Goal: Task Accomplishment & Management: Manage account settings

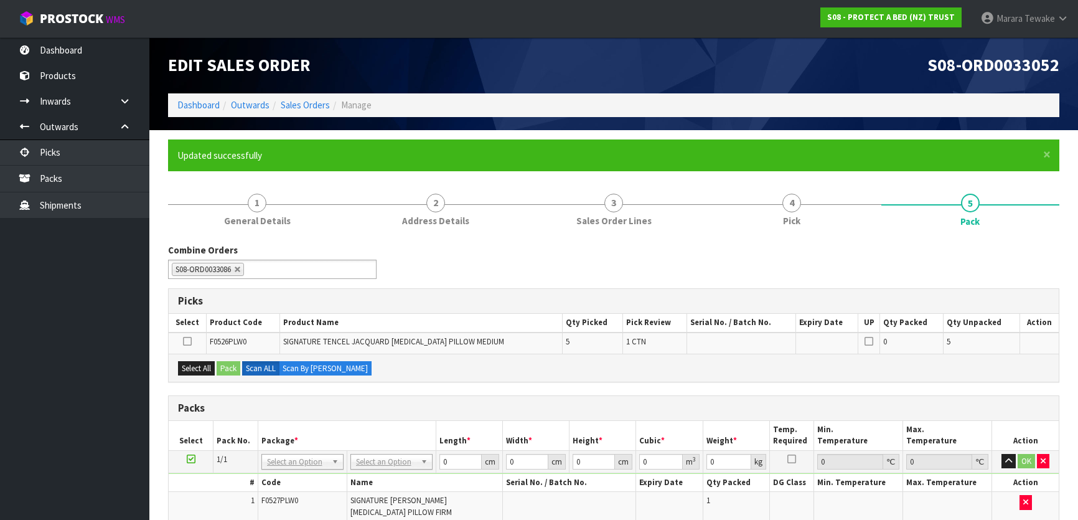
scroll to position [248, 0]
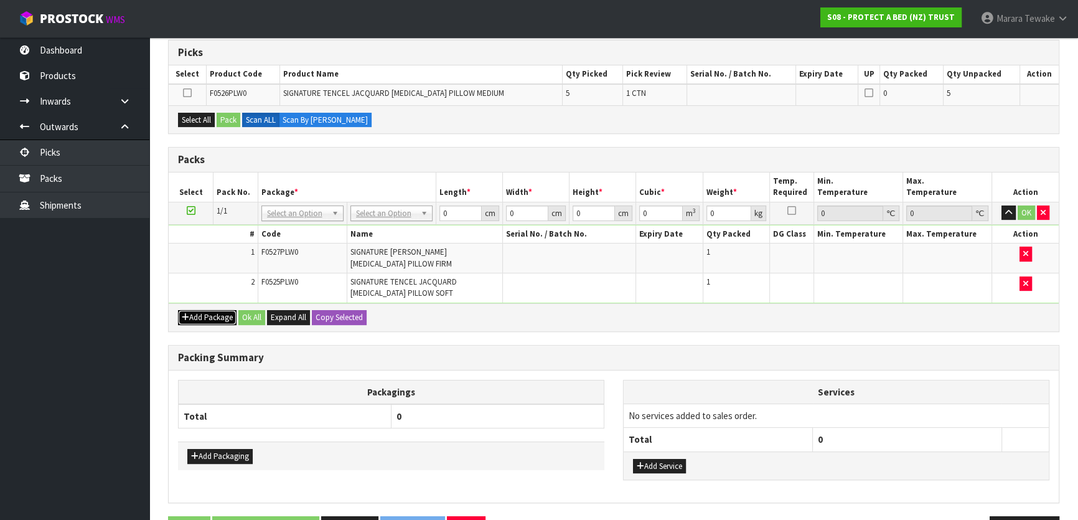
click at [219, 320] on button "Add Package" at bounding box center [207, 317] width 59 height 15
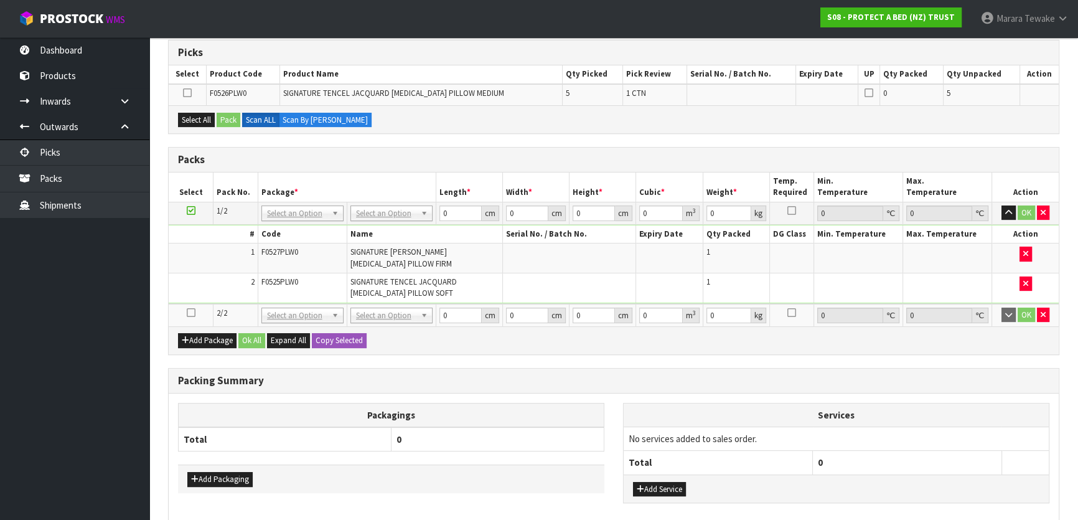
click at [191, 313] on icon at bounding box center [191, 313] width 9 height 1
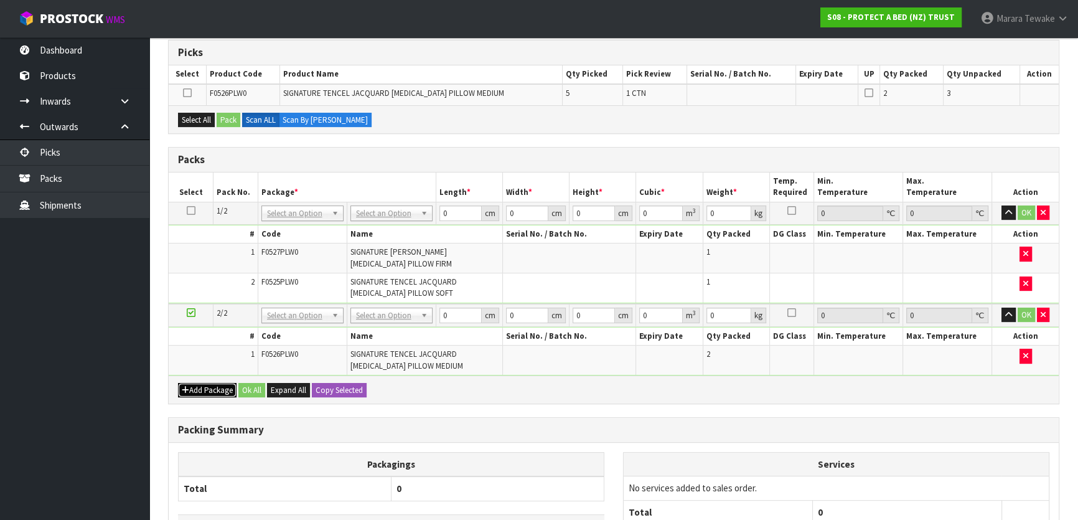
click at [195, 383] on button "Add Package" at bounding box center [207, 390] width 59 height 15
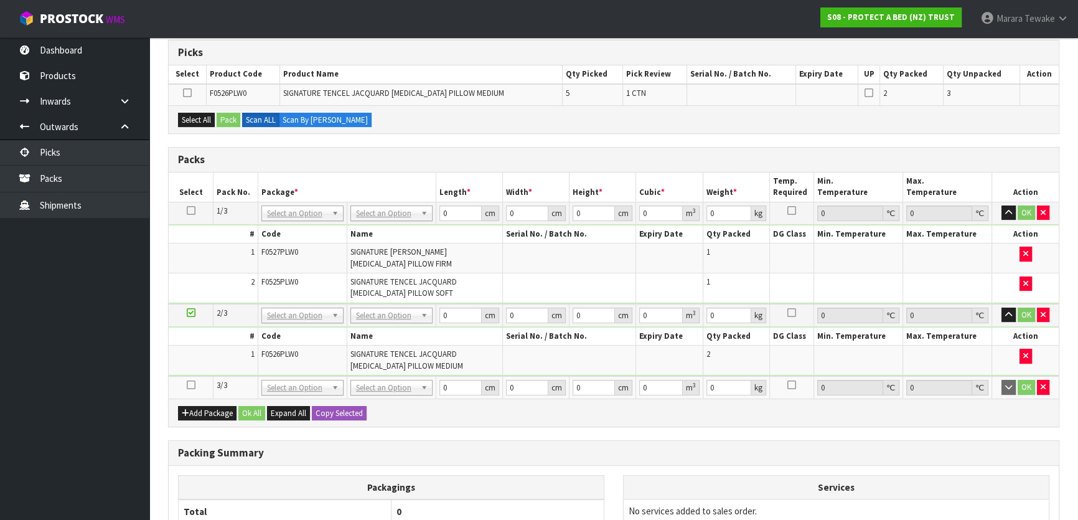
click at [191, 385] on icon at bounding box center [191, 385] width 9 height 1
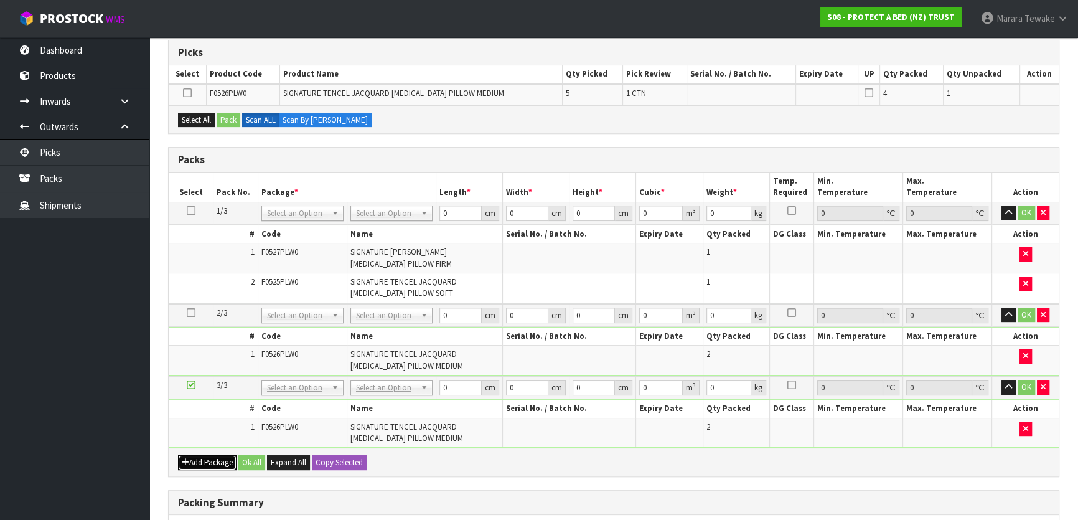
click at [202, 455] on button "Add Package" at bounding box center [207, 462] width 59 height 15
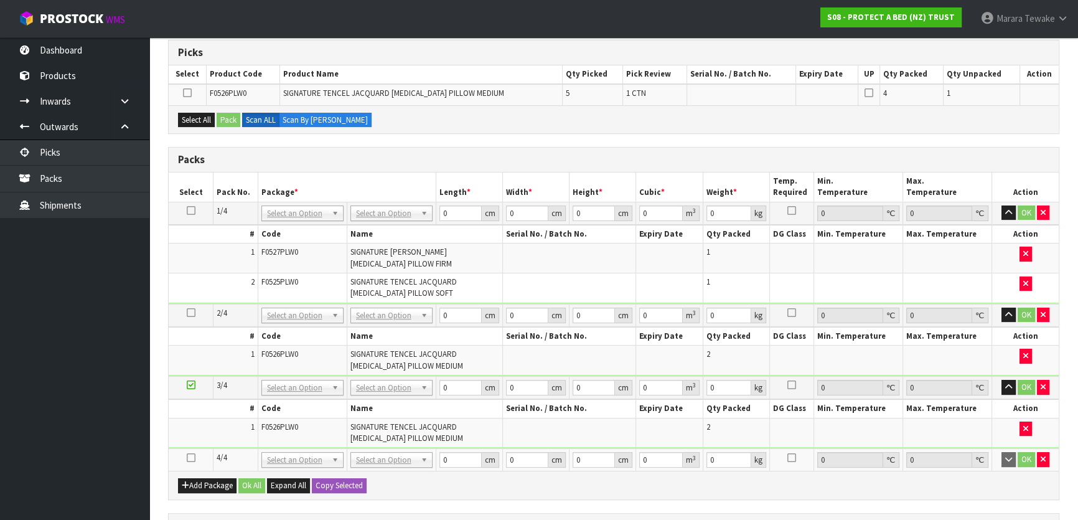
click at [194, 458] on icon at bounding box center [191, 458] width 9 height 1
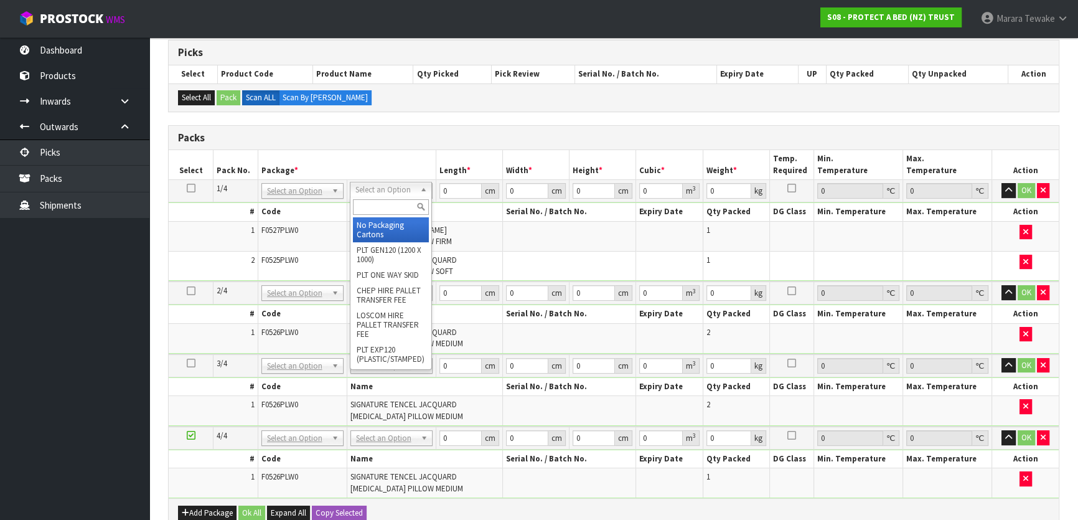
click at [397, 203] on input "text" at bounding box center [391, 207] width 76 height 16
drag, startPoint x: 387, startPoint y: 226, endPoint x: 320, endPoint y: 198, distance: 72.3
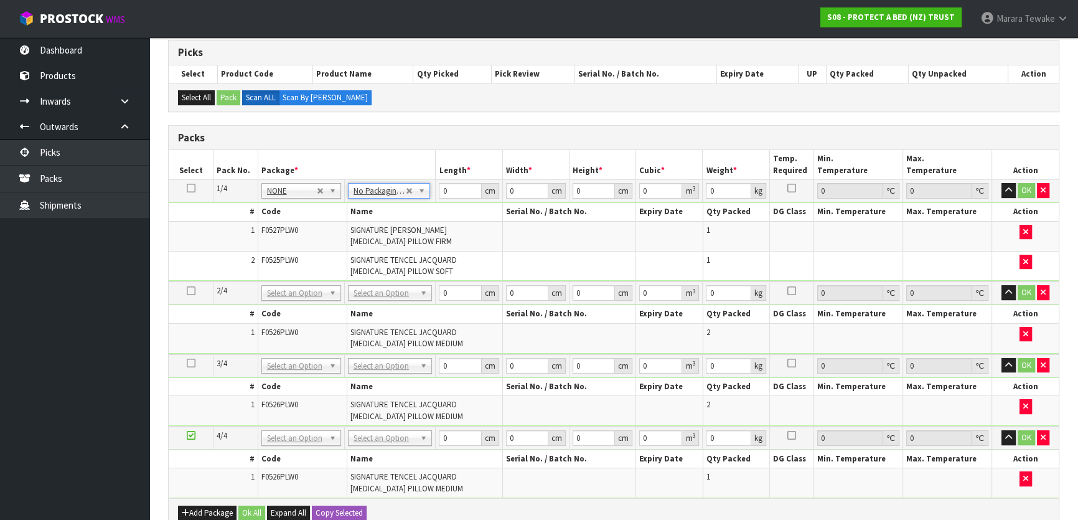
click at [192, 188] on icon at bounding box center [191, 188] width 9 height 1
click at [330, 506] on button "Copy Selected" at bounding box center [339, 513] width 55 height 15
click at [330, 507] on span "Confirm" at bounding box center [329, 512] width 27 height 11
type input "4"
drag, startPoint x: 462, startPoint y: 190, endPoint x: 408, endPoint y: 156, distance: 63.6
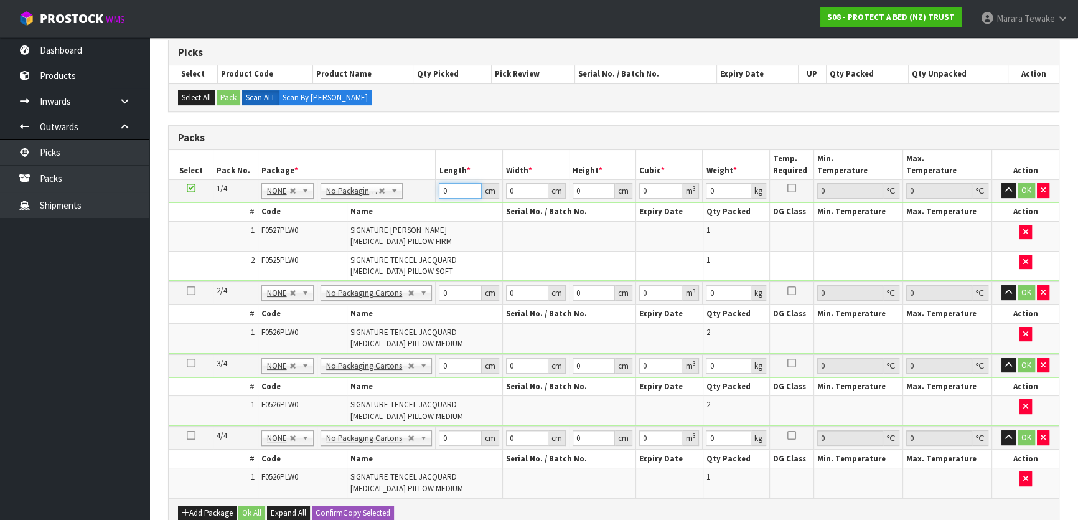
click at [408, 164] on table "Select Pack No. Package * Length * Width * Height * Cubic * Weight * Temp. Requ…" at bounding box center [614, 324] width 890 height 348
type input "61"
type input "42"
type input "3"
type input "0.007686"
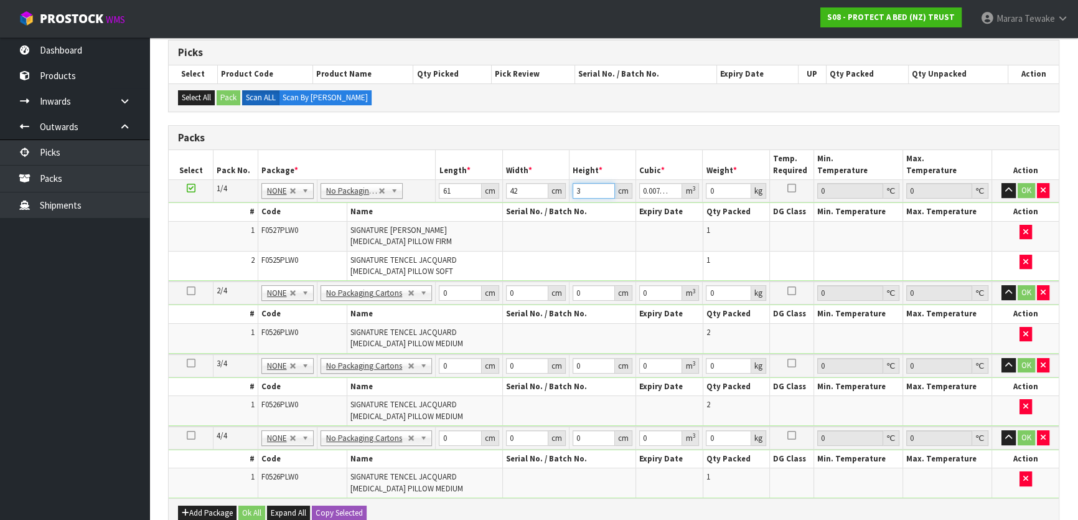
type input "31"
type input "0.079422"
type input "31"
type input "5"
click at [1002, 183] on button "button" at bounding box center [1009, 190] width 14 height 15
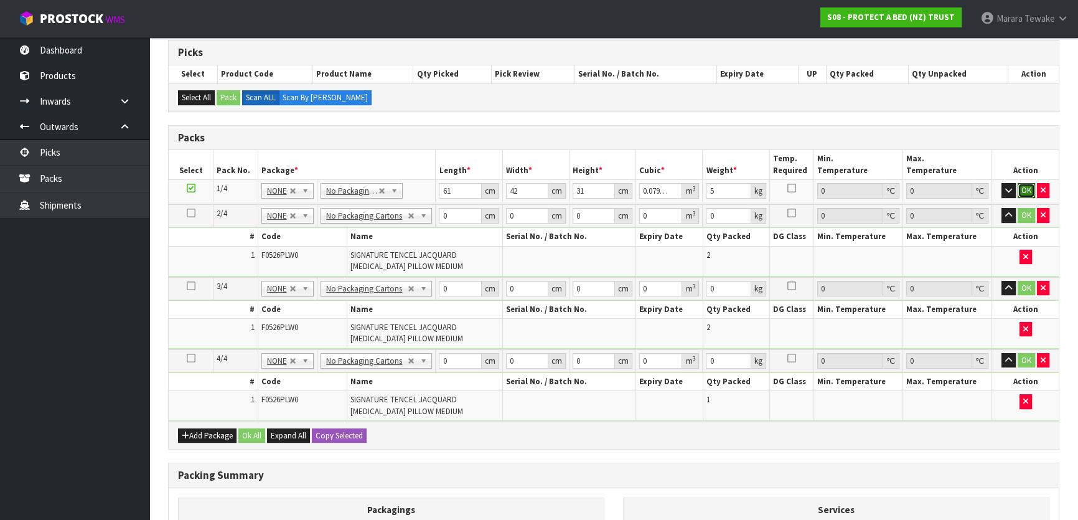
click button "OK" at bounding box center [1026, 190] width 17 height 15
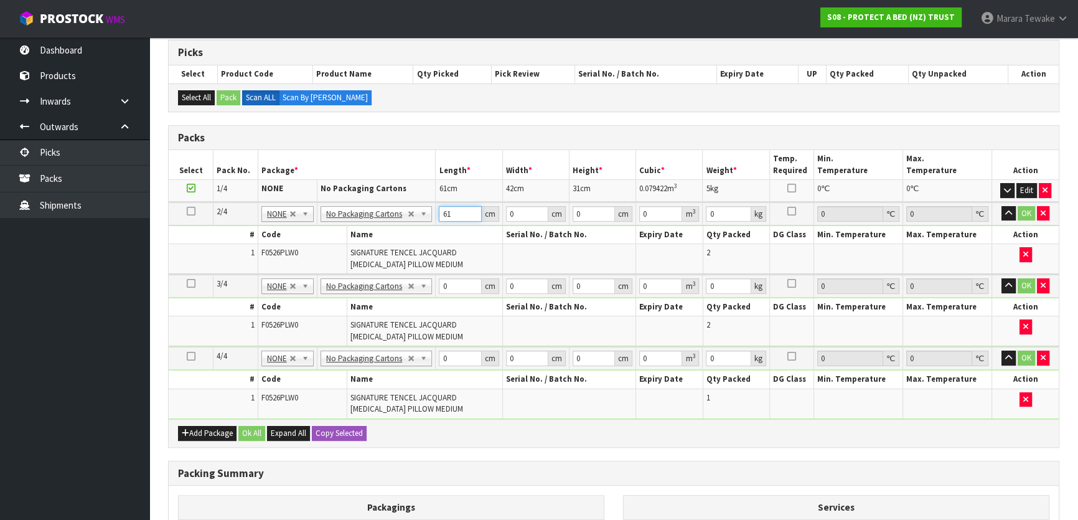
type input "61"
type input "42"
type input "3"
type input "0.007686"
type input "31"
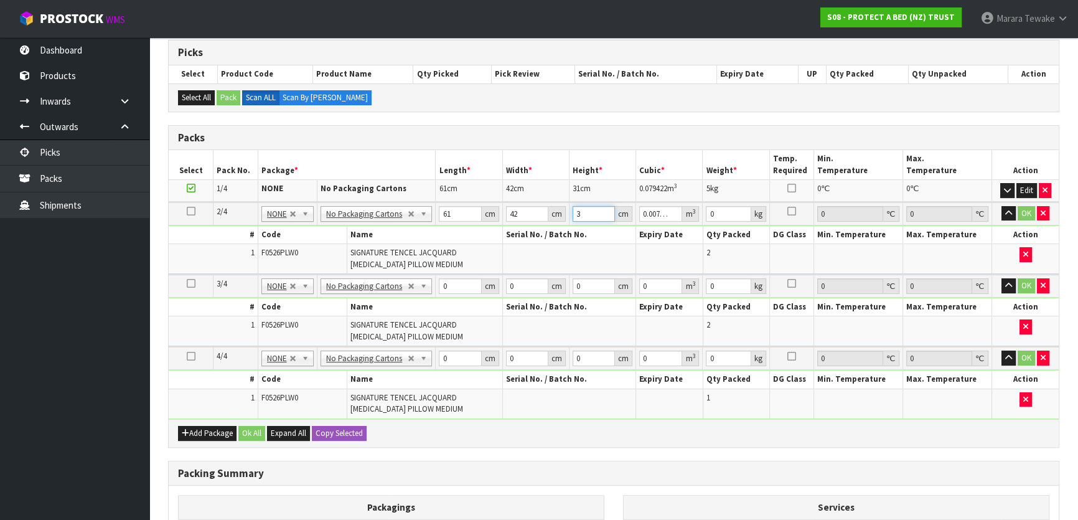
type input "0.079422"
type input "31"
type input "5"
click at [1002, 206] on button "button" at bounding box center [1009, 213] width 14 height 15
click button "OK" at bounding box center [1026, 213] width 17 height 15
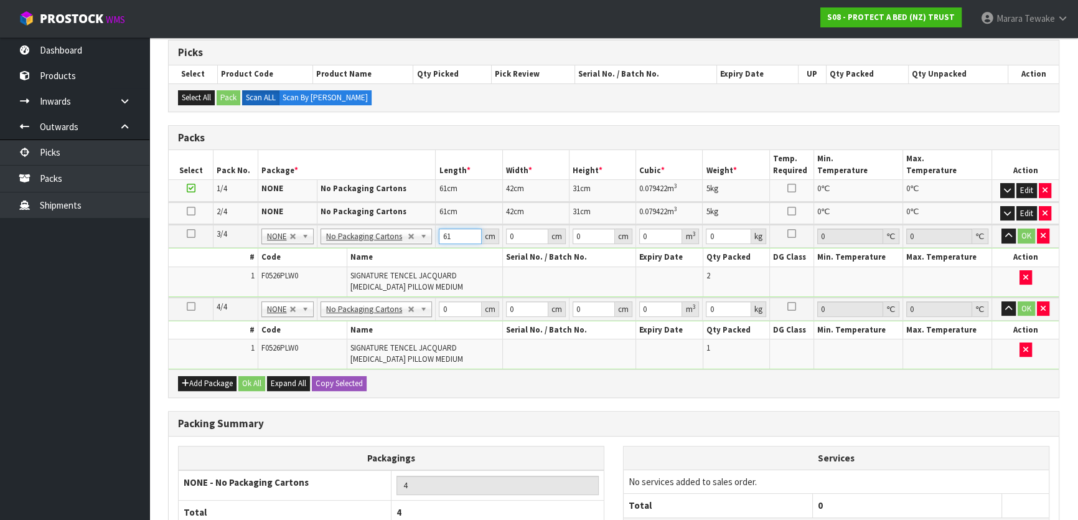
type input "61"
type input "41"
type input "3"
type input "0.007503"
type input "30"
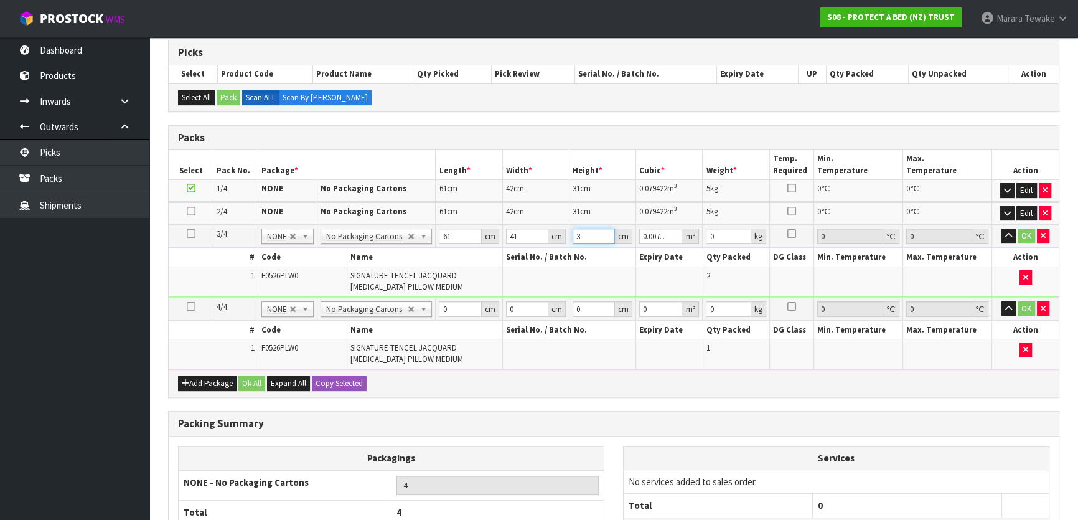
type input "0.07503"
type input "30"
type input "5"
click at [1002, 229] on button "button" at bounding box center [1009, 236] width 14 height 15
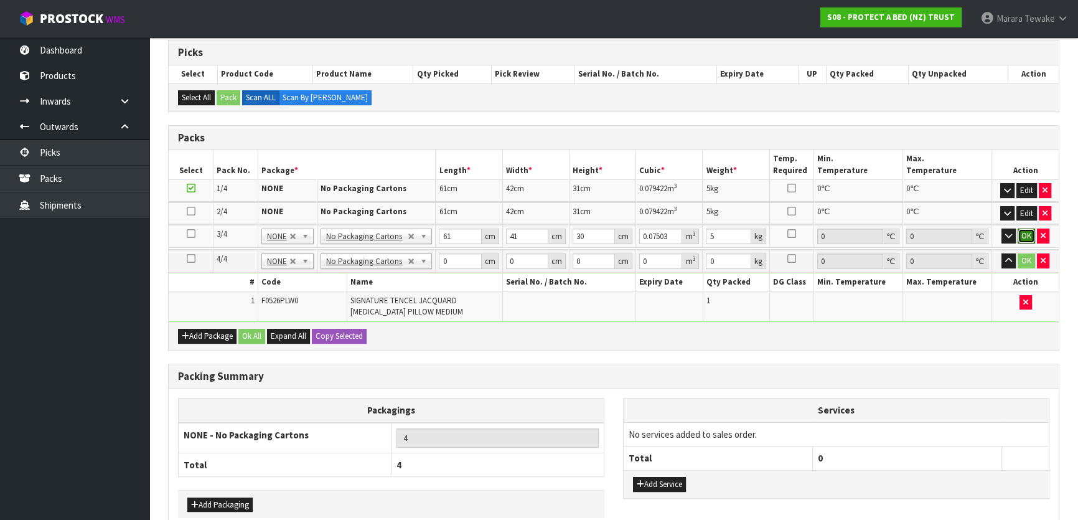
click button "OK" at bounding box center [1026, 236] width 17 height 15
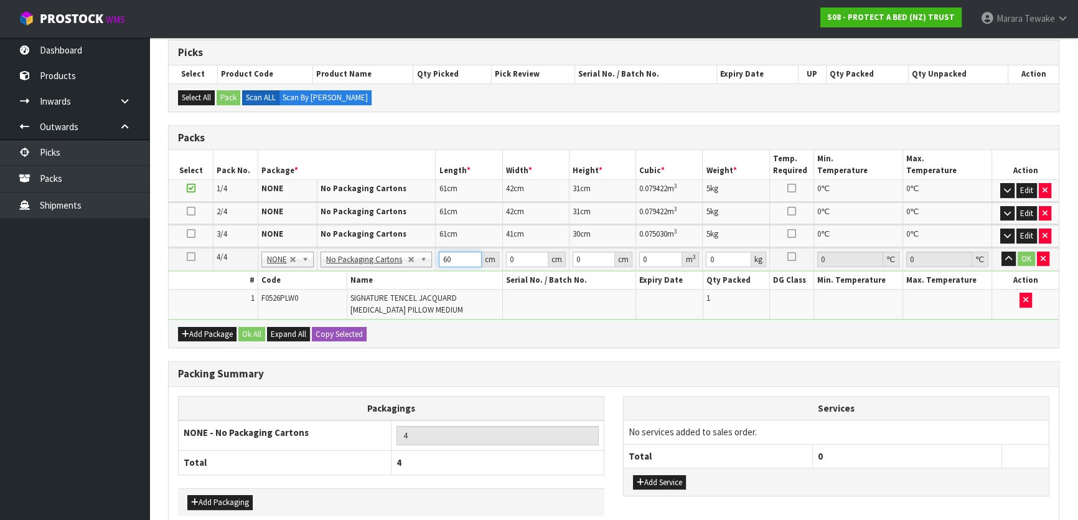
type input "60"
type input "42"
type input "1"
type input "0.00252"
type input "17"
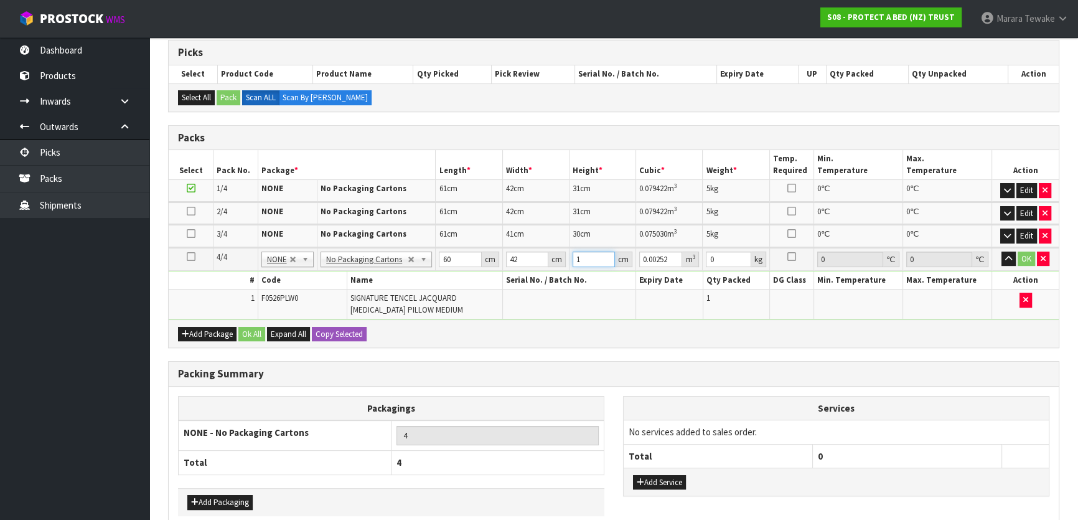
type input "0.04284"
type input "17"
type input "3"
click at [1002, 252] on button "button" at bounding box center [1009, 259] width 14 height 15
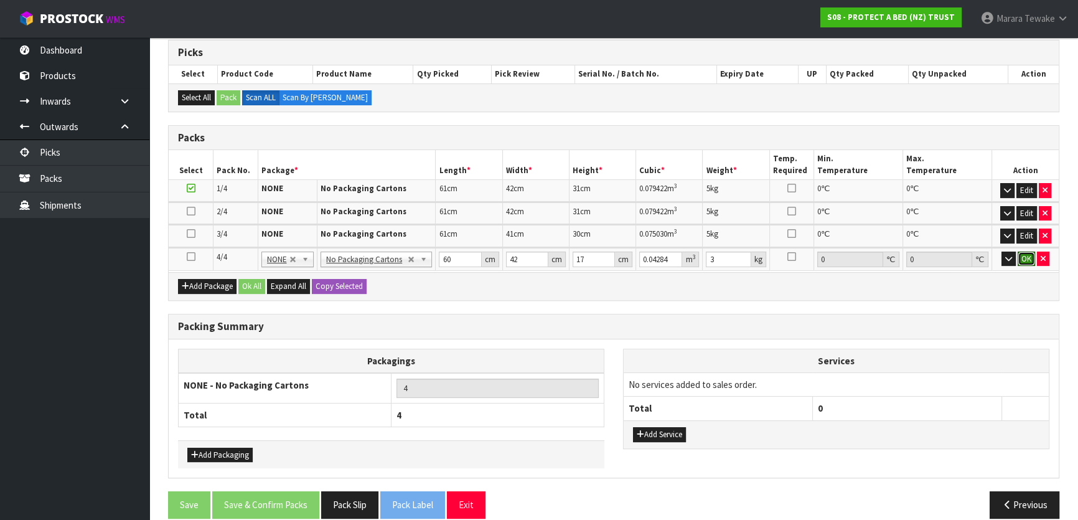
click button "OK" at bounding box center [1026, 259] width 17 height 15
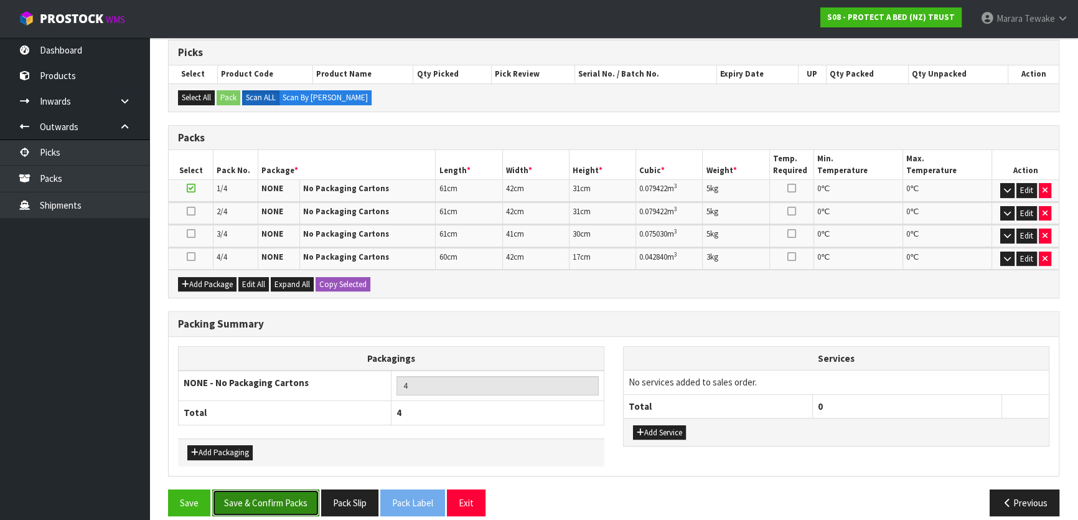
click at [283, 496] on button "Save & Confirm Packs" at bounding box center [265, 502] width 107 height 27
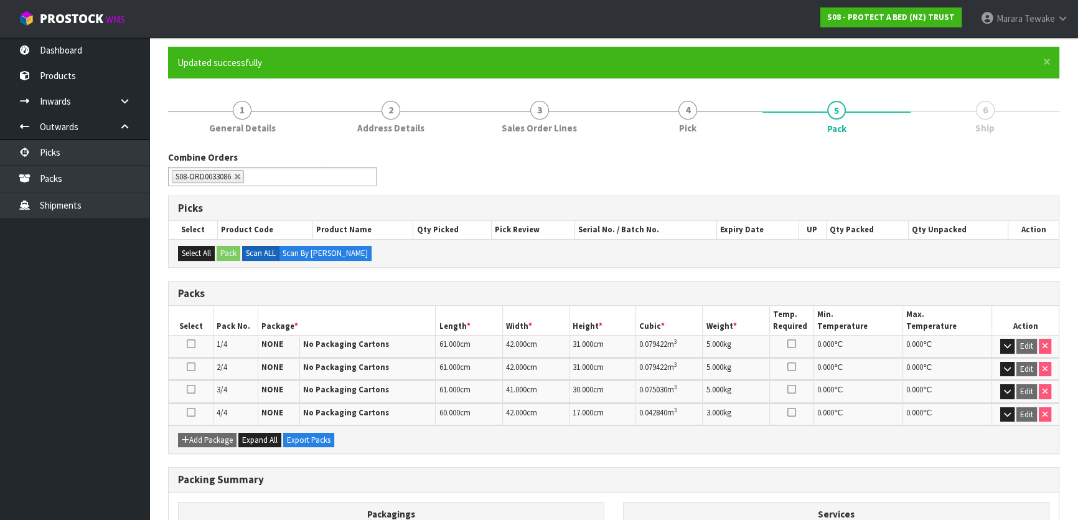
scroll to position [232, 0]
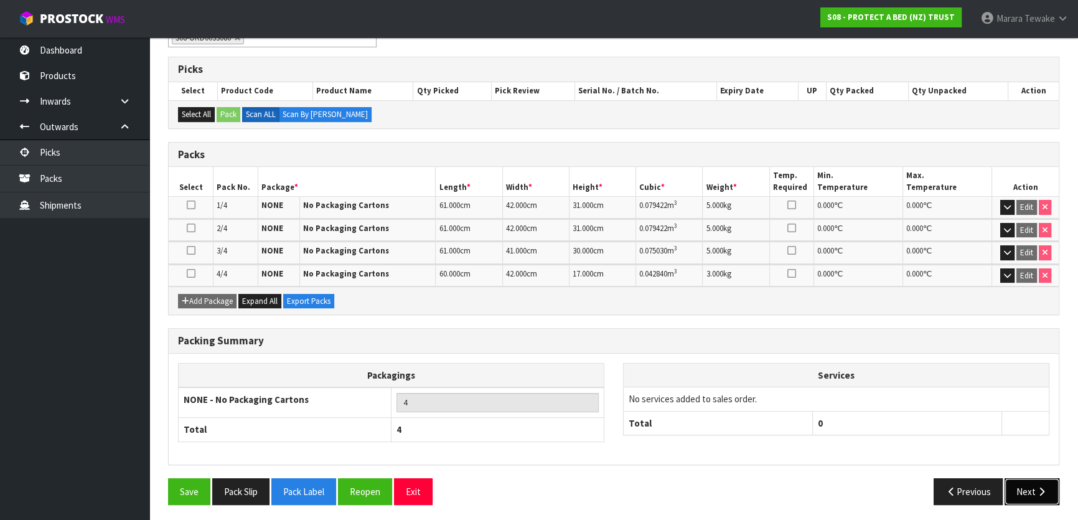
click at [1037, 487] on icon "button" at bounding box center [1042, 491] width 12 height 9
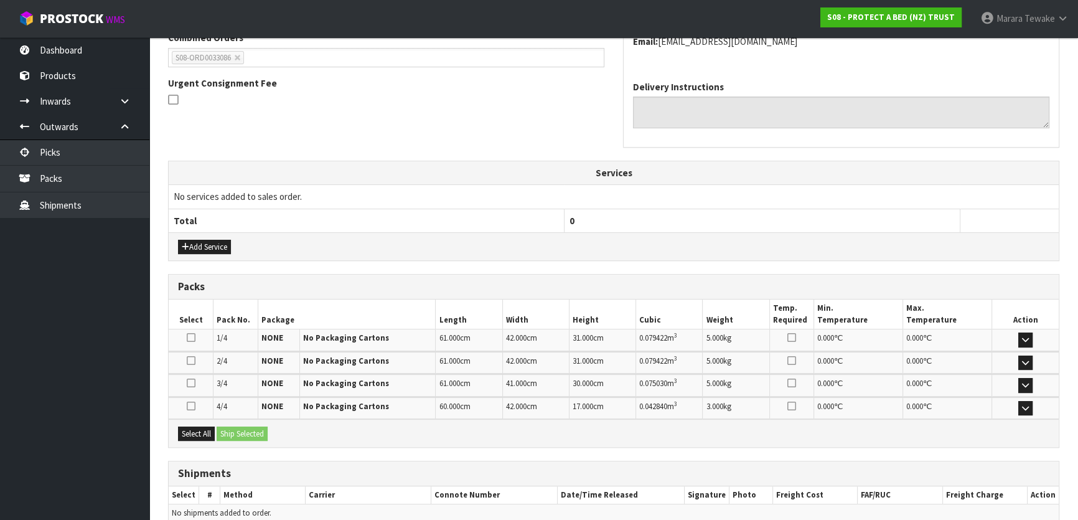
scroll to position [394, 0]
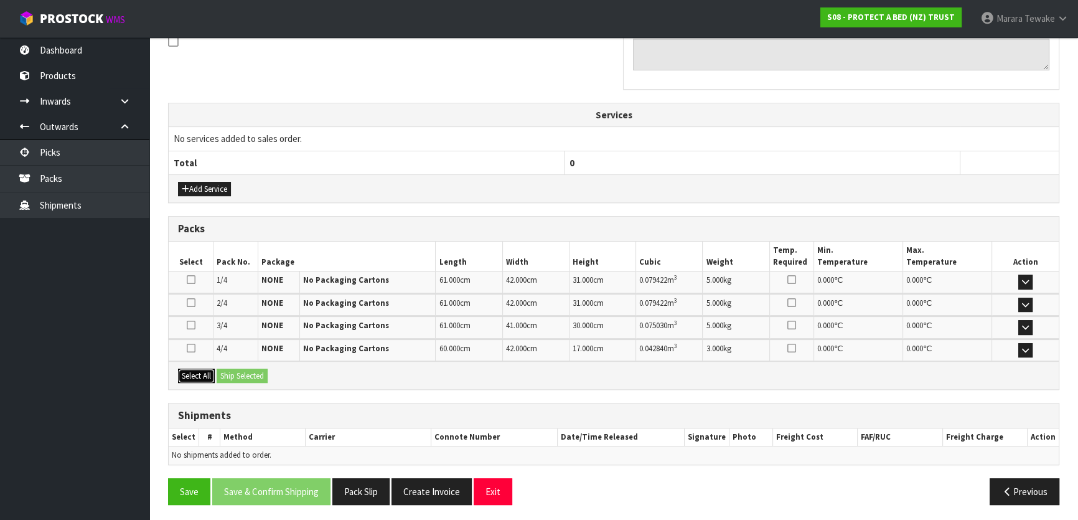
drag, startPoint x: 203, startPoint y: 374, endPoint x: 229, endPoint y: 374, distance: 25.5
click at [206, 374] on button "Select All" at bounding box center [196, 376] width 37 height 15
click at [236, 373] on button "Ship Selected" at bounding box center [242, 376] width 51 height 15
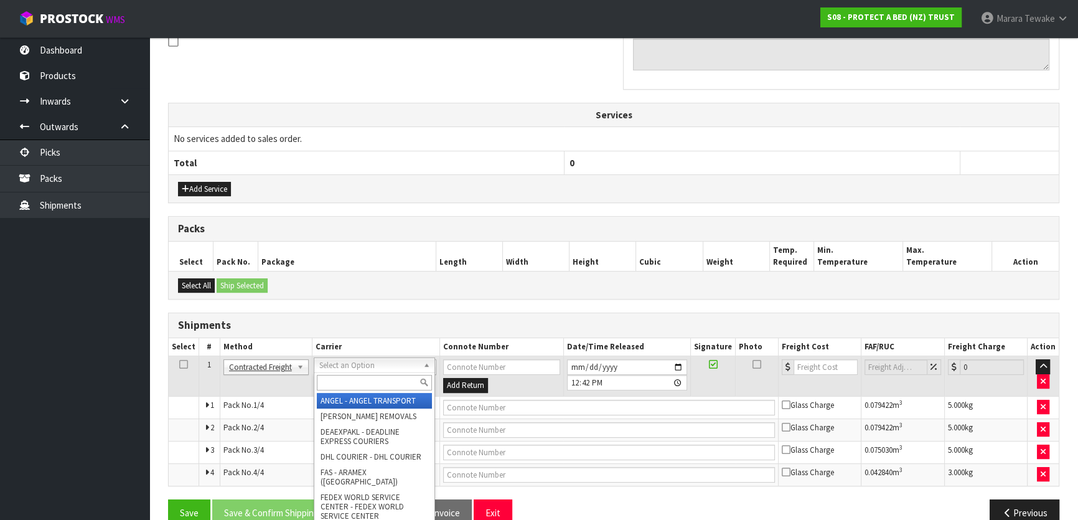
click at [347, 379] on input "text" at bounding box center [374, 383] width 115 height 16
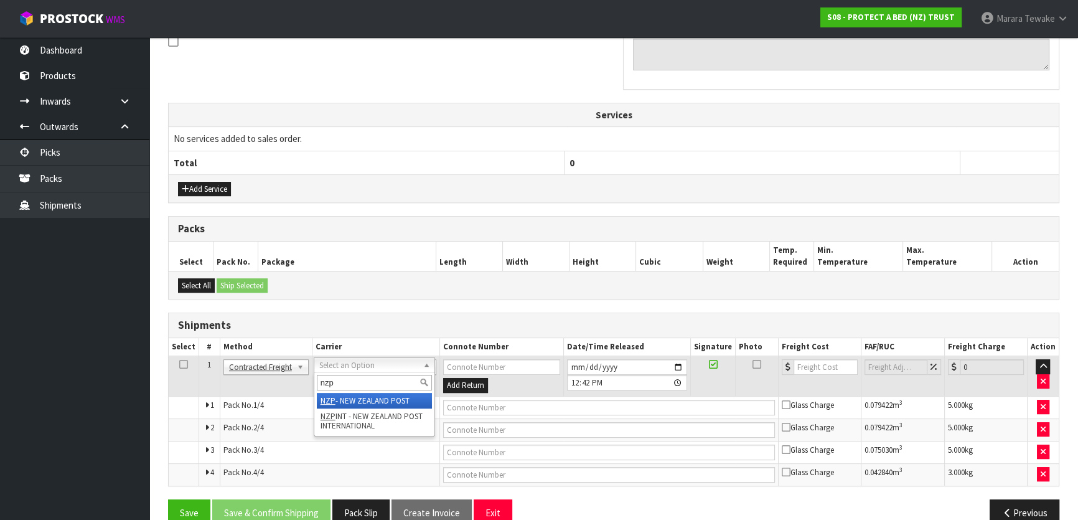
type input "nzp"
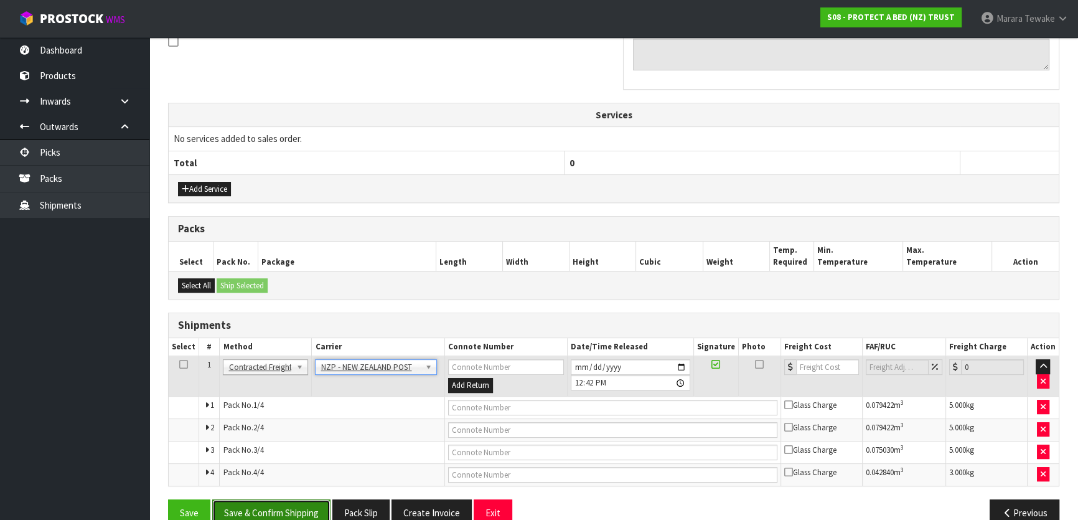
click at [298, 503] on button "Save & Confirm Shipping" at bounding box center [271, 512] width 118 height 27
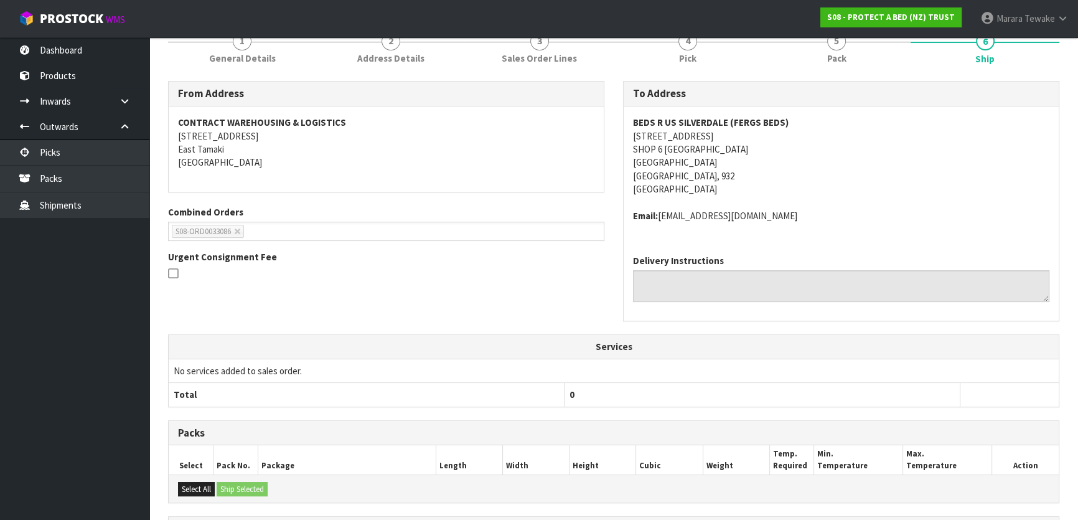
scroll to position [395, 0]
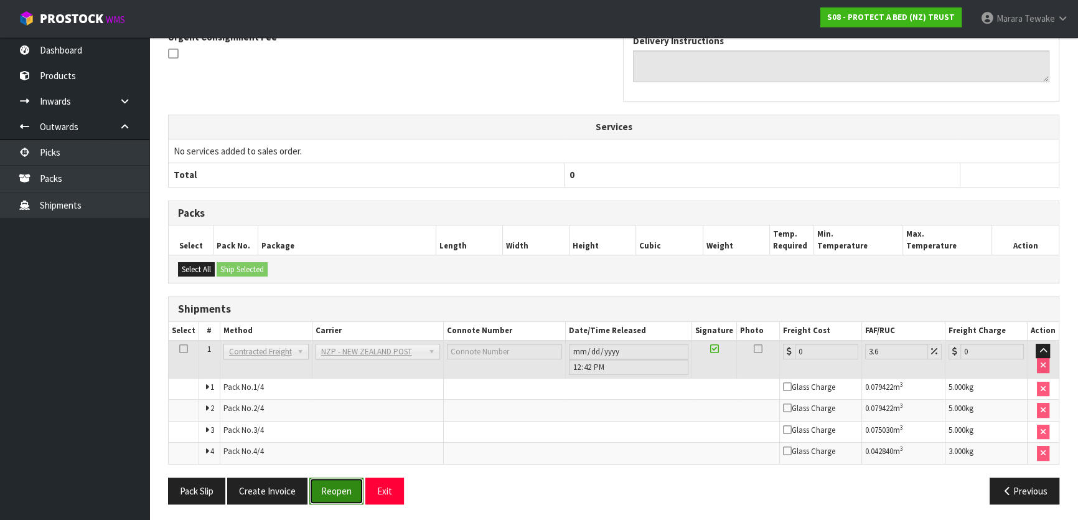
click at [337, 495] on button "Reopen" at bounding box center [336, 491] width 54 height 27
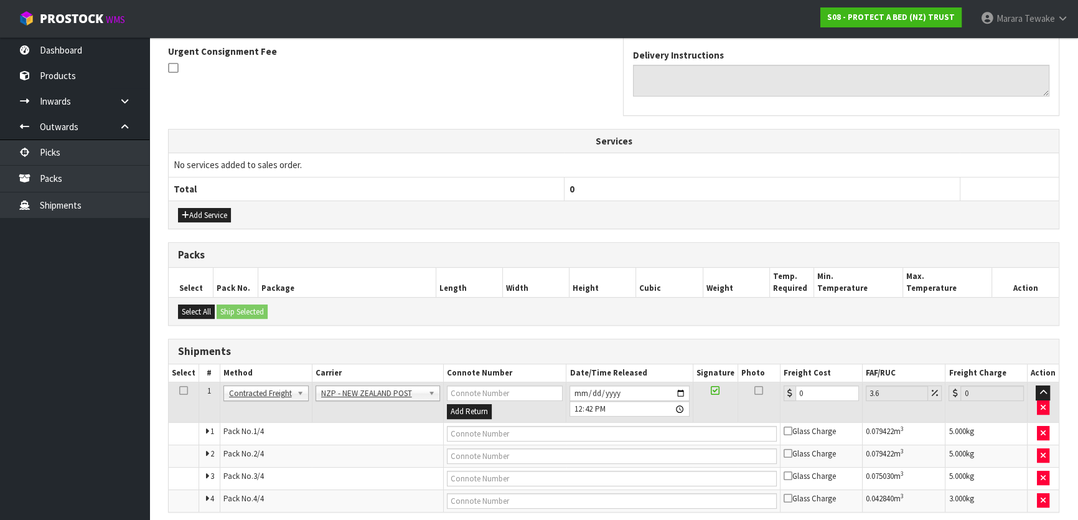
scroll to position [396, 0]
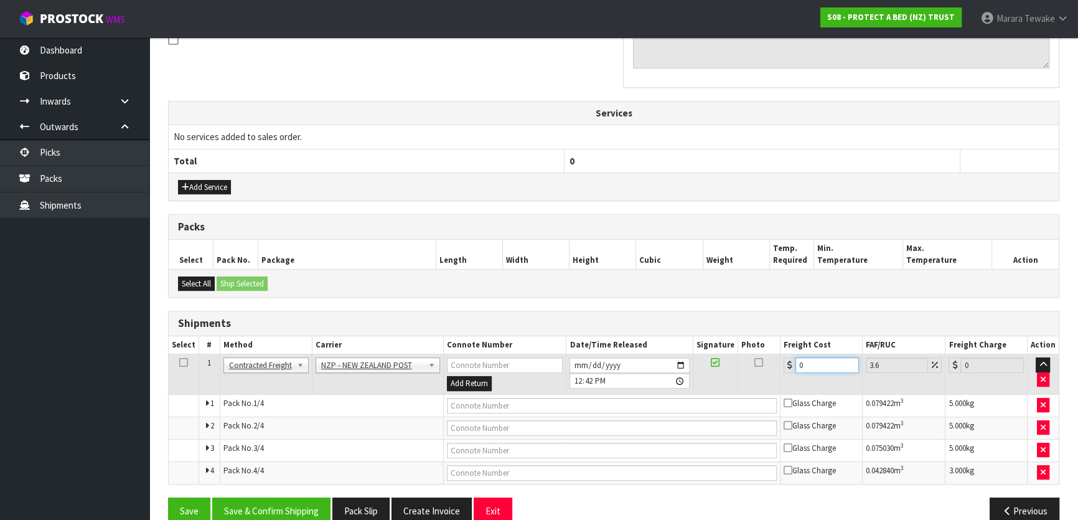
click at [808, 360] on input "0" at bounding box center [828, 365] width 64 height 16
drag, startPoint x: 803, startPoint y: 362, endPoint x: 791, endPoint y: 361, distance: 11.2
click at [791, 361] on div "0" at bounding box center [821, 365] width 75 height 16
type input "1"
type input "1.04"
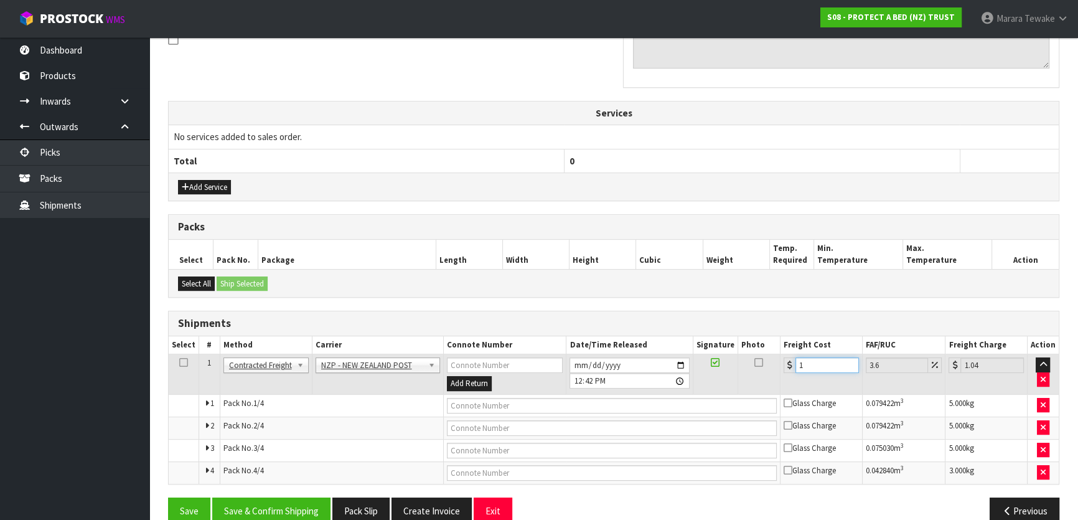
type input "17"
type input "17.61"
type input "17.3"
type input "17.92"
type input "17.32"
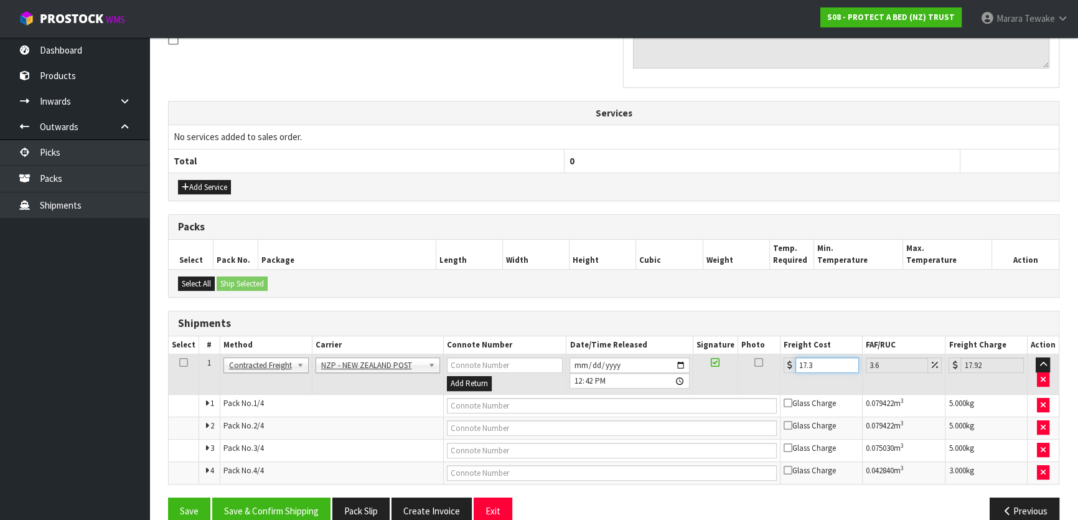
type input "17.94"
type input "17.32"
drag, startPoint x: 276, startPoint y: 502, endPoint x: 249, endPoint y: 494, distance: 28.7
click at [275, 502] on button "Save & Confirm Shipping" at bounding box center [271, 510] width 118 height 27
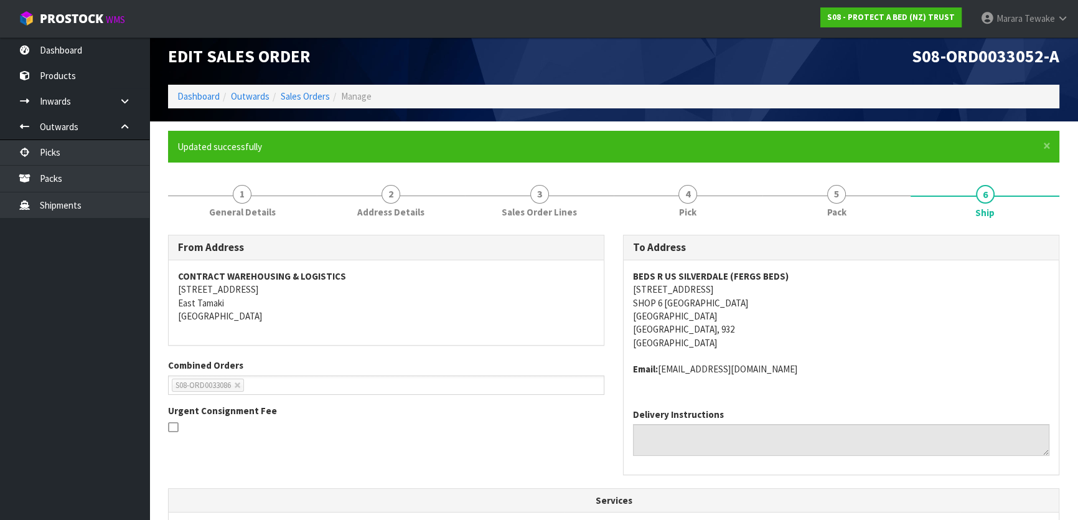
scroll to position [391, 0]
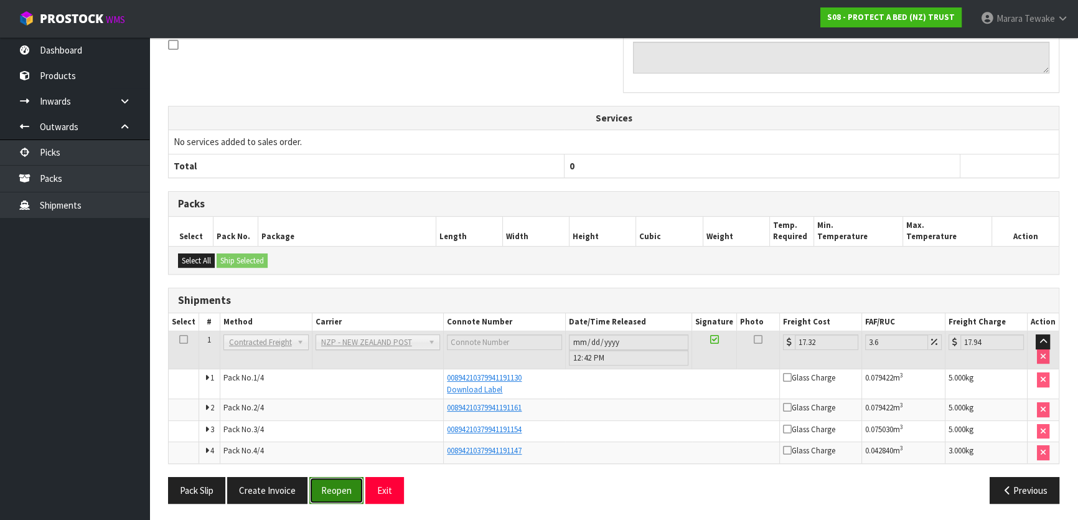
click at [331, 484] on button "Reopen" at bounding box center [336, 490] width 54 height 27
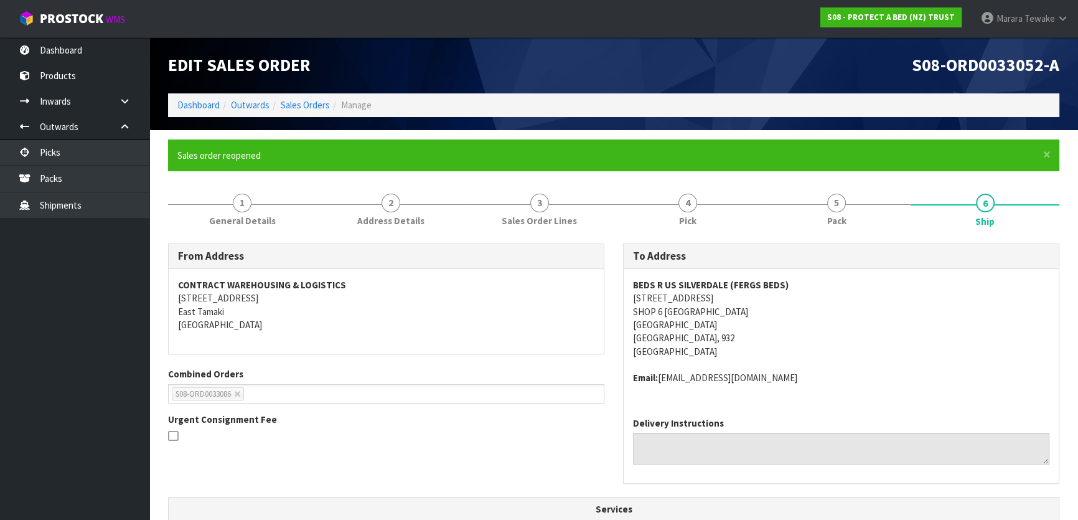
scroll to position [428, 0]
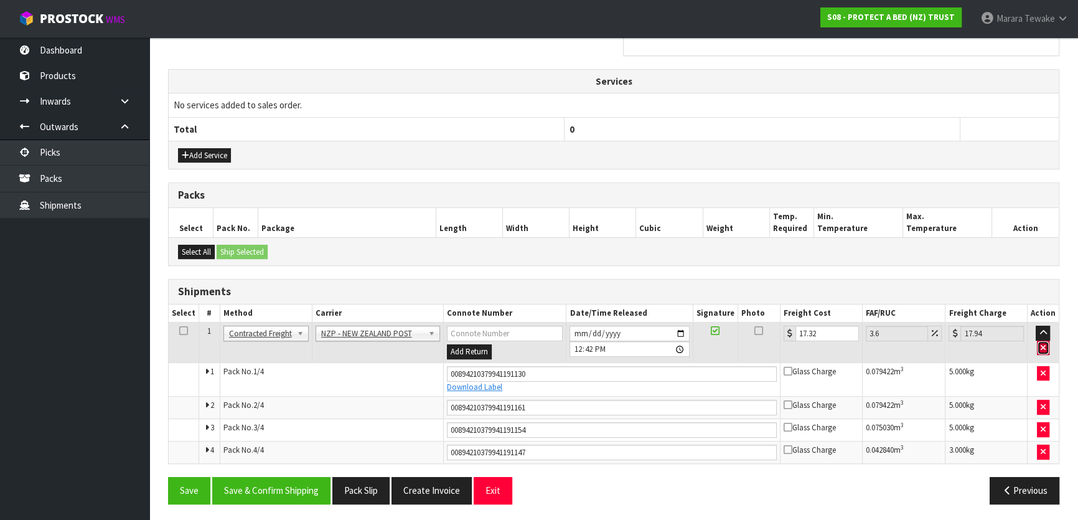
click at [1044, 345] on icon "button" at bounding box center [1043, 348] width 5 height 8
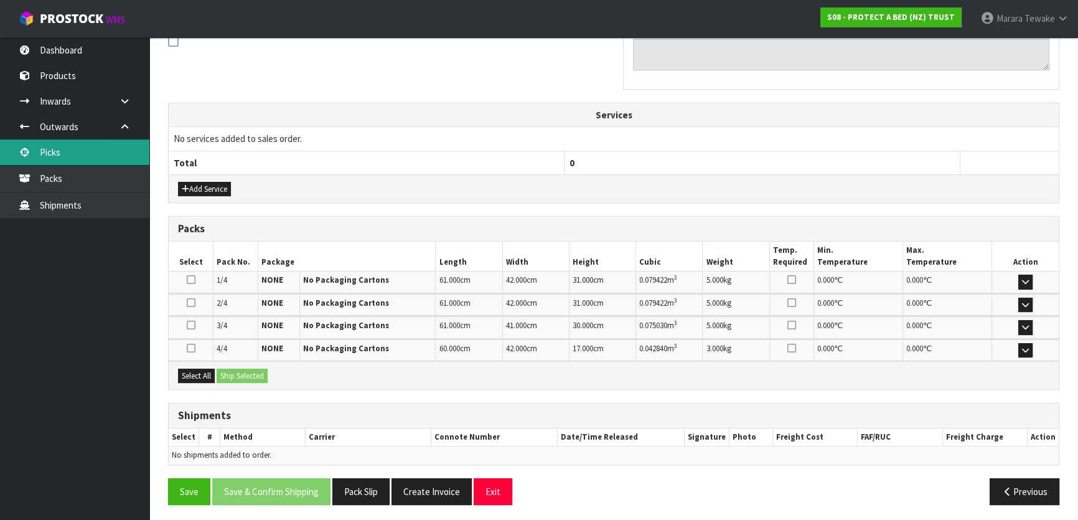
click at [100, 153] on link "Picks" at bounding box center [74, 152] width 149 height 26
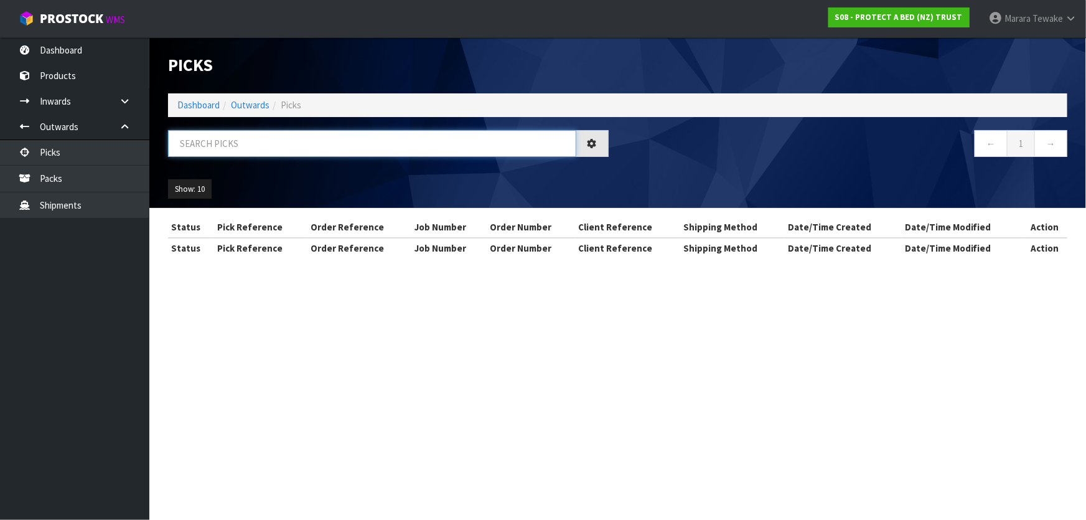
click at [197, 148] on input "text" at bounding box center [372, 143] width 408 height 27
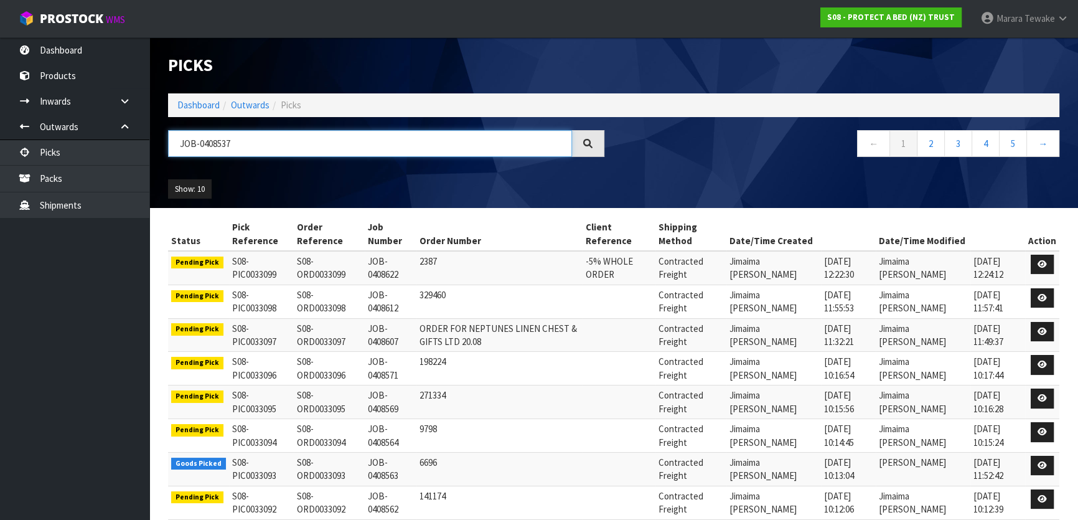
type input "JOB-0408537"
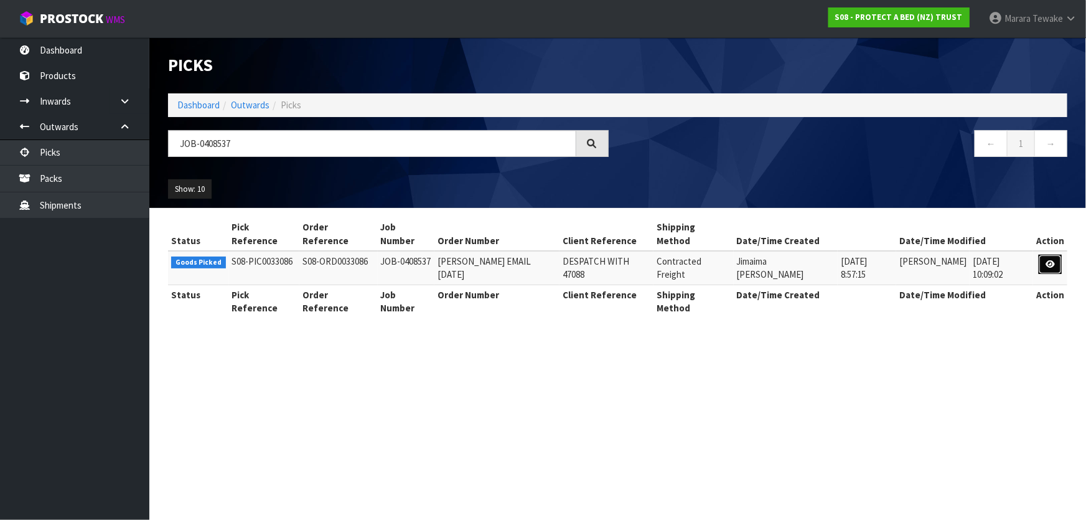
click at [1042, 255] on link at bounding box center [1050, 265] width 23 height 20
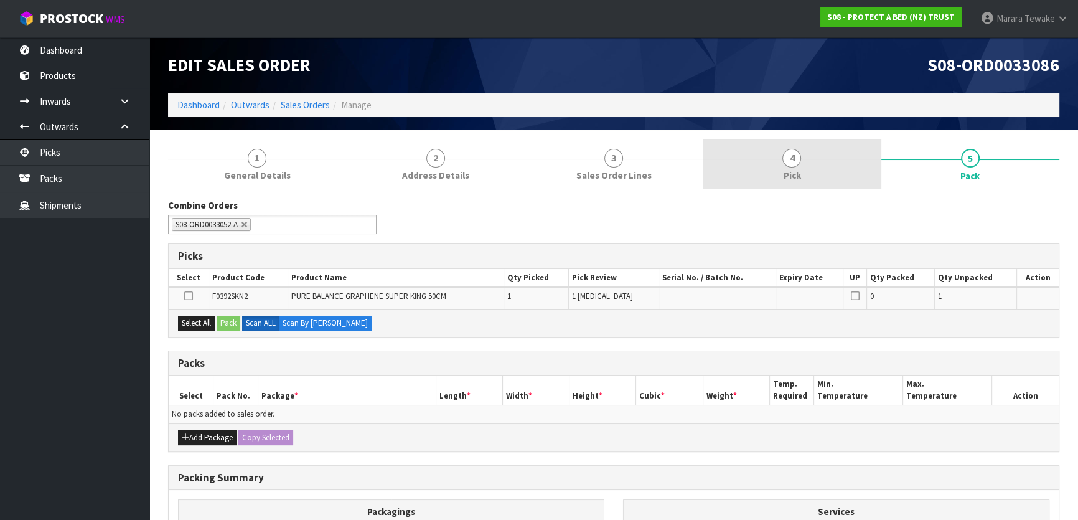
click at [825, 172] on link "4 Pick" at bounding box center [792, 163] width 178 height 49
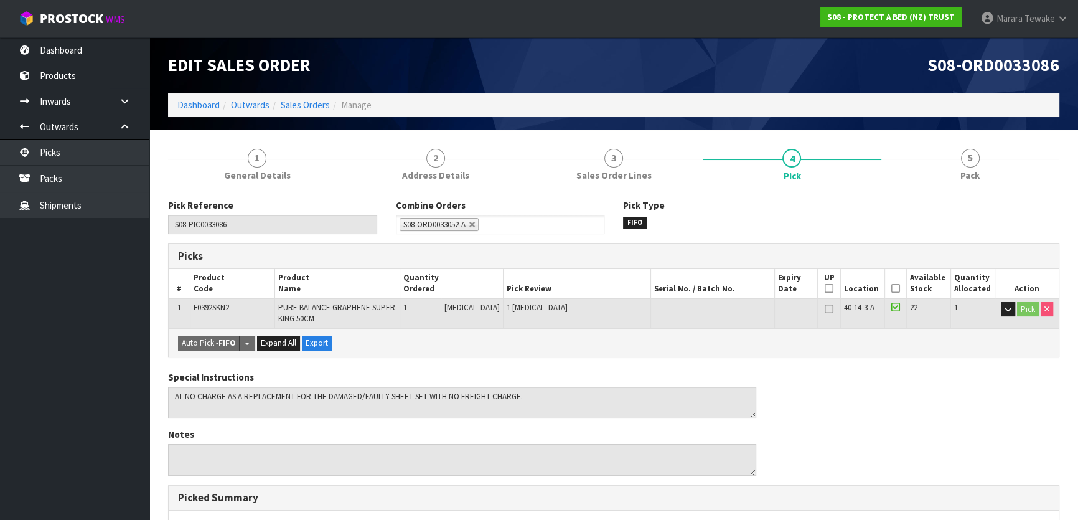
click at [892, 289] on icon at bounding box center [896, 288] width 9 height 1
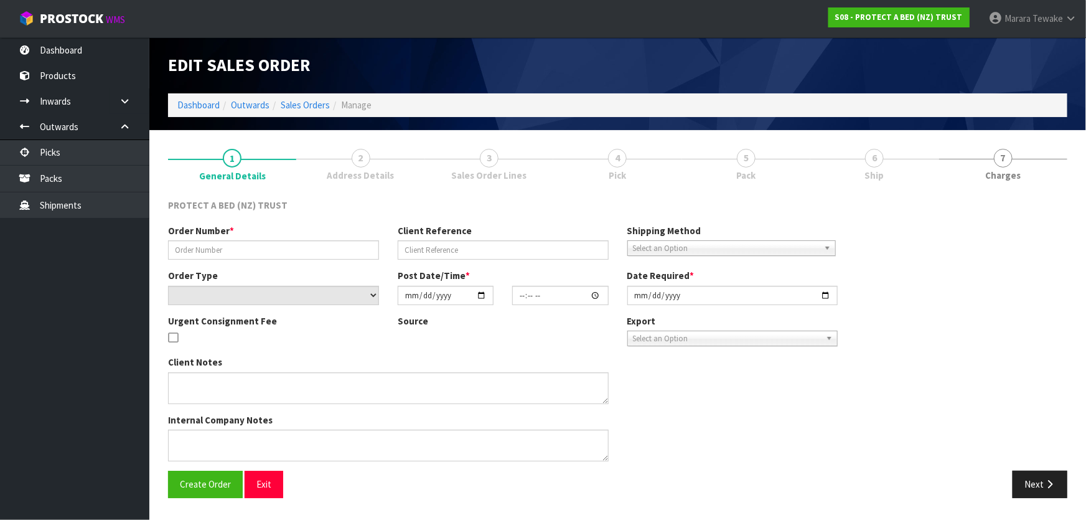
type input "47088"
select select "number:0"
type input "2025-08-18"
type input "10:58:00.000"
type input "2025-08-18"
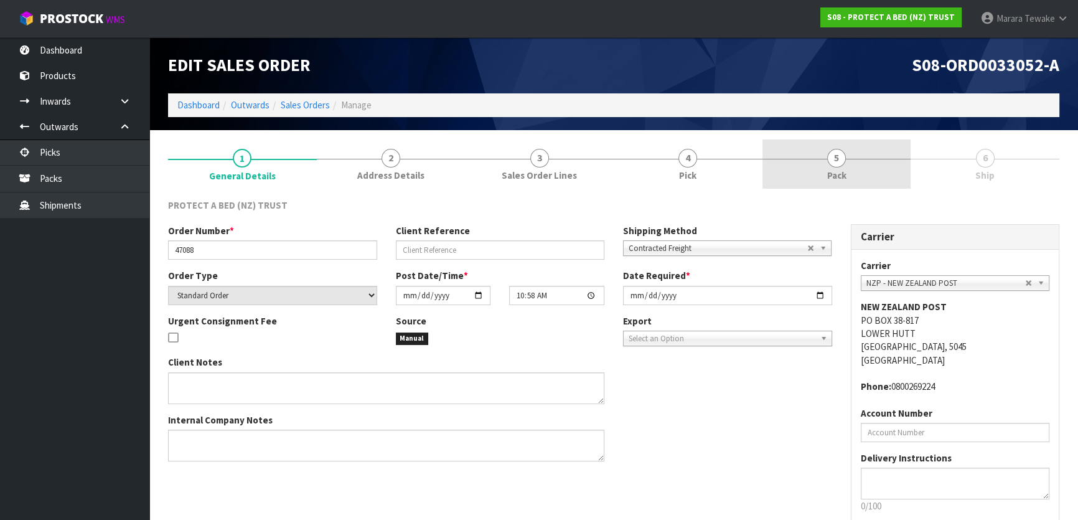
click at [842, 174] on span "Pack" at bounding box center [836, 175] width 19 height 13
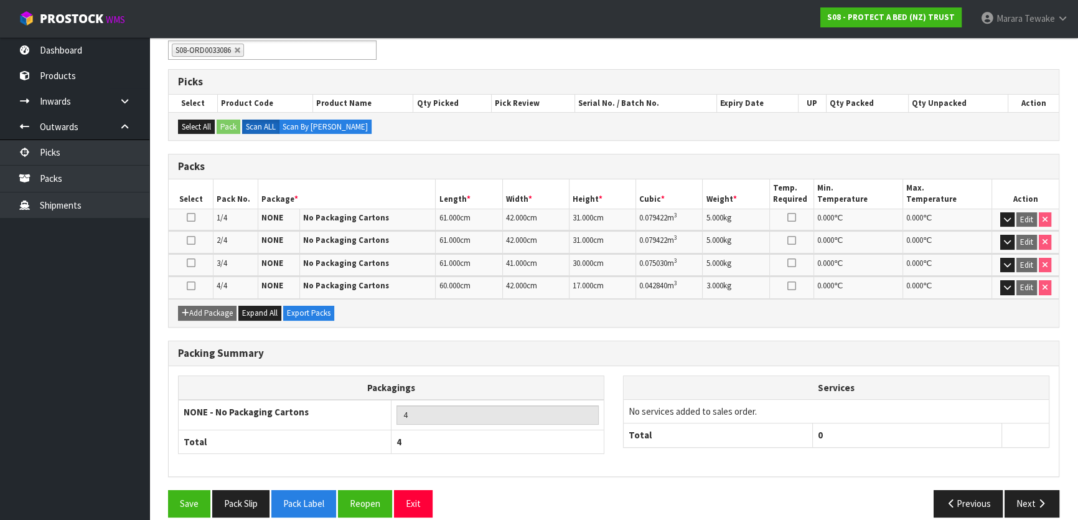
scroll to position [187, 0]
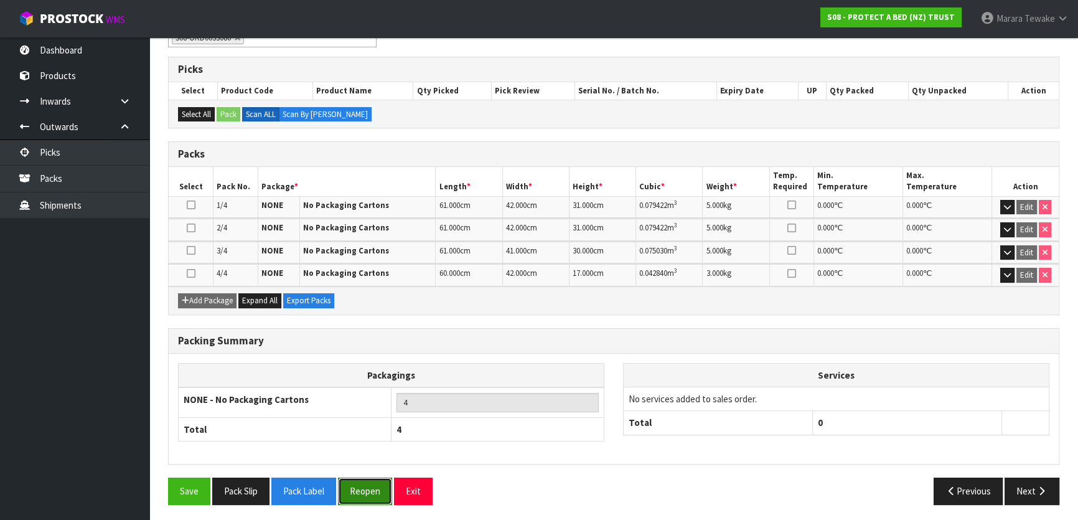
click at [370, 493] on button "Reopen" at bounding box center [365, 491] width 54 height 27
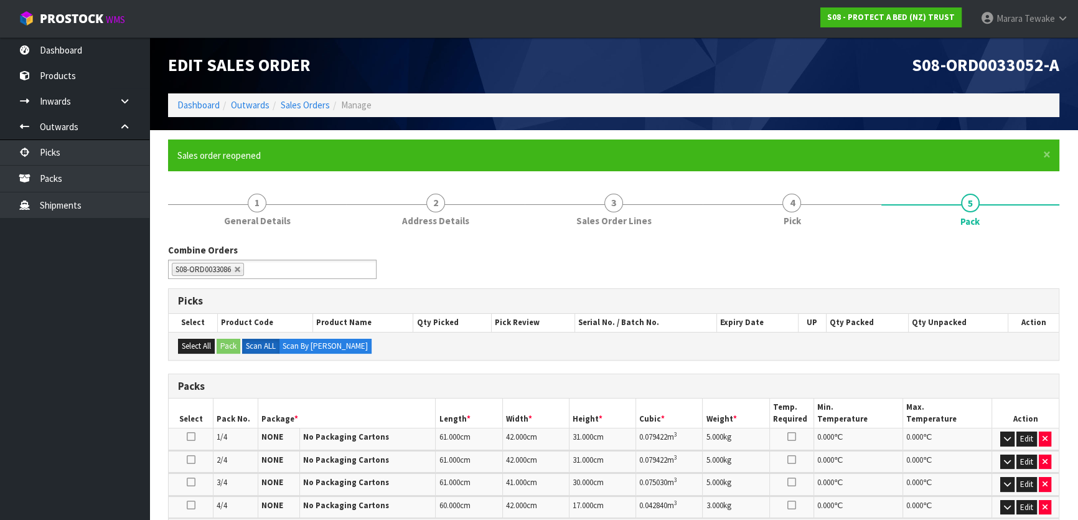
scroll to position [260, 0]
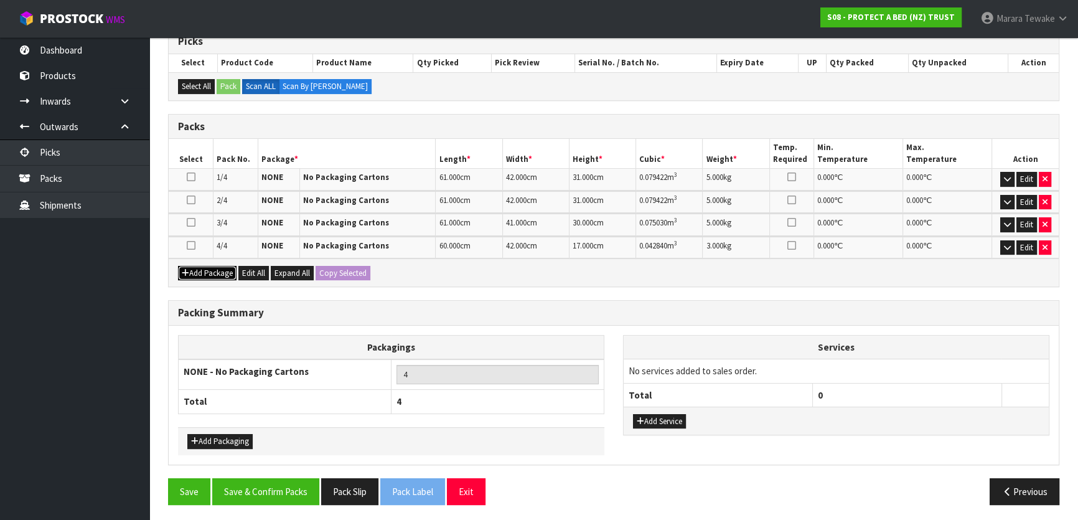
click at [207, 271] on button "Add Package" at bounding box center [207, 273] width 59 height 15
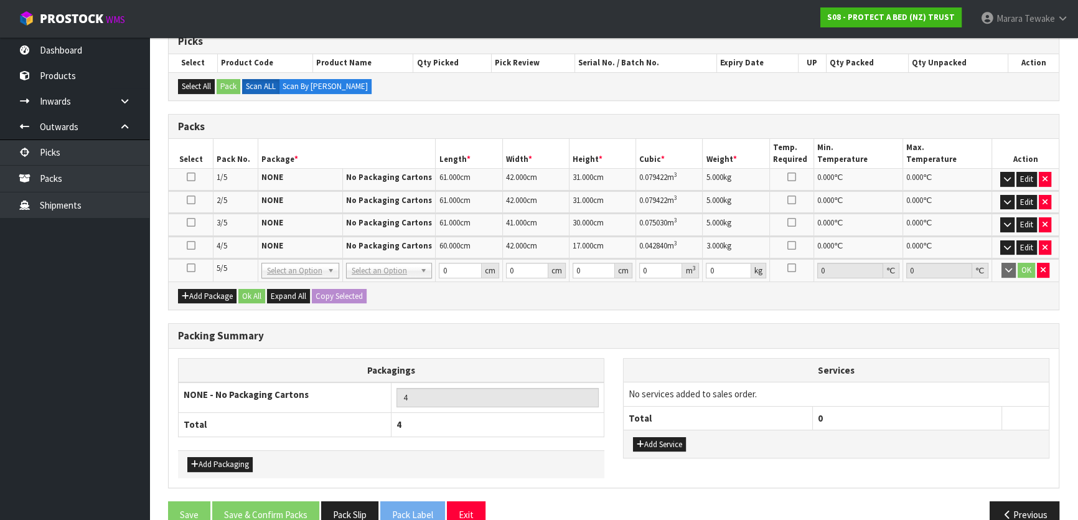
click at [192, 268] on icon at bounding box center [191, 268] width 9 height 1
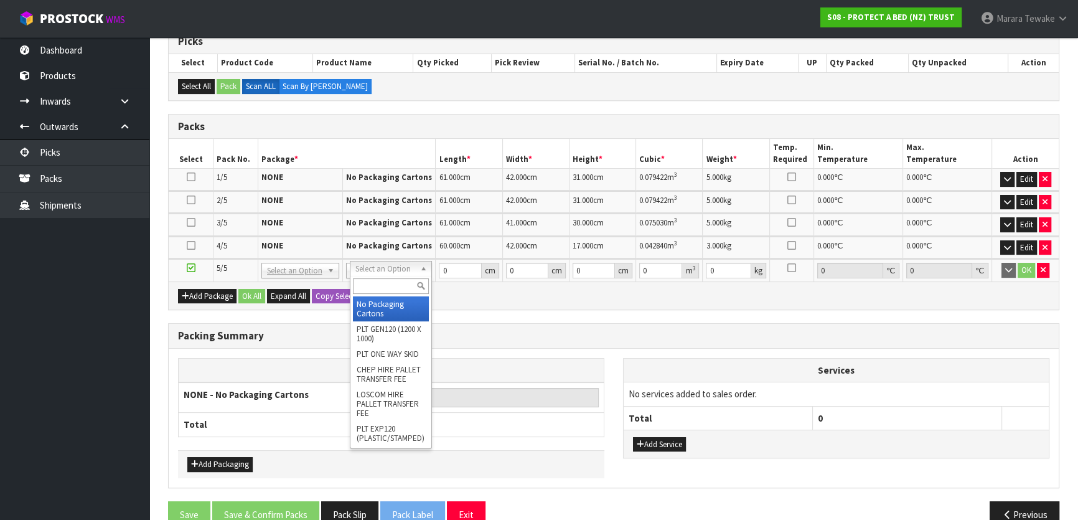
type input "5"
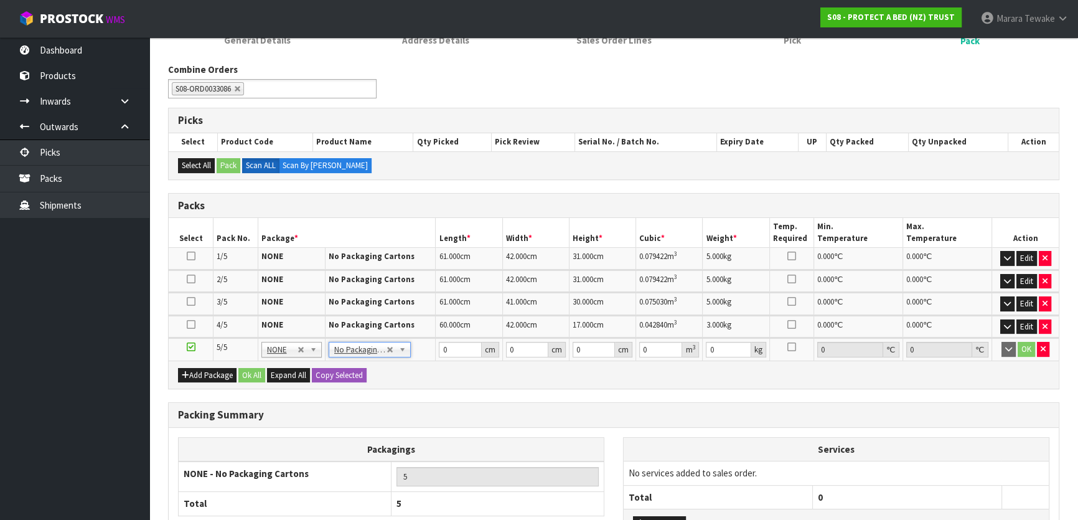
scroll to position [283, 0]
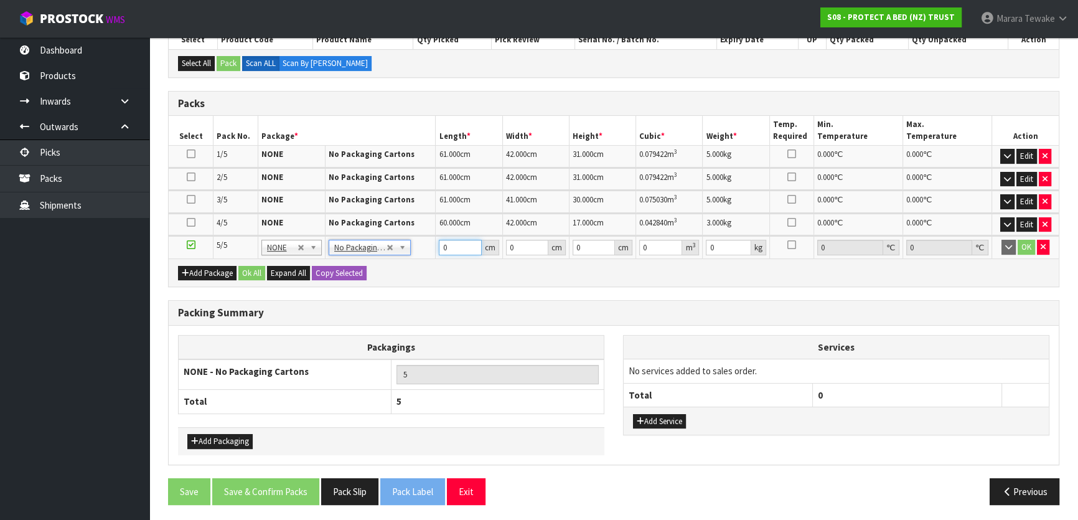
drag, startPoint x: 445, startPoint y: 237, endPoint x: 449, endPoint y: 199, distance: 38.2
click at [436, 228] on table "Select Pack No. Package * Length * Width * Height * Cubic * Weight * Temp. Requ…" at bounding box center [614, 187] width 890 height 143
type input "39"
type input "28"
type input "1"
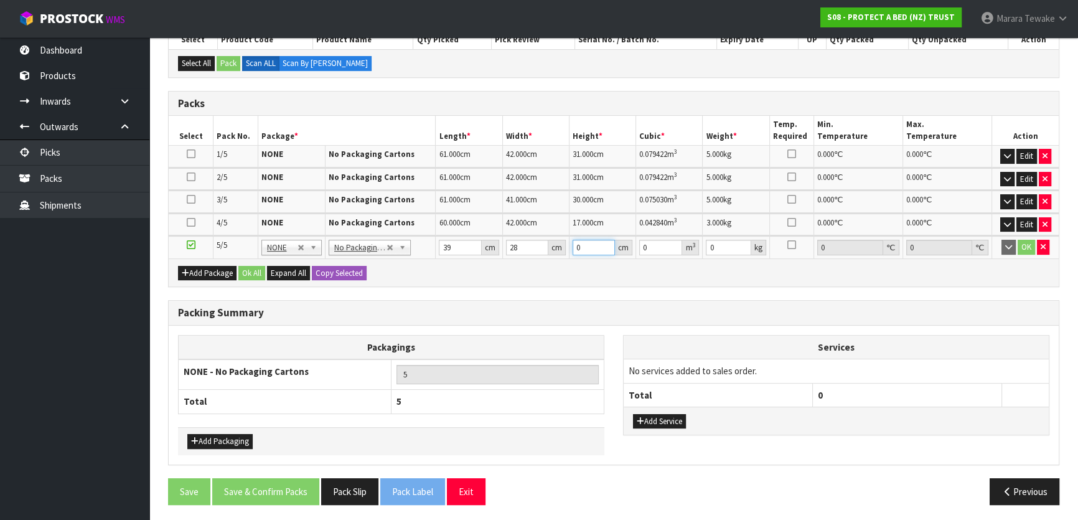
type input "0.001092"
type input "19"
type input "0.020748"
type input "19"
type input "4"
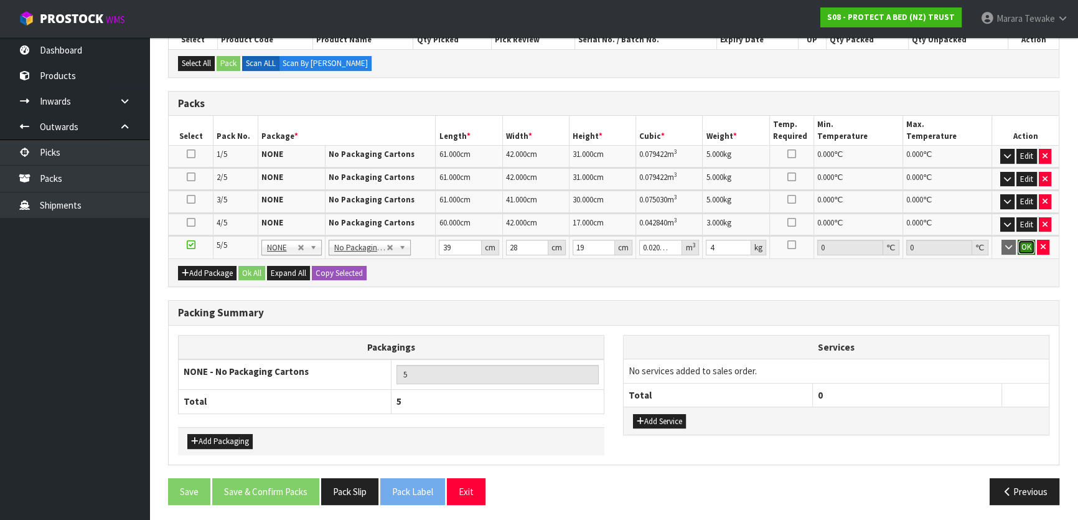
click button "OK" at bounding box center [1026, 247] width 17 height 15
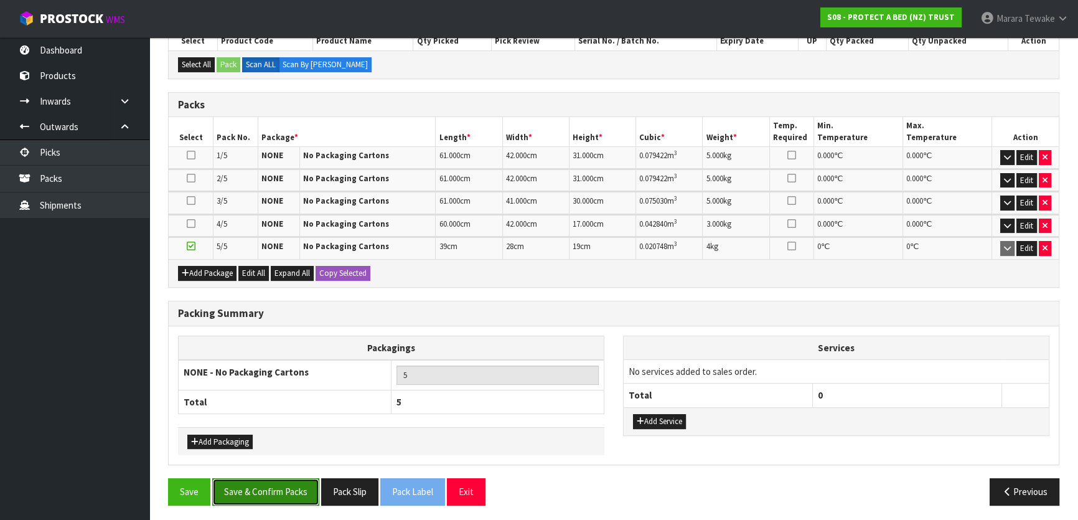
click at [277, 484] on button "Save & Confirm Packs" at bounding box center [265, 491] width 107 height 27
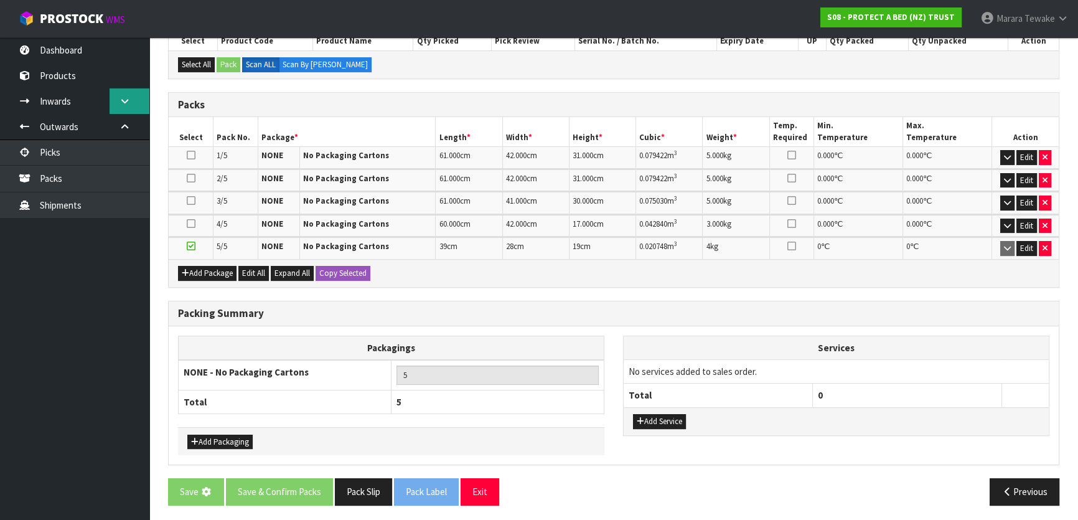
scroll to position [0, 0]
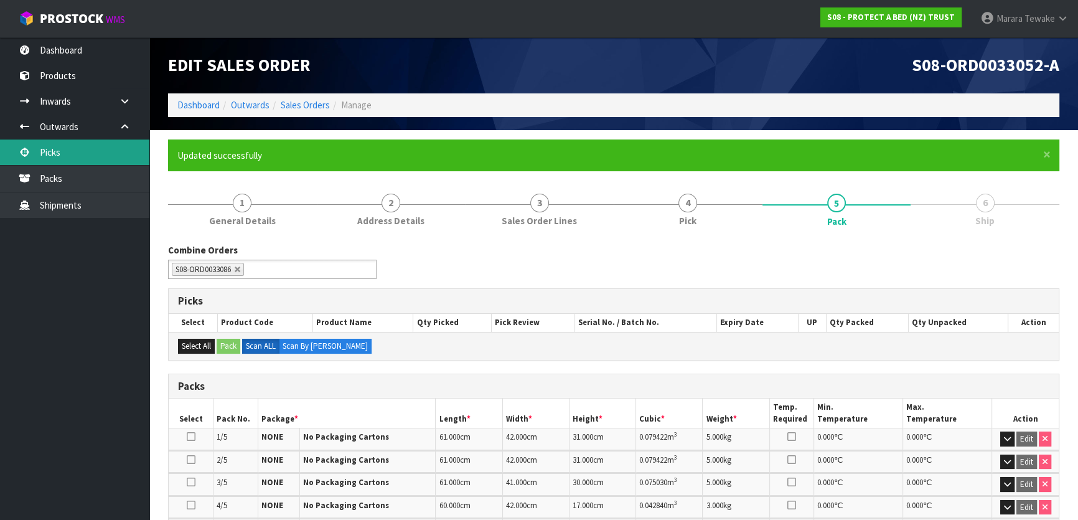
click at [96, 143] on link "Picks" at bounding box center [74, 152] width 149 height 26
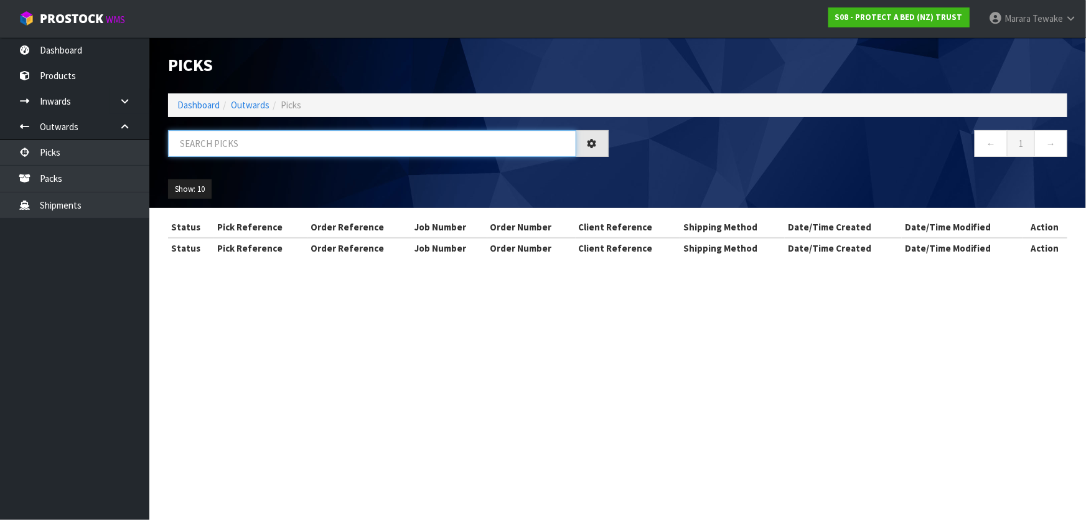
click at [212, 136] on input "text" at bounding box center [372, 143] width 408 height 27
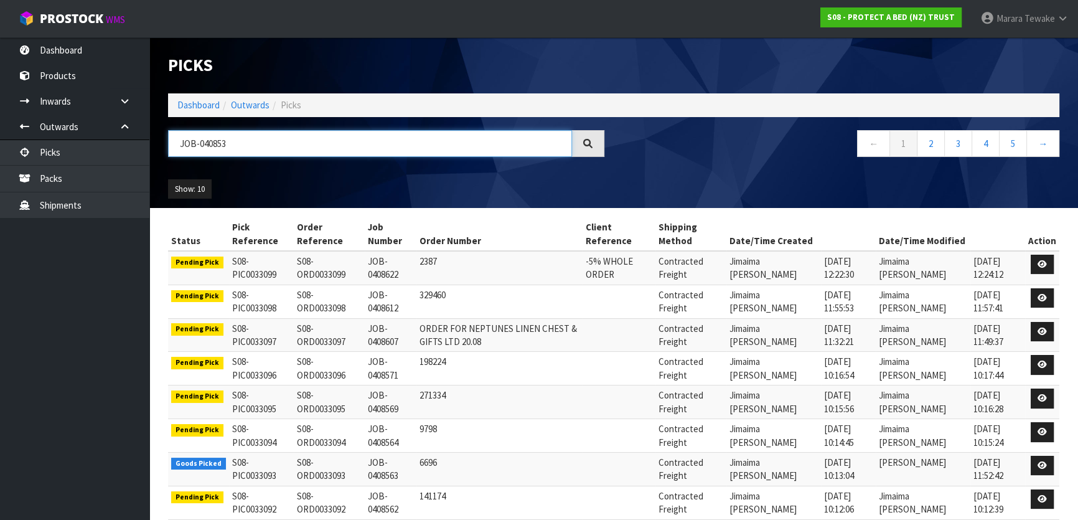
type input "JOB-0408537"
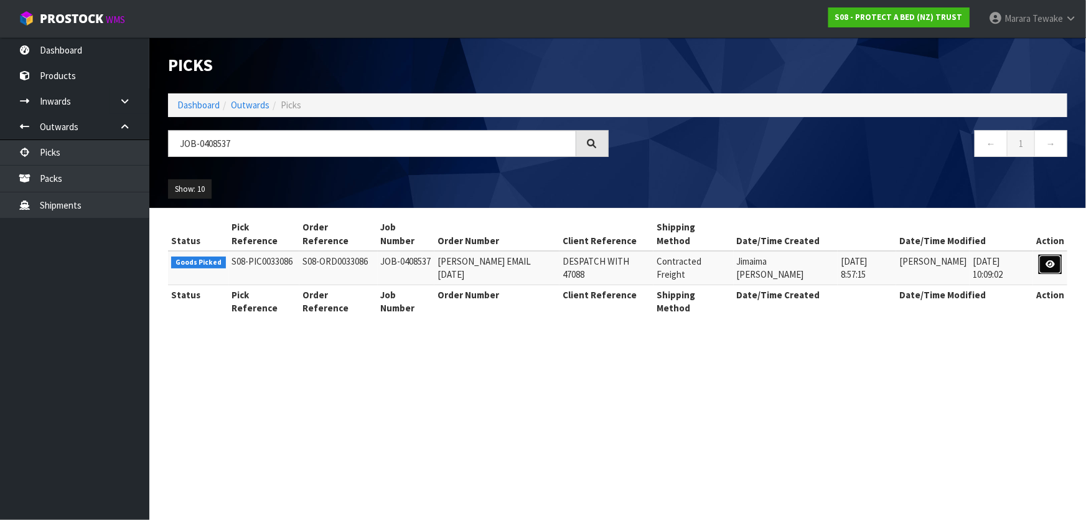
click at [1052, 260] on icon at bounding box center [1050, 264] width 9 height 8
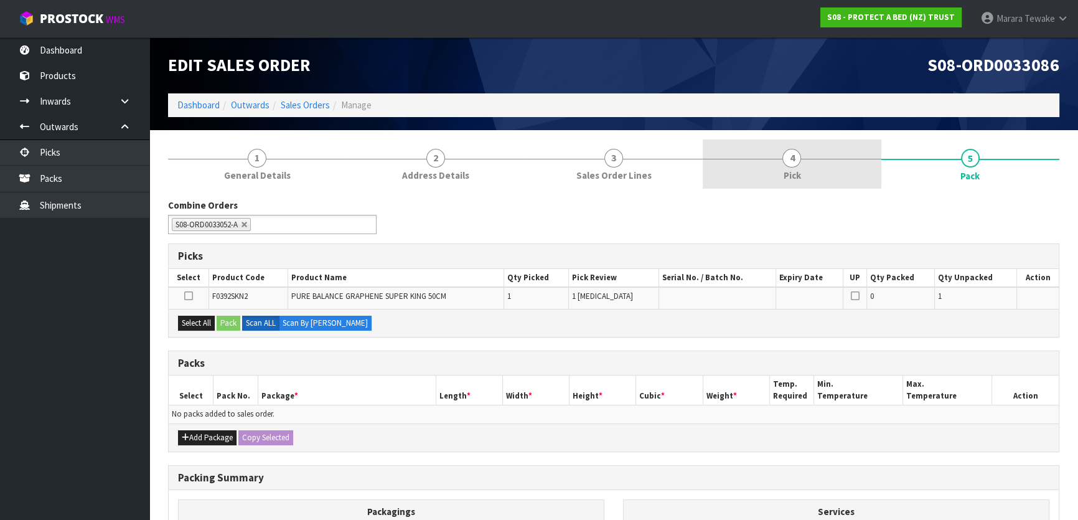
click at [797, 181] on span "Pick" at bounding box center [791, 175] width 17 height 13
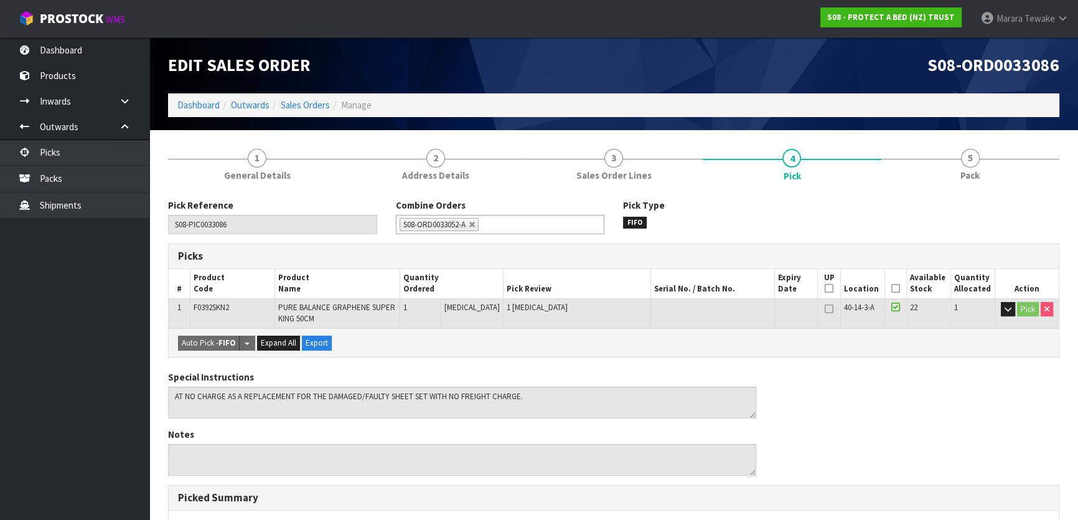
click at [892, 288] on icon at bounding box center [896, 288] width 9 height 1
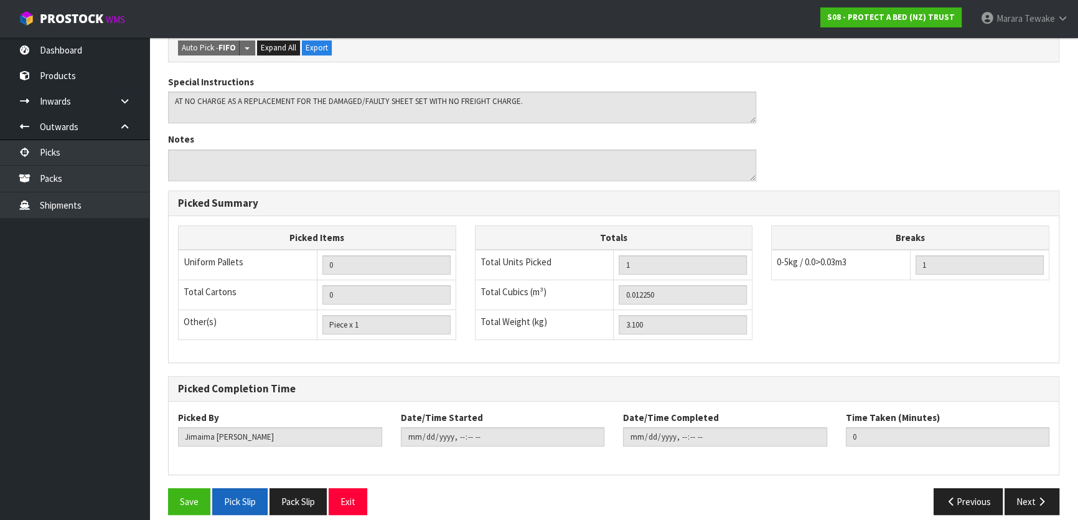
scroll to position [351, 0]
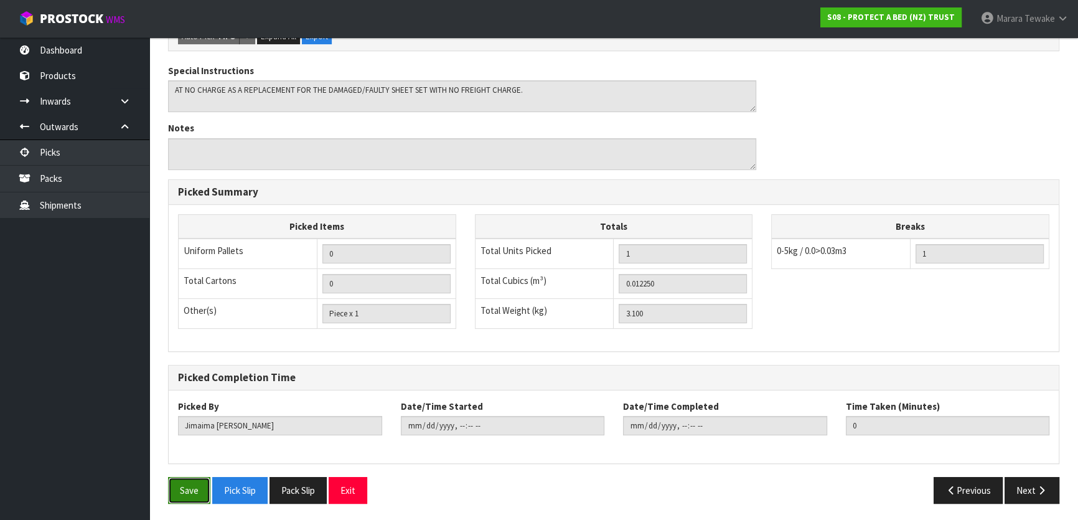
click at [194, 487] on button "Save" at bounding box center [189, 490] width 42 height 27
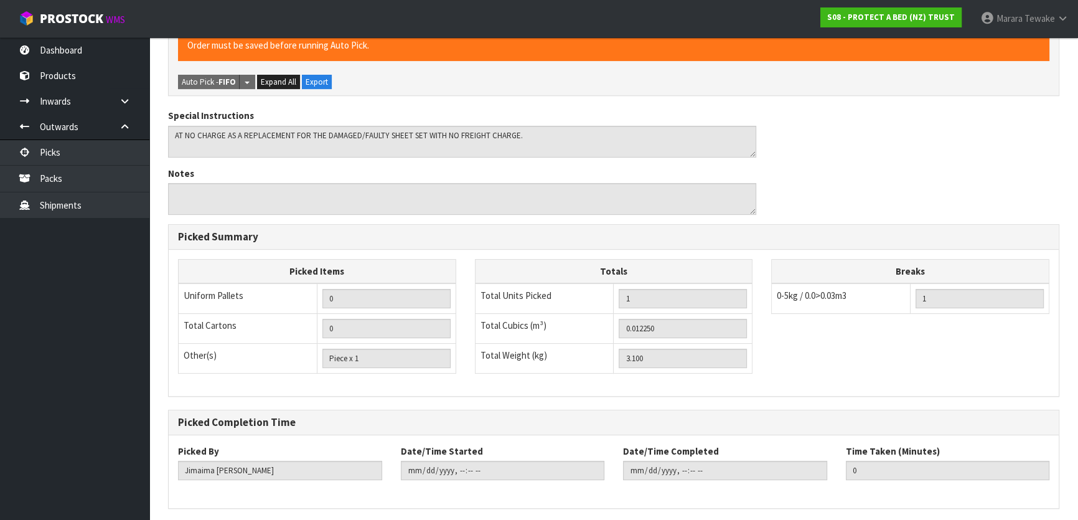
scroll to position [0, 0]
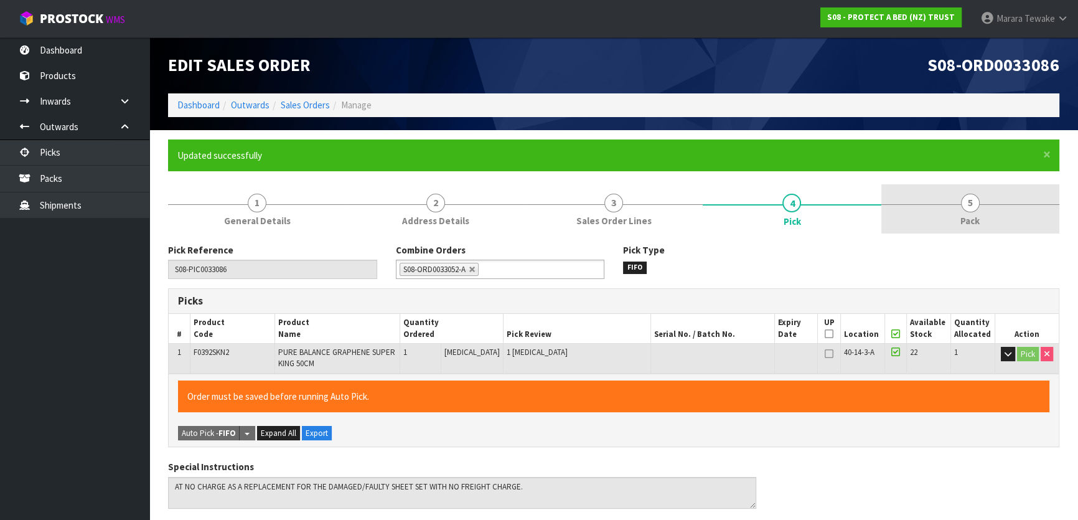
type input "Marara Tewake"
type input "2025-08-20T12:49:17"
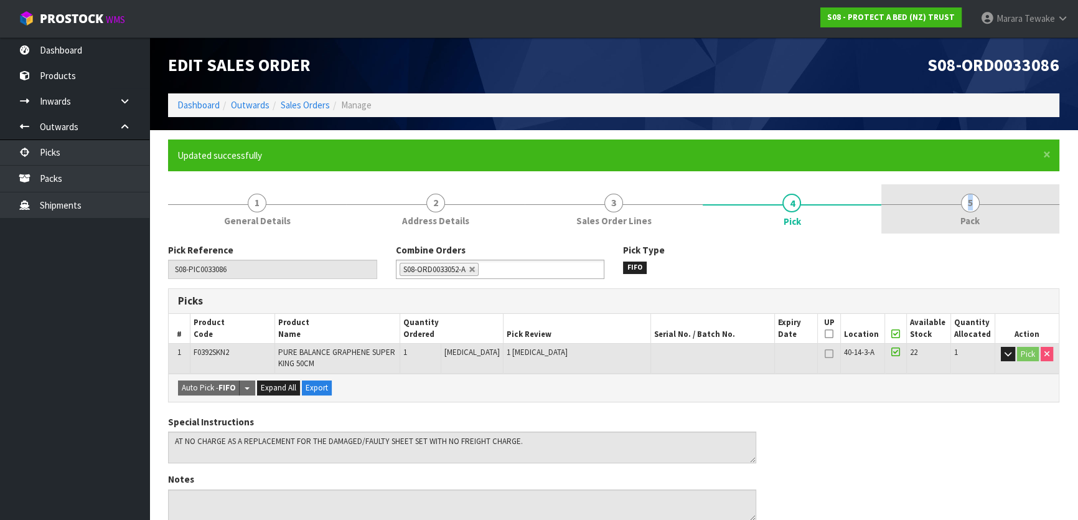
click at [971, 194] on span "5" at bounding box center [970, 203] width 19 height 19
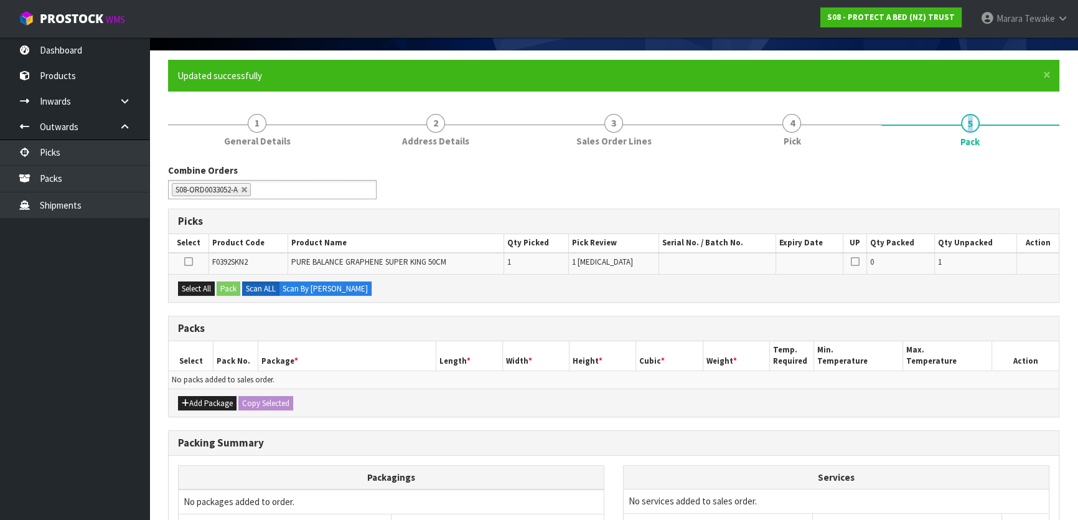
scroll to position [205, 0]
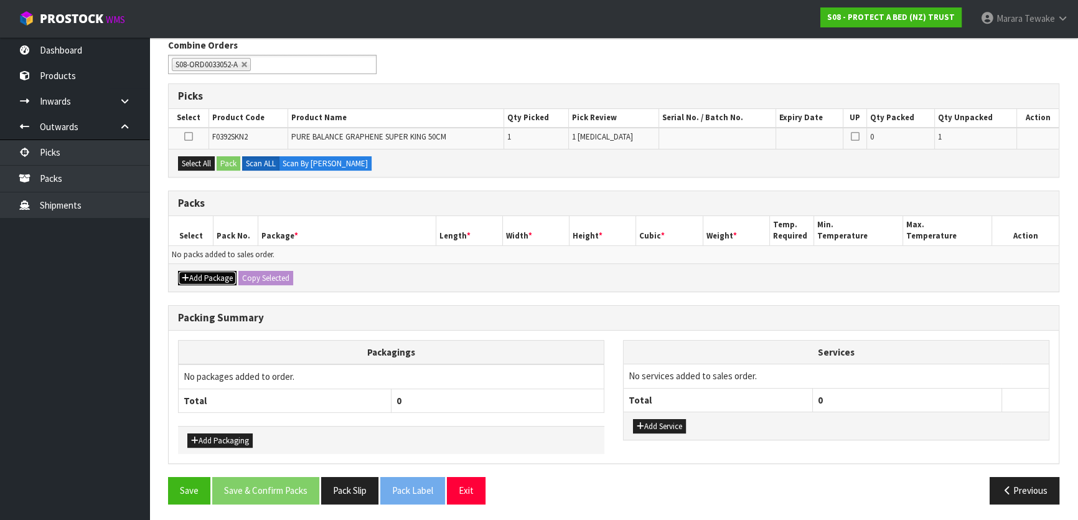
click at [229, 272] on button "Add Package" at bounding box center [207, 278] width 59 height 15
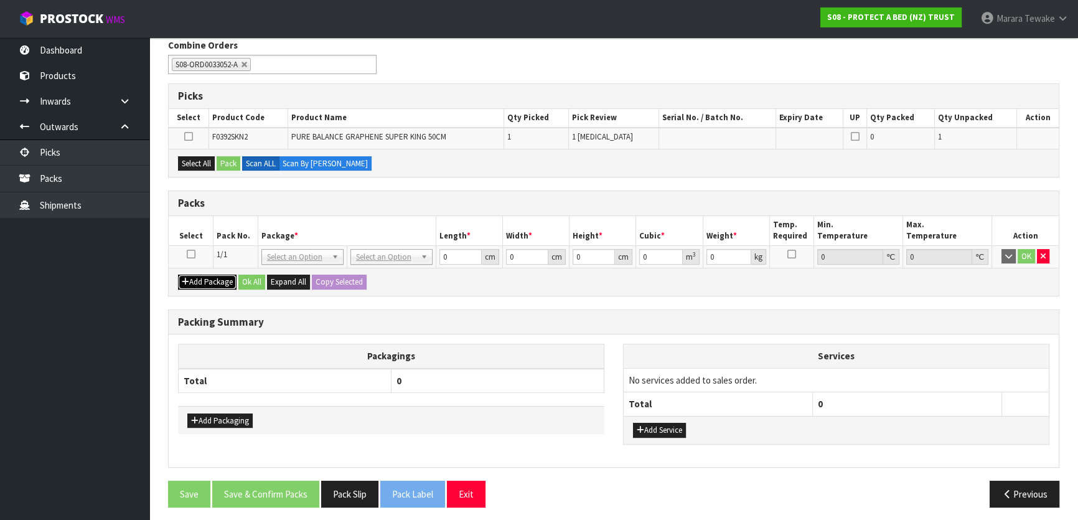
click at [225, 280] on button "Add Package" at bounding box center [207, 282] width 59 height 15
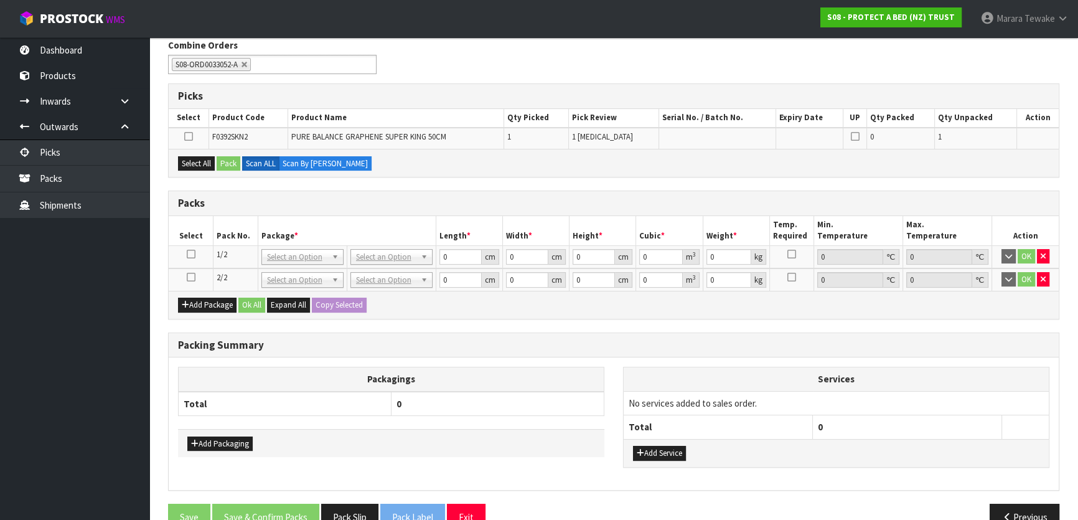
drag, startPoint x: 219, startPoint y: 311, endPoint x: 218, endPoint y: 321, distance: 10.6
click at [218, 312] on div "Add Package Ok All Expand All Copy Selected" at bounding box center [614, 305] width 890 height 28
drag, startPoint x: 219, startPoint y: 303, endPoint x: 219, endPoint y: 328, distance: 24.9
click at [219, 304] on button "Add Package" at bounding box center [207, 305] width 59 height 15
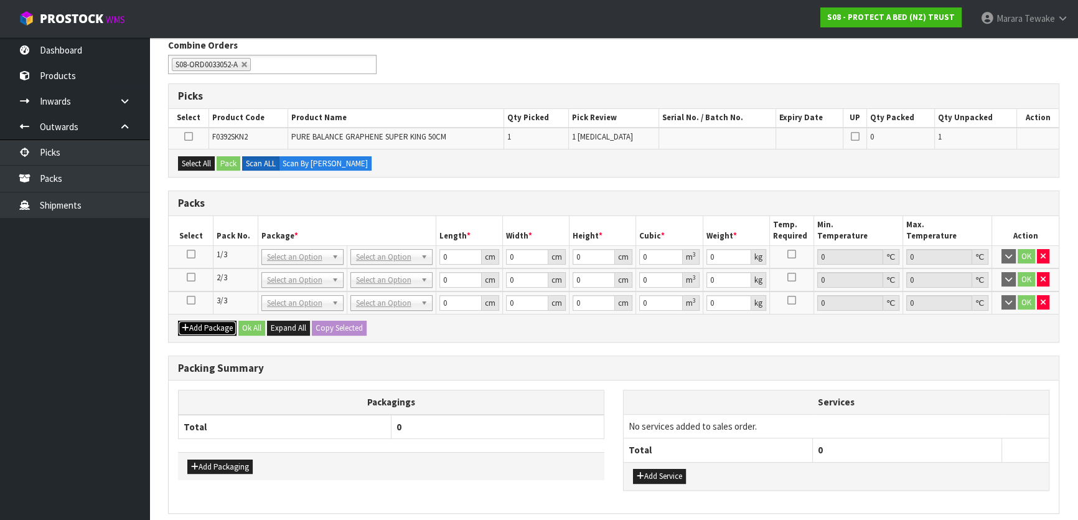
drag, startPoint x: 219, startPoint y: 330, endPoint x: 219, endPoint y: 337, distance: 6.8
click at [219, 331] on button "Add Package" at bounding box center [207, 328] width 59 height 15
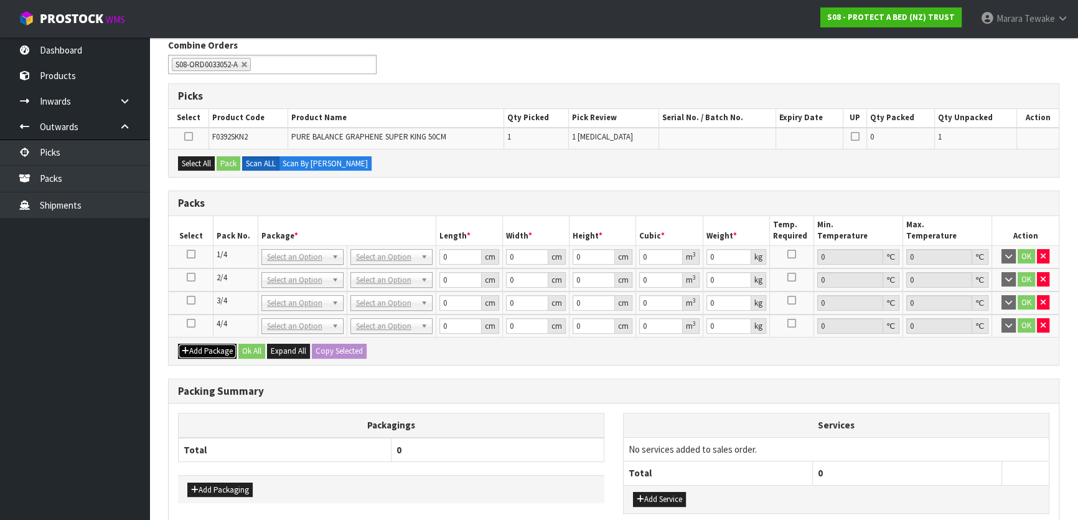
click at [220, 344] on button "Add Package" at bounding box center [207, 351] width 59 height 15
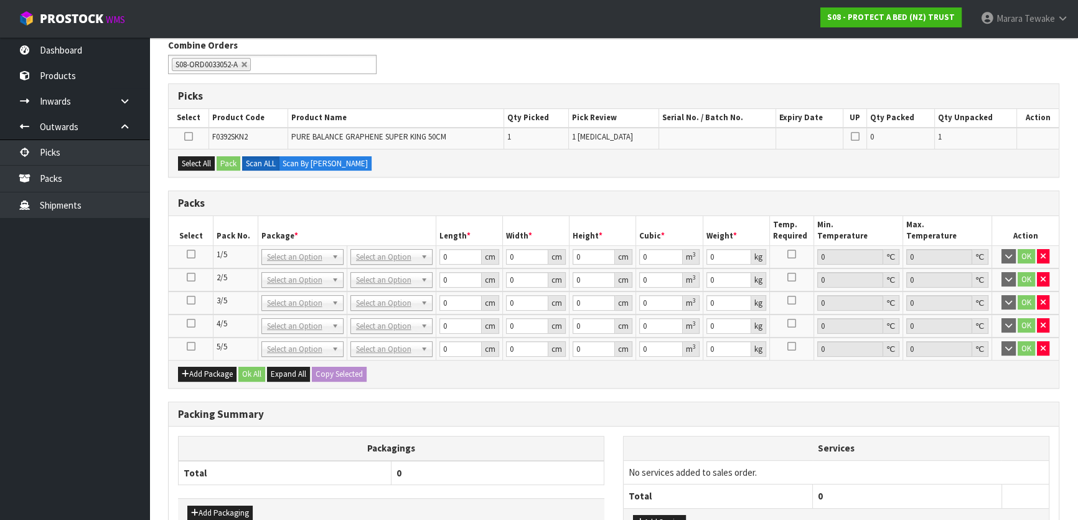
click at [189, 346] on icon at bounding box center [191, 346] width 9 height 1
click at [197, 158] on div "Select All Pack Scan ALL Scan By Quantity" at bounding box center [614, 163] width 890 height 28
drag, startPoint x: 203, startPoint y: 159, endPoint x: 215, endPoint y: 159, distance: 12.5
click at [204, 159] on button "Select All" at bounding box center [196, 163] width 37 height 15
click at [223, 161] on button "Pack" at bounding box center [229, 163] width 24 height 15
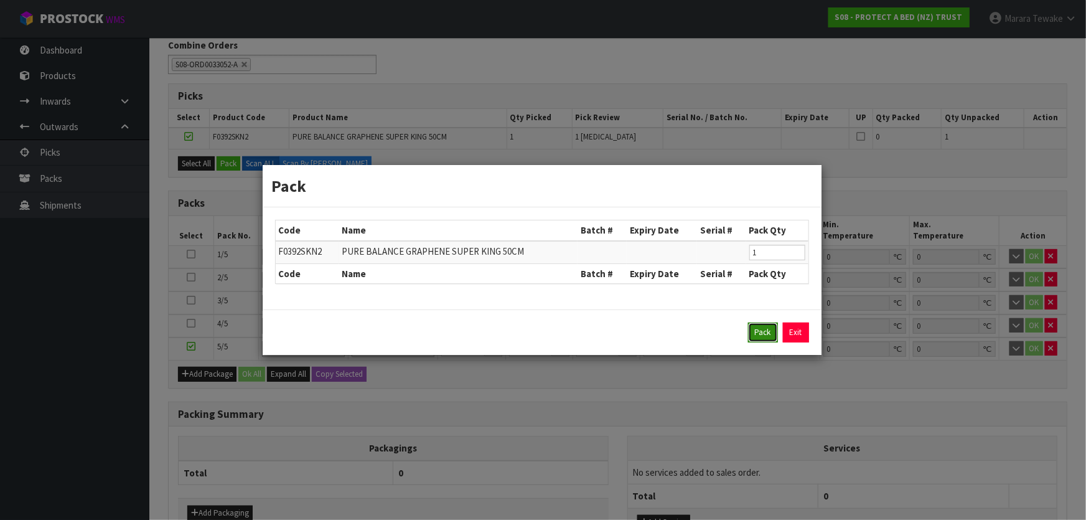
click at [753, 329] on button "Pack" at bounding box center [763, 333] width 30 height 20
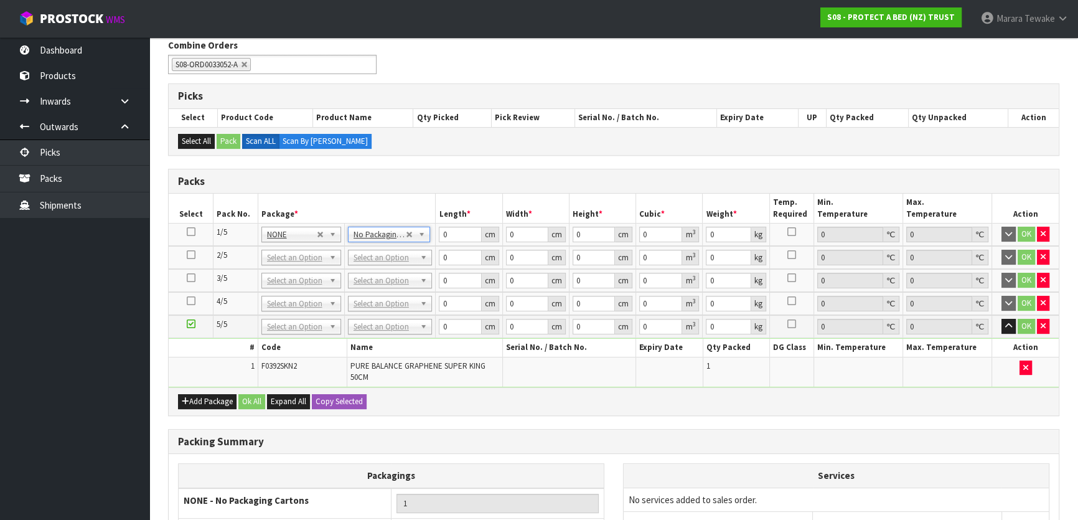
click at [187, 232] on icon at bounding box center [191, 232] width 9 height 1
click at [323, 397] on button "Copy Selected" at bounding box center [339, 401] width 55 height 15
type input "5"
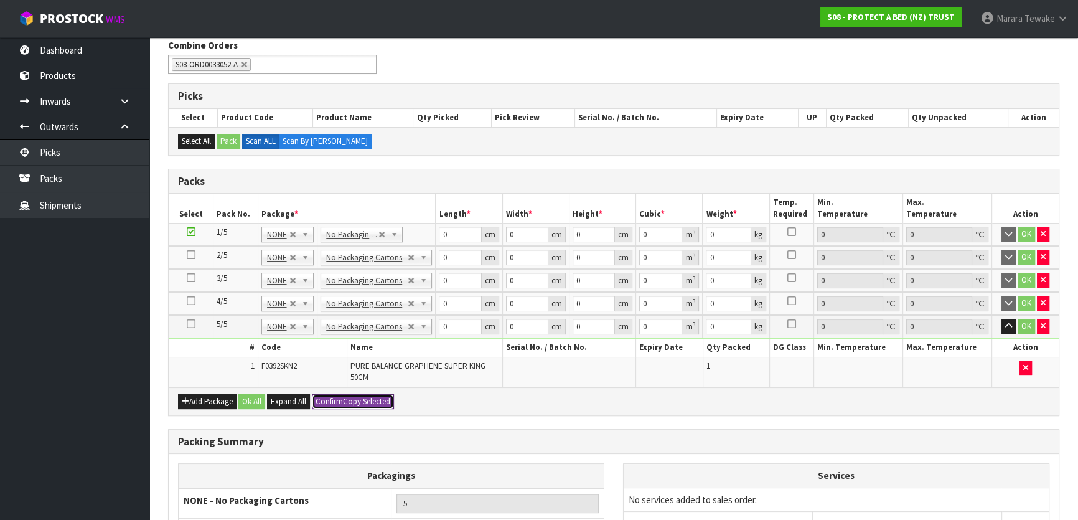
drag, startPoint x: 357, startPoint y: 323, endPoint x: 356, endPoint y: 342, distance: 19.3
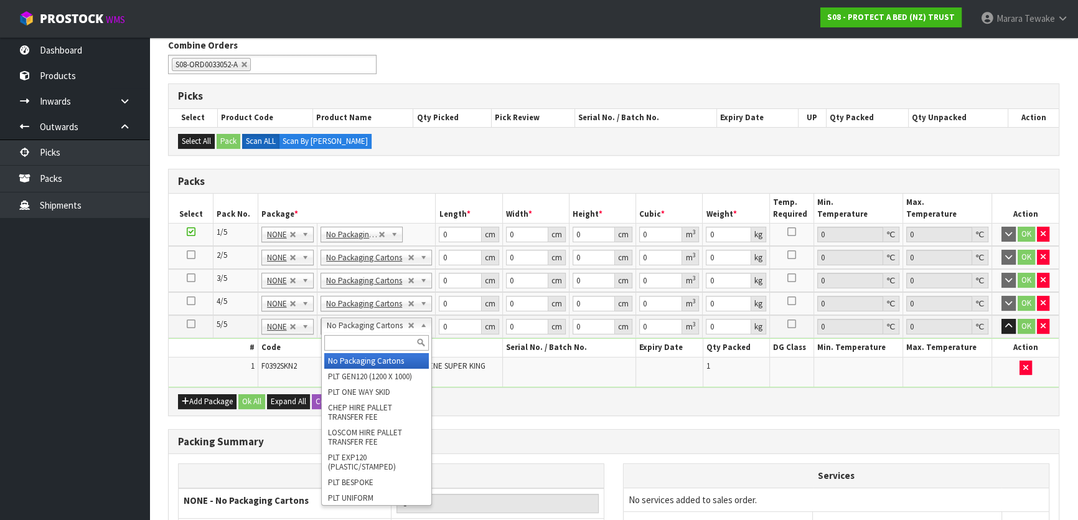
click at [356, 344] on input "text" at bounding box center [376, 343] width 105 height 16
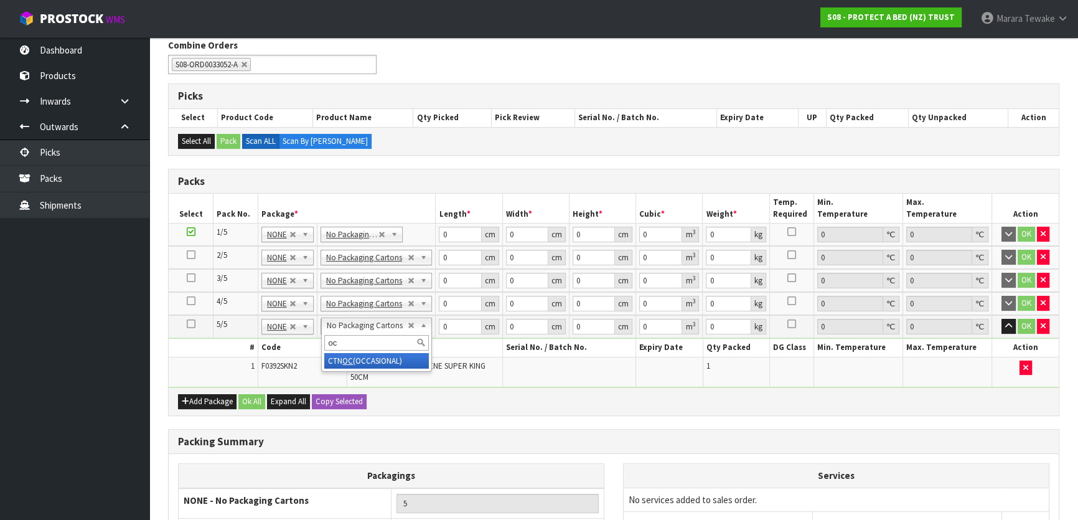
type input "oc"
type input "4"
type input "3.1"
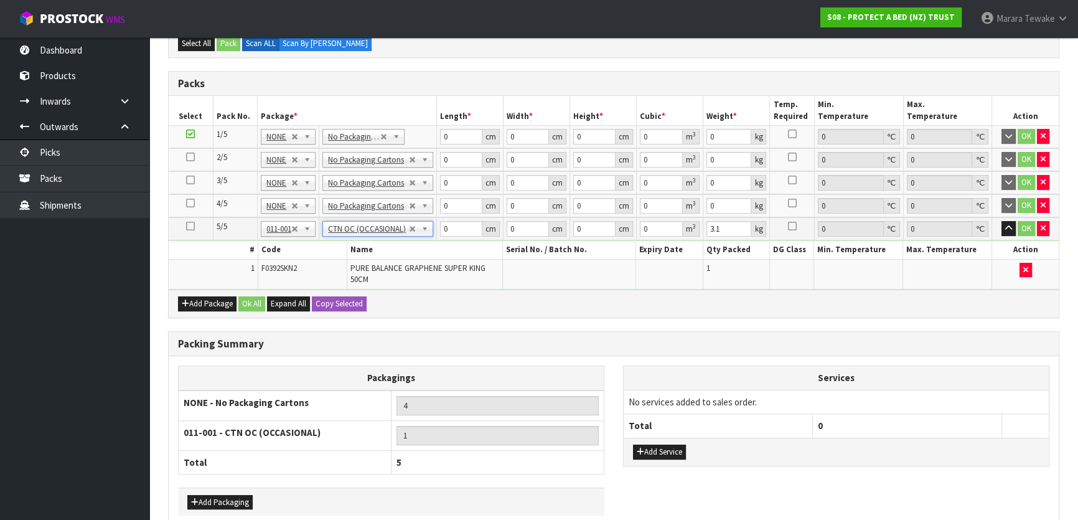
scroll to position [318, 0]
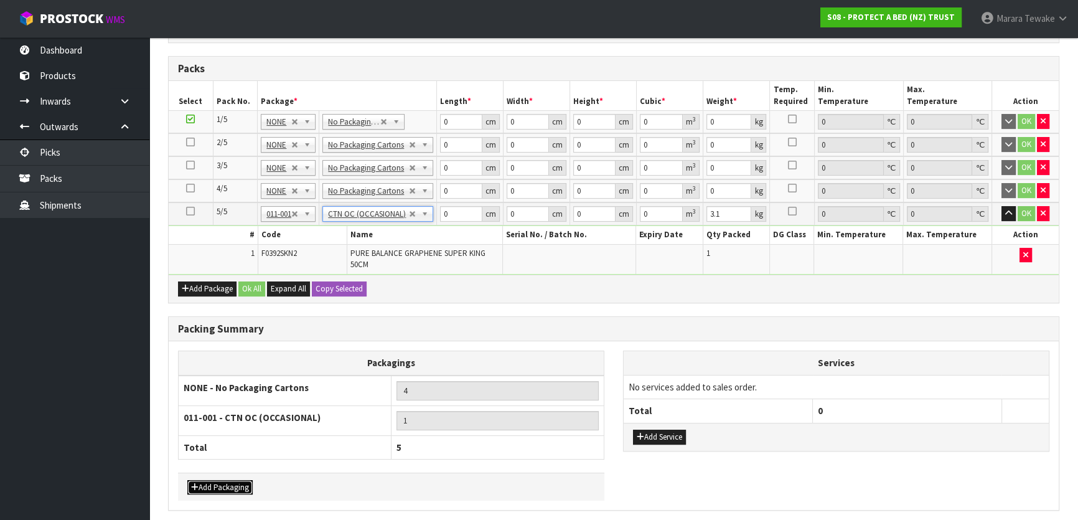
click at [235, 480] on button "Add Packaging" at bounding box center [219, 487] width 65 height 15
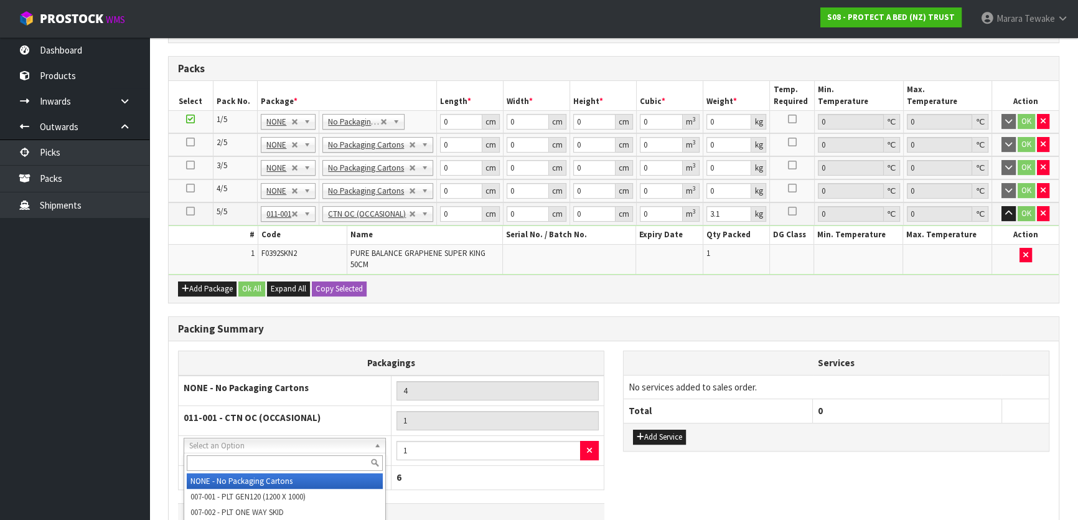
click at [238, 456] on input "text" at bounding box center [285, 463] width 196 height 16
type input "corrugated"
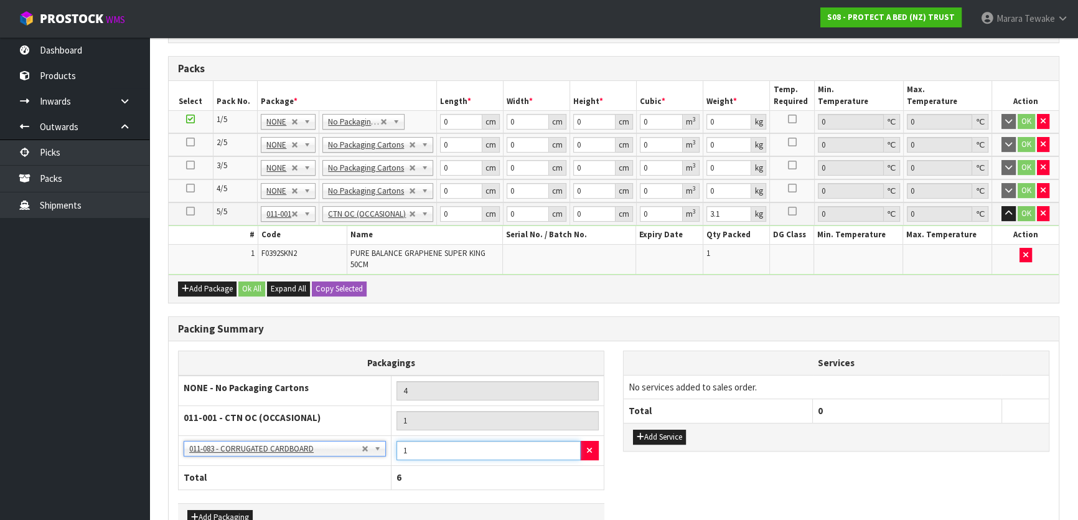
drag, startPoint x: 421, startPoint y: 448, endPoint x: 406, endPoint y: 446, distance: 15.1
click at [401, 450] on input "1" at bounding box center [489, 450] width 184 height 19
type input "4"
drag, startPoint x: 449, startPoint y: 110, endPoint x: 441, endPoint y: 104, distance: 9.3
click at [441, 104] on table "Select Pack No. Package * Length * Width * Height * Cubic * Weight * Temp. Requ…" at bounding box center [614, 177] width 890 height 193
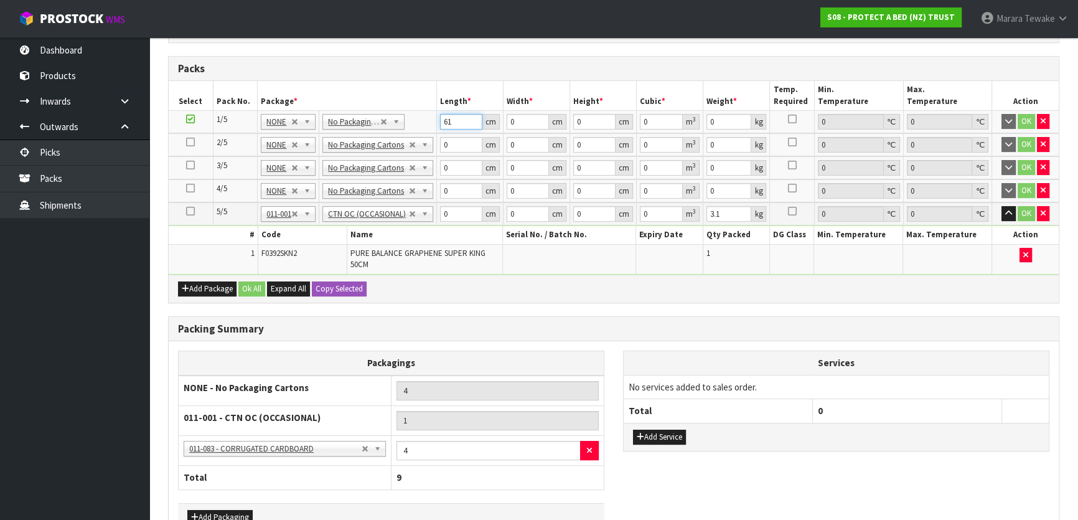
type input "61"
type input "42"
type input "3"
type input "0.007686"
type input "31"
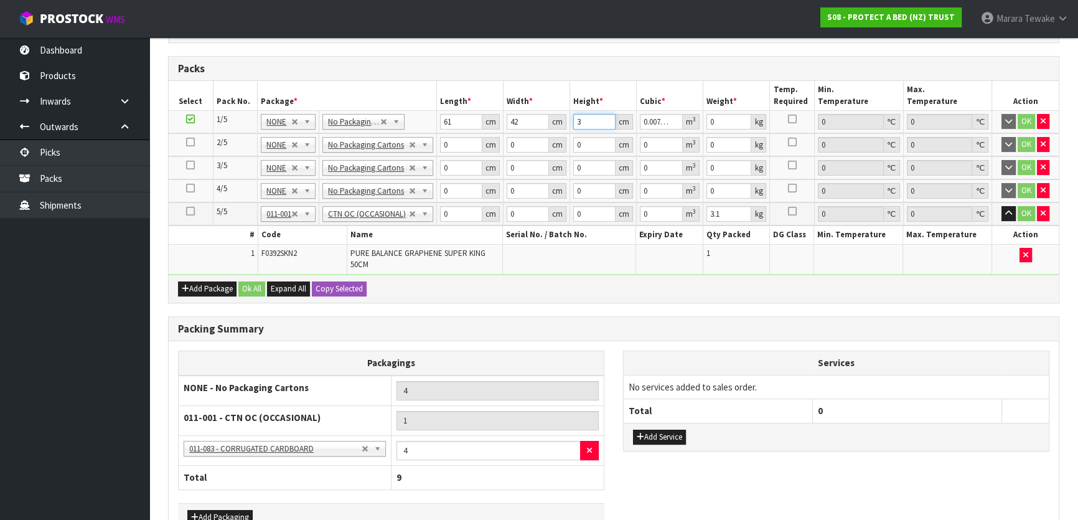
type input "0.079422"
type input "31"
type input "5"
click button "OK" at bounding box center [1026, 121] width 17 height 15
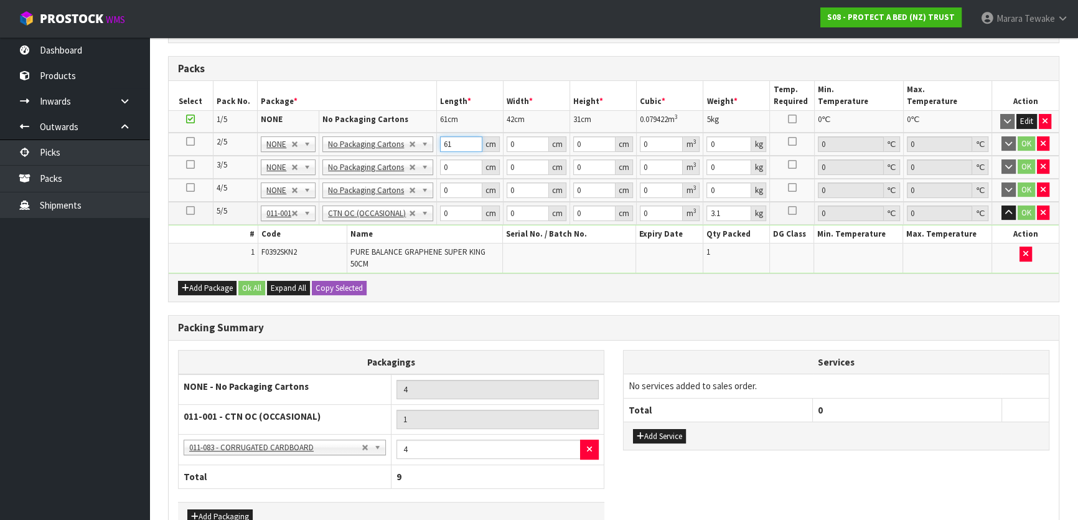
type input "61"
type input "42"
type input "3"
type input "0.007686"
type input "31"
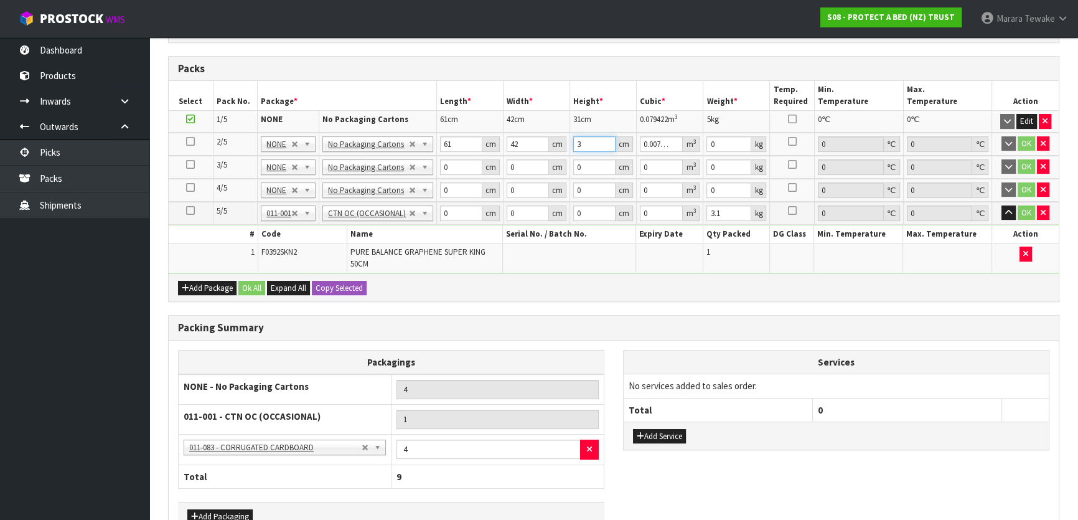
type input "0.079422"
type input "31"
type input "5"
click button "OK" at bounding box center [1026, 143] width 17 height 15
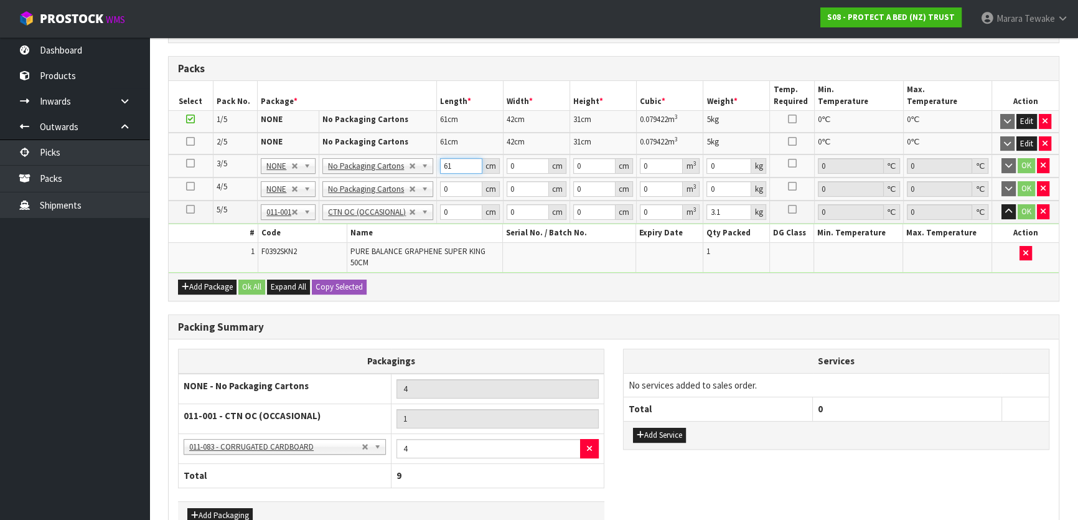
type input "61"
type input "42"
type input "3"
type input "0.007686"
type input "30"
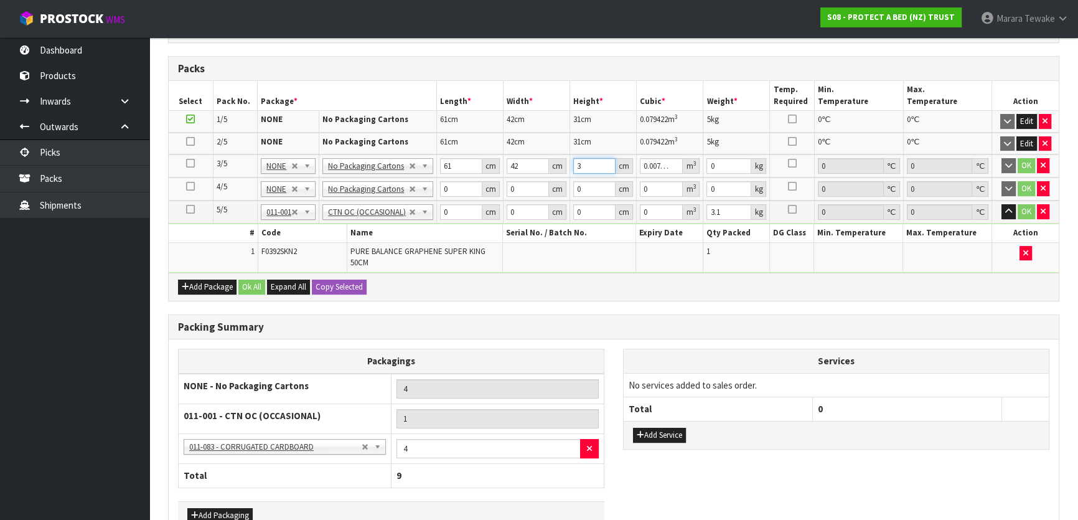
type input "0.07686"
type input "30"
type input "5"
click button "OK" at bounding box center [1026, 165] width 17 height 15
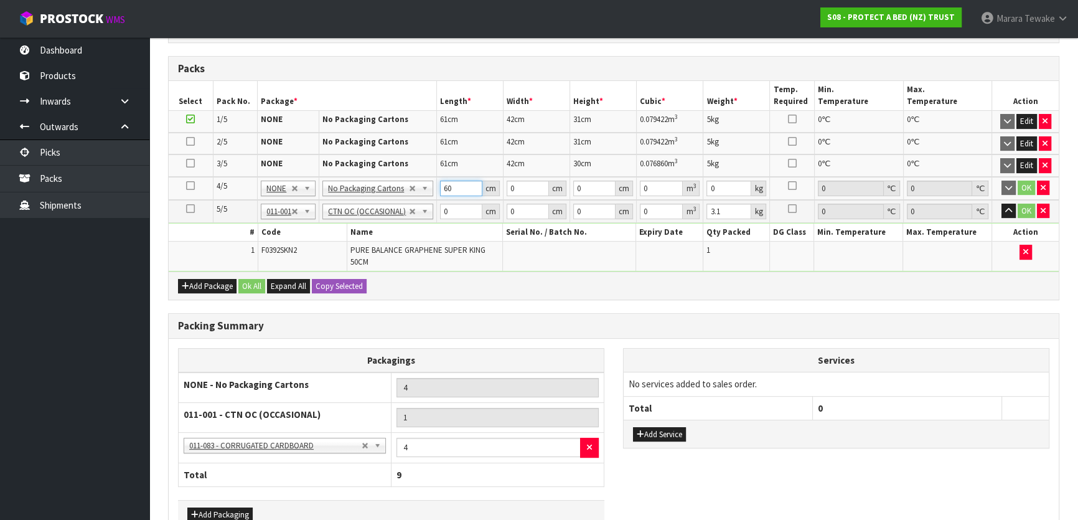
type input "60"
type input "42"
type input "1"
type input "0.00252"
type input "17"
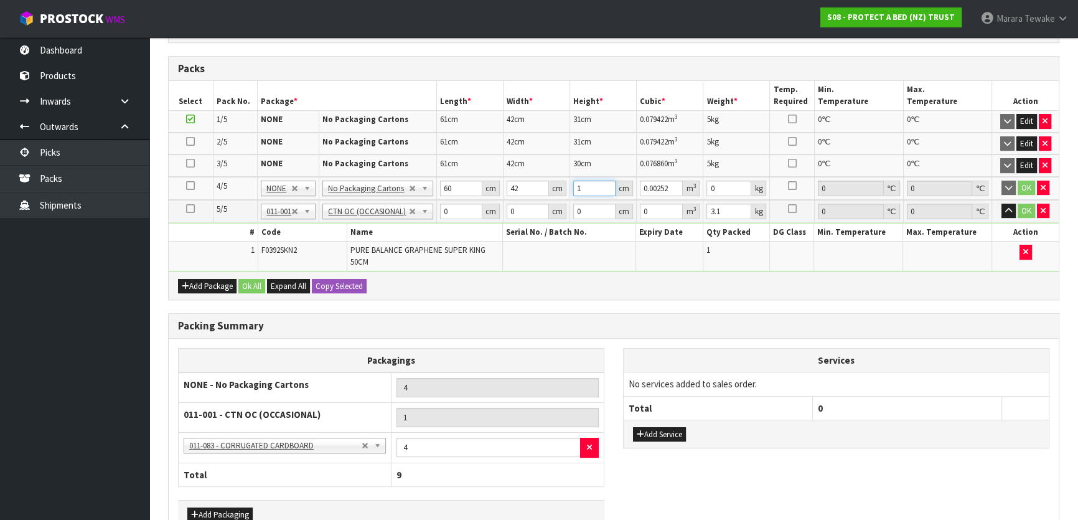
type input "0.04284"
type input "17"
type input "3"
click button "OK" at bounding box center [1026, 188] width 17 height 15
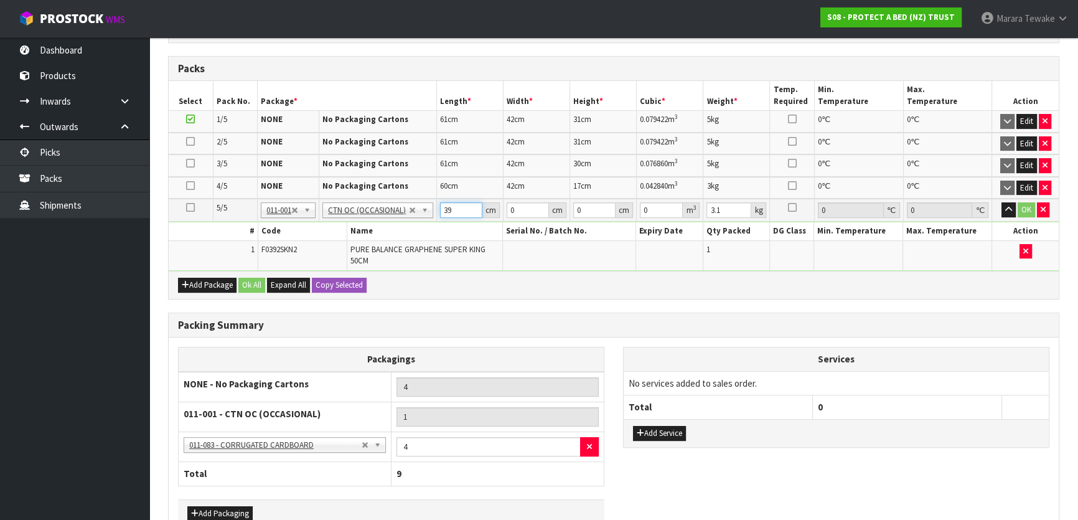
type input "39"
type input "28"
type input "1"
type input "0.001092"
type input "19"
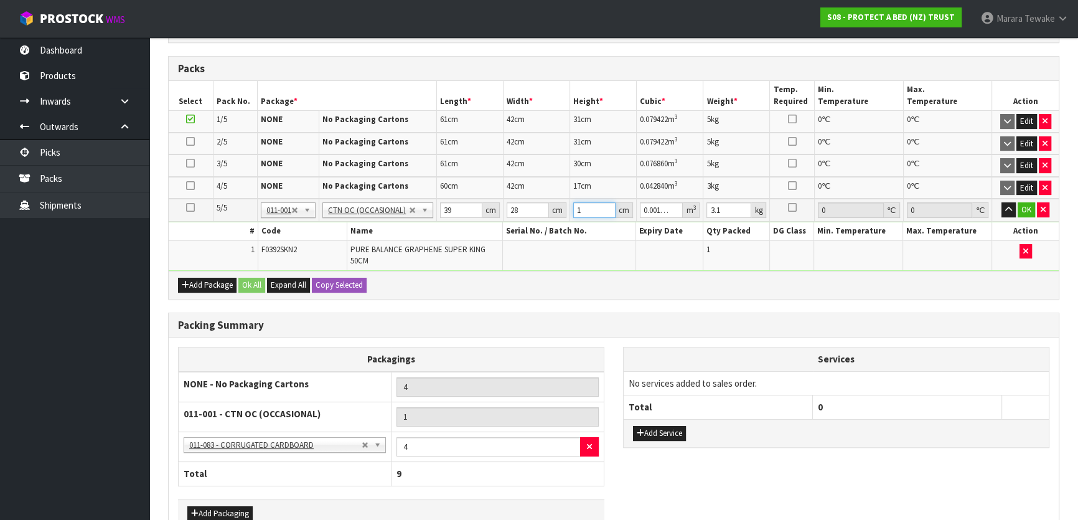
type input "0.020748"
type input "19"
type input "4"
click at [1002, 202] on button "button" at bounding box center [1009, 209] width 14 height 15
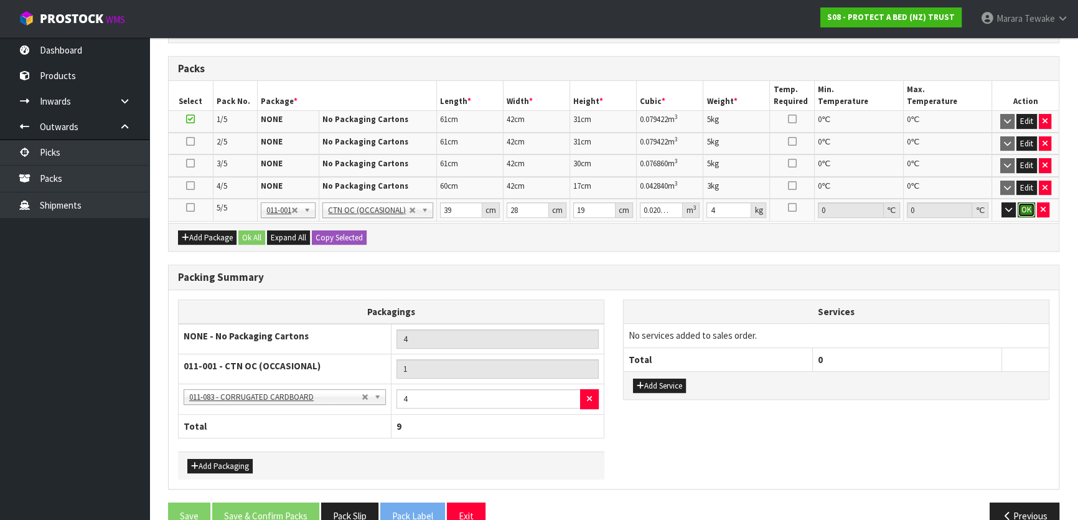
click button "OK" at bounding box center [1026, 209] width 17 height 15
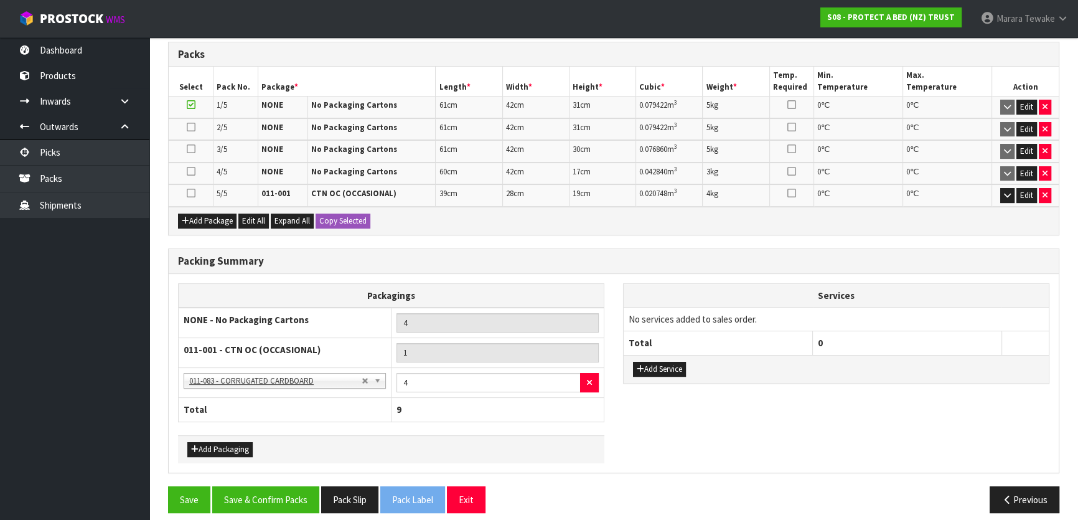
scroll to position [340, 0]
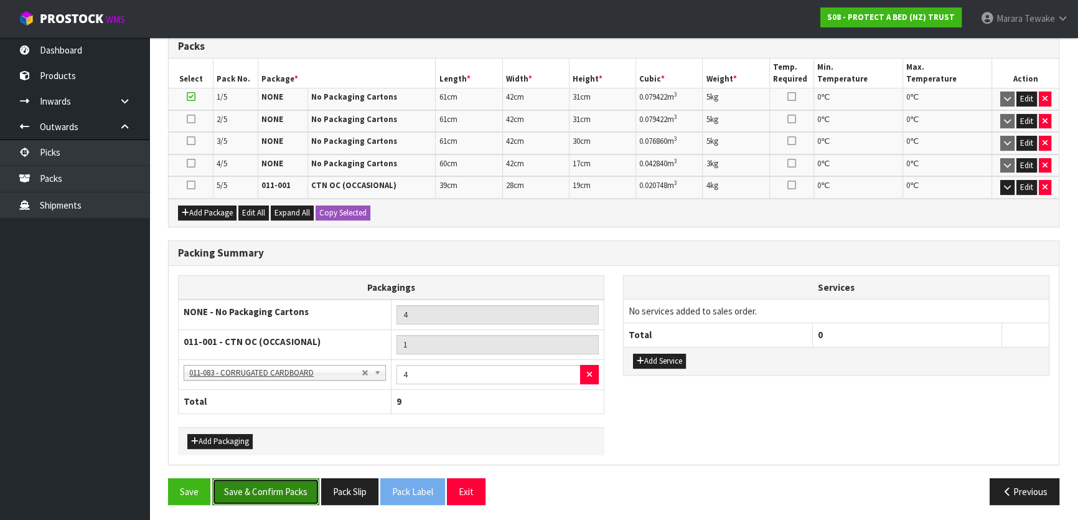
click at [308, 479] on button "Save & Confirm Packs" at bounding box center [265, 491] width 107 height 27
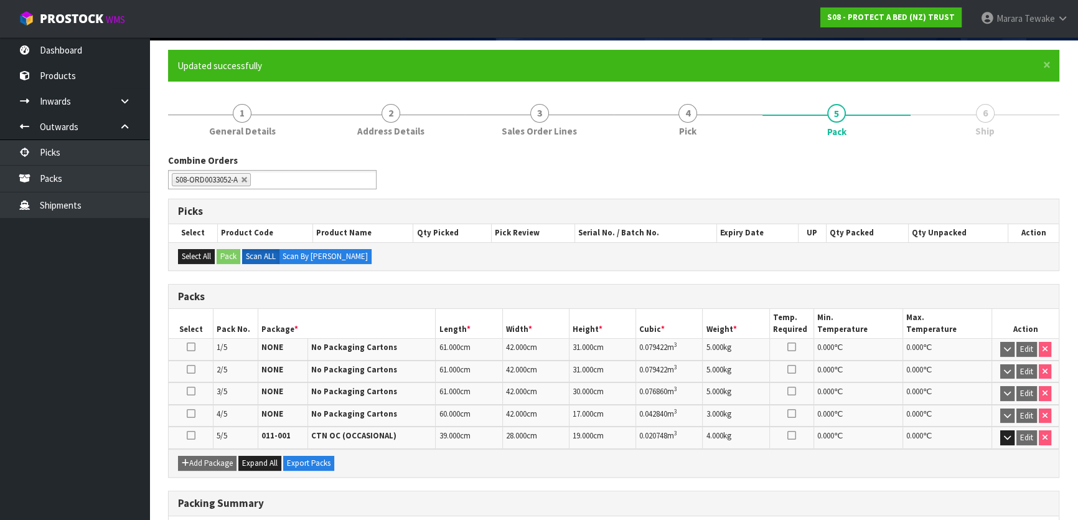
scroll to position [312, 0]
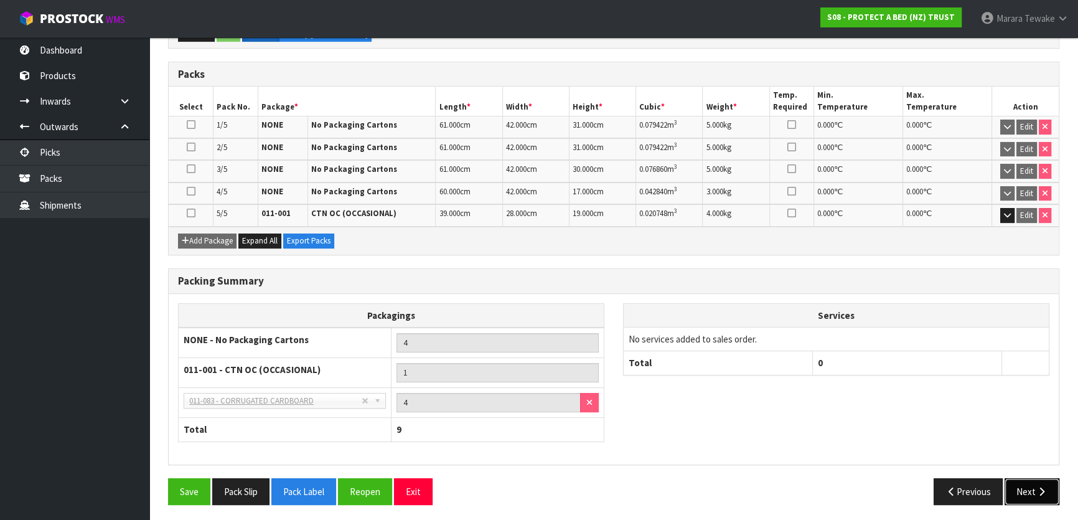
click at [1041, 492] on button "Next" at bounding box center [1032, 491] width 55 height 27
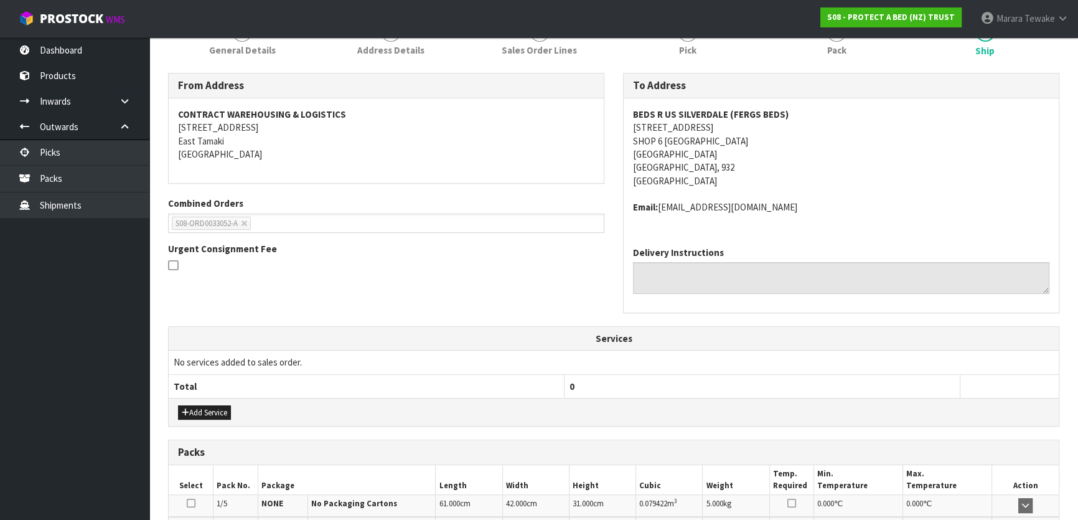
scroll to position [396, 0]
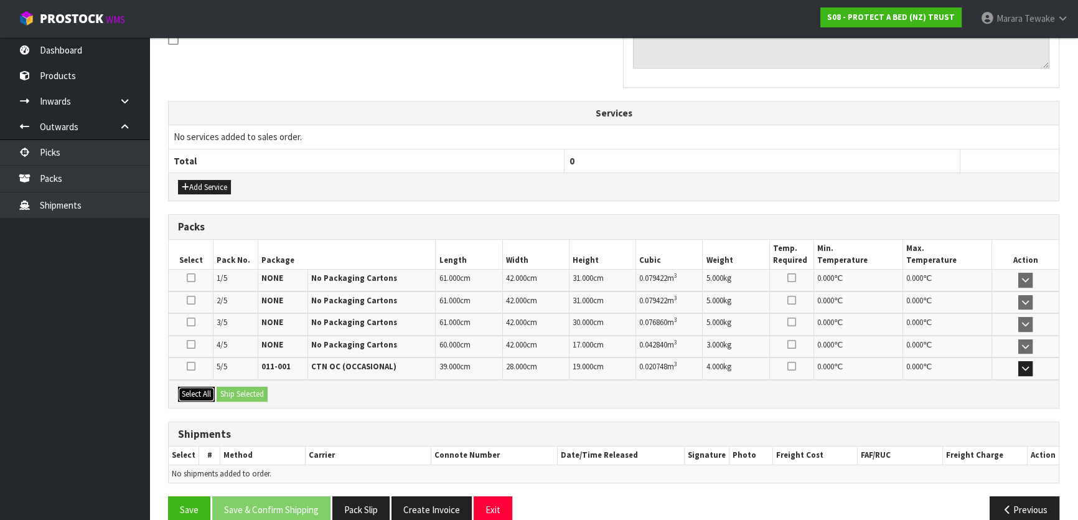
drag, startPoint x: 204, startPoint y: 387, endPoint x: 247, endPoint y: 388, distance: 43.0
click at [208, 387] on button "Select All" at bounding box center [196, 394] width 37 height 15
click at [249, 388] on button "Ship Selected" at bounding box center [242, 394] width 51 height 15
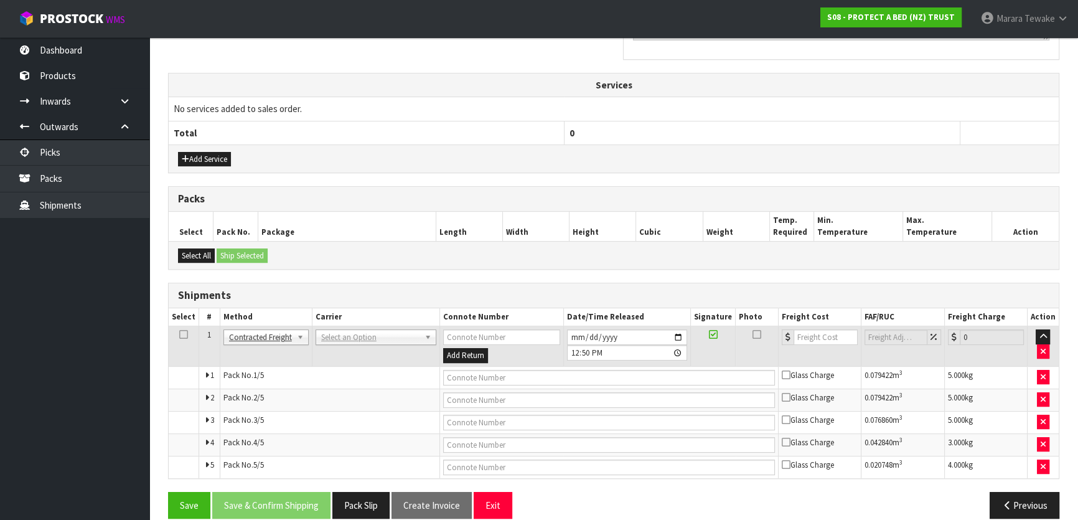
scroll to position [438, 0]
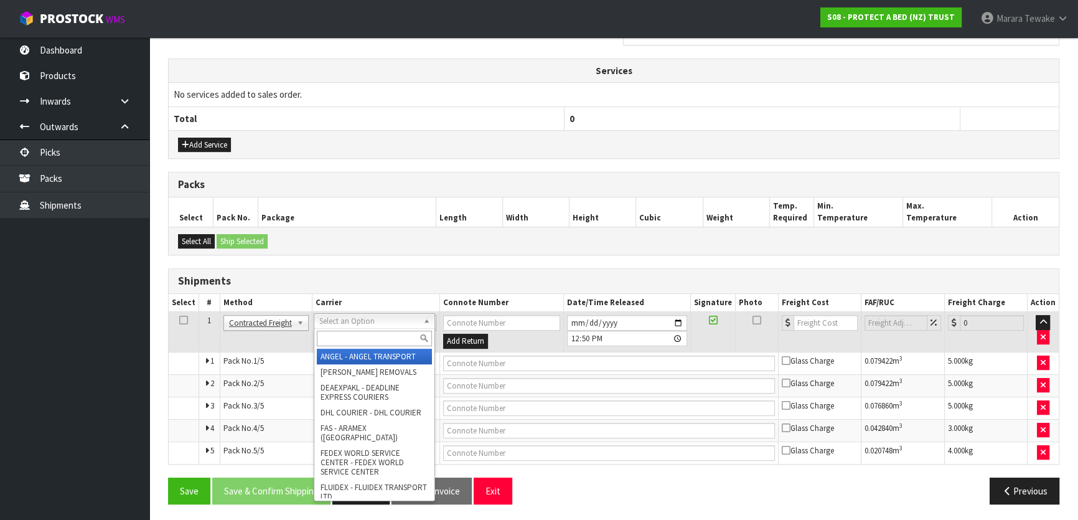
click at [342, 338] on input "text" at bounding box center [374, 339] width 115 height 16
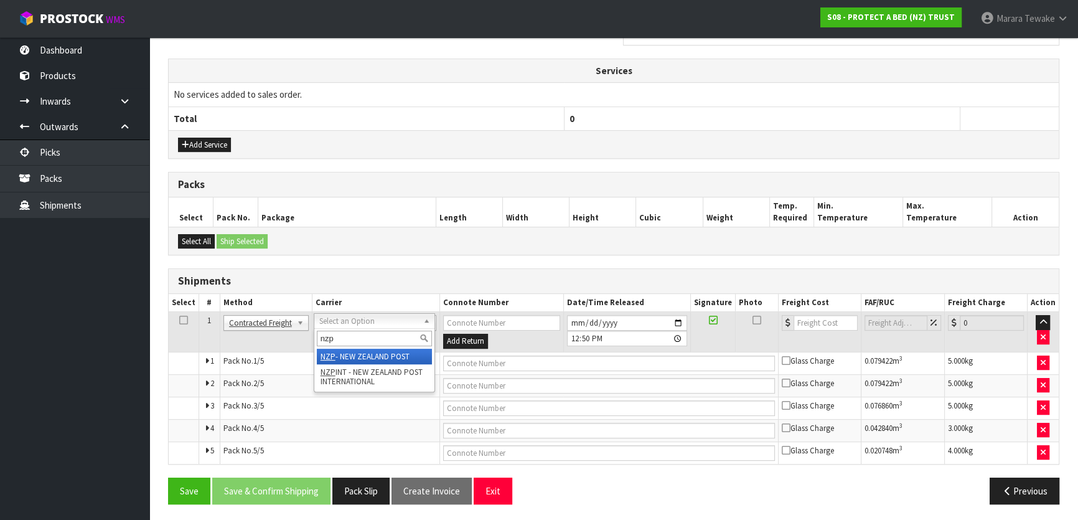
type input "nzp"
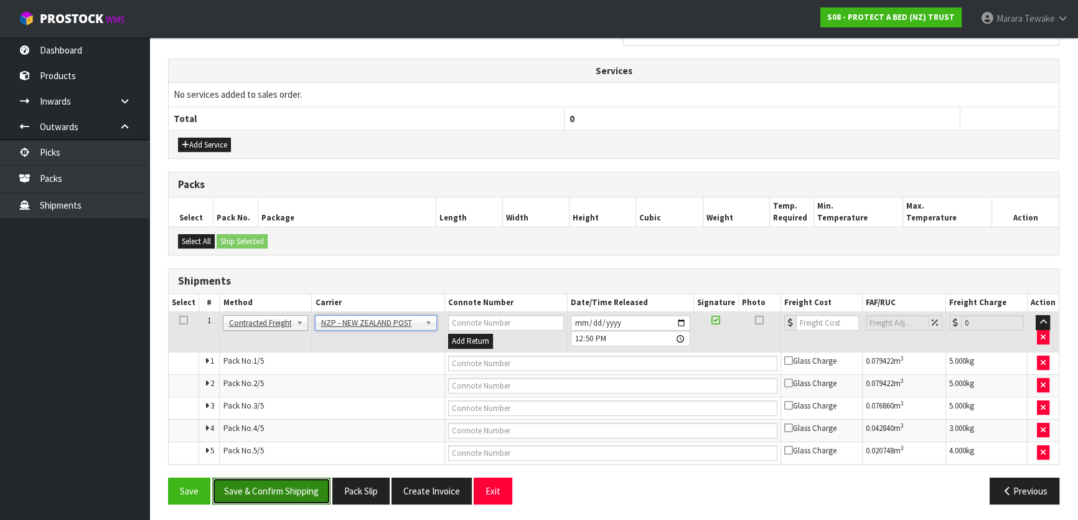
click at [295, 486] on button "Save & Confirm Shipping" at bounding box center [271, 491] width 118 height 27
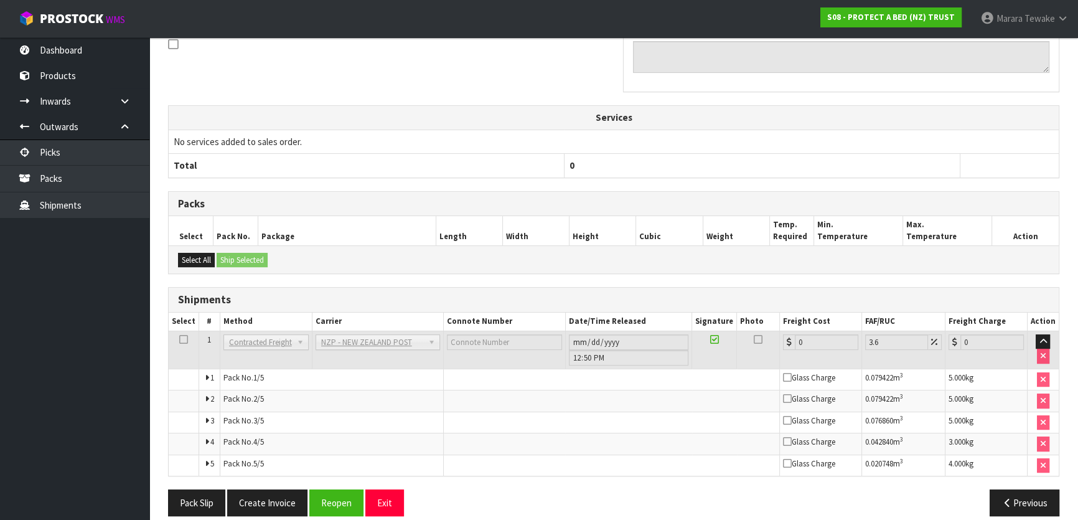
scroll to position [417, 0]
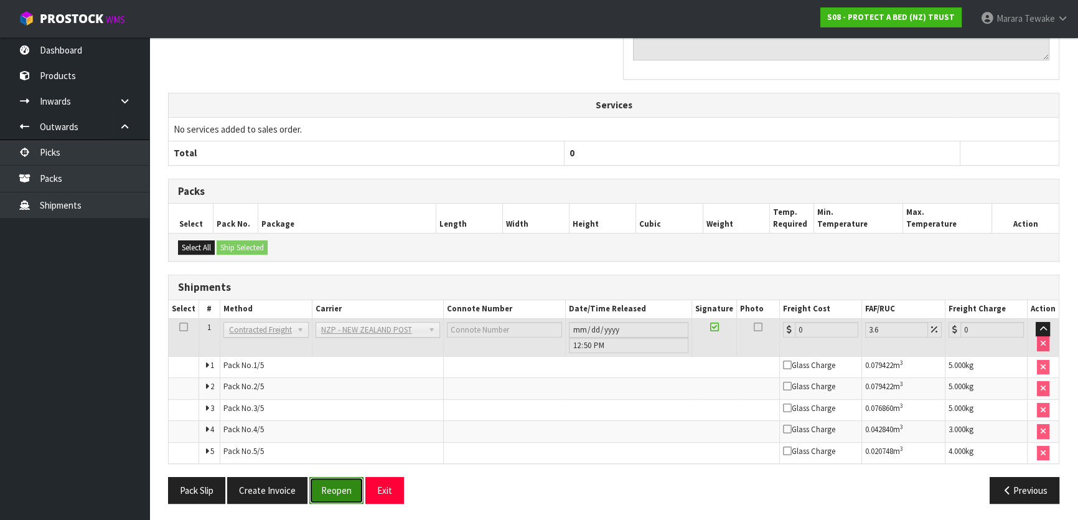
click at [326, 486] on button "Reopen" at bounding box center [336, 490] width 54 height 27
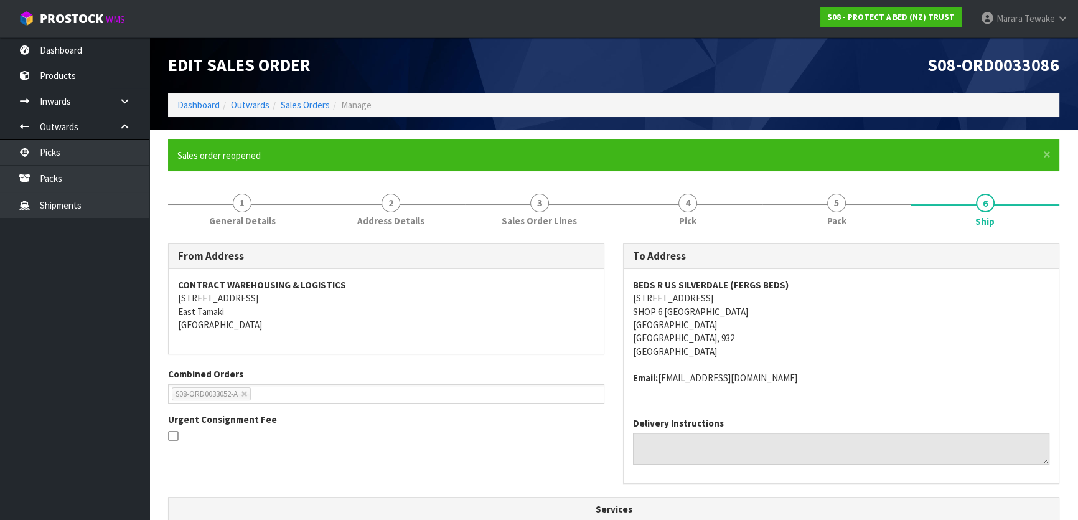
scroll to position [438, 0]
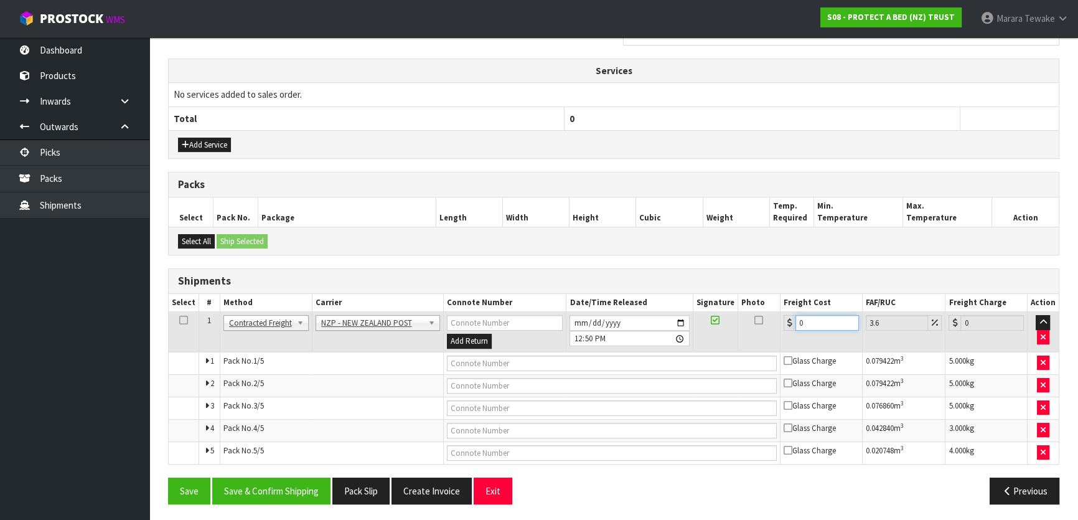
drag, startPoint x: 811, startPoint y: 321, endPoint x: 786, endPoint y: 304, distance: 30.4
click at [786, 304] on table "Select # Method Carrier Connote Number Date/Time Released Signature Photo Freig…" at bounding box center [614, 379] width 890 height 170
type input "2"
type input "2.07"
type input "21"
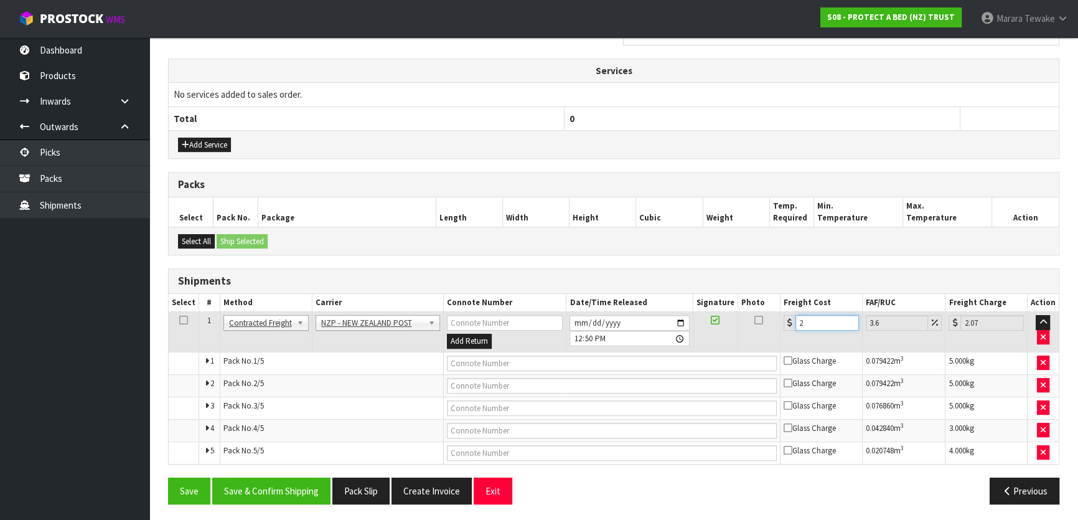
type input "21.76"
type input "21.6"
type input "22.38"
type input "21.65"
type input "22.43"
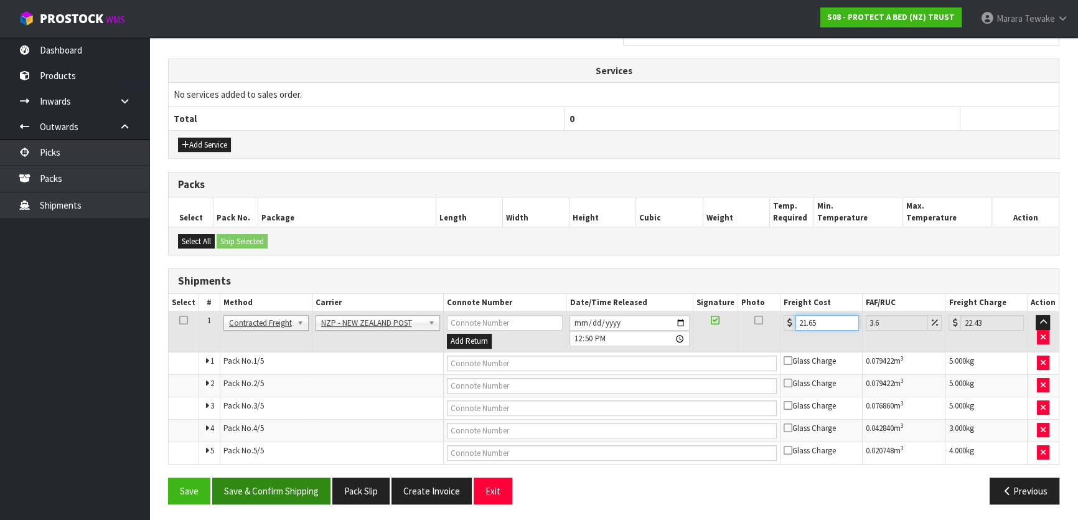
type input "21.65"
click at [302, 485] on button "Save & Confirm Shipping" at bounding box center [271, 491] width 118 height 27
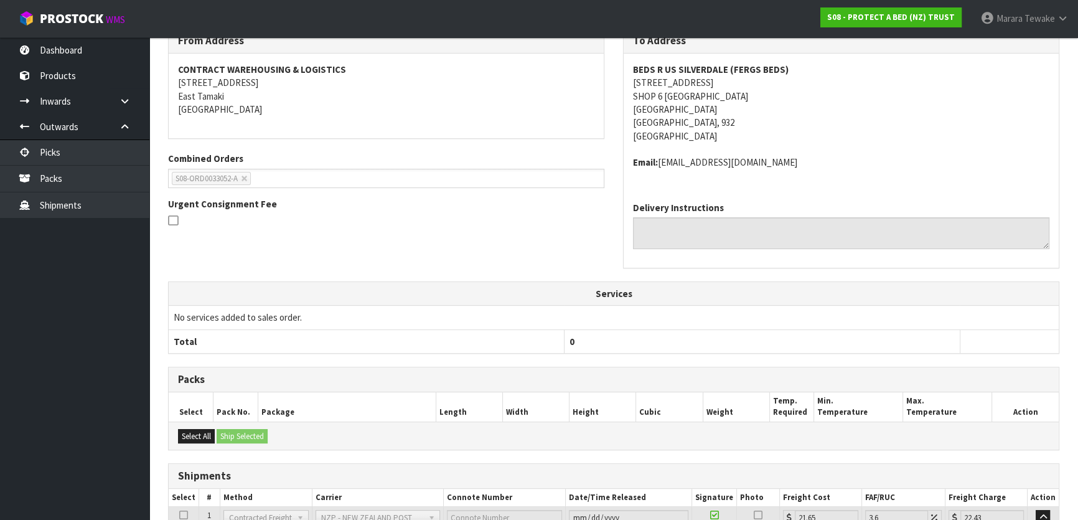
scroll to position [16, 0]
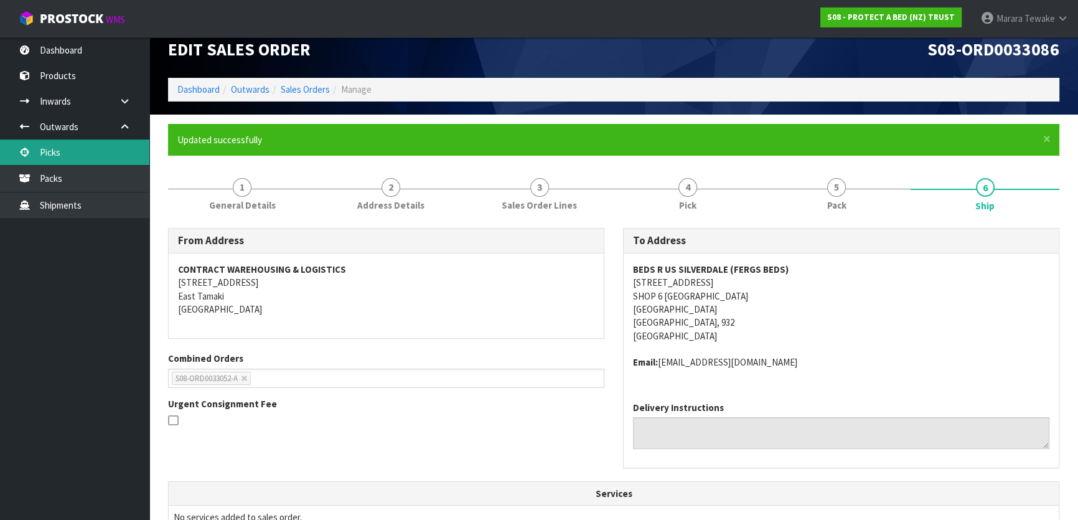
click at [112, 154] on link "Picks" at bounding box center [74, 152] width 149 height 26
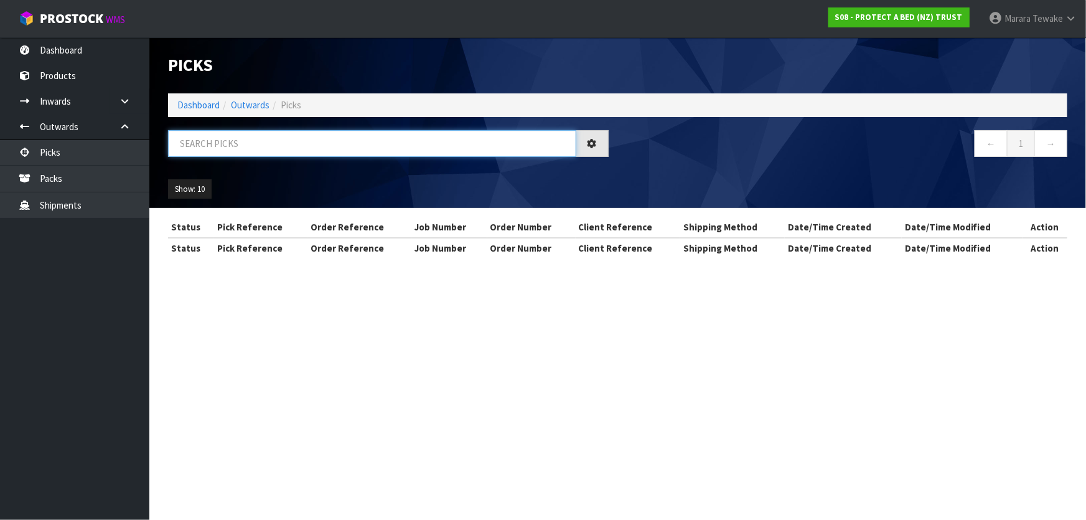
click at [224, 143] on input "text" at bounding box center [372, 143] width 408 height 27
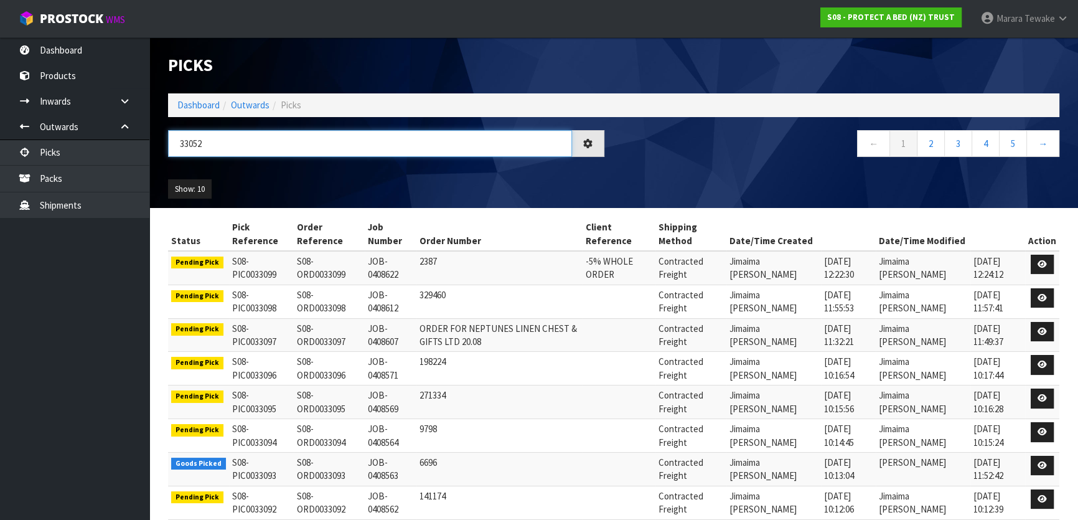
type input "33052"
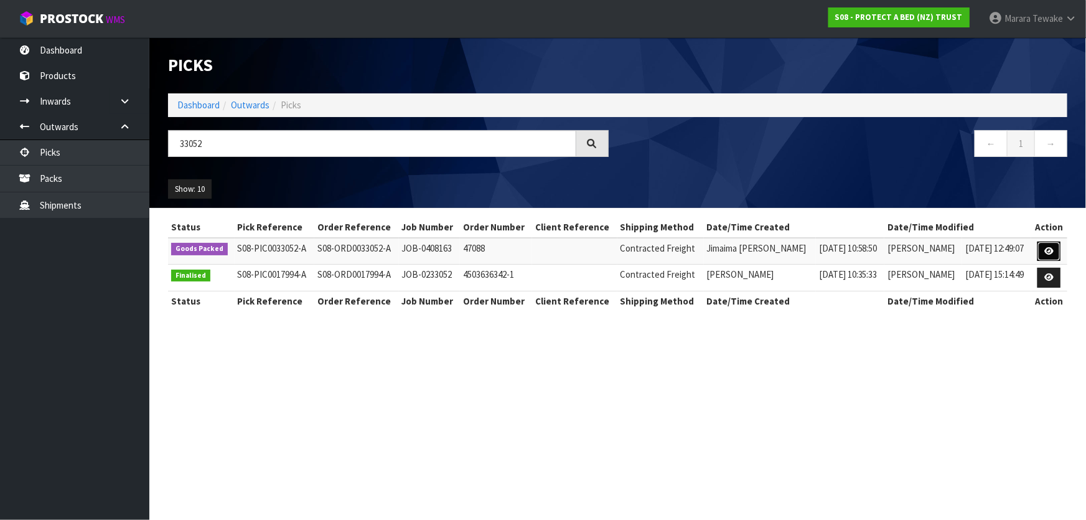
click at [1041, 249] on link at bounding box center [1049, 252] width 23 height 20
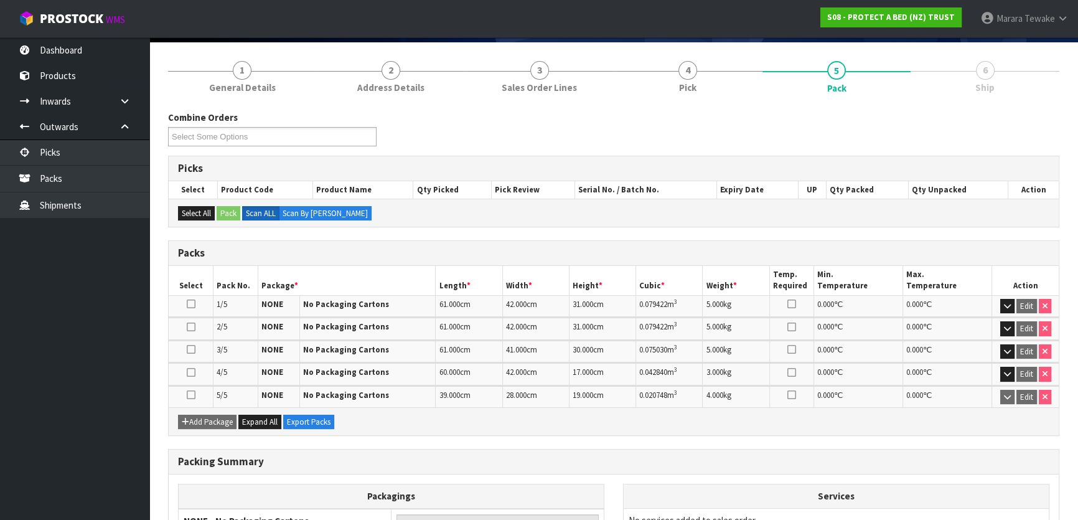
scroll to position [209, 0]
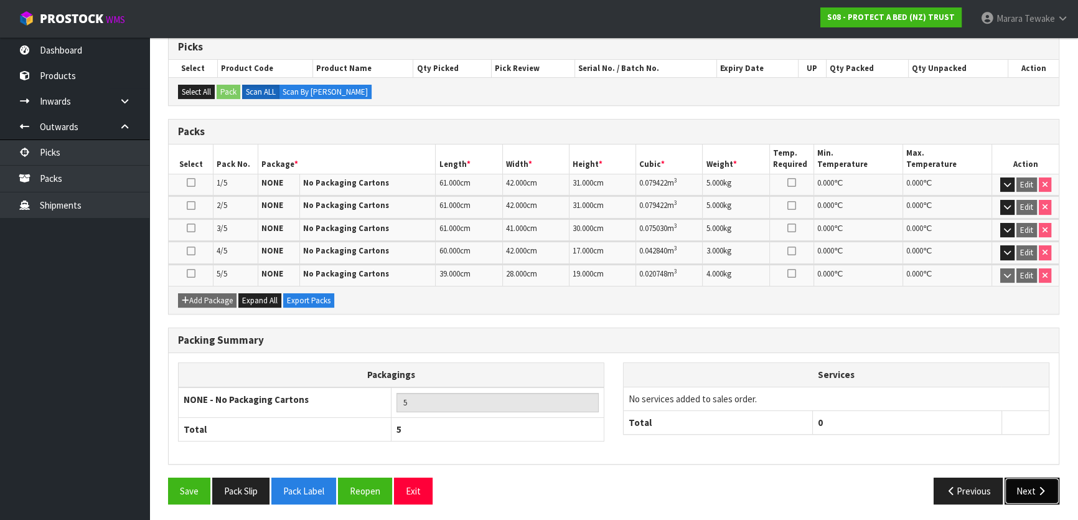
click at [1027, 493] on button "Next" at bounding box center [1032, 491] width 55 height 27
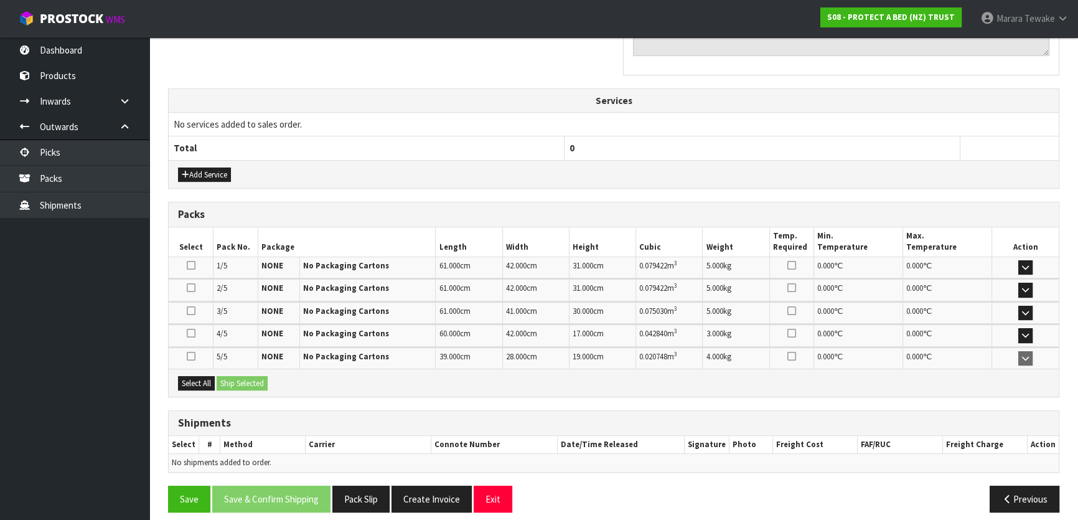
scroll to position [371, 0]
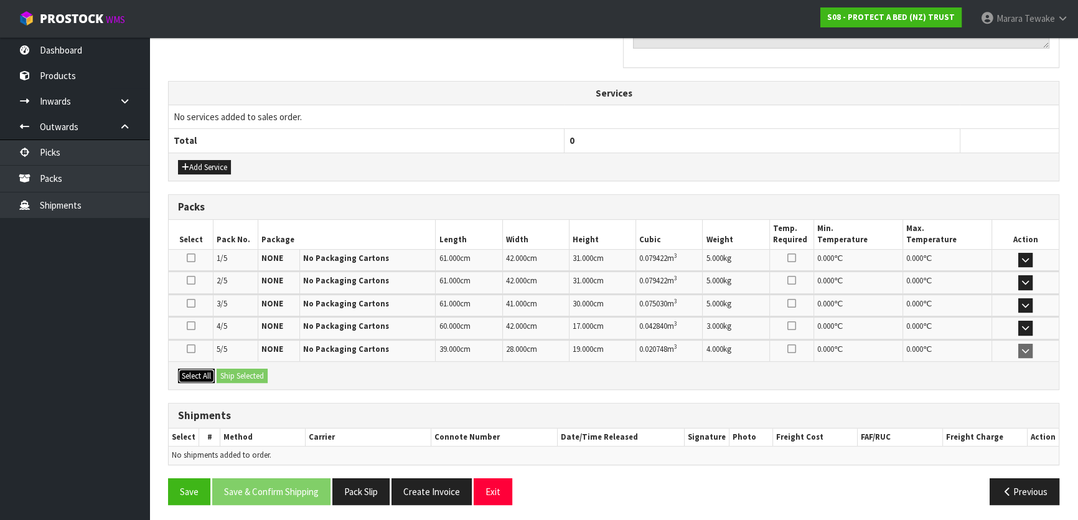
drag, startPoint x: 201, startPoint y: 372, endPoint x: 225, endPoint y: 369, distance: 23.8
click at [204, 371] on button "Select All" at bounding box center [196, 376] width 37 height 15
click at [230, 370] on button "Ship Selected" at bounding box center [242, 376] width 51 height 15
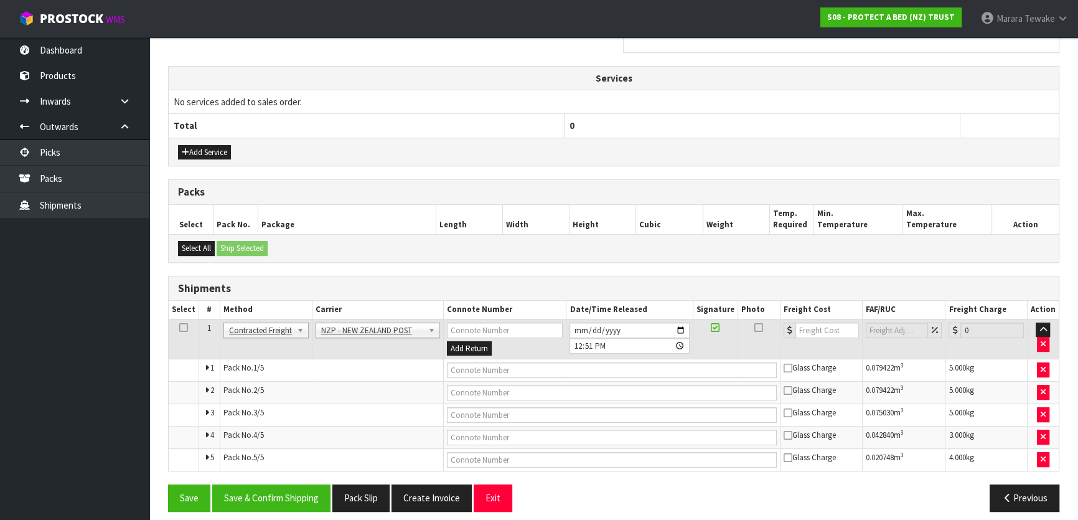
scroll to position [393, 0]
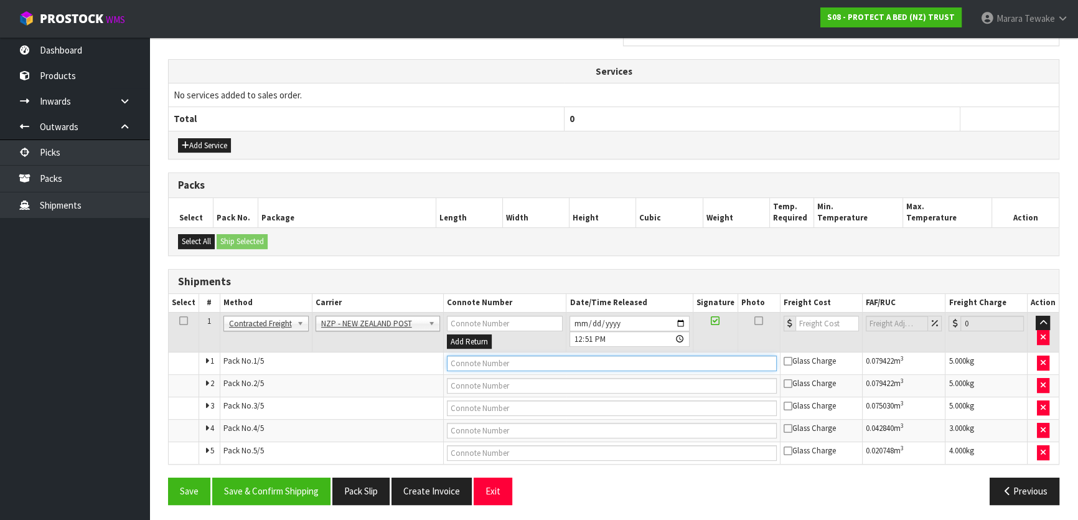
click at [465, 356] on input "text" at bounding box center [612, 364] width 330 height 16
type input "00894210379941197538"
click at [168, 478] on button "Save" at bounding box center [189, 491] width 42 height 27
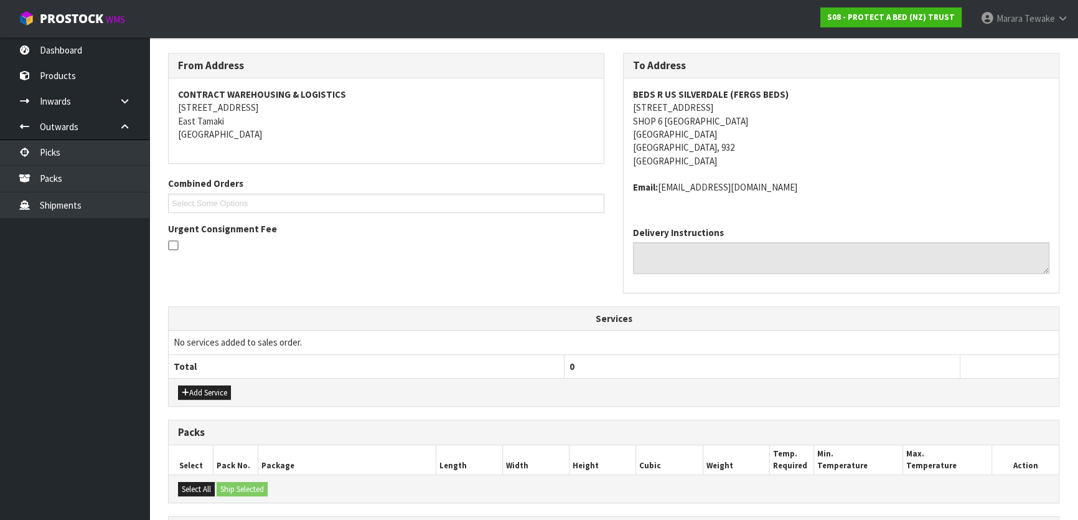
scroll to position [438, 0]
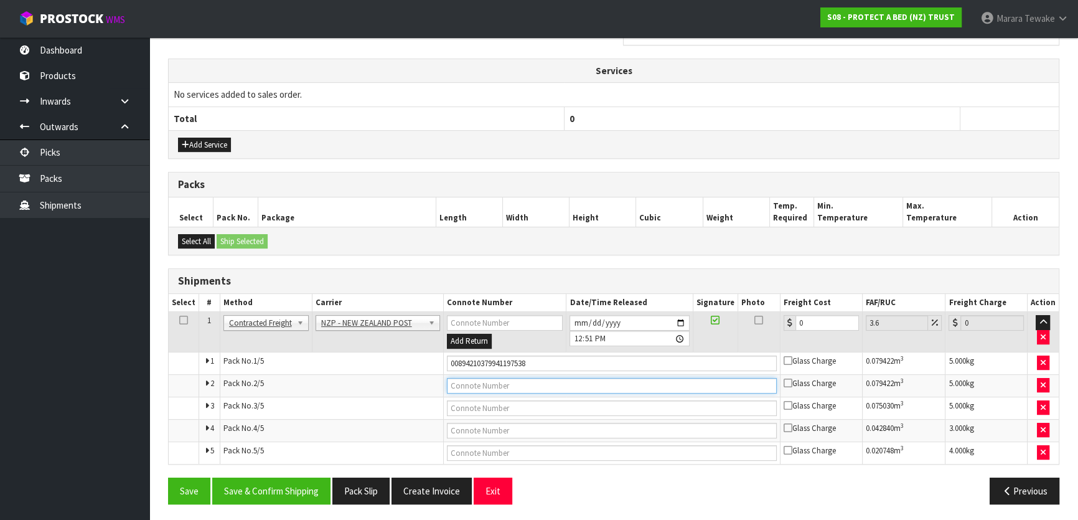
click at [527, 387] on input "text" at bounding box center [612, 386] width 330 height 16
type input "00894210379941197545"
click at [168, 478] on button "Save" at bounding box center [189, 491] width 42 height 27
click at [539, 403] on input "text" at bounding box center [612, 408] width 330 height 16
type input "00894210379941197507"
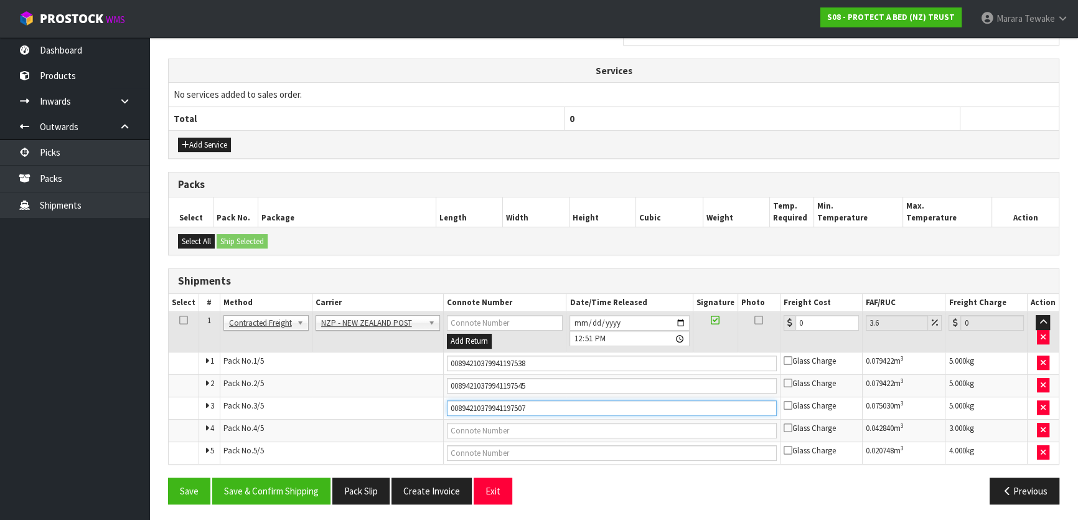
click at [168, 478] on button "Save" at bounding box center [189, 491] width 42 height 27
click at [540, 436] on tbody "1 Client Local Pickup Customer Local Pickup Company Freight Contracted Freight …" at bounding box center [614, 388] width 890 height 152
click at [539, 428] on input "text" at bounding box center [612, 431] width 330 height 16
type input "00894210379941197521"
click at [168, 478] on button "Save" at bounding box center [189, 491] width 42 height 27
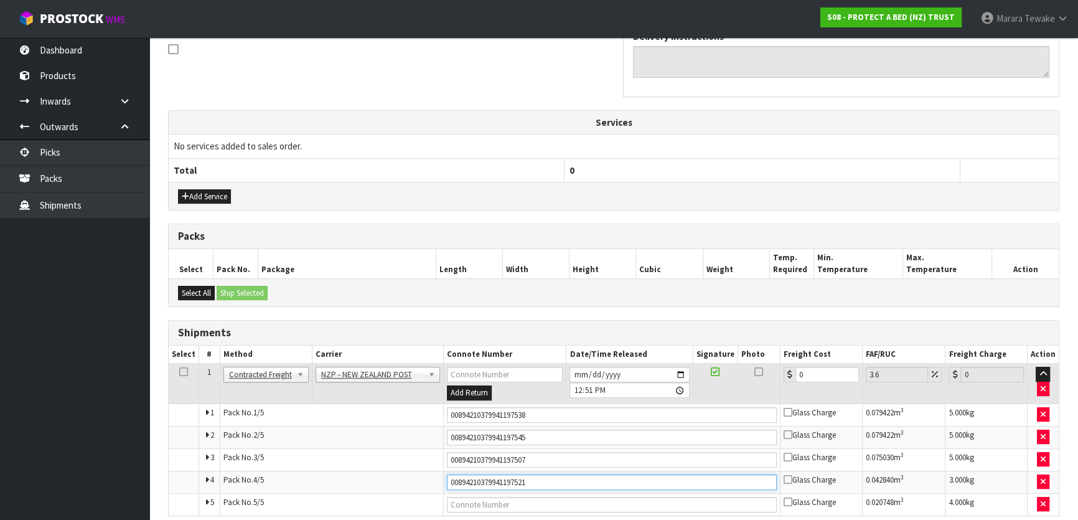
scroll to position [396, 0]
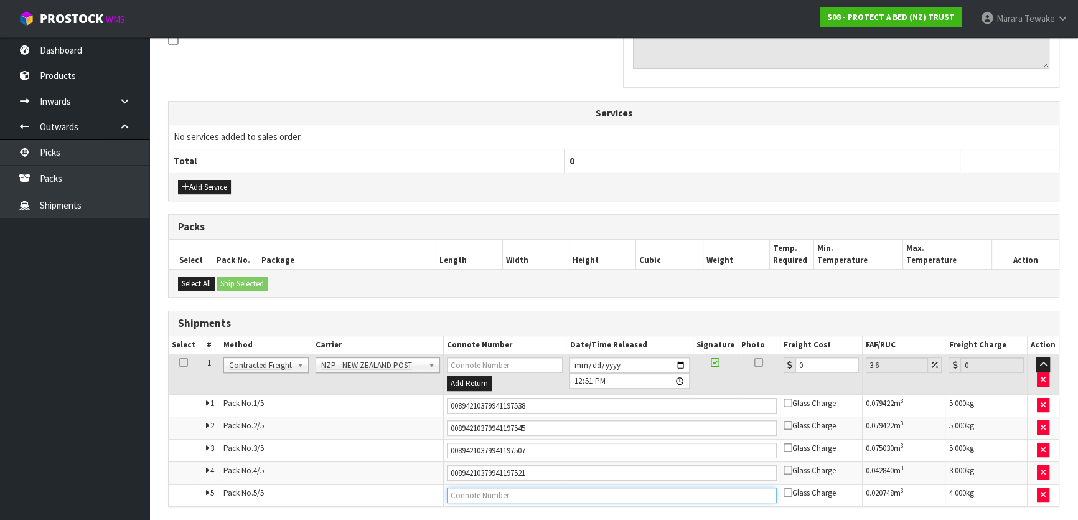
click at [524, 494] on input "text" at bounding box center [612, 496] width 330 height 16
type input "00894210379941197514"
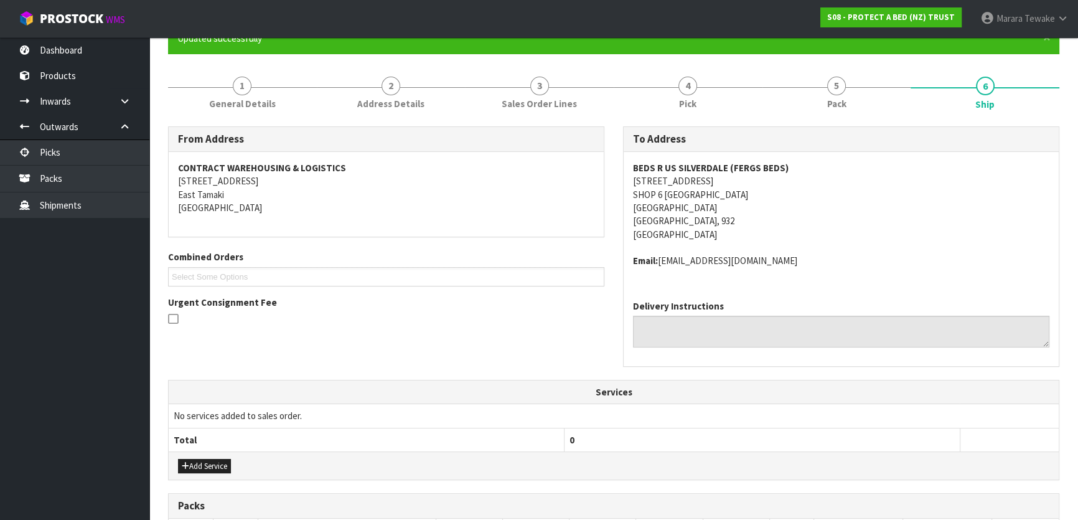
scroll to position [438, 0]
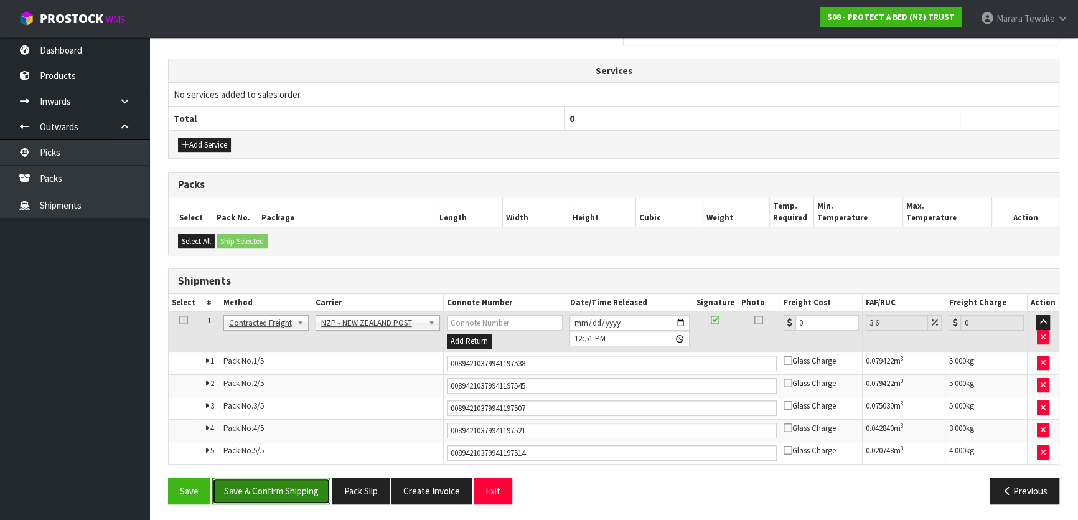
click at [299, 481] on button "Save & Confirm Shipping" at bounding box center [271, 491] width 118 height 27
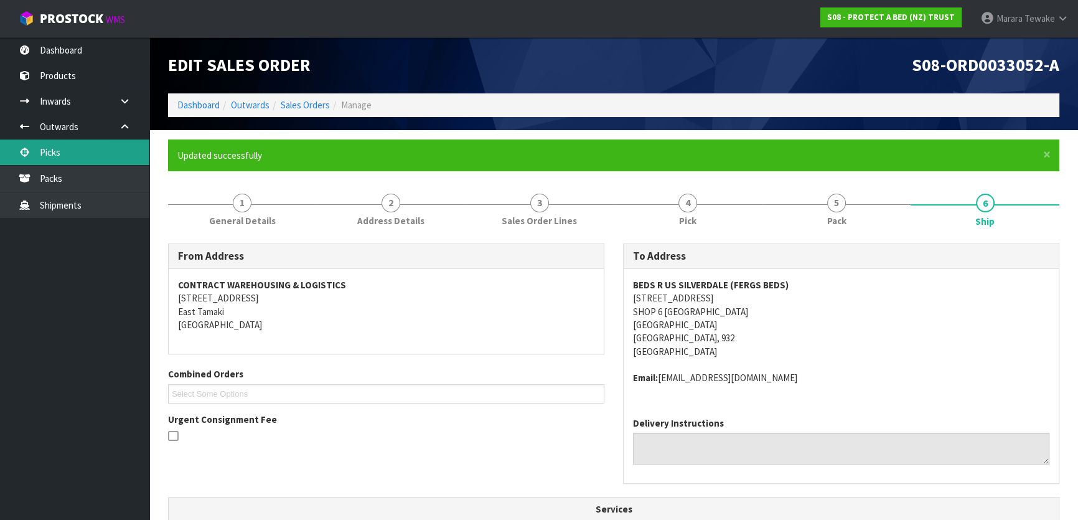
click at [114, 143] on link "Picks" at bounding box center [74, 152] width 149 height 26
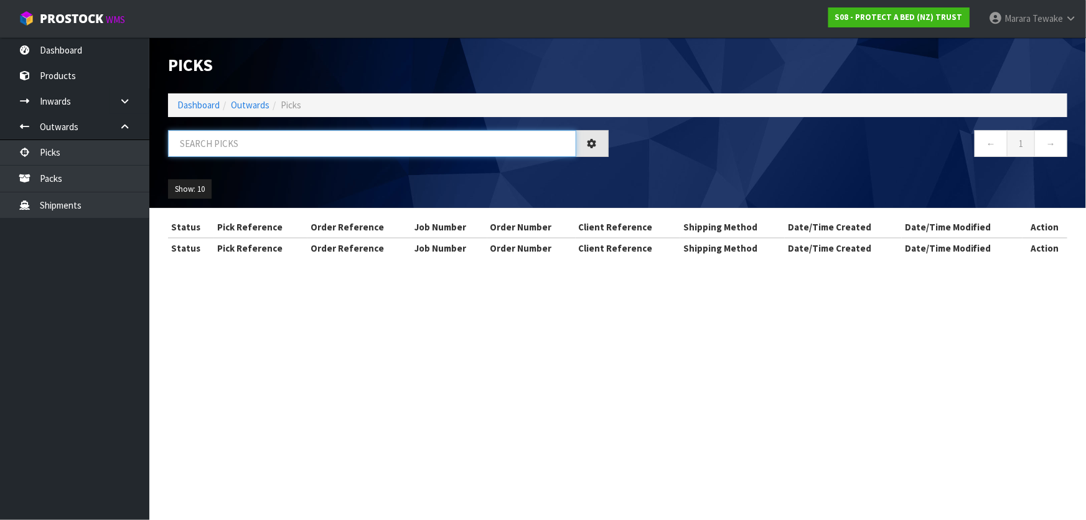
click at [206, 149] on input "text" at bounding box center [372, 143] width 408 height 27
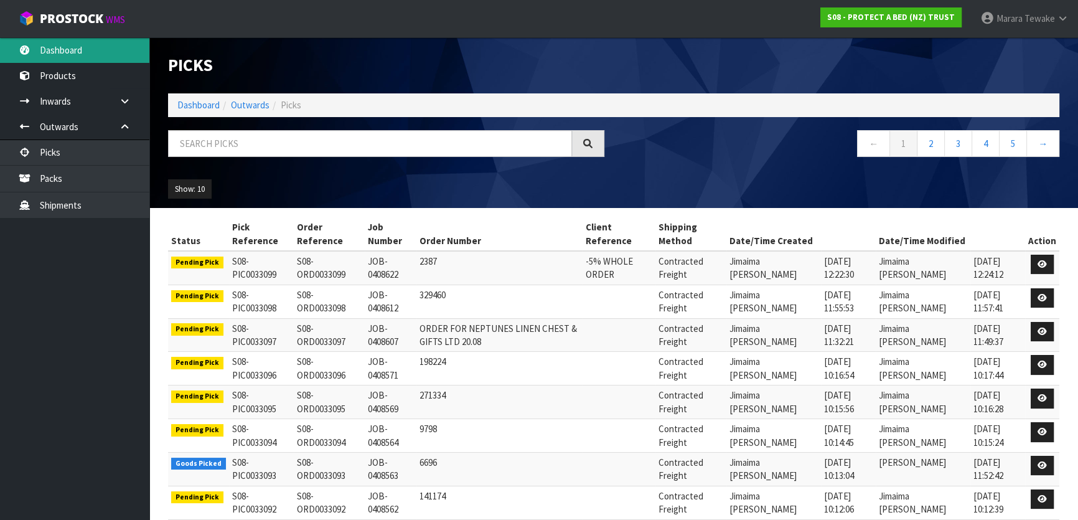
drag, startPoint x: 78, startPoint y: 38, endPoint x: 78, endPoint y: 47, distance: 9.3
click at [78, 39] on link "Dashboard" at bounding box center [74, 50] width 149 height 26
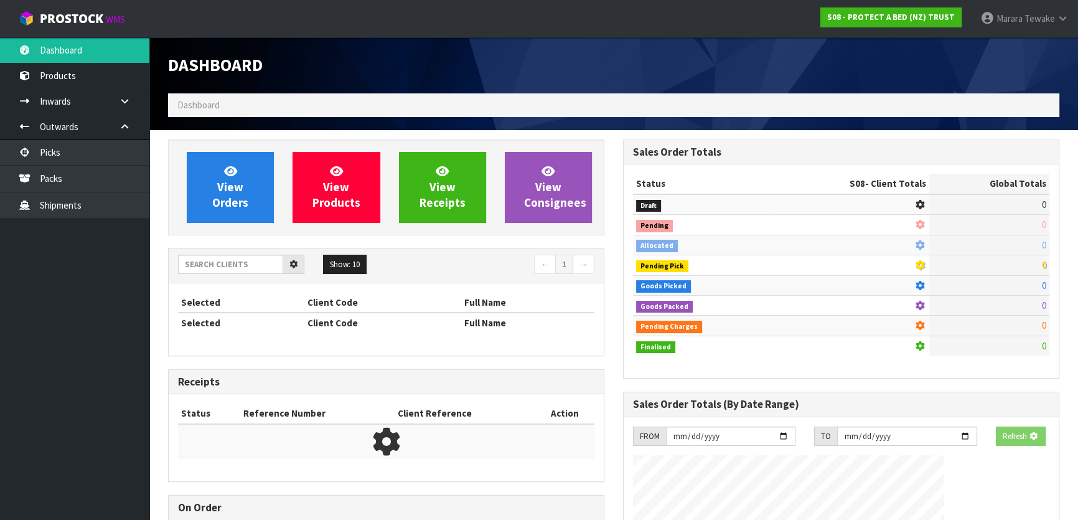
click at [73, 44] on div "Dashboard Dashboard View Orders View Products View Receipts View Consignees 5" at bounding box center [539, 464] width 1078 height 929
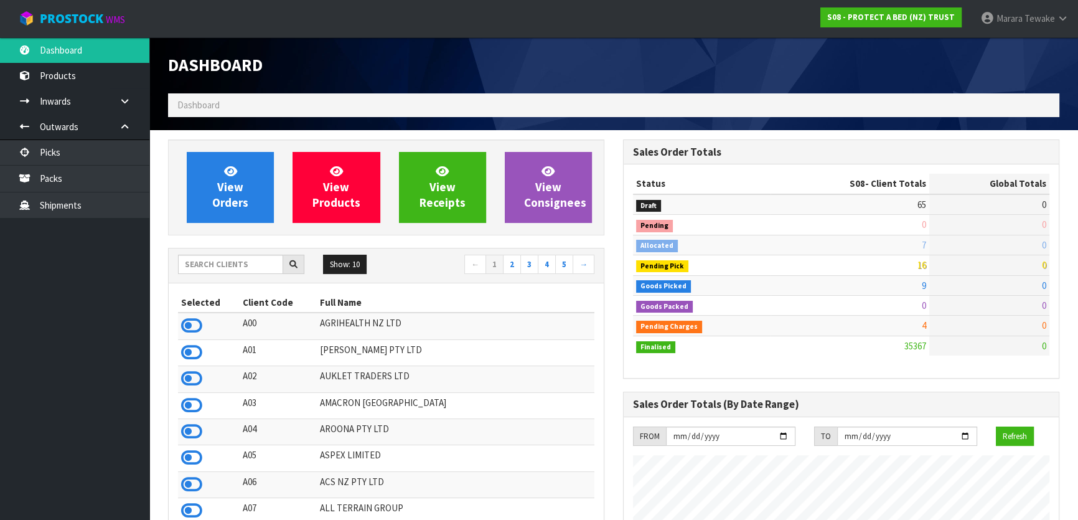
scroll to position [941, 455]
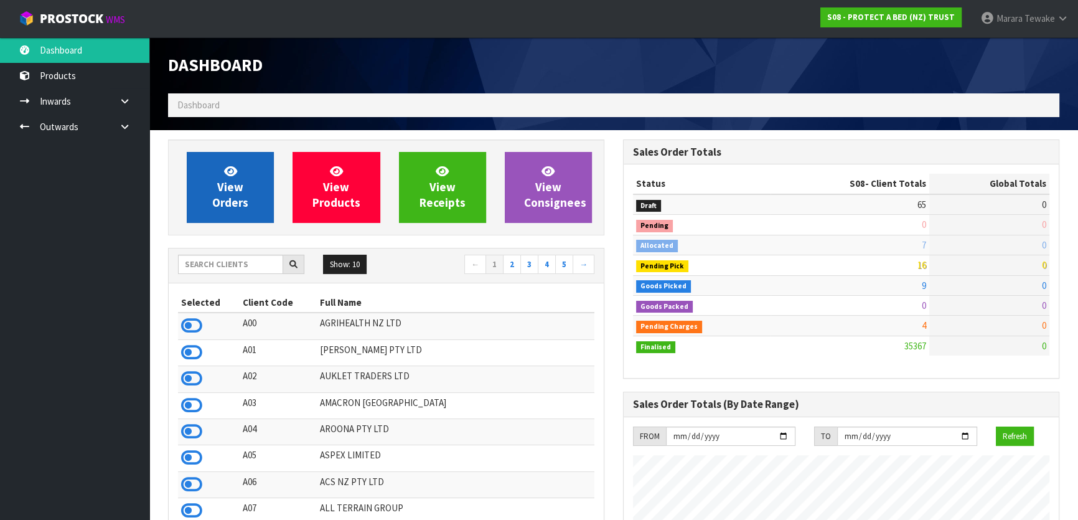
scroll to position [941, 455]
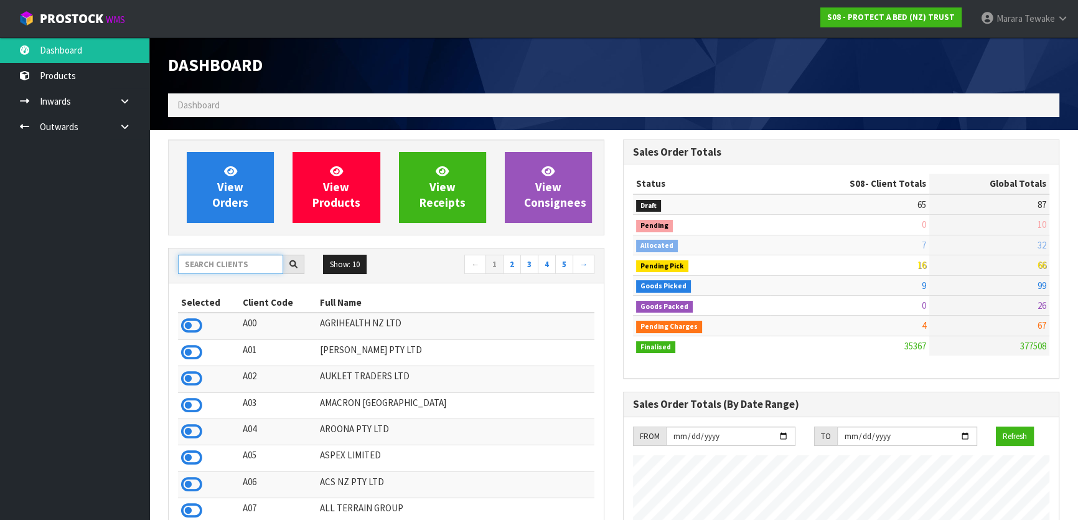
click at [225, 268] on input "text" at bounding box center [230, 264] width 105 height 19
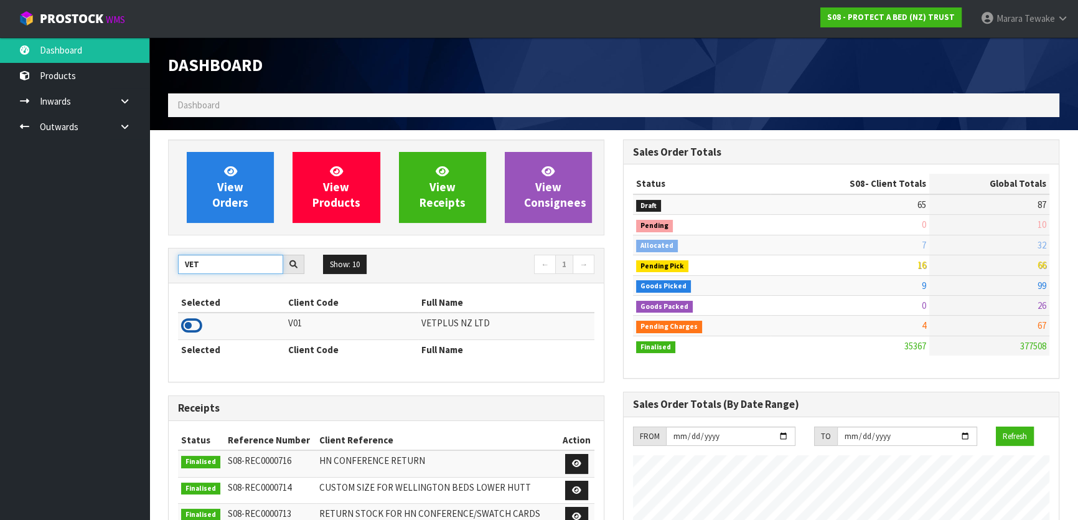
type input "VET"
click at [198, 327] on icon at bounding box center [191, 325] width 21 height 19
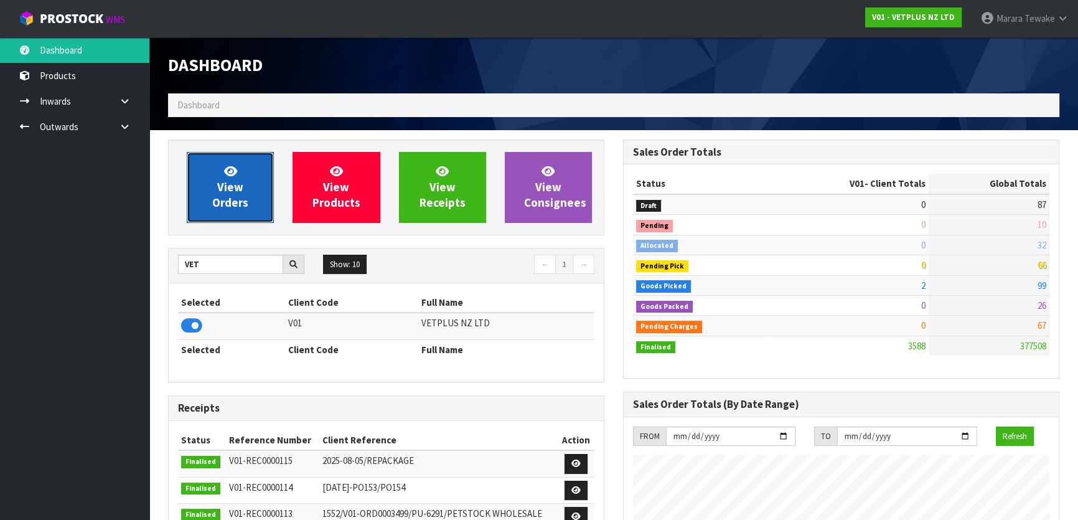
click at [221, 189] on span "View Orders" at bounding box center [230, 187] width 36 height 47
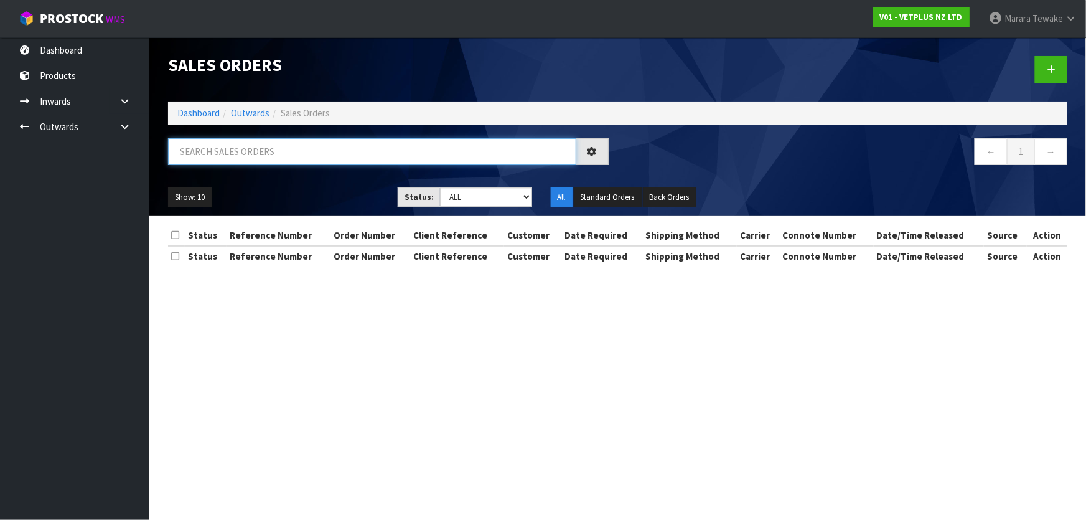
click at [229, 154] on input "text" at bounding box center [372, 151] width 408 height 27
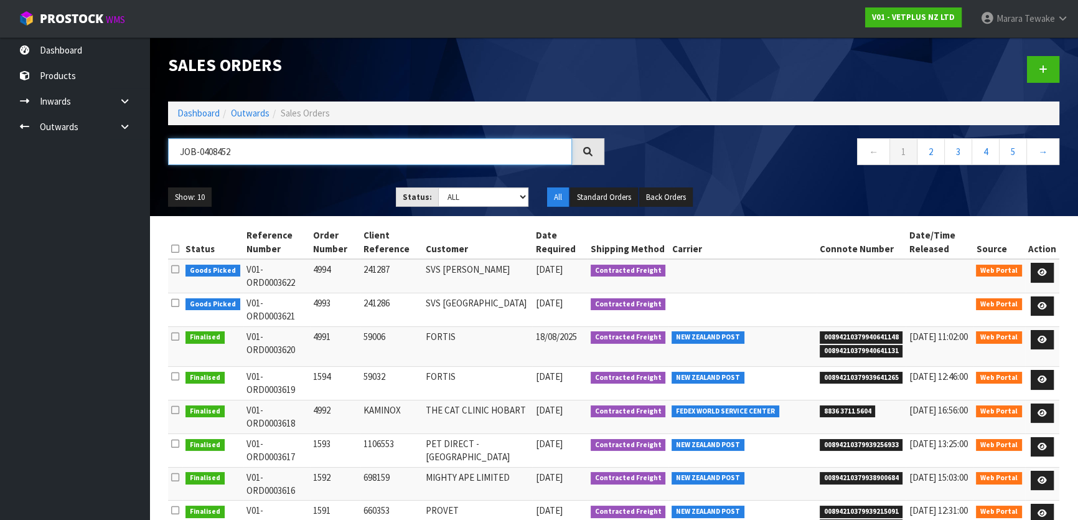
type input "JOB-0408452"
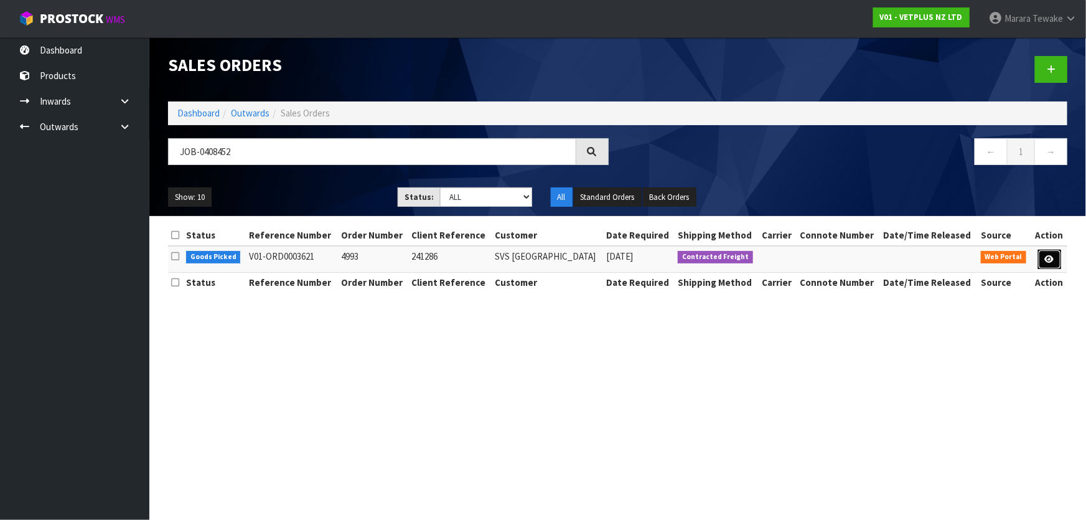
click at [1058, 261] on link at bounding box center [1050, 260] width 23 height 20
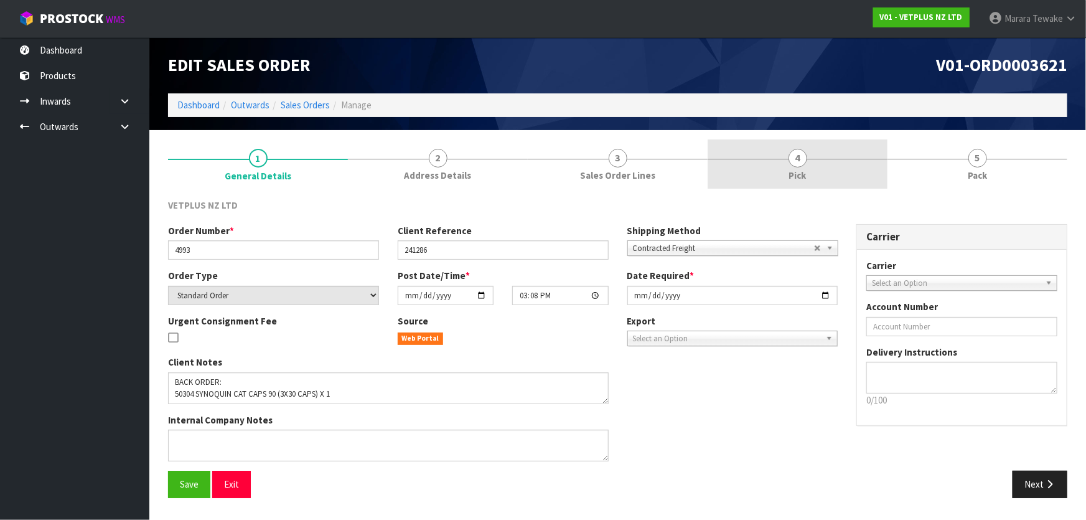
click at [838, 170] on link "4 Pick" at bounding box center [798, 163] width 180 height 49
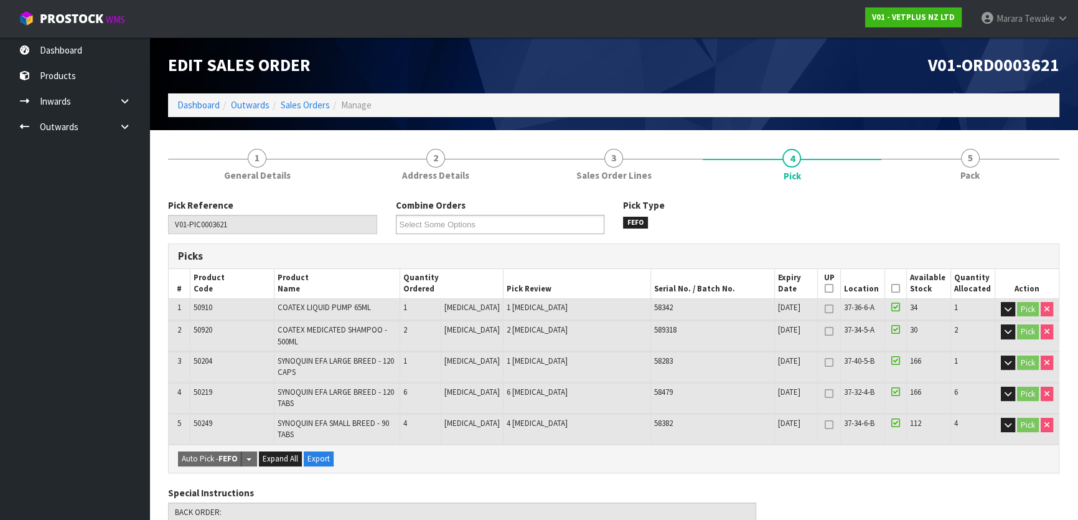
drag, startPoint x: 896, startPoint y: 290, endPoint x: 889, endPoint y: 292, distance: 7.7
click at [894, 289] on icon at bounding box center [896, 288] width 9 height 1
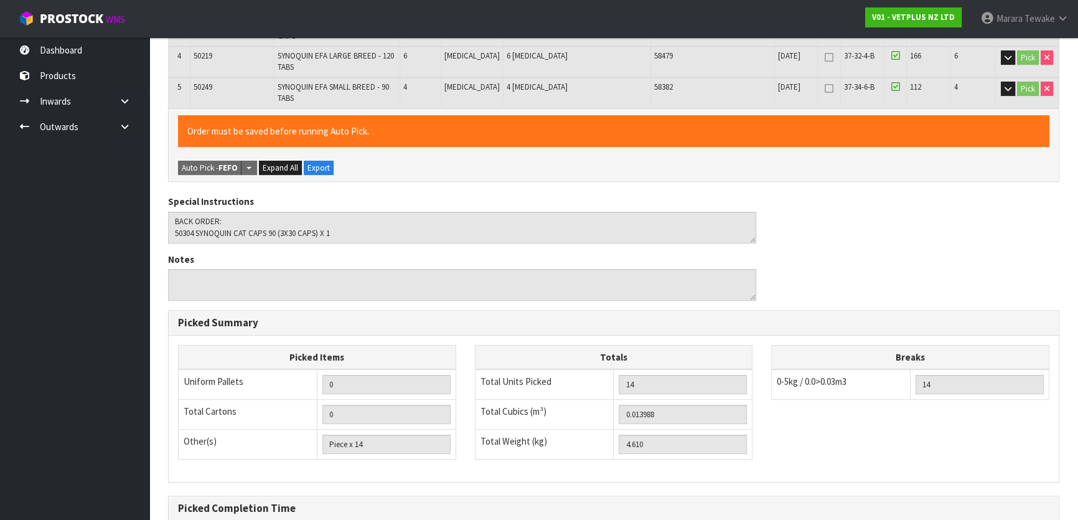
scroll to position [467, 0]
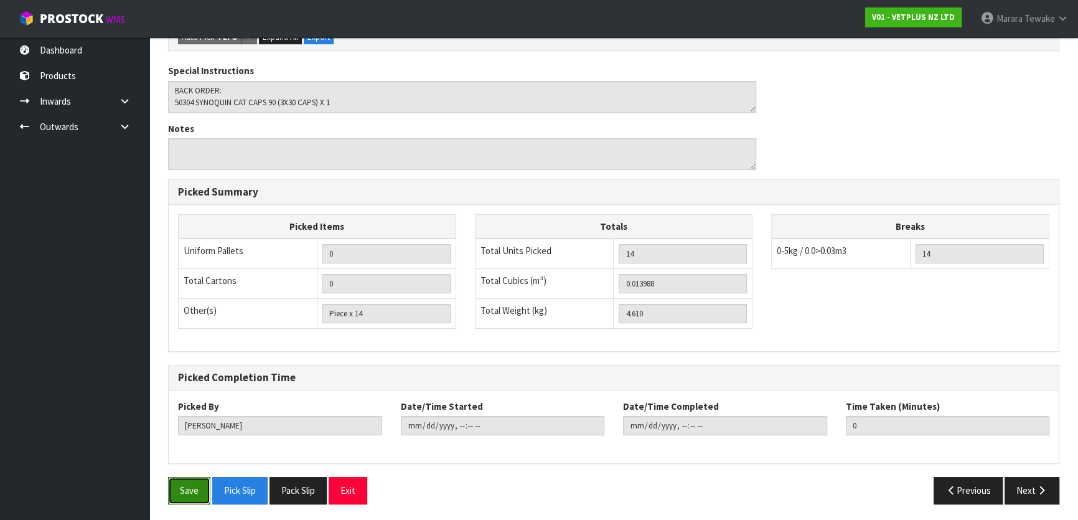
click at [177, 485] on button "Save" at bounding box center [189, 490] width 42 height 27
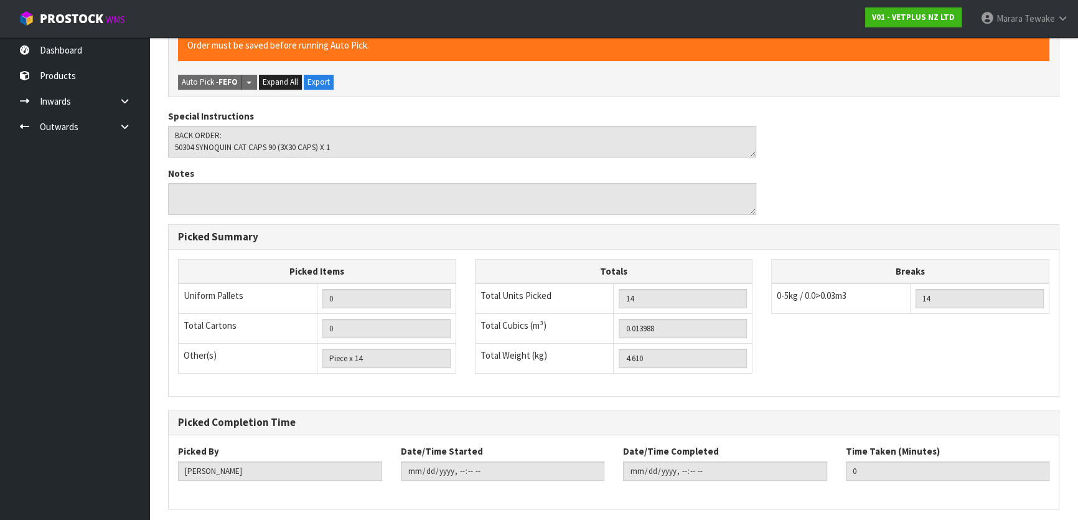
scroll to position [0, 0]
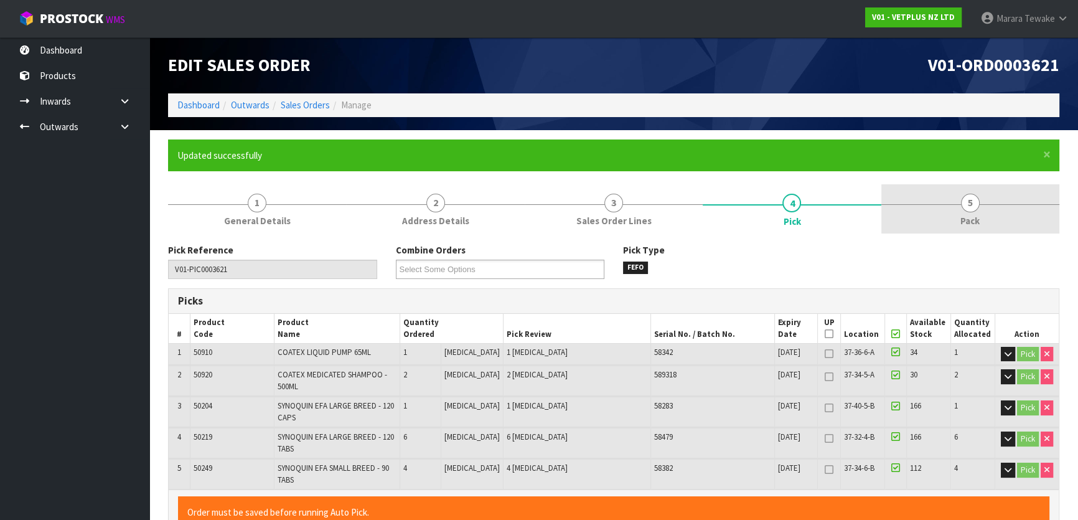
type input "Marara Tewake"
type input "2025-08-20T13:01:47"
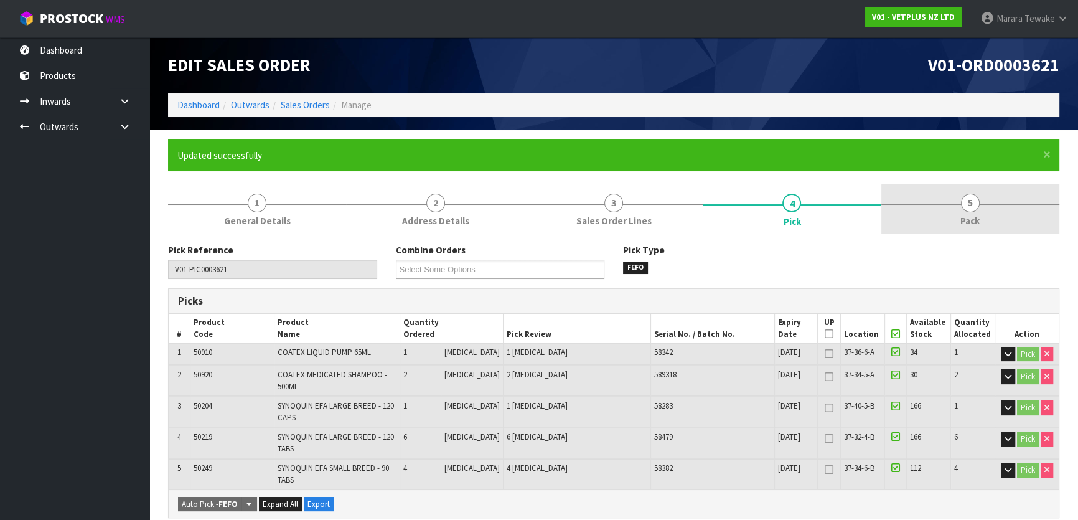
click at [946, 197] on link "5 Pack" at bounding box center [971, 208] width 178 height 49
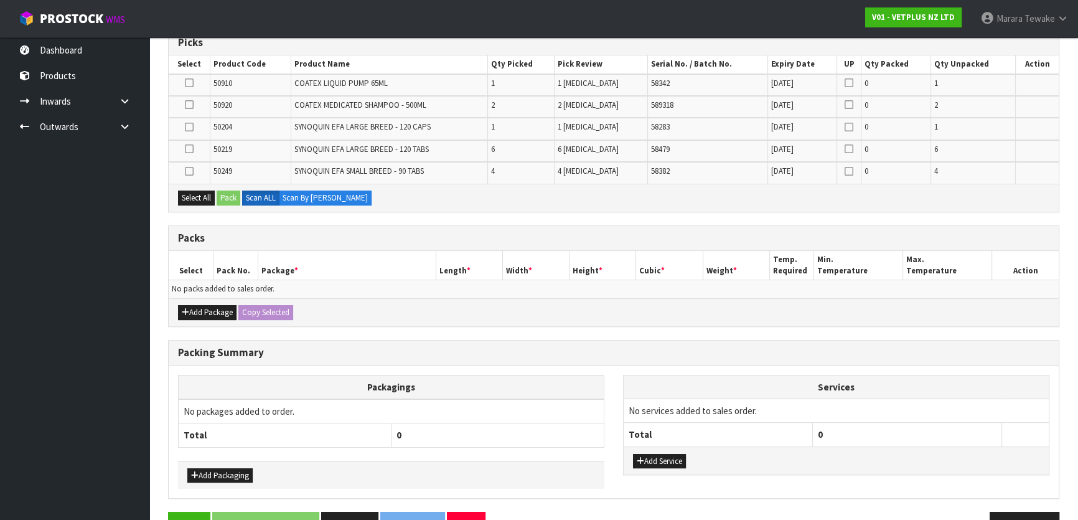
scroll to position [283, 0]
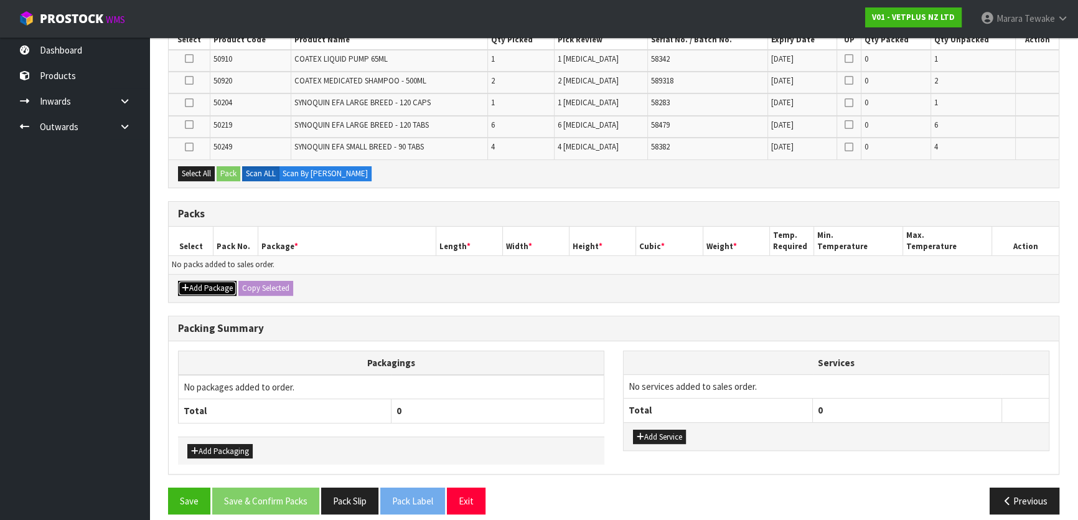
click at [205, 290] on button "Add Package" at bounding box center [207, 288] width 59 height 15
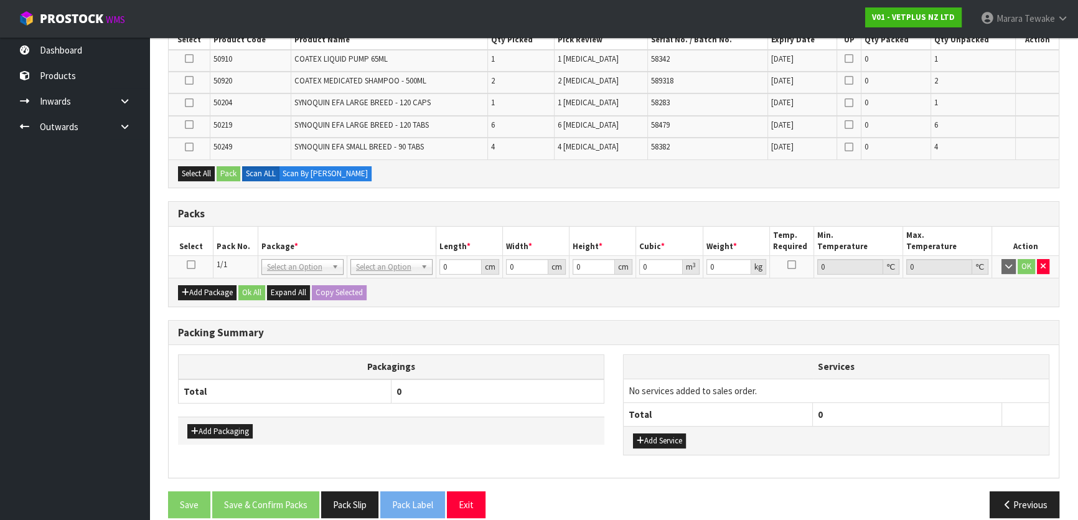
click at [192, 265] on icon at bounding box center [191, 265] width 9 height 1
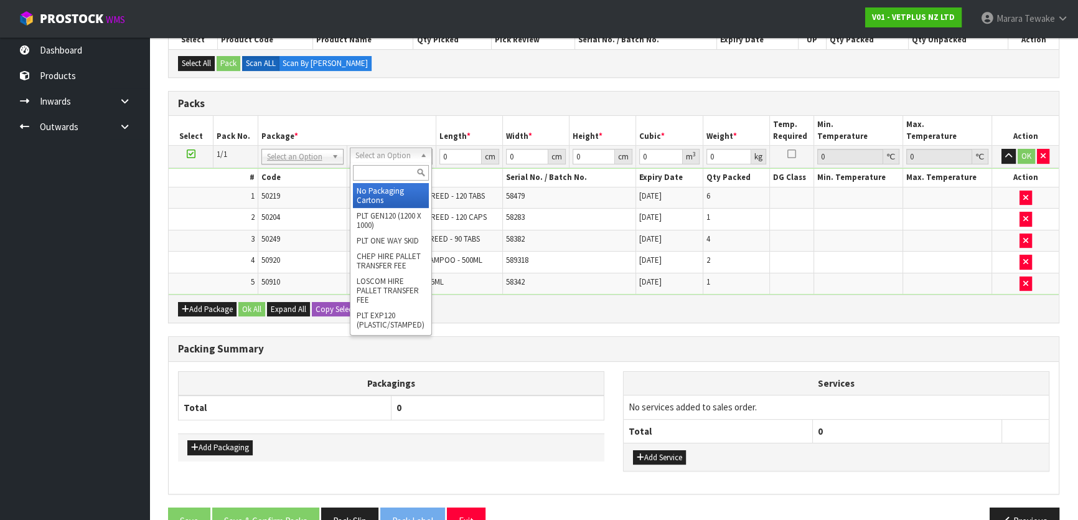
drag, startPoint x: 372, startPoint y: 154, endPoint x: 379, endPoint y: 177, distance: 23.6
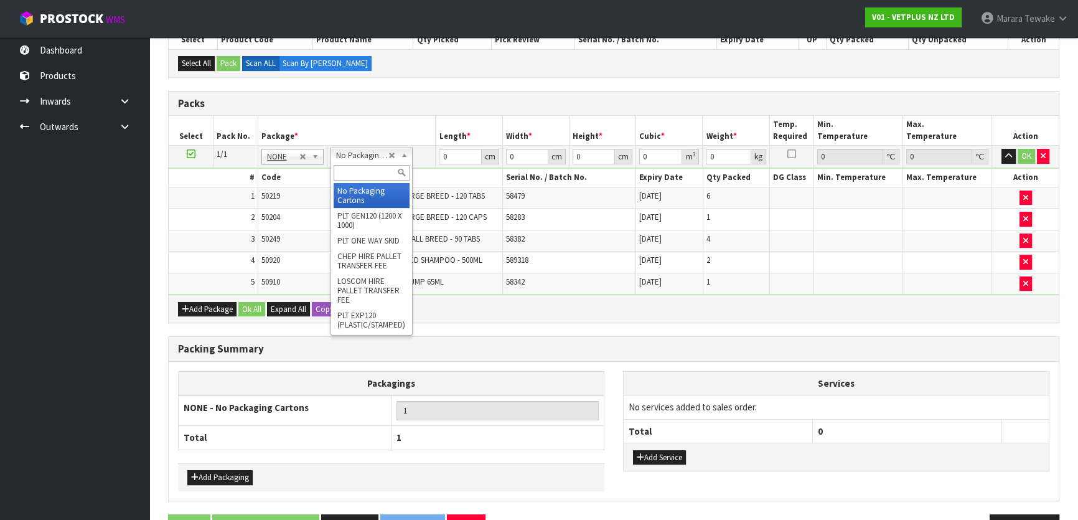
click at [358, 171] on input "text" at bounding box center [372, 173] width 76 height 16
type input "ctn5"
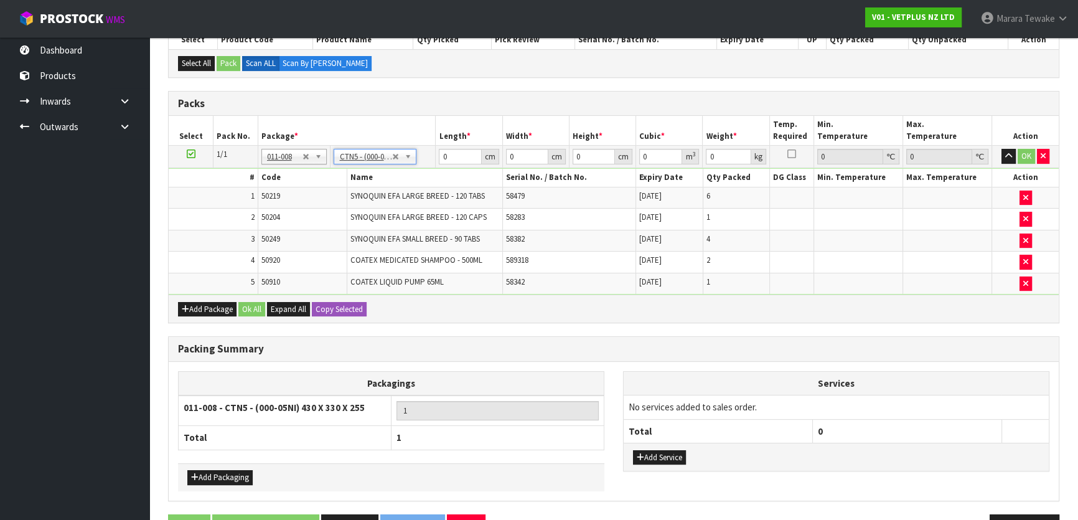
type input "43"
type input "33"
type input "25.5"
type input "0.036185"
type input "4.81"
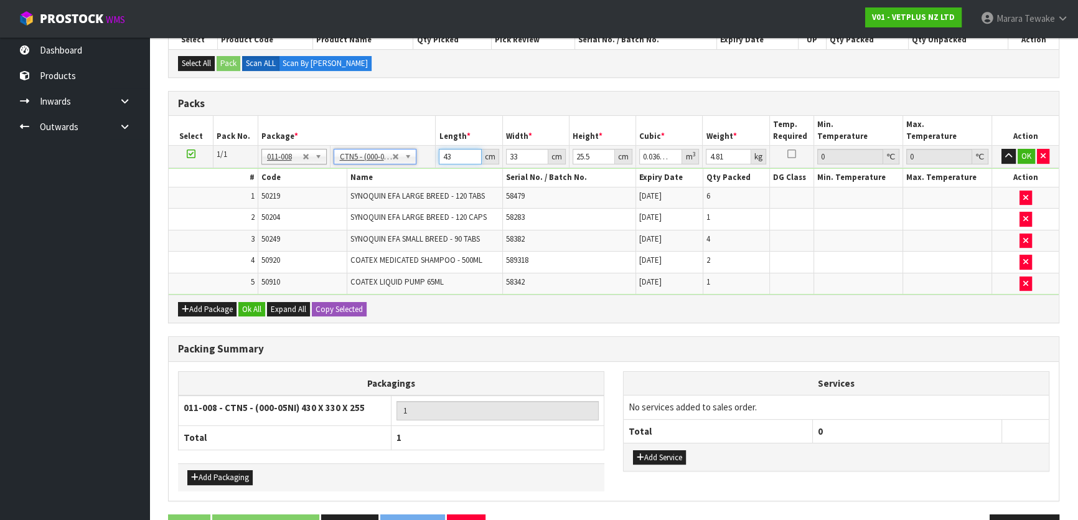
drag, startPoint x: 459, startPoint y: 154, endPoint x: 443, endPoint y: 143, distance: 19.7
click at [445, 146] on td "43 cm" at bounding box center [469, 157] width 67 height 22
type input "4"
type input "0.003366"
type input "0"
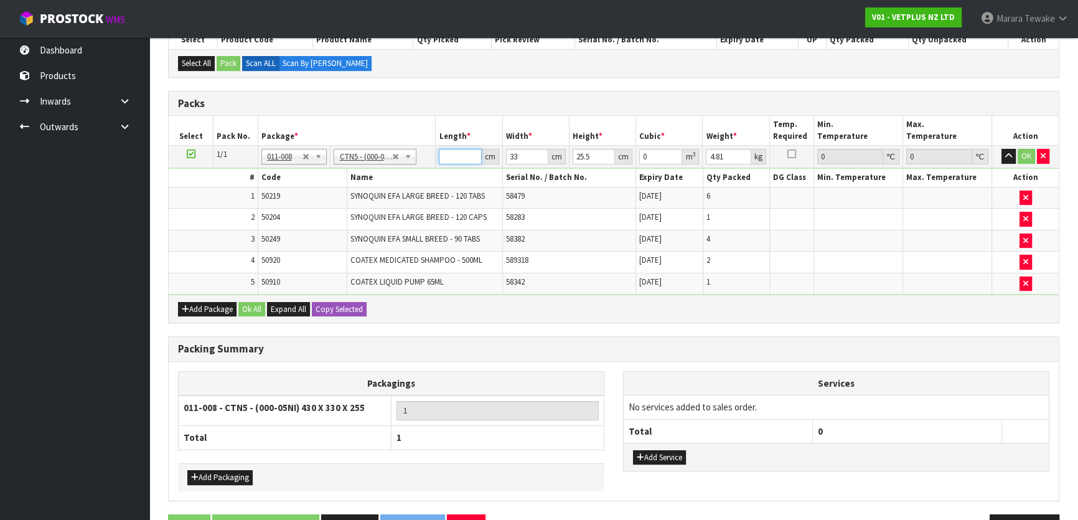
type input "4"
type input "0.003366"
type input "44"
type input "0.037026"
type input "44"
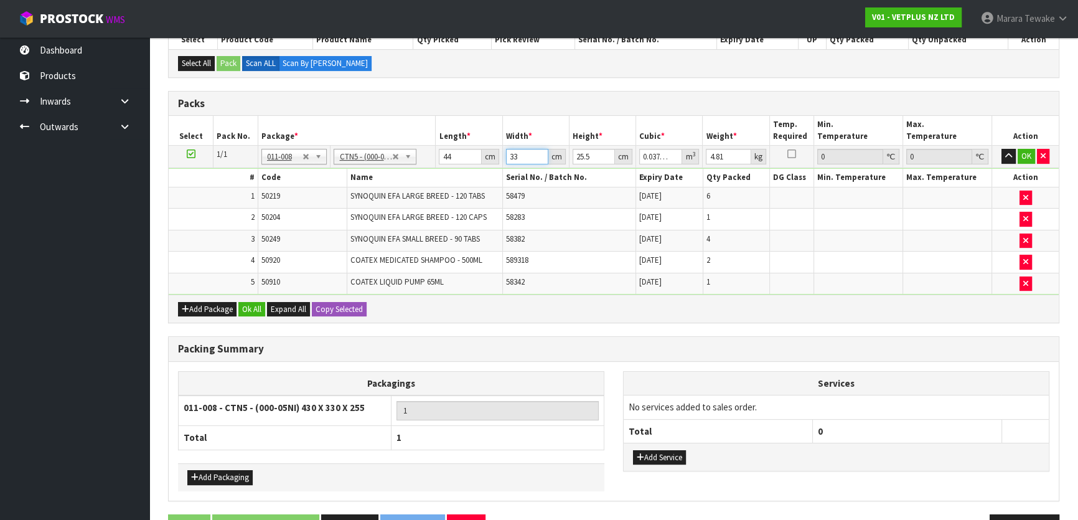
type input "3"
type input "0.003366"
type input "34"
type input "0.038148"
type input "34"
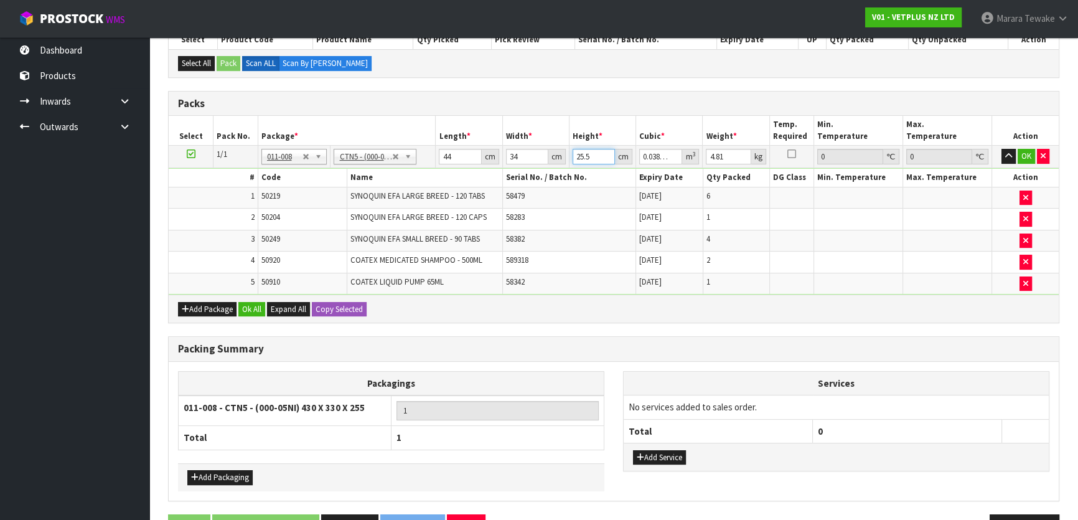
type input "2"
type input "0.002992"
type input "28"
type input "0.041888"
type input "28"
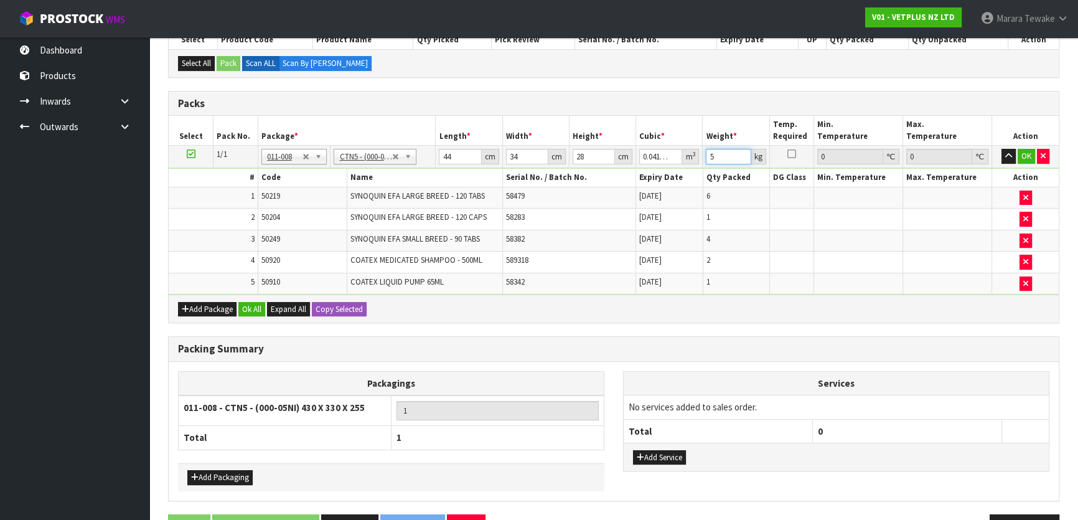
type input "5"
click button "OK" at bounding box center [1026, 156] width 17 height 15
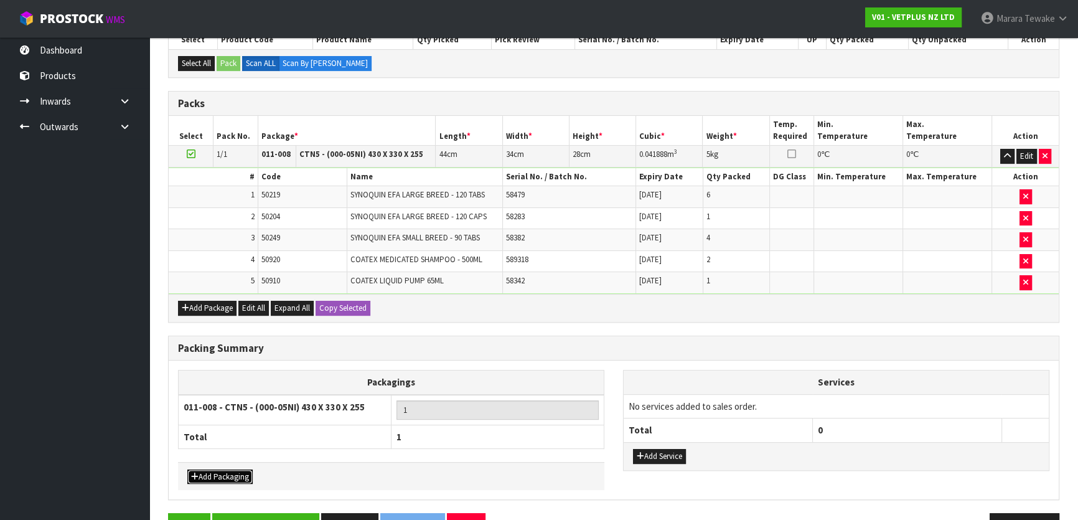
click at [211, 469] on button "Add Packaging" at bounding box center [219, 476] width 65 height 15
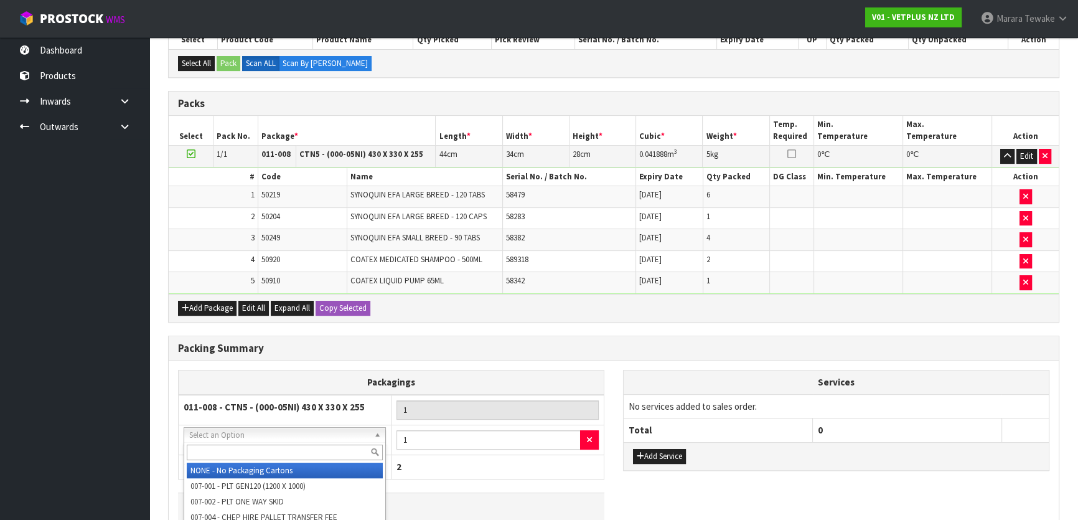
click at [224, 450] on input "text" at bounding box center [285, 453] width 196 height 16
type input "a4"
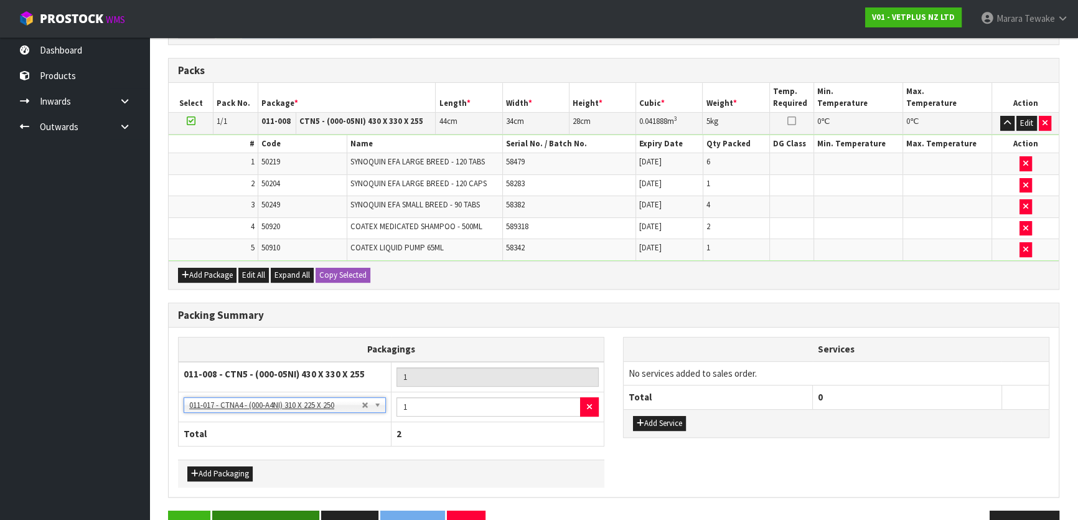
scroll to position [347, 0]
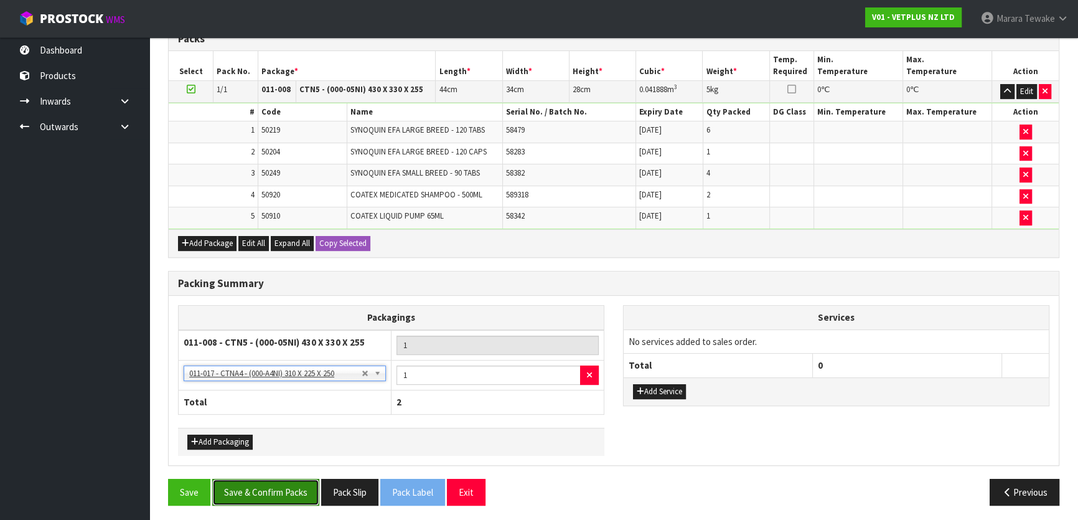
click at [260, 494] on button "Save & Confirm Packs" at bounding box center [265, 492] width 107 height 27
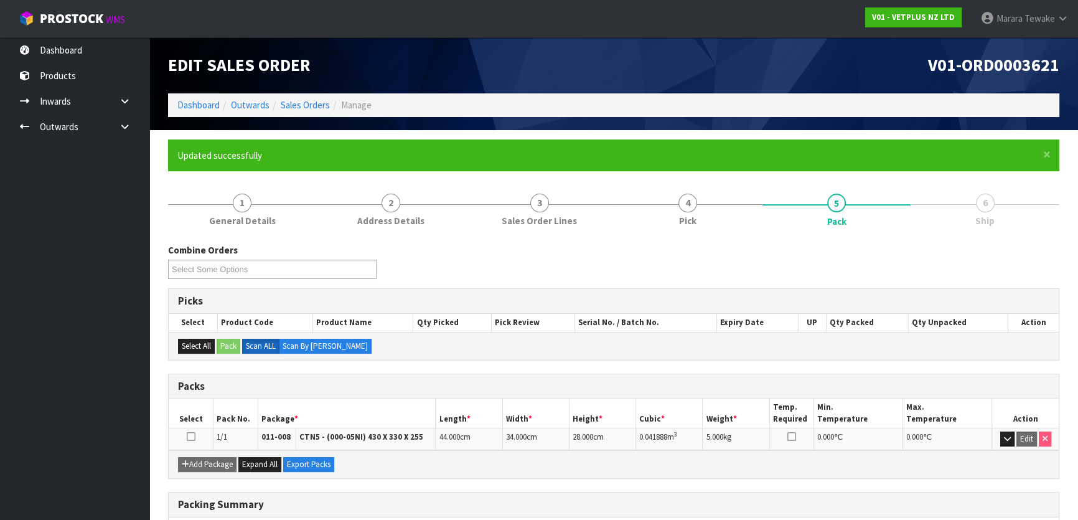
scroll to position [194, 0]
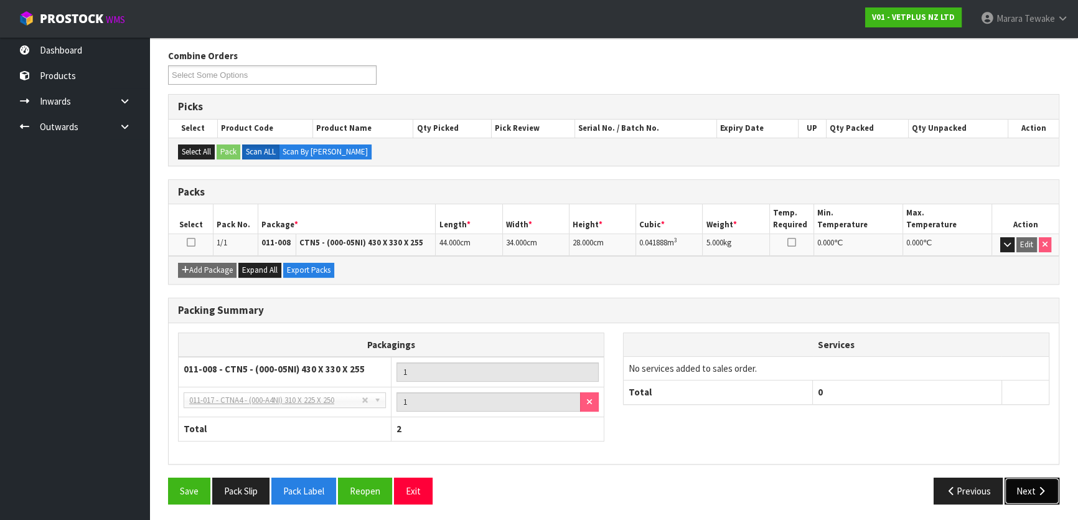
drag, startPoint x: 1034, startPoint y: 488, endPoint x: 843, endPoint y: 486, distance: 190.5
click at [1029, 486] on button "Next" at bounding box center [1032, 491] width 55 height 27
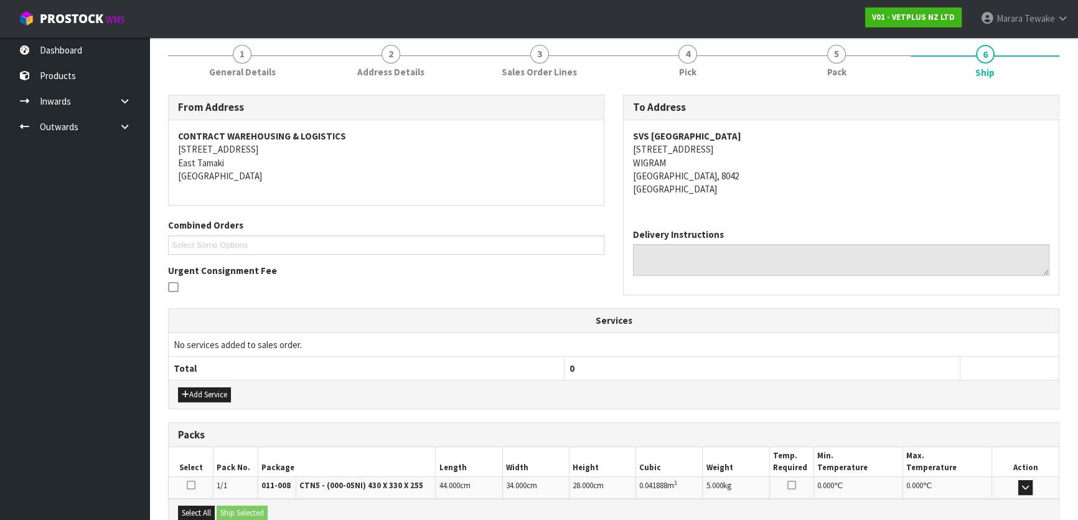
scroll to position [287, 0]
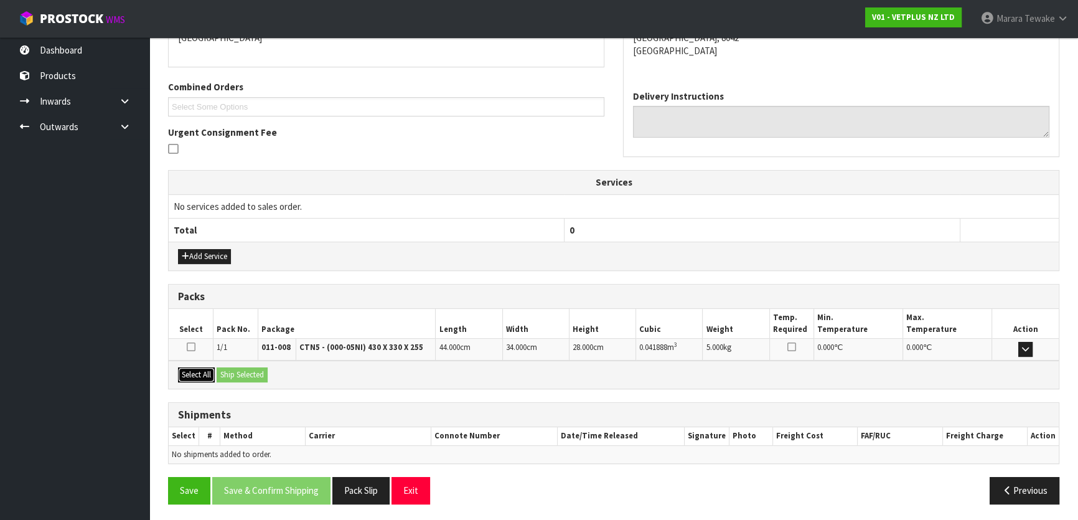
drag, startPoint x: 194, startPoint y: 372, endPoint x: 237, endPoint y: 373, distance: 43.0
click at [198, 372] on button "Select All" at bounding box center [196, 374] width 37 height 15
drag, startPoint x: 255, startPoint y: 373, endPoint x: 283, endPoint y: 374, distance: 27.4
click at [255, 373] on button "Ship Selected" at bounding box center [242, 374] width 51 height 15
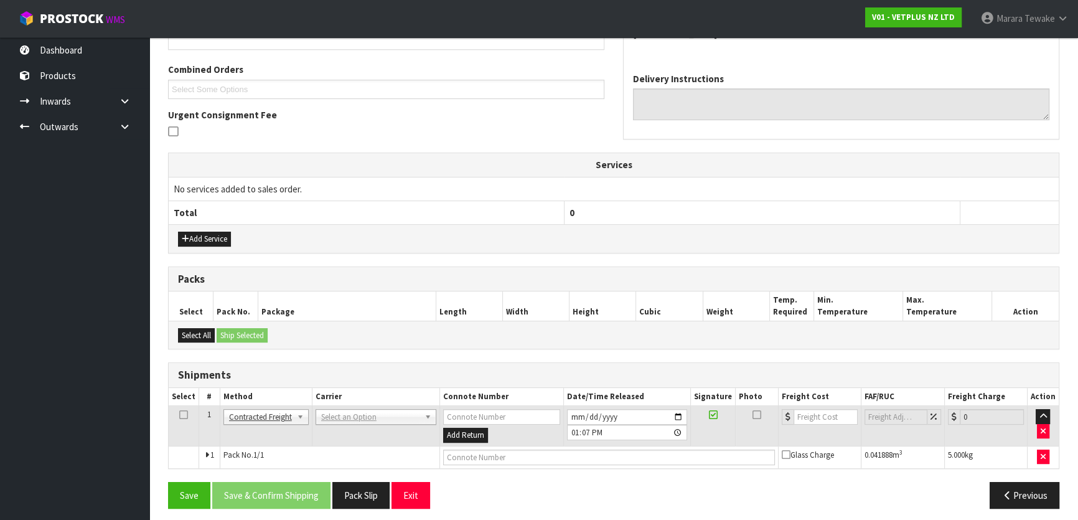
scroll to position [309, 0]
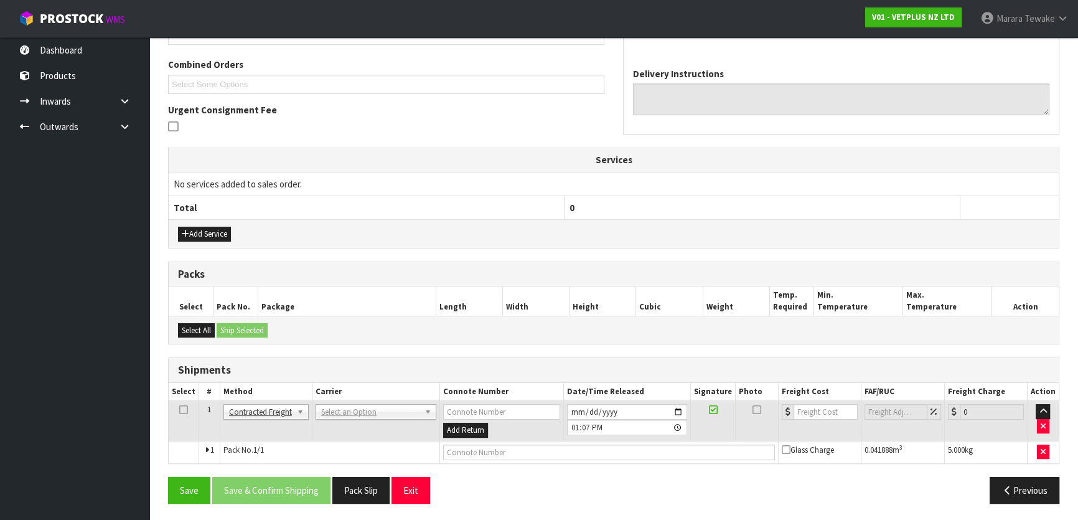
drag, startPoint x: 361, startPoint y: 408, endPoint x: 364, endPoint y: 418, distance: 10.3
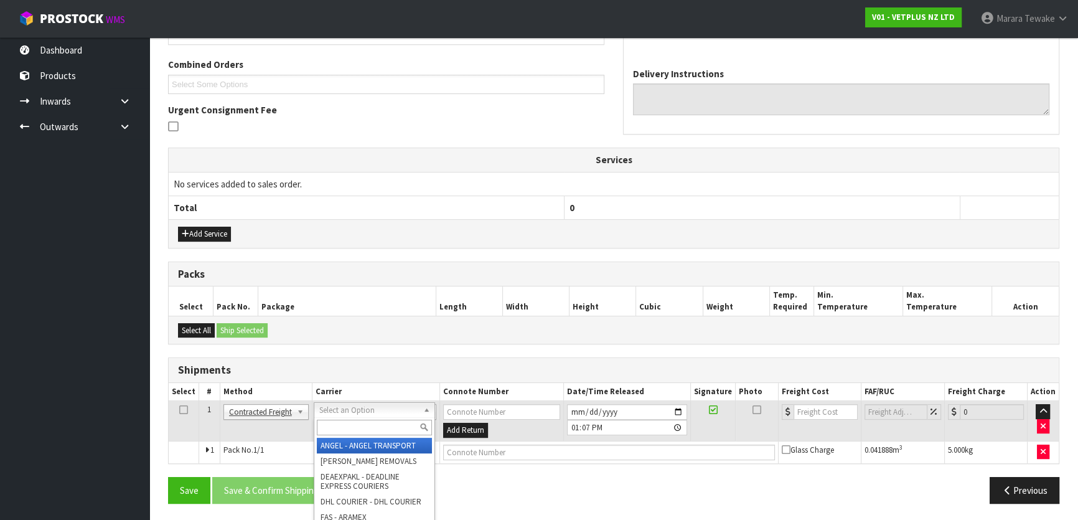
click at [364, 432] on input "text" at bounding box center [374, 428] width 115 height 16
type input "nzp"
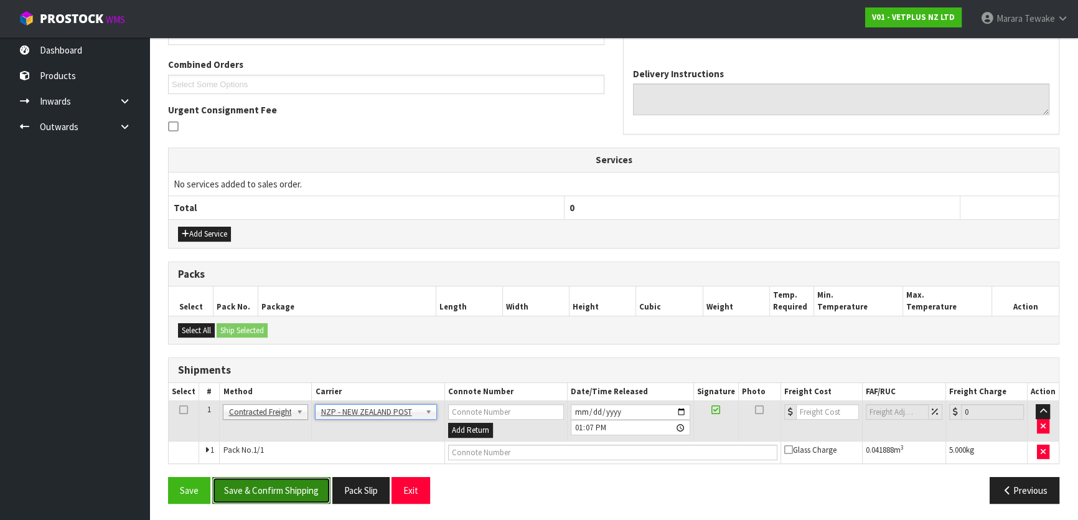
click at [298, 491] on button "Save & Confirm Shipping" at bounding box center [271, 490] width 118 height 27
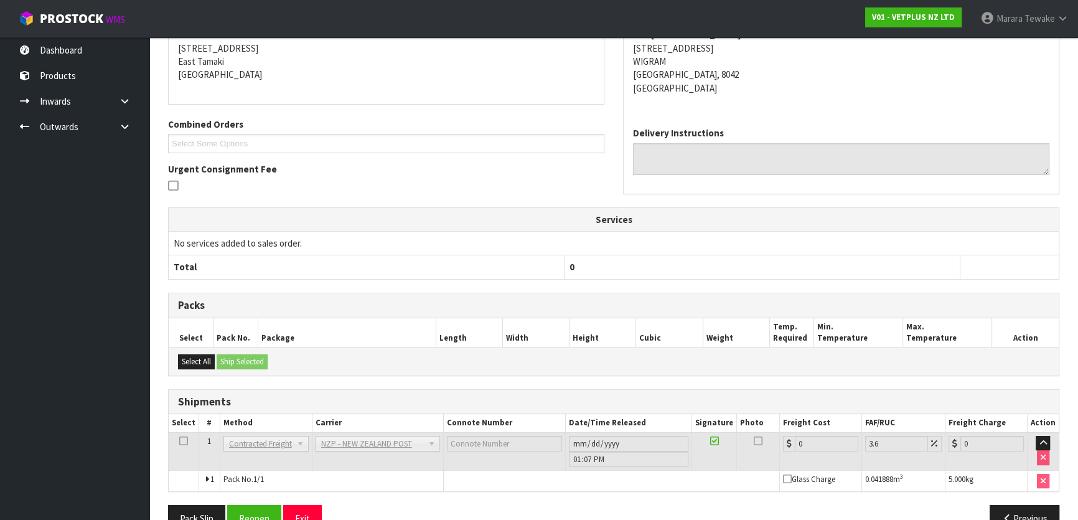
scroll to position [292, 0]
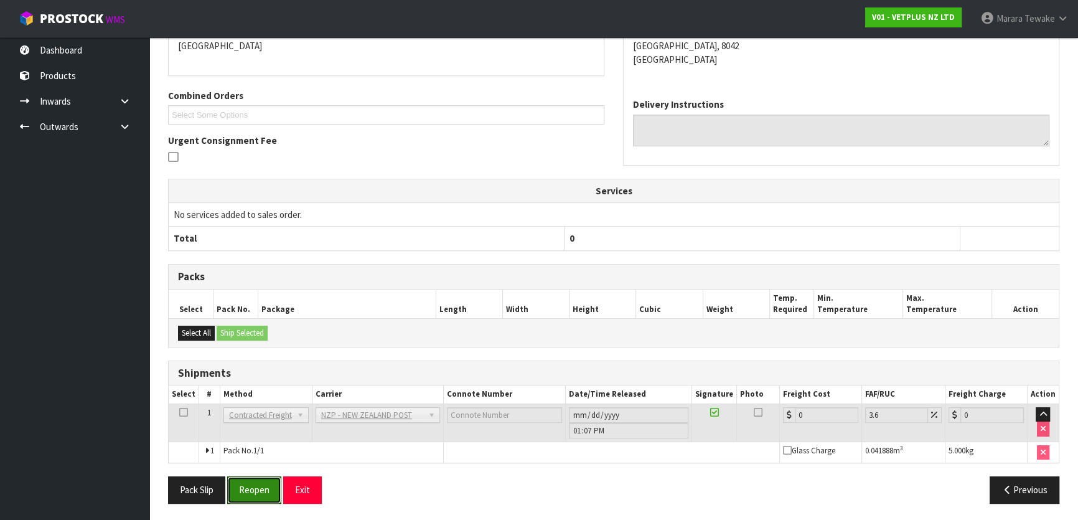
drag, startPoint x: 265, startPoint y: 485, endPoint x: 156, endPoint y: 448, distance: 115.8
click at [262, 485] on button "Reopen" at bounding box center [254, 489] width 54 height 27
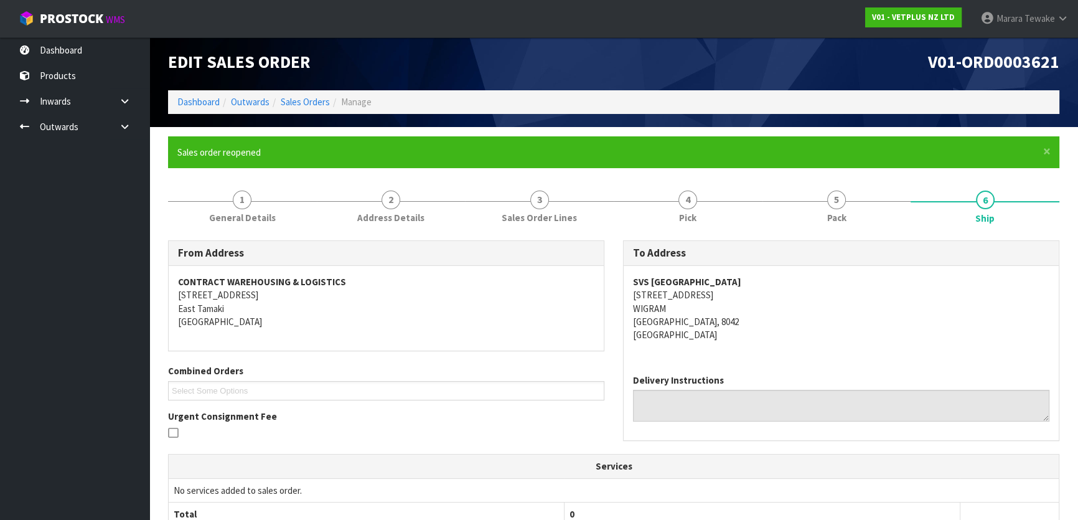
scroll to position [309, 0]
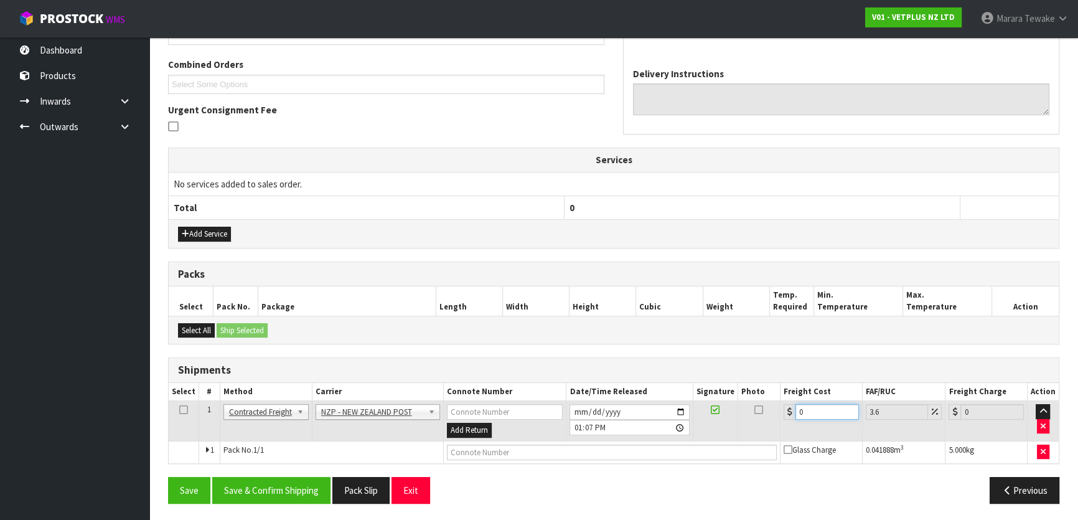
drag, startPoint x: 803, startPoint y: 410, endPoint x: 788, endPoint y: 398, distance: 19.9
click at [791, 404] on div "0" at bounding box center [821, 412] width 75 height 16
type input "1"
type input "1.04"
type input "11"
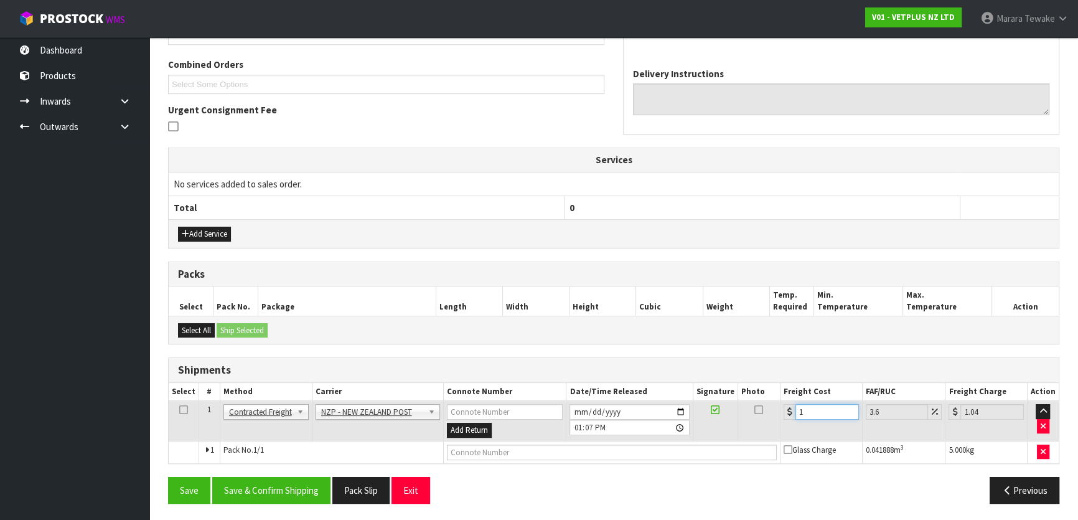
type input "11.4"
type input "11.6"
type input "12.02"
type input "11.61"
type input "12.03"
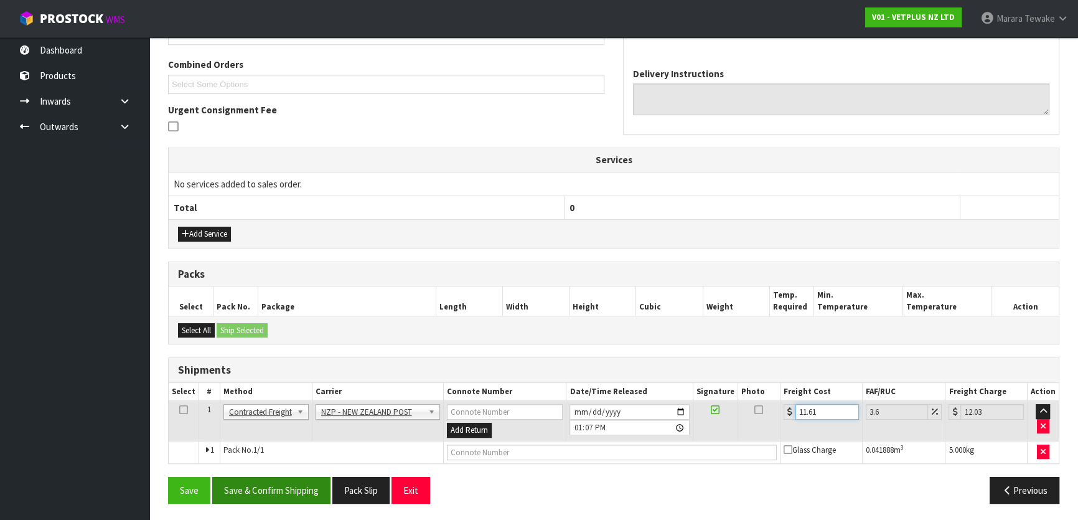
type input "11.61"
drag, startPoint x: 298, startPoint y: 484, endPoint x: 288, endPoint y: 479, distance: 10.9
click at [298, 484] on button "Save & Confirm Shipping" at bounding box center [271, 490] width 118 height 27
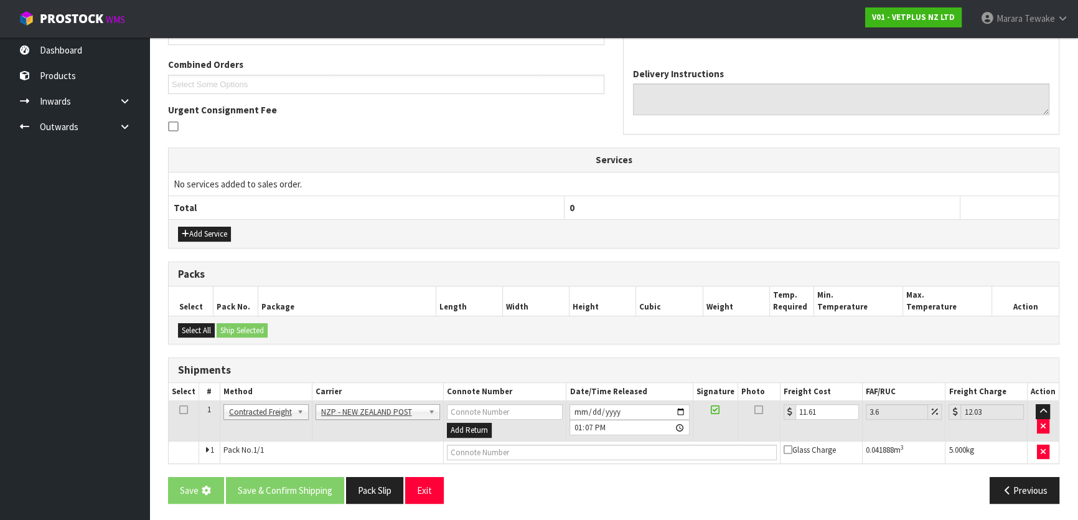
scroll to position [0, 0]
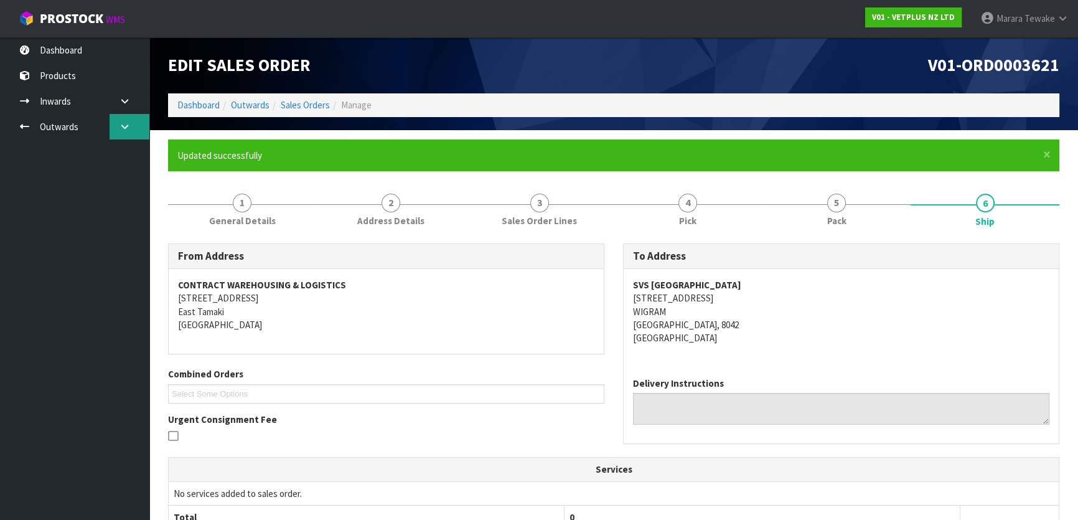
click at [116, 119] on link at bounding box center [130, 127] width 40 height 26
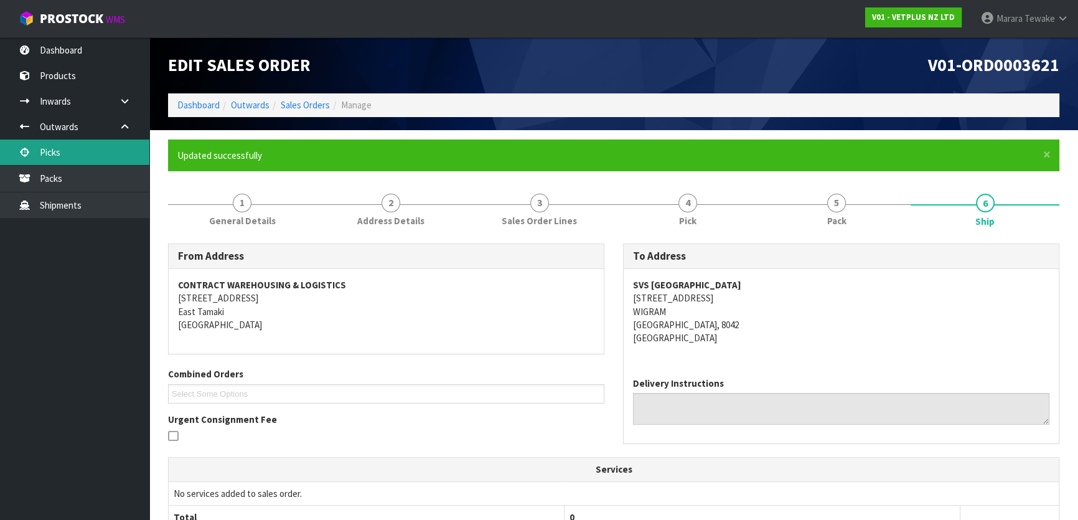
click at [76, 162] on link "Picks" at bounding box center [74, 152] width 149 height 26
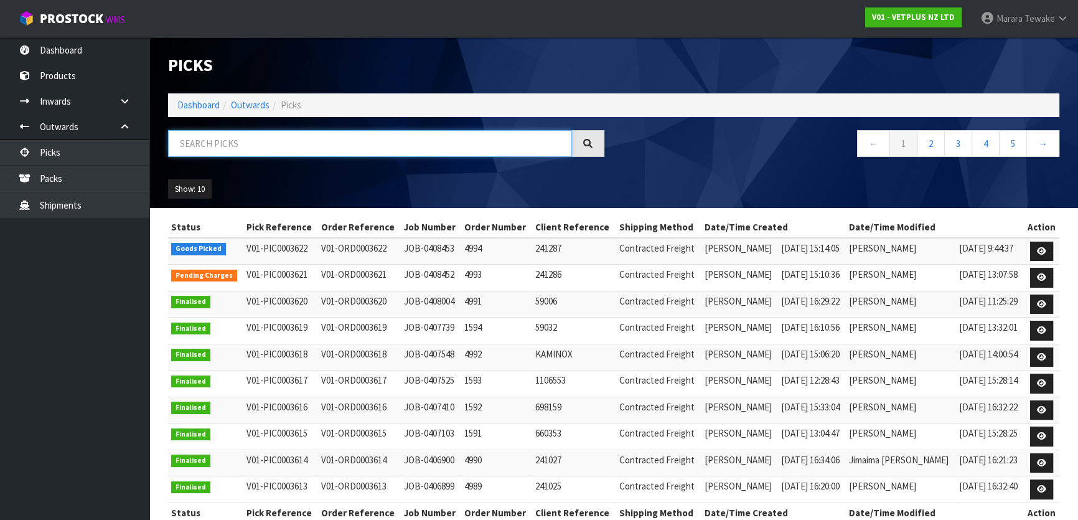
click at [203, 141] on input "text" at bounding box center [370, 143] width 404 height 27
type input "JOB-0408453"
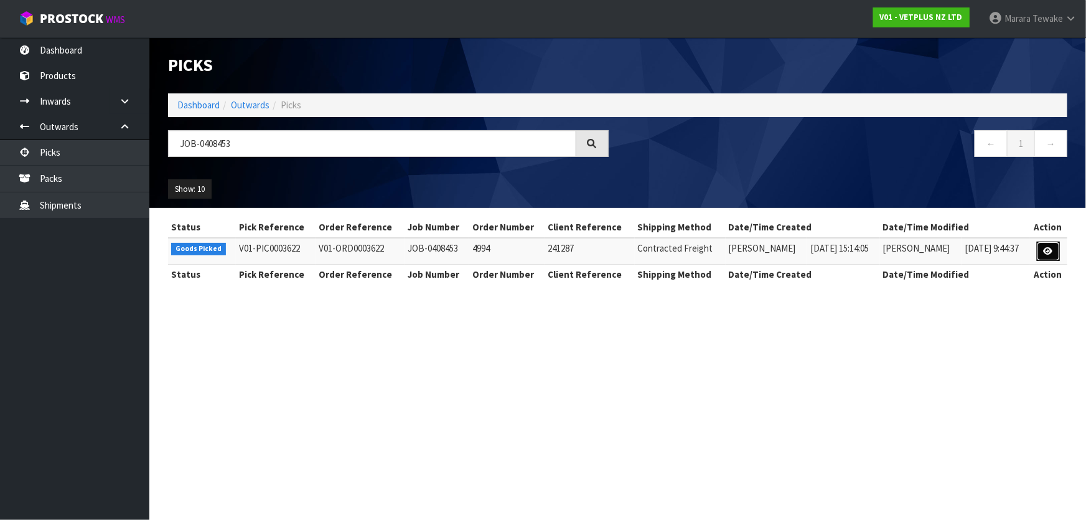
click at [1051, 247] on icon at bounding box center [1048, 251] width 9 height 8
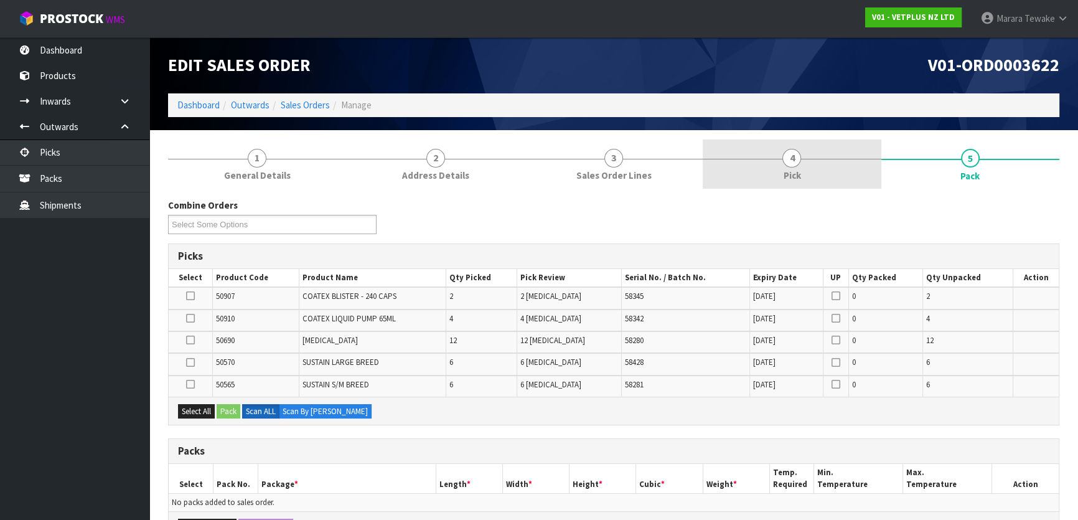
click at [810, 167] on link "4 Pick" at bounding box center [792, 163] width 178 height 49
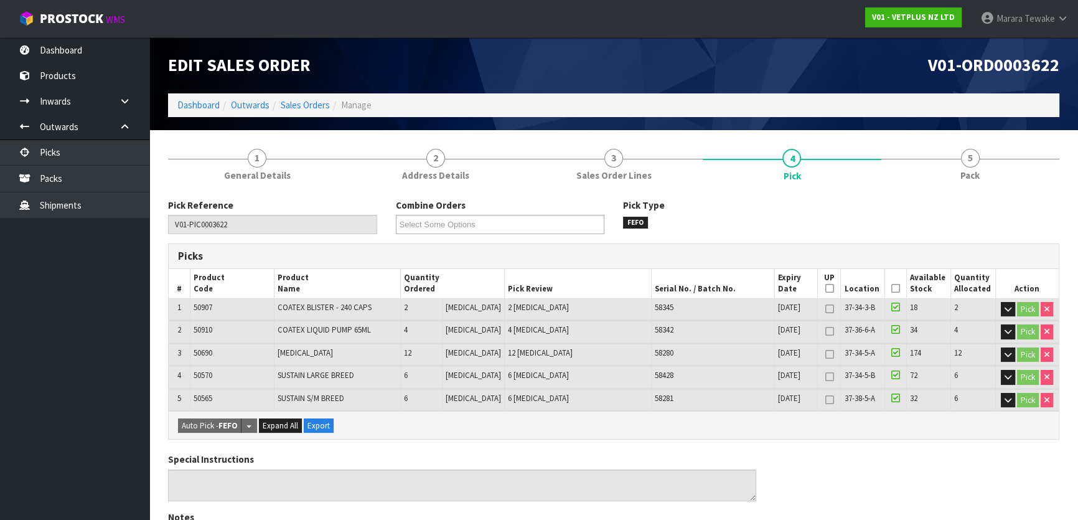
click at [892, 289] on icon at bounding box center [896, 288] width 9 height 1
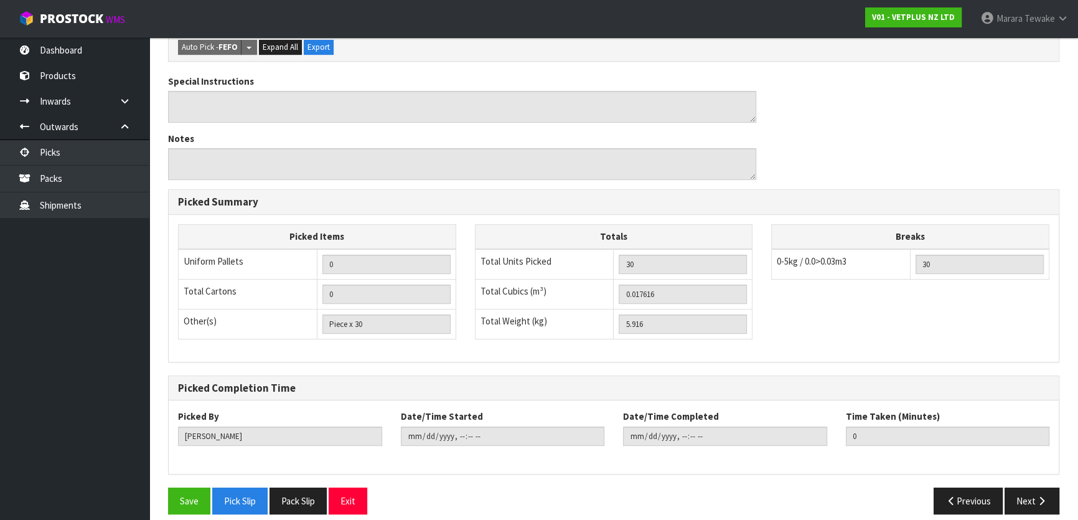
scroll to position [433, 0]
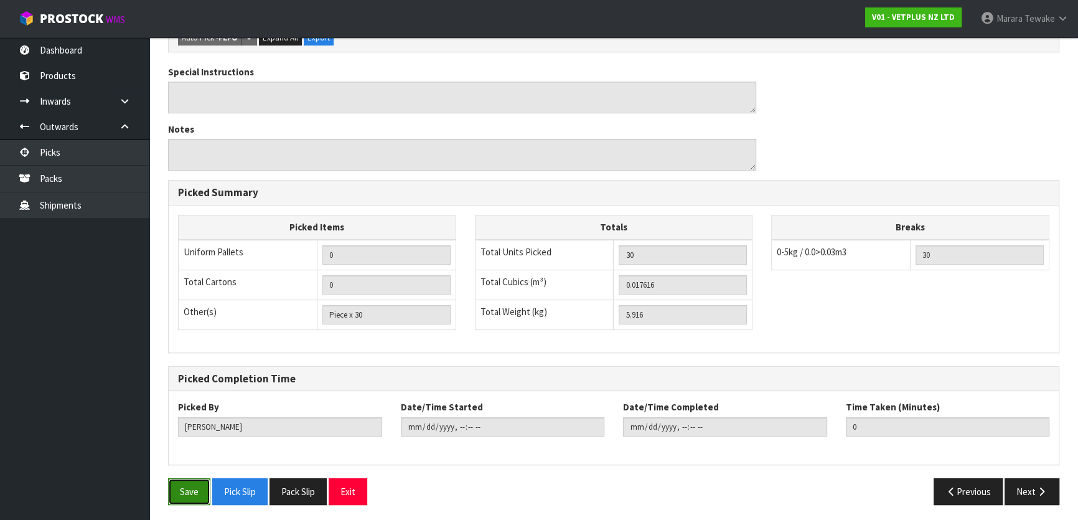
click at [187, 484] on button "Save" at bounding box center [189, 491] width 42 height 27
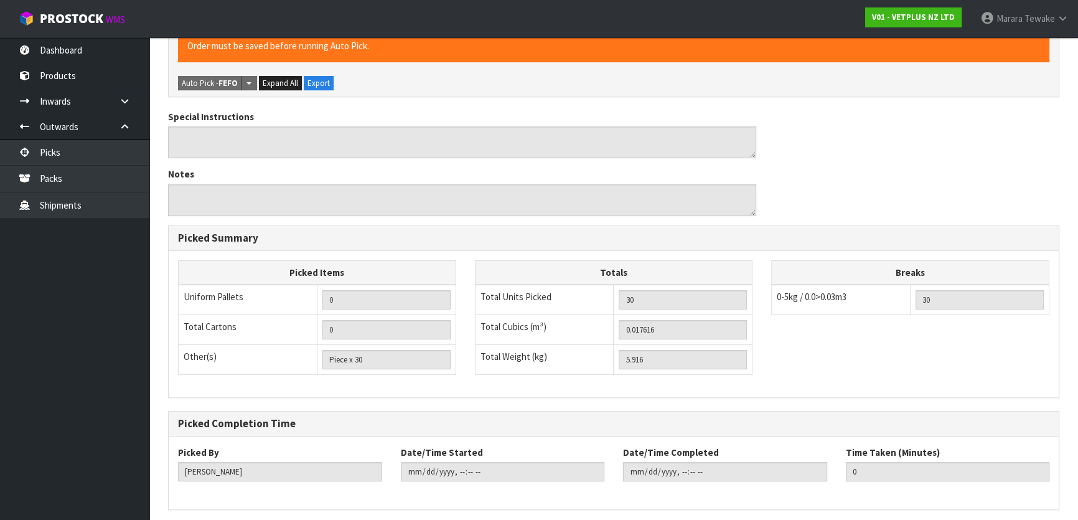
scroll to position [0, 0]
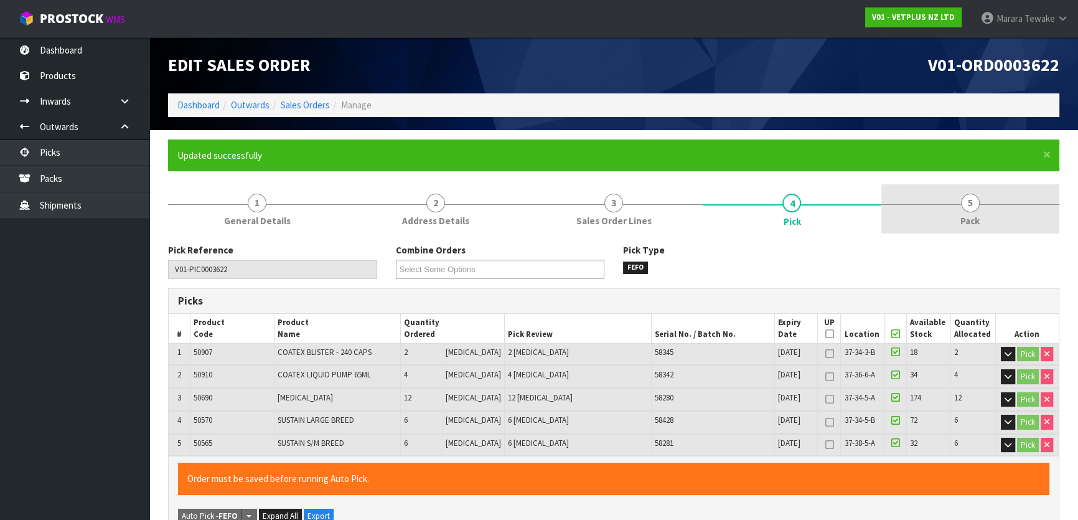
type input "Marara Tewake"
type input "2025-08-20T13:11:28"
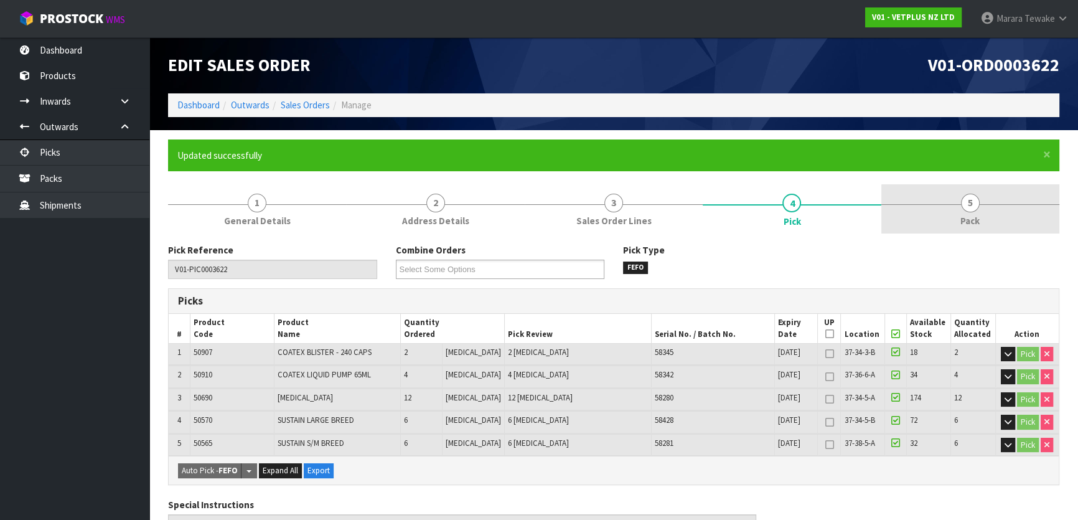
click at [992, 205] on link "5 Pack" at bounding box center [971, 208] width 178 height 49
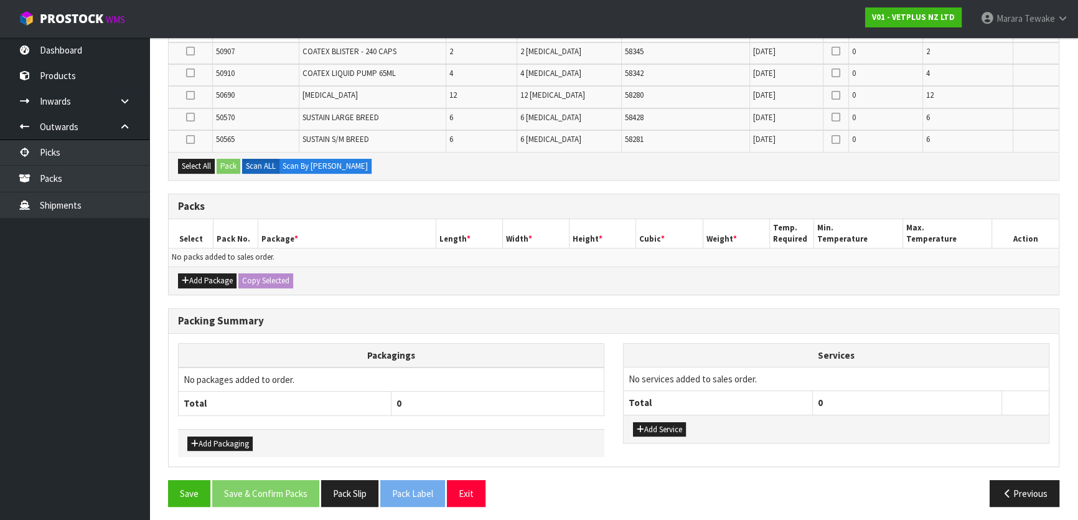
scroll to position [293, 0]
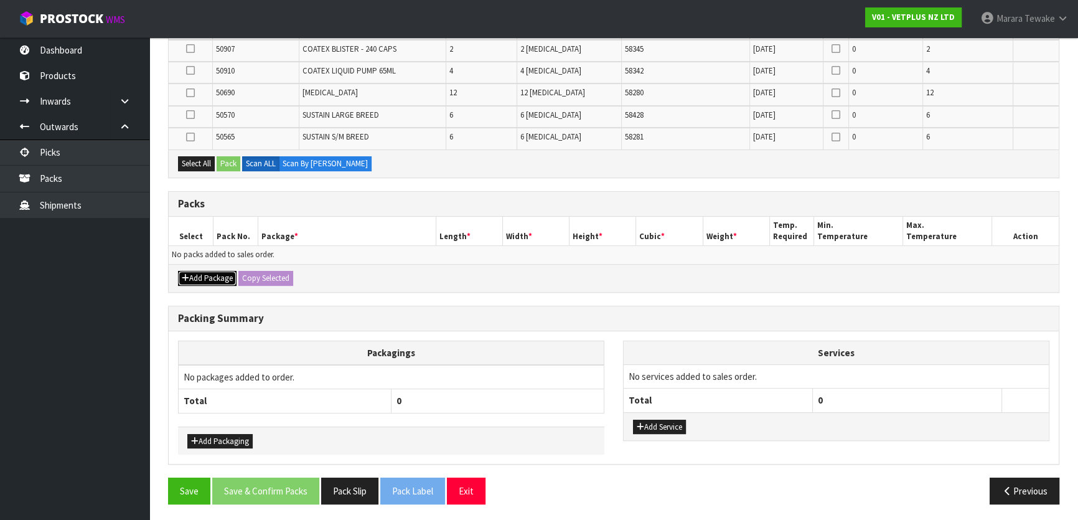
click at [208, 277] on button "Add Package" at bounding box center [207, 278] width 59 height 15
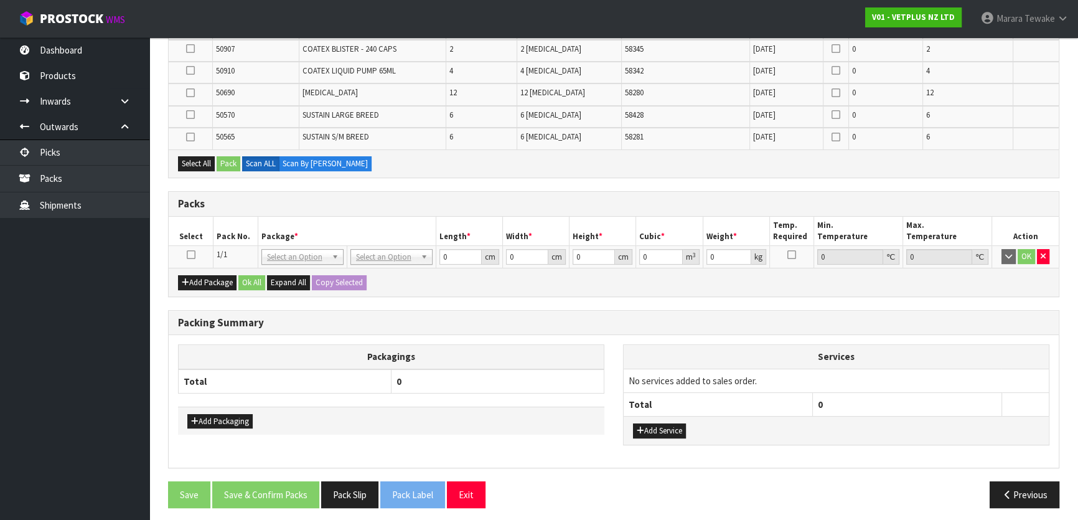
drag, startPoint x: 190, startPoint y: 253, endPoint x: 163, endPoint y: 256, distance: 27.5
click at [169, 255] on td at bounding box center [191, 257] width 45 height 22
click at [190, 255] on icon at bounding box center [191, 255] width 9 height 1
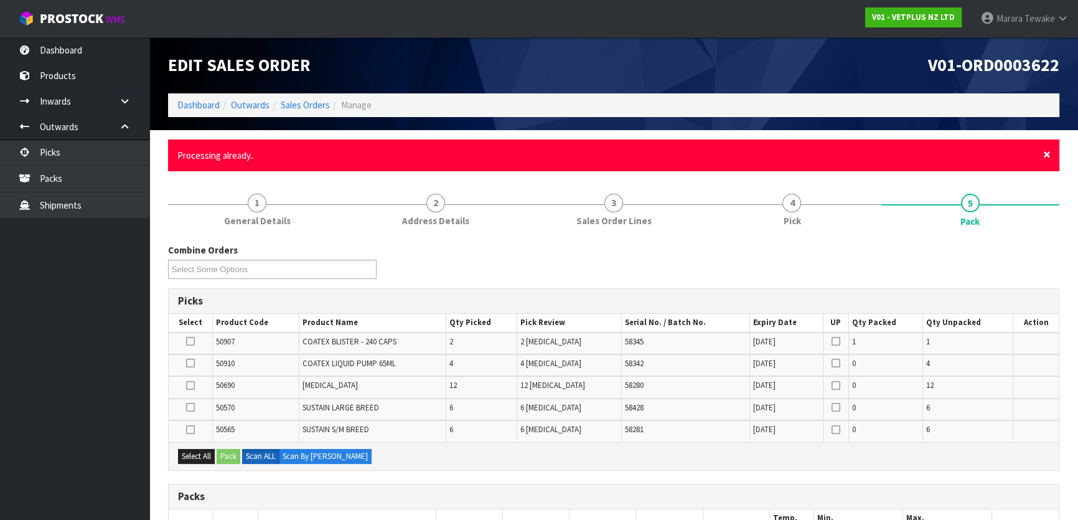
click at [1050, 151] on span "×" at bounding box center [1047, 154] width 7 height 17
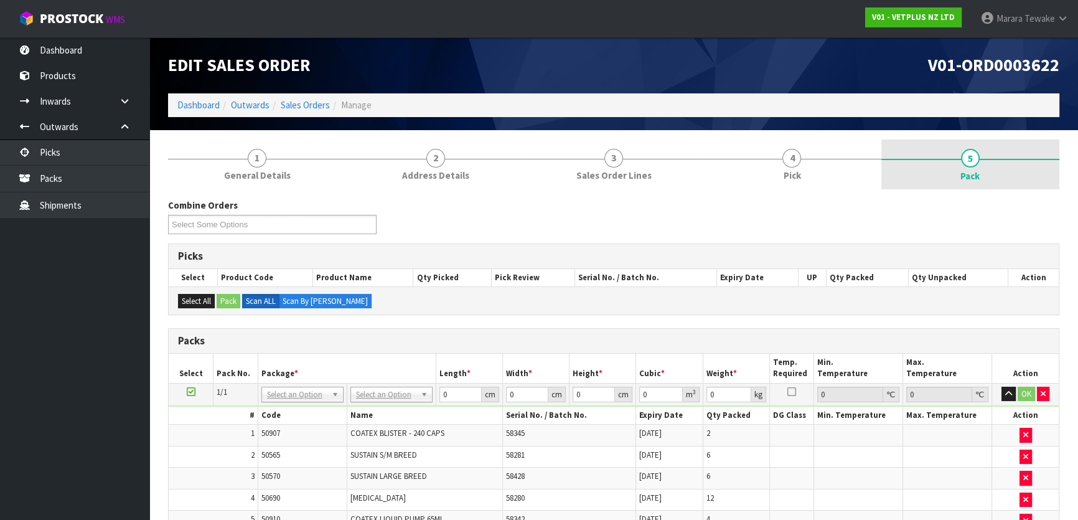
click at [894, 152] on link "5 Pack" at bounding box center [971, 164] width 178 height 50
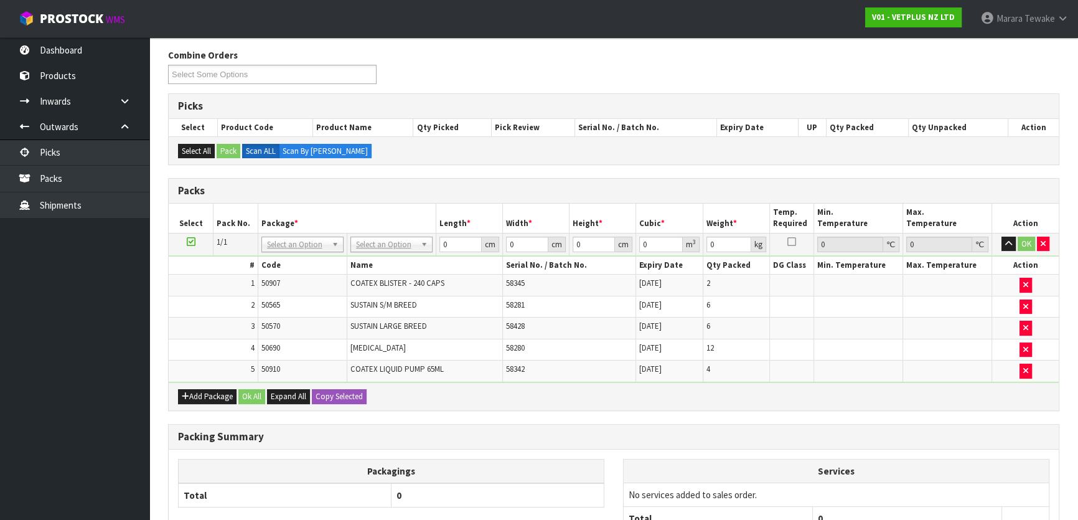
scroll to position [154, 0]
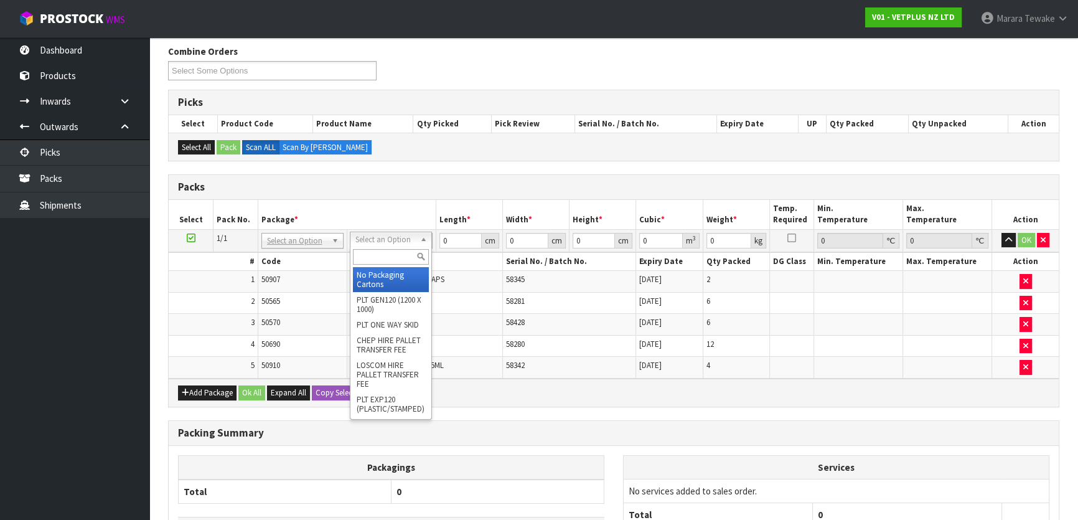
click at [380, 250] on input "text" at bounding box center [391, 257] width 76 height 16
type input "CTN9"
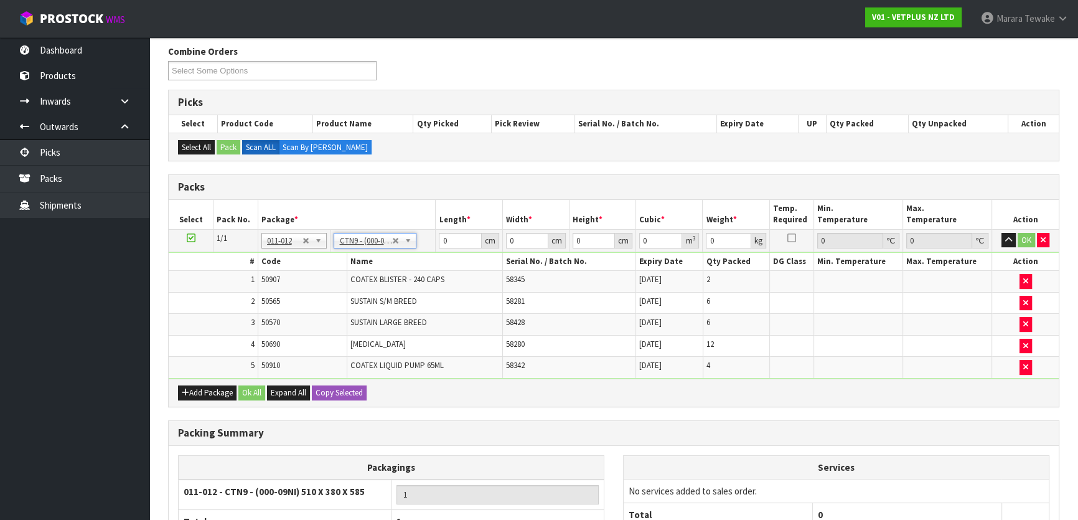
type input "51"
type input "38"
type input "58.5"
type input "0.113373"
type input "6.116"
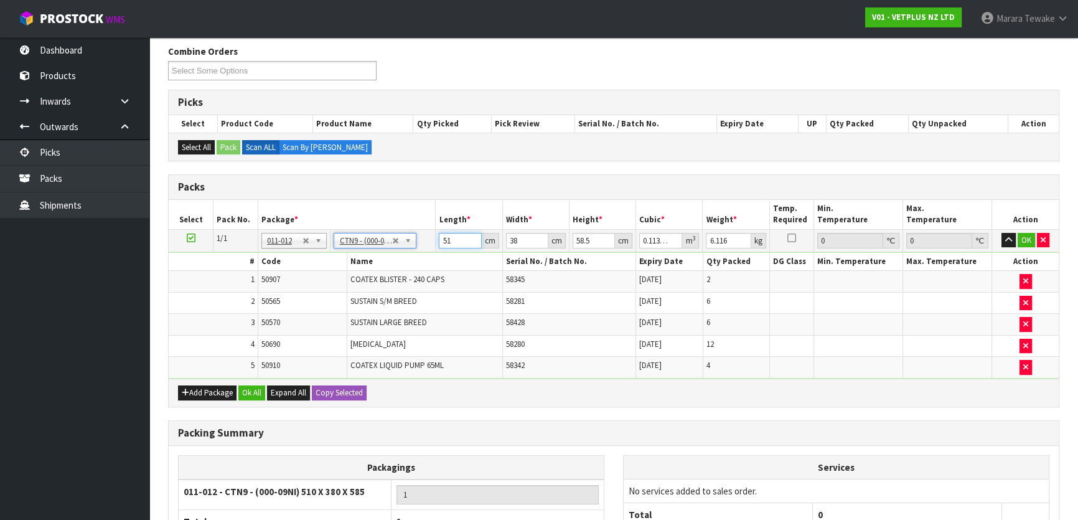
drag, startPoint x: 460, startPoint y: 238, endPoint x: 423, endPoint y: 210, distance: 46.2
click at [436, 222] on table "Select Pack No. Package * Length * Width * Height * Cubic * Weight * Temp. Requ…" at bounding box center [614, 289] width 890 height 179
type input "5"
type input "0.011115"
type input "52"
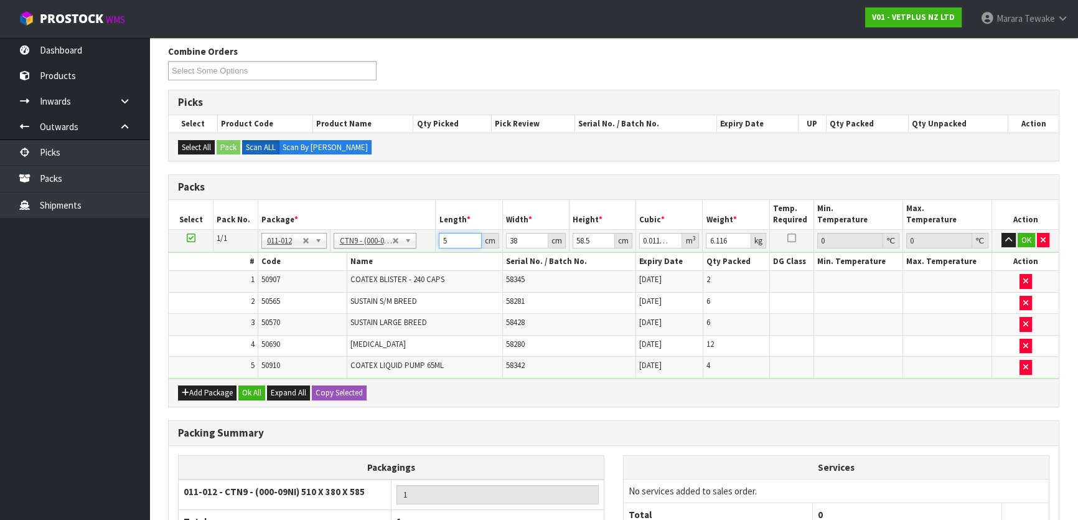
type input "0.115596"
type input "52"
type input "4"
type input "0.012168"
type input "40"
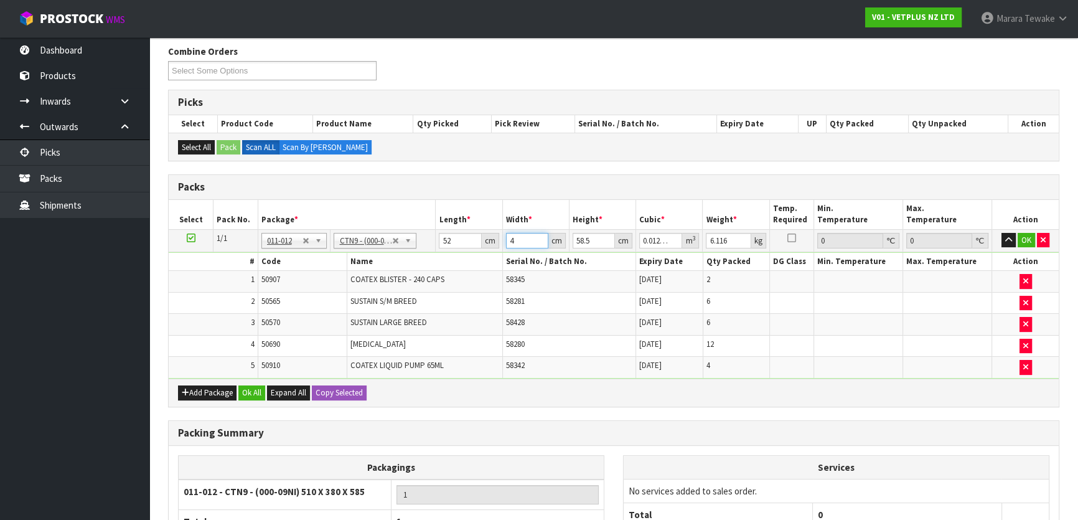
type input "0.12168"
type input "40"
type input "2"
type input "0.00416"
type input "29"
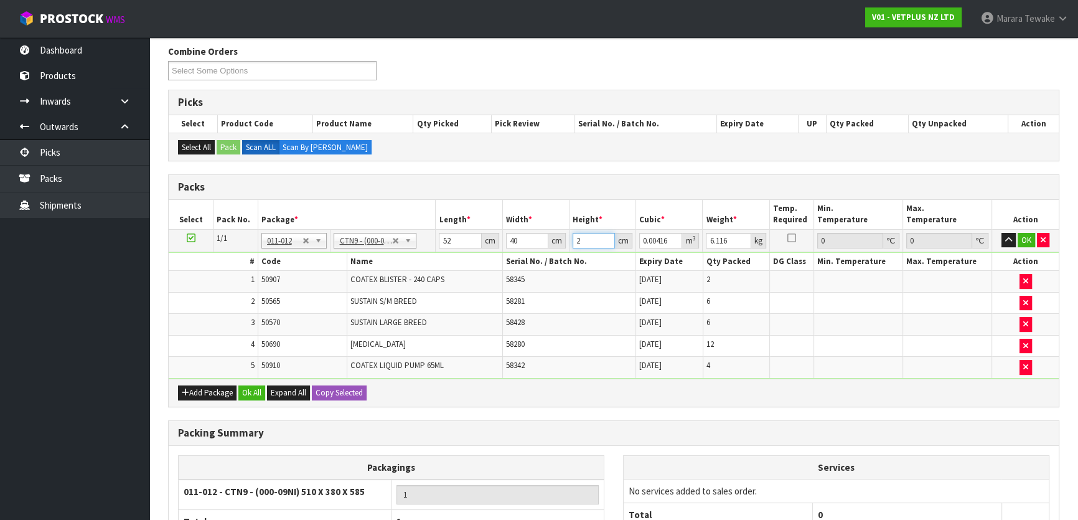
type input "0.06032"
type input "29"
type input "6"
click at [1002, 233] on button "button" at bounding box center [1009, 240] width 14 height 15
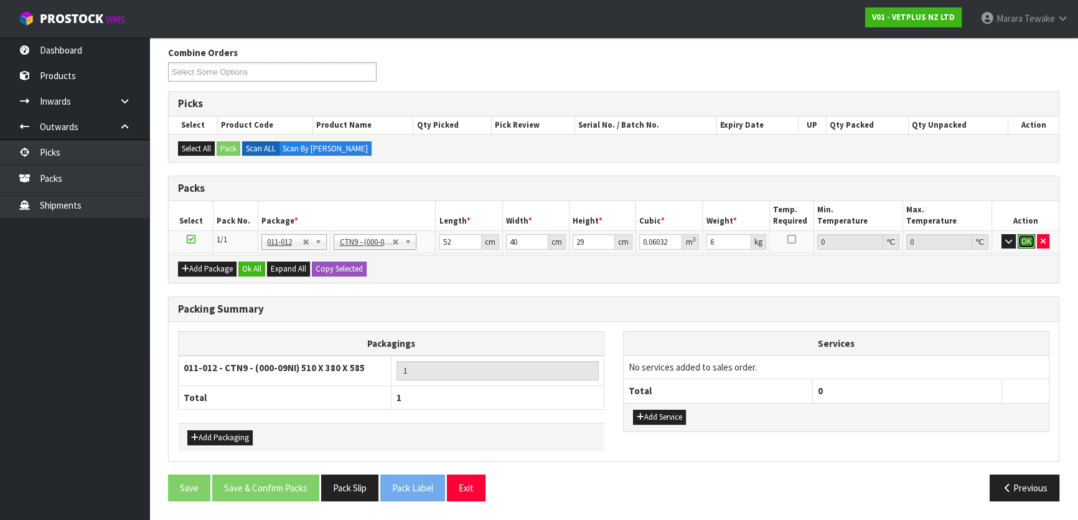
click button "OK" at bounding box center [1026, 241] width 17 height 15
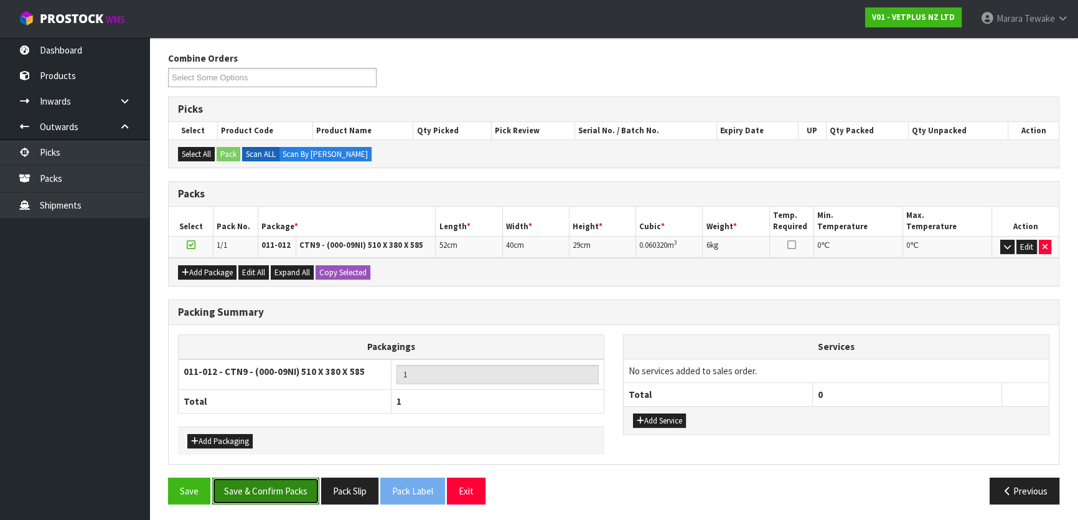
click at [283, 489] on button "Save & Confirm Packs" at bounding box center [265, 491] width 107 height 27
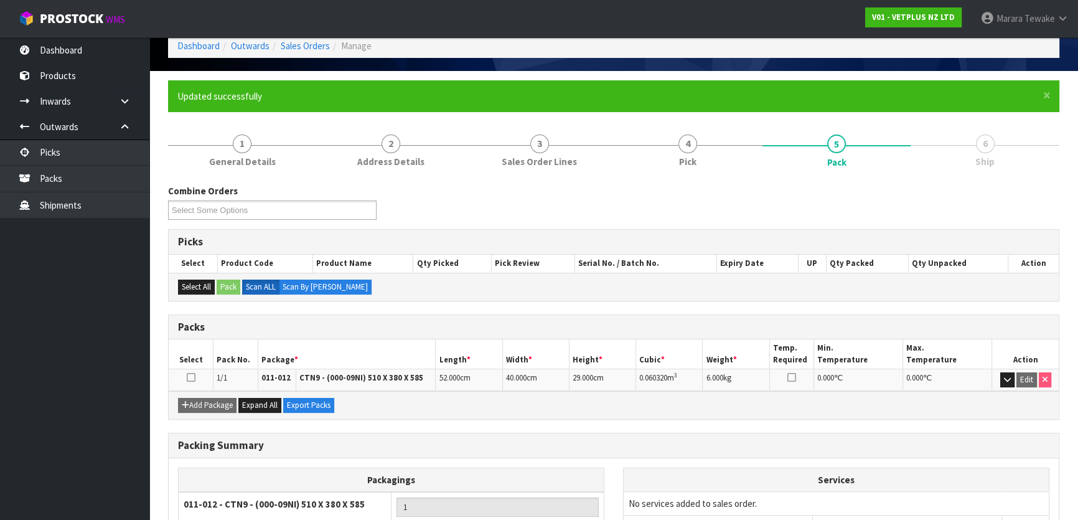
scroll to position [164, 0]
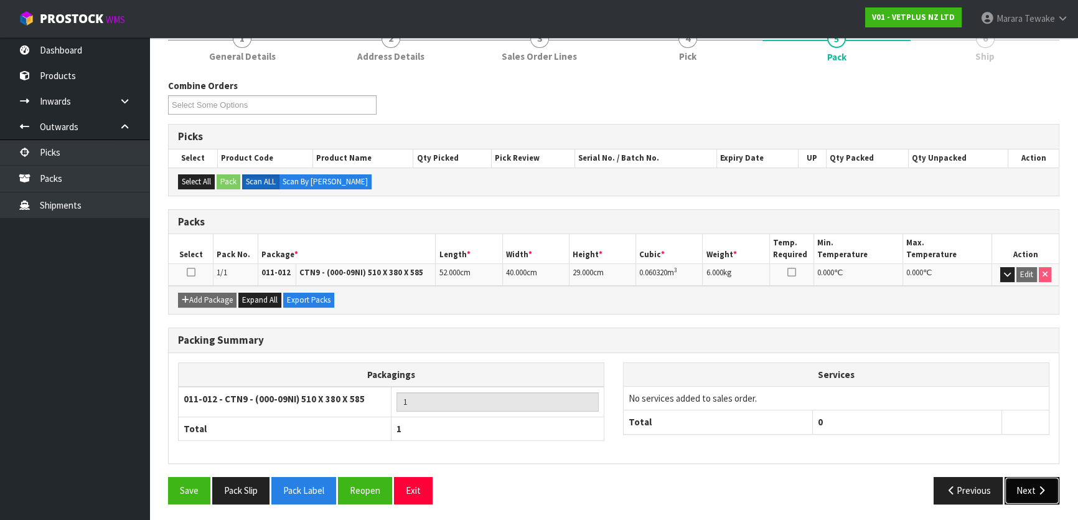
click at [1031, 484] on button "Next" at bounding box center [1032, 490] width 55 height 27
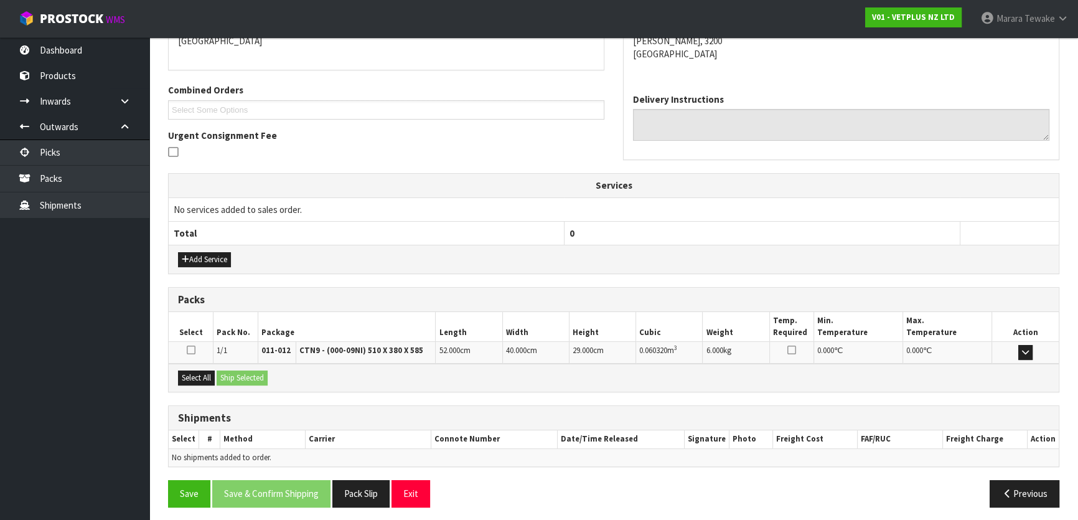
scroll to position [287, 0]
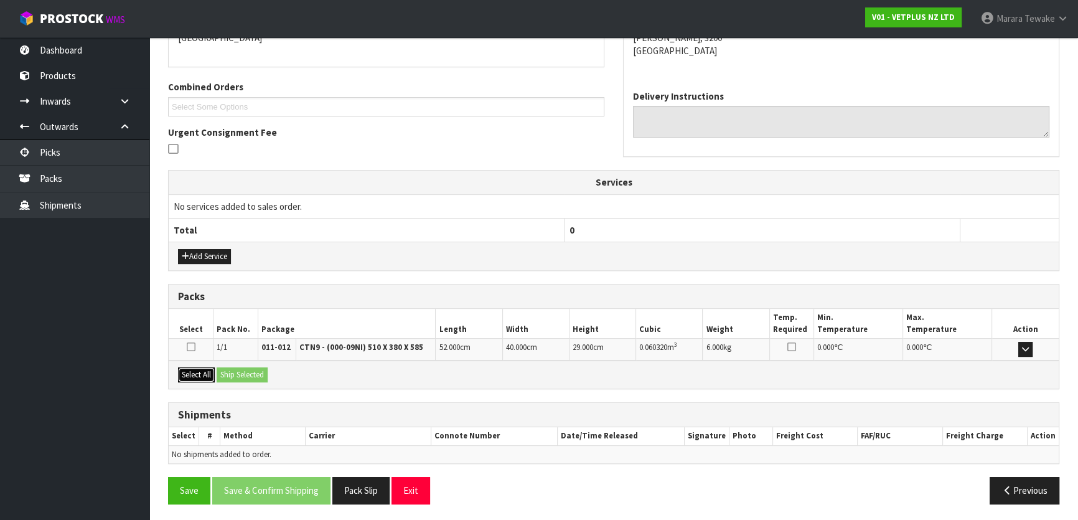
drag, startPoint x: 202, startPoint y: 367, endPoint x: 233, endPoint y: 371, distance: 31.4
click at [203, 367] on button "Select All" at bounding box center [196, 374] width 37 height 15
click at [247, 371] on button "Ship Selected" at bounding box center [242, 374] width 51 height 15
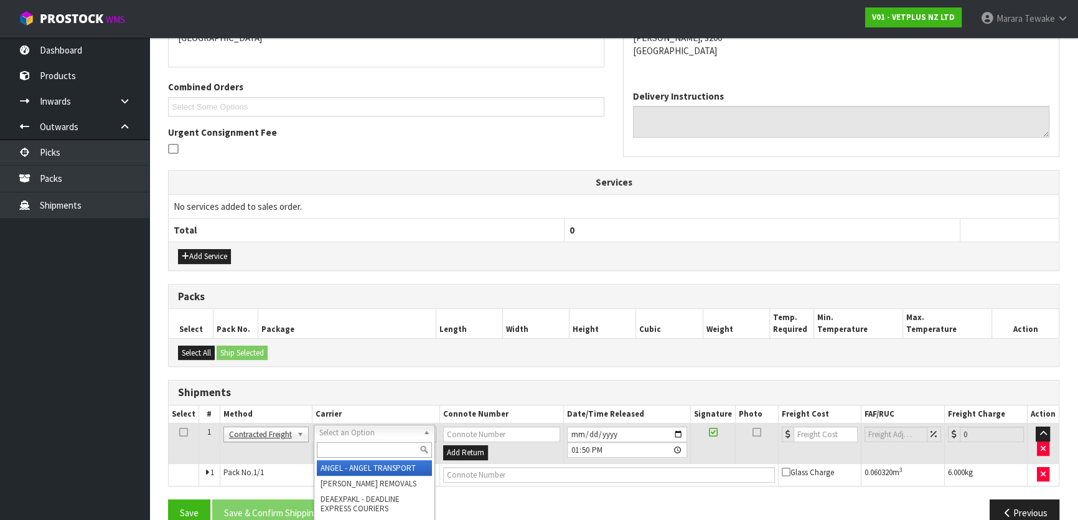
click at [343, 450] on input "text" at bounding box center [374, 450] width 115 height 16
click at [354, 451] on input "NZP" at bounding box center [374, 450] width 115 height 16
type input "NZP"
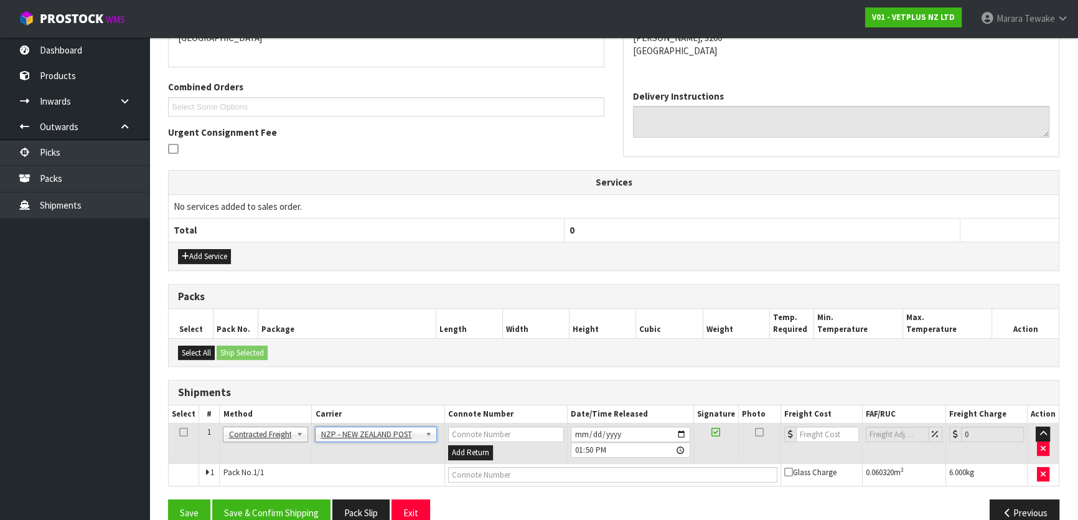
click at [282, 495] on div "From Address CONTRACT WAREHOUSING & LOGISTICS 17 Allens Road East Tamaki Auckla…" at bounding box center [614, 245] width 892 height 579
click at [273, 504] on button "Save & Confirm Shipping" at bounding box center [271, 512] width 118 height 27
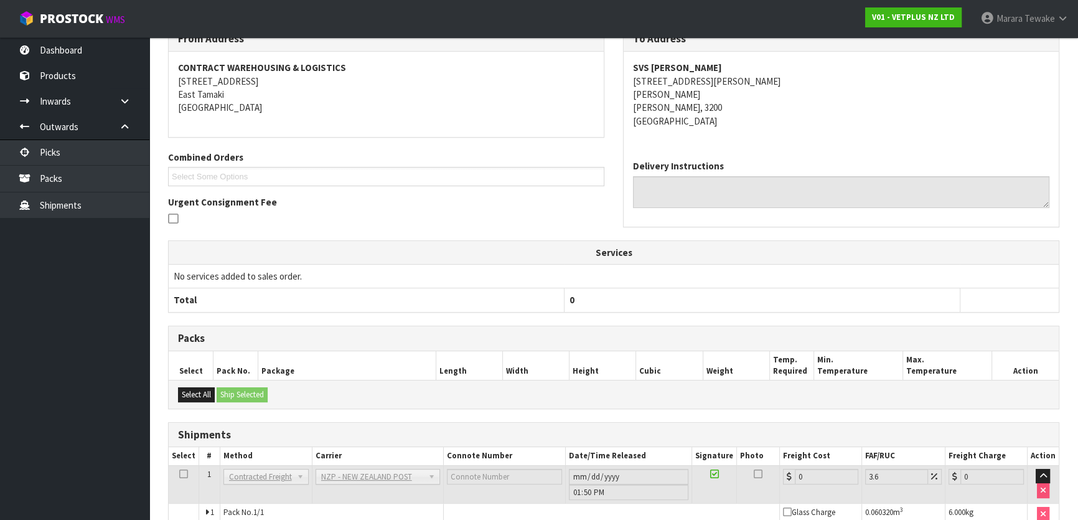
scroll to position [292, 0]
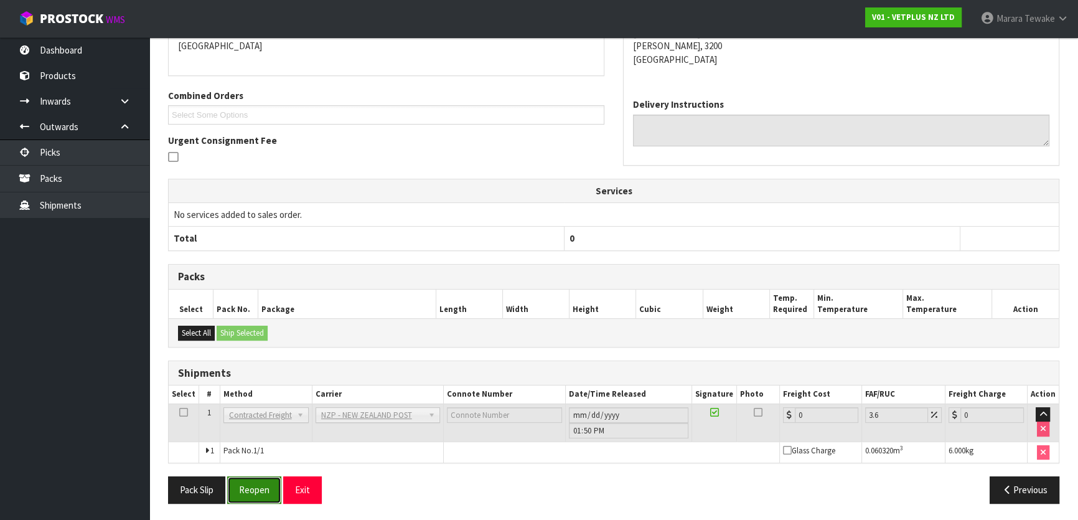
drag, startPoint x: 243, startPoint y: 487, endPoint x: 206, endPoint y: 485, distance: 37.4
click at [243, 487] on button "Reopen" at bounding box center [254, 489] width 54 height 27
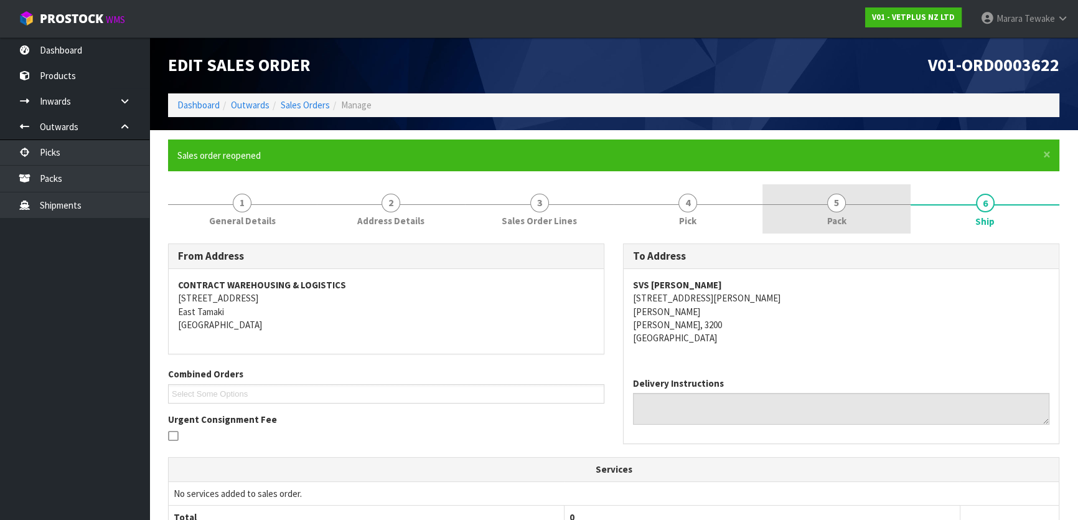
click at [844, 209] on span "5" at bounding box center [836, 203] width 19 height 19
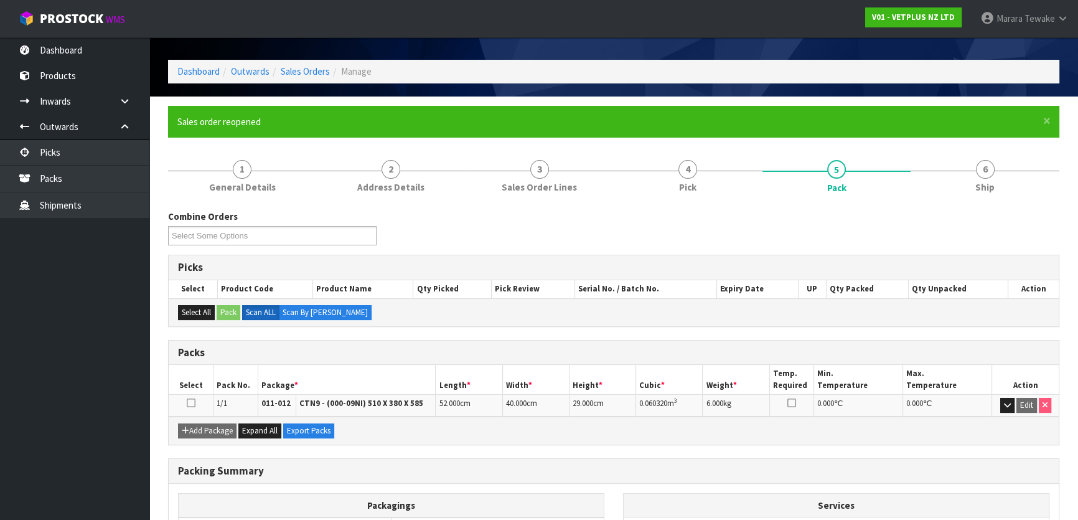
scroll to position [164, 0]
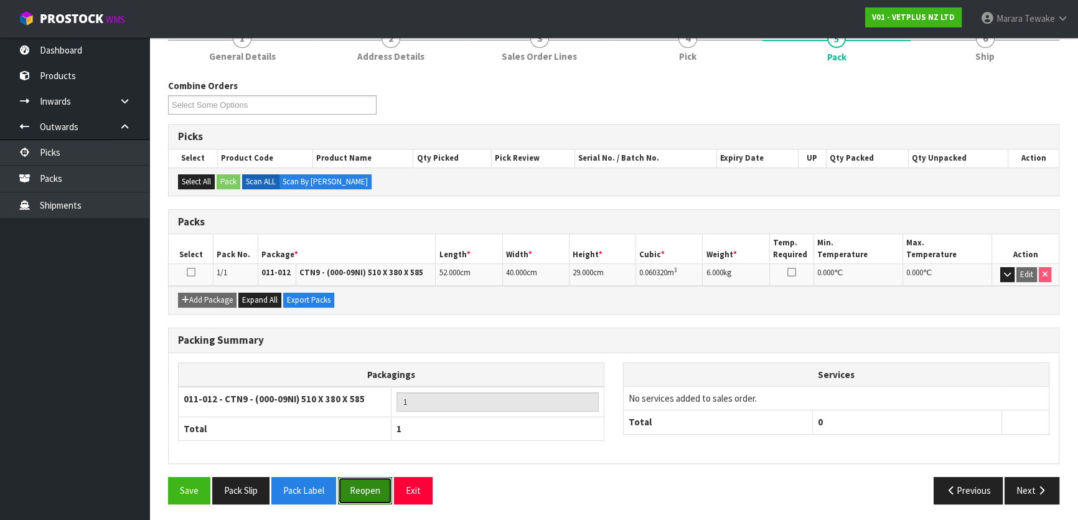
click at [365, 481] on button "Reopen" at bounding box center [365, 490] width 54 height 27
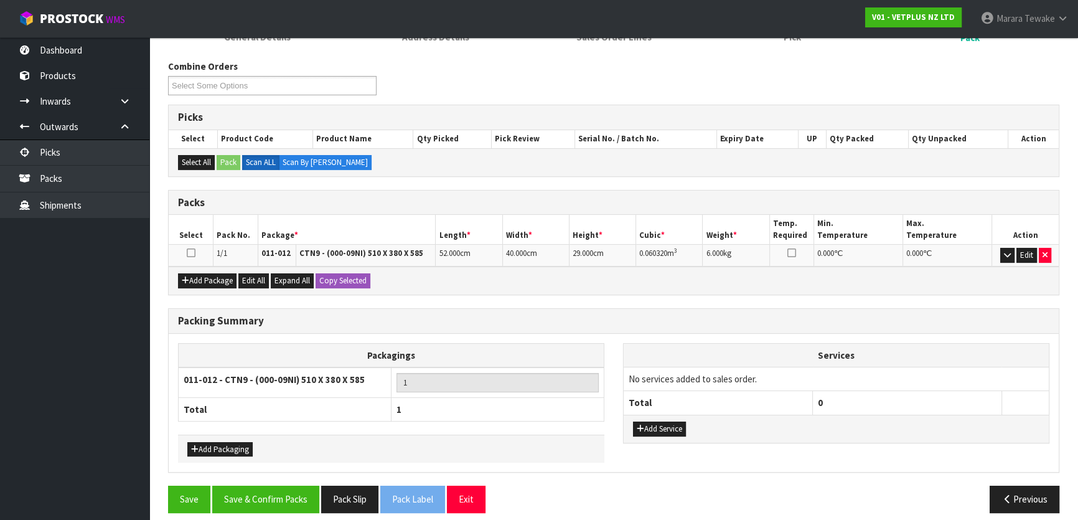
scroll to position [192, 0]
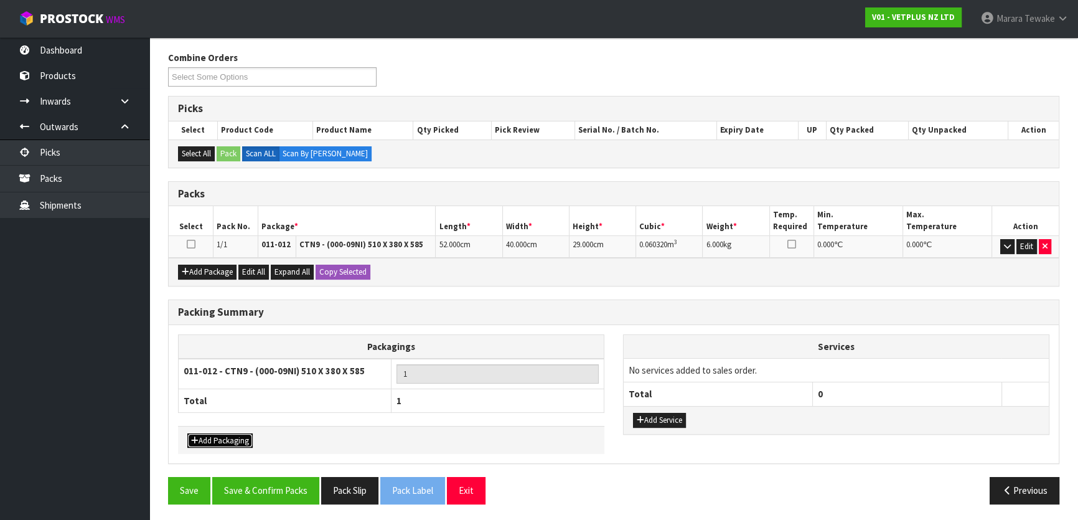
drag, startPoint x: 214, startPoint y: 440, endPoint x: 211, endPoint y: 427, distance: 14.0
click at [213, 439] on button "Add Packaging" at bounding box center [219, 440] width 65 height 15
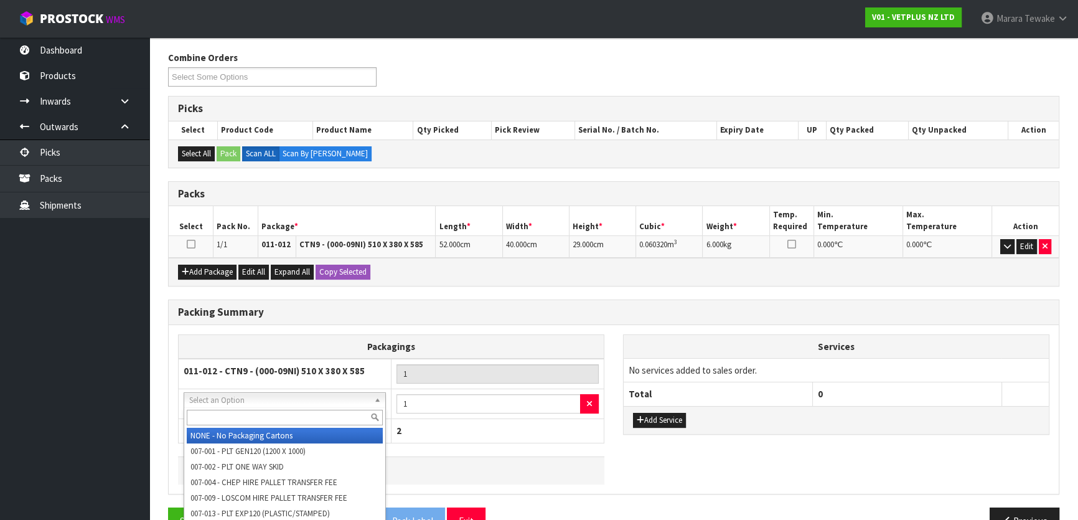
click at [244, 416] on input "text" at bounding box center [285, 418] width 196 height 16
type input "A4"
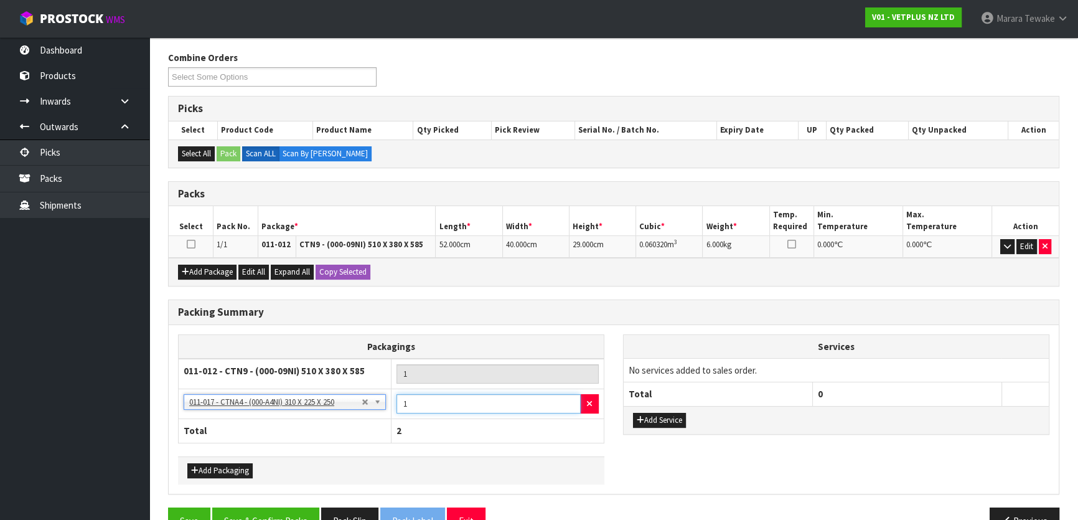
drag, startPoint x: 417, startPoint y: 400, endPoint x: 364, endPoint y: 361, distance: 65.9
click at [368, 367] on tbody "011-012 - CTN9 - (000-09NI) 510 X 380 X 585 1 NONE - No Packaging Cartons 007-0…" at bounding box center [392, 389] width 426 height 60
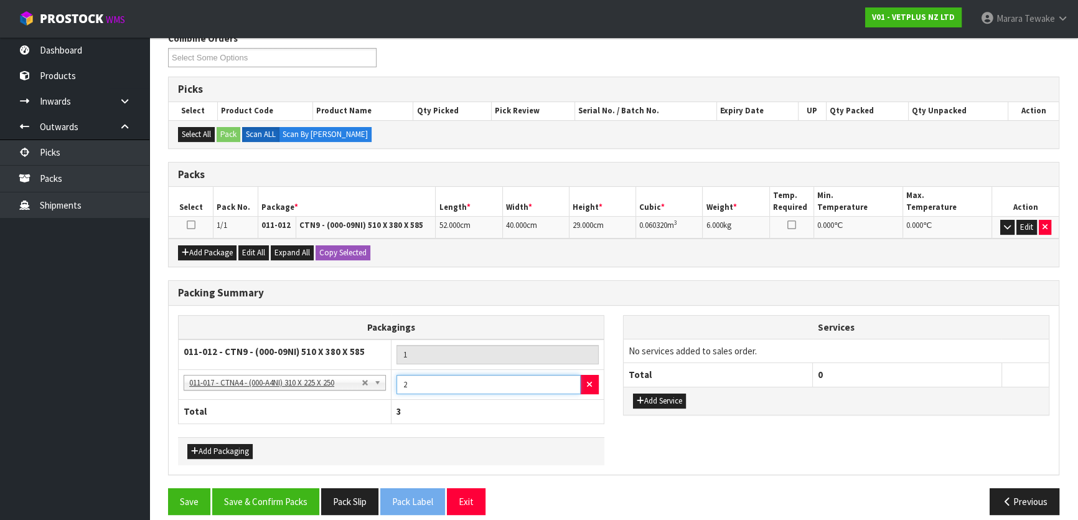
scroll to position [222, 0]
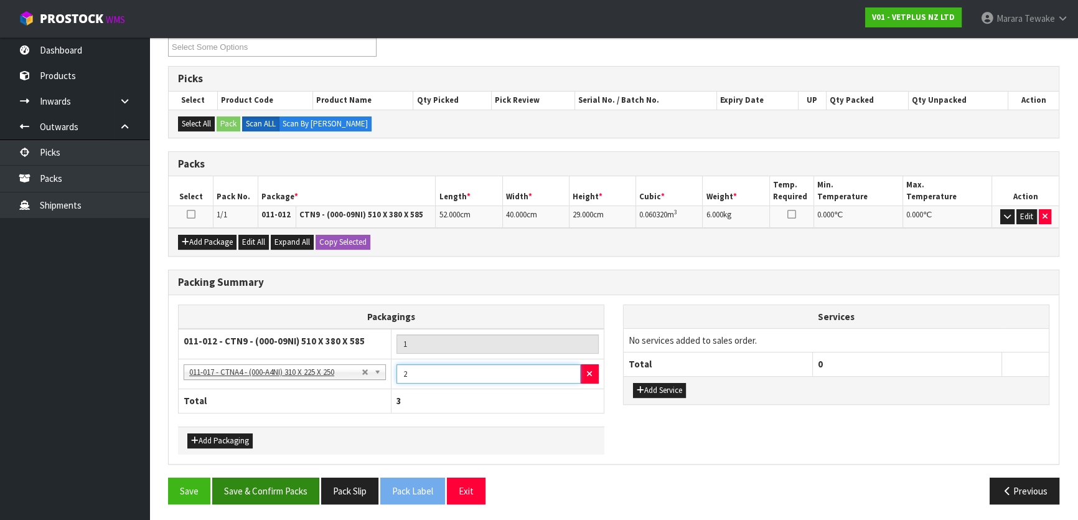
type input "2"
click at [253, 494] on button "Save & Confirm Packs" at bounding box center [265, 491] width 107 height 27
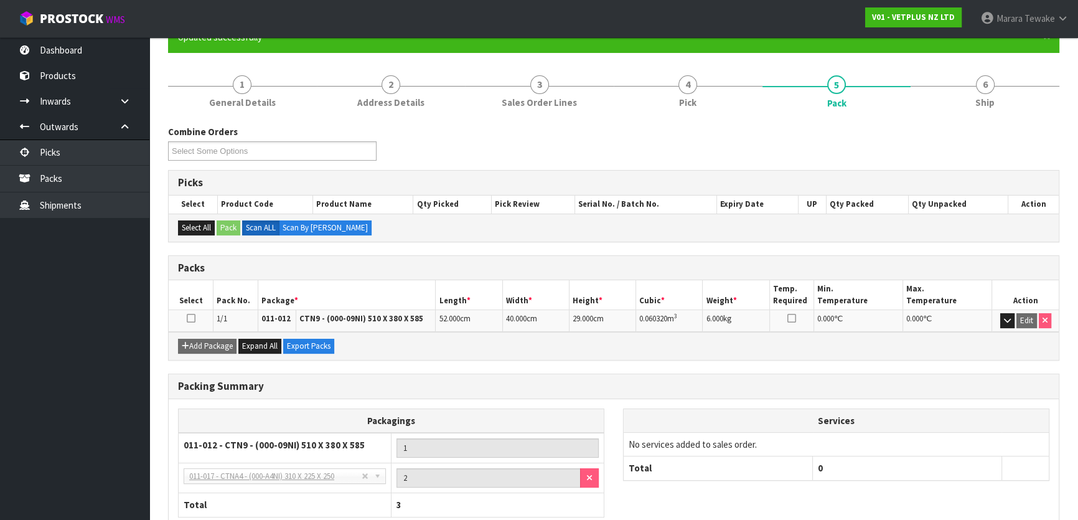
scroll to position [194, 0]
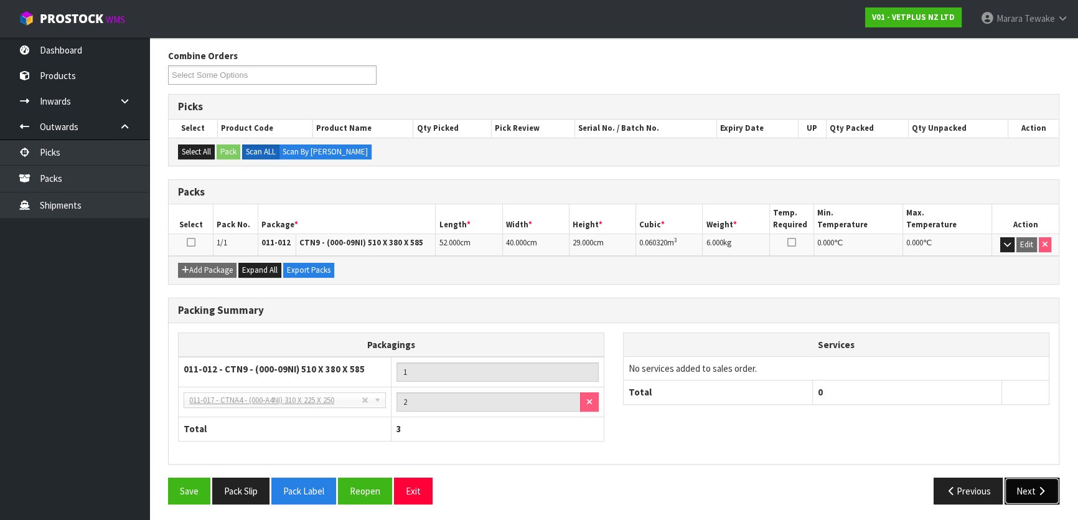
click at [1022, 488] on button "Next" at bounding box center [1032, 491] width 55 height 27
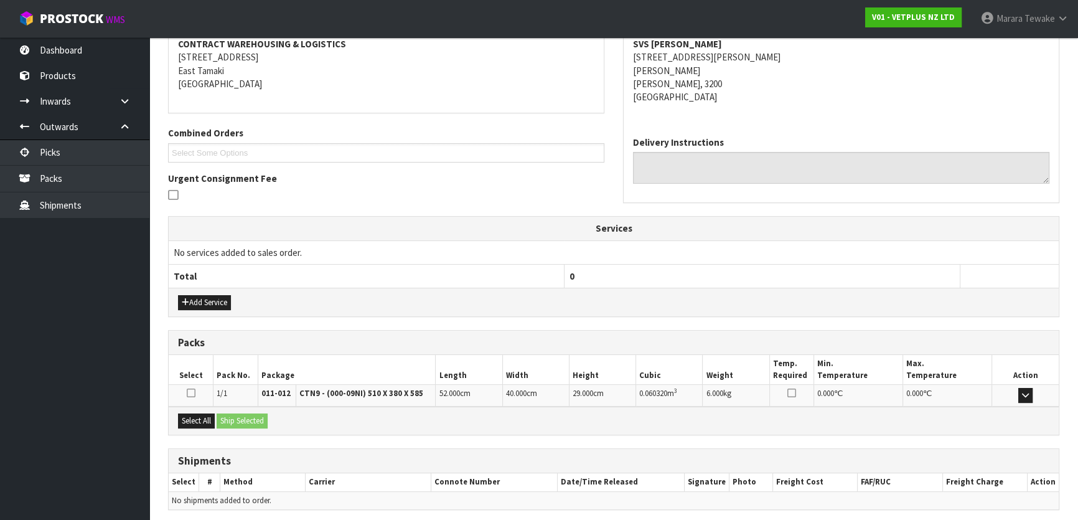
scroll to position [287, 0]
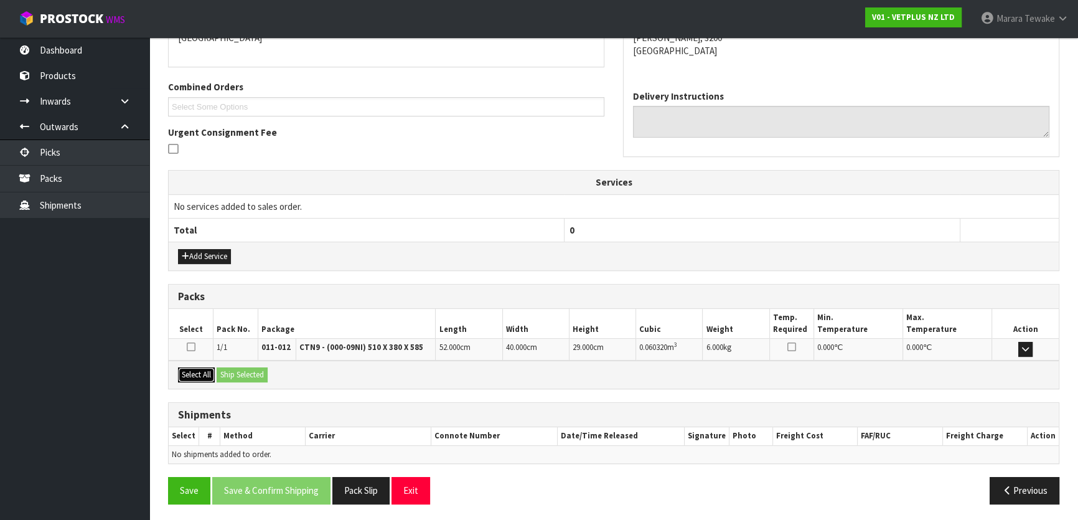
click at [197, 372] on button "Select All" at bounding box center [196, 374] width 37 height 15
click at [233, 374] on button "Ship Selected" at bounding box center [242, 374] width 51 height 15
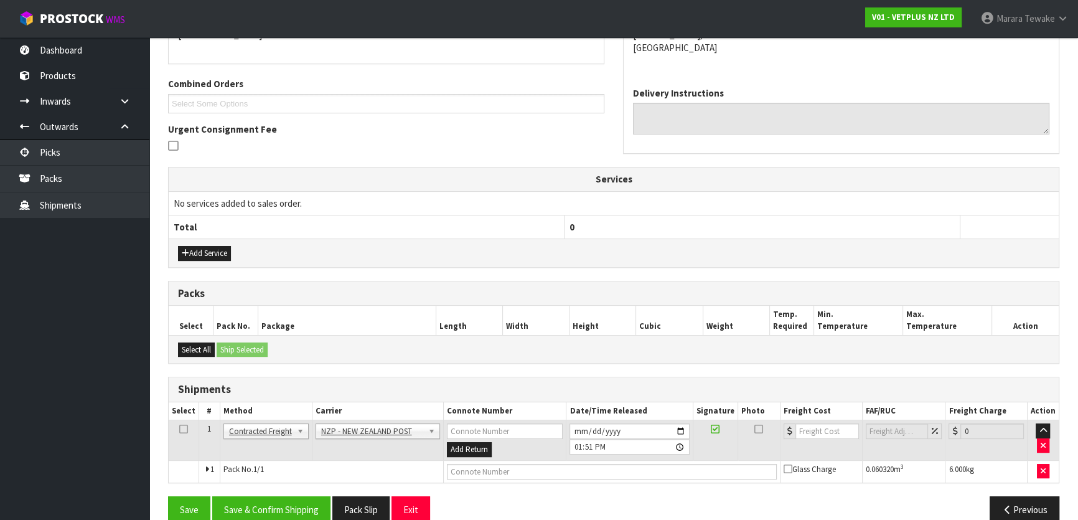
scroll to position [309, 0]
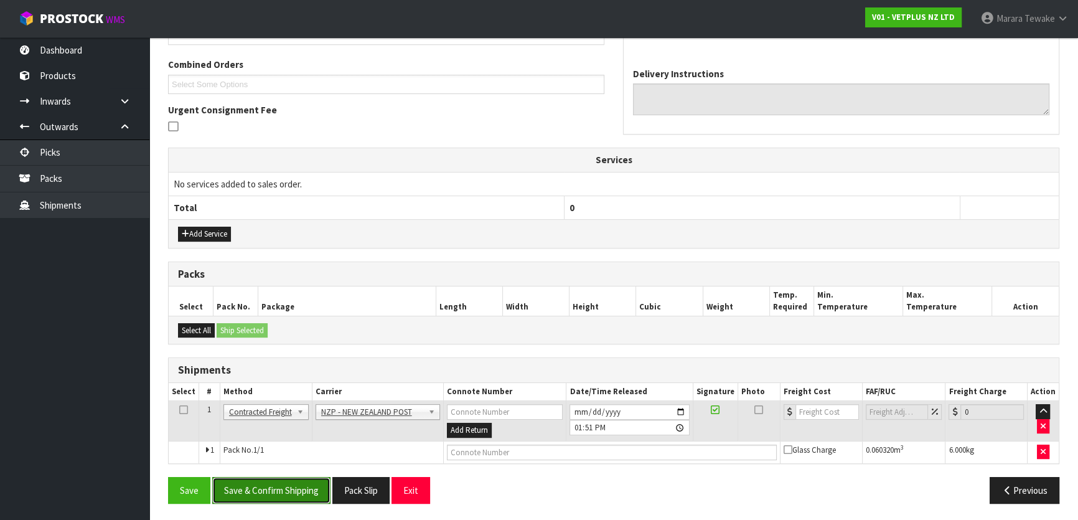
drag, startPoint x: 305, startPoint y: 494, endPoint x: 285, endPoint y: 489, distance: 21.3
click at [303, 492] on button "Save & Confirm Shipping" at bounding box center [271, 490] width 118 height 27
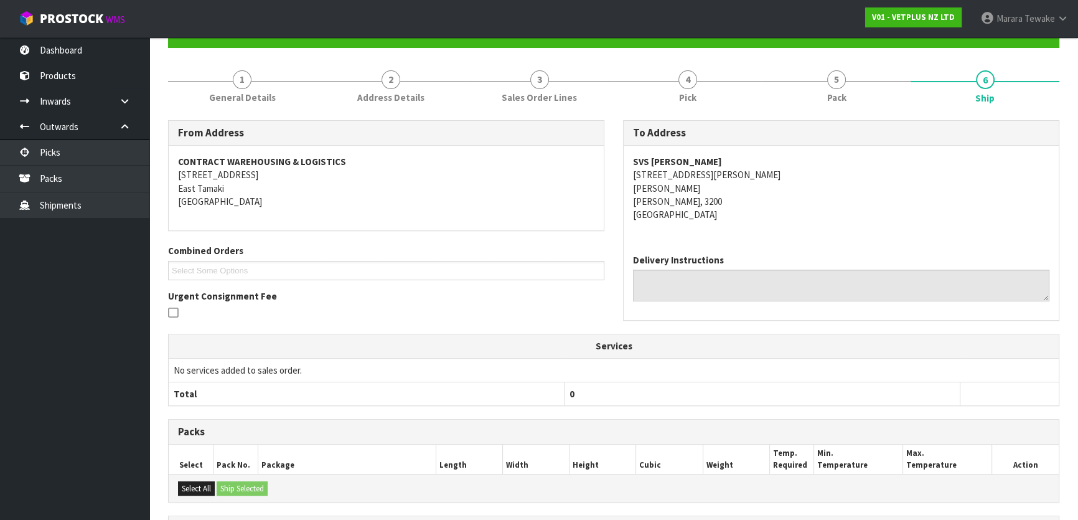
scroll to position [279, 0]
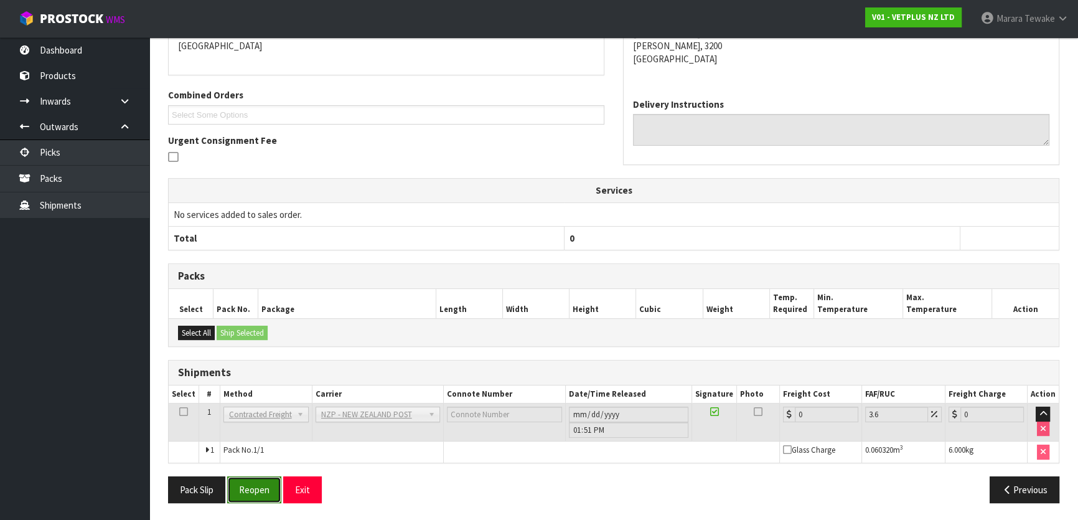
click at [258, 486] on button "Reopen" at bounding box center [254, 489] width 54 height 27
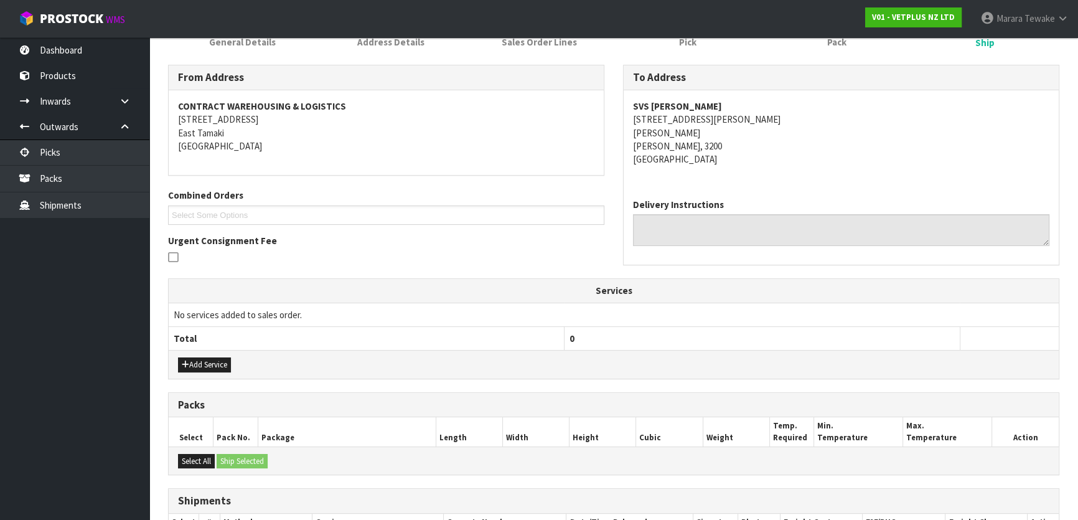
scroll to position [321, 0]
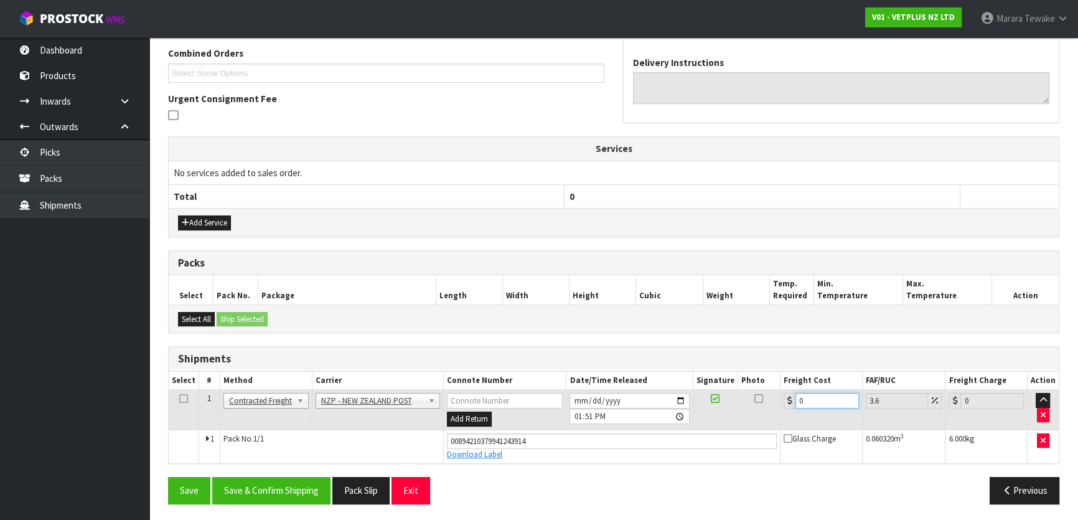
drag, startPoint x: 812, startPoint y: 394, endPoint x: 735, endPoint y: 370, distance: 80.9
click at [747, 379] on table "Select # Method Carrier Connote Number Date/Time Released Signature Photo Freig…" at bounding box center [614, 418] width 890 height 92
type input "7"
type input "7.25"
type input "7.3"
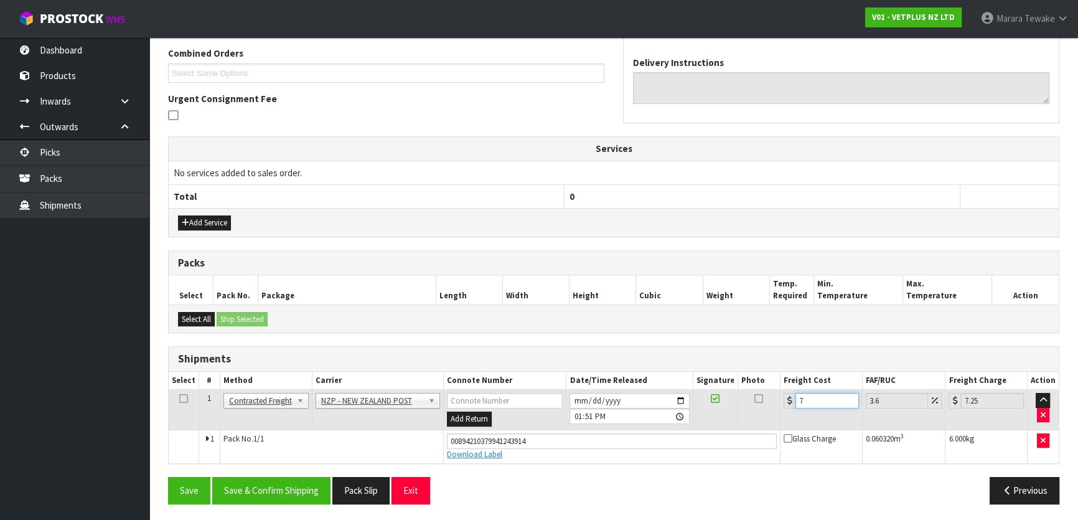
type input "7.56"
type input "7.31"
type input "7.57"
type input "7.31"
drag, startPoint x: 237, startPoint y: 488, endPoint x: 220, endPoint y: 479, distance: 18.9
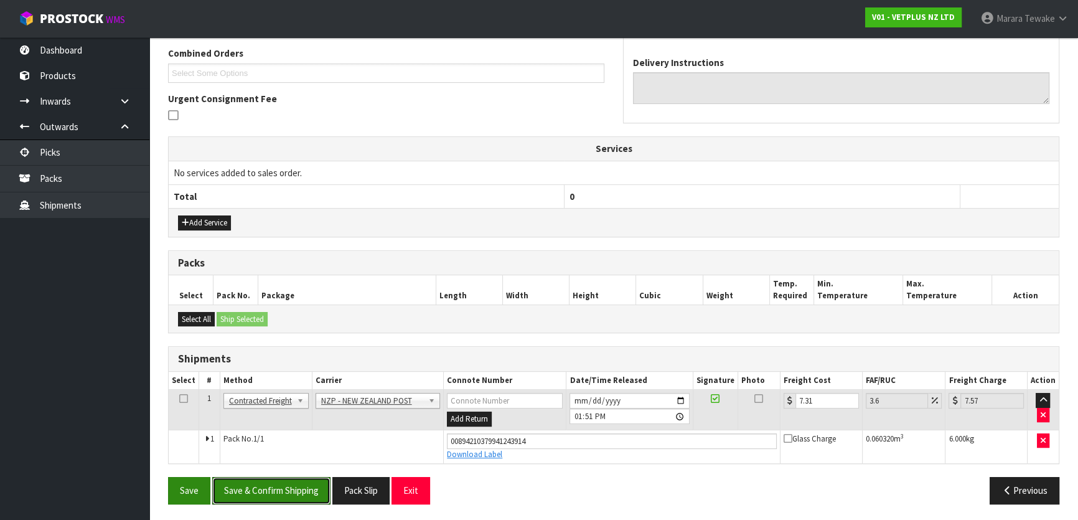
click at [237, 488] on button "Save & Confirm Shipping" at bounding box center [271, 490] width 118 height 27
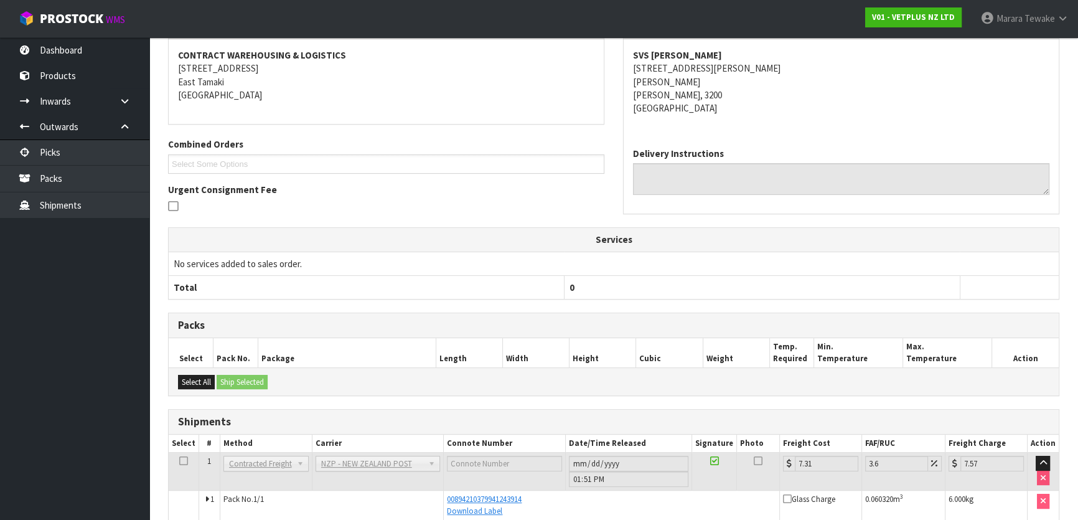
scroll to position [286, 0]
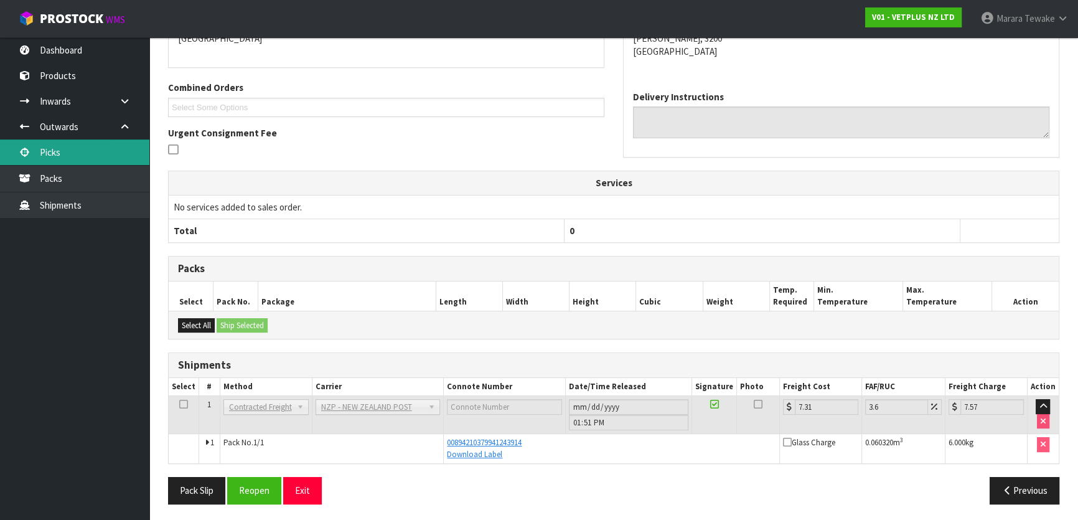
click at [131, 151] on link "Picks" at bounding box center [74, 152] width 149 height 26
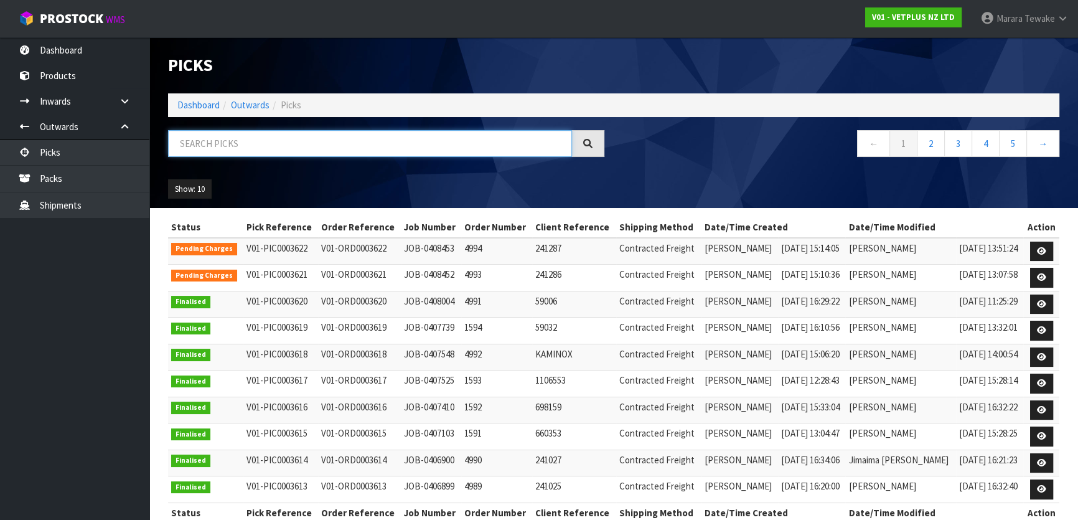
click at [253, 143] on input "text" at bounding box center [370, 143] width 404 height 27
click at [96, 54] on link "Dashboard" at bounding box center [74, 50] width 149 height 26
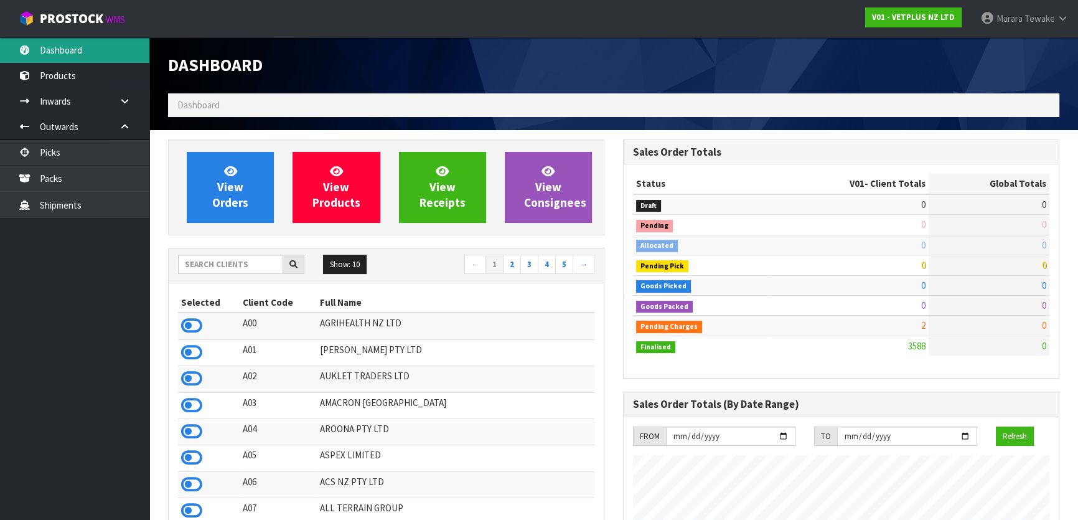
scroll to position [941, 455]
click at [224, 268] on input "text" at bounding box center [230, 264] width 105 height 19
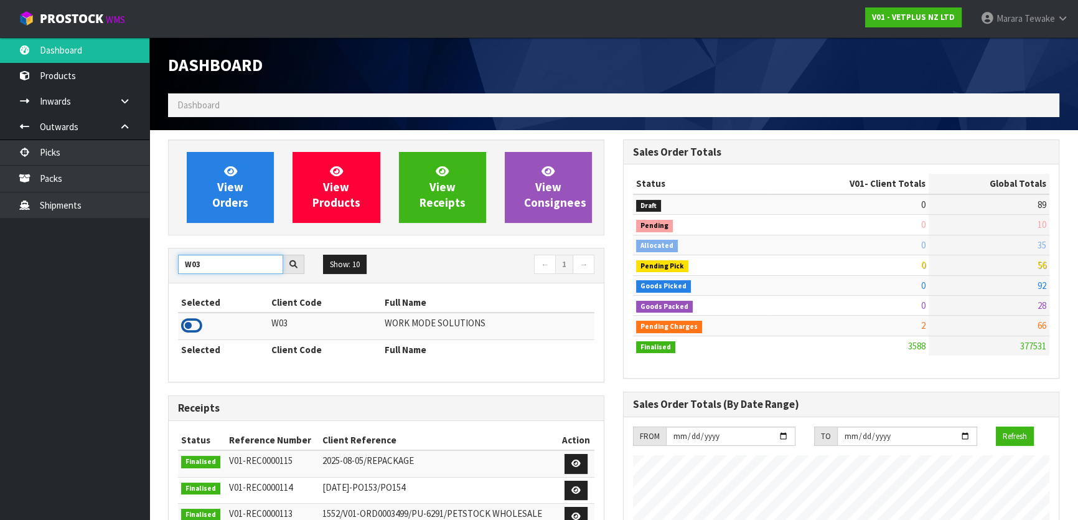
type input "W03"
click at [199, 324] on icon at bounding box center [191, 325] width 21 height 19
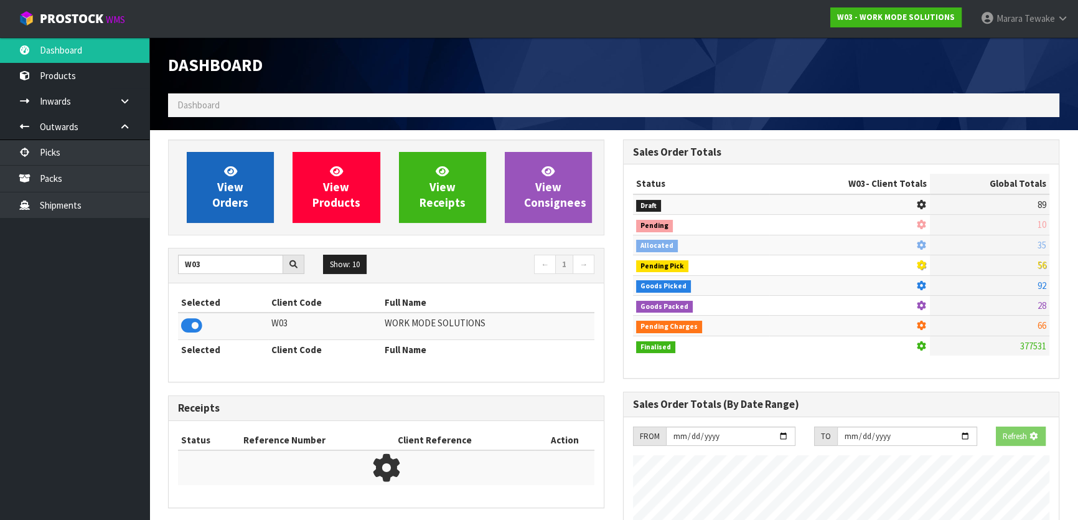
scroll to position [880, 455]
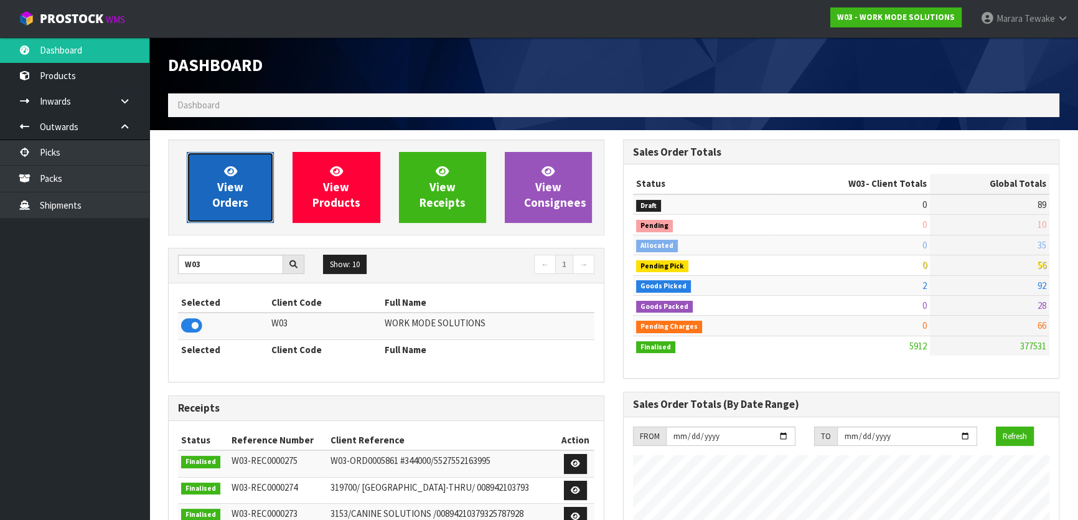
click at [235, 181] on span "View Orders" at bounding box center [230, 187] width 36 height 47
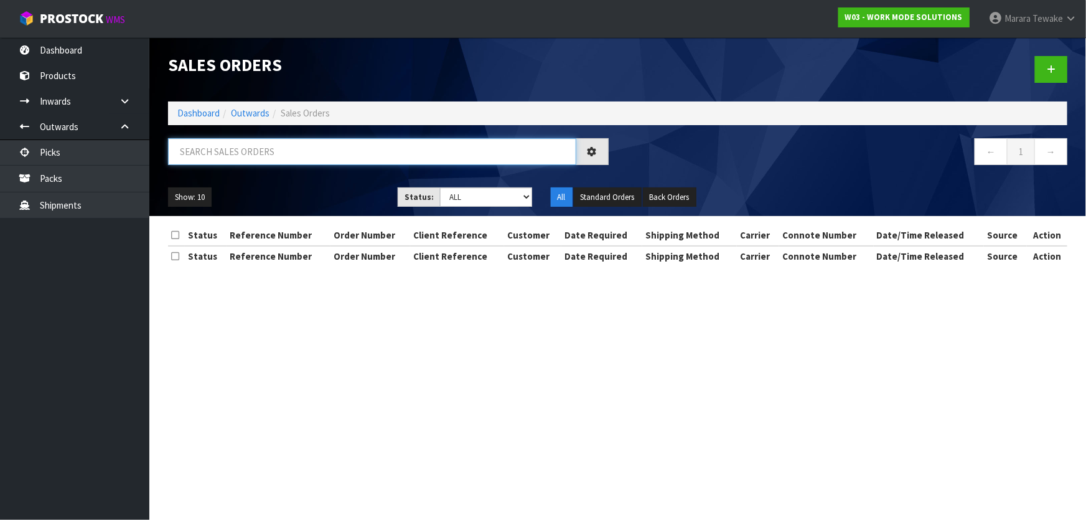
click at [236, 143] on input "text" at bounding box center [372, 151] width 408 height 27
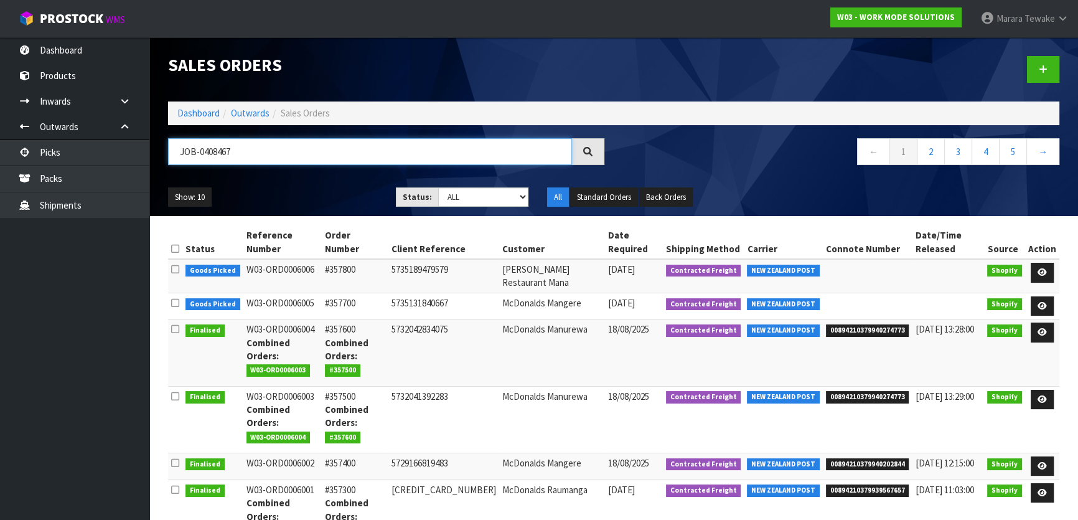
type input "JOB-0408467"
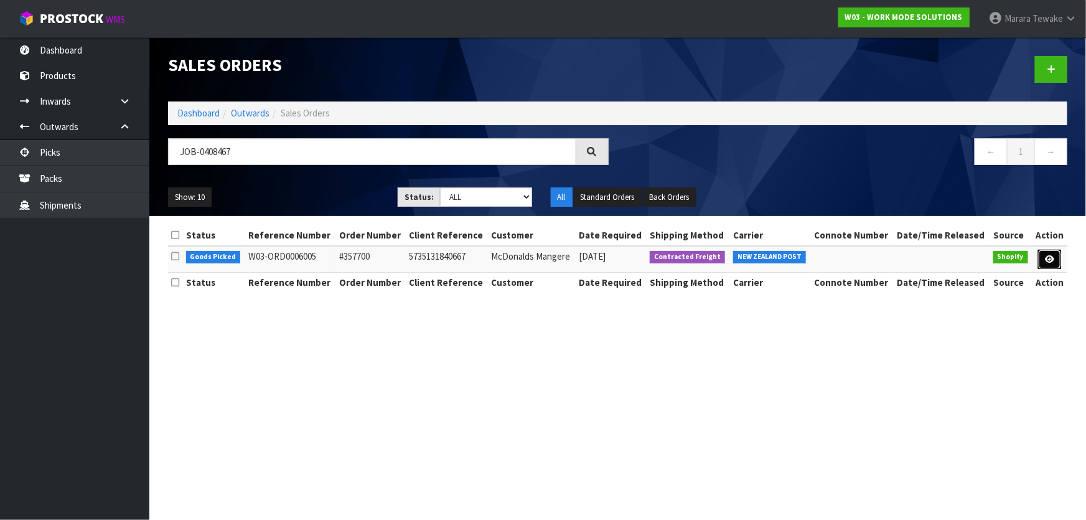
click at [1053, 255] on icon at bounding box center [1049, 259] width 9 height 8
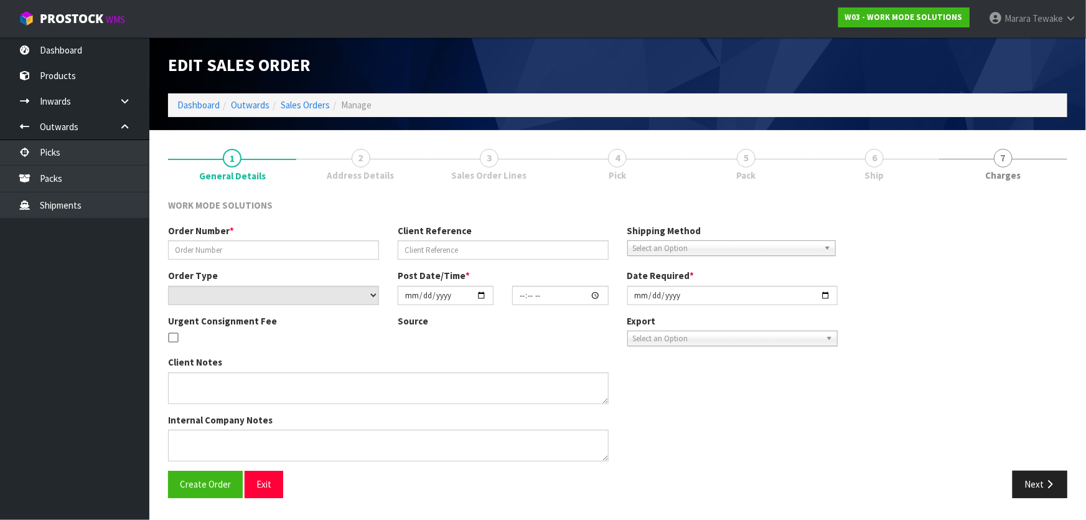
type input "#357700"
type input "5735131840667"
select select "number:0"
type input "2025-08-19"
type input "15:35:43.000"
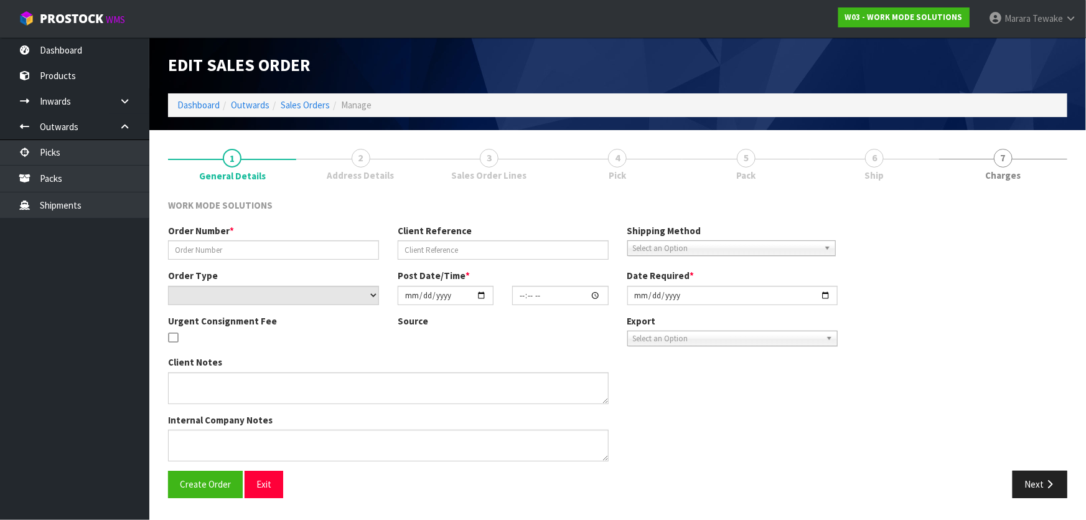
type input "2025-08-20"
type textarea "Wholesale Order: McDonalds Mangere"
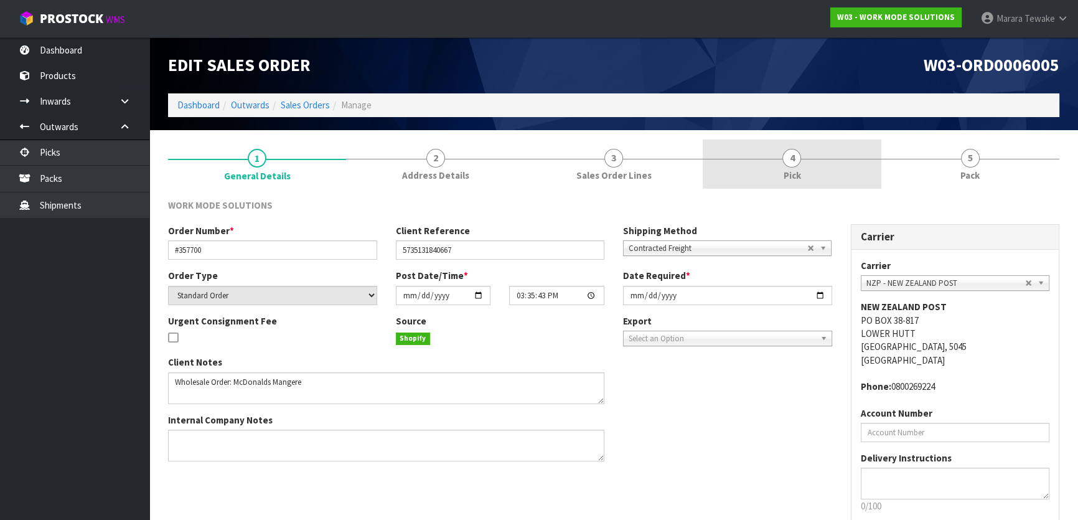
click at [832, 166] on link "4 Pick" at bounding box center [792, 163] width 178 height 49
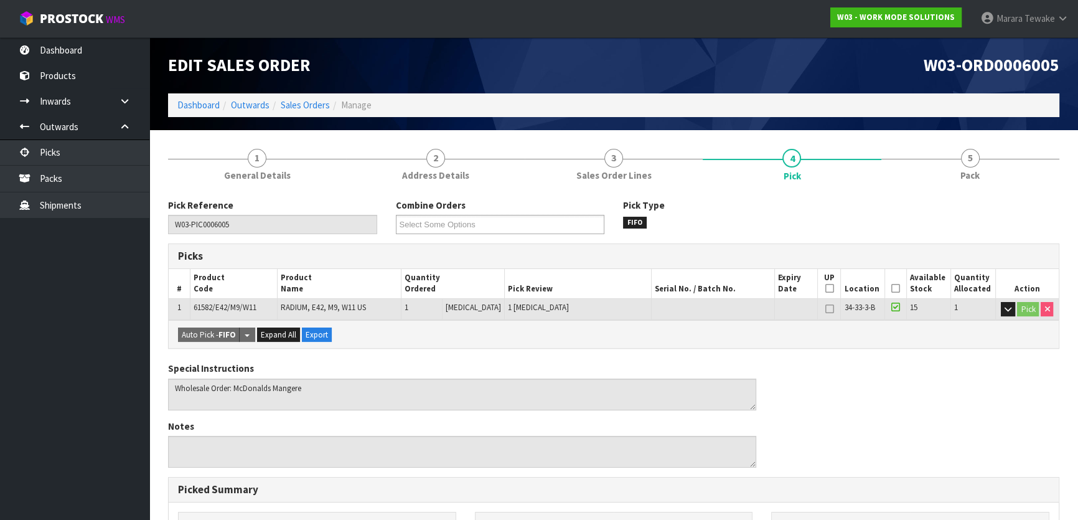
click at [893, 288] on icon at bounding box center [896, 288] width 9 height 1
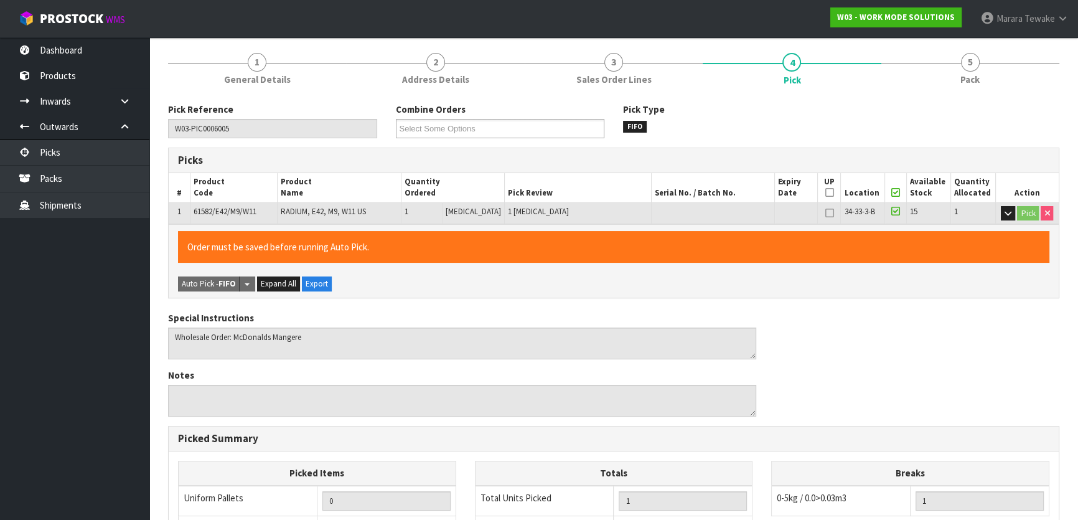
scroll to position [342, 0]
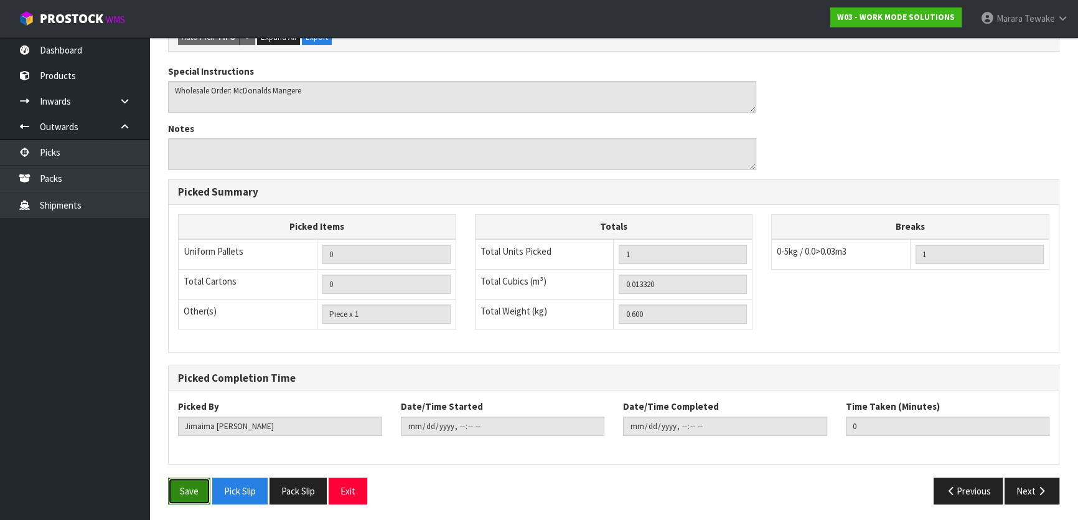
drag, startPoint x: 176, startPoint y: 493, endPoint x: 189, endPoint y: 488, distance: 13.4
click at [176, 493] on button "Save" at bounding box center [189, 491] width 42 height 27
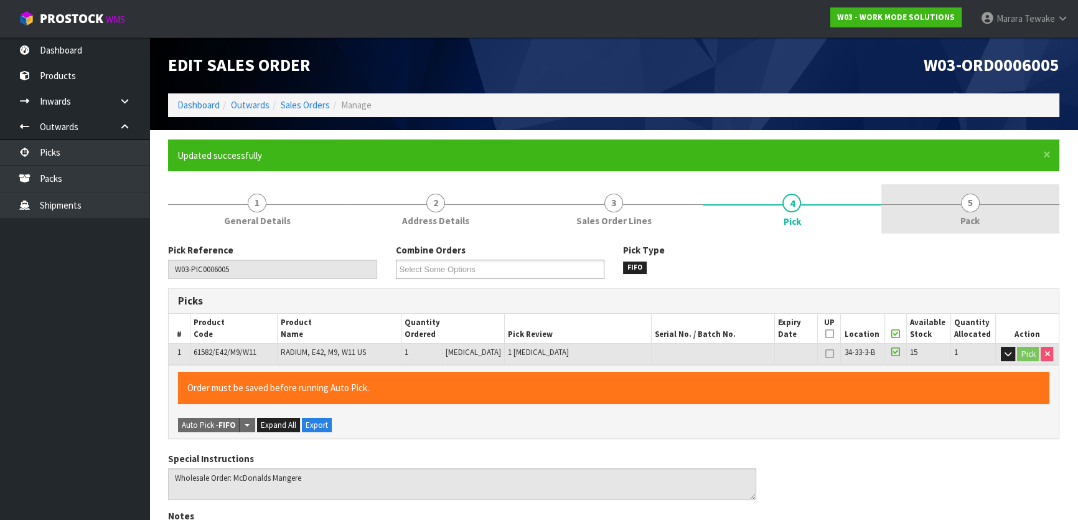
type input "Marara Tewake"
type input "2025-08-20T13:54:47"
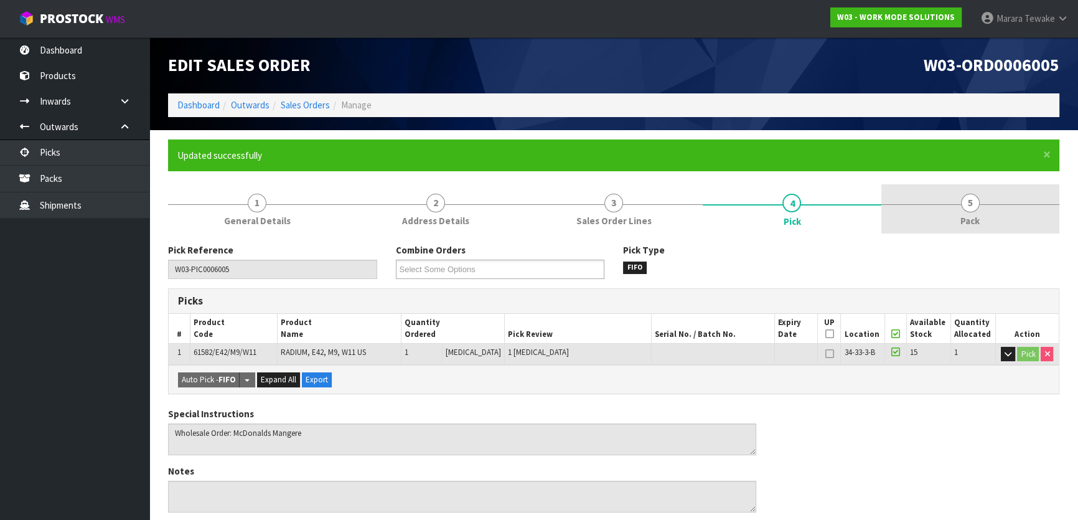
drag, startPoint x: 982, startPoint y: 215, endPoint x: 903, endPoint y: 227, distance: 79.3
click at [979, 214] on link "5 Pack" at bounding box center [971, 208] width 178 height 49
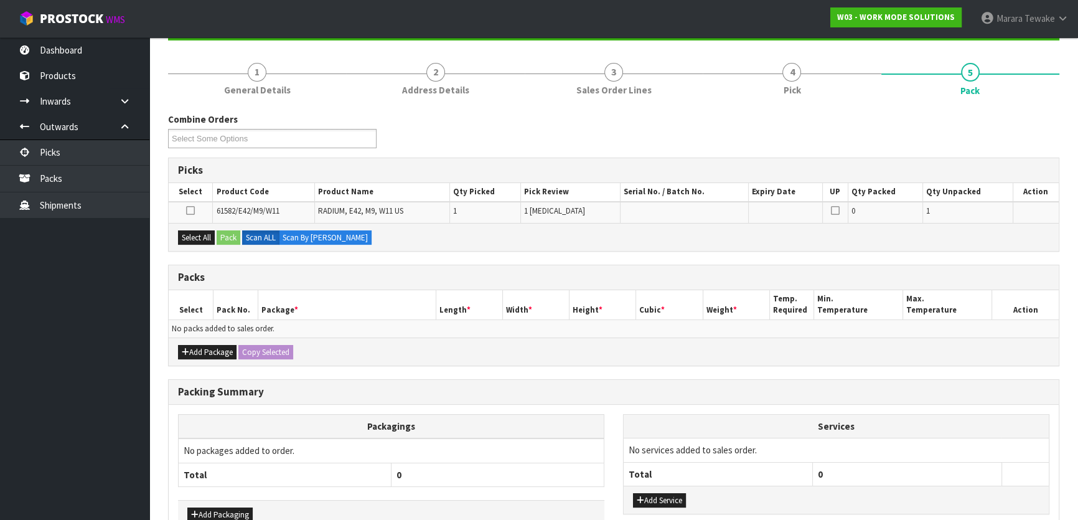
scroll to position [205, 0]
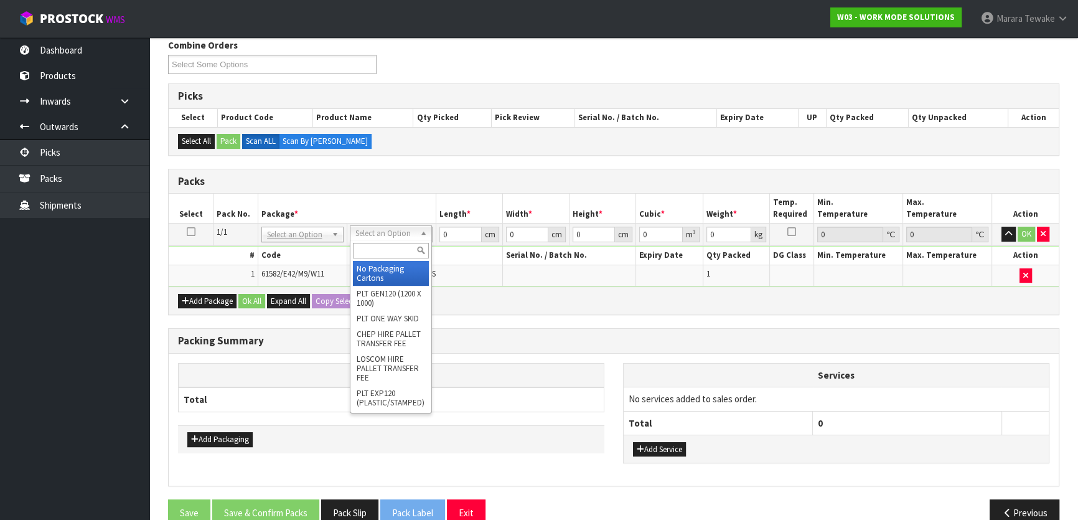
click at [374, 245] on input "text" at bounding box center [391, 251] width 76 height 16
type input "225"
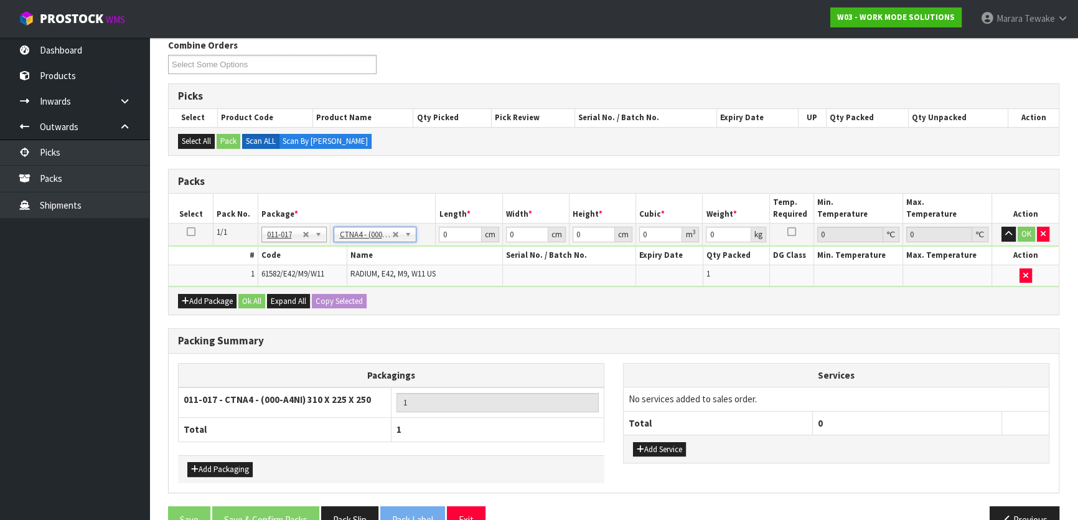
type input "31"
type input "22.5"
type input "25"
type input "0.017438"
type input "0.8"
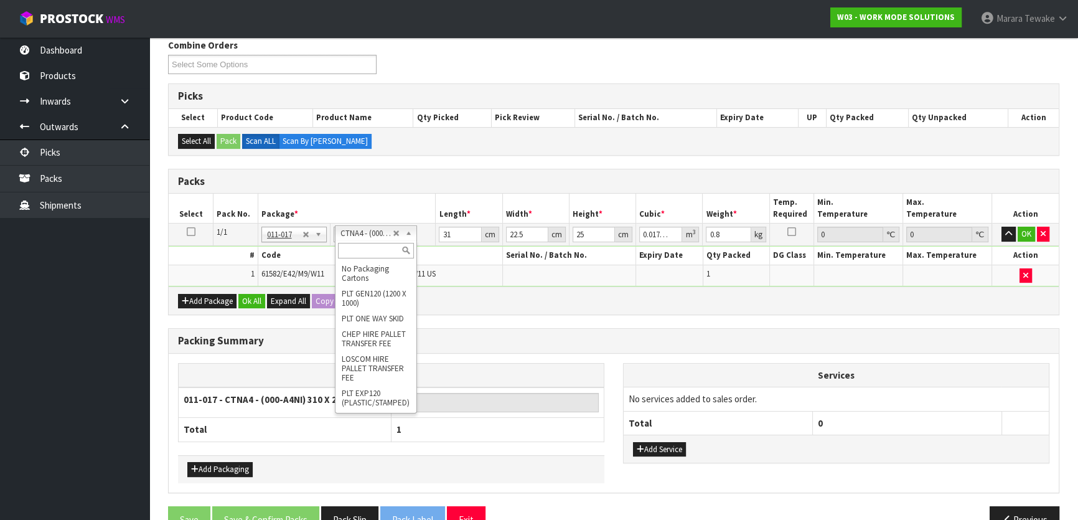
click at [367, 247] on input "text" at bounding box center [376, 251] width 76 height 16
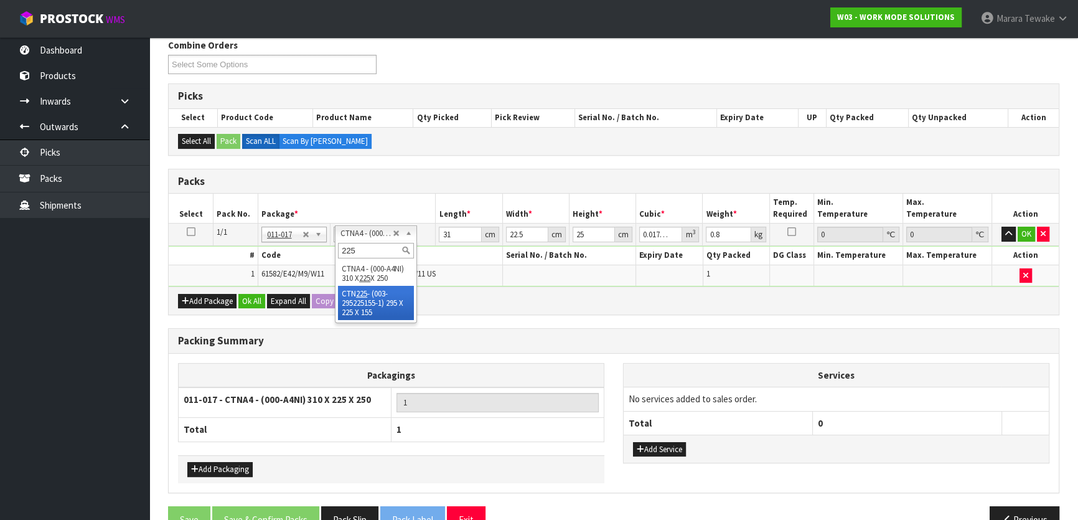
type input "225"
type input "29.5"
type input "15.5"
type input "0.010288"
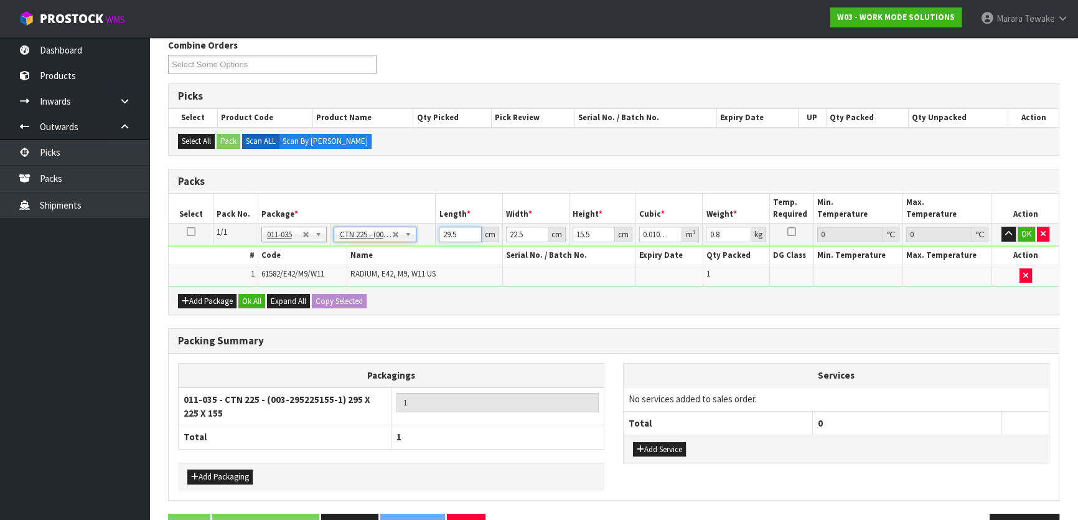
drag, startPoint x: 456, startPoint y: 230, endPoint x: 442, endPoint y: 218, distance: 18.5
click at [445, 224] on td "29.5 cm" at bounding box center [469, 235] width 67 height 22
type input "2"
type input "0.000698"
type input "0"
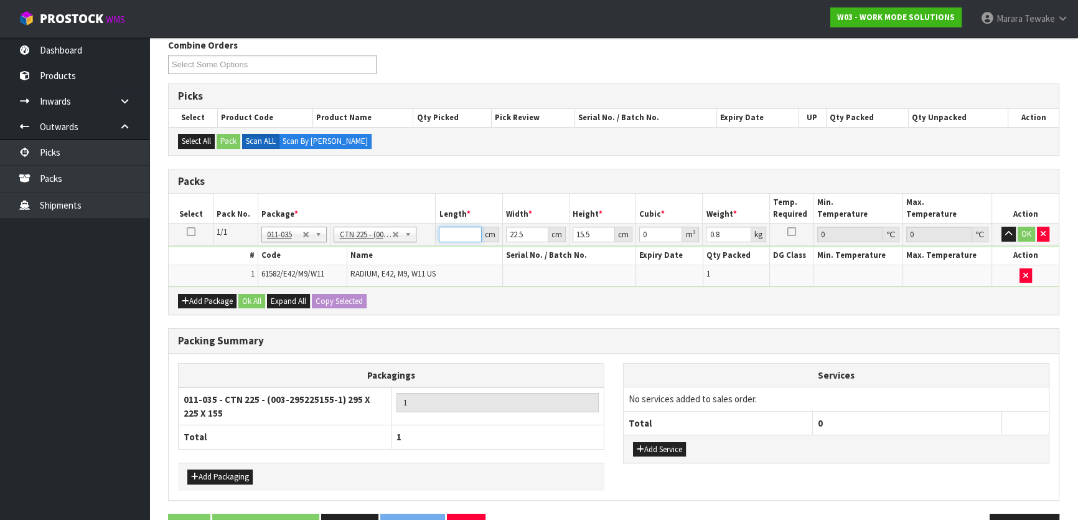
type input "3"
type input "0.001046"
type input "30"
type input "0.010463"
type input "30"
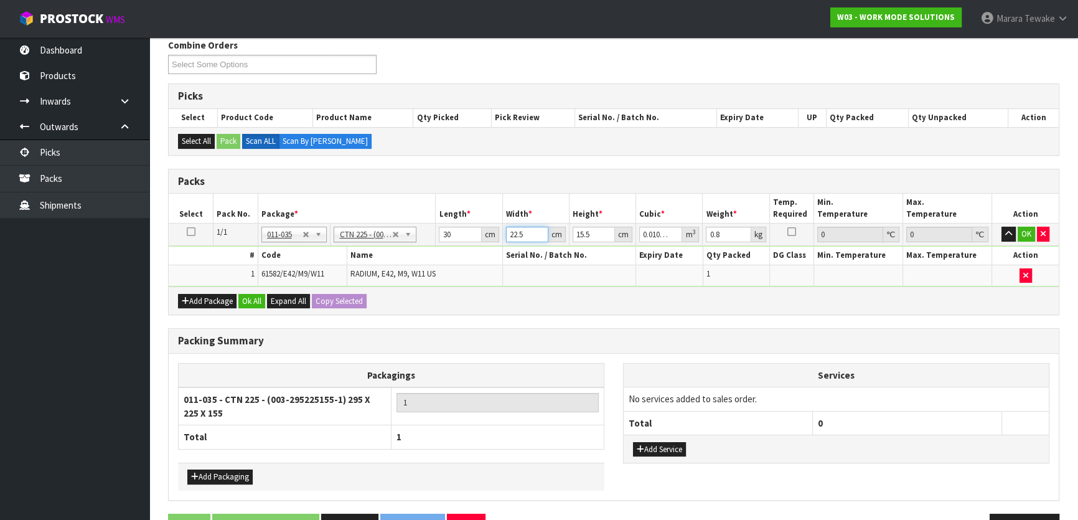
type input "2"
type input "0.00093"
type input "24"
type input "0.01116"
type input "24"
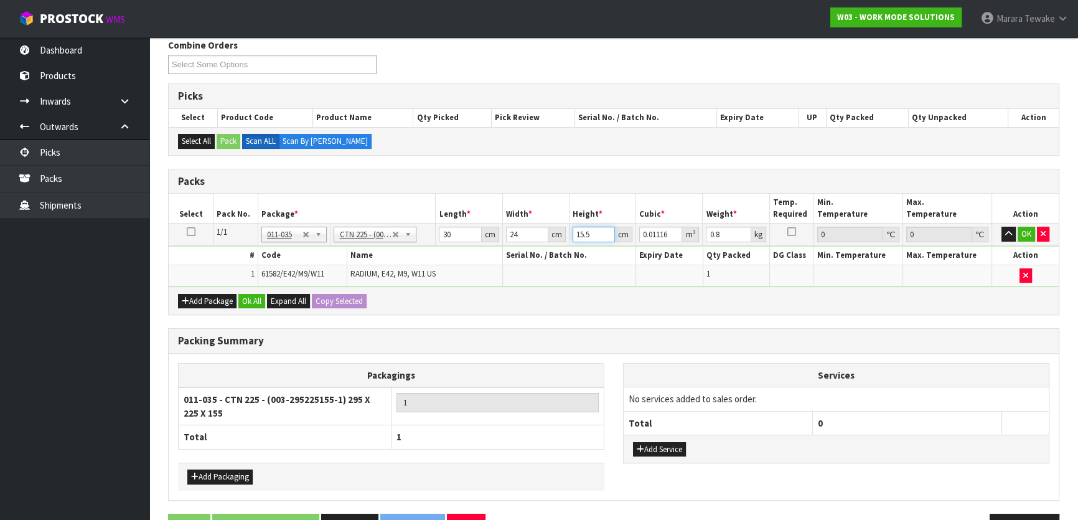
type input "1"
type input "0.00072"
type input "18"
type input "0.01296"
type input "18"
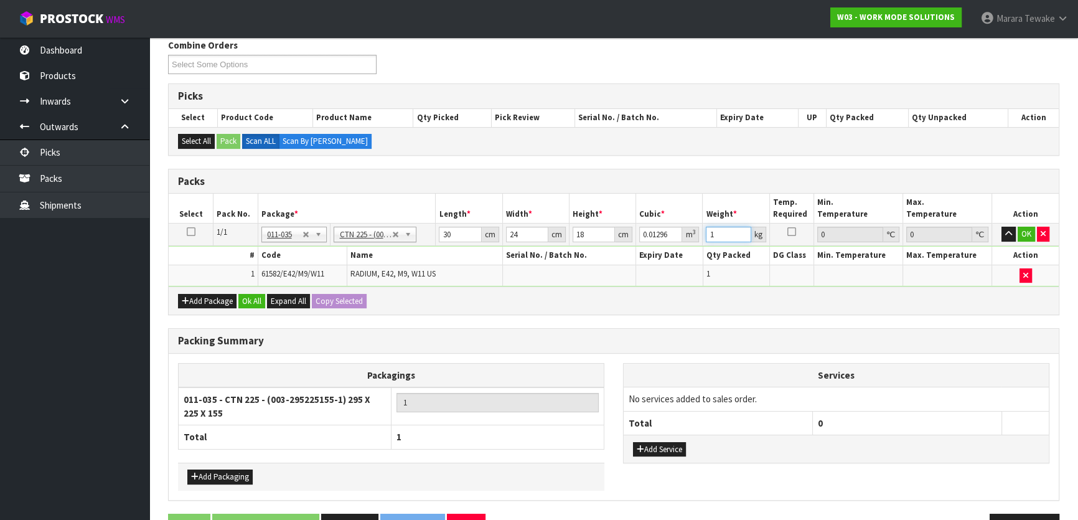
type input "1"
click at [1002, 227] on button "button" at bounding box center [1009, 234] width 14 height 15
click button "OK" at bounding box center [1026, 234] width 17 height 15
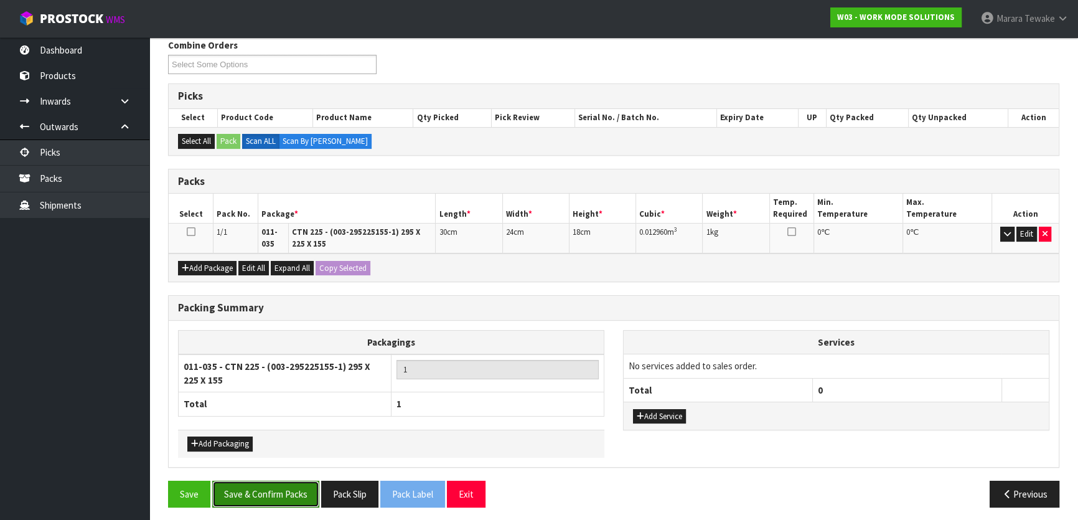
click at [257, 486] on button "Save & Confirm Packs" at bounding box center [265, 494] width 107 height 27
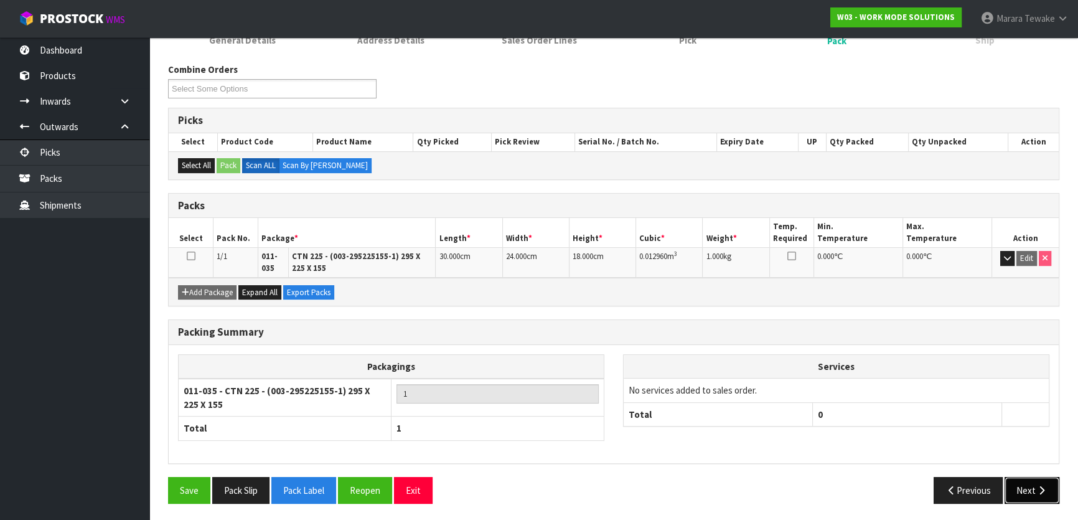
click at [1011, 477] on button "Next" at bounding box center [1032, 490] width 55 height 27
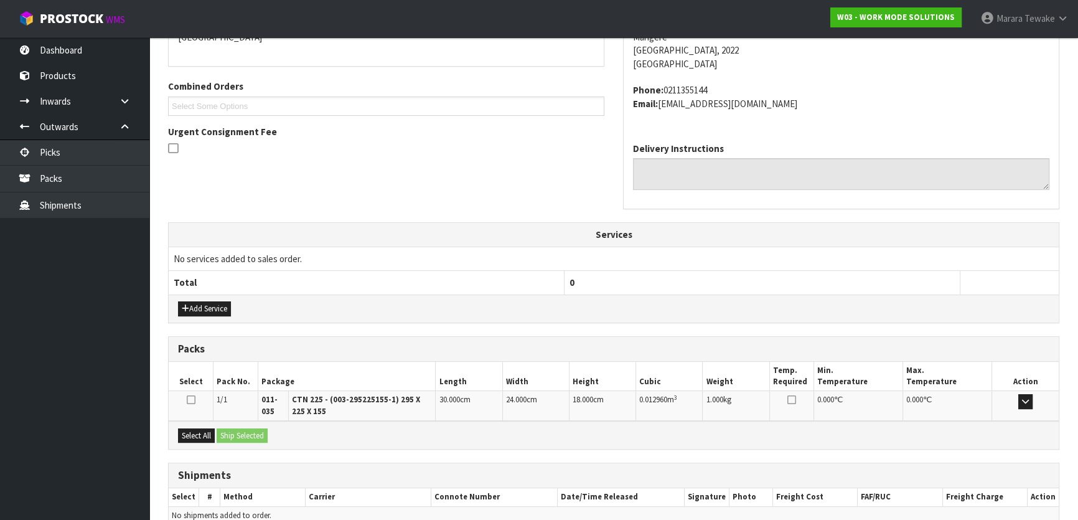
scroll to position [349, 0]
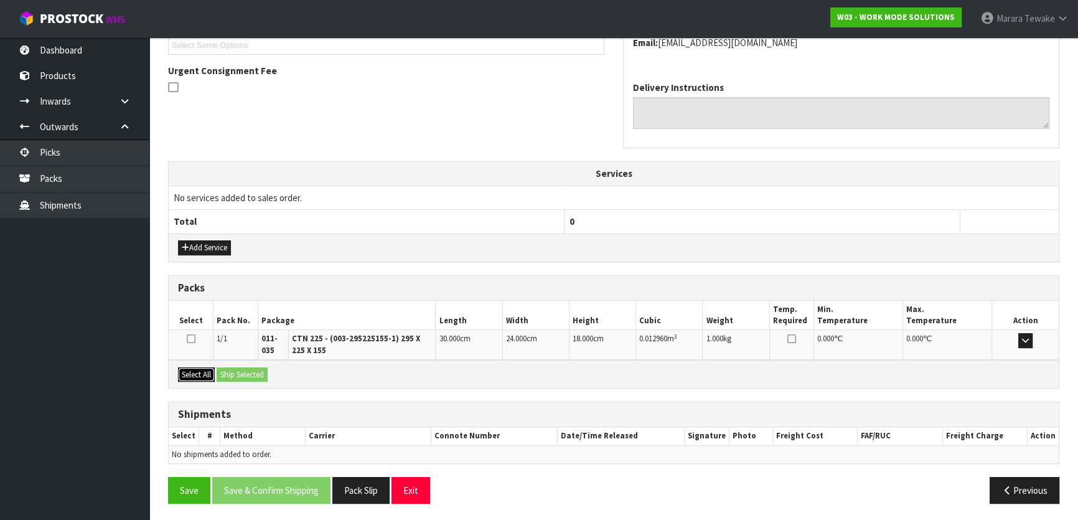
click at [209, 374] on button "Select All" at bounding box center [196, 374] width 37 height 15
click at [242, 372] on button "Ship Selected" at bounding box center [242, 374] width 51 height 15
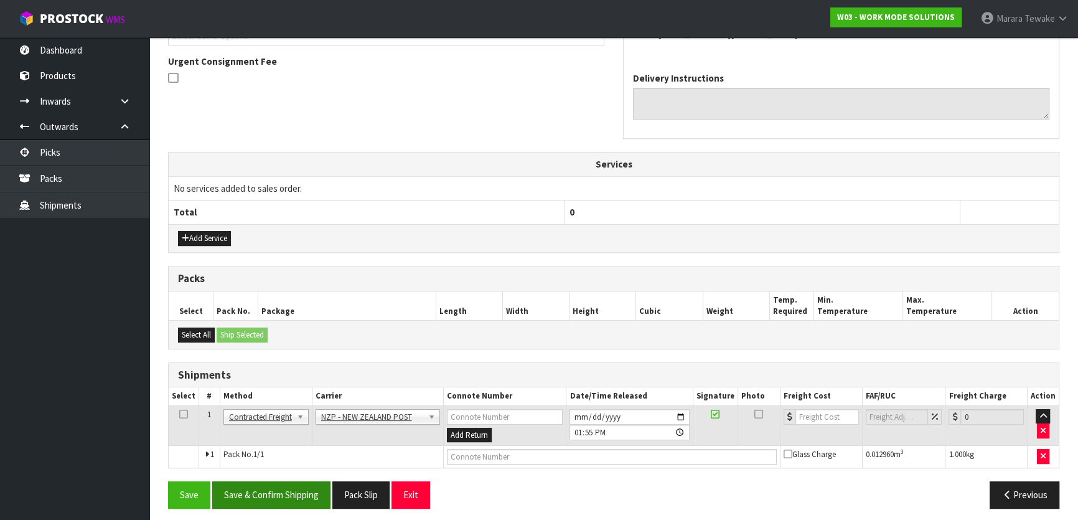
scroll to position [362, 0]
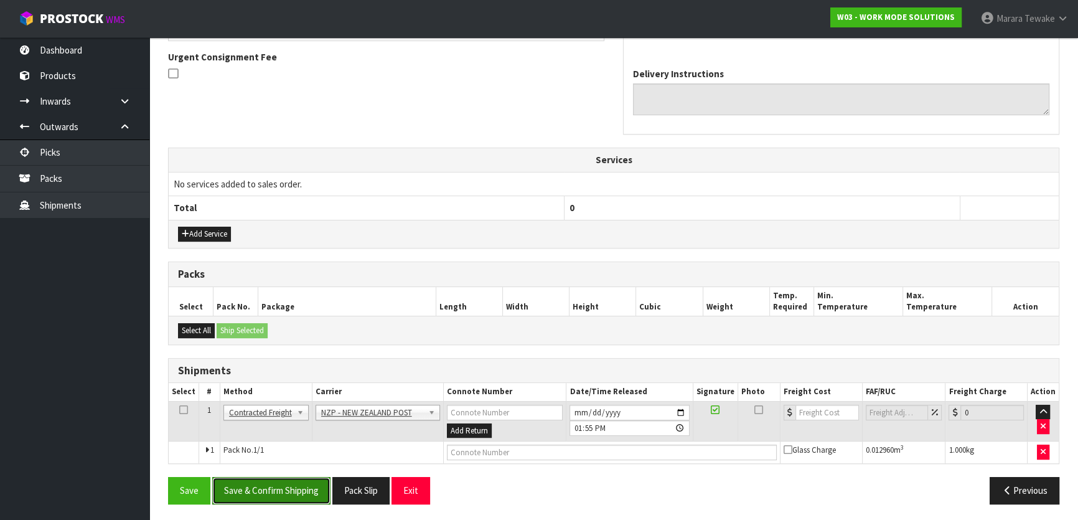
click at [279, 496] on button "Save & Confirm Shipping" at bounding box center [271, 490] width 118 height 27
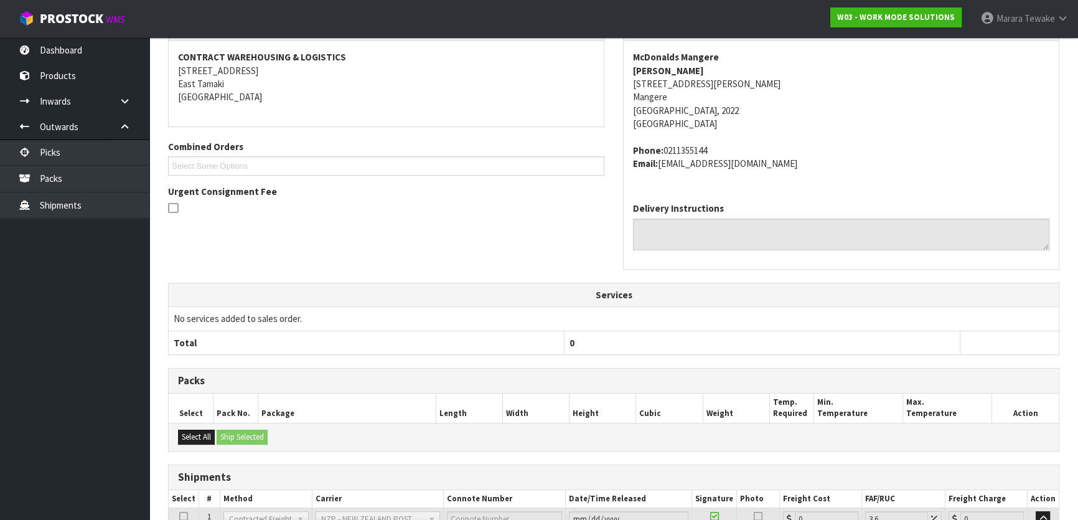
scroll to position [345, 0]
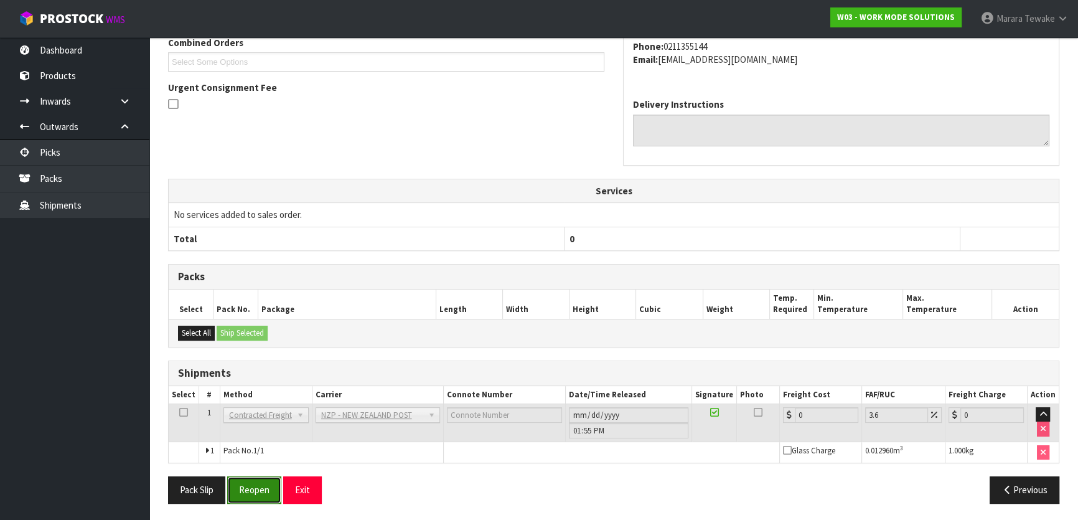
drag, startPoint x: 250, startPoint y: 490, endPoint x: 231, endPoint y: 479, distance: 22.0
click at [250, 490] on button "Reopen" at bounding box center [254, 489] width 54 height 27
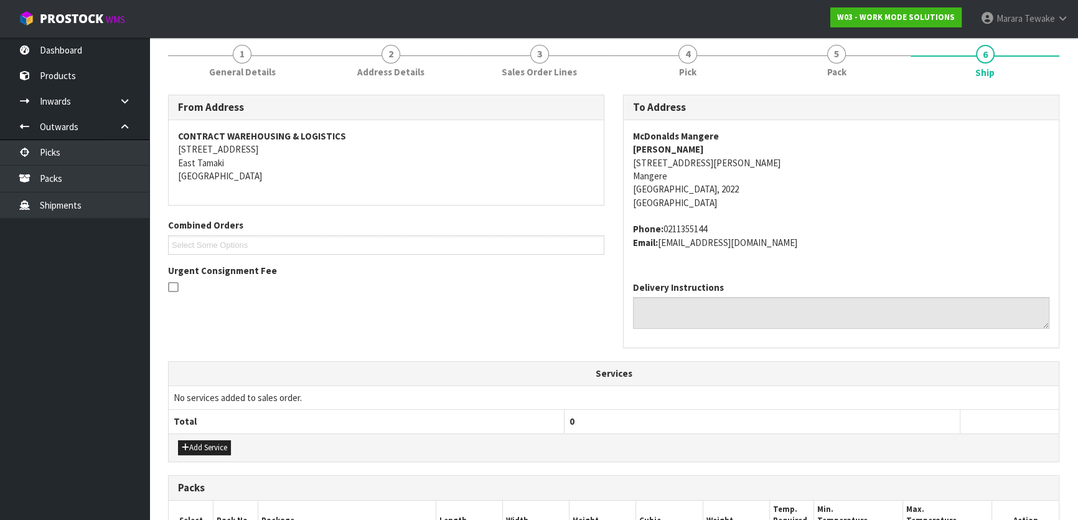
scroll to position [362, 0]
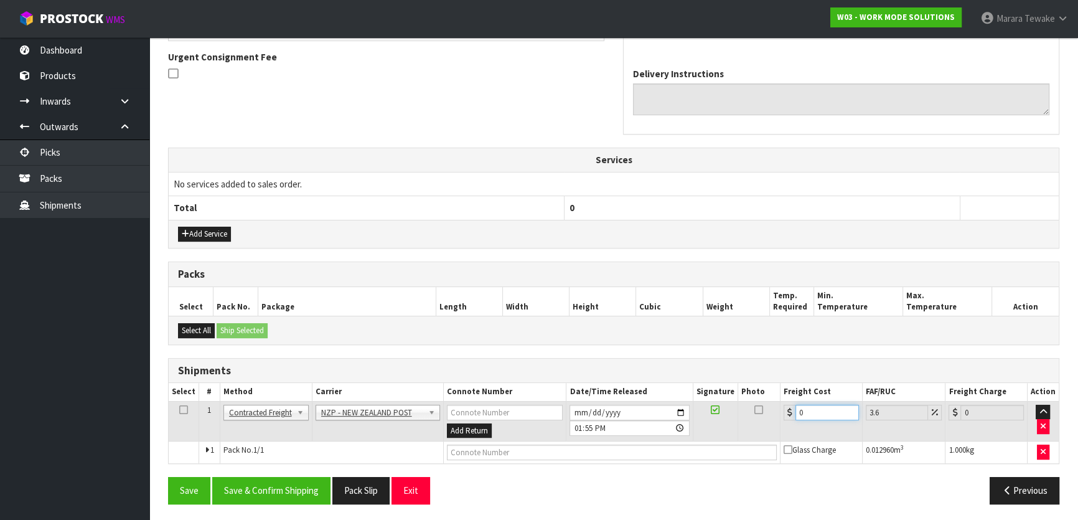
drag, startPoint x: 809, startPoint y: 408, endPoint x: 772, endPoint y: 391, distance: 40.7
click at [770, 401] on tr "1 Client Local Pickup Customer Local Pickup Company Freight Contracted Freight …" at bounding box center [614, 421] width 890 height 40
type input "4"
type input "4.14"
type input "4.3"
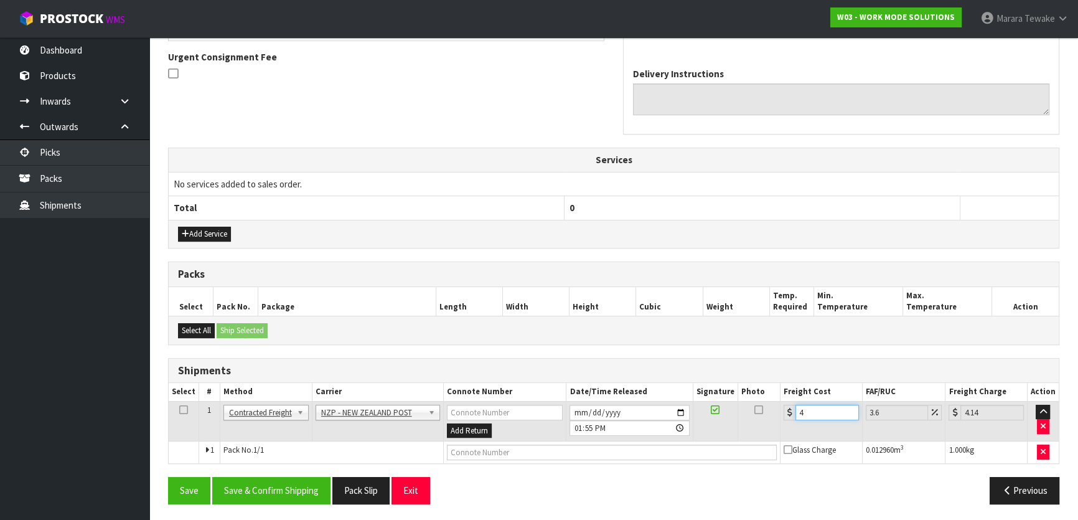
type input "4.45"
type input "4.33"
type input "4.49"
type input "4.33"
click at [288, 477] on button "Save & Confirm Shipping" at bounding box center [271, 490] width 118 height 27
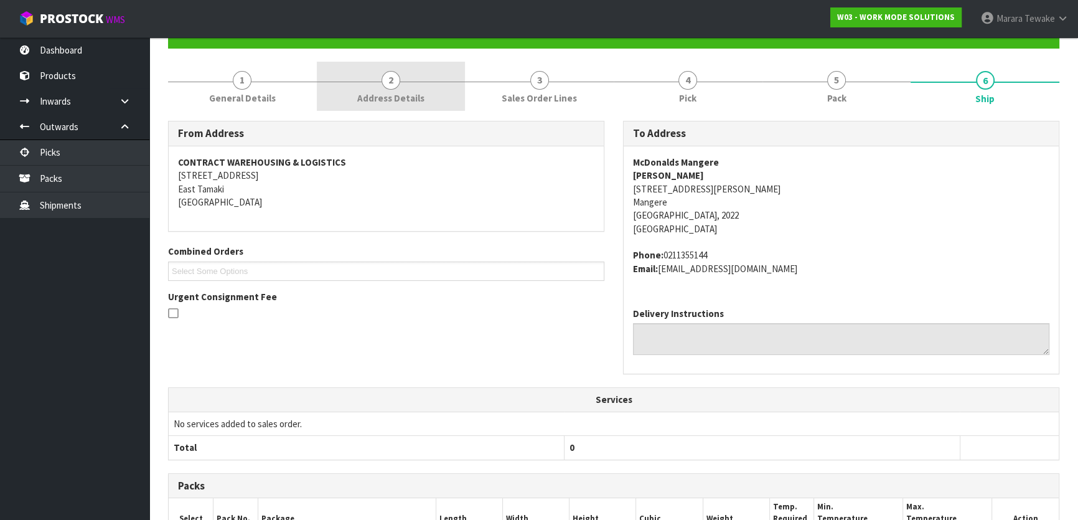
scroll to position [0, 0]
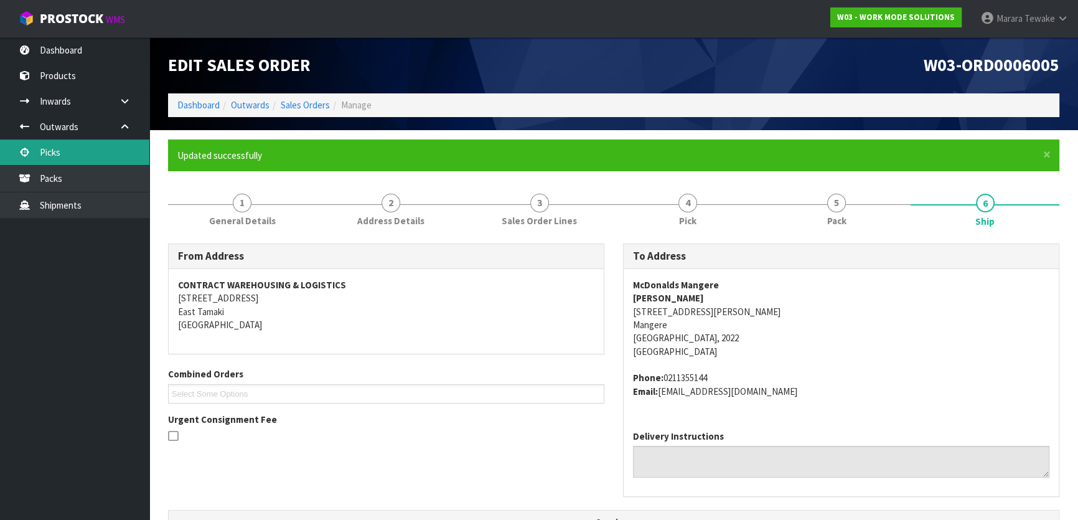
click at [88, 156] on link "Picks" at bounding box center [74, 152] width 149 height 26
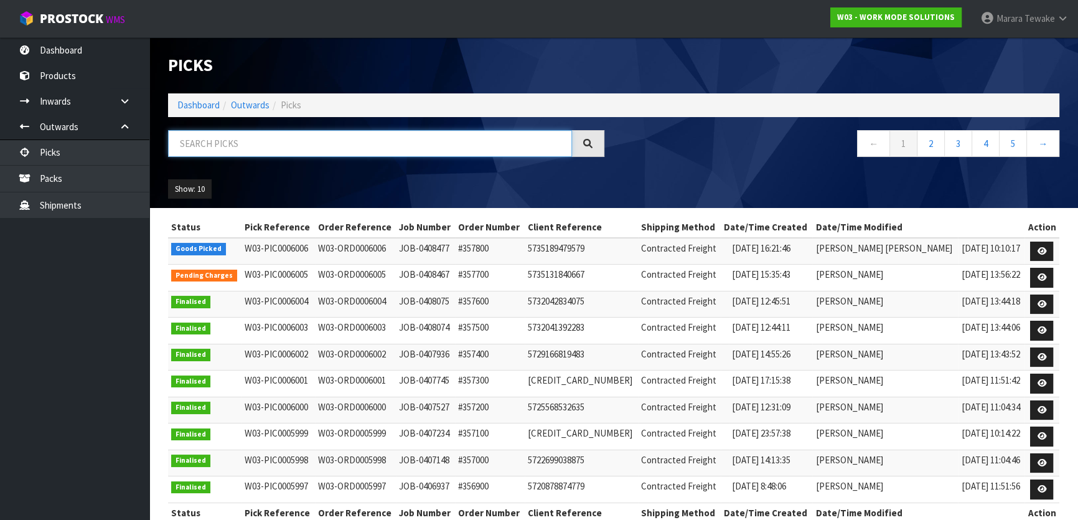
click at [272, 138] on input "text" at bounding box center [370, 143] width 404 height 27
click at [295, 136] on input "text" at bounding box center [370, 143] width 404 height 27
type input "JOB-0408477"
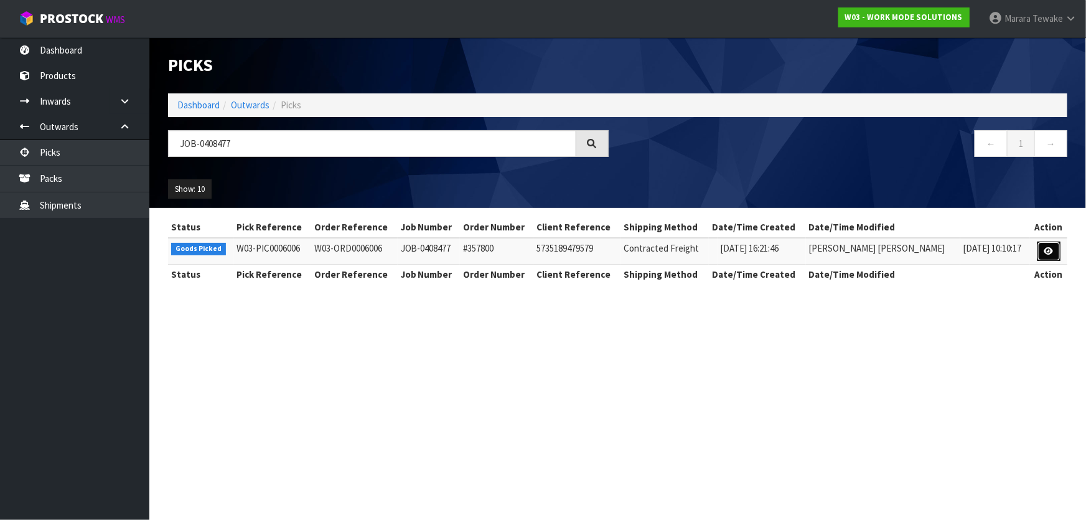
click at [1044, 242] on link at bounding box center [1049, 252] width 23 height 20
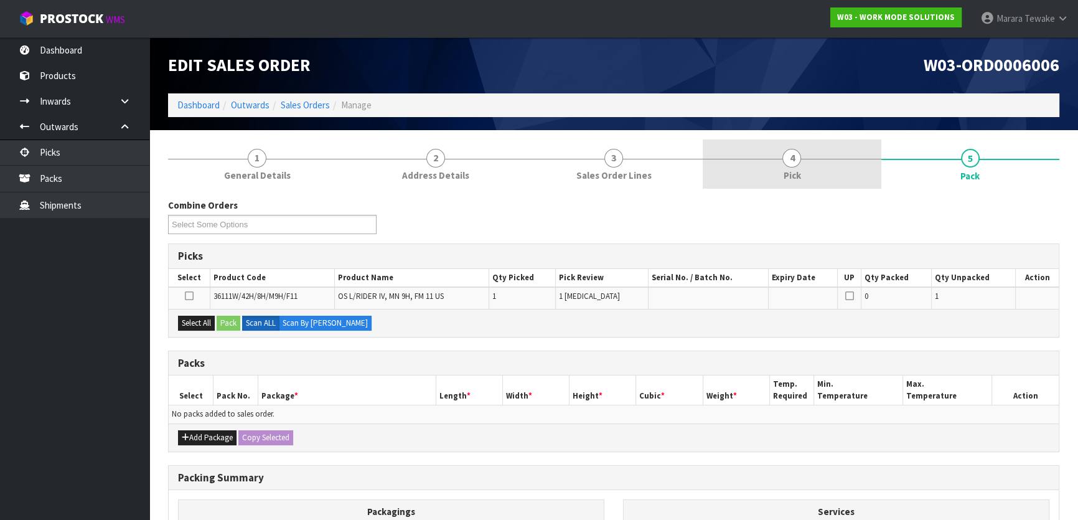
click at [802, 166] on link "4 Pick" at bounding box center [792, 163] width 178 height 49
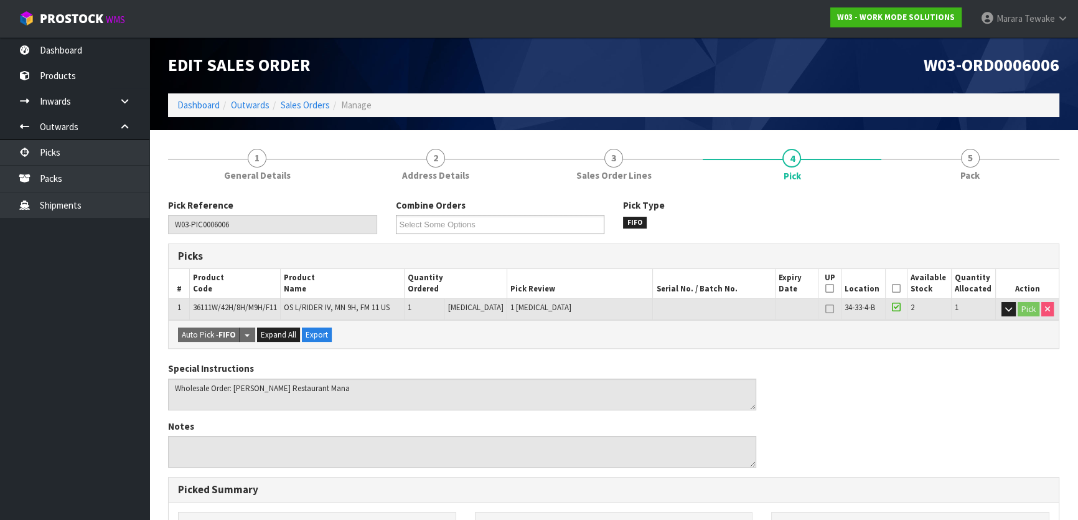
click at [893, 288] on icon at bounding box center [896, 288] width 9 height 1
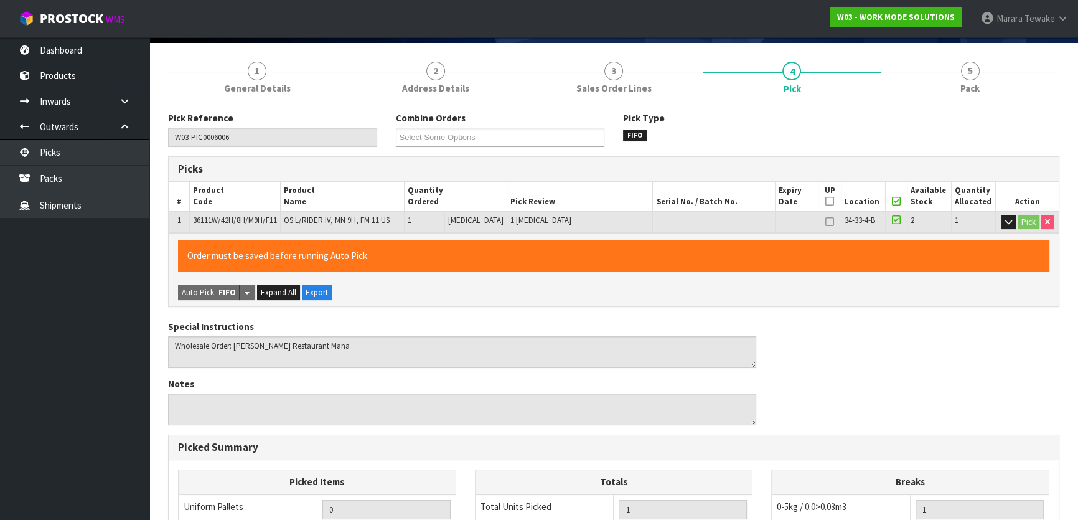
scroll to position [342, 0]
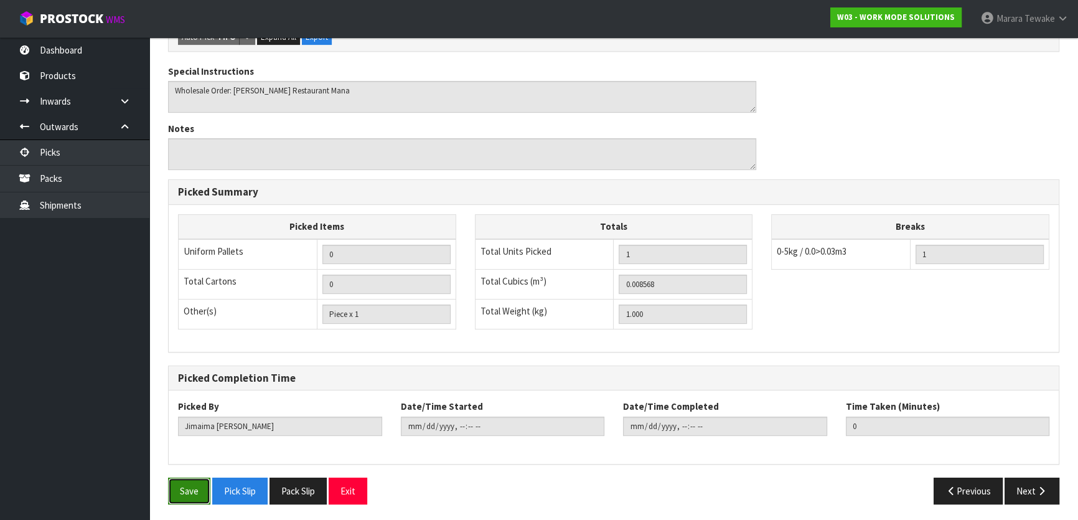
click at [192, 485] on button "Save" at bounding box center [189, 491] width 42 height 27
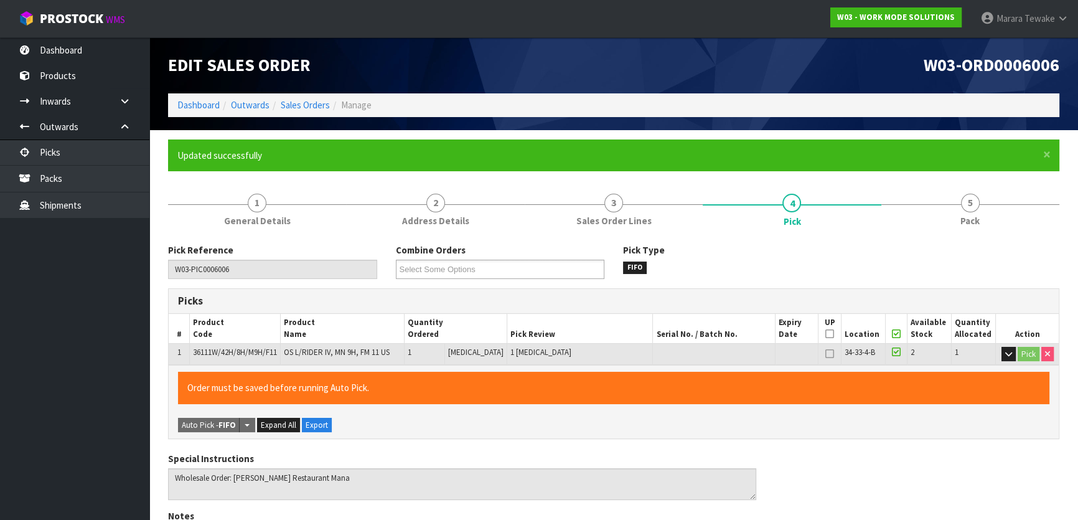
type input "Marara Tewake"
type input "2025-08-20T14:02:12"
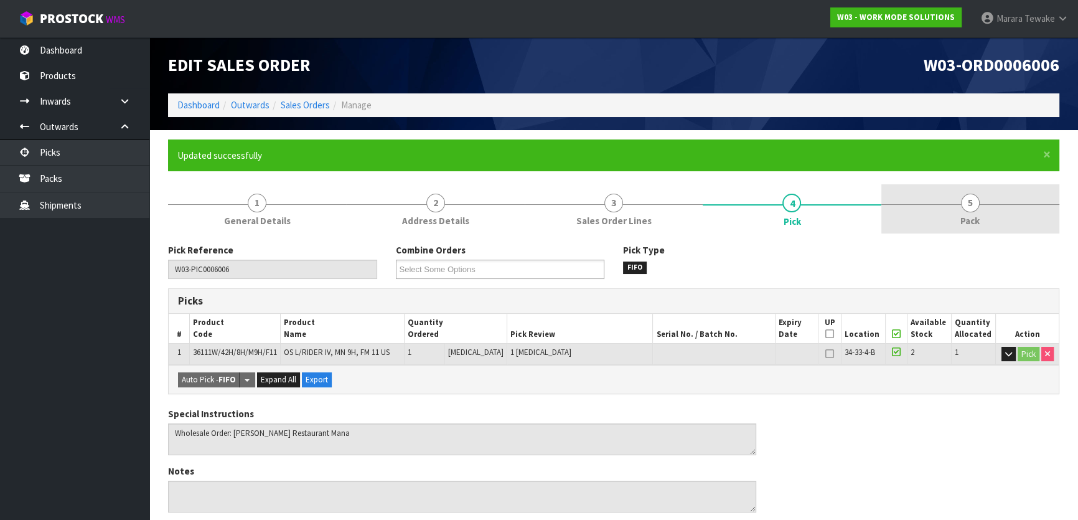
click at [999, 202] on link "5 Pack" at bounding box center [971, 208] width 178 height 49
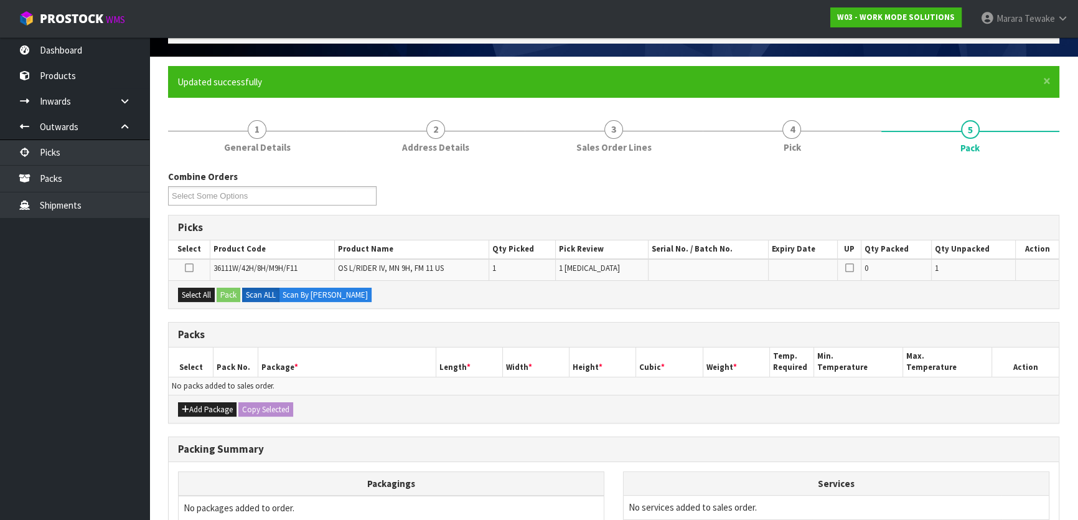
scroll to position [205, 0]
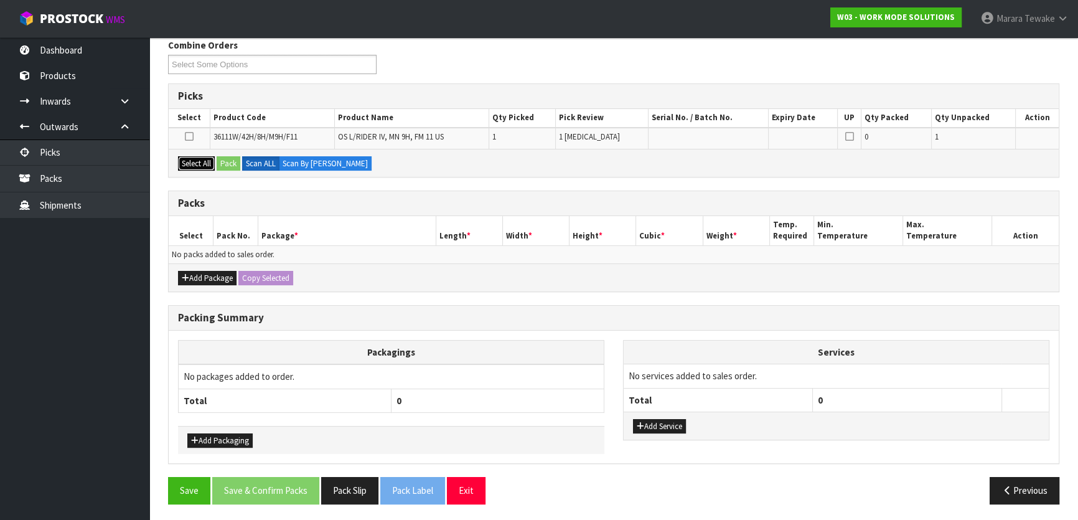
click at [205, 163] on button "Select All" at bounding box center [196, 163] width 37 height 15
click at [242, 162] on div "Select All Pack Scan ALL Scan By Quantity" at bounding box center [614, 163] width 890 height 28
click at [238, 163] on button "Pack" at bounding box center [229, 163] width 24 height 15
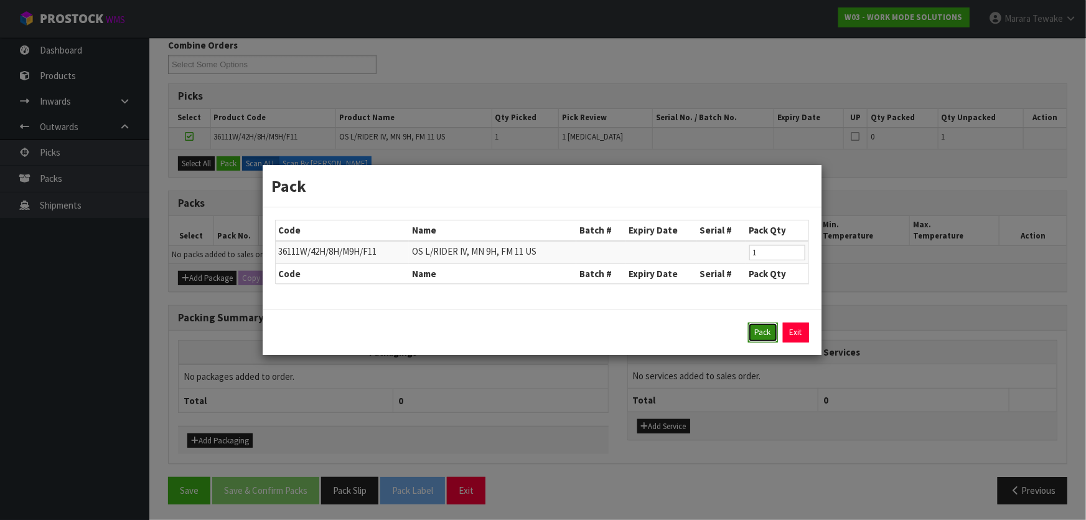
click at [763, 331] on button "Pack" at bounding box center [763, 333] width 30 height 20
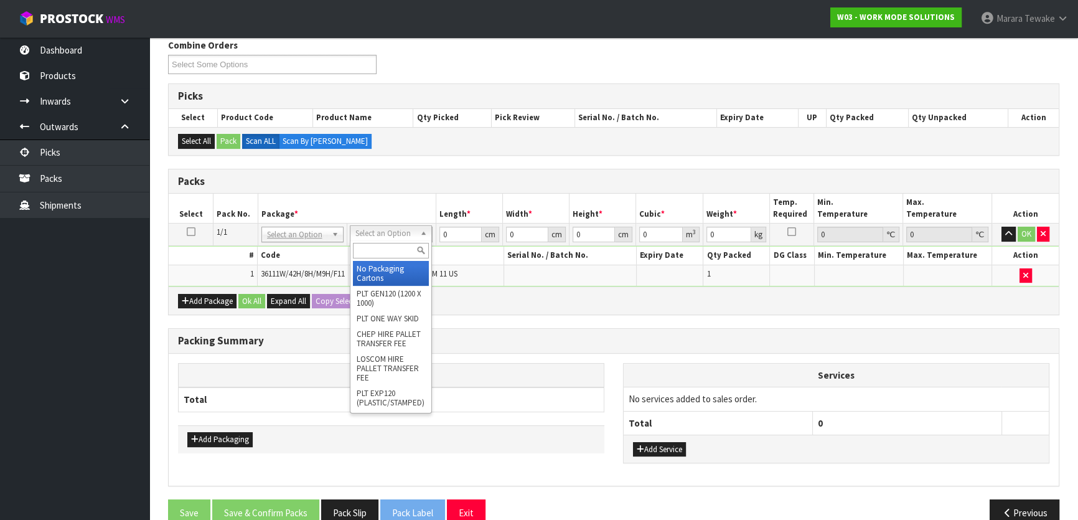
click at [389, 243] on input "text" at bounding box center [391, 251] width 76 height 16
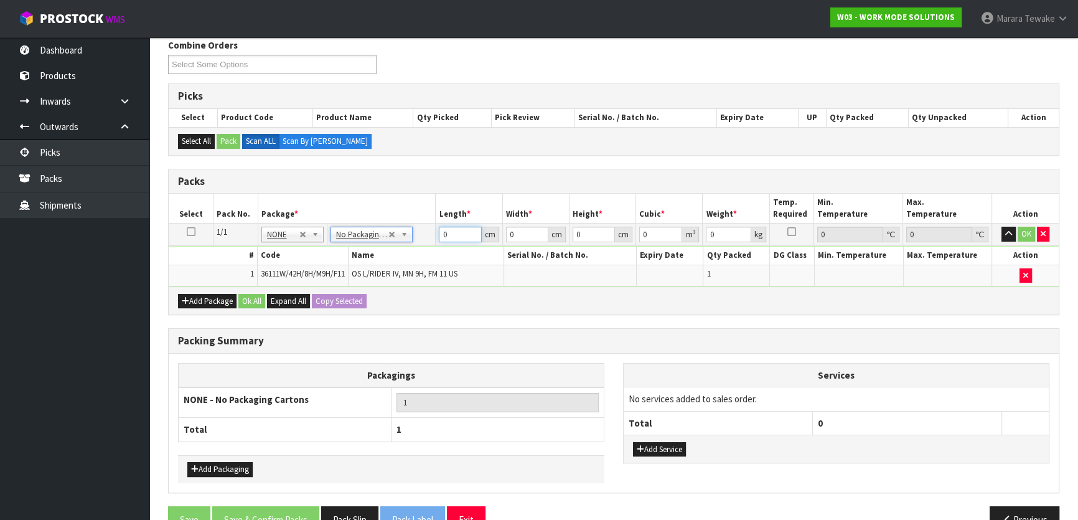
drag, startPoint x: 453, startPoint y: 234, endPoint x: 404, endPoint y: 194, distance: 63.2
click at [404, 204] on table "Select Pack No. Package * Length * Width * Height * Cubic * Weight * Temp. Requ…" at bounding box center [614, 240] width 890 height 93
type input "34"
type input "22"
type input "1"
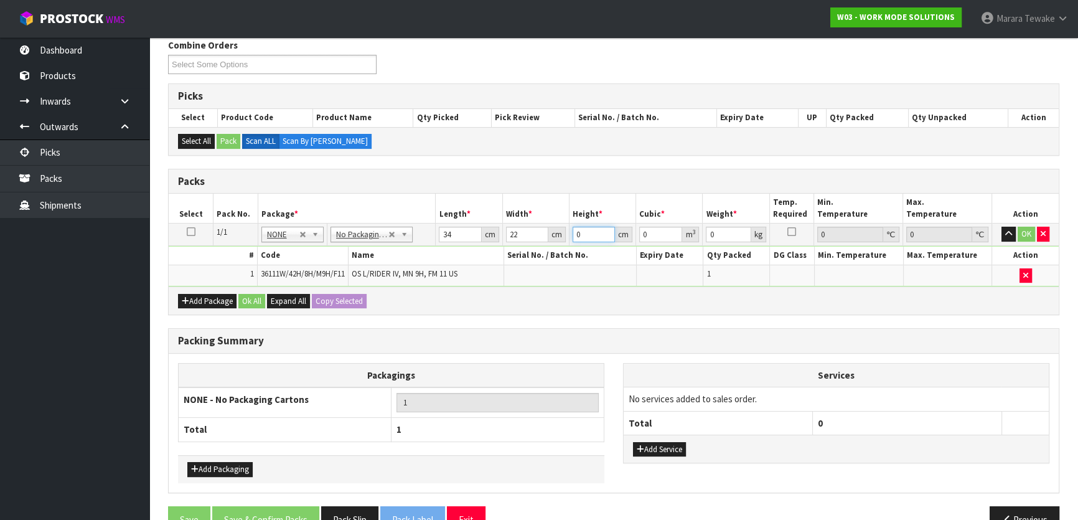
type input "0.000748"
type input "13"
type input "0.009724"
type input "13"
type input "2"
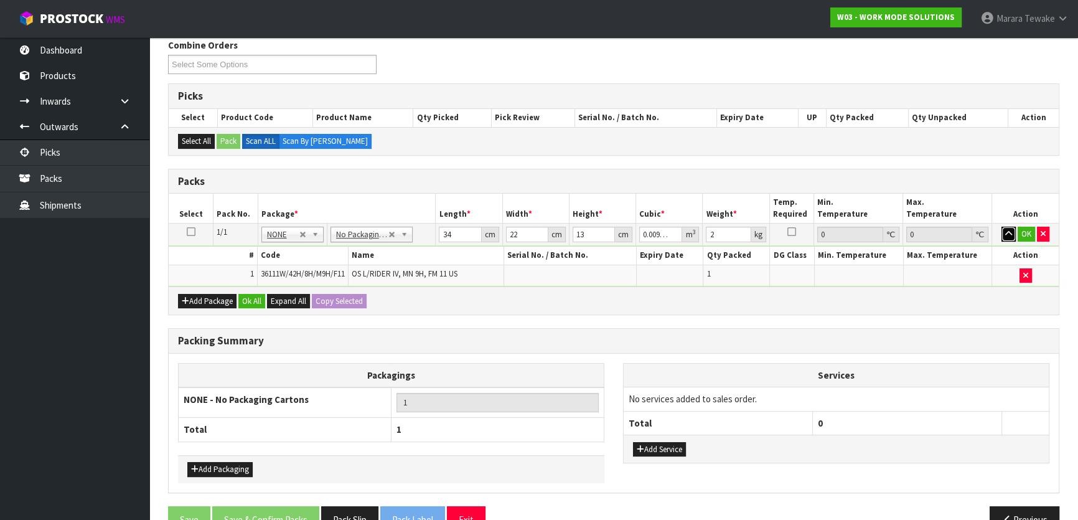
click at [1002, 227] on button "button" at bounding box center [1009, 234] width 14 height 15
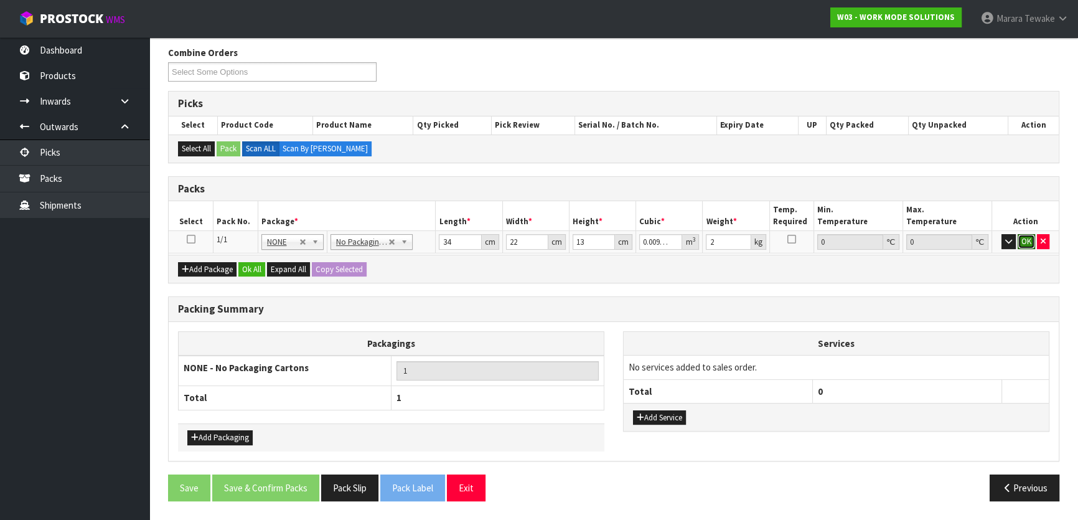
click button "OK" at bounding box center [1026, 241] width 17 height 15
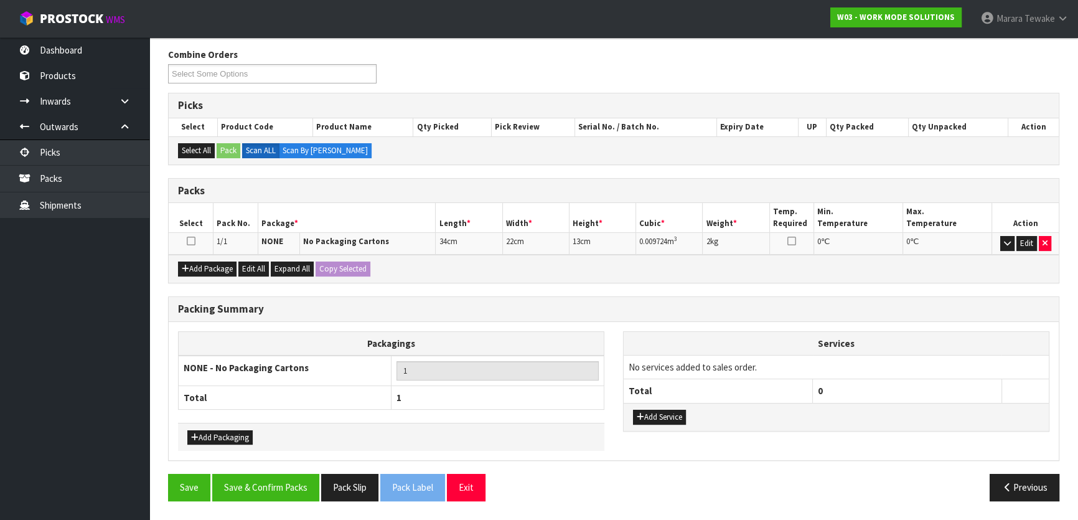
scroll to position [192, 0]
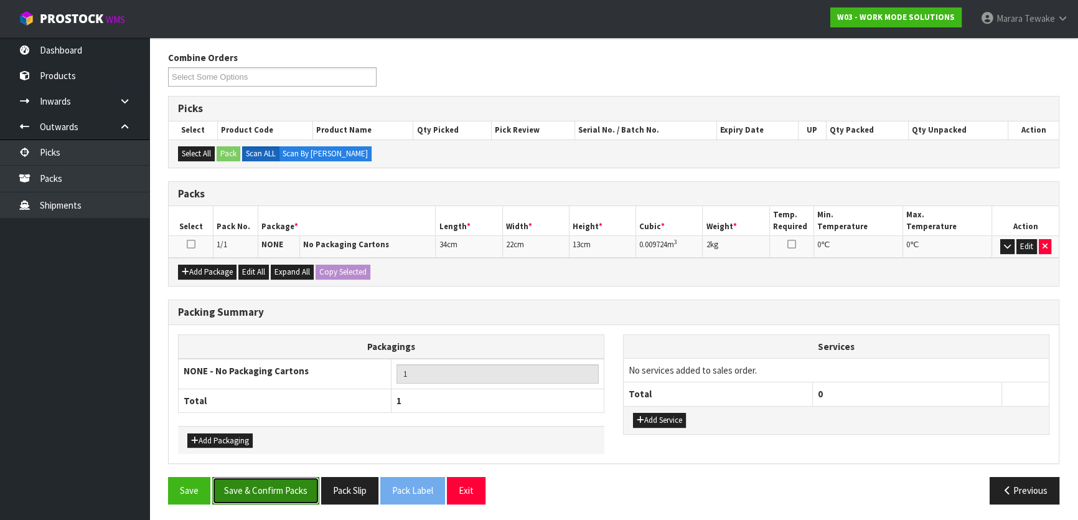
click at [298, 486] on button "Save & Confirm Packs" at bounding box center [265, 490] width 107 height 27
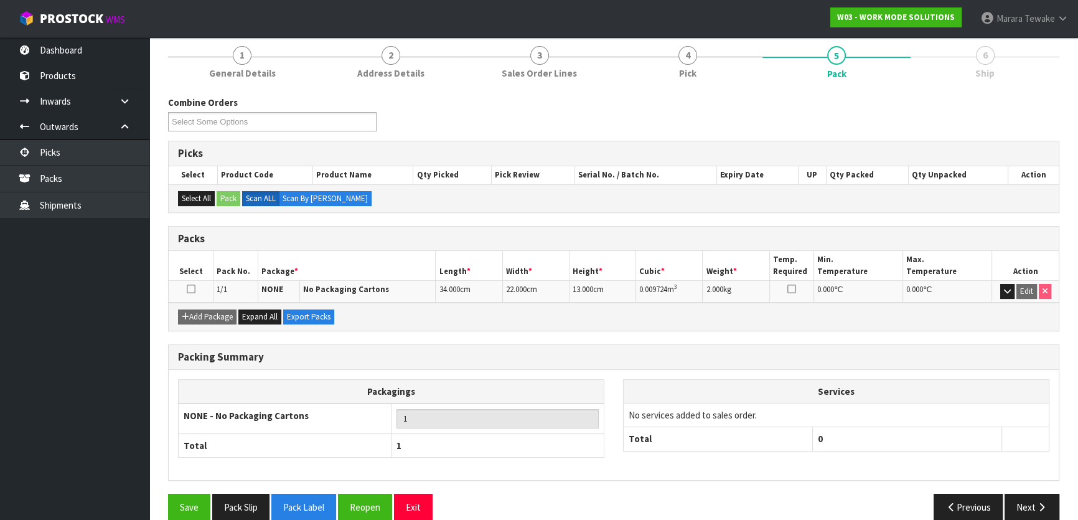
scroll to position [164, 0]
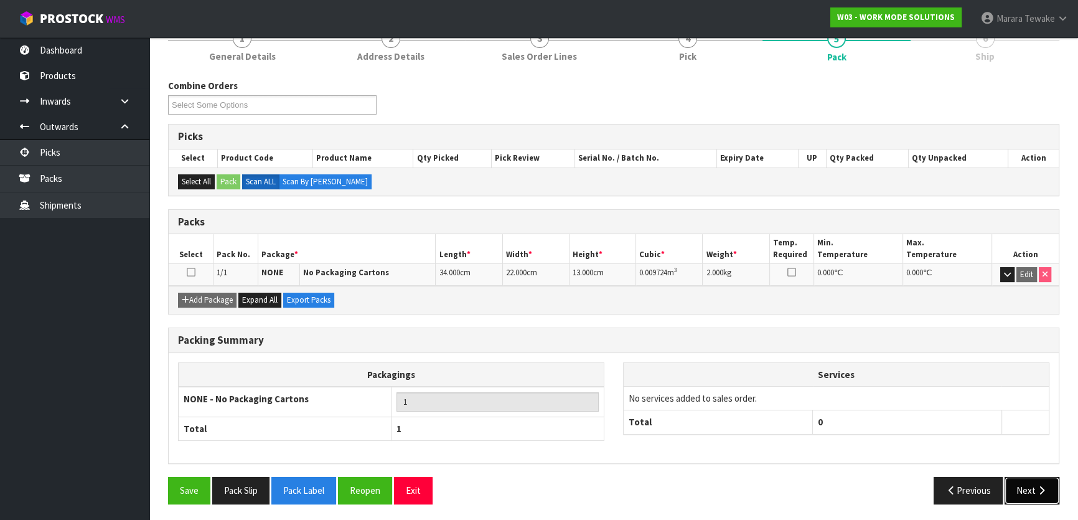
click at [1057, 499] on button "Next" at bounding box center [1032, 490] width 55 height 27
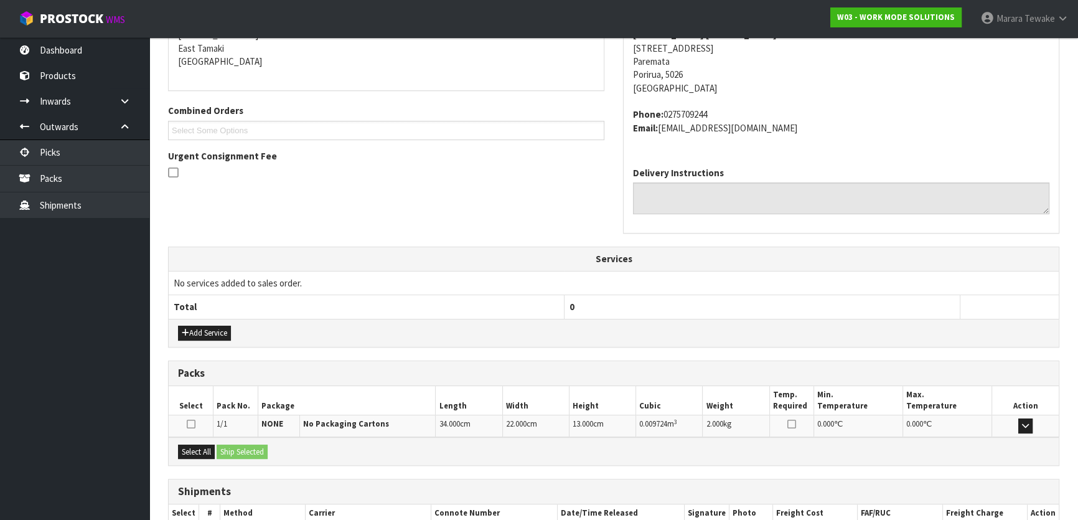
scroll to position [341, 0]
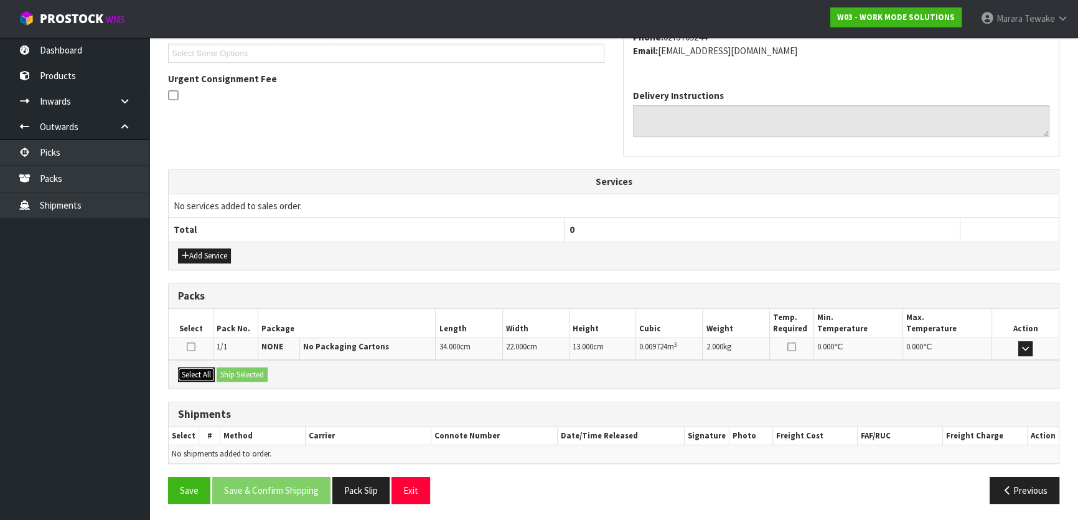
drag, startPoint x: 203, startPoint y: 374, endPoint x: 218, endPoint y: 377, distance: 15.3
click at [204, 374] on button "Select All" at bounding box center [196, 374] width 37 height 15
click at [254, 369] on button "Ship Selected" at bounding box center [242, 374] width 51 height 15
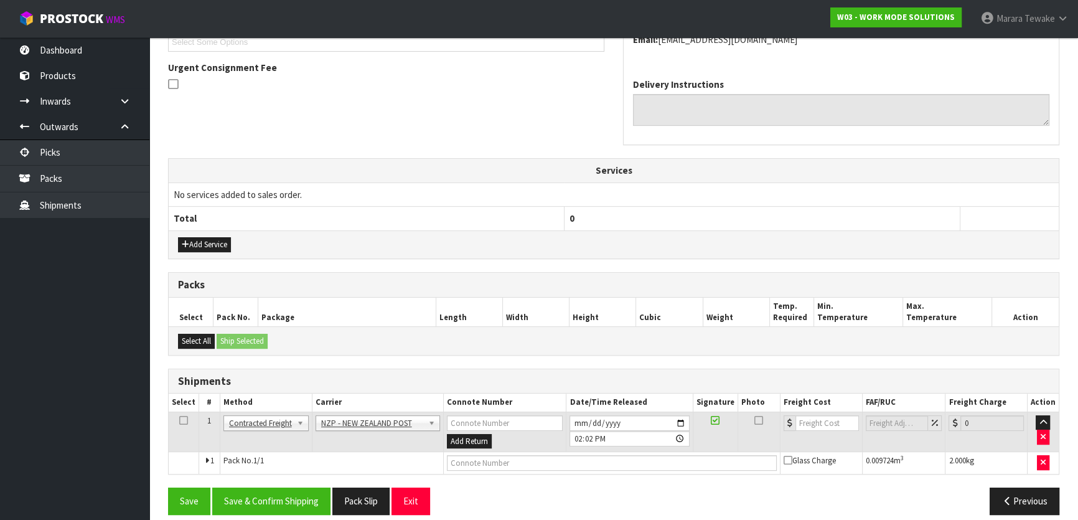
scroll to position [362, 0]
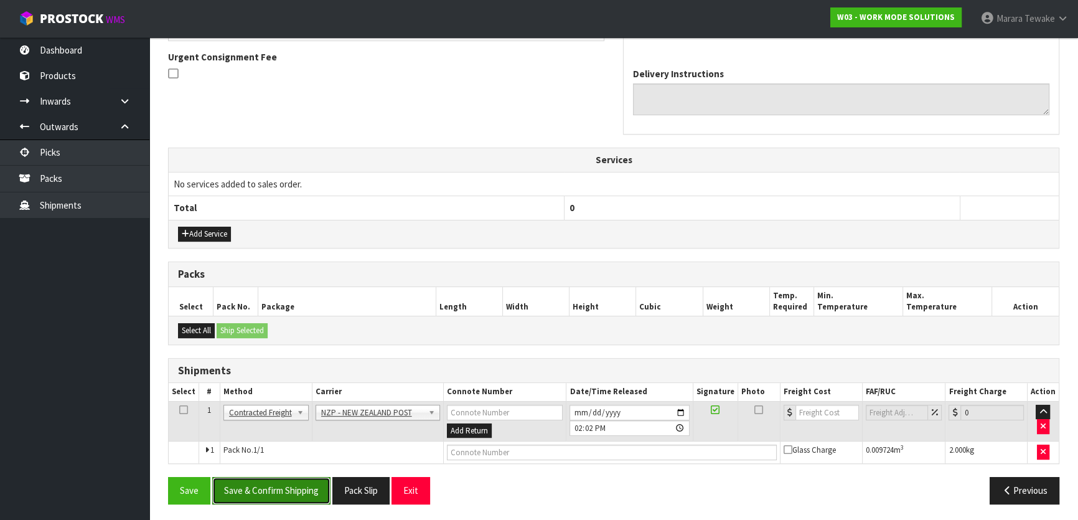
click at [266, 486] on button "Save & Confirm Shipping" at bounding box center [271, 490] width 118 height 27
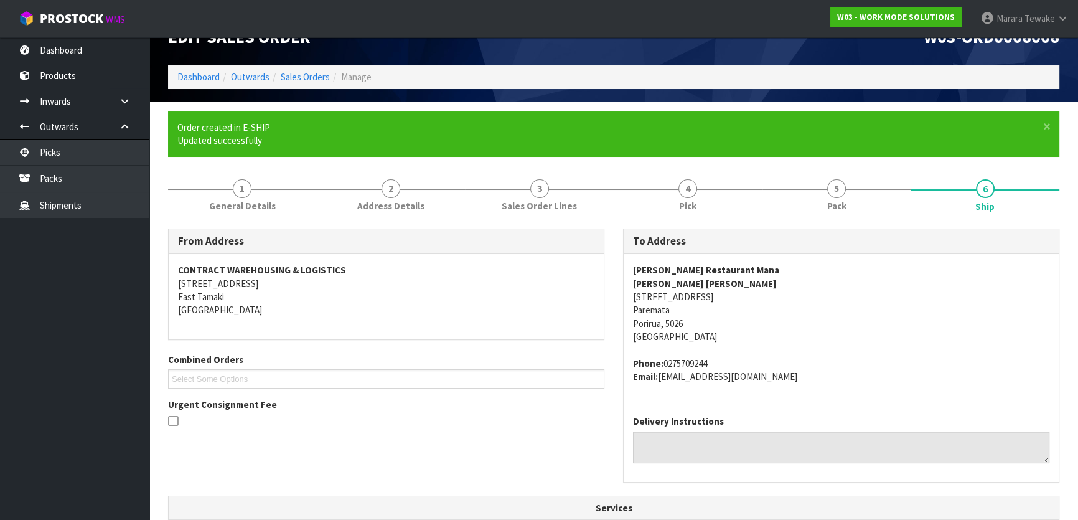
scroll to position [345, 0]
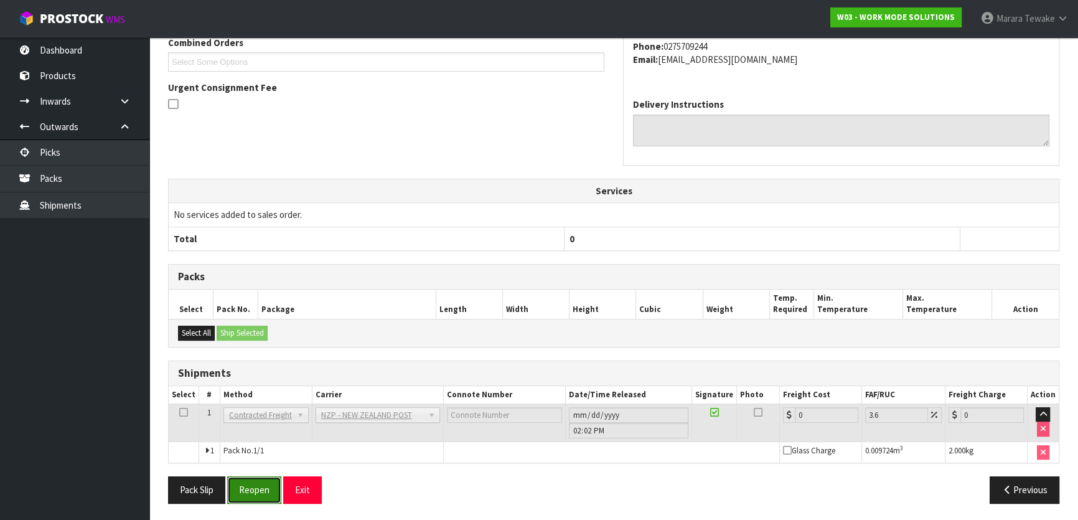
click at [250, 494] on button "Reopen" at bounding box center [254, 489] width 54 height 27
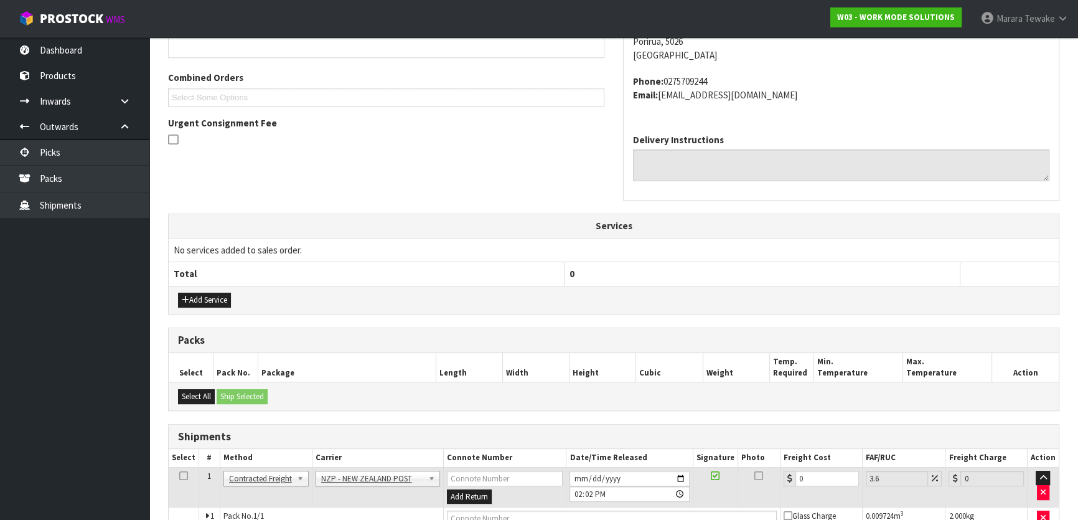
scroll to position [362, 0]
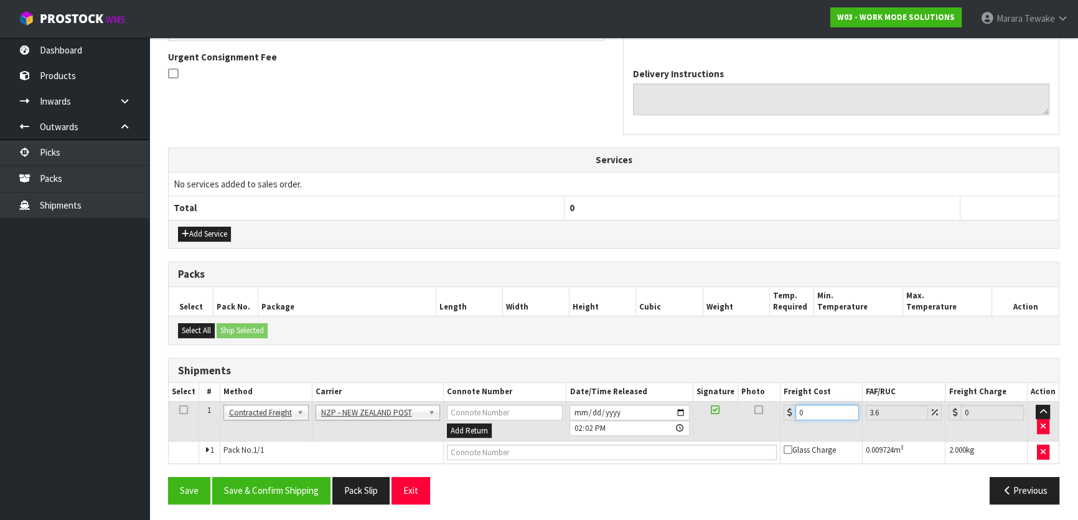
drag, startPoint x: 799, startPoint y: 405, endPoint x: 762, endPoint y: 381, distance: 44.2
click at [778, 391] on table "Select # Method Carrier Connote Number Date/Time Released Signature Photo Freig…" at bounding box center [614, 423] width 890 height 80
type input "8"
type input "8.29"
type input "8.4"
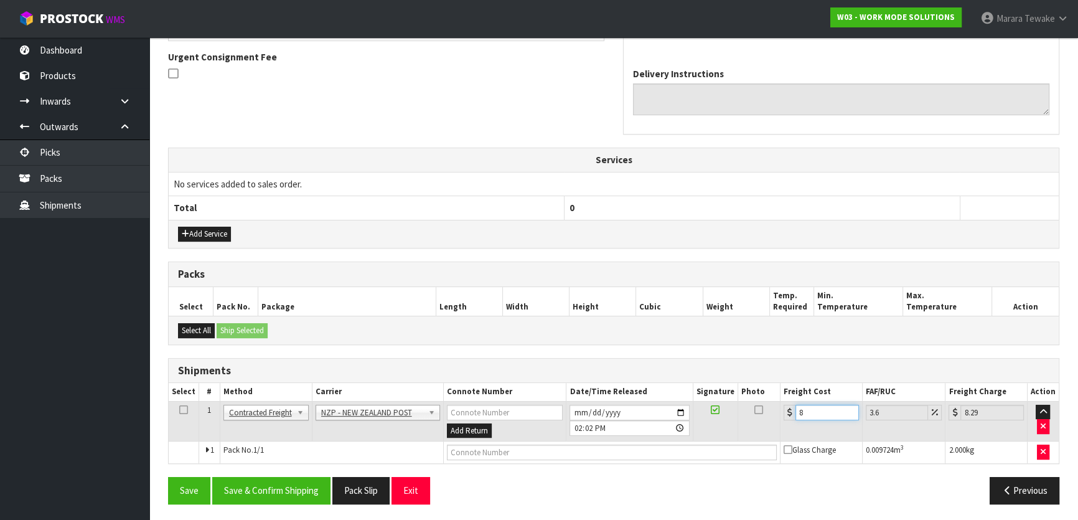
type input "8.7"
type input "8.45"
type input "8.75"
type input "8.45"
click at [281, 493] on button "Save & Confirm Shipping" at bounding box center [271, 490] width 118 height 27
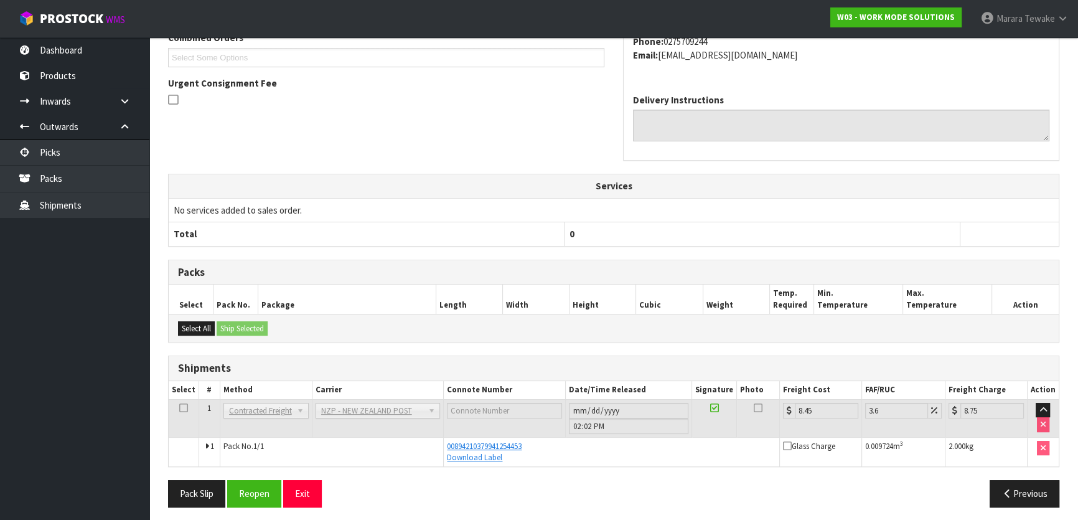
scroll to position [340, 0]
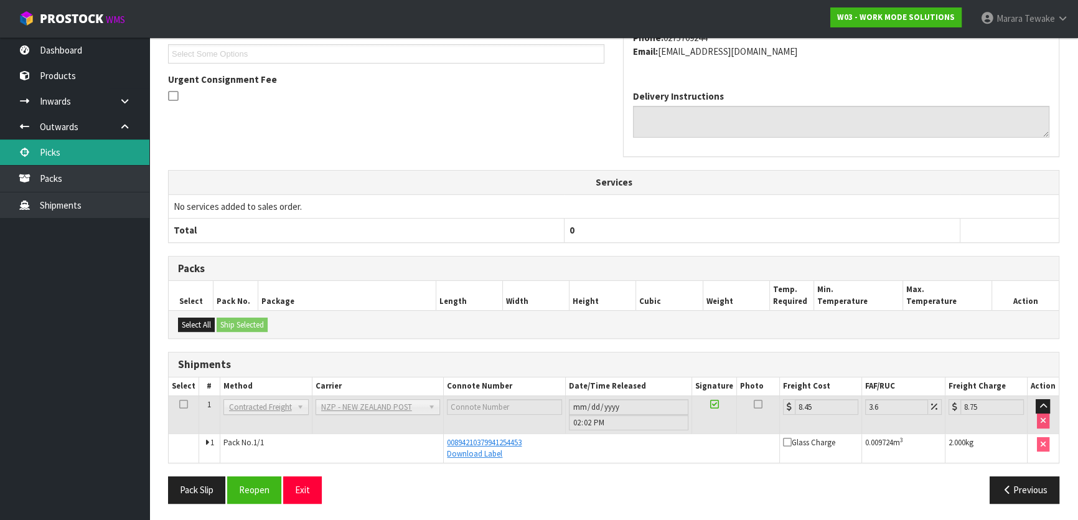
click at [103, 151] on link "Picks" at bounding box center [74, 152] width 149 height 26
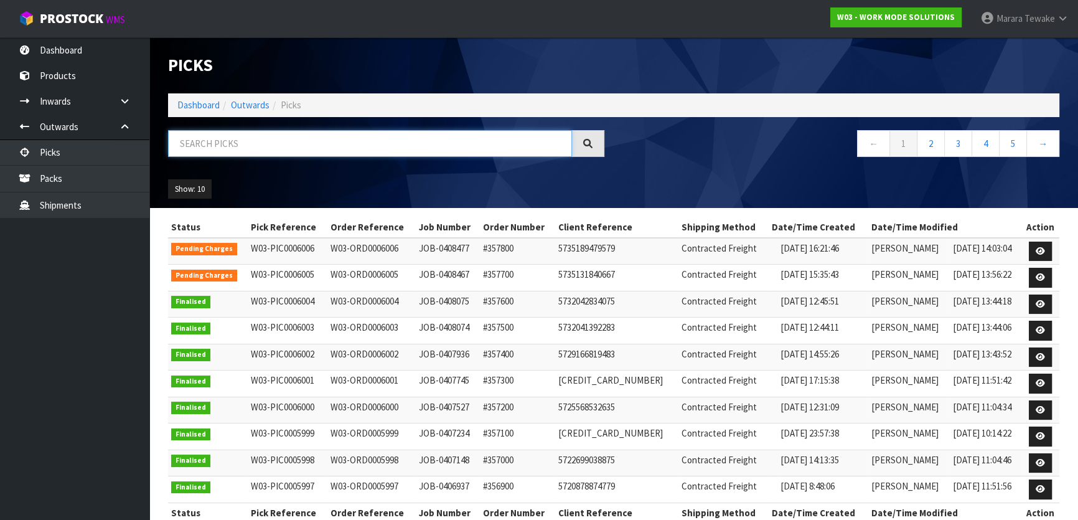
click at [190, 149] on input "text" at bounding box center [370, 143] width 404 height 27
type input "JOB-0408536"
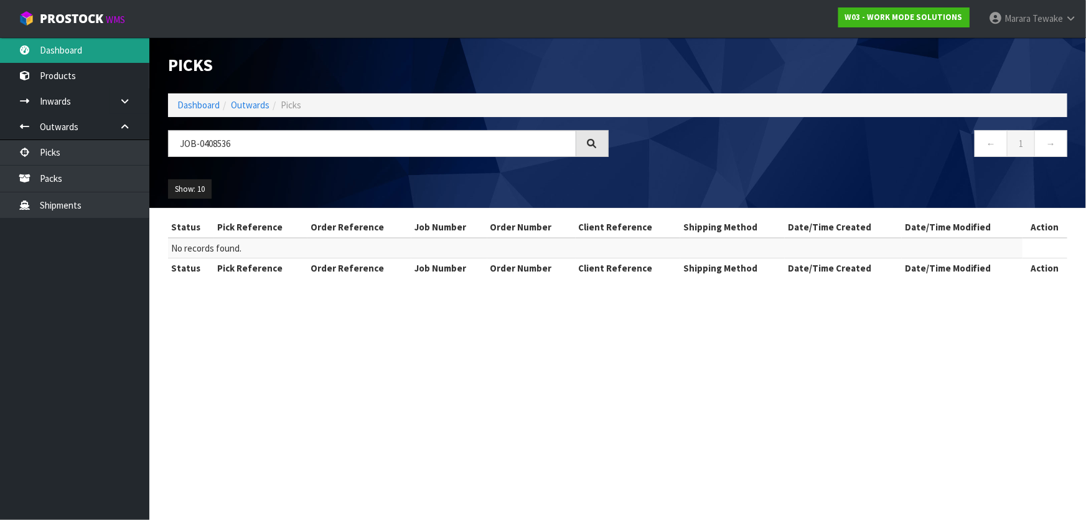
click at [100, 45] on link "Dashboard" at bounding box center [74, 50] width 149 height 26
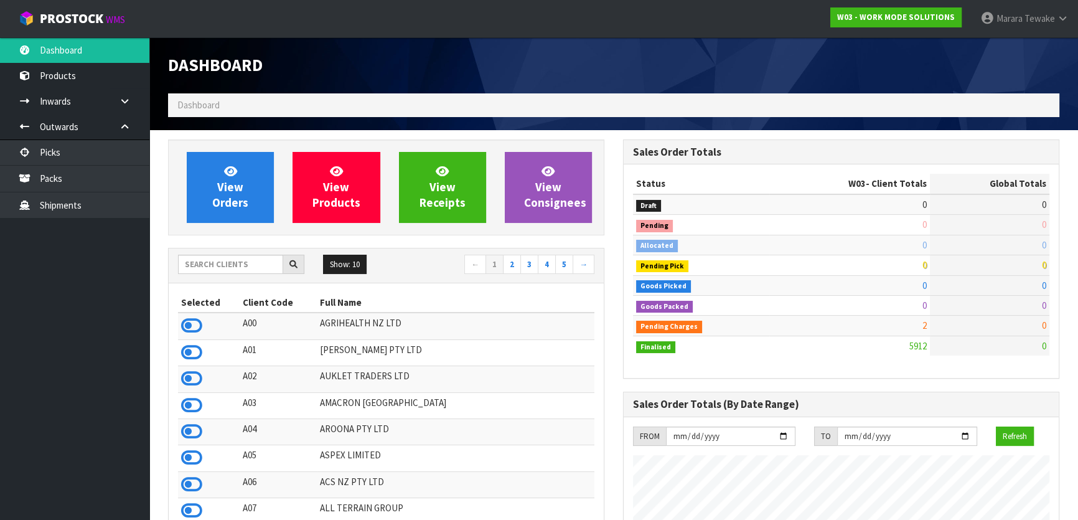
scroll to position [880, 455]
click at [227, 254] on div "Show: 10 5 10 25 50 ← 1 2 3 4 5 →" at bounding box center [386, 265] width 435 height 35
click at [230, 259] on input "text" at bounding box center [230, 264] width 105 height 19
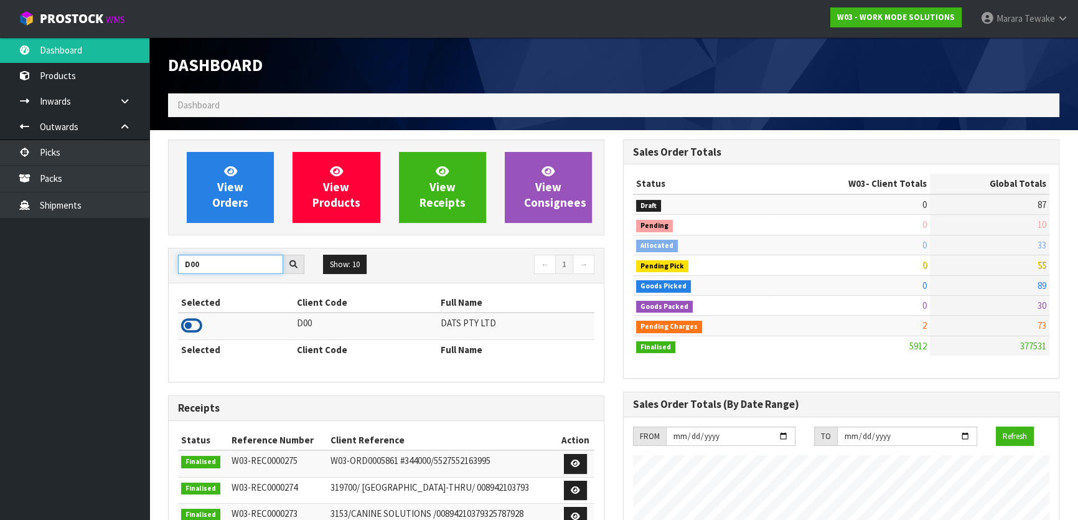
type input "D00"
click at [187, 318] on icon at bounding box center [191, 325] width 21 height 19
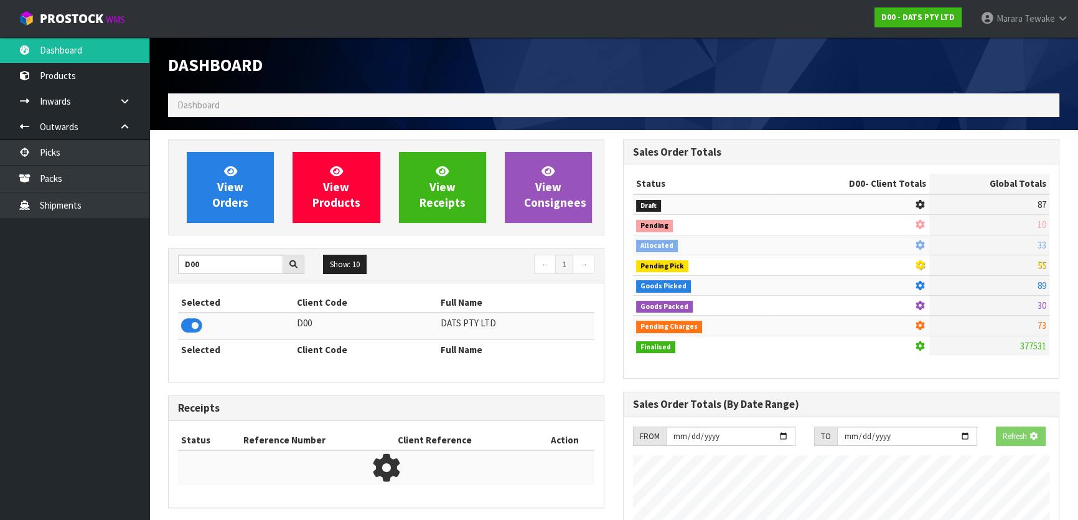
scroll to position [775, 455]
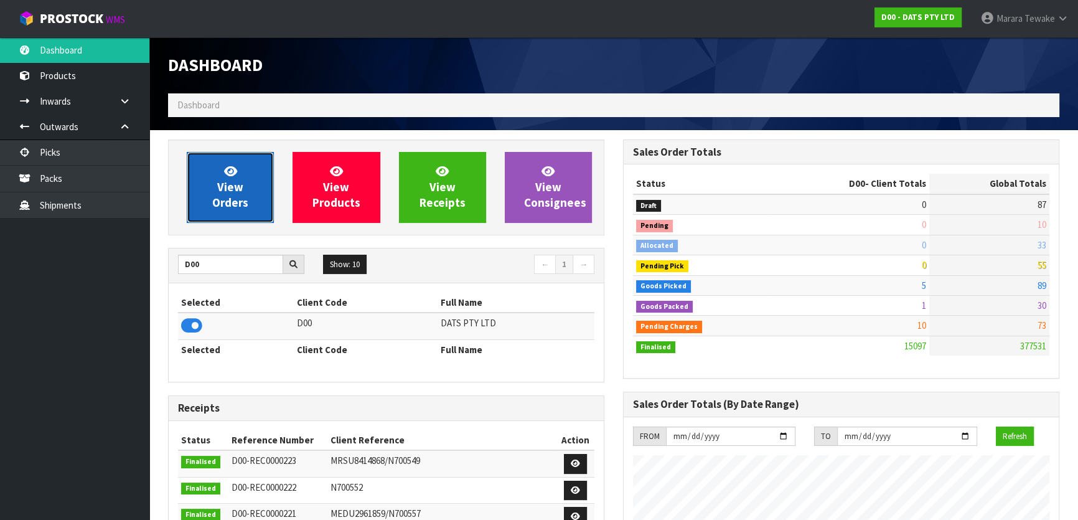
click at [212, 181] on link "View Orders" at bounding box center [230, 187] width 87 height 71
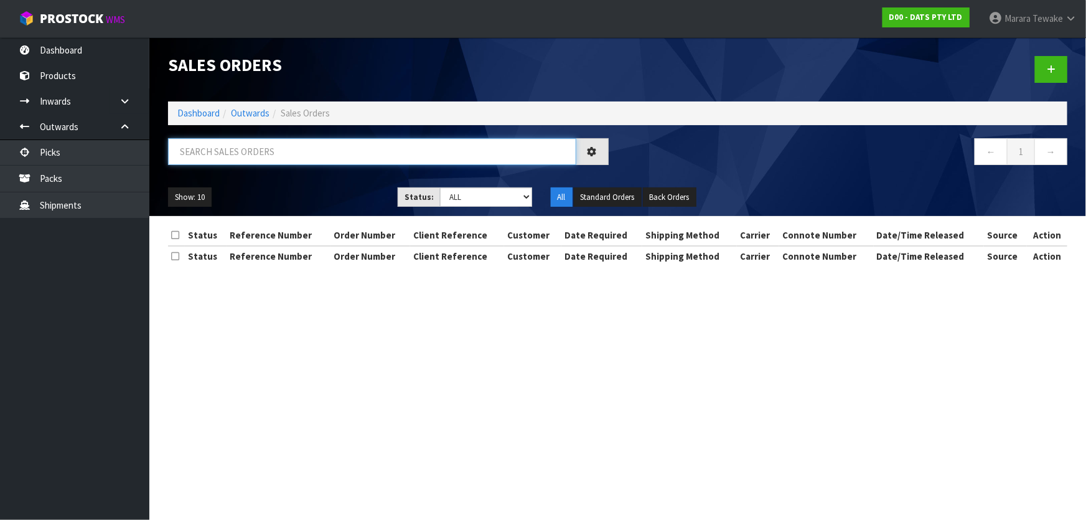
click at [210, 154] on input "text" at bounding box center [372, 151] width 408 height 27
type input "JOB-0408536"
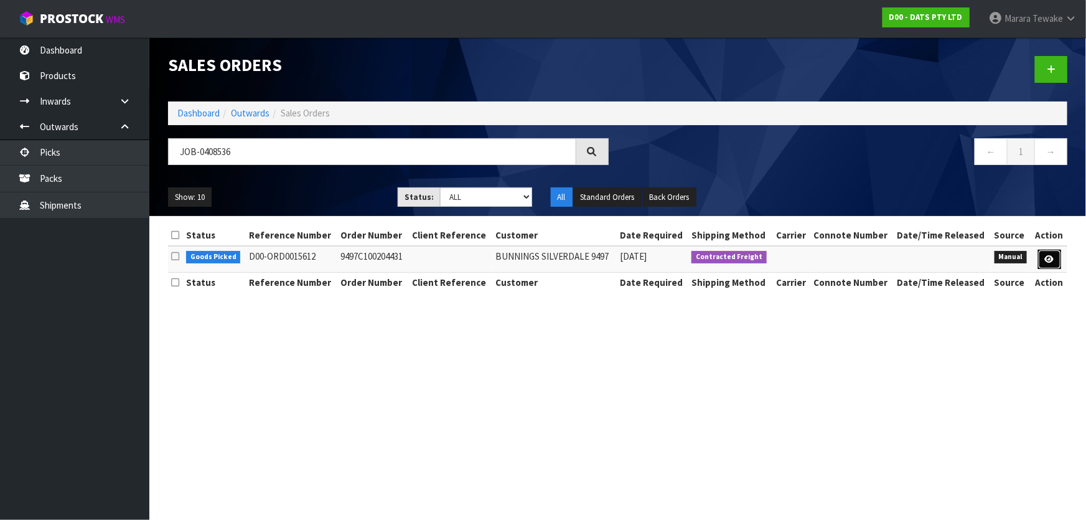
click at [1049, 258] on icon at bounding box center [1049, 259] width 9 height 8
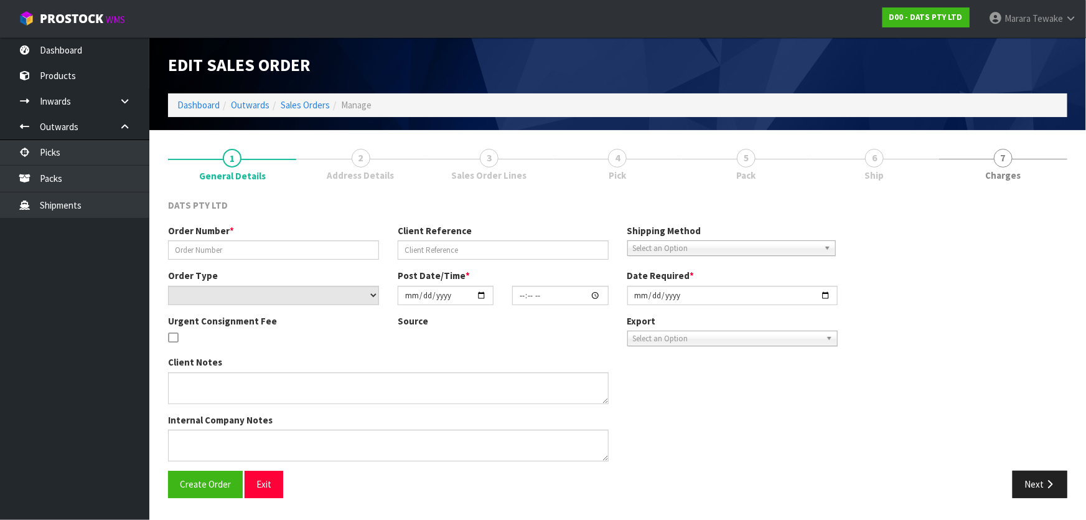
type input "9497C100204431"
select select "number:0"
type input "2025-08-20"
type input "08:54:00.000"
type input "2025-08-20"
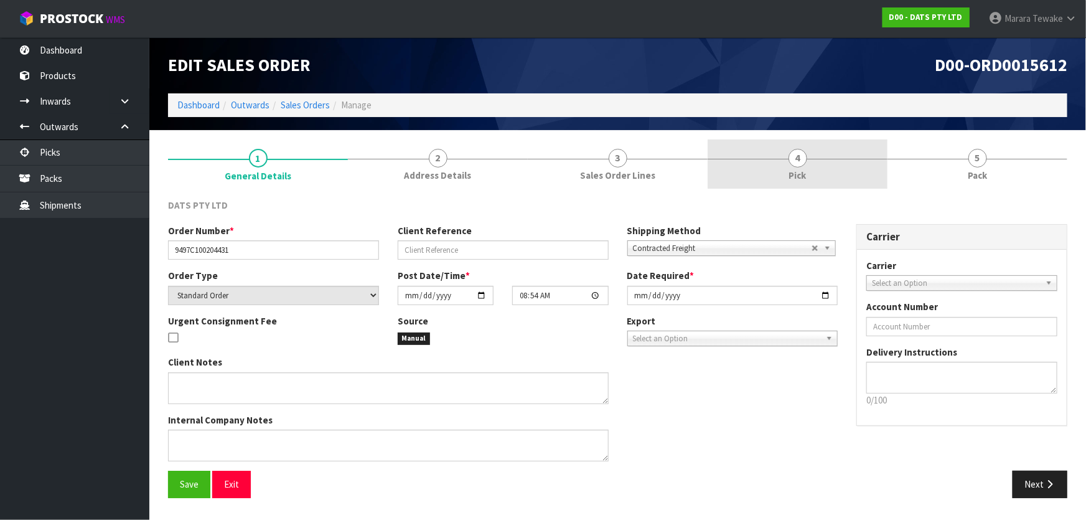
click at [813, 155] on link "4 Pick" at bounding box center [798, 163] width 180 height 49
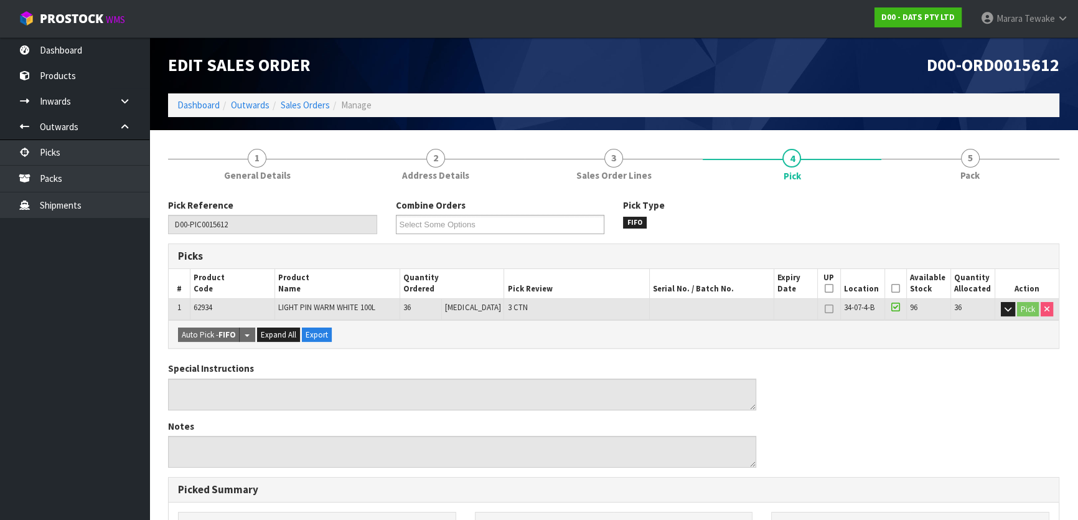
click at [886, 286] on th "Picked" at bounding box center [896, 283] width 22 height 29
click at [893, 288] on icon at bounding box center [896, 288] width 9 height 1
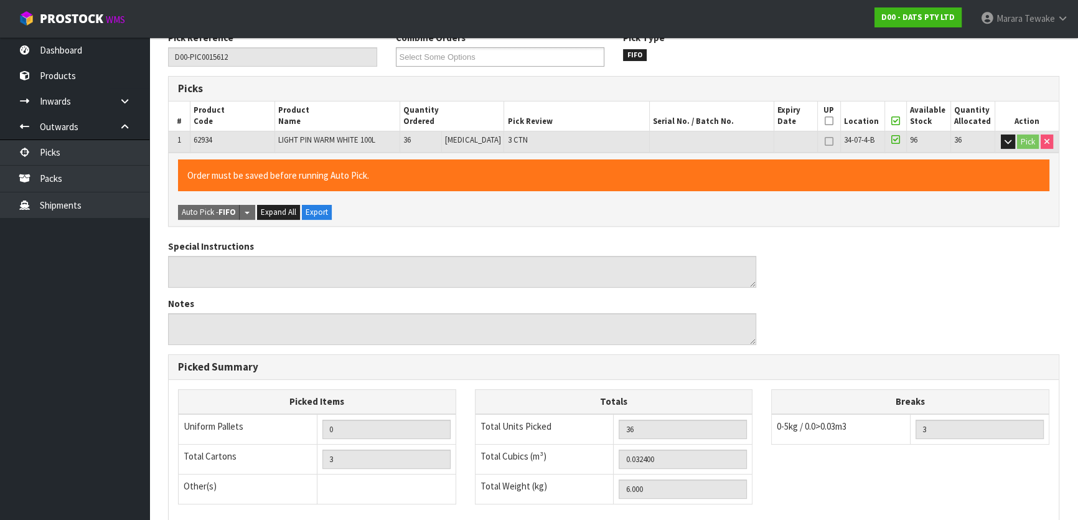
scroll to position [342, 0]
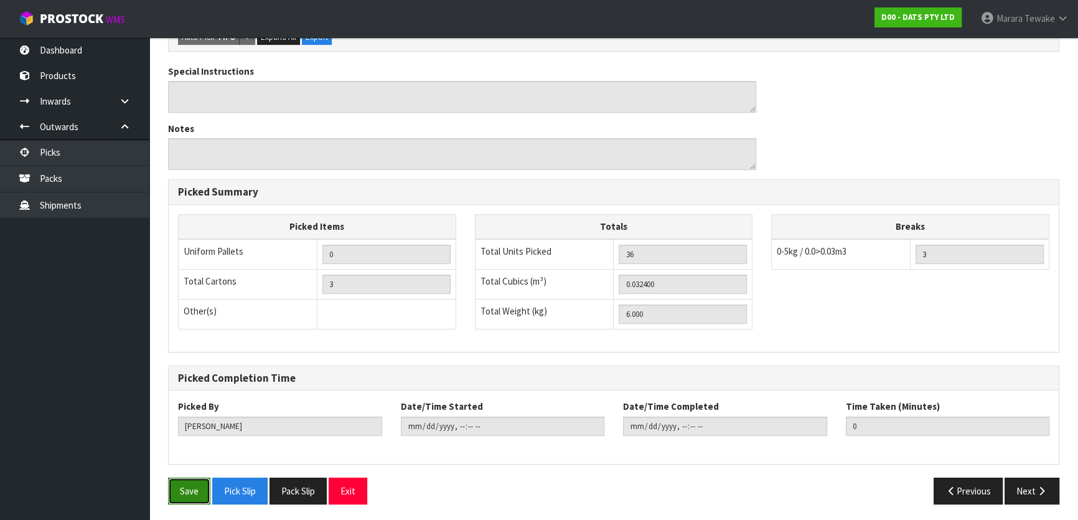
click at [178, 494] on button "Save" at bounding box center [189, 491] width 42 height 27
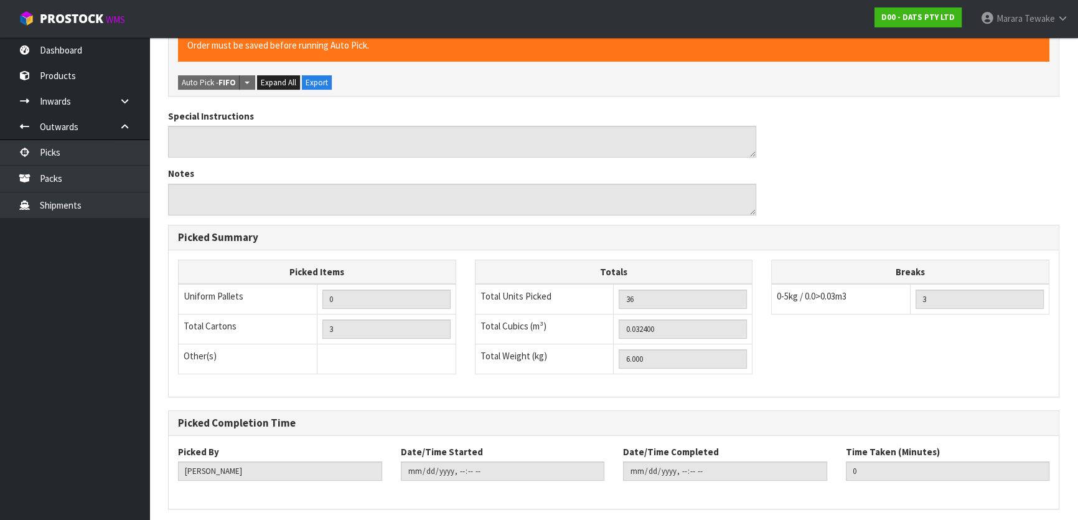
scroll to position [0, 0]
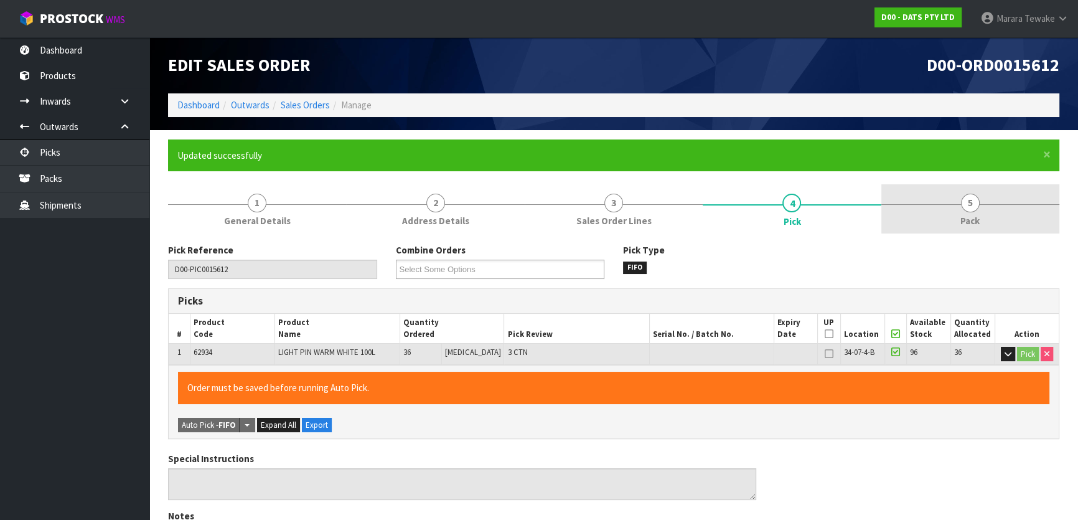
type input "Marara Tewake"
type input "2025-08-20T14:07:49"
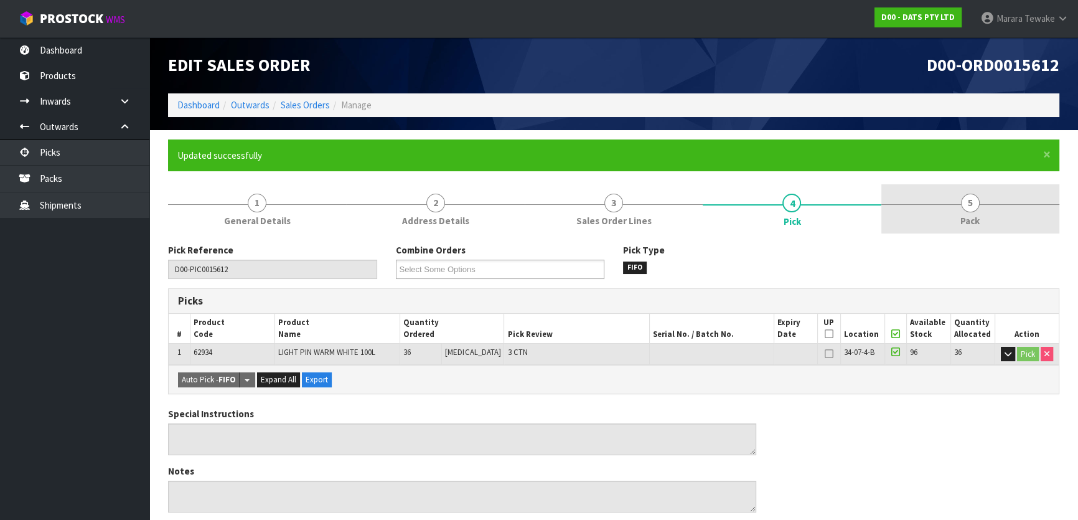
click at [940, 218] on link "5 Pack" at bounding box center [971, 208] width 178 height 49
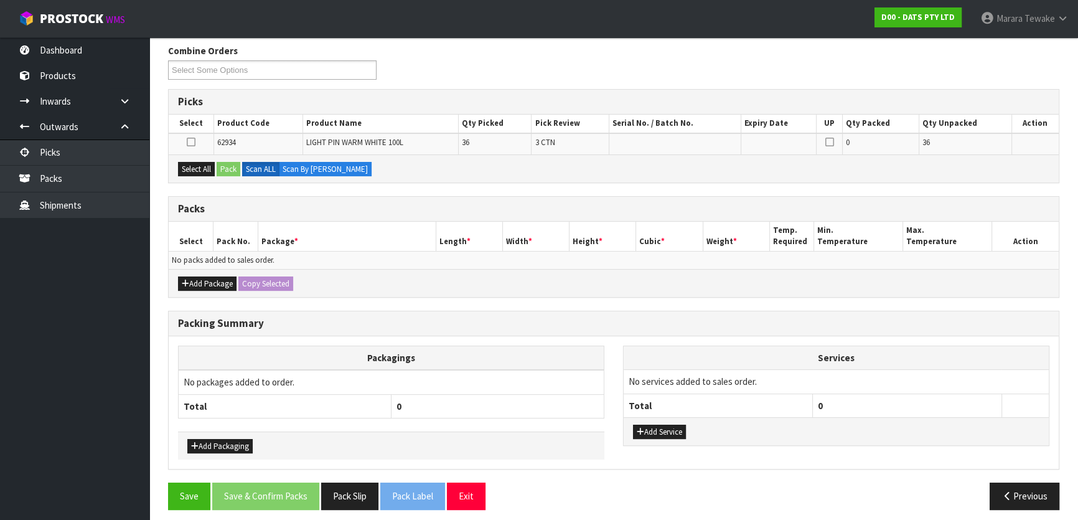
scroll to position [205, 0]
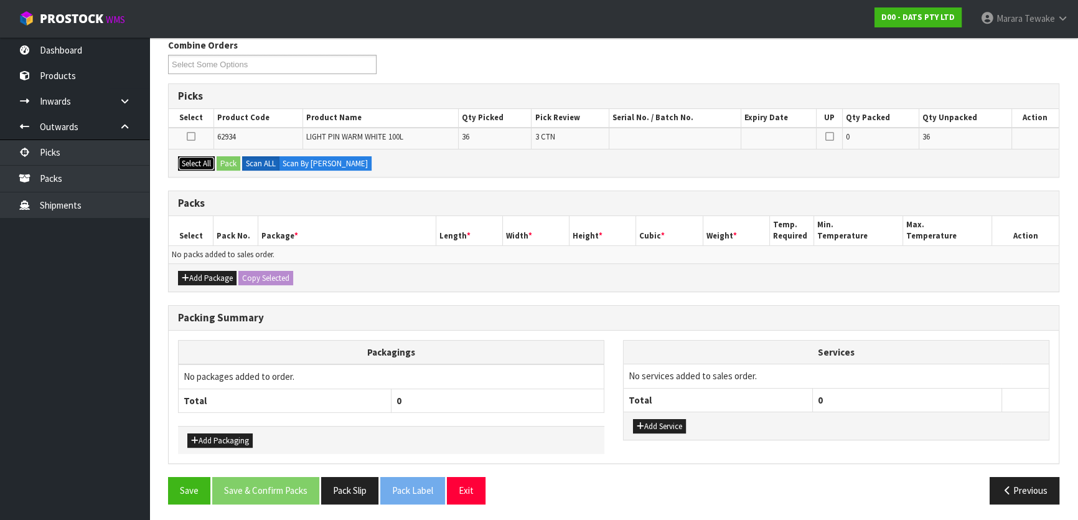
click at [192, 161] on button "Select All" at bounding box center [196, 163] width 37 height 15
click at [238, 161] on button "Pack" at bounding box center [229, 163] width 24 height 15
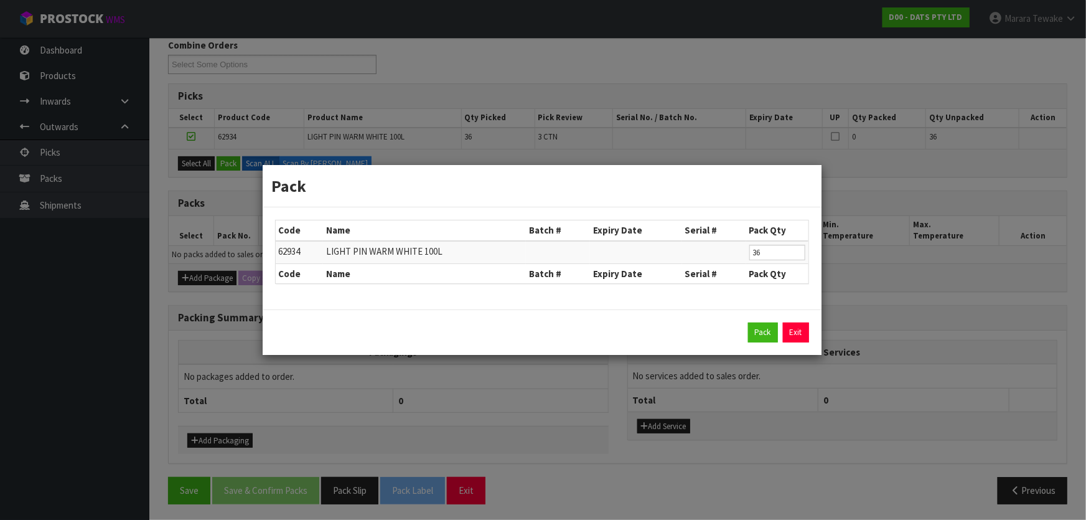
drag, startPoint x: 803, startPoint y: 334, endPoint x: 771, endPoint y: 330, distance: 32.0
click at [801, 333] on link "Exit" at bounding box center [796, 333] width 26 height 20
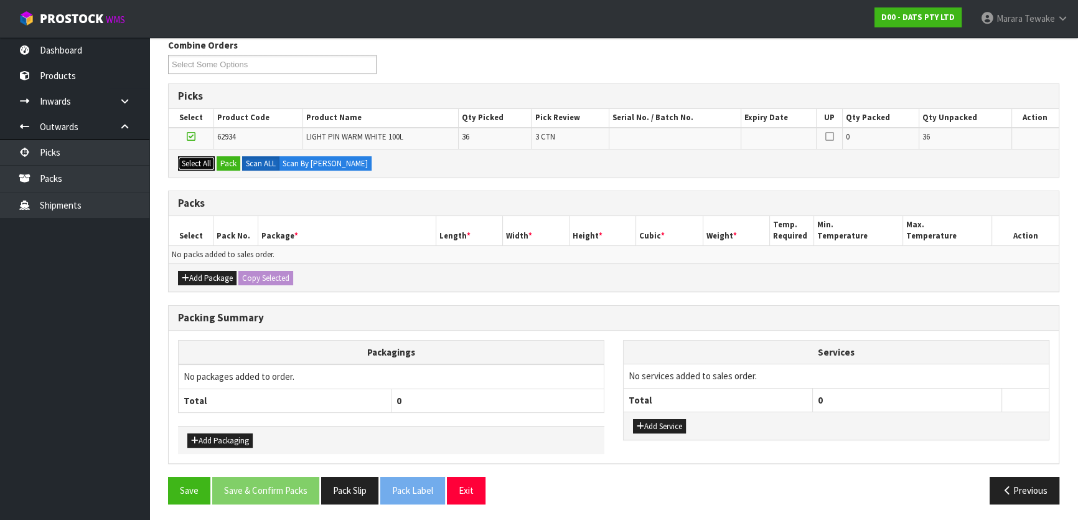
click at [204, 164] on button "Select All" at bounding box center [196, 163] width 37 height 15
click at [224, 162] on button "Pack" at bounding box center [229, 163] width 24 height 15
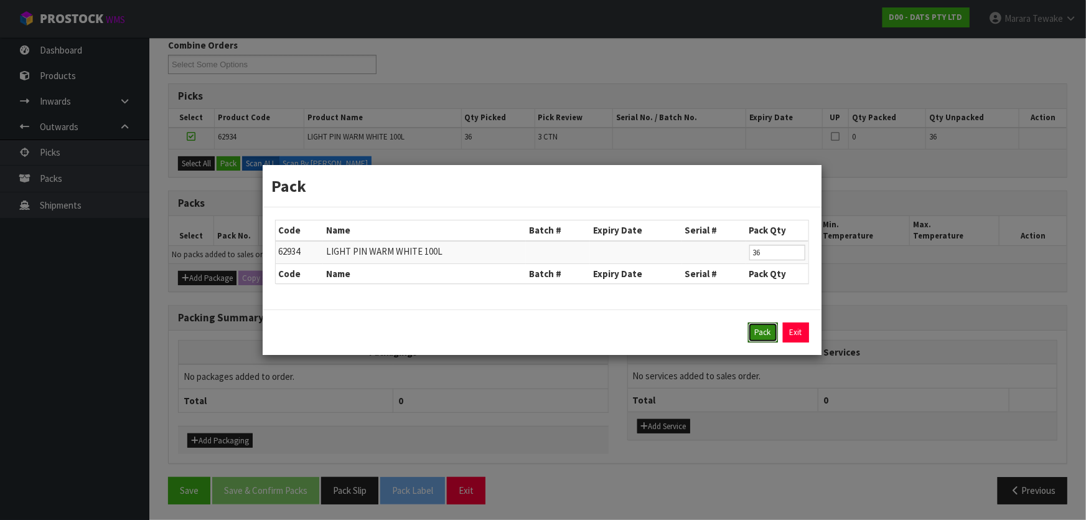
drag, startPoint x: 771, startPoint y: 323, endPoint x: 743, endPoint y: 326, distance: 27.6
click at [768, 323] on button "Pack" at bounding box center [763, 333] width 30 height 20
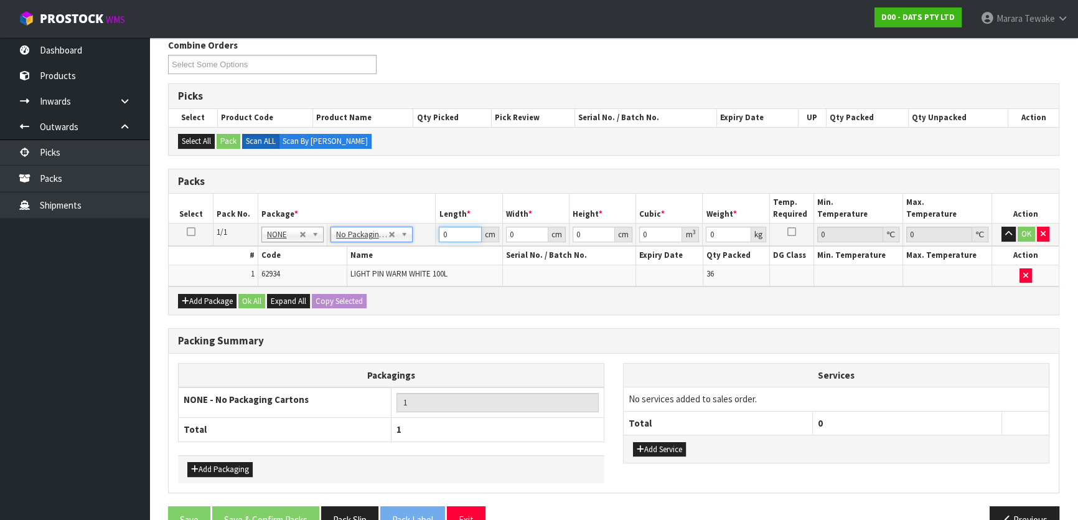
drag, startPoint x: 452, startPoint y: 230, endPoint x: 397, endPoint y: 154, distance: 94.5
click at [413, 194] on table "Select Pack No. Package * Length * Width * Height * Cubic * Weight * Temp. Requ…" at bounding box center [614, 240] width 890 height 93
type input "52"
type input "40"
type input "5"
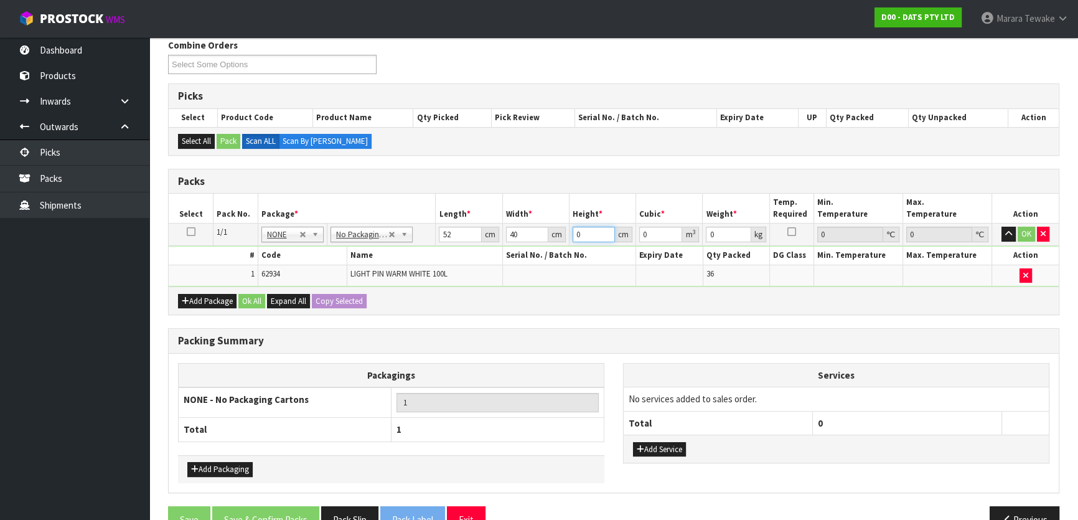
type input "0.0104"
type input "56"
type input "0.11648"
type input "56"
type input "13"
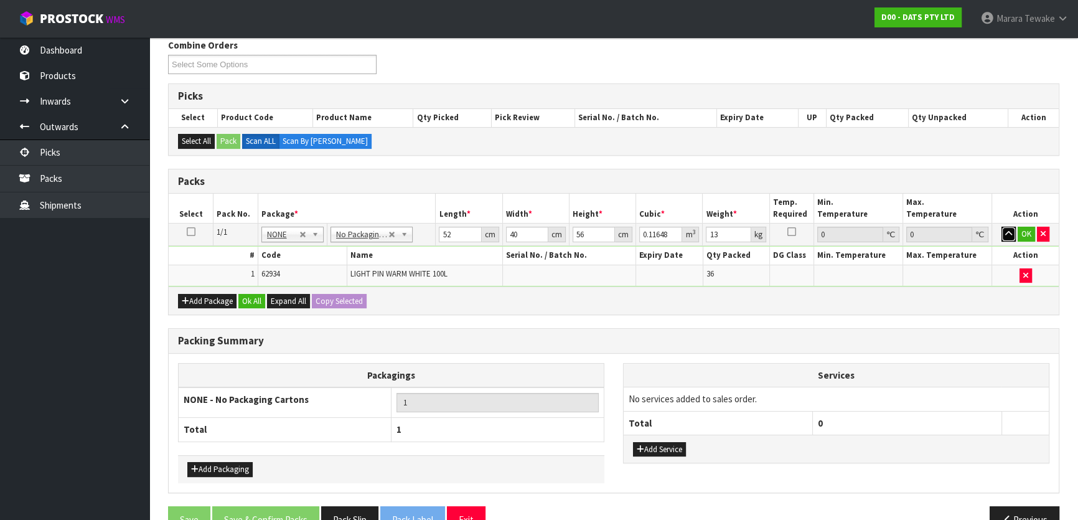
click at [1002, 227] on button "button" at bounding box center [1009, 234] width 14 height 15
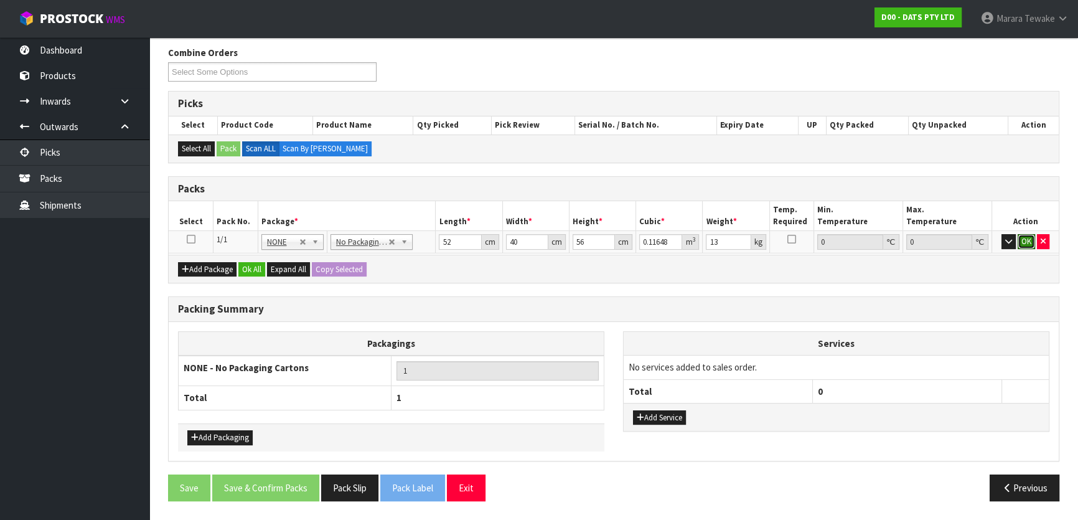
click button "OK" at bounding box center [1026, 241] width 17 height 15
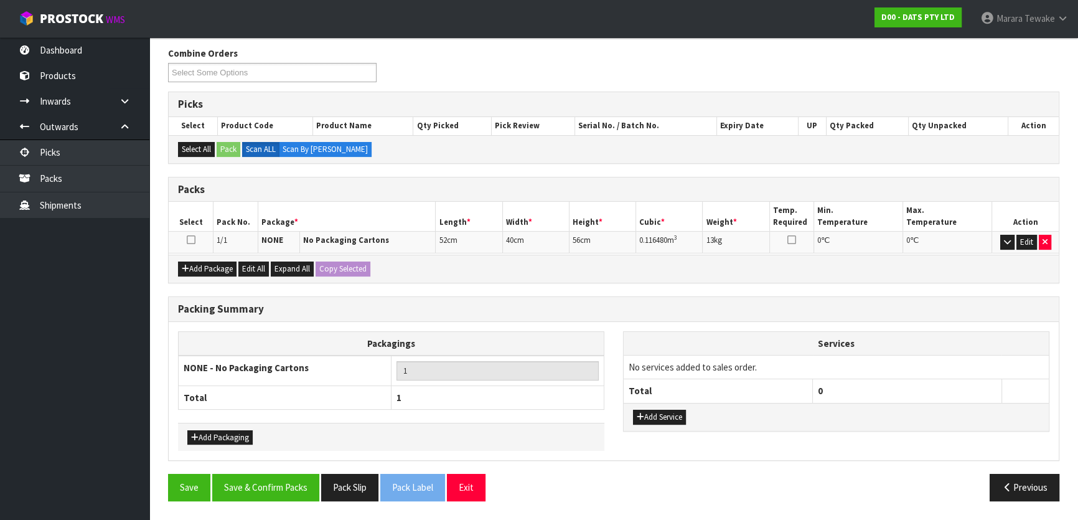
scroll to position [192, 0]
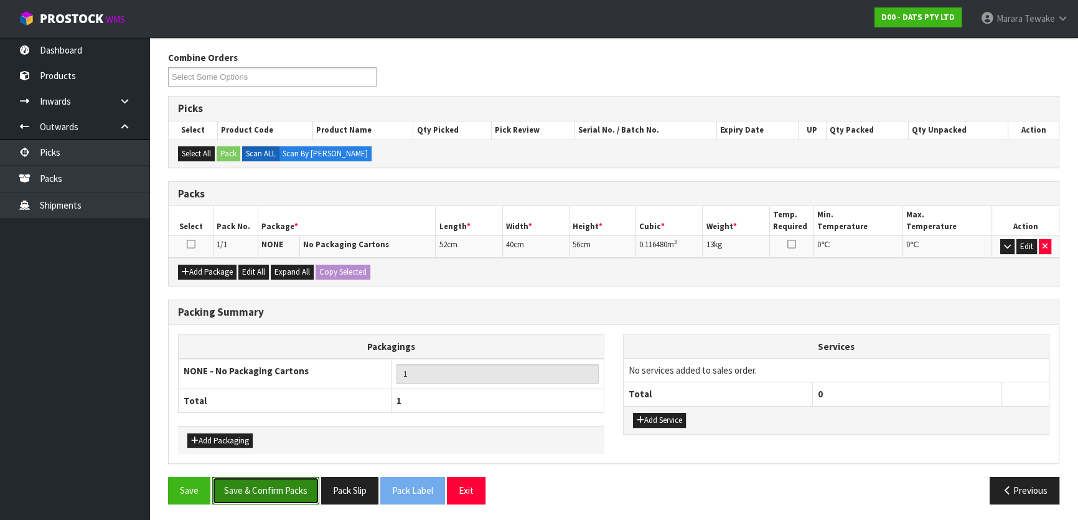
drag, startPoint x: 288, startPoint y: 489, endPoint x: 228, endPoint y: 463, distance: 65.6
click at [288, 489] on button "Save & Confirm Packs" at bounding box center [265, 490] width 107 height 27
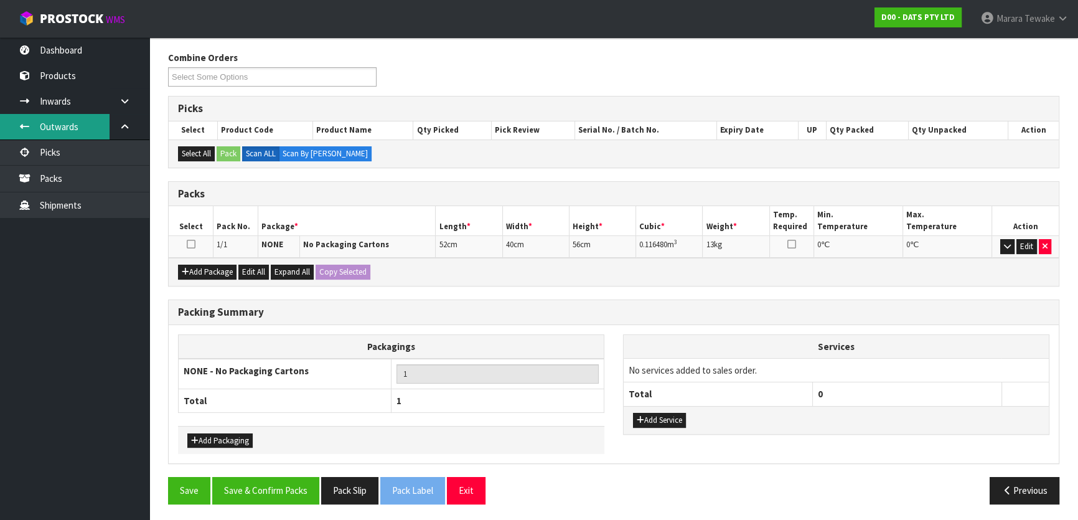
scroll to position [0, 0]
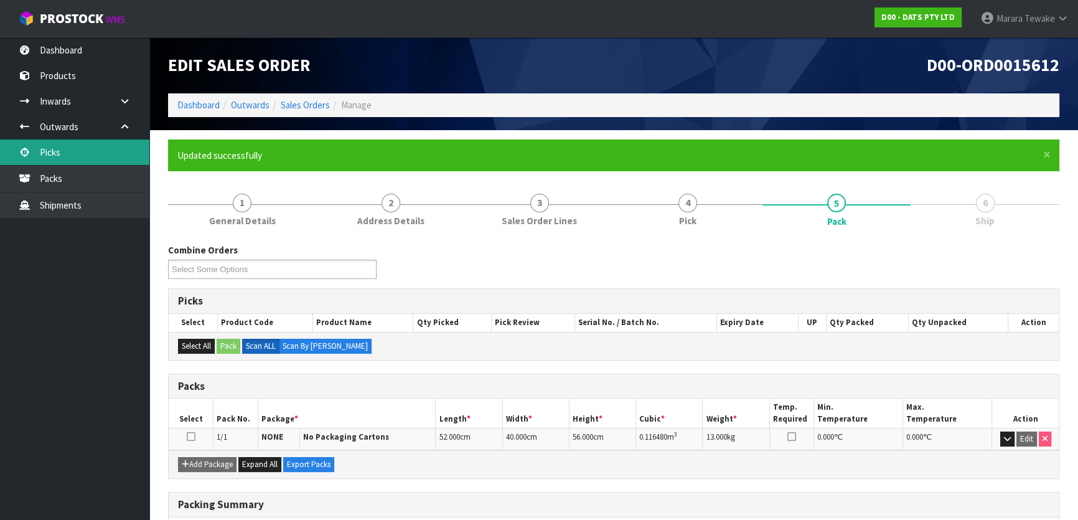
click at [62, 149] on link "Picks" at bounding box center [74, 152] width 149 height 26
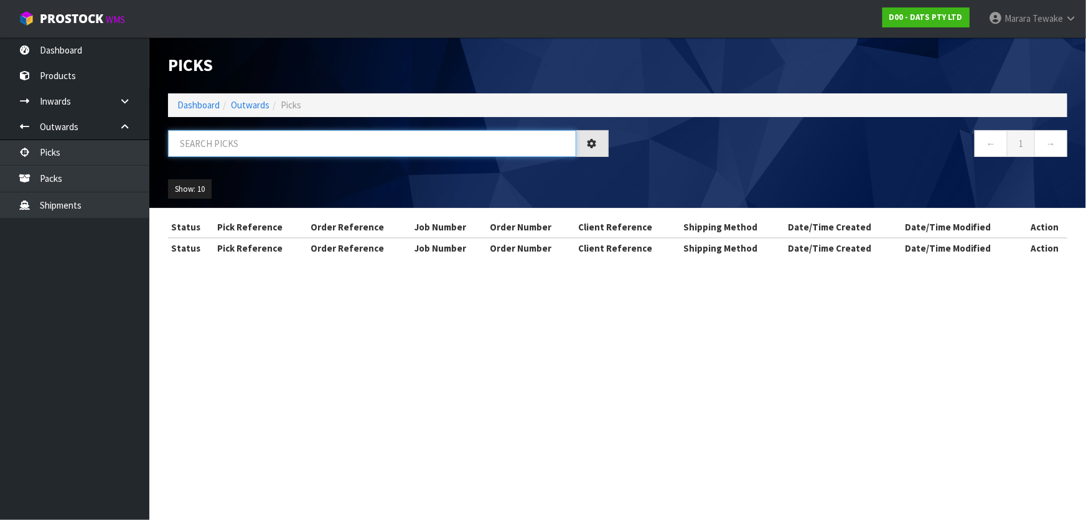
click at [183, 147] on input "text" at bounding box center [372, 143] width 408 height 27
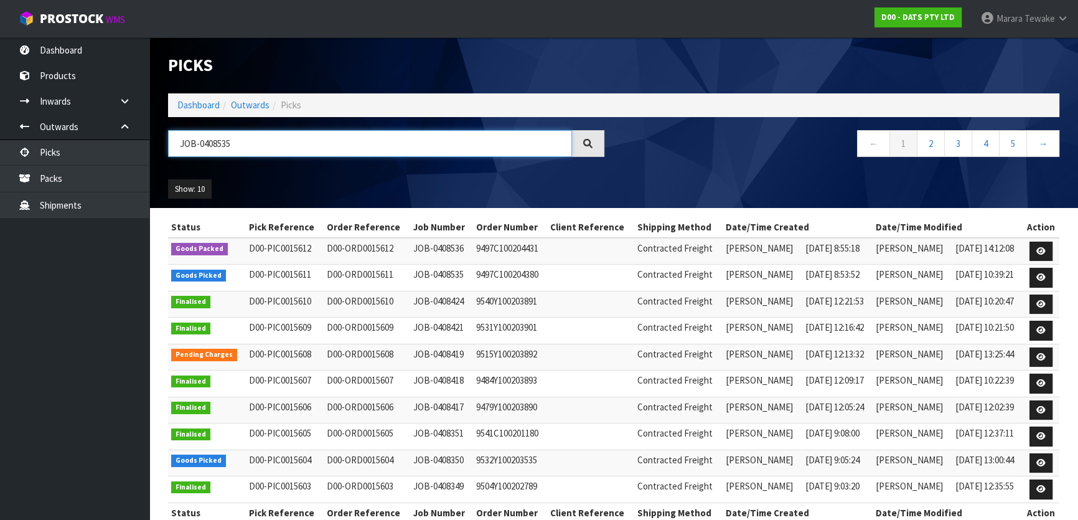
type input "JOB-0408535"
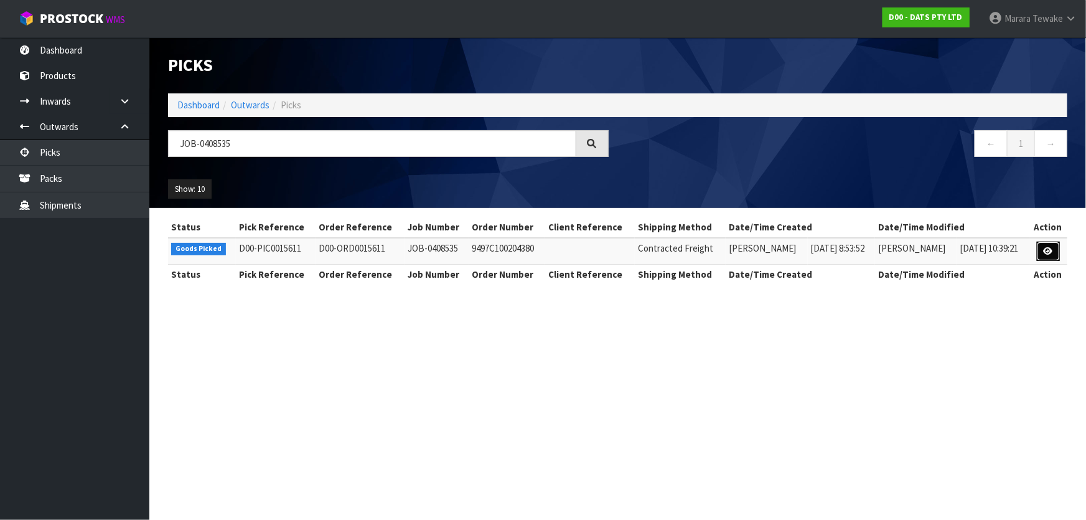
click at [1048, 247] on icon at bounding box center [1048, 251] width 9 height 8
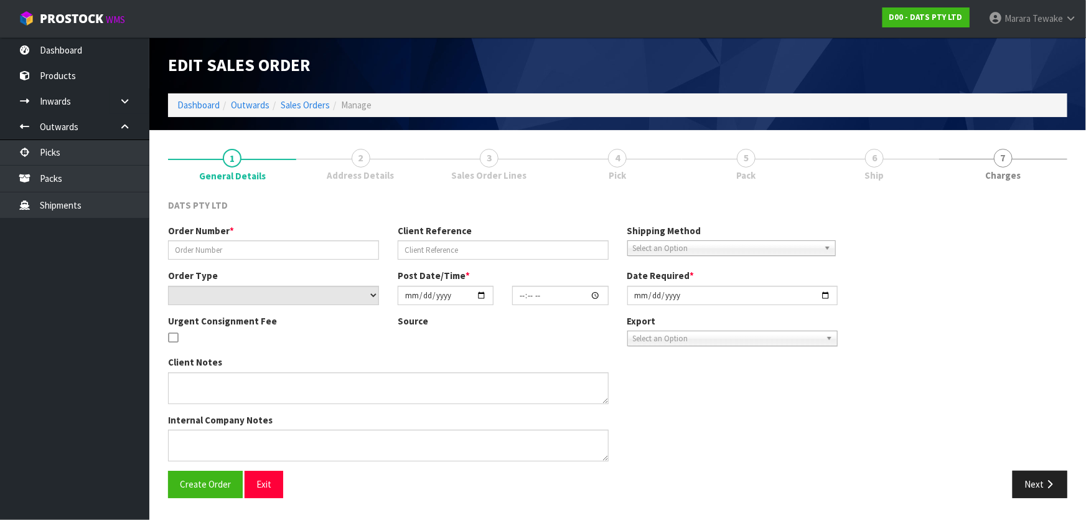
type input "9497C100204431"
select select "number:0"
type input "2025-08-20"
type input "08:54:00.000"
type input "2025-08-20"
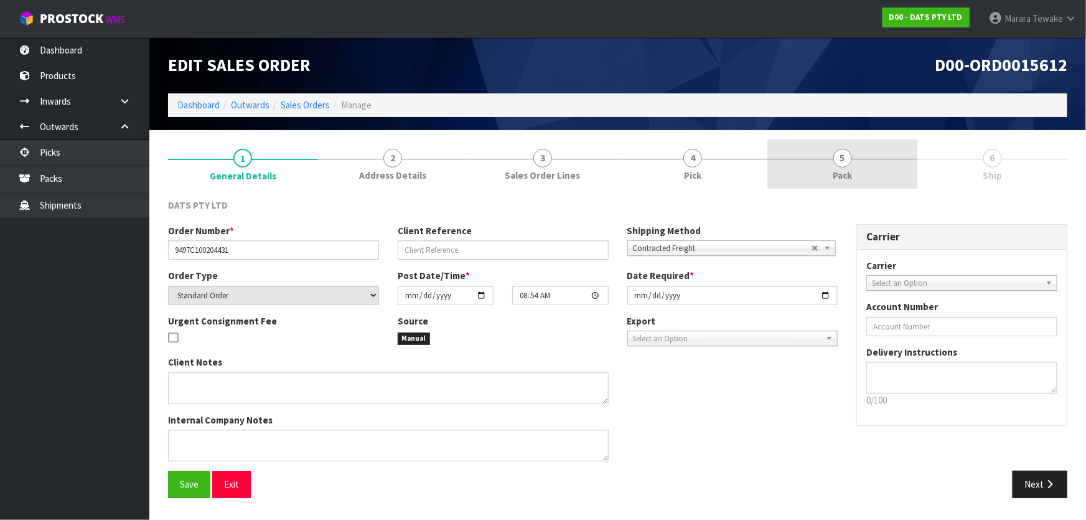
drag, startPoint x: 884, startPoint y: 159, endPoint x: 794, endPoint y: 188, distance: 94.3
click at [882, 159] on link "5 Pack" at bounding box center [843, 163] width 150 height 49
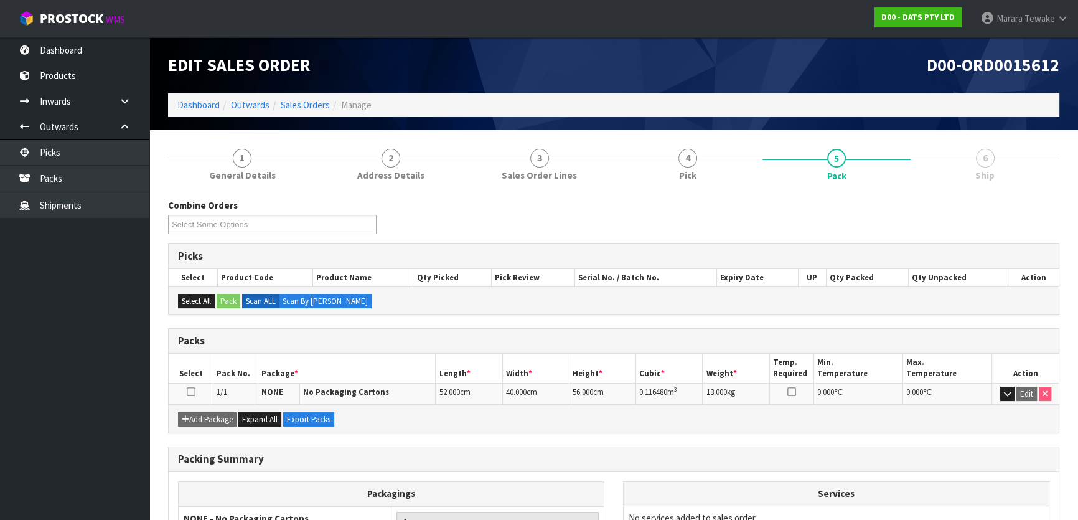
click at [325, 212] on div "Combine Orders D00-ORD0015599 D00-ORD0015601 D00-ORD0015602 D00-ORD0015604 D00-…" at bounding box center [273, 216] width 228 height 35
click at [328, 218] on ul at bounding box center [272, 224] width 209 height 19
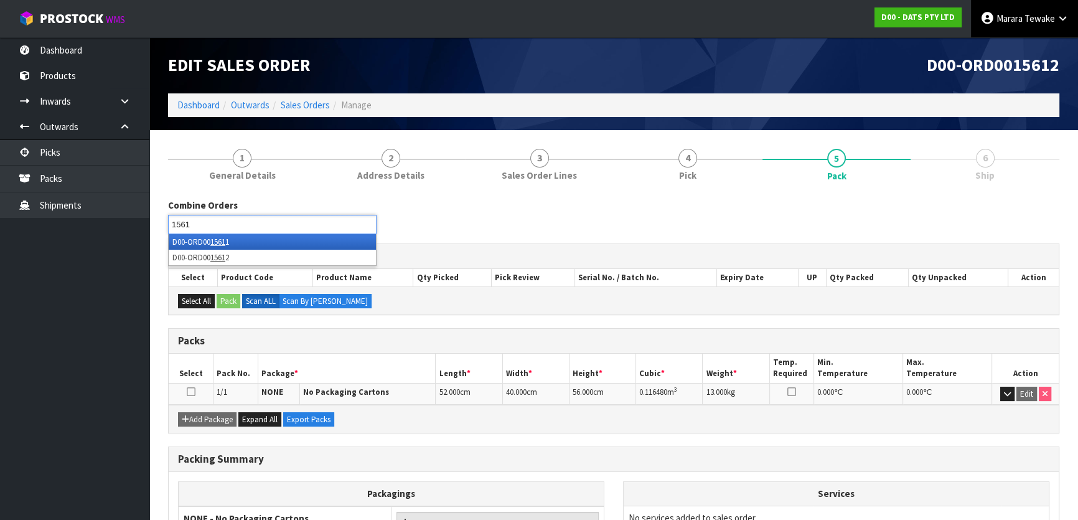
type input "15611"
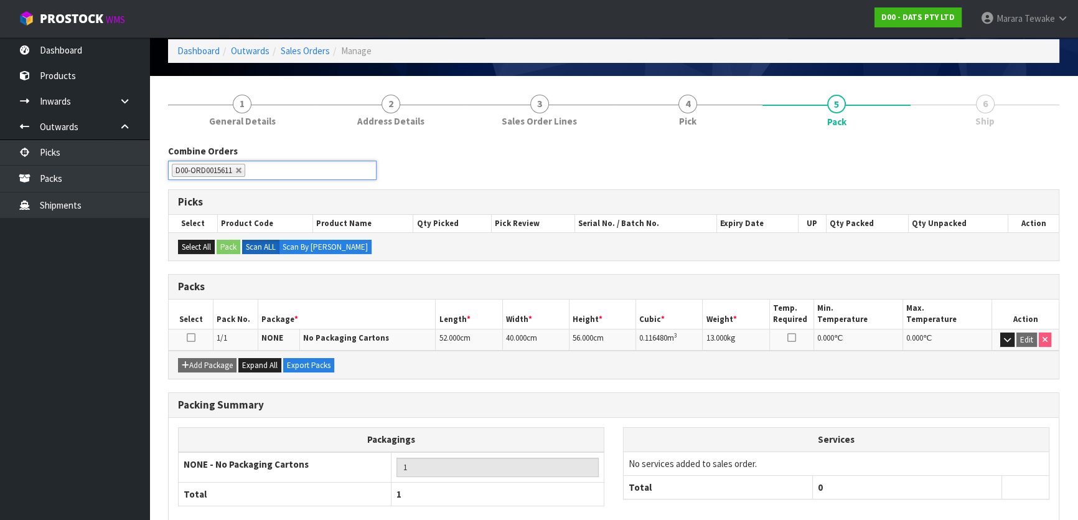
scroll to position [119, 0]
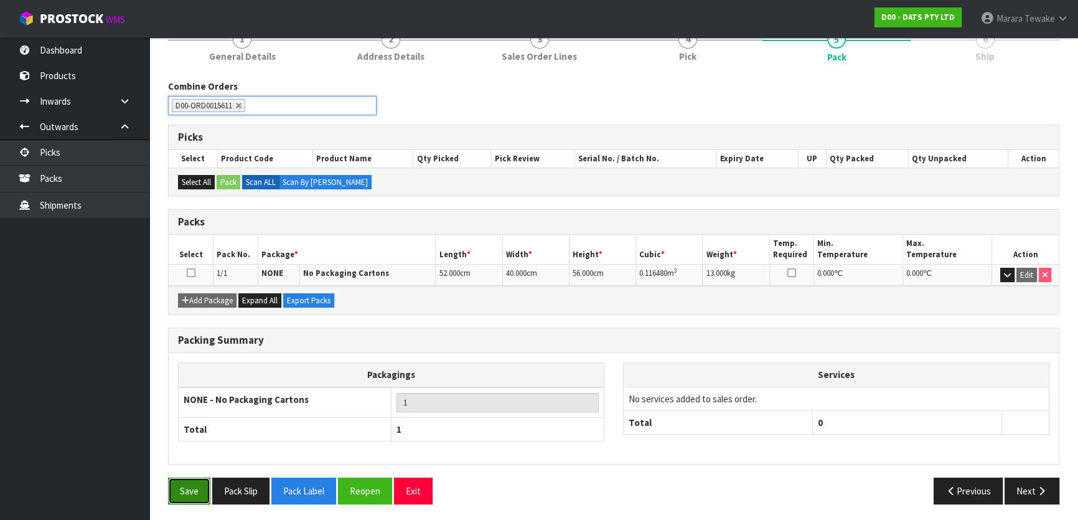
click at [192, 486] on button "Save" at bounding box center [189, 491] width 42 height 27
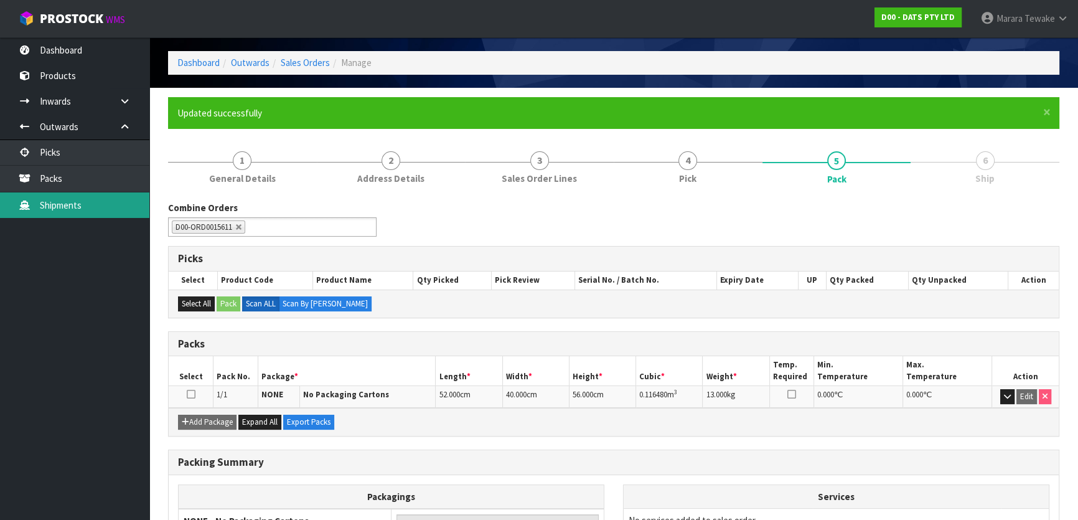
scroll to position [0, 0]
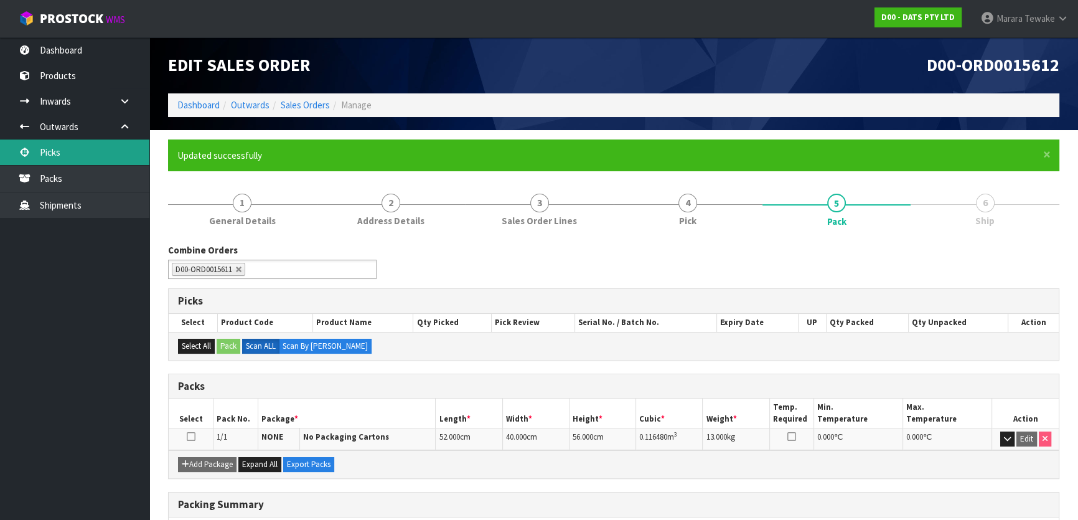
click at [64, 151] on link "Picks" at bounding box center [74, 152] width 149 height 26
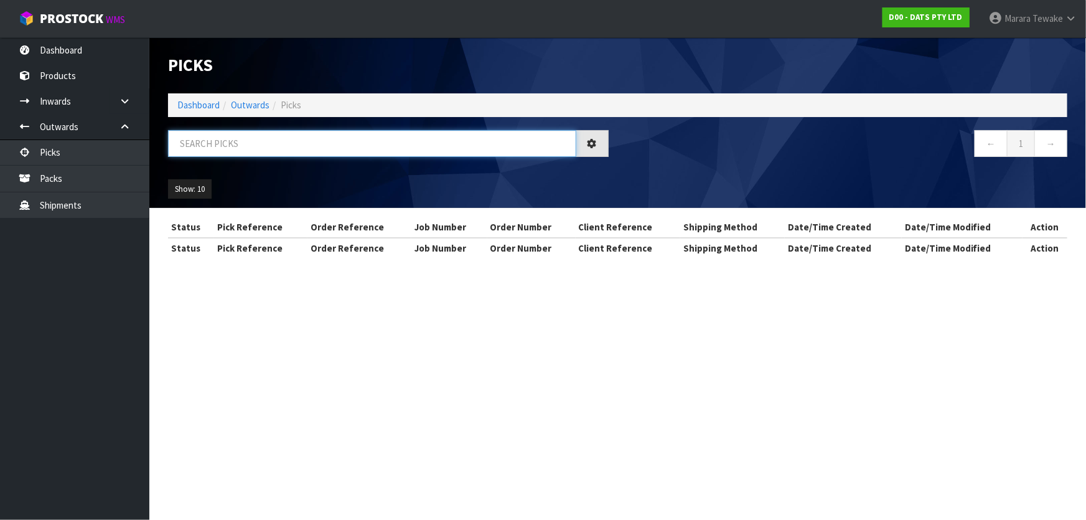
click at [217, 140] on input "text" at bounding box center [372, 143] width 408 height 27
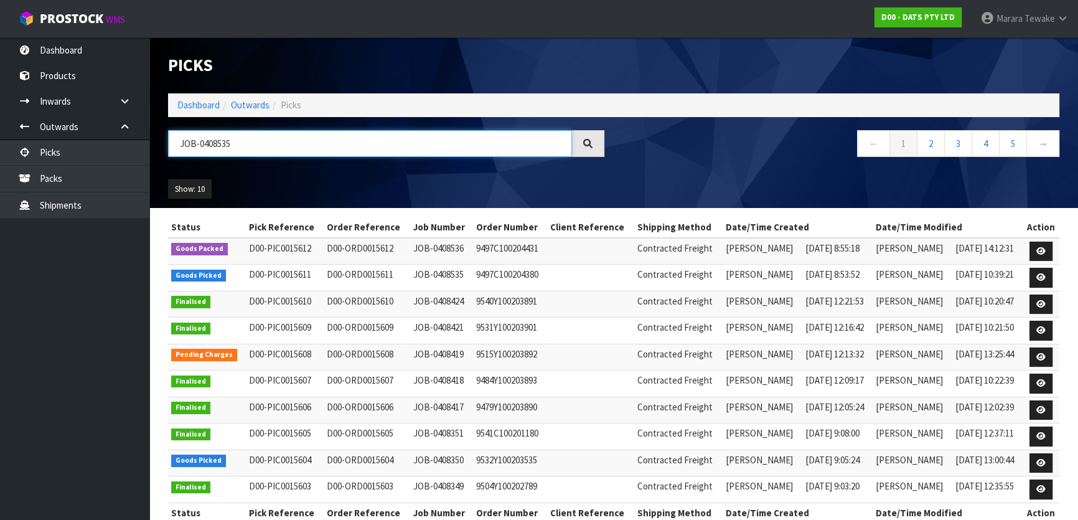
type input "JOB-0408535"
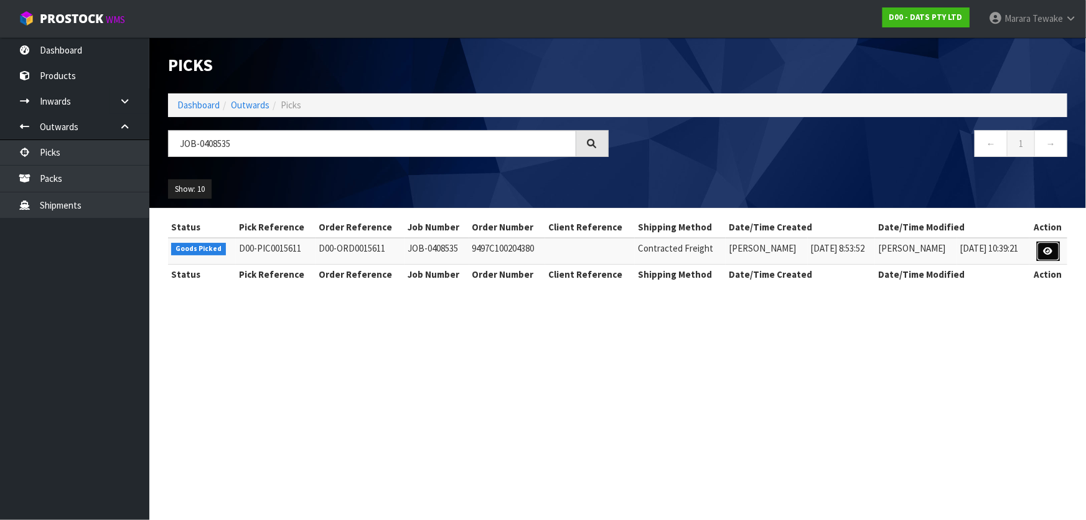
click at [1044, 253] on link at bounding box center [1048, 252] width 23 height 20
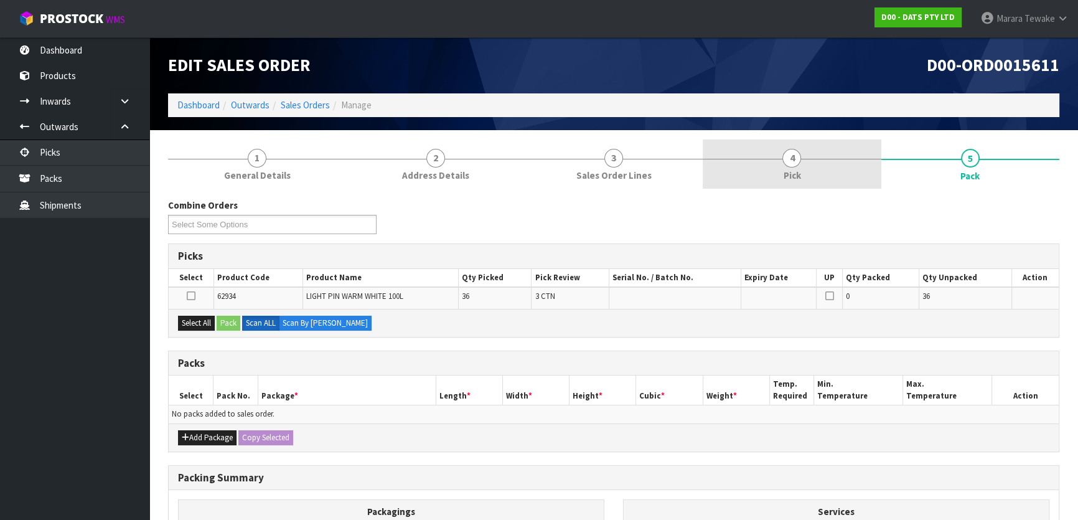
click at [804, 168] on link "4 Pick" at bounding box center [792, 163] width 178 height 49
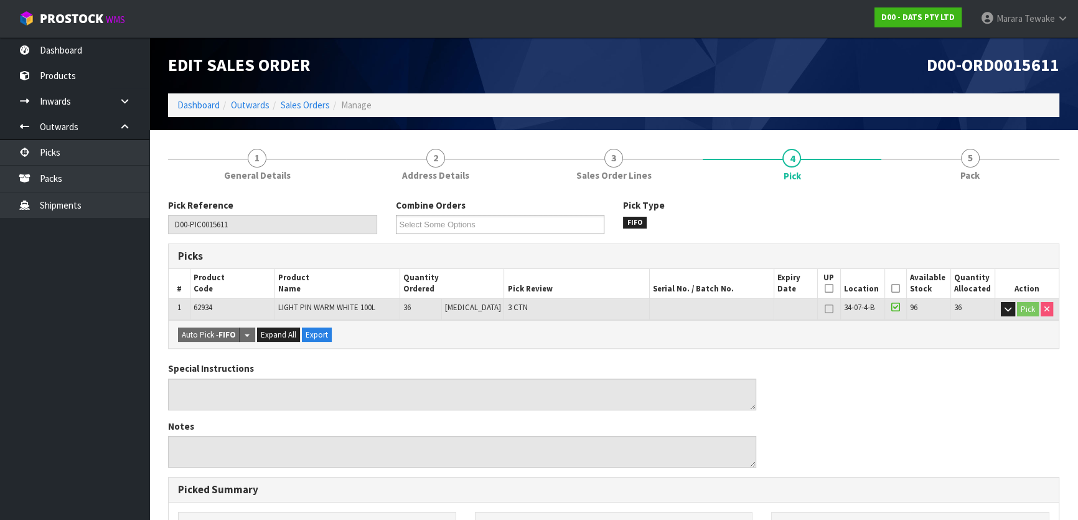
drag, startPoint x: 897, startPoint y: 289, endPoint x: 872, endPoint y: 286, distance: 25.0
click at [895, 290] on th "Picked" at bounding box center [896, 283] width 22 height 29
drag, startPoint x: 890, startPoint y: 285, endPoint x: 748, endPoint y: 263, distance: 143.5
click at [892, 288] on icon at bounding box center [896, 288] width 9 height 1
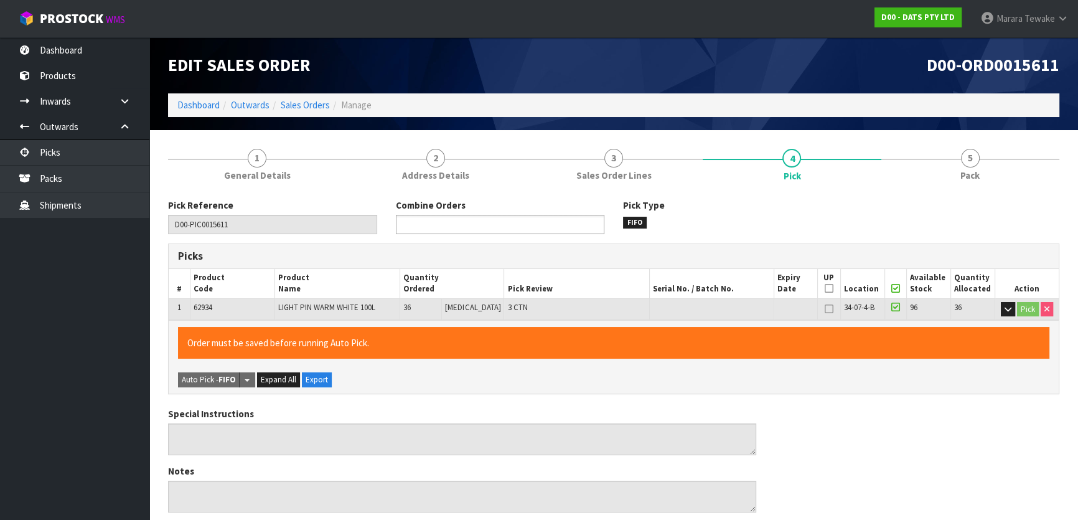
drag, startPoint x: 502, startPoint y: 220, endPoint x: 498, endPoint y: 205, distance: 15.4
click at [501, 219] on ul at bounding box center [500, 224] width 209 height 19
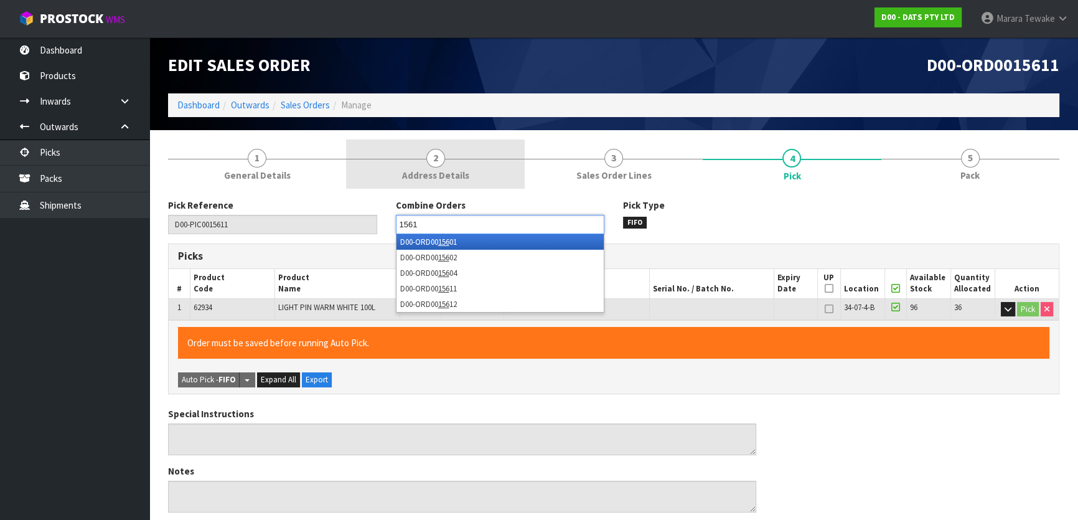
type input "15612"
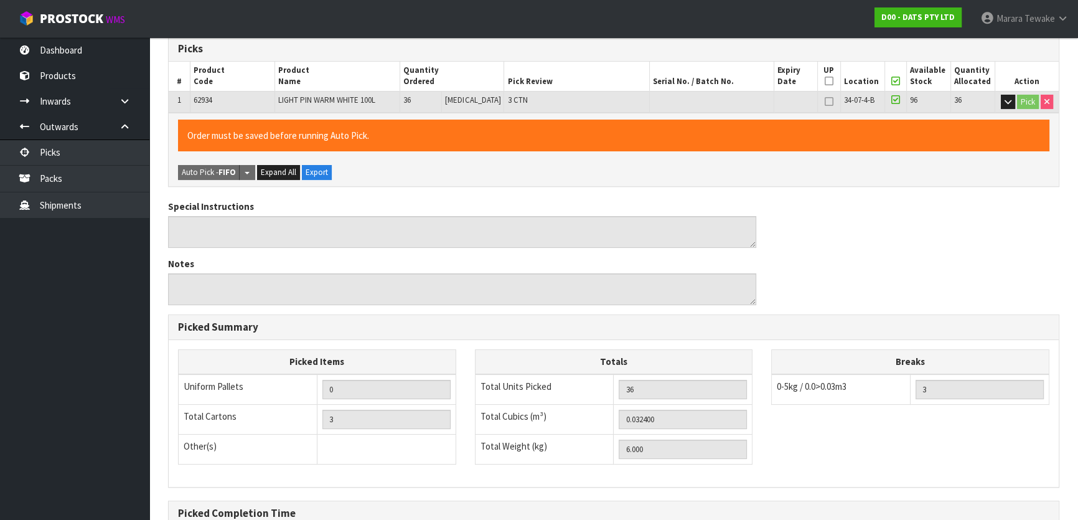
scroll to position [342, 0]
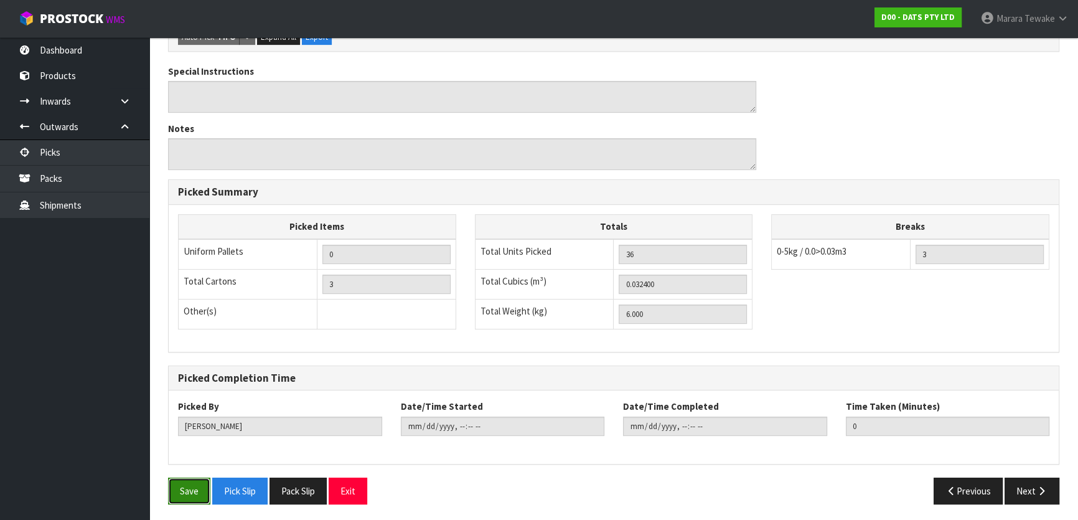
click at [201, 479] on button "Save" at bounding box center [189, 491] width 42 height 27
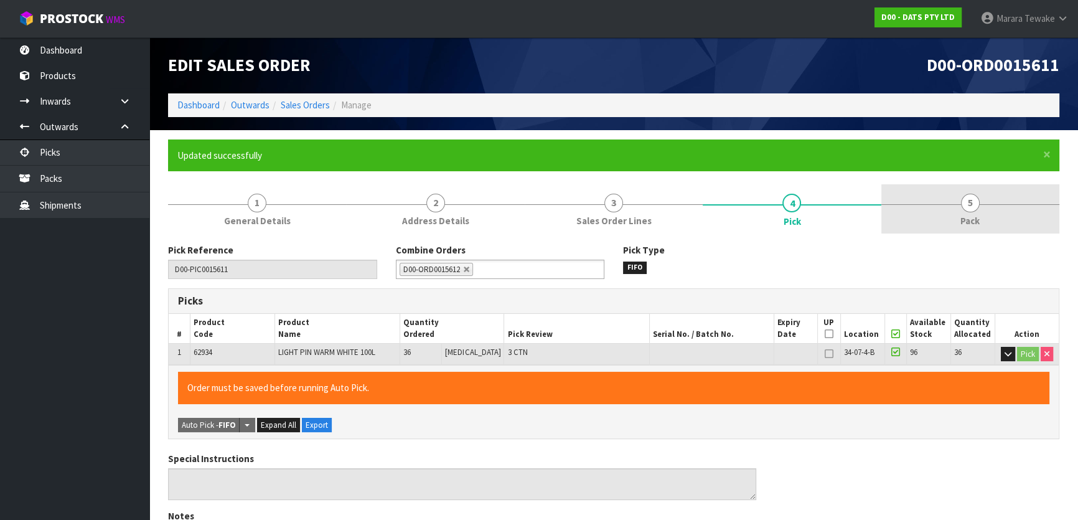
type input "Marara Tewake"
type input "2025-08-20T14:12:47"
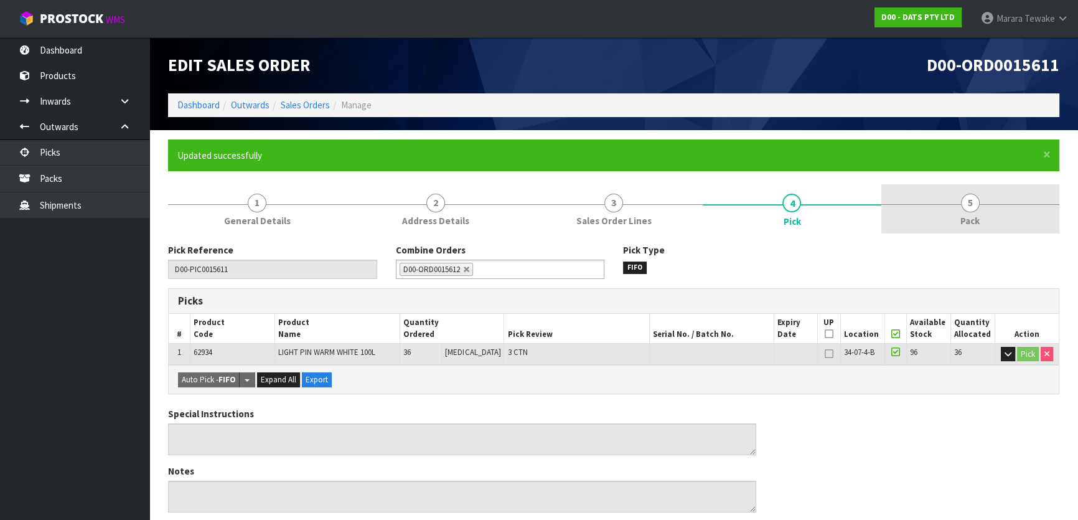
drag, startPoint x: 978, startPoint y: 224, endPoint x: 966, endPoint y: 224, distance: 11.8
click at [977, 222] on span "Pack" at bounding box center [970, 220] width 19 height 13
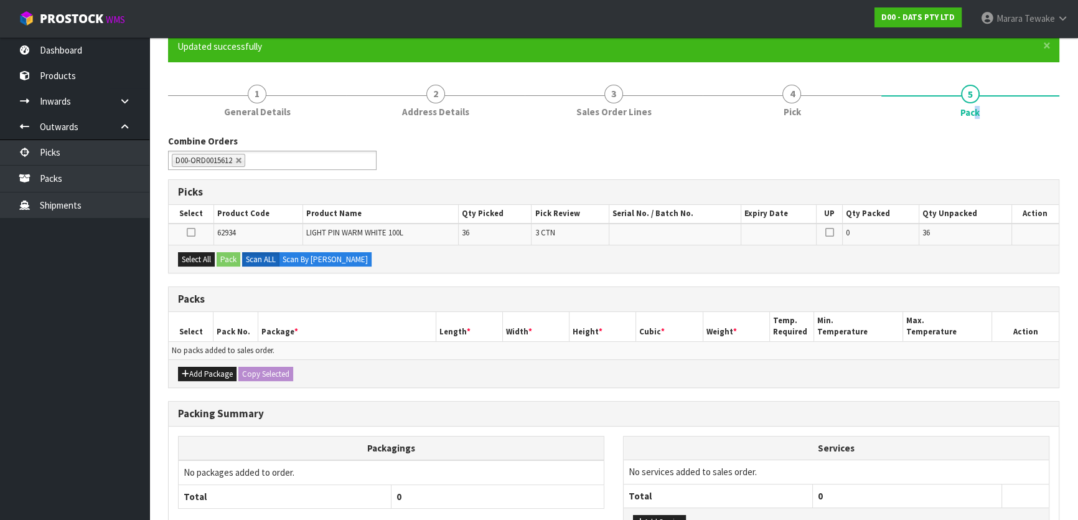
scroll to position [205, 0]
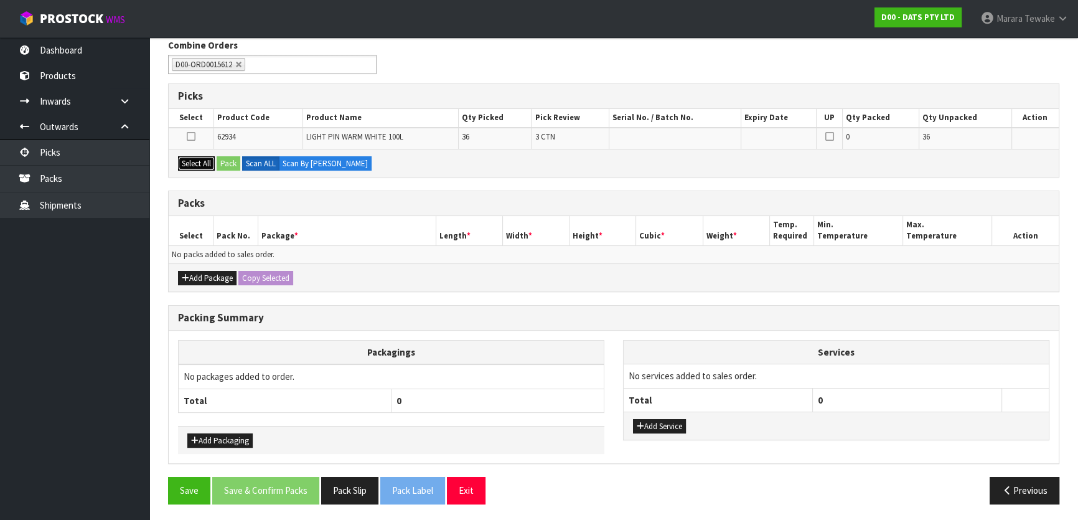
click at [202, 162] on button "Select All" at bounding box center [196, 163] width 37 height 15
click at [227, 162] on button "Pack" at bounding box center [229, 163] width 24 height 15
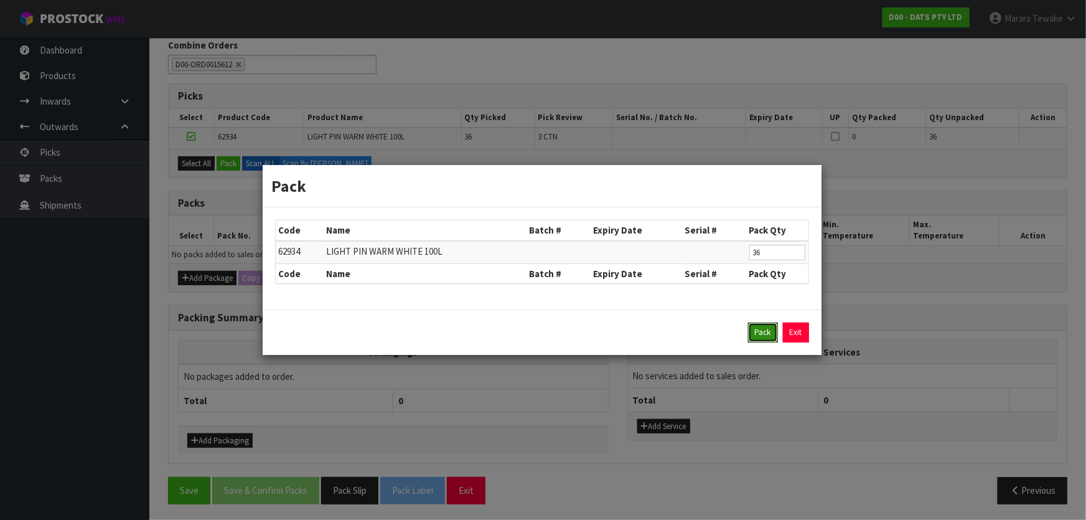
drag, startPoint x: 753, startPoint y: 330, endPoint x: 722, endPoint y: 331, distance: 31.1
click at [751, 330] on button "Pack" at bounding box center [763, 333] width 30 height 20
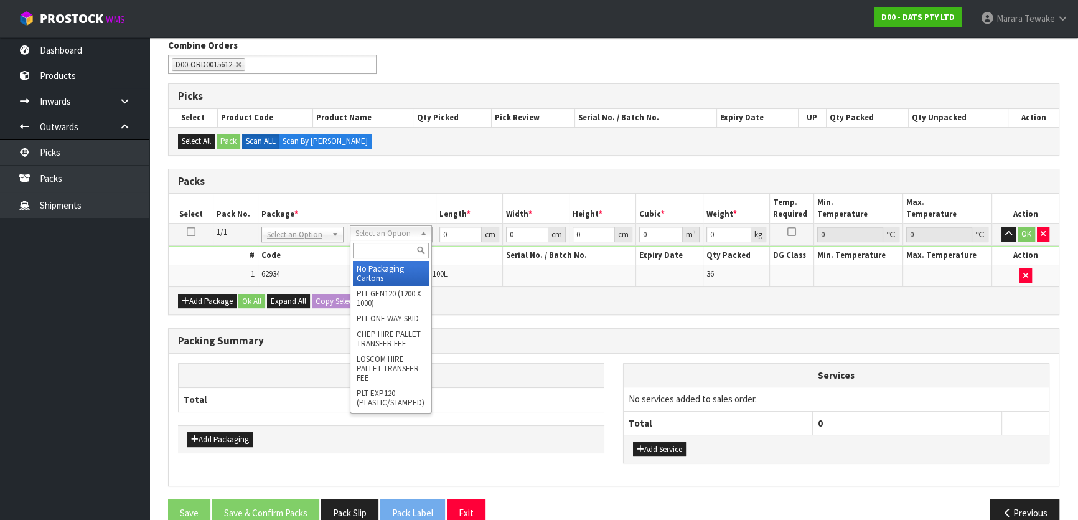
click at [370, 251] on input "text" at bounding box center [391, 251] width 76 height 16
type input "CTN9"
type input "51"
type input "38"
type input "58.5"
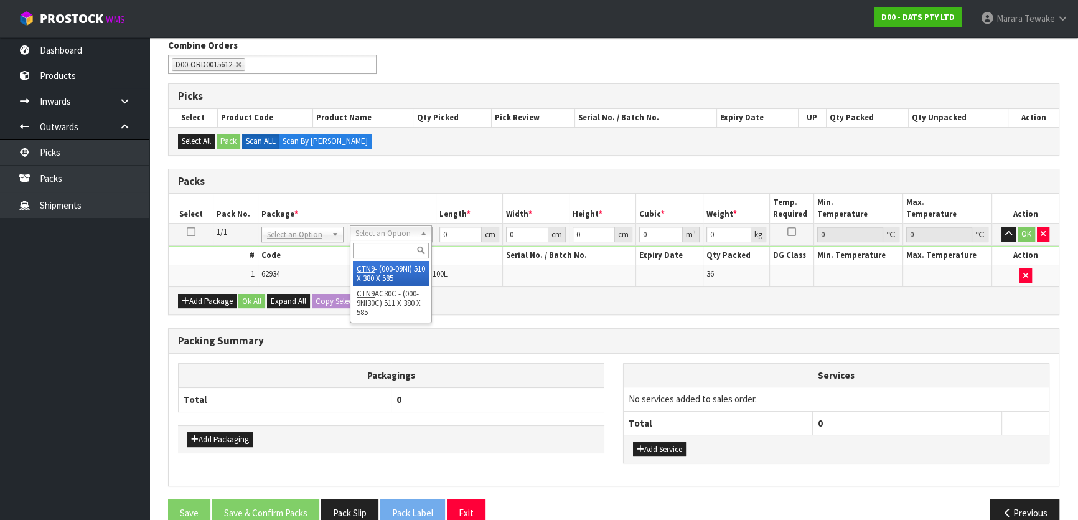
type input "0.113373"
type input "6.2"
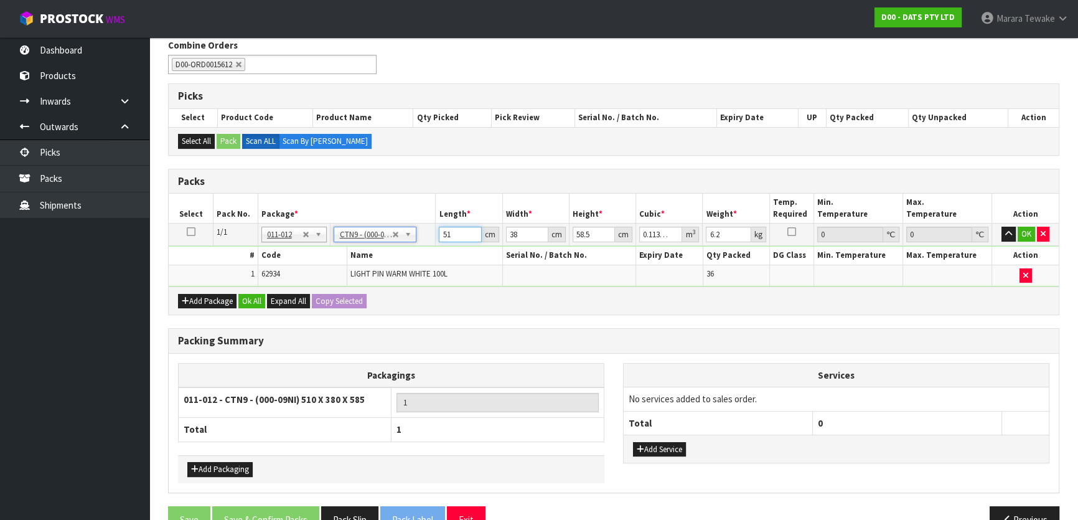
drag, startPoint x: 453, startPoint y: 232, endPoint x: 438, endPoint y: 220, distance: 19.1
click at [438, 224] on td "51 cm" at bounding box center [469, 235] width 67 height 22
drag, startPoint x: 460, startPoint y: 230, endPoint x: 449, endPoint y: 197, distance: 34.1
click at [443, 221] on table "Select Pack No. Package * Length * Width * Height * Cubic * Weight * Temp. Requ…" at bounding box center [614, 240] width 890 height 93
type input "5"
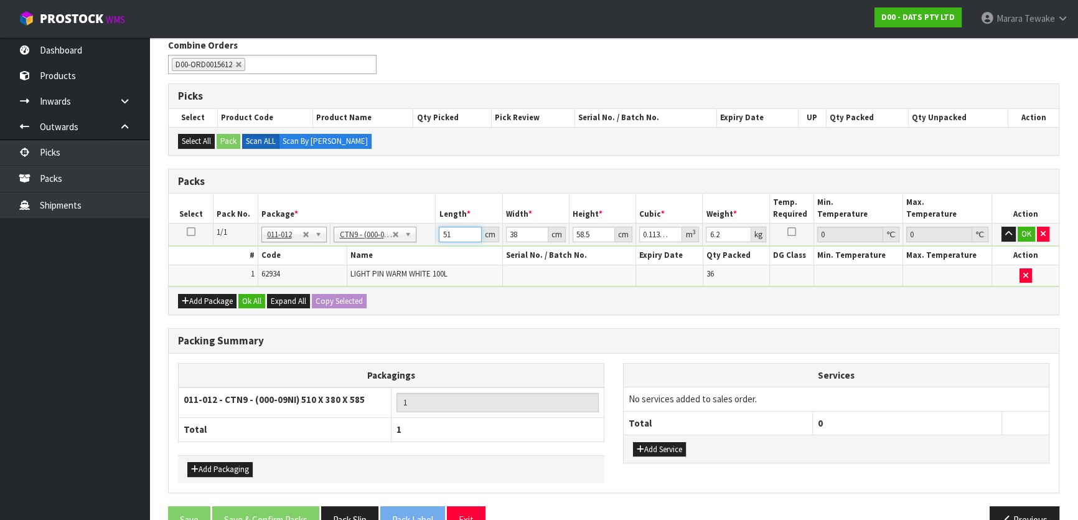
type input "0.011115"
type input "52"
type input "0.115596"
type input "52"
type input "4"
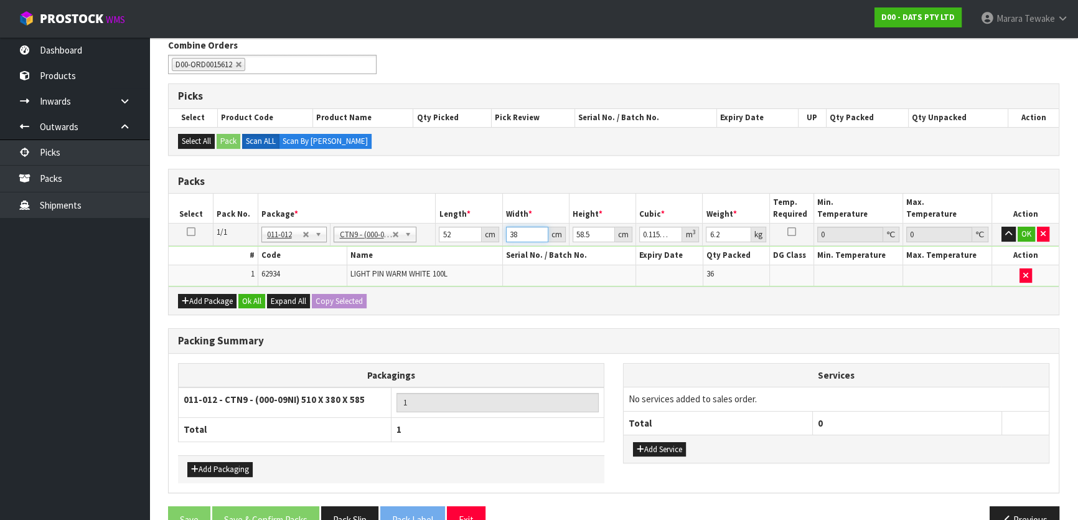
type input "0.012168"
type input "40"
type input "0.12168"
type input "40"
type input "5"
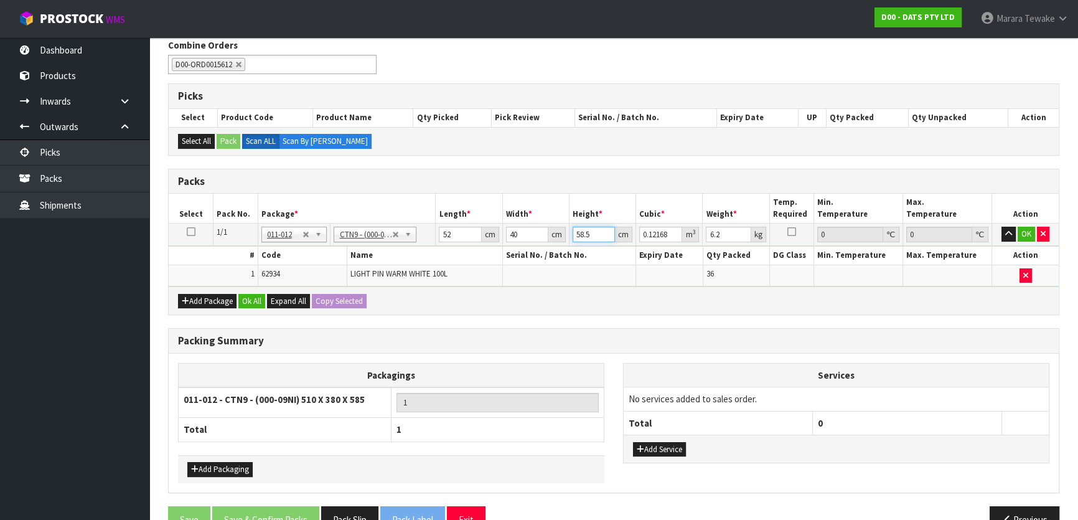
type input "0.0104"
type input "56"
type input "0.11648"
type input "56"
click at [1002, 227] on button "button" at bounding box center [1009, 234] width 14 height 15
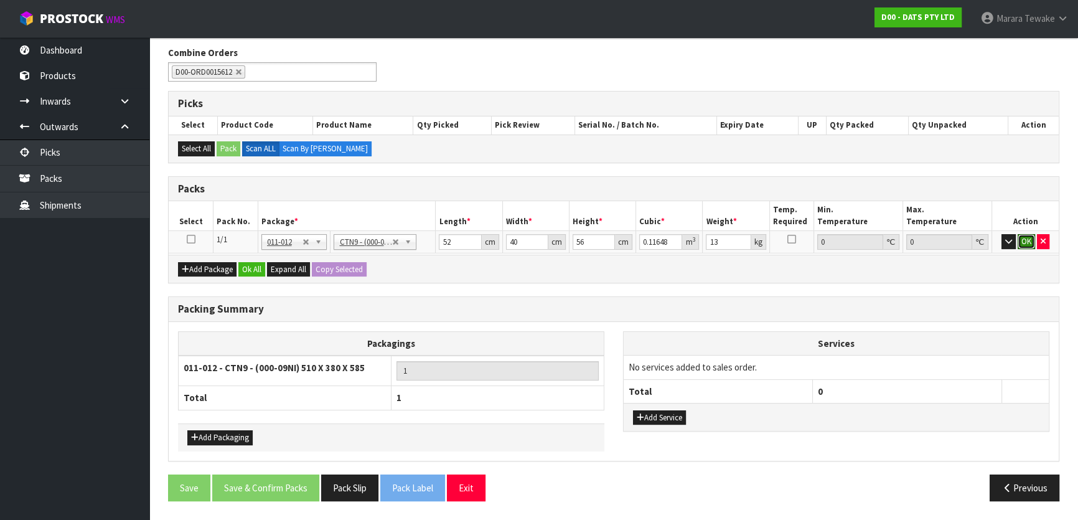
click button "OK" at bounding box center [1026, 241] width 17 height 15
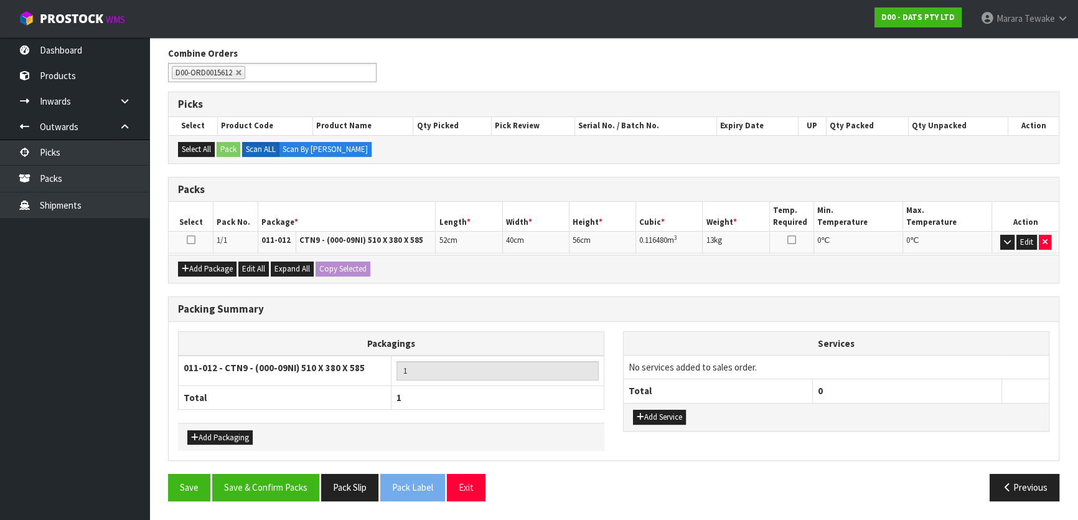
scroll to position [192, 0]
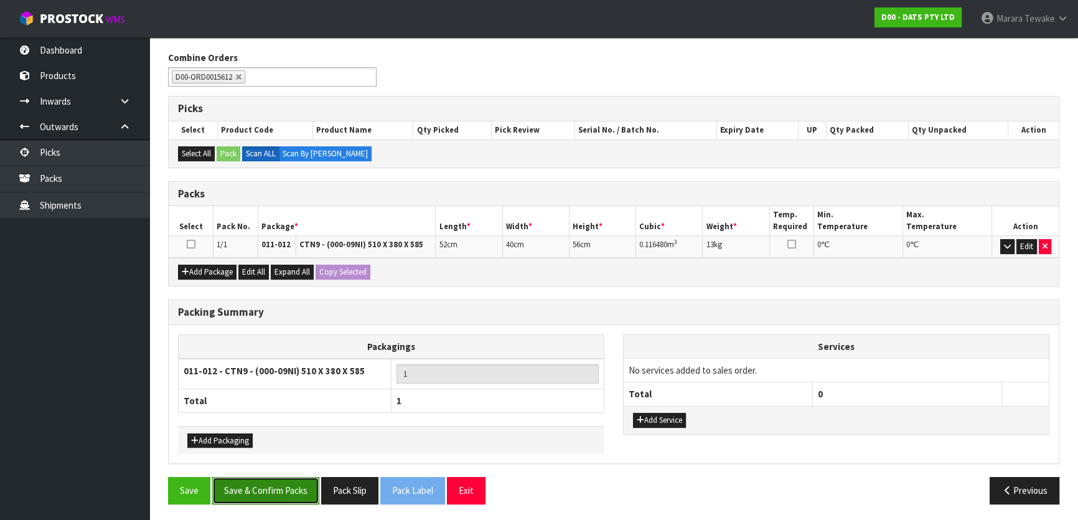
click at [295, 479] on button "Save & Confirm Packs" at bounding box center [265, 490] width 107 height 27
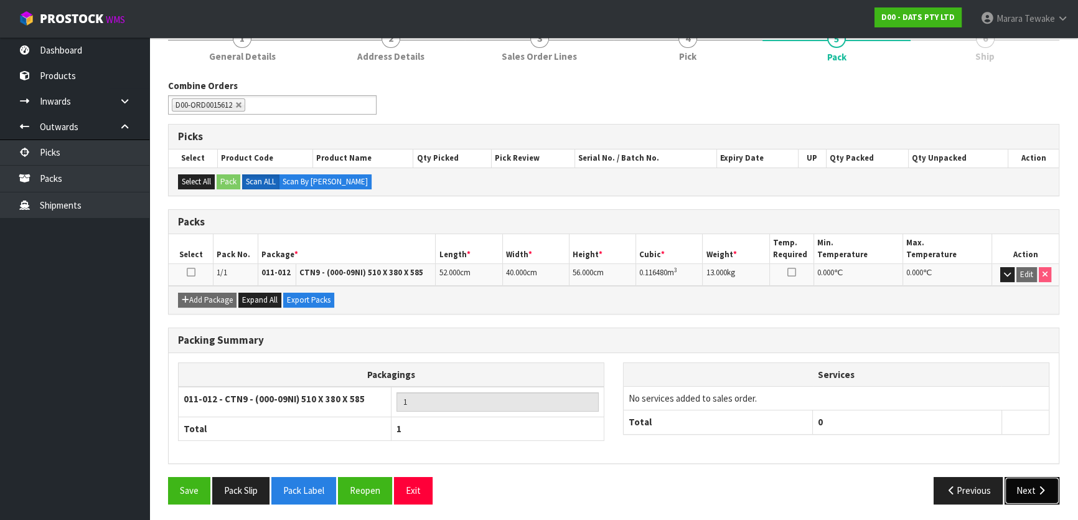
click at [1019, 479] on button "Next" at bounding box center [1032, 490] width 55 height 27
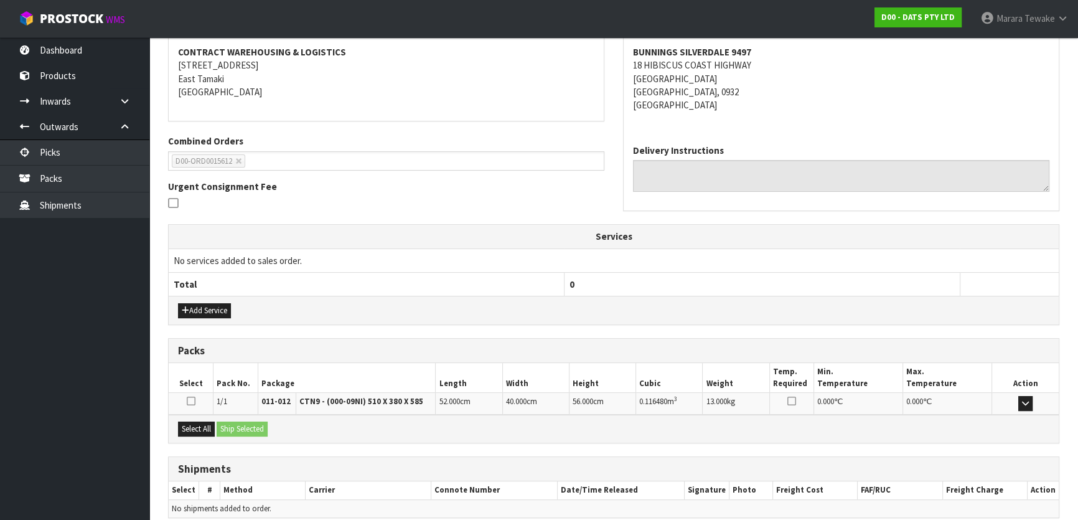
scroll to position [287, 0]
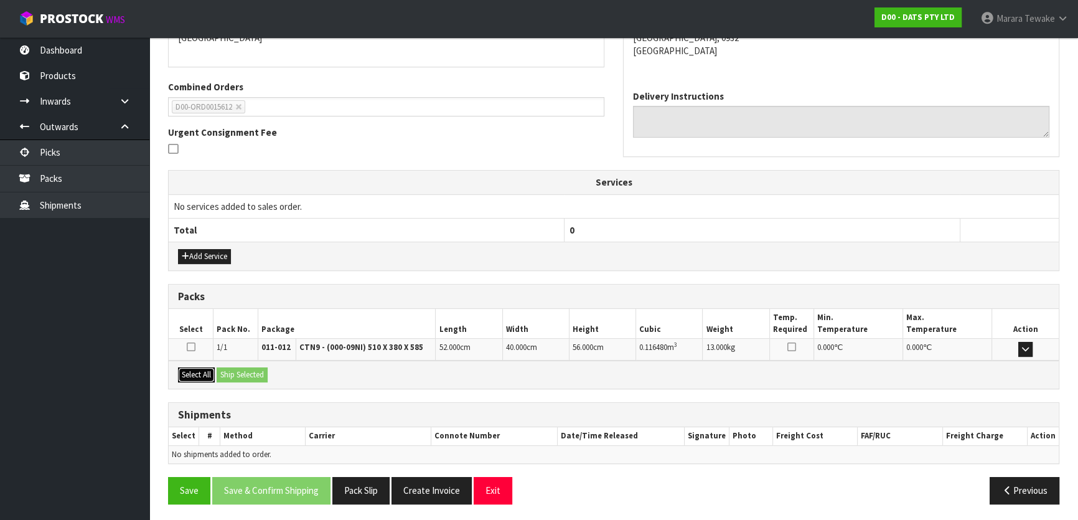
drag, startPoint x: 210, startPoint y: 371, endPoint x: 224, endPoint y: 371, distance: 13.7
click at [212, 371] on button "Select All" at bounding box center [196, 374] width 37 height 15
drag, startPoint x: 265, startPoint y: 371, endPoint x: 281, endPoint y: 375, distance: 16.0
click at [273, 372] on div "Select All Ship Selected" at bounding box center [614, 375] width 890 height 28
click at [244, 369] on button "Ship Selected" at bounding box center [242, 374] width 51 height 15
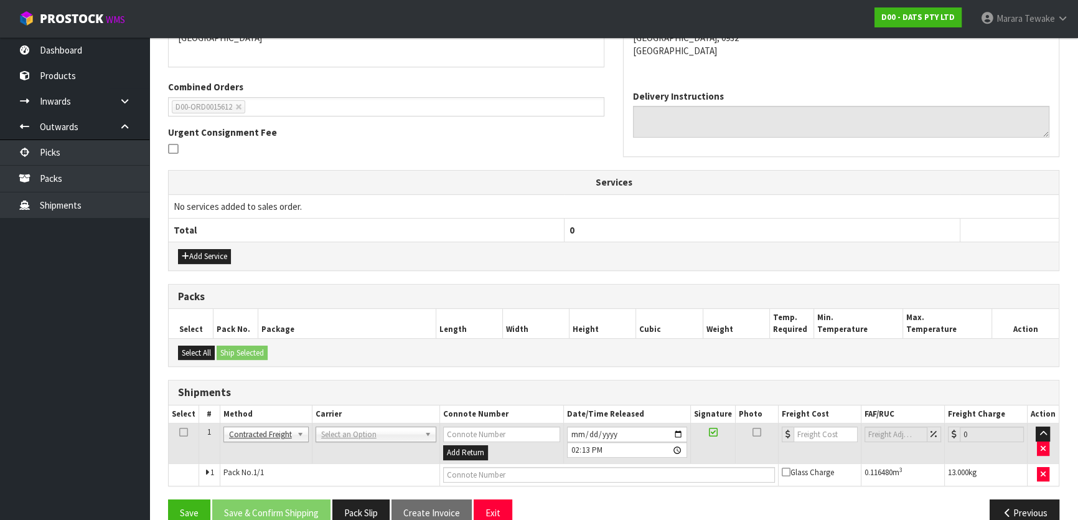
scroll to position [309, 0]
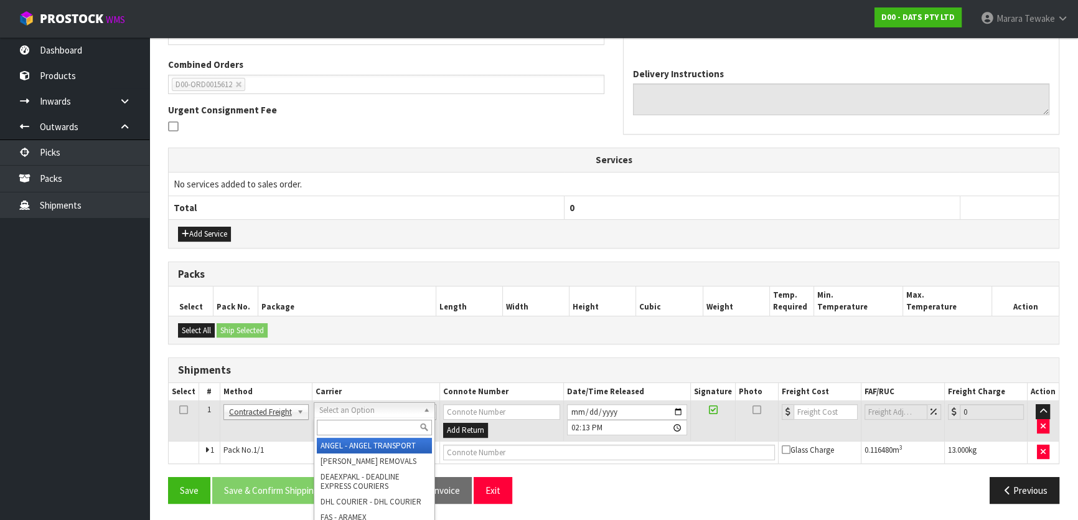
drag, startPoint x: 356, startPoint y: 407, endPoint x: 356, endPoint y: 423, distance: 15.6
click at [356, 423] on input "text" at bounding box center [374, 428] width 115 height 16
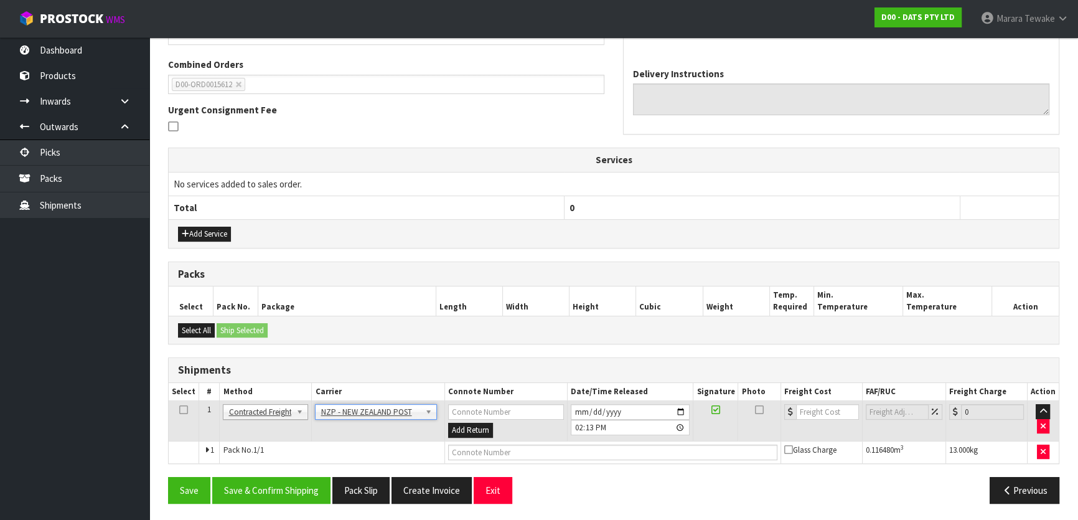
drag, startPoint x: 279, startPoint y: 507, endPoint x: 278, endPoint y: 498, distance: 8.8
click at [279, 506] on div "Save Save & Confirm Shipping Pack Slip Create Invoice Exit Previous" at bounding box center [614, 495] width 910 height 36
click at [284, 488] on button "Save & Confirm Shipping" at bounding box center [271, 490] width 118 height 27
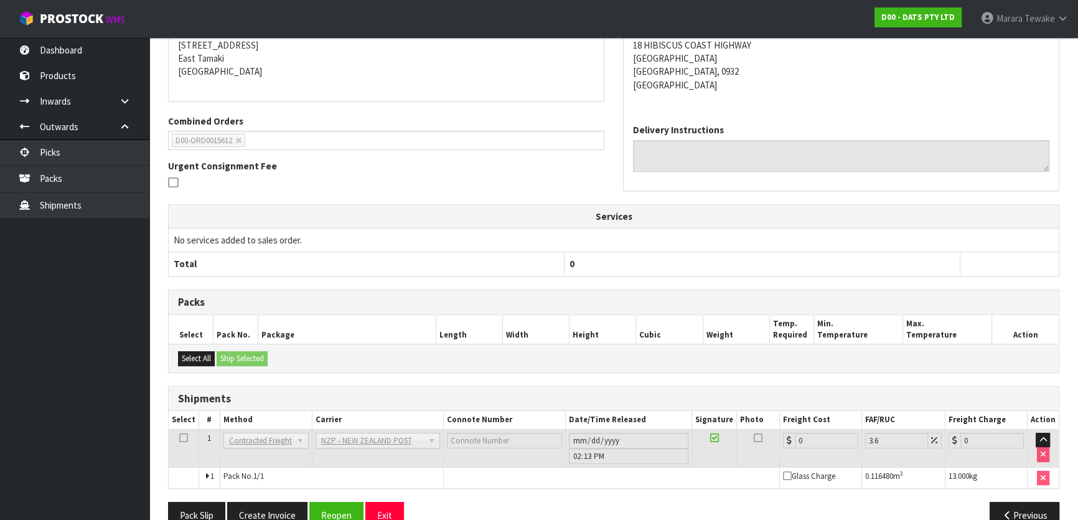
scroll to position [292, 0]
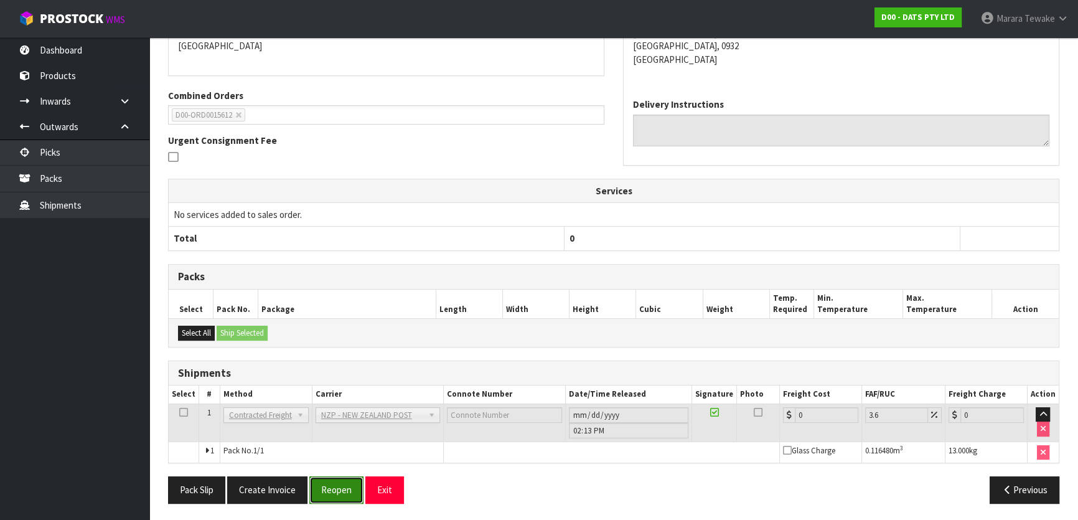
drag, startPoint x: 324, startPoint y: 487, endPoint x: 314, endPoint y: 488, distance: 10.0
click at [324, 487] on button "Reopen" at bounding box center [336, 489] width 54 height 27
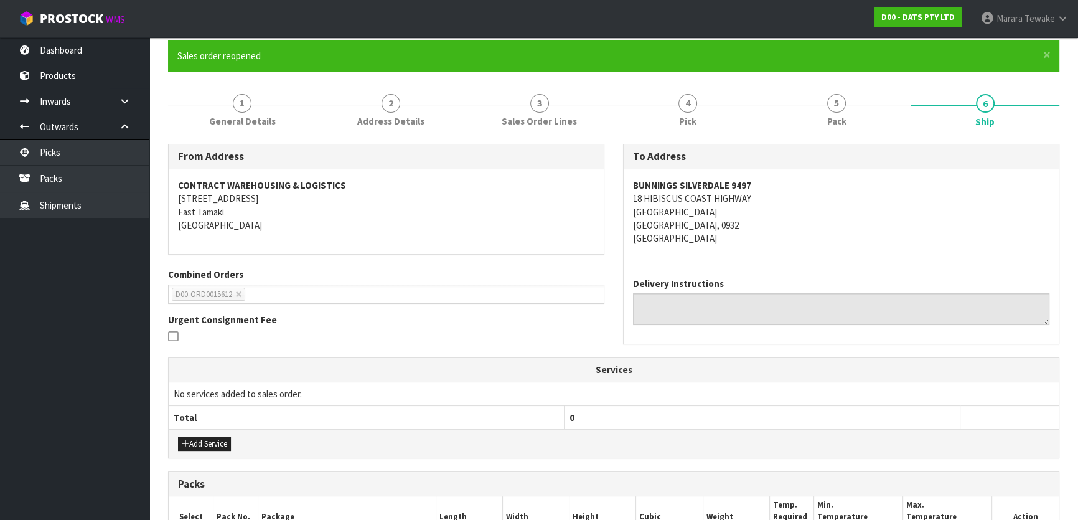
scroll to position [309, 0]
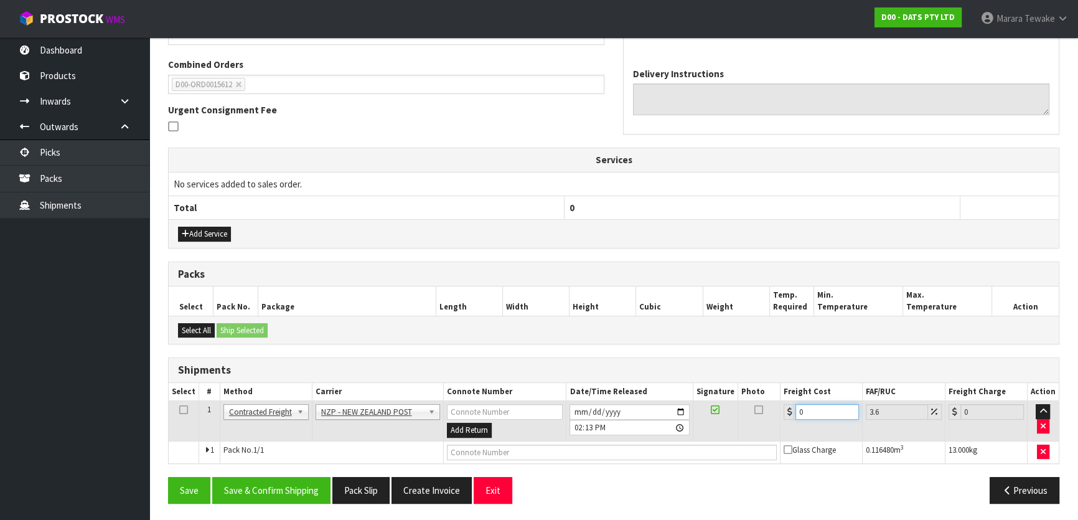
drag, startPoint x: 793, startPoint y: 405, endPoint x: 743, endPoint y: 354, distance: 71.3
click at [768, 392] on table "Select # Method Carrier Connote Number Date/Time Released Signature Photo Freig…" at bounding box center [614, 423] width 890 height 80
click at [276, 479] on button "Save & Confirm Shipping" at bounding box center [271, 490] width 118 height 27
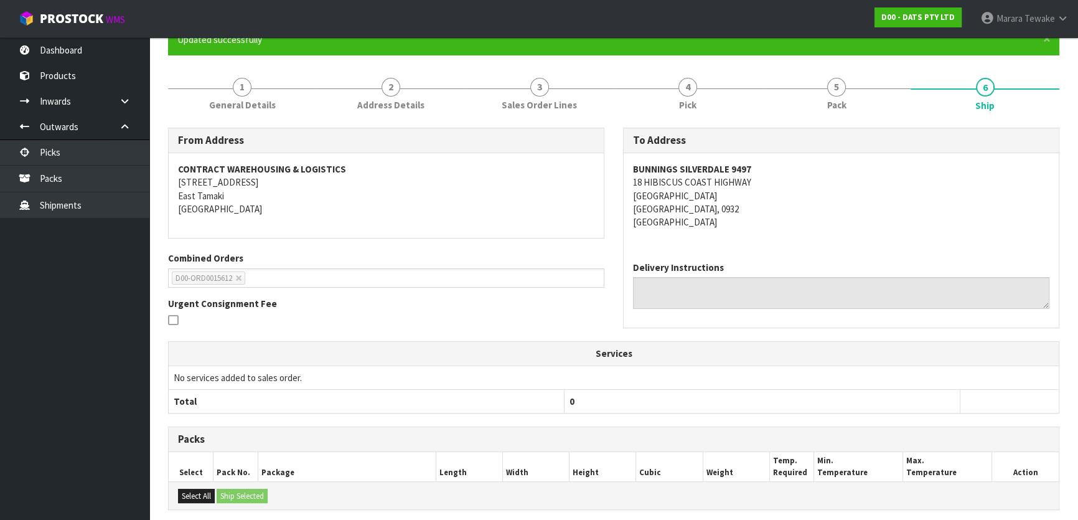
scroll to position [0, 0]
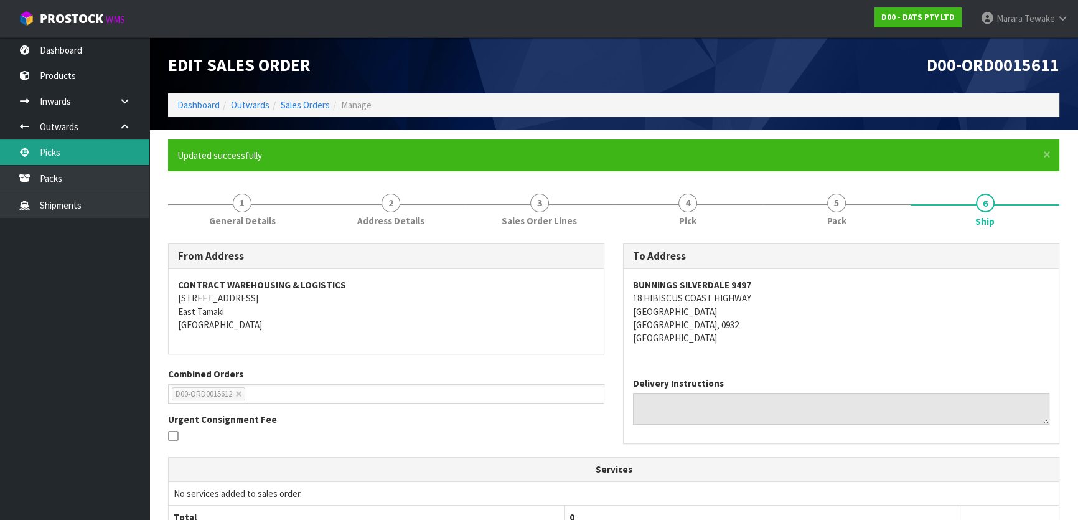
click at [134, 163] on link "Picks" at bounding box center [74, 152] width 149 height 26
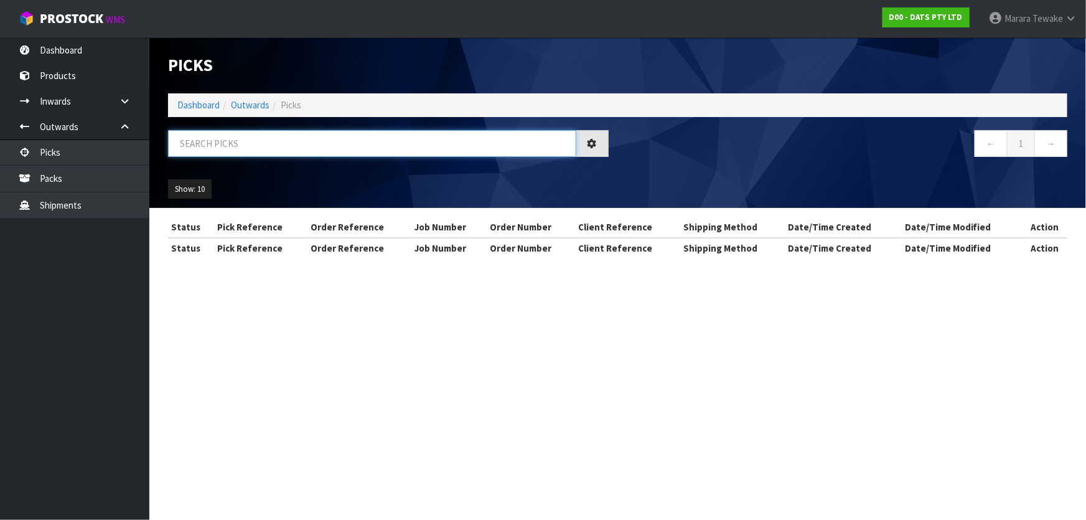
click at [205, 144] on input "text" at bounding box center [372, 143] width 408 height 27
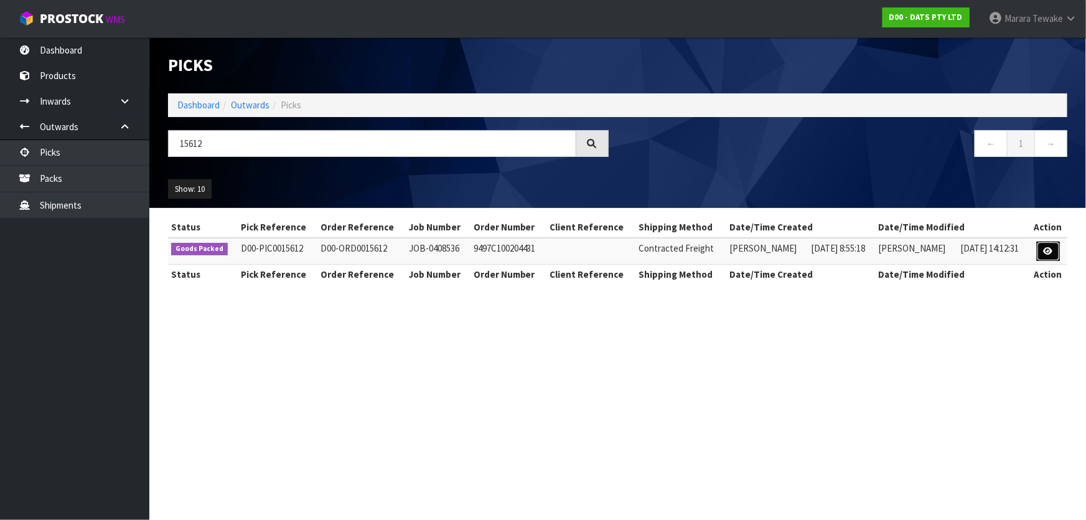
click at [1050, 257] on link at bounding box center [1048, 252] width 23 height 20
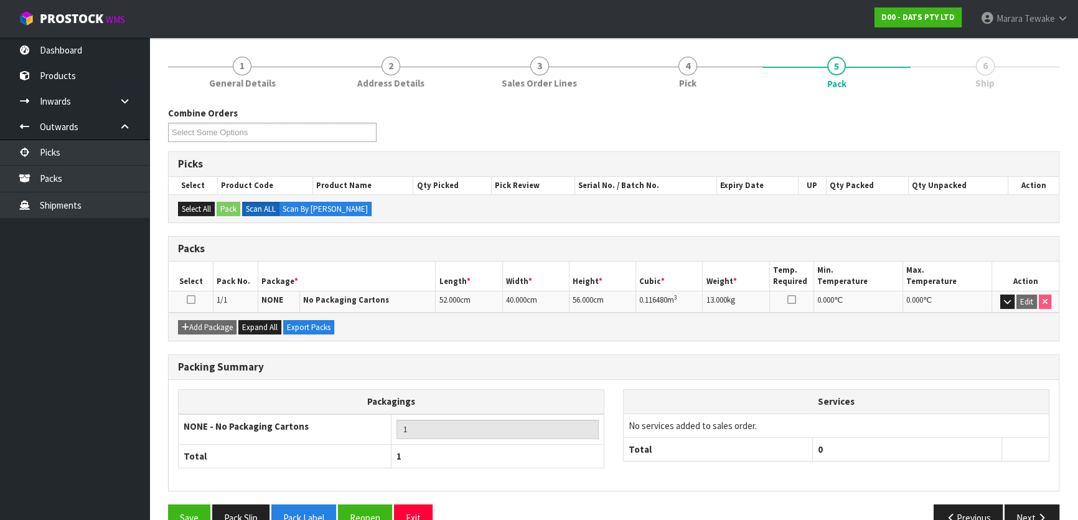
scroll to position [119, 0]
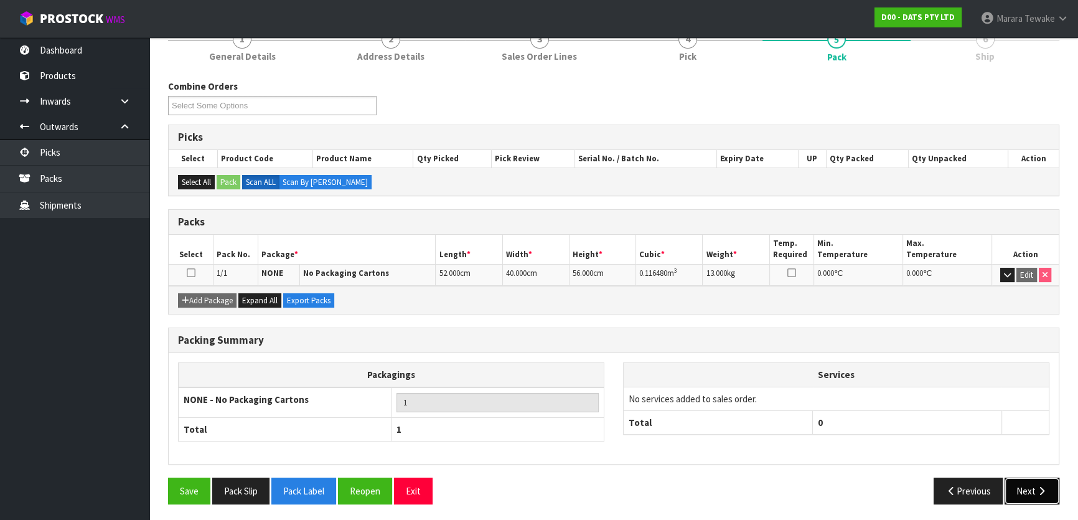
click at [1030, 486] on button "Next" at bounding box center [1032, 491] width 55 height 27
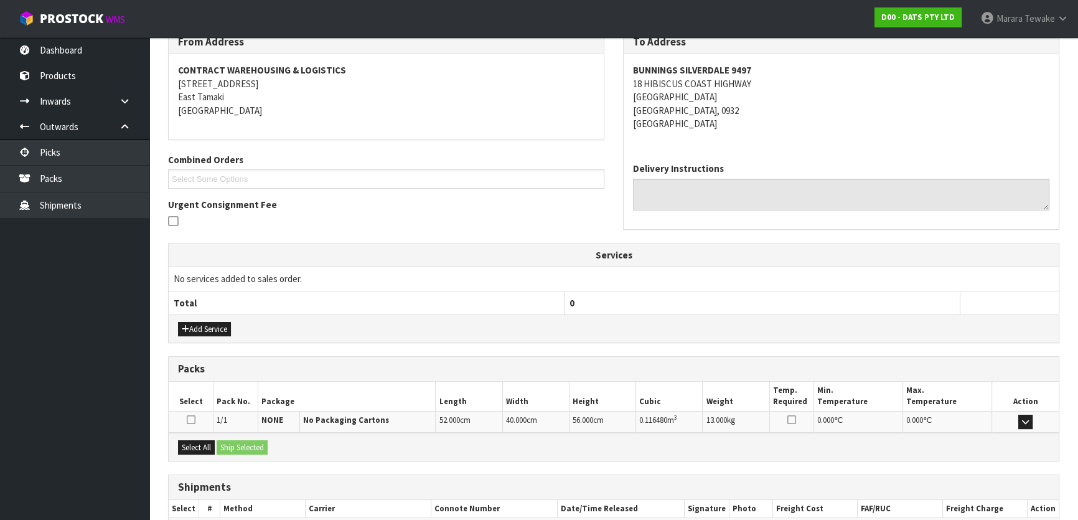
scroll to position [242, 0]
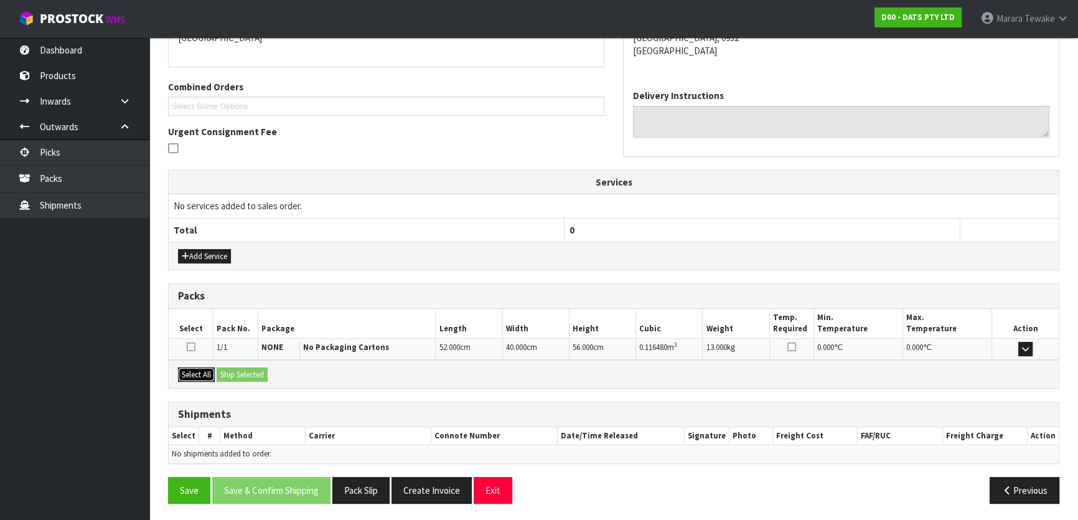
drag, startPoint x: 184, startPoint y: 379, endPoint x: 207, endPoint y: 376, distance: 22.6
click at [187, 377] on button "Select All" at bounding box center [196, 374] width 37 height 15
click at [232, 376] on button "Ship Selected" at bounding box center [242, 374] width 51 height 15
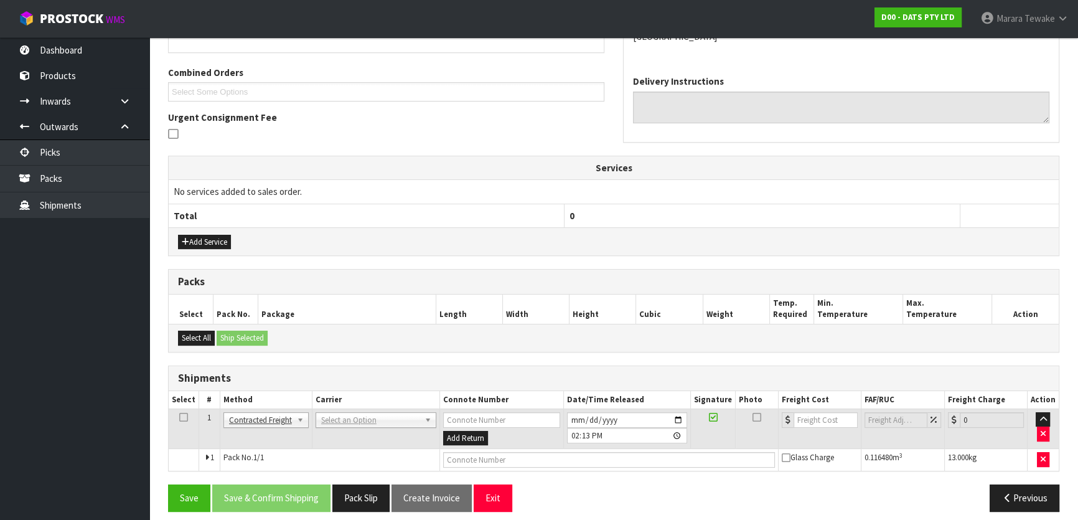
scroll to position [264, 0]
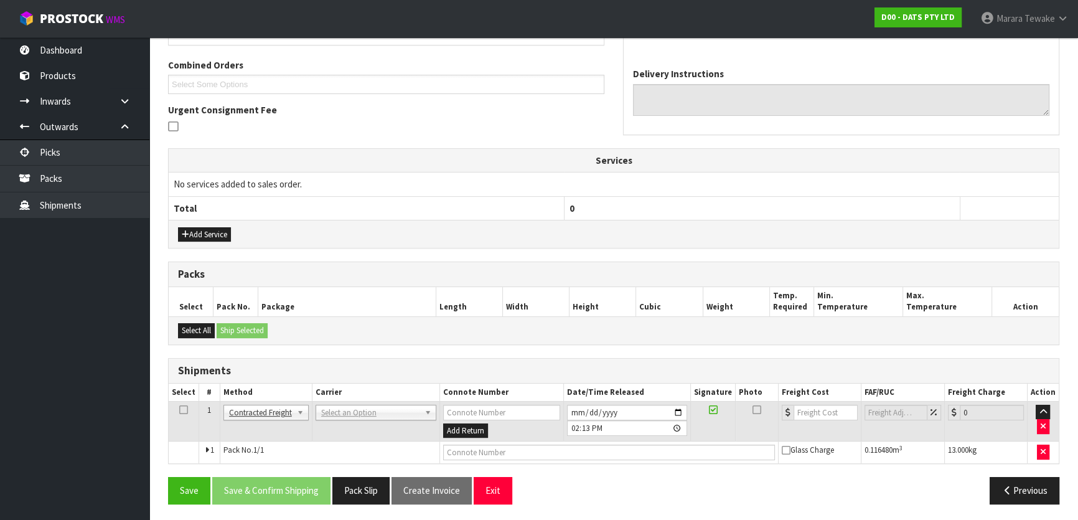
drag, startPoint x: 370, startPoint y: 405, endPoint x: 367, endPoint y: 423, distance: 17.7
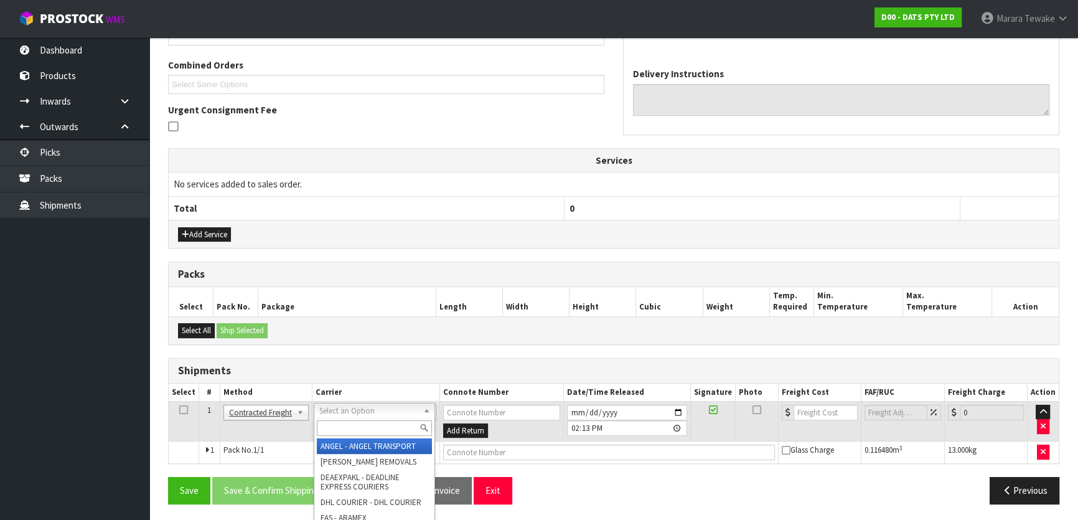
click at [367, 425] on input "text" at bounding box center [374, 428] width 115 height 16
drag, startPoint x: 389, startPoint y: 443, endPoint x: 462, endPoint y: 459, distance: 74.6
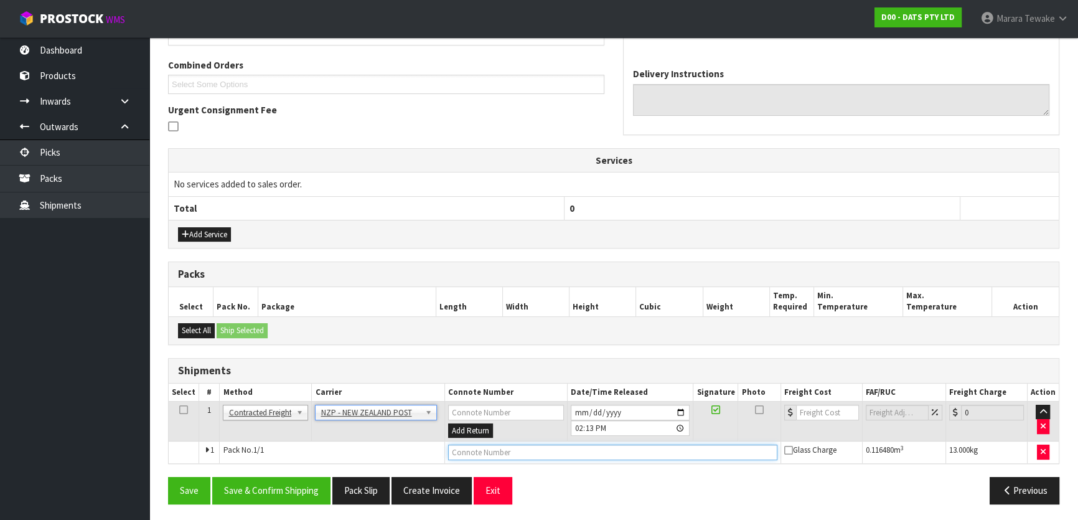
drag, startPoint x: 494, startPoint y: 450, endPoint x: 511, endPoint y: 456, distance: 18.2
click at [496, 449] on input "text" at bounding box center [612, 453] width 329 height 16
click at [168, 477] on button "Save" at bounding box center [189, 490] width 42 height 27
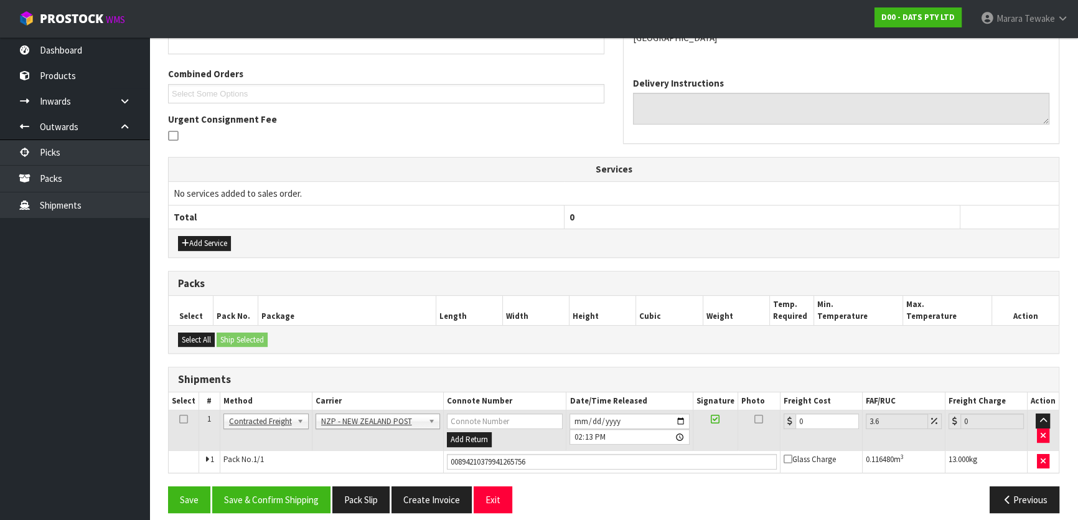
scroll to position [309, 0]
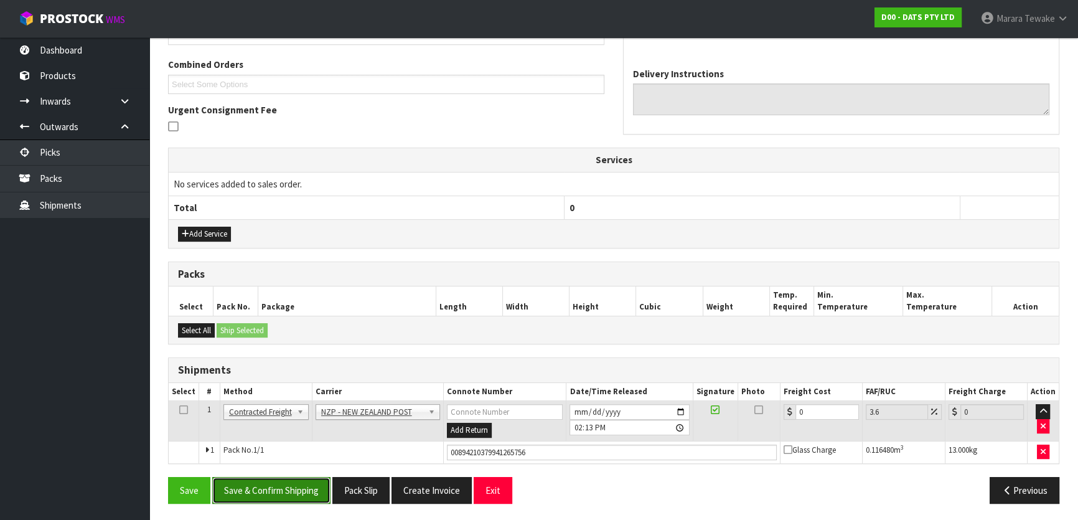
click at [247, 491] on button "Save & Confirm Shipping" at bounding box center [271, 490] width 118 height 27
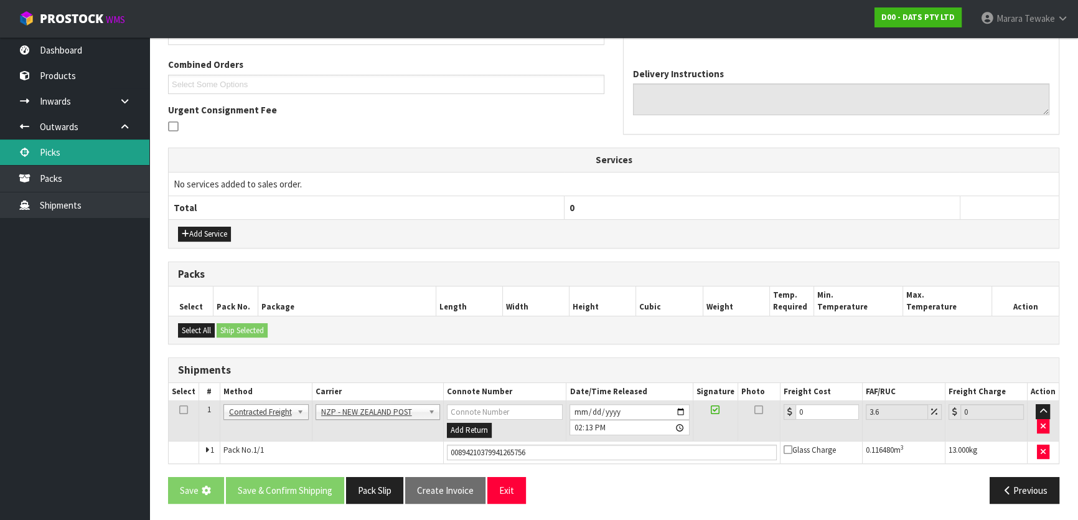
scroll to position [0, 0]
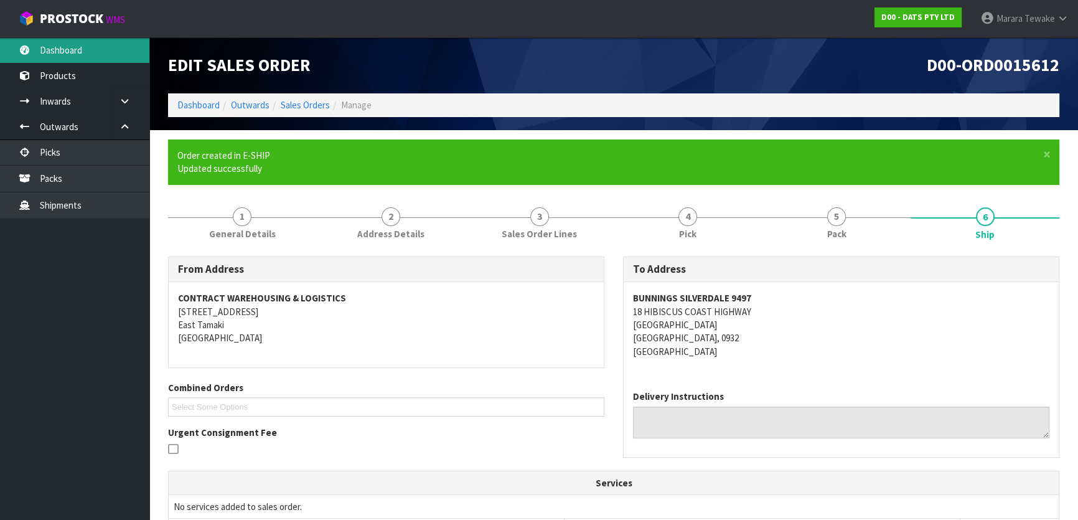
click at [111, 39] on link "Dashboard" at bounding box center [74, 50] width 149 height 26
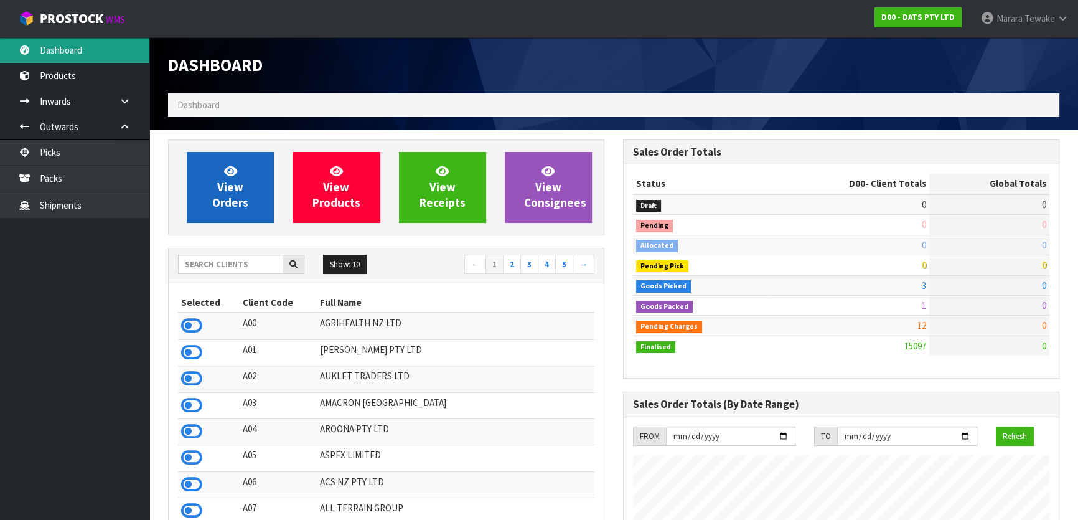
scroll to position [941, 455]
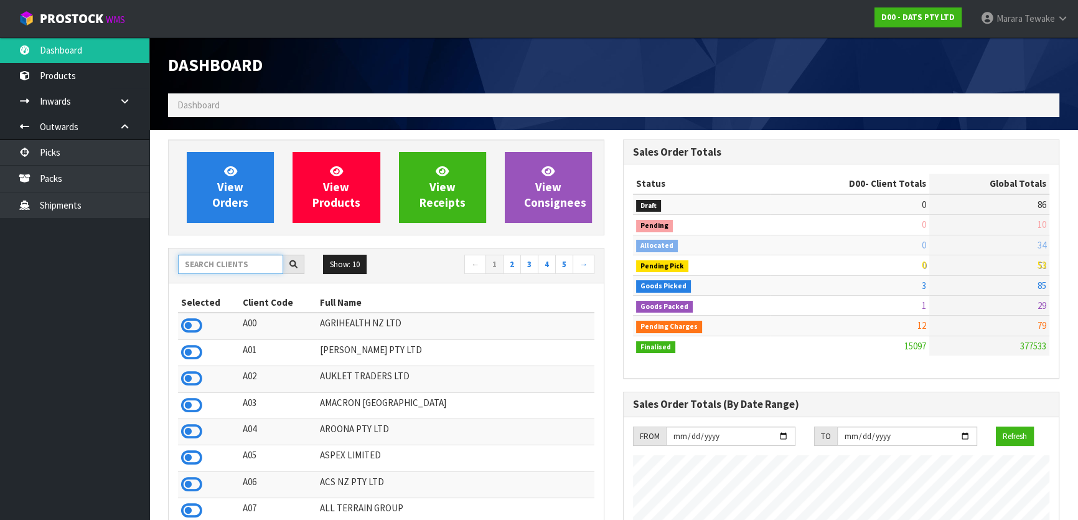
click at [218, 259] on input "text" at bounding box center [230, 264] width 105 height 19
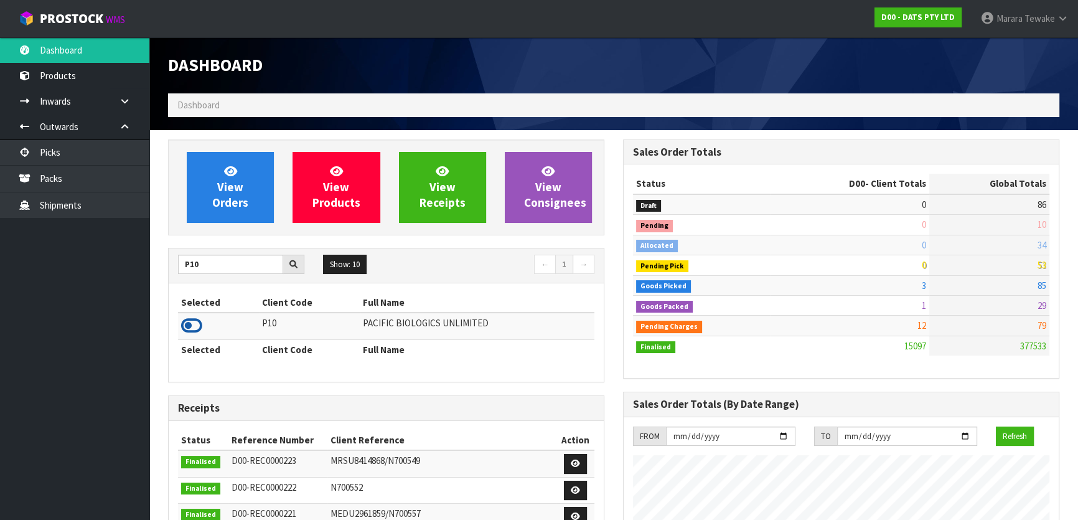
click at [191, 323] on icon at bounding box center [191, 325] width 21 height 19
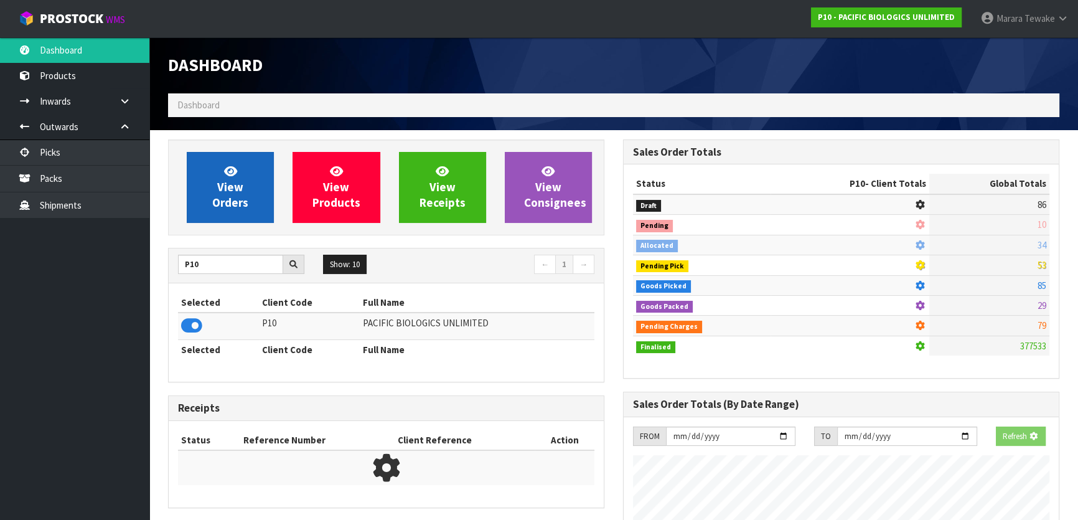
scroll to position [775, 455]
click at [239, 189] on span "View Orders" at bounding box center [230, 187] width 36 height 47
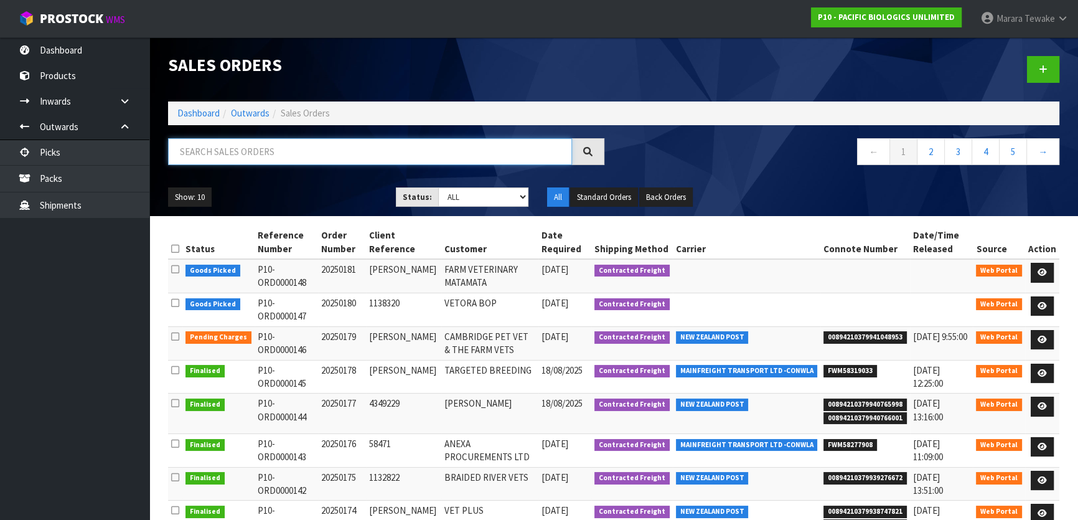
click at [205, 150] on input "text" at bounding box center [370, 151] width 404 height 27
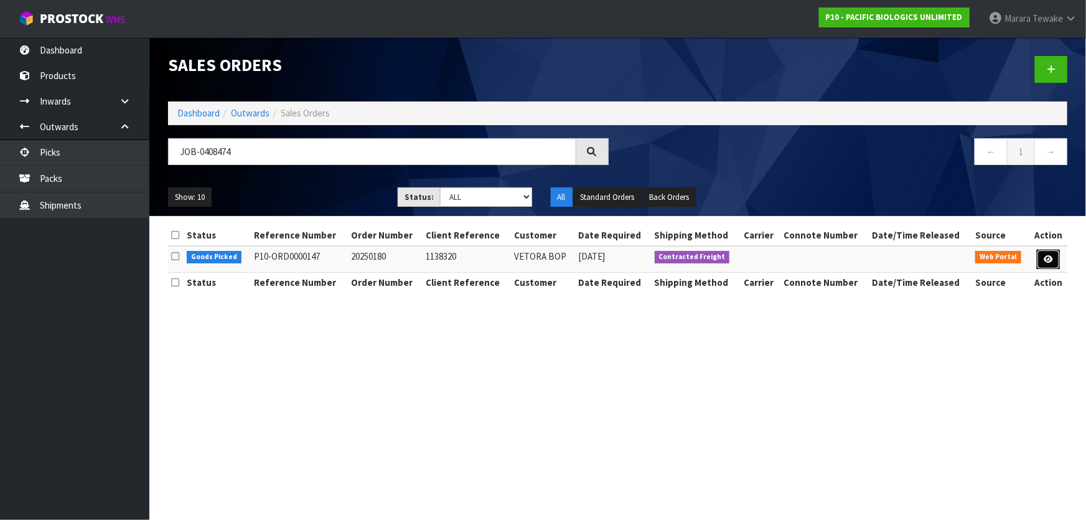
click at [1044, 258] on link at bounding box center [1048, 260] width 23 height 20
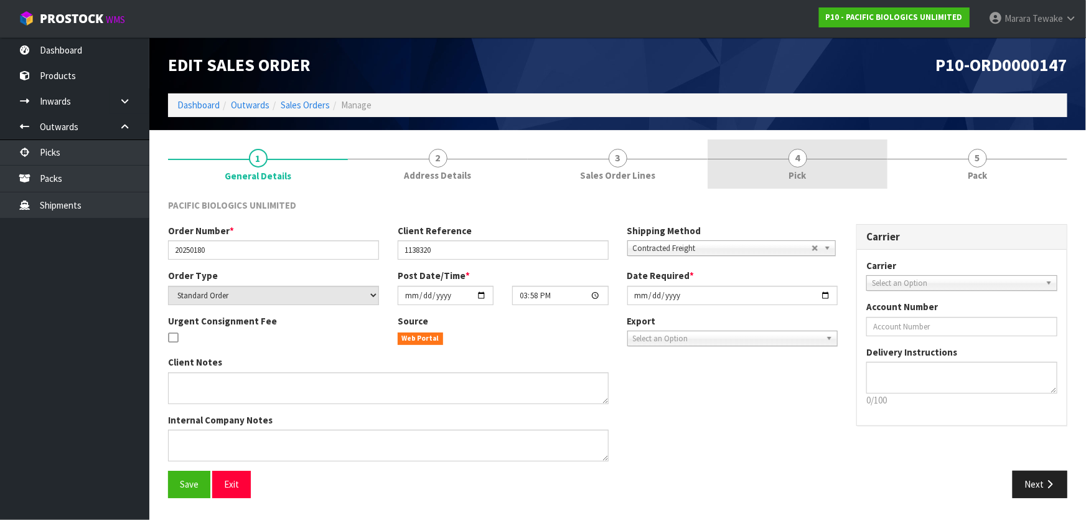
click at [865, 164] on link "4 Pick" at bounding box center [798, 163] width 180 height 49
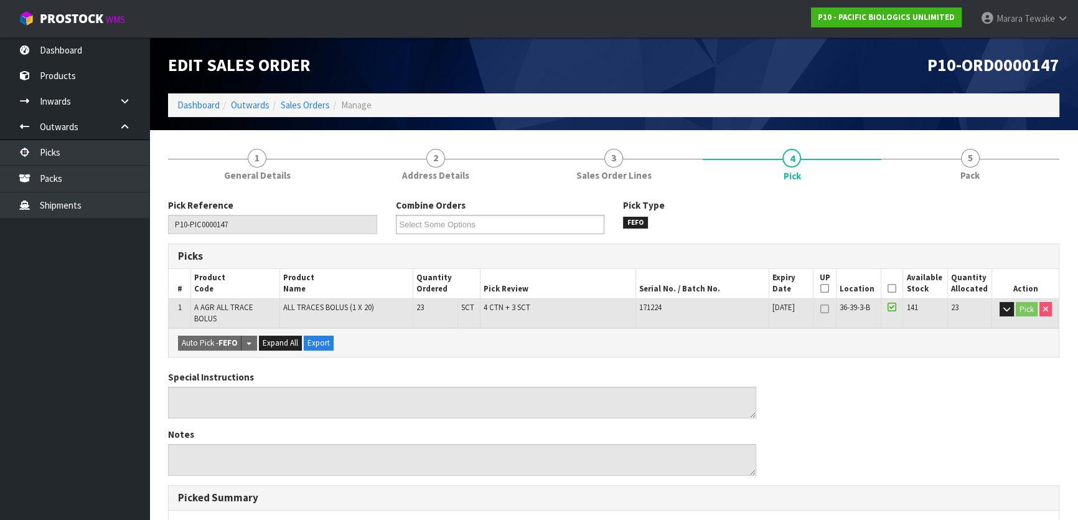
click at [893, 288] on icon at bounding box center [892, 288] width 9 height 1
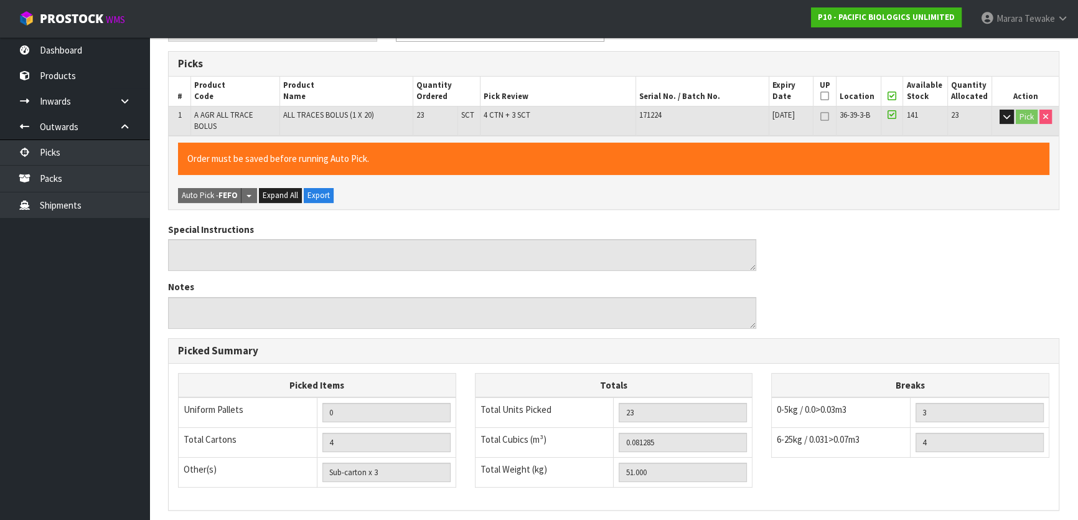
scroll to position [342, 0]
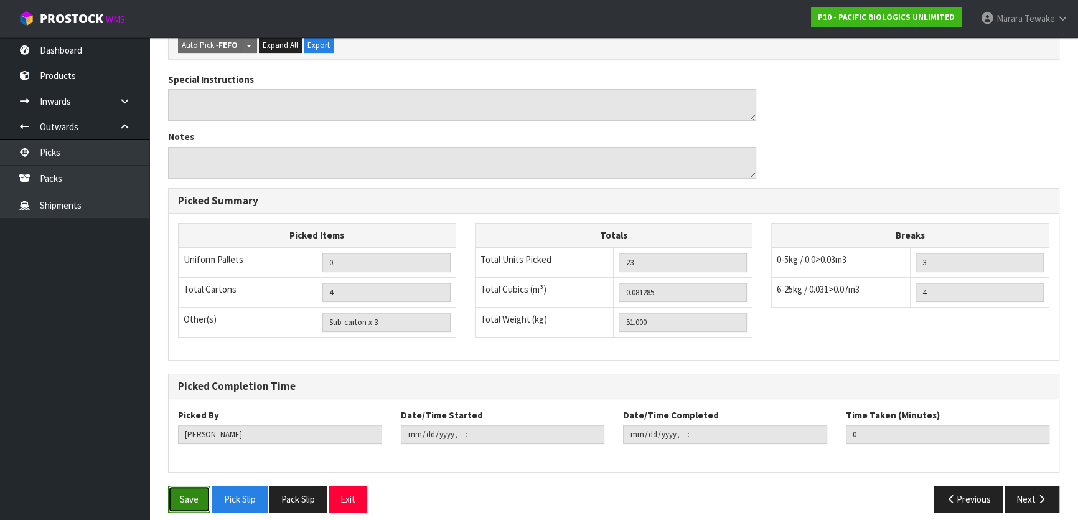
click at [205, 486] on button "Save" at bounding box center [189, 499] width 42 height 27
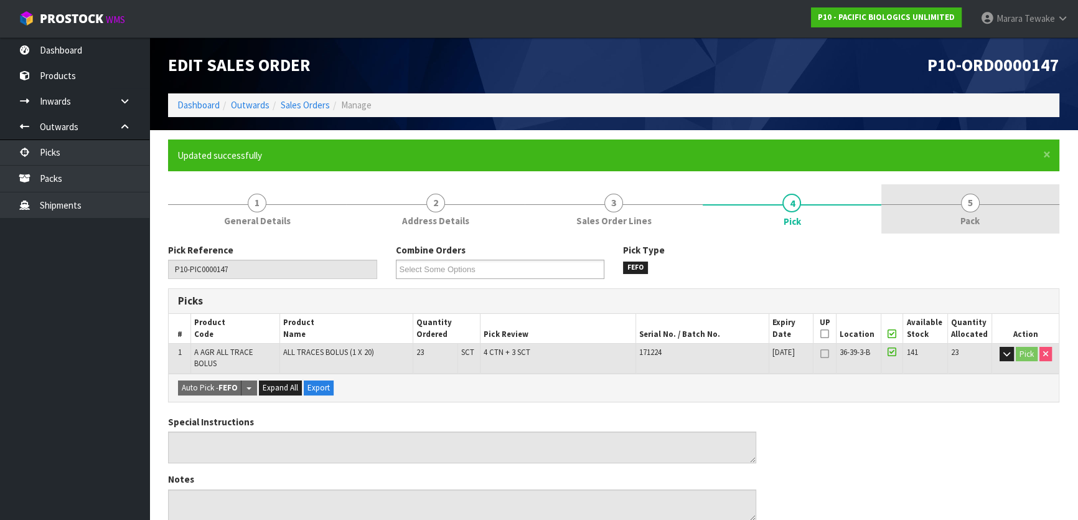
click at [986, 198] on link "5 Pack" at bounding box center [971, 208] width 178 height 49
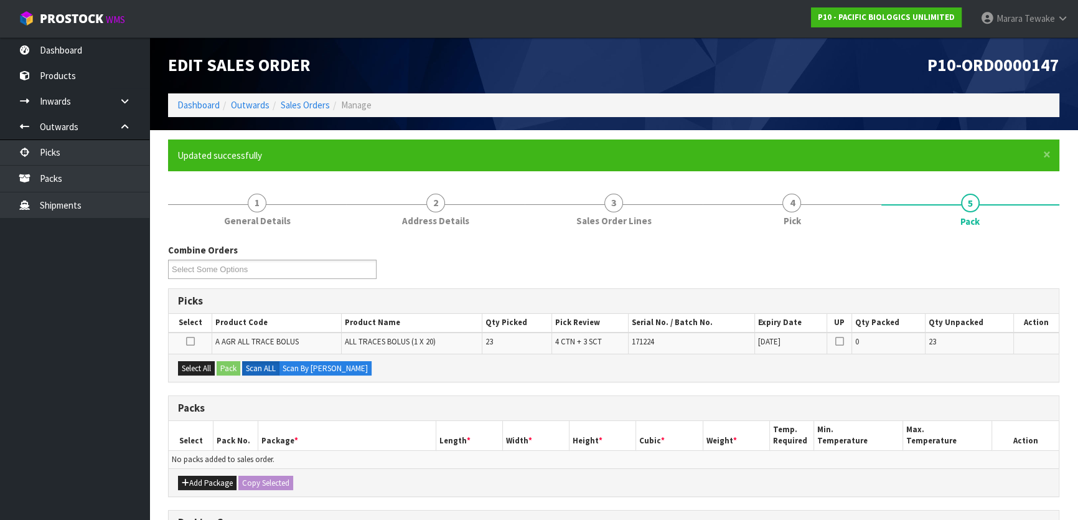
scroll to position [205, 0]
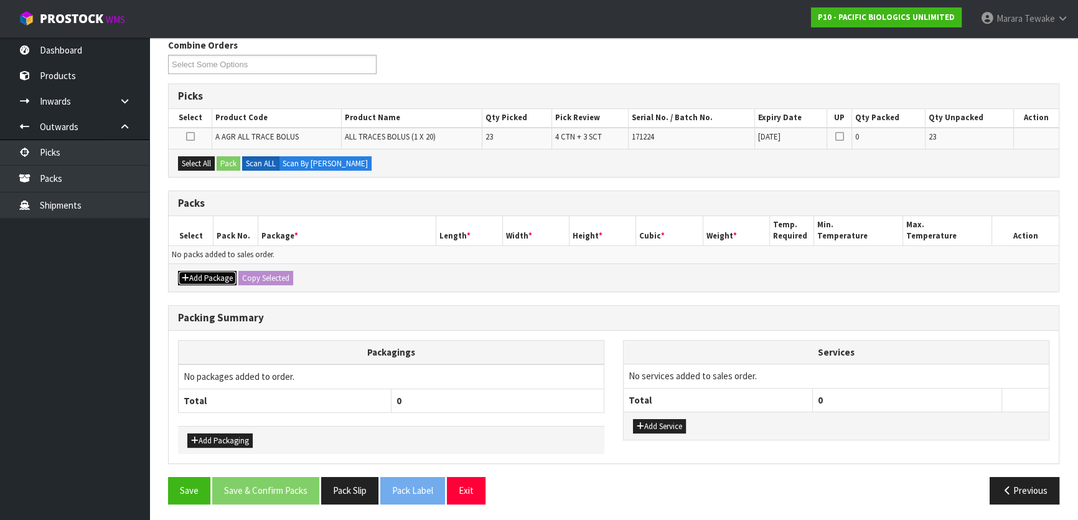
drag, startPoint x: 210, startPoint y: 275, endPoint x: 199, endPoint y: 267, distance: 13.5
click at [210, 274] on button "Add Package" at bounding box center [207, 278] width 59 height 15
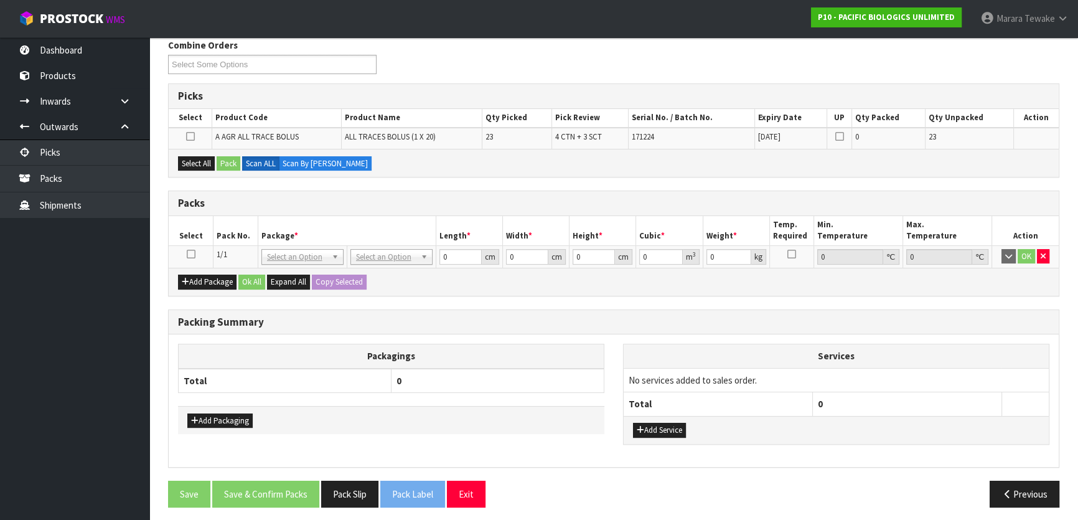
click at [192, 254] on icon at bounding box center [191, 254] width 9 height 1
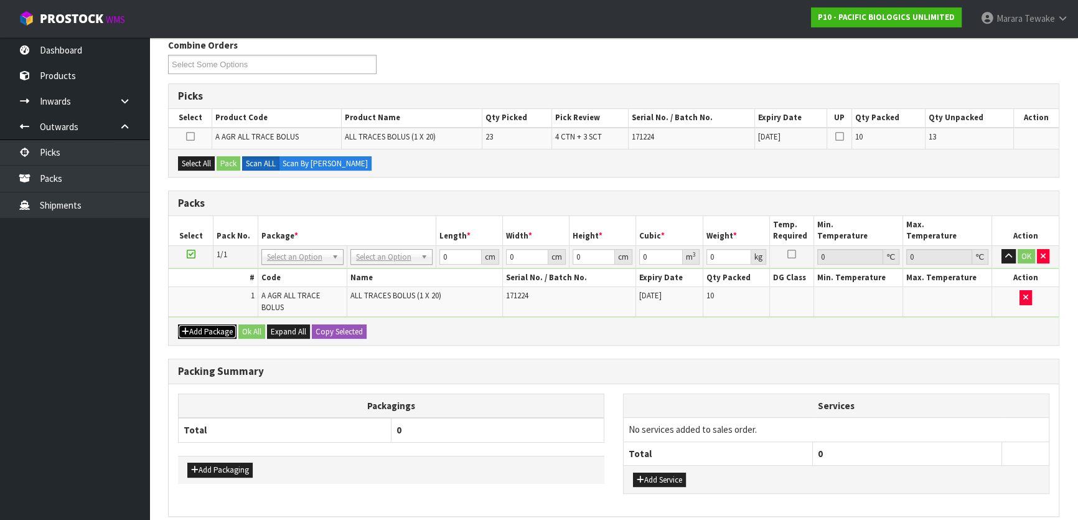
click at [213, 324] on button "Add Package" at bounding box center [207, 331] width 59 height 15
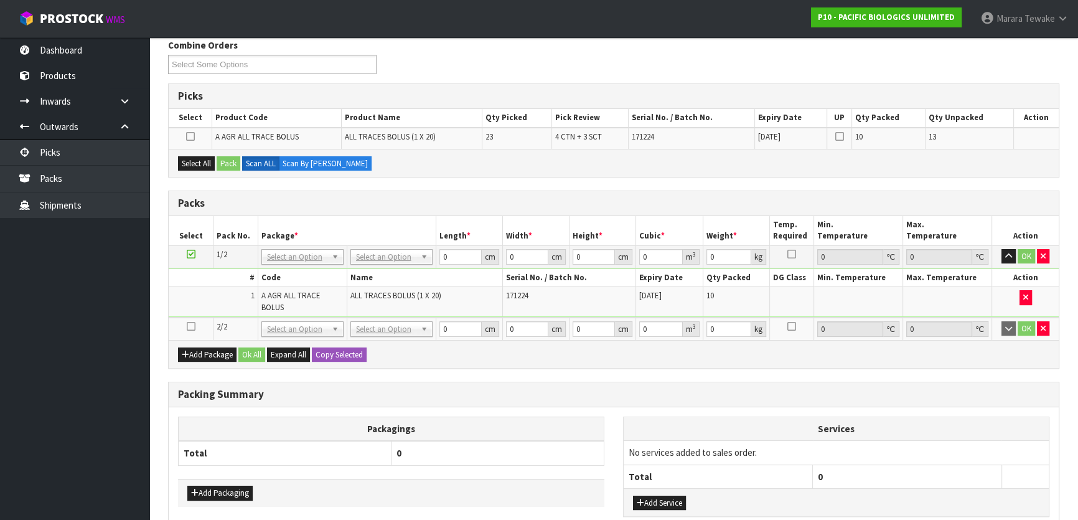
click at [187, 326] on icon at bounding box center [191, 326] width 9 height 1
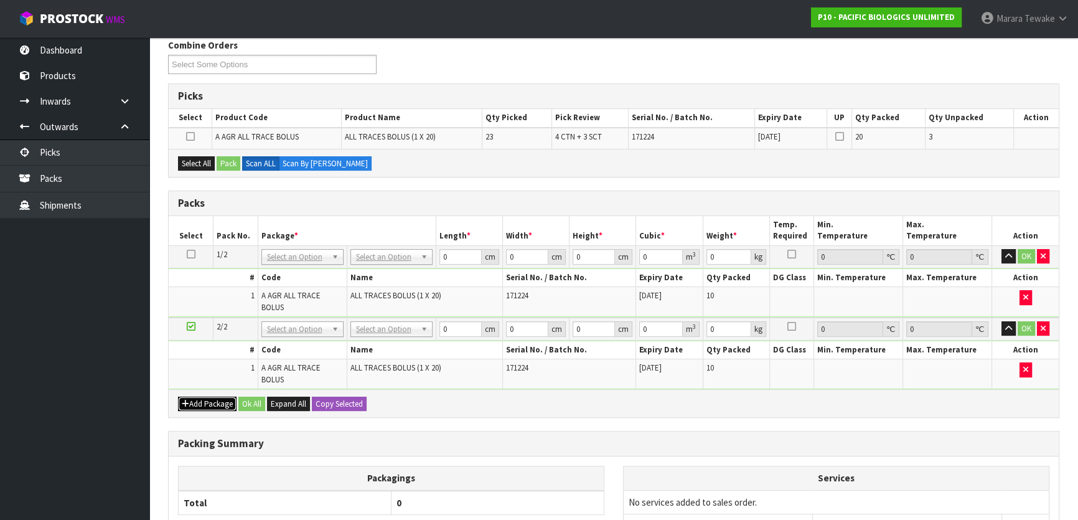
click at [200, 397] on button "Add Package" at bounding box center [207, 404] width 59 height 15
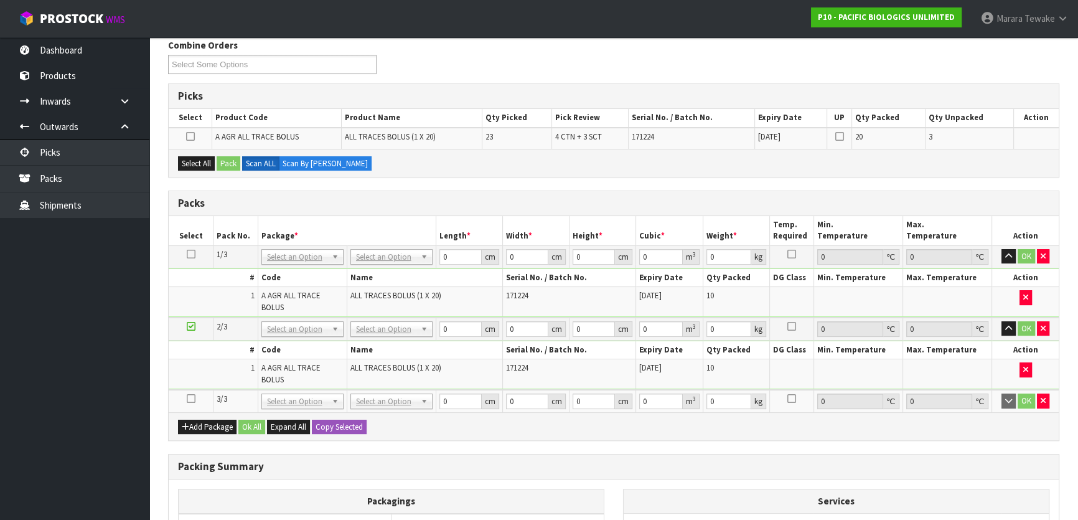
click at [192, 398] on icon at bounding box center [191, 398] width 9 height 1
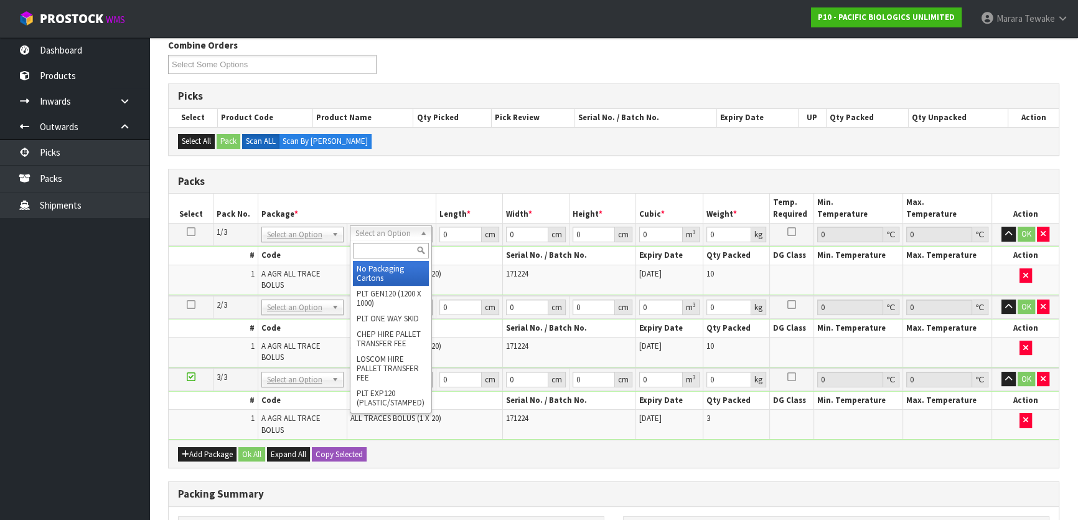
click at [369, 252] on input "text" at bounding box center [391, 251] width 76 height 16
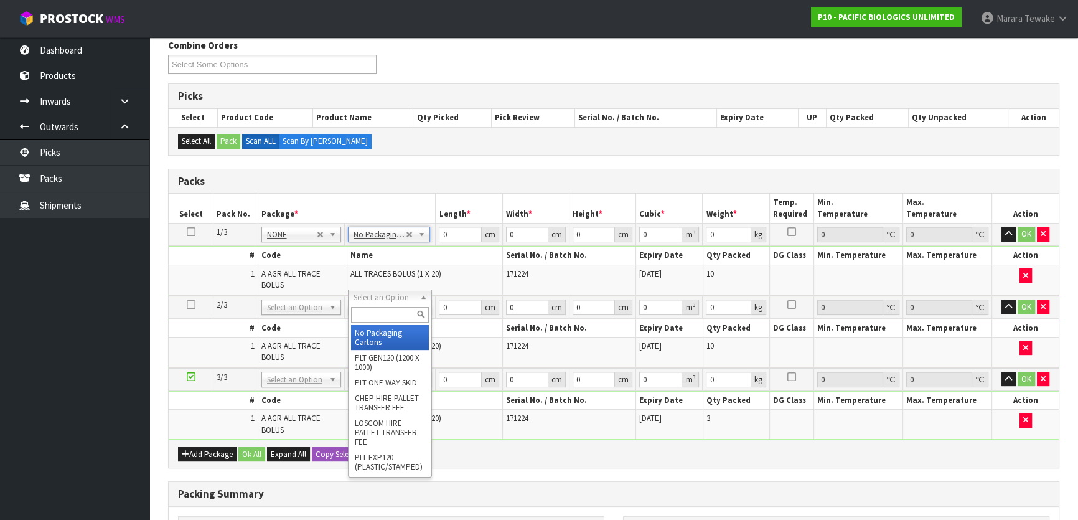
drag, startPoint x: 382, startPoint y: 301, endPoint x: 386, endPoint y: 310, distance: 10.1
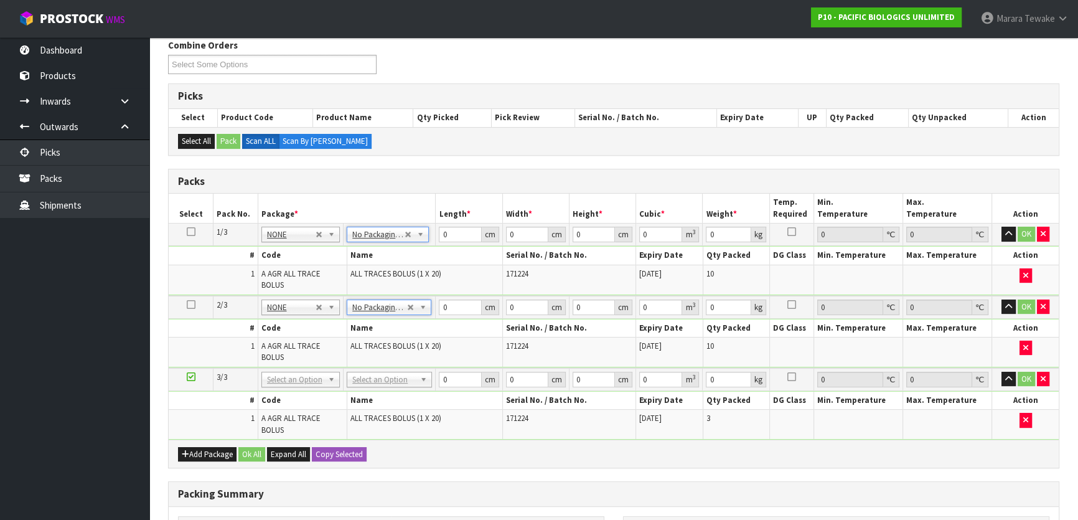
drag, startPoint x: 388, startPoint y: 362, endPoint x: 389, endPoint y: 374, distance: 11.8
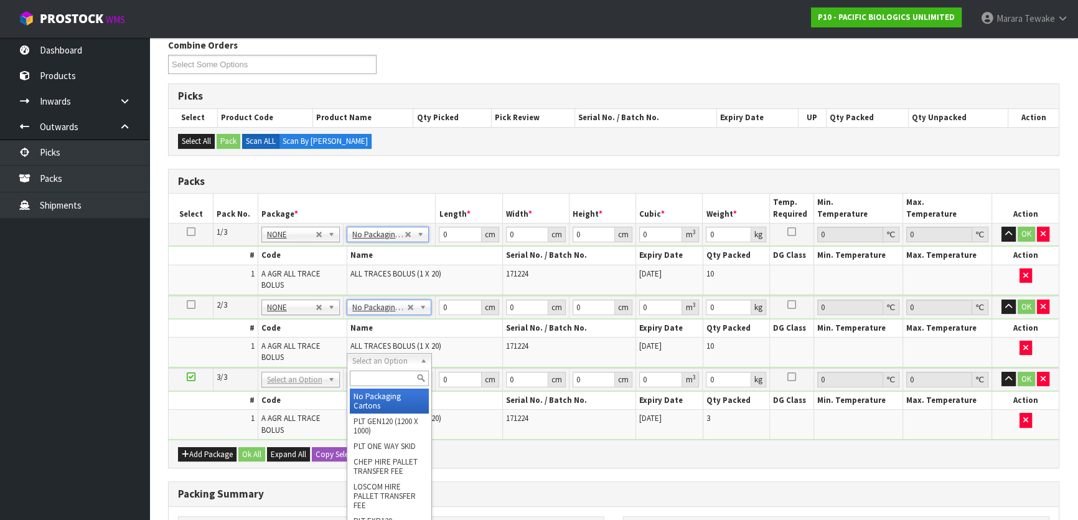
click at [389, 376] on input "text" at bounding box center [389, 378] width 79 height 16
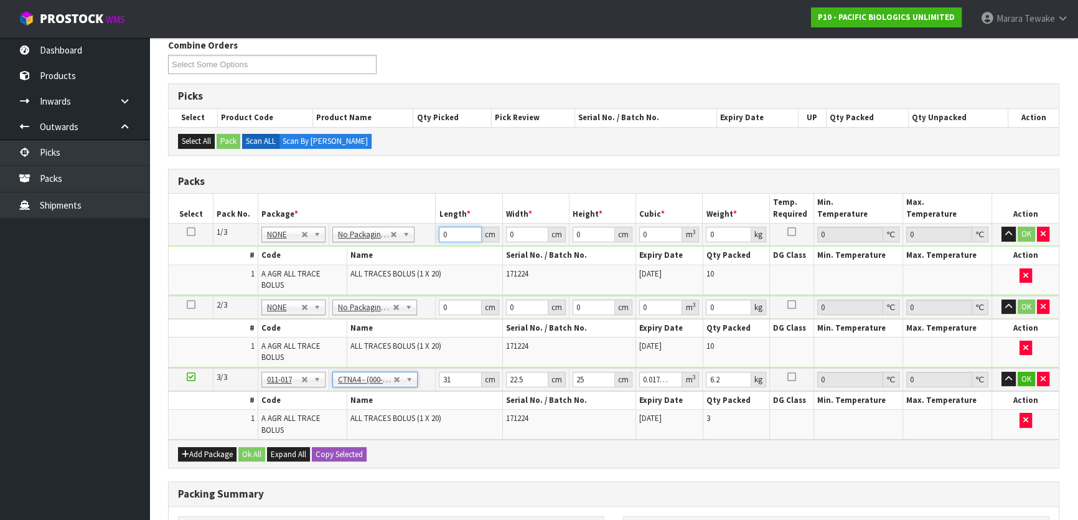
drag, startPoint x: 456, startPoint y: 233, endPoint x: 429, endPoint y: 207, distance: 37.4
click at [424, 217] on table "Select Pack No. Package * Length * Width * Height * Cubic * Weight * Temp. Requ…" at bounding box center [614, 317] width 890 height 246
click at [1002, 227] on button "button" at bounding box center [1009, 234] width 14 height 15
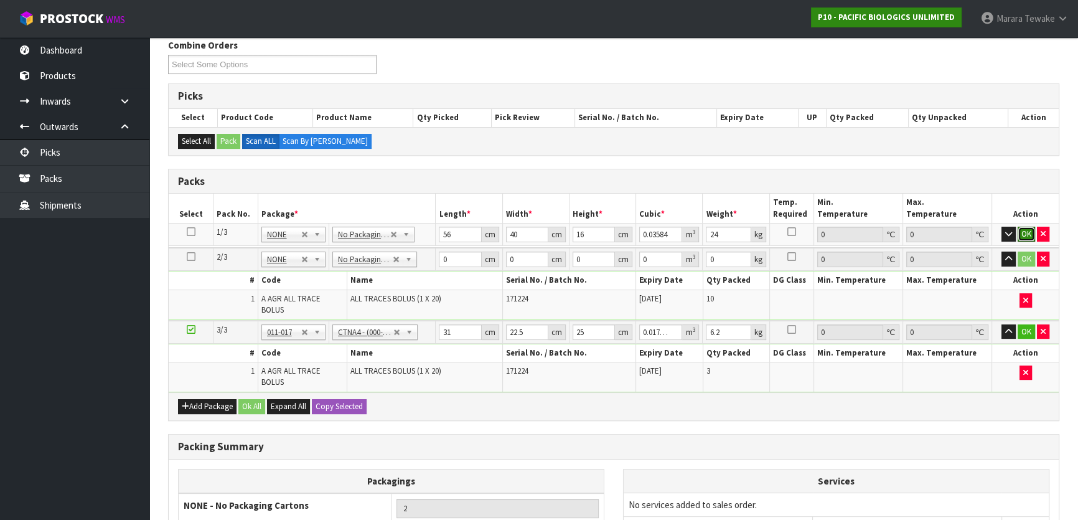
click button "OK" at bounding box center [1026, 234] width 17 height 15
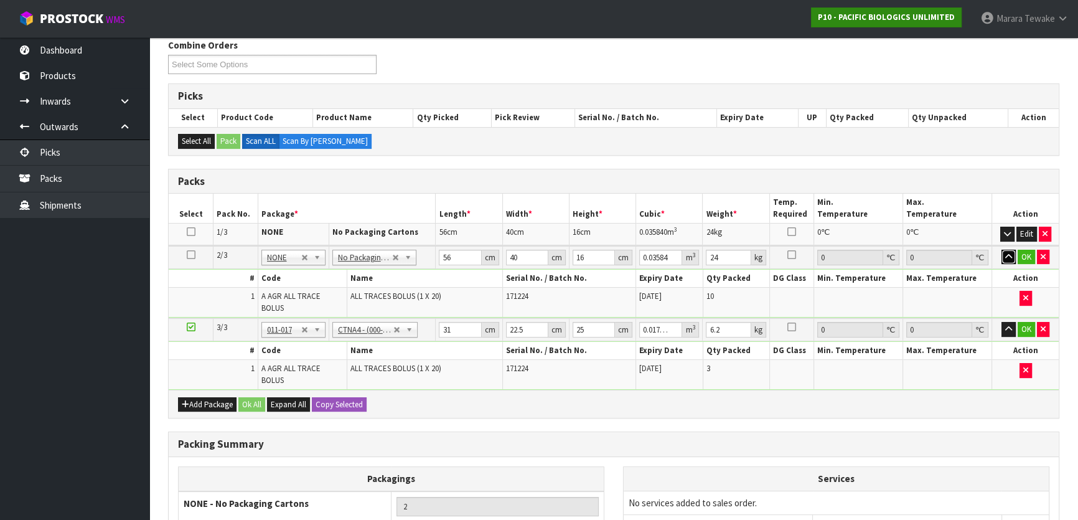
click at [1002, 250] on button "button" at bounding box center [1009, 257] width 14 height 15
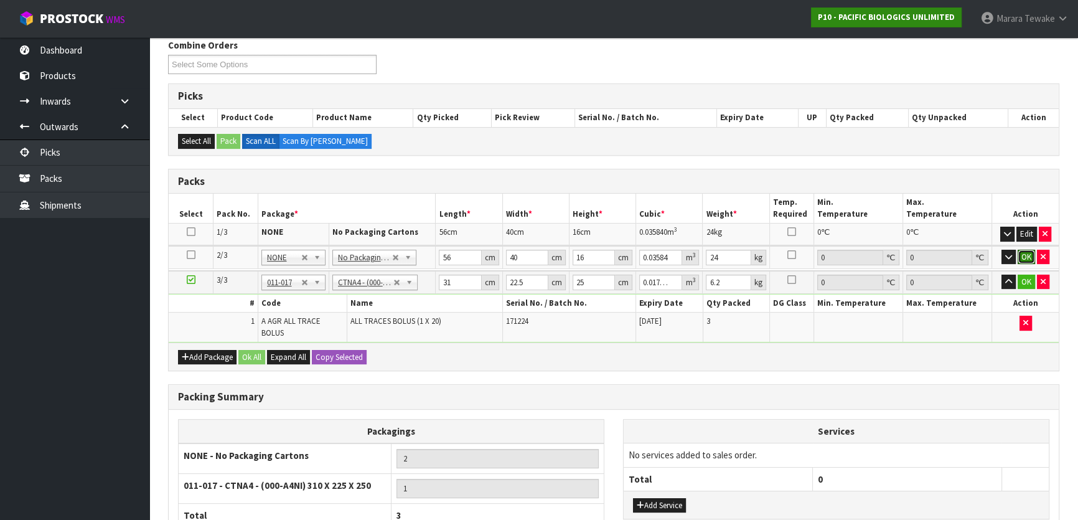
click button "OK" at bounding box center [1026, 257] width 17 height 15
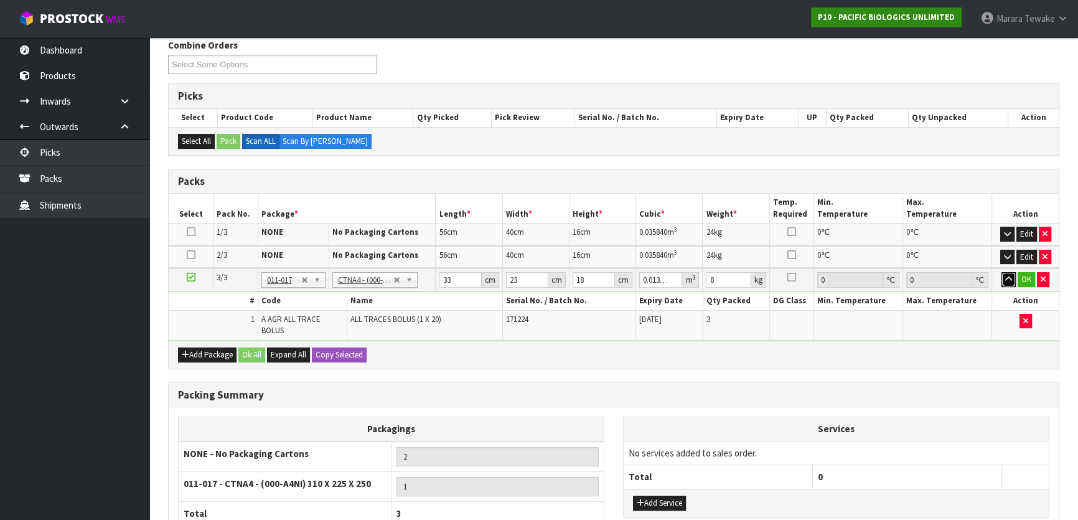
click at [1002, 272] on button "button" at bounding box center [1009, 279] width 14 height 15
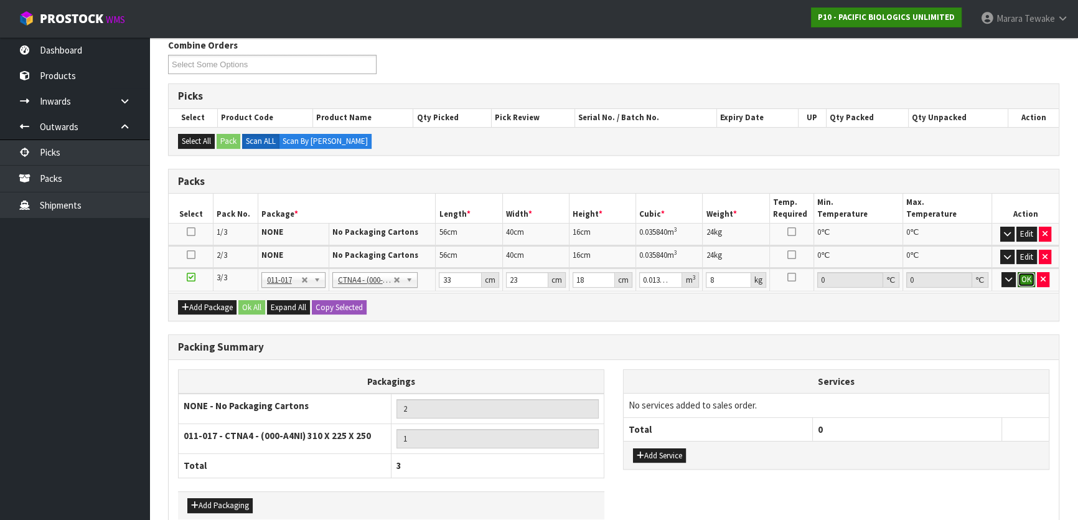
click button "OK" at bounding box center [1026, 279] width 17 height 15
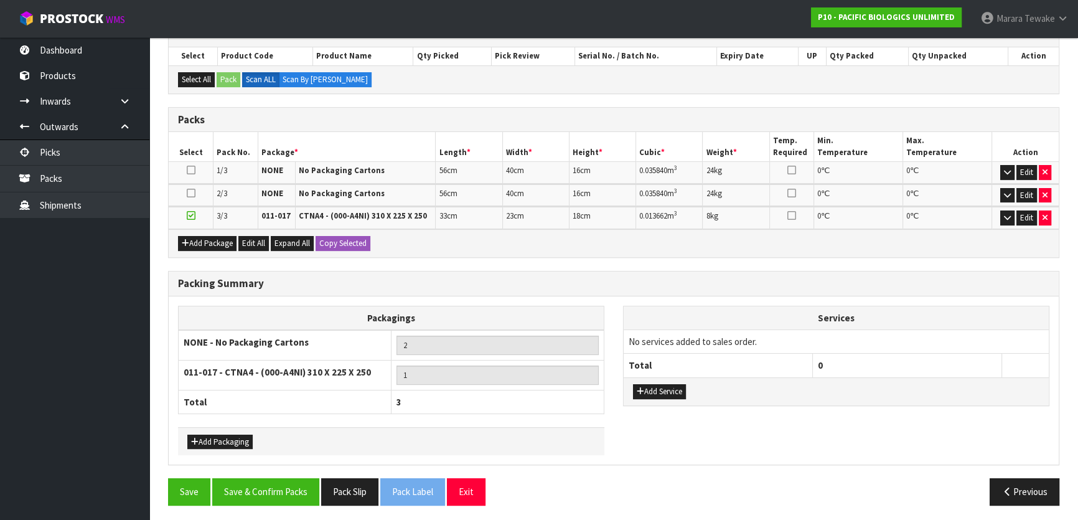
scroll to position [267, 0]
click at [240, 492] on button "Save & Confirm Packs" at bounding box center [265, 491] width 107 height 27
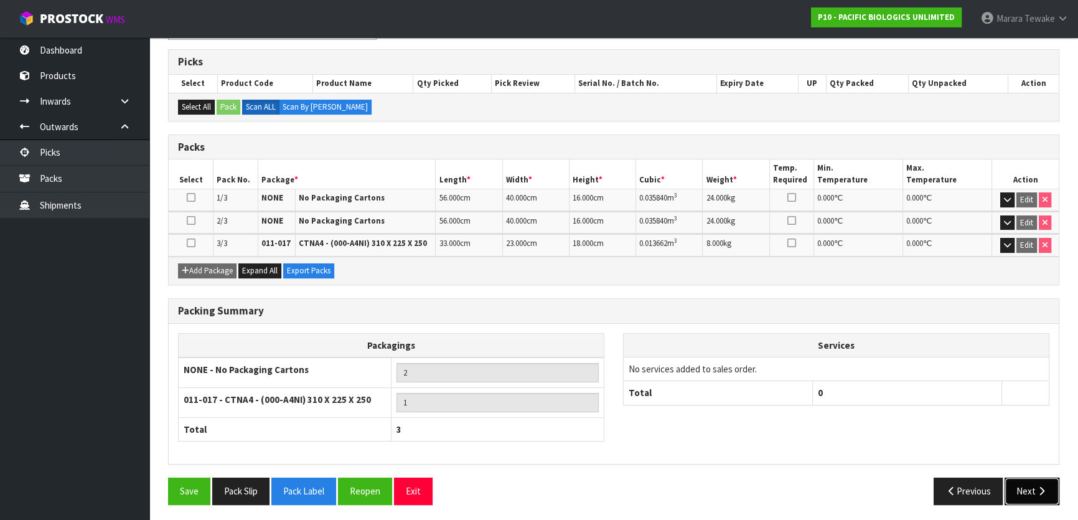
click at [1039, 486] on icon "button" at bounding box center [1042, 490] width 12 height 9
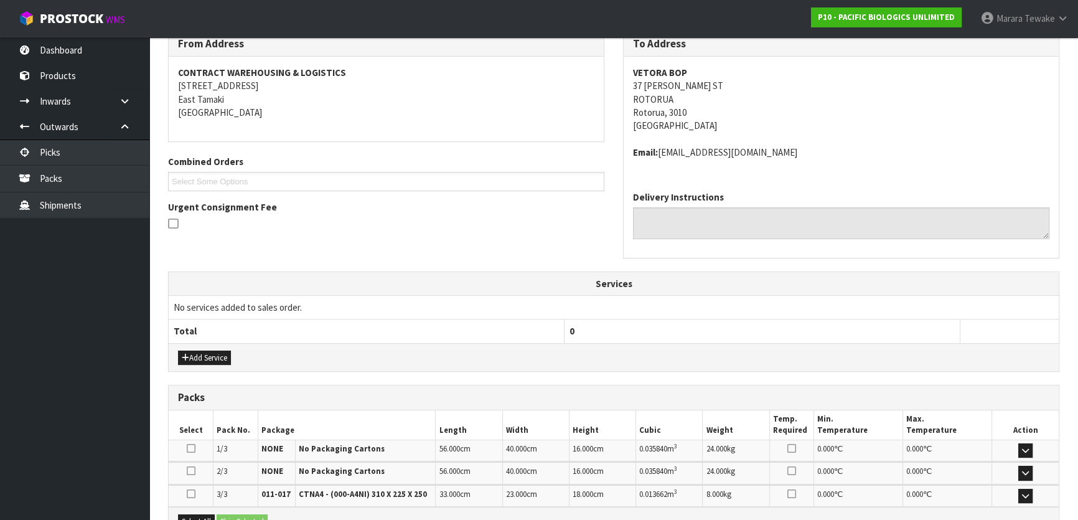
scroll to position [359, 0]
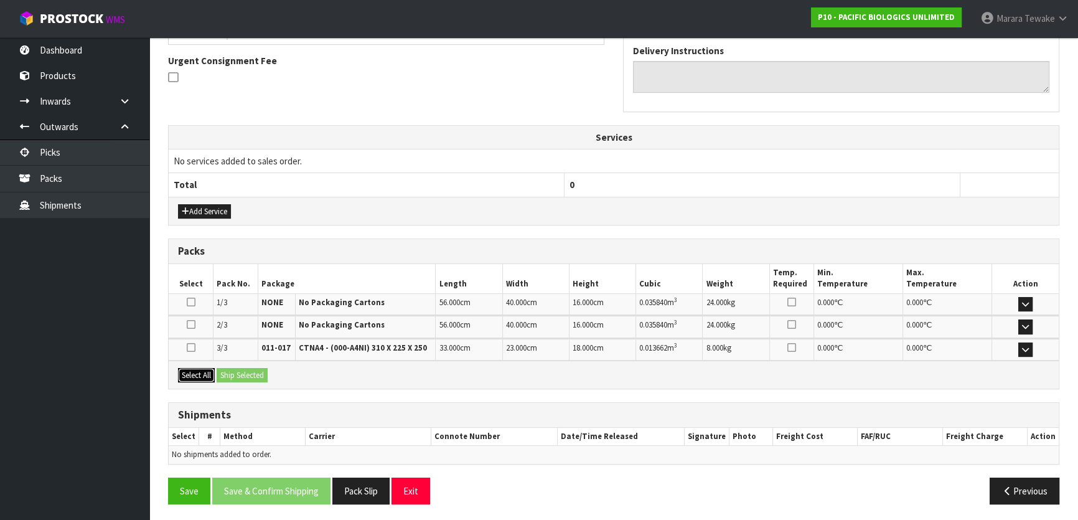
click at [199, 369] on button "Select All" at bounding box center [196, 375] width 37 height 15
click at [257, 375] on button "Ship Selected" at bounding box center [242, 375] width 51 height 15
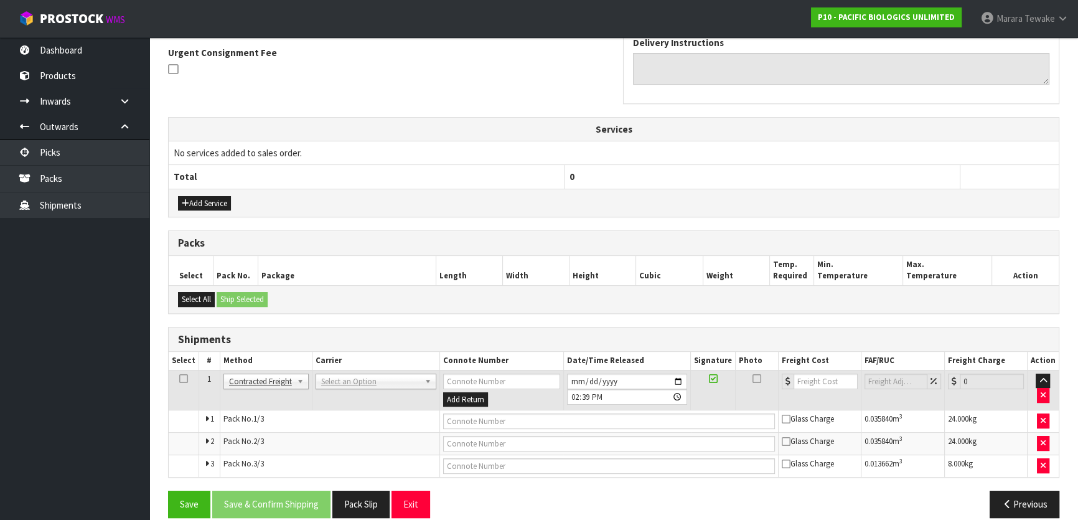
scroll to position [380, 0]
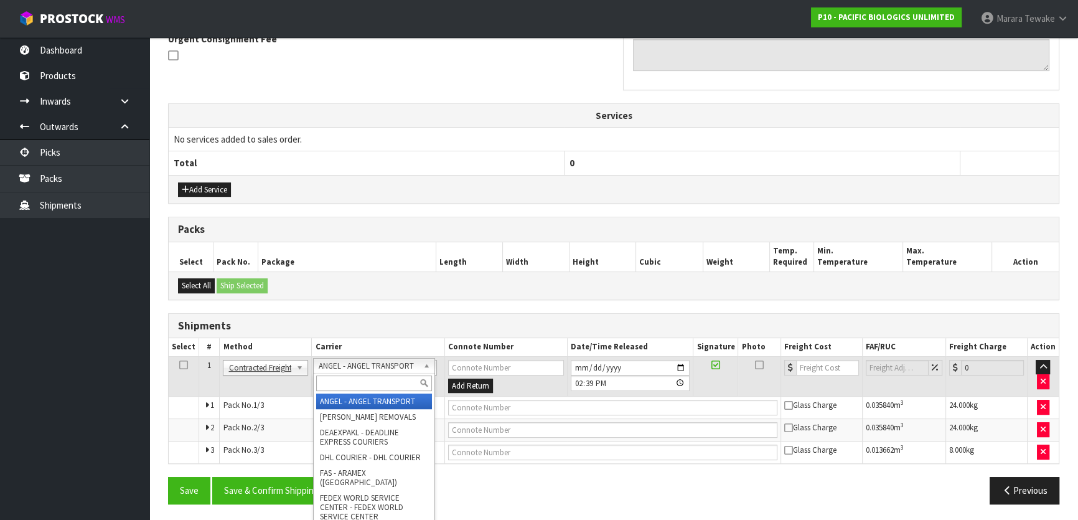
click at [357, 379] on input "text" at bounding box center [373, 383] width 115 height 16
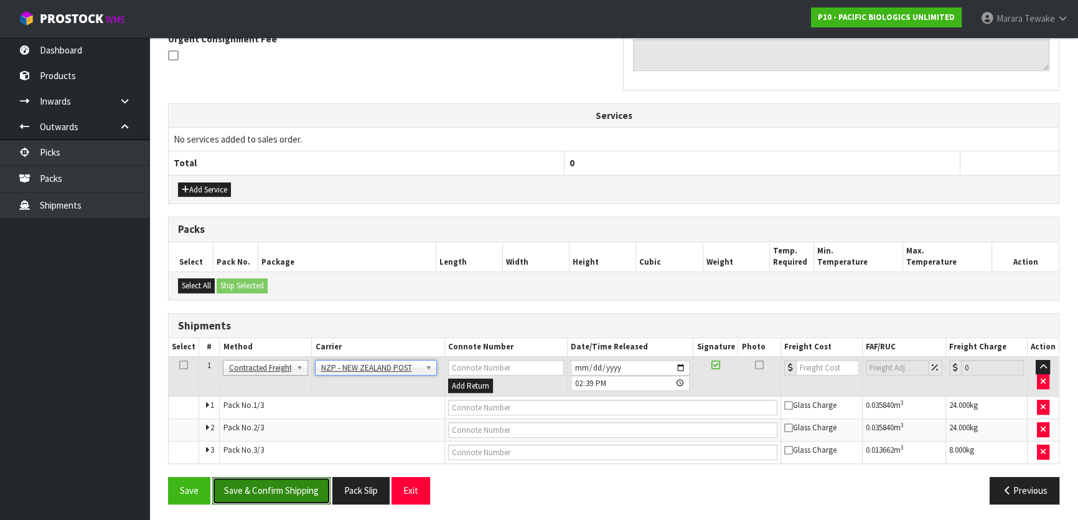
click at [290, 491] on button "Save & Confirm Shipping" at bounding box center [271, 490] width 118 height 27
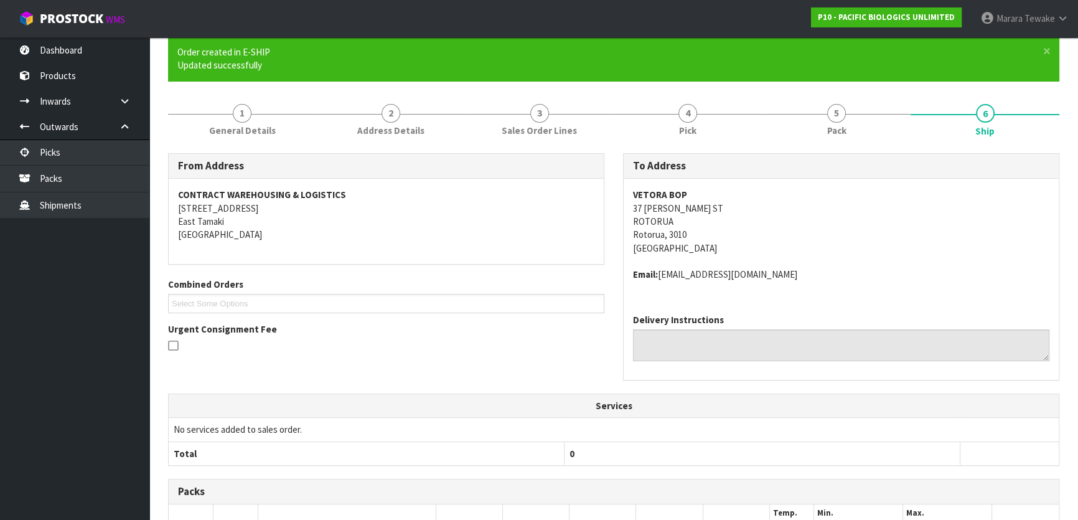
scroll to position [361, 0]
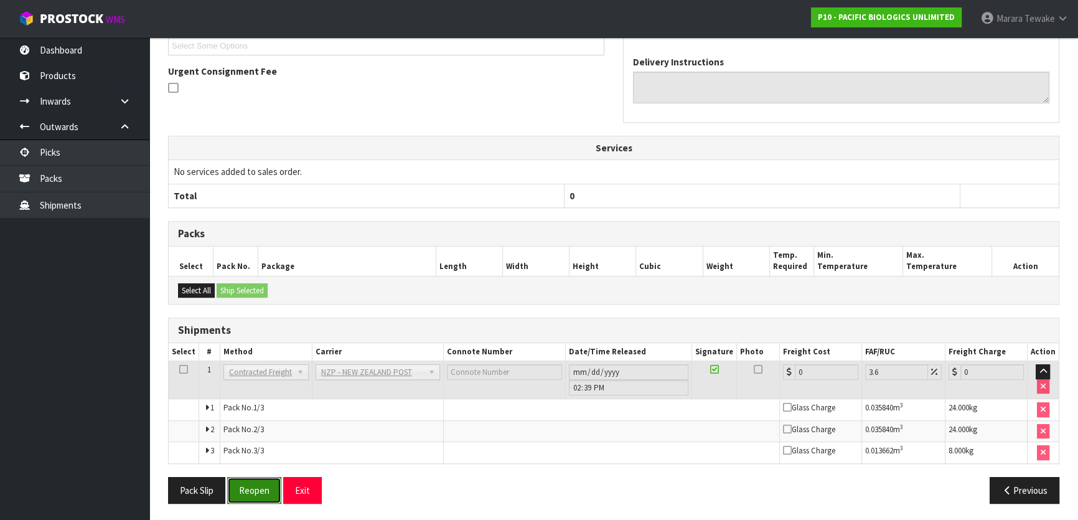
click at [257, 486] on button "Reopen" at bounding box center [254, 490] width 54 height 27
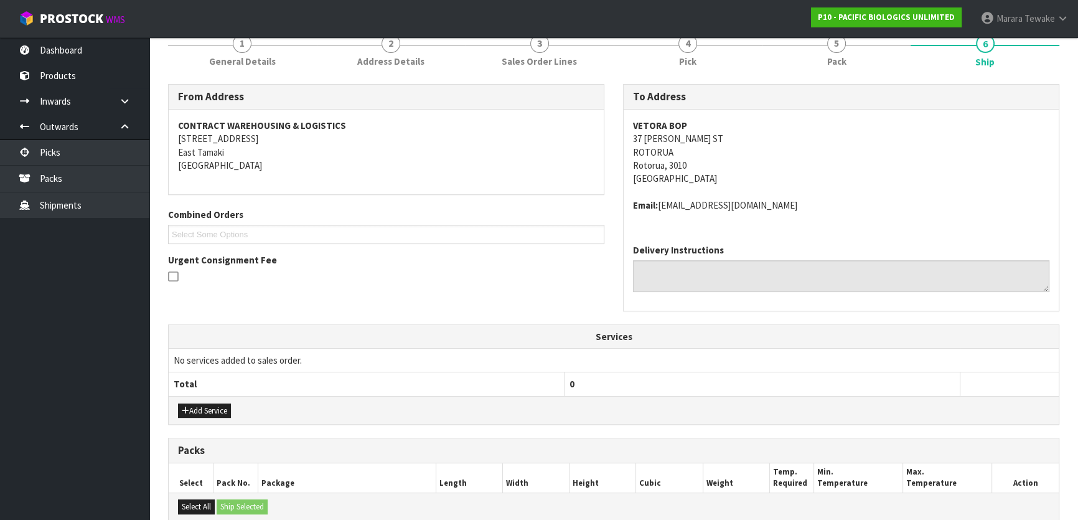
scroll to position [380, 0]
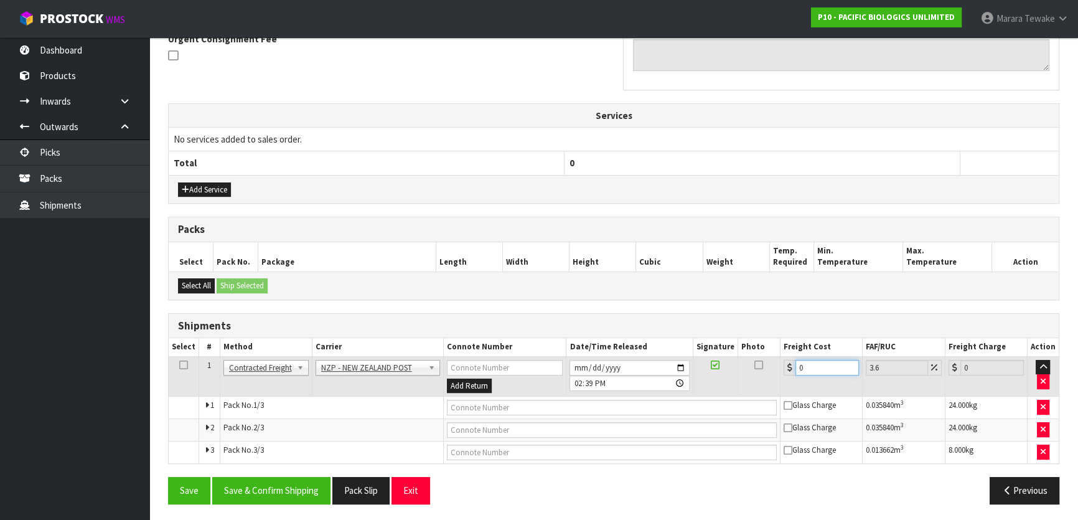
drag, startPoint x: 818, startPoint y: 366, endPoint x: 766, endPoint y: 349, distance: 54.3
click at [781, 359] on td "0" at bounding box center [822, 376] width 82 height 40
click at [287, 485] on button "Save & Confirm Shipping" at bounding box center [271, 490] width 118 height 27
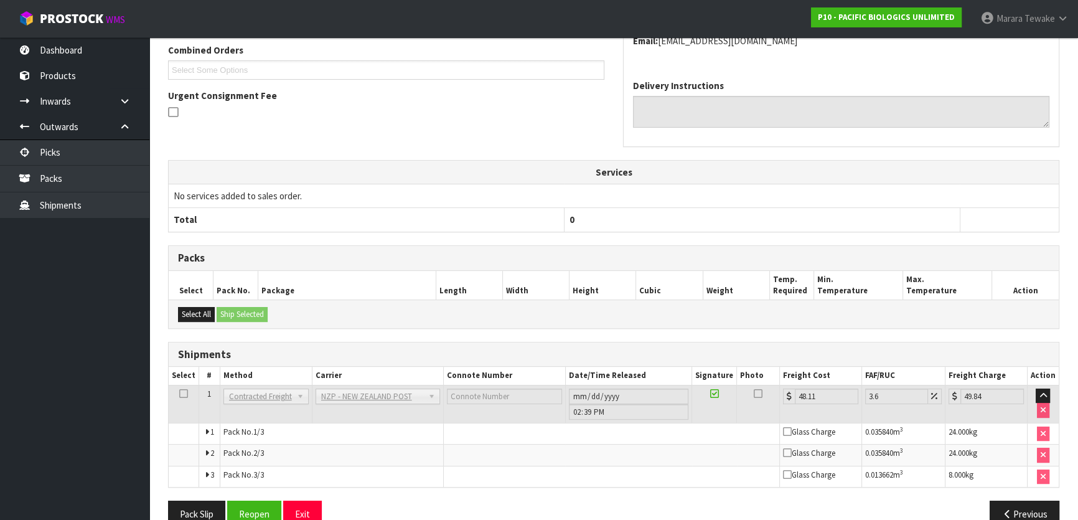
scroll to position [347, 0]
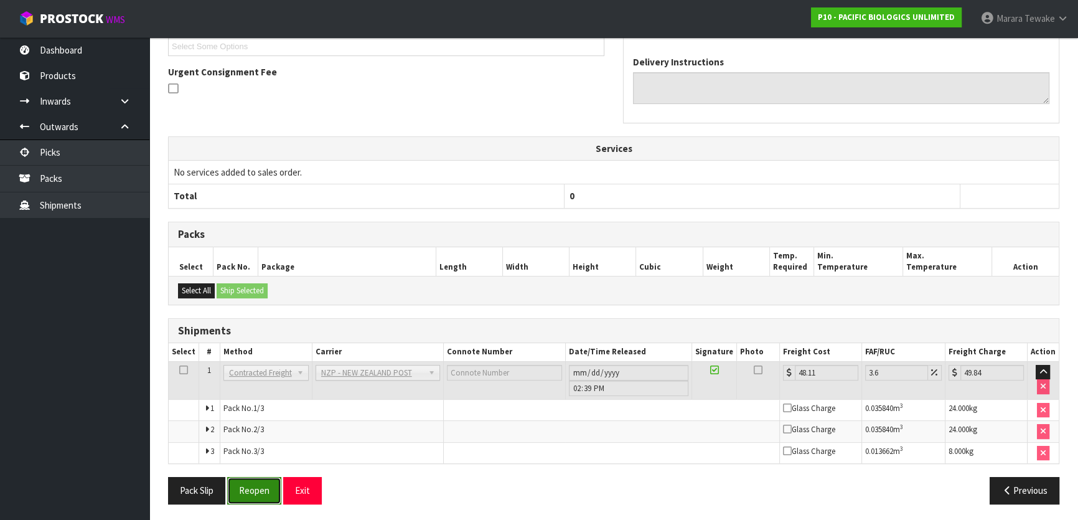
click at [247, 484] on button "Reopen" at bounding box center [254, 490] width 54 height 27
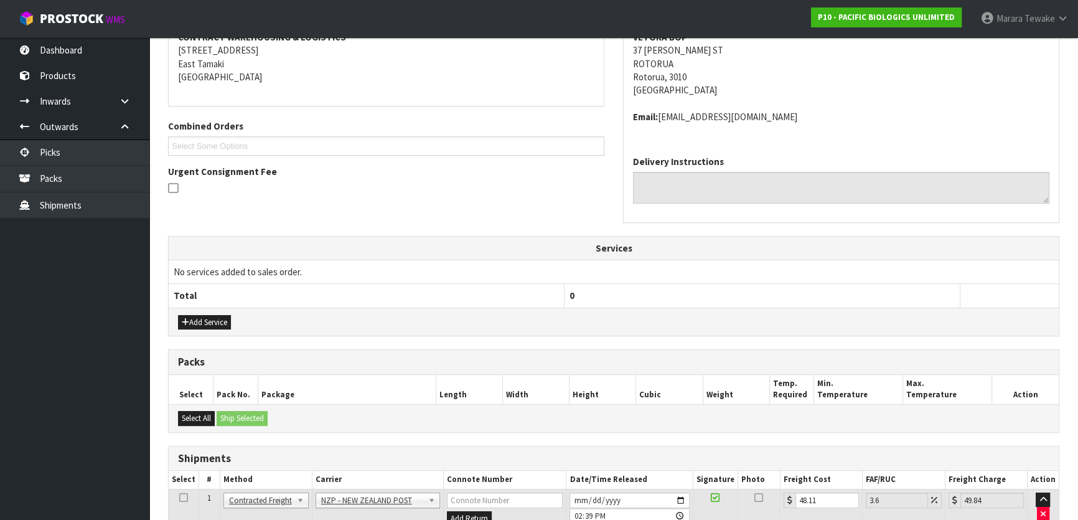
scroll to position [380, 0]
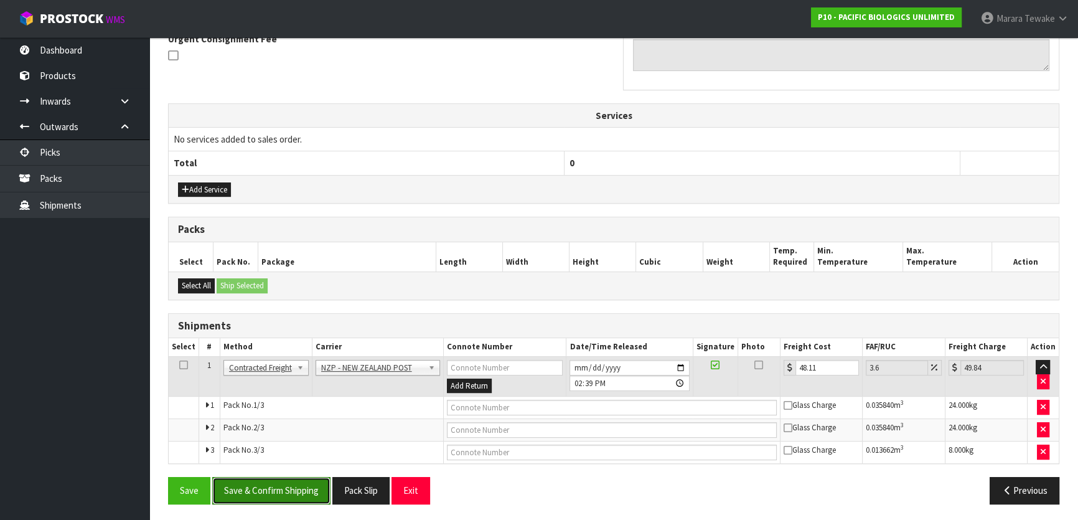
drag, startPoint x: 299, startPoint y: 487, endPoint x: 284, endPoint y: 474, distance: 19.5
click at [298, 486] on button "Save & Confirm Shipping" at bounding box center [271, 490] width 118 height 27
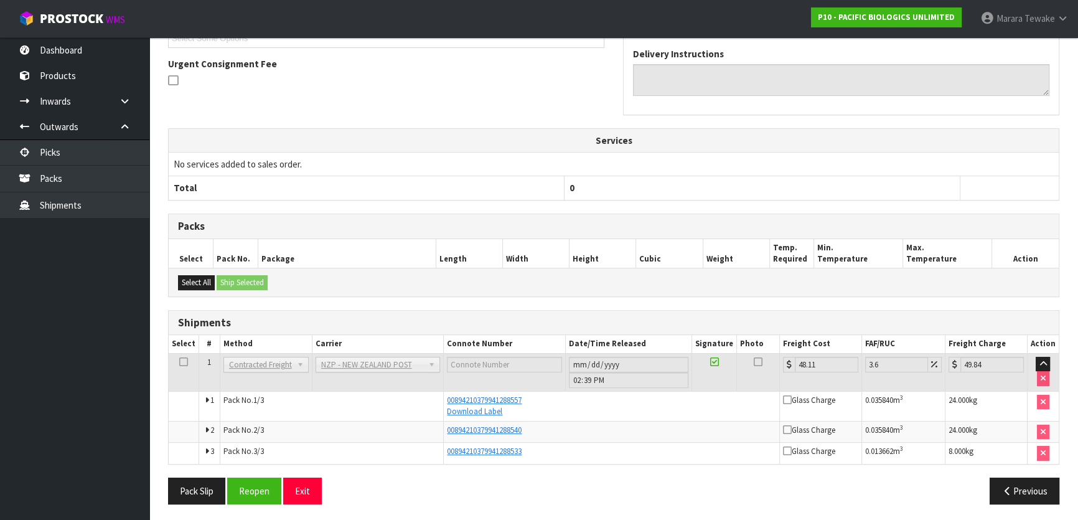
scroll to position [0, 0]
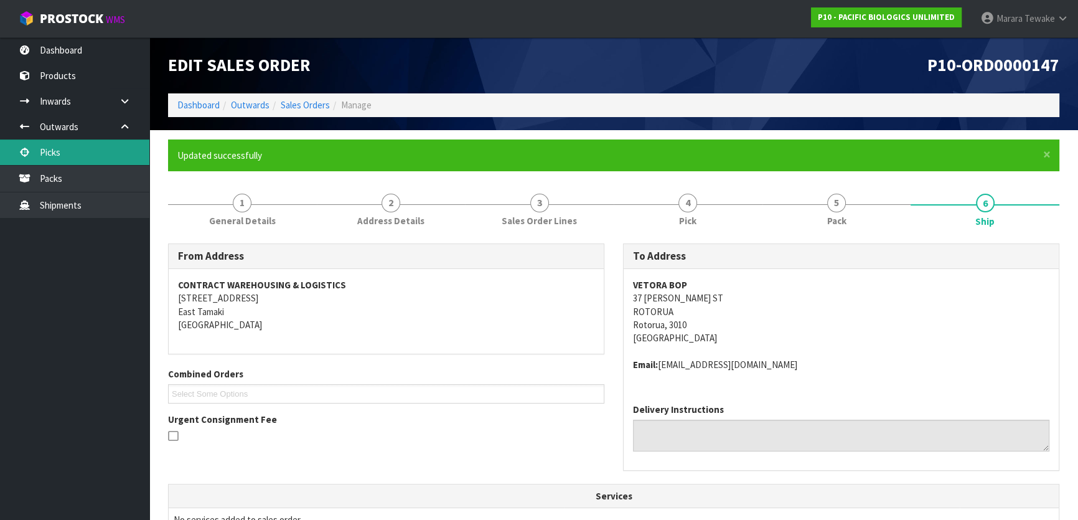
click at [85, 163] on link "Picks" at bounding box center [74, 152] width 149 height 26
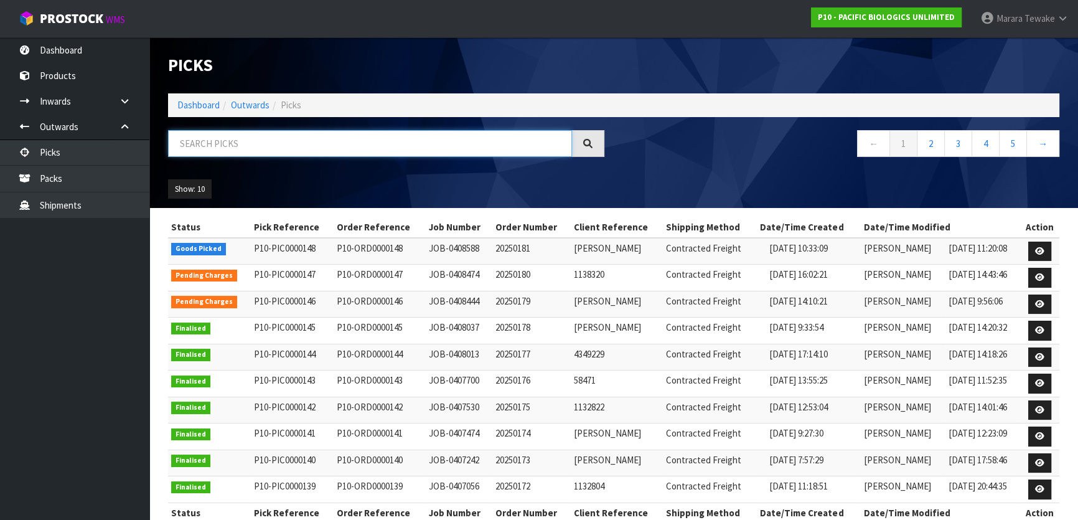
click at [344, 143] on input "text" at bounding box center [370, 143] width 404 height 27
click at [61, 55] on link "Dashboard" at bounding box center [74, 50] width 149 height 26
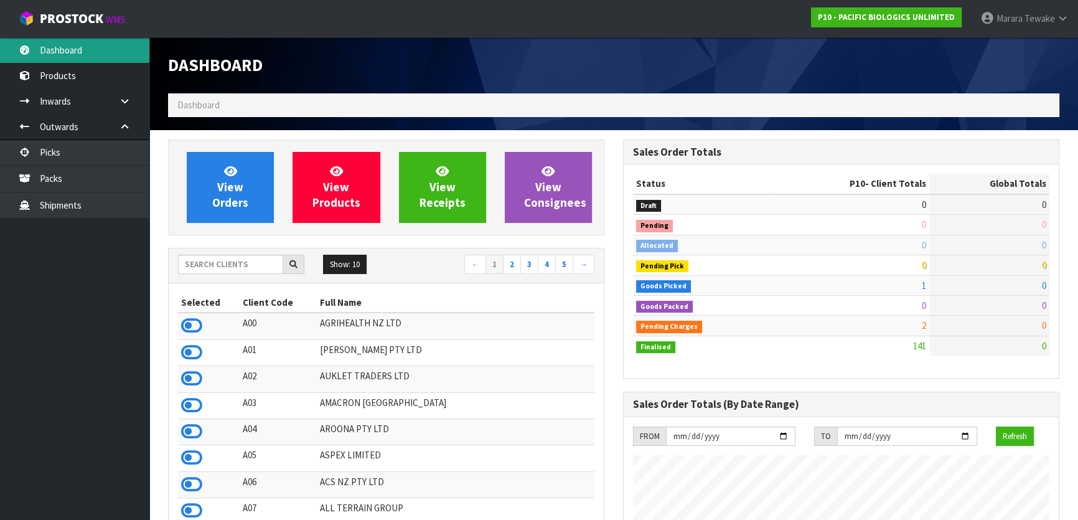
scroll to position [801, 455]
click at [253, 268] on input "text" at bounding box center [230, 264] width 105 height 19
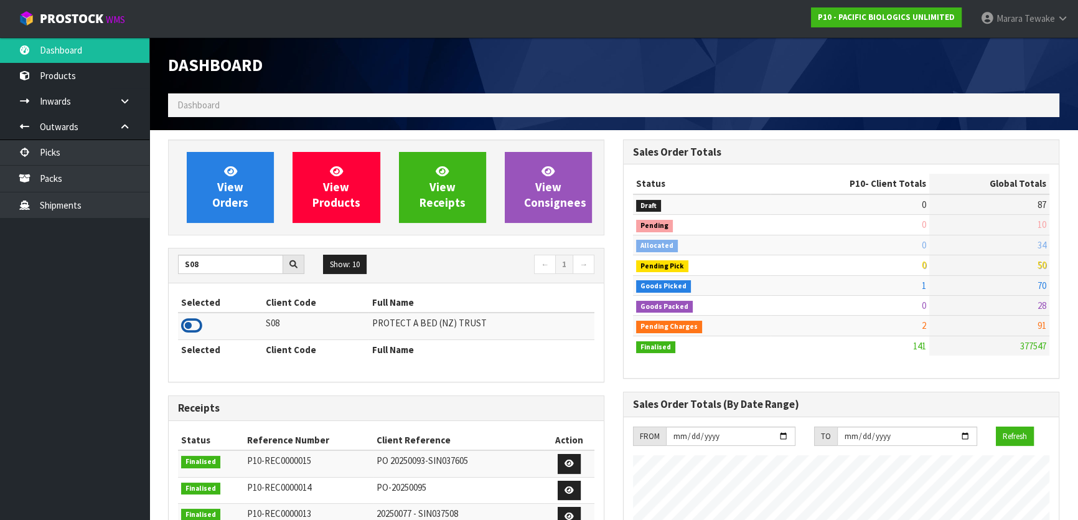
click at [185, 319] on icon at bounding box center [191, 325] width 21 height 19
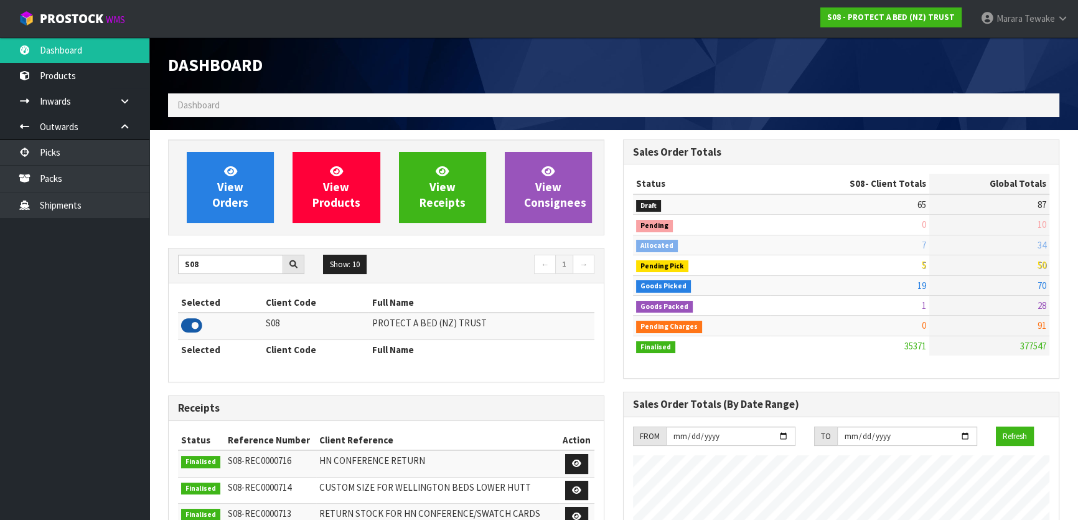
scroll to position [941, 455]
drag, startPoint x: 209, startPoint y: 266, endPoint x: 146, endPoint y: 269, distance: 62.9
click at [204, 320] on td at bounding box center [218, 326] width 81 height 27
click at [196, 323] on icon at bounding box center [191, 325] width 21 height 19
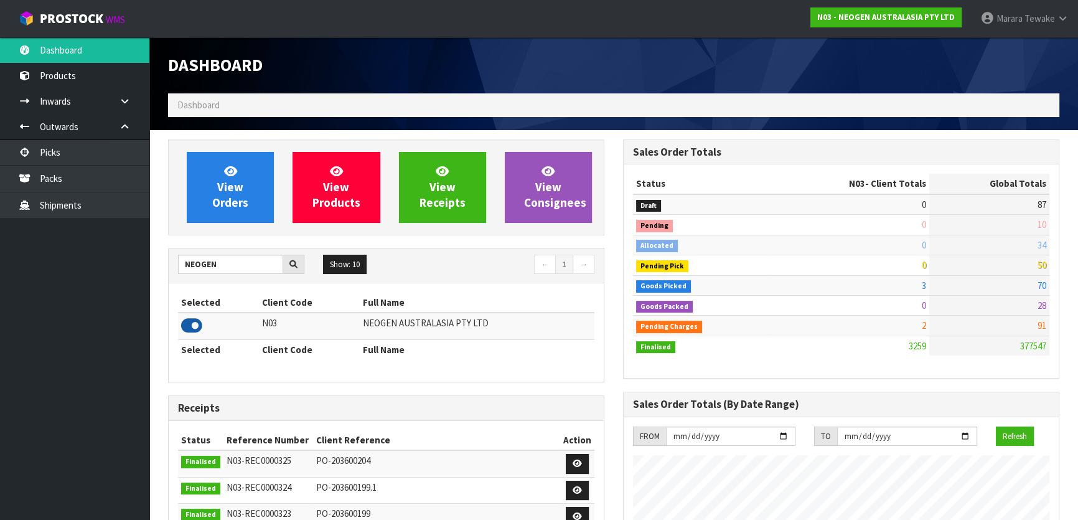
scroll to position [968, 455]
drag, startPoint x: 910, startPoint y: 285, endPoint x: 940, endPoint y: 282, distance: 30.0
click at [939, 282] on tr "Goods Picked 3 70" at bounding box center [841, 285] width 417 height 20
click at [940, 282] on td "70" at bounding box center [990, 285] width 120 height 20
drag, startPoint x: 909, startPoint y: 286, endPoint x: 936, endPoint y: 286, distance: 26.8
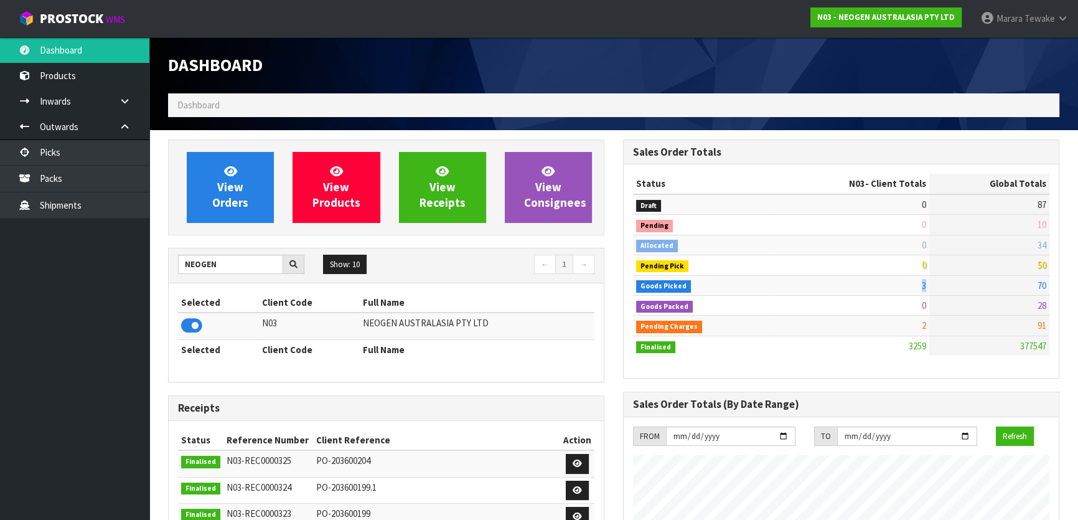
click at [936, 286] on tr "Goods Picked 3 70" at bounding box center [841, 285] width 417 height 20
click at [816, 282] on td "3" at bounding box center [849, 285] width 159 height 20
click at [785, 296] on td "0" at bounding box center [849, 305] width 159 height 20
drag, startPoint x: 887, startPoint y: 289, endPoint x: 953, endPoint y: 280, distance: 66.0
click at [953, 280] on tr "Goods Picked 3 70" at bounding box center [841, 285] width 417 height 20
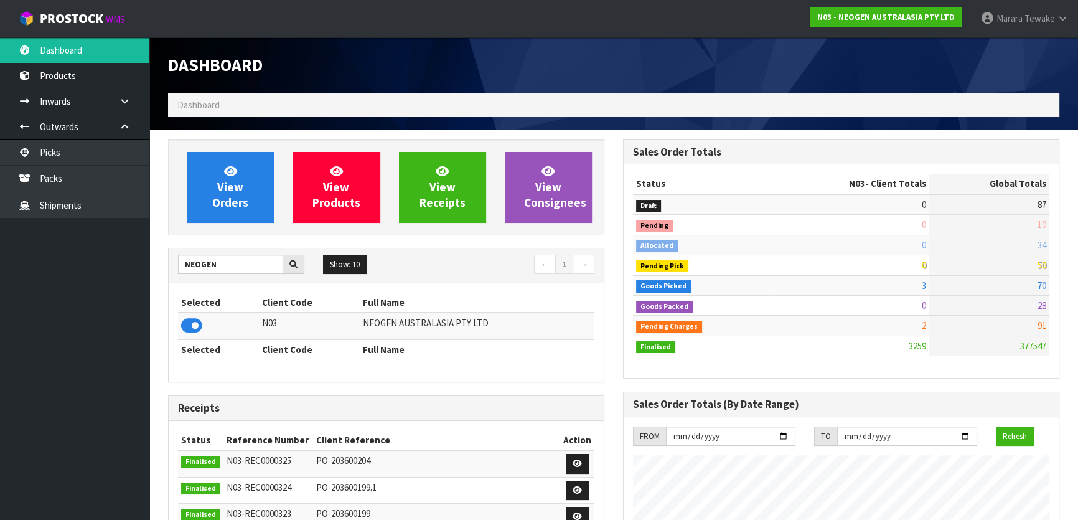
drag, startPoint x: 910, startPoint y: 295, endPoint x: 828, endPoint y: 297, distance: 81.6
click at [903, 292] on tbody "Draft 0 87 Pending 0 10 Allocated 0 34 Pending Pick 0 50 Goods Picked 3" at bounding box center [841, 274] width 417 height 161
drag, startPoint x: 226, startPoint y: 265, endPoint x: 118, endPoint y: 271, distance: 108.5
click at [122, 271] on body "Toggle navigation ProStock WMS N03 - NEOGEN AUSTRALASIA PTY LTD Marara Tewake L…" at bounding box center [539, 260] width 1078 height 520
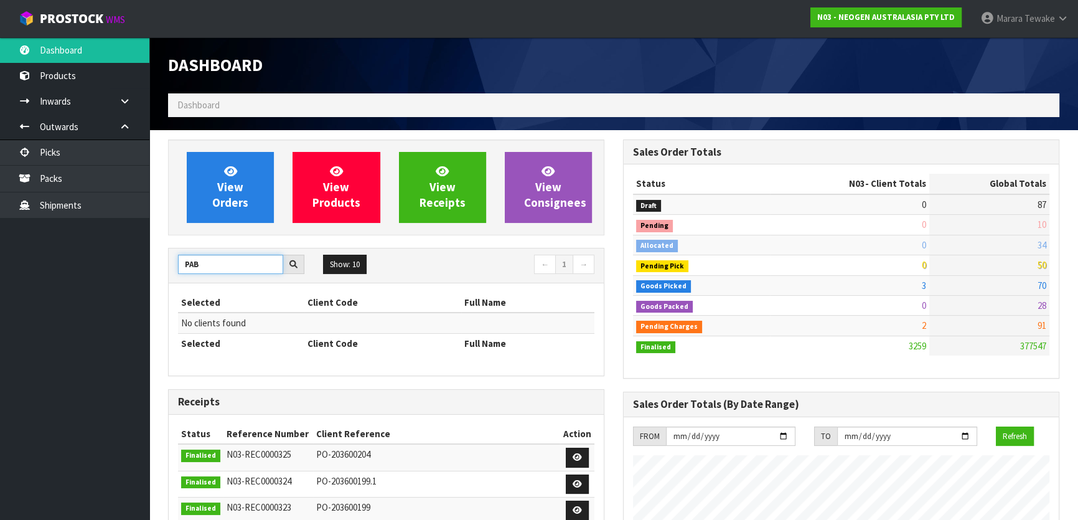
drag, startPoint x: 210, startPoint y: 266, endPoint x: 158, endPoint y: 265, distance: 51.7
click at [159, 265] on div "View Orders View Products View Receipts View Consignees PAB Show: 10 5 10 25 50…" at bounding box center [386, 500] width 455 height 723
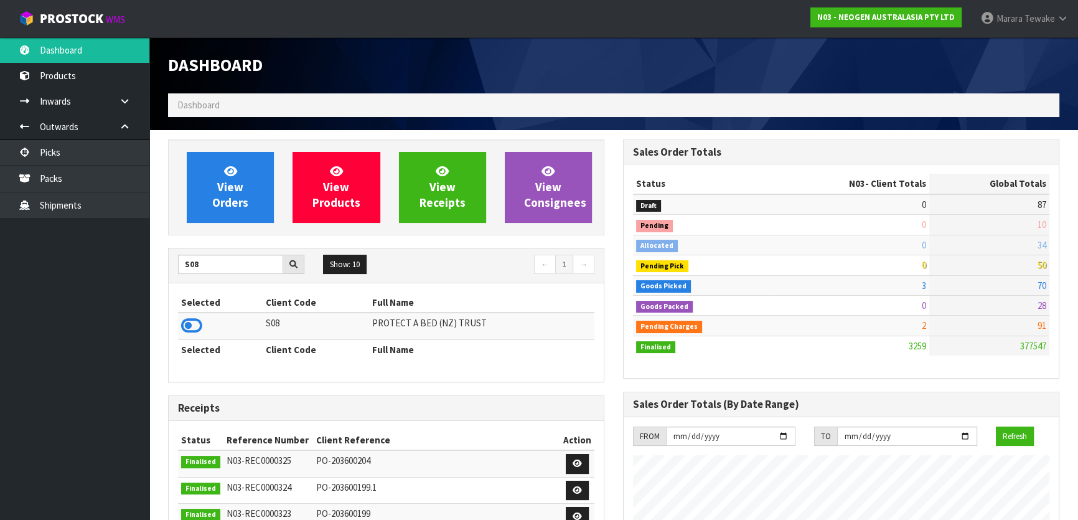
click at [187, 337] on td at bounding box center [220, 326] width 85 height 27
click at [189, 328] on icon at bounding box center [191, 325] width 21 height 19
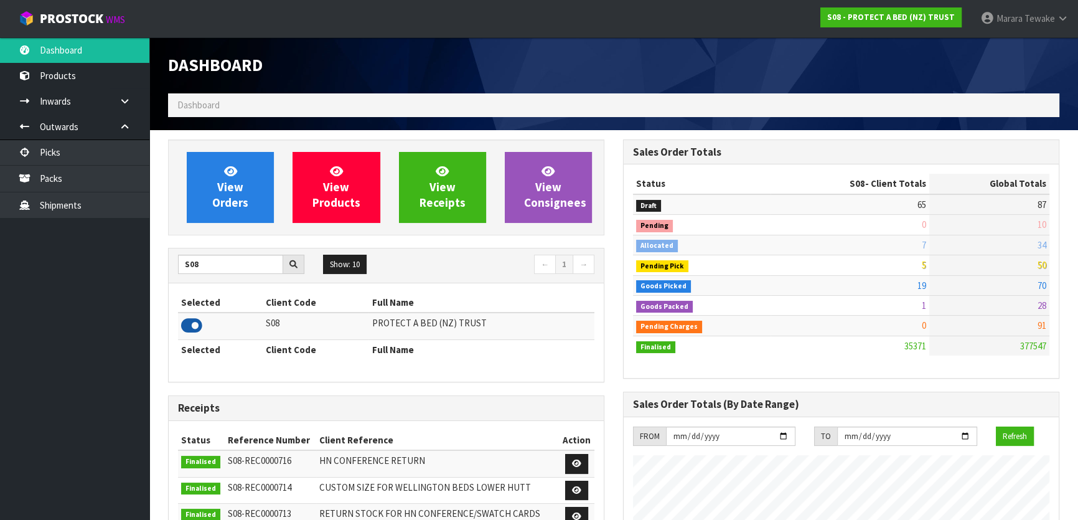
scroll to position [941, 455]
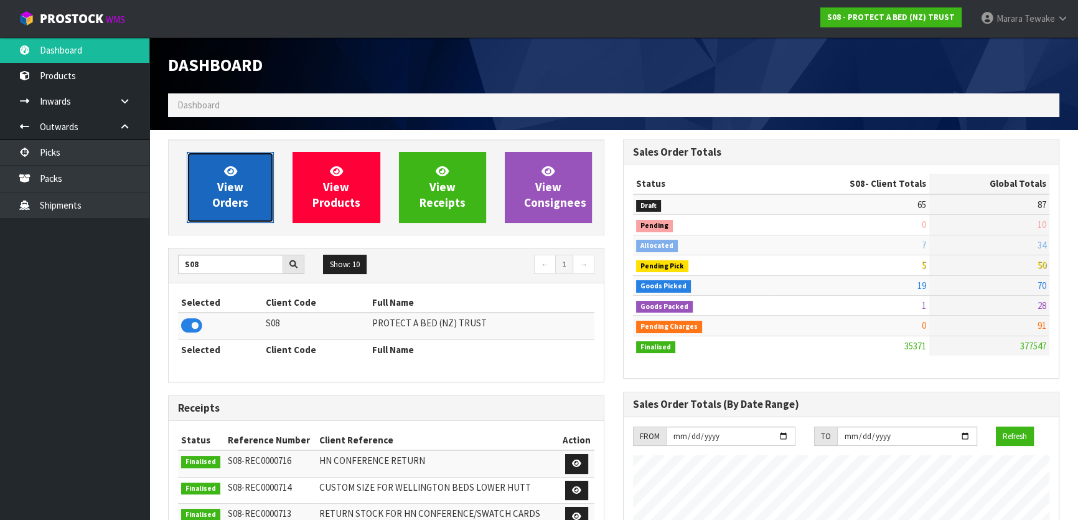
drag, startPoint x: 246, startPoint y: 175, endPoint x: 242, endPoint y: 167, distance: 8.6
click at [244, 174] on link "View Orders" at bounding box center [230, 187] width 87 height 71
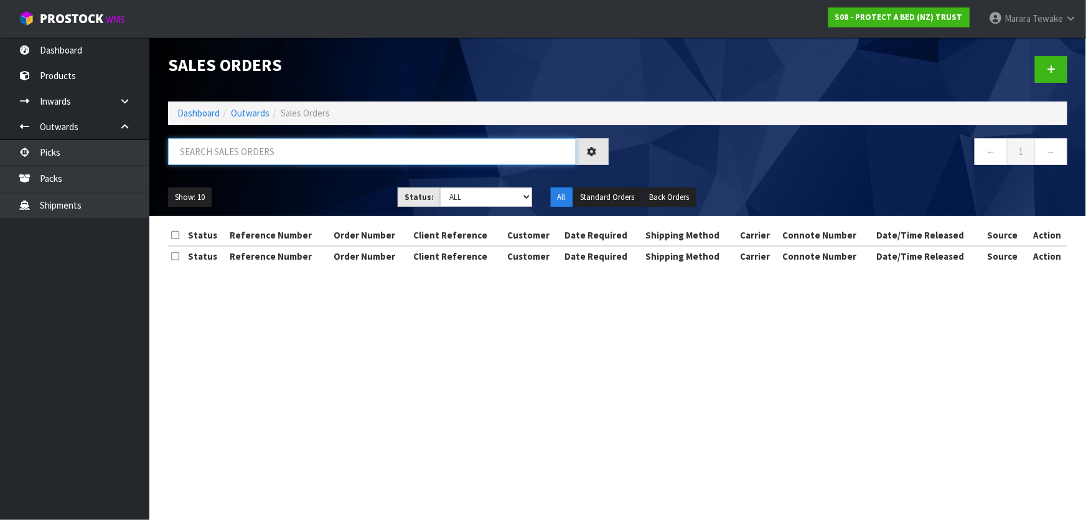
click at [280, 156] on input "text" at bounding box center [372, 151] width 408 height 27
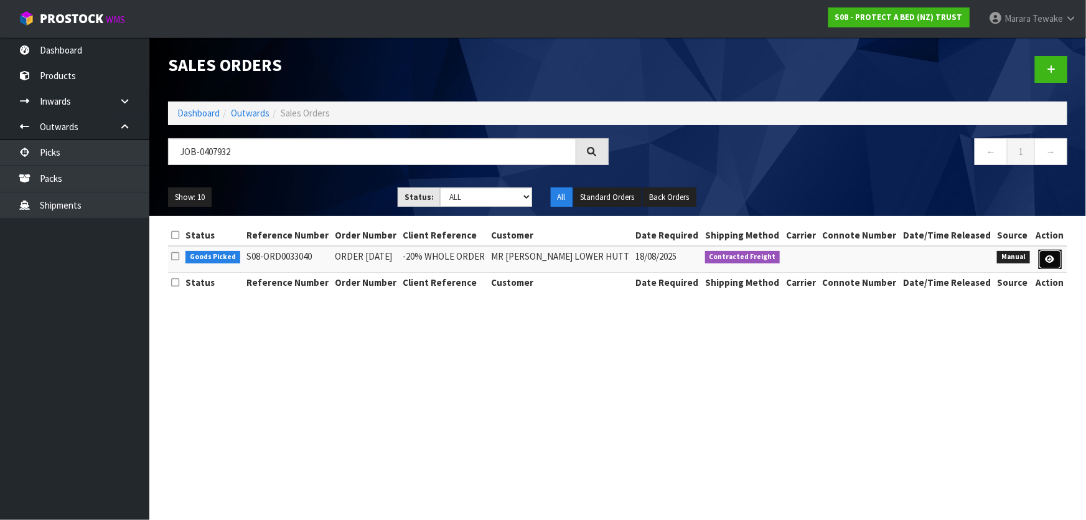
click at [1050, 267] on link at bounding box center [1050, 260] width 23 height 20
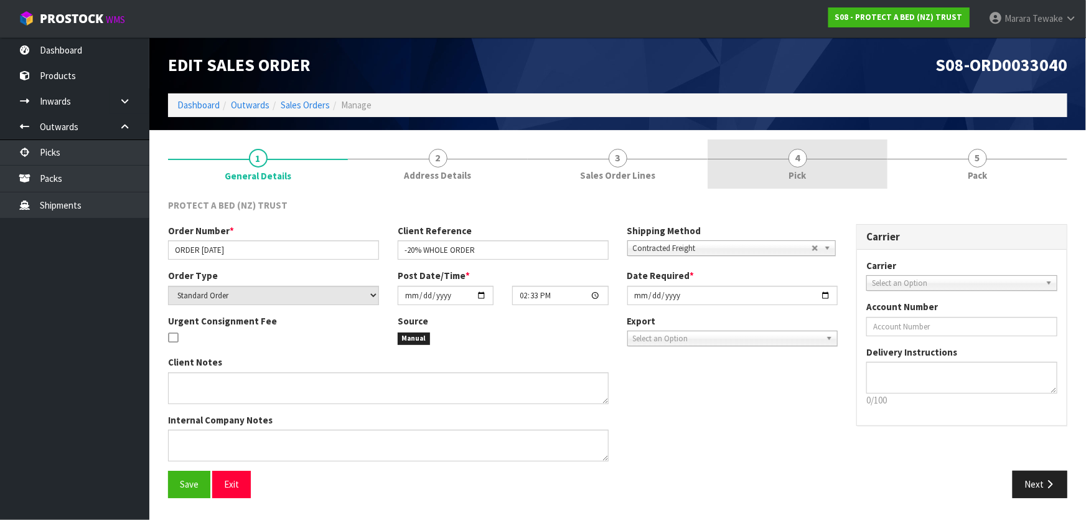
click at [783, 150] on link "4 Pick" at bounding box center [798, 163] width 180 height 49
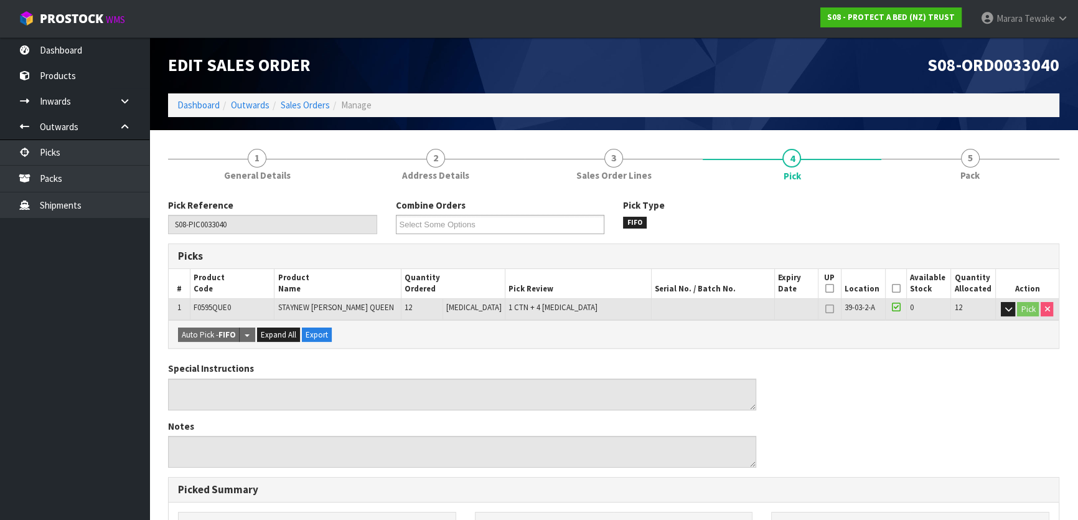
click at [892, 288] on icon at bounding box center [896, 288] width 9 height 1
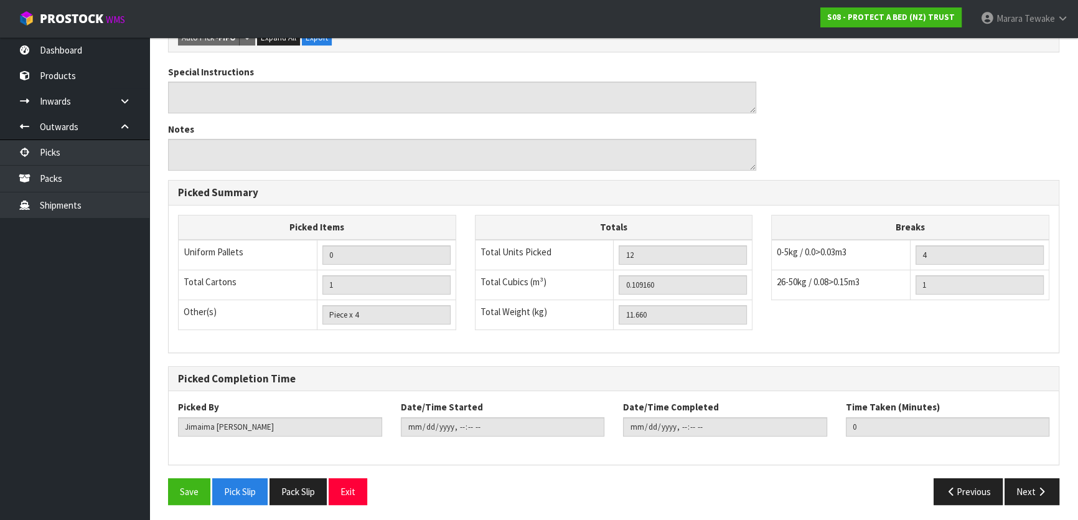
scroll to position [342, 0]
click at [190, 478] on button "Save" at bounding box center [189, 491] width 42 height 27
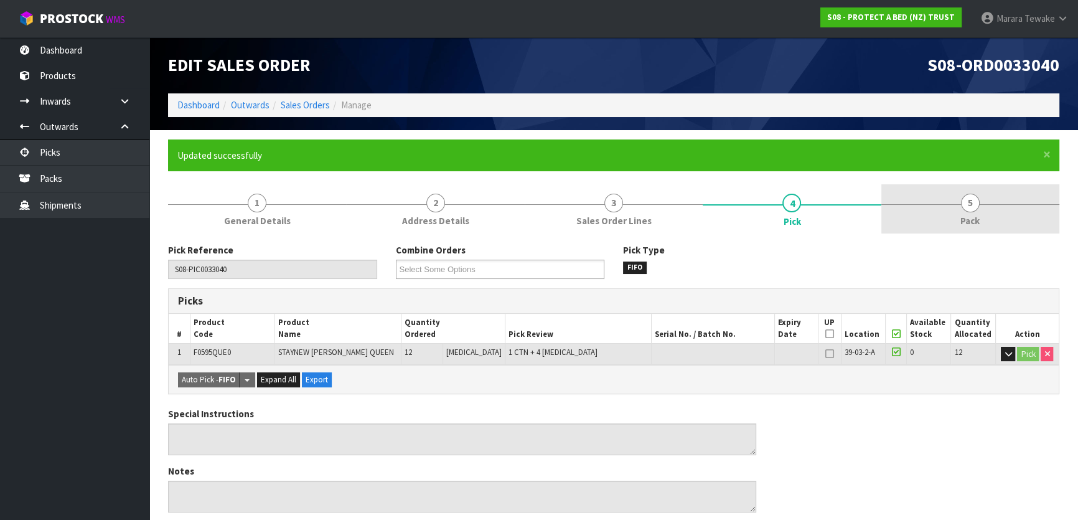
click at [969, 204] on span "5" at bounding box center [970, 203] width 19 height 19
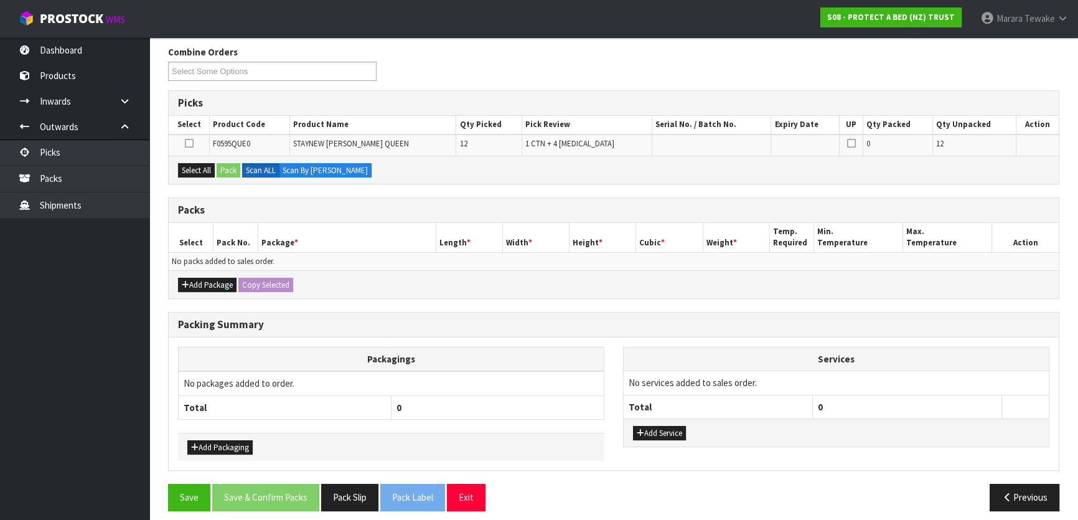
scroll to position [205, 0]
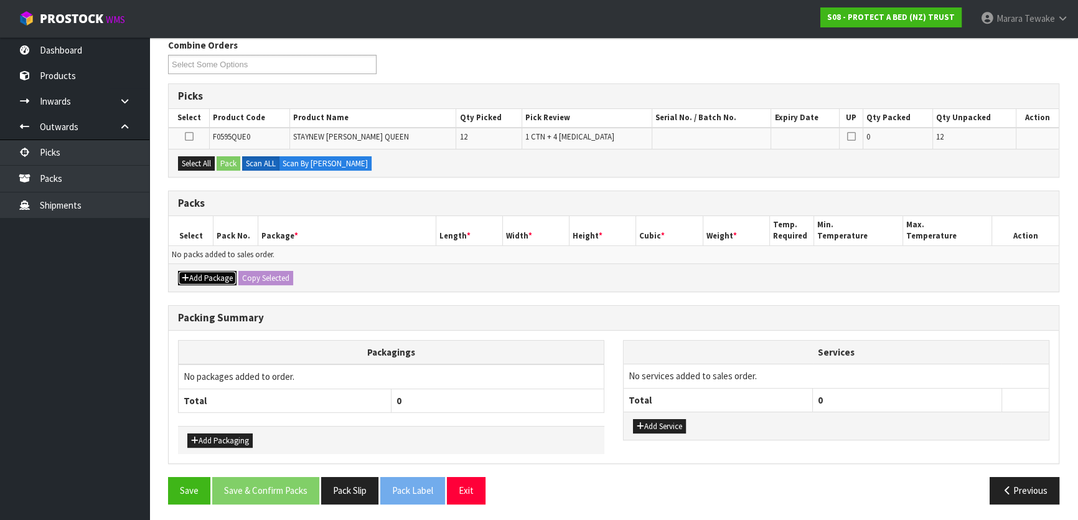
click at [197, 273] on button "Add Package" at bounding box center [207, 278] width 59 height 15
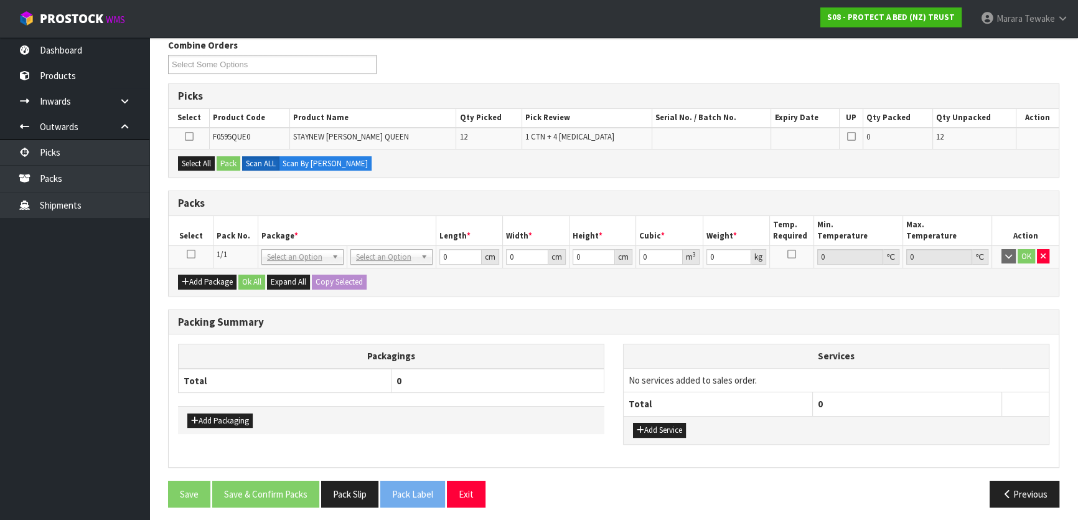
click at [190, 254] on icon at bounding box center [191, 254] width 9 height 1
drag, startPoint x: 204, startPoint y: 155, endPoint x: 225, endPoint y: 162, distance: 22.2
click at [204, 156] on button "Select All" at bounding box center [196, 163] width 37 height 15
click at [229, 164] on button "Pack" at bounding box center [229, 163] width 24 height 15
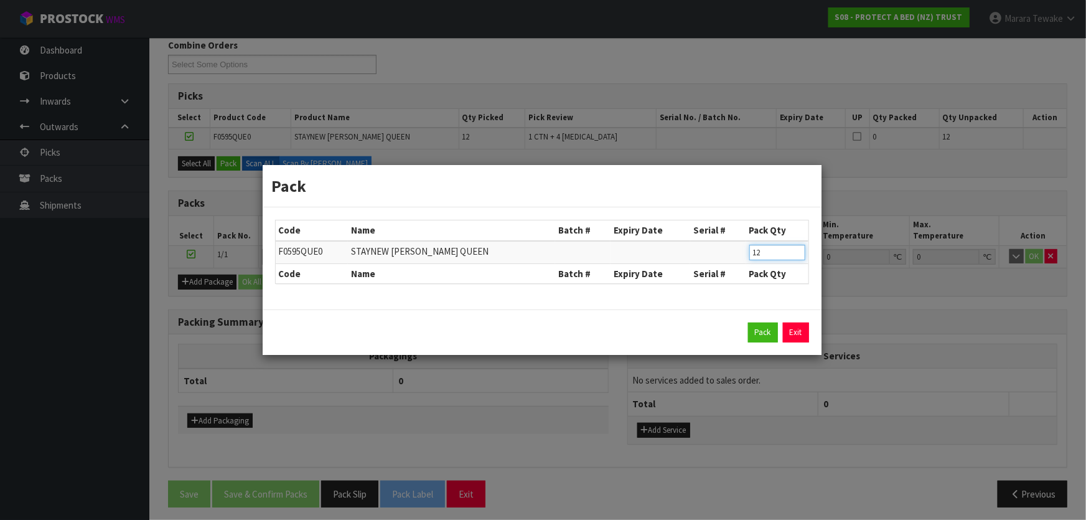
drag, startPoint x: 766, startPoint y: 252, endPoint x: 690, endPoint y: 214, distance: 84.7
click at [729, 238] on table "Code Name Batch # Expiry Date Serial # Pack Qty F0595QUE0 STAYNEW TERRY BXD QUE…" at bounding box center [542, 251] width 533 height 63
click button "Pack" at bounding box center [763, 333] width 30 height 20
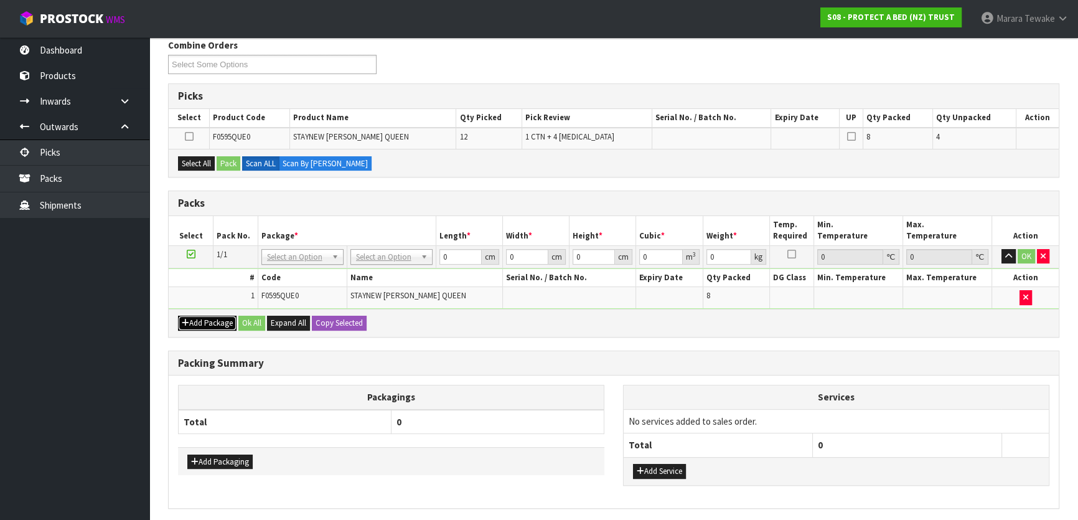
click at [217, 317] on button "Add Package" at bounding box center [207, 323] width 59 height 15
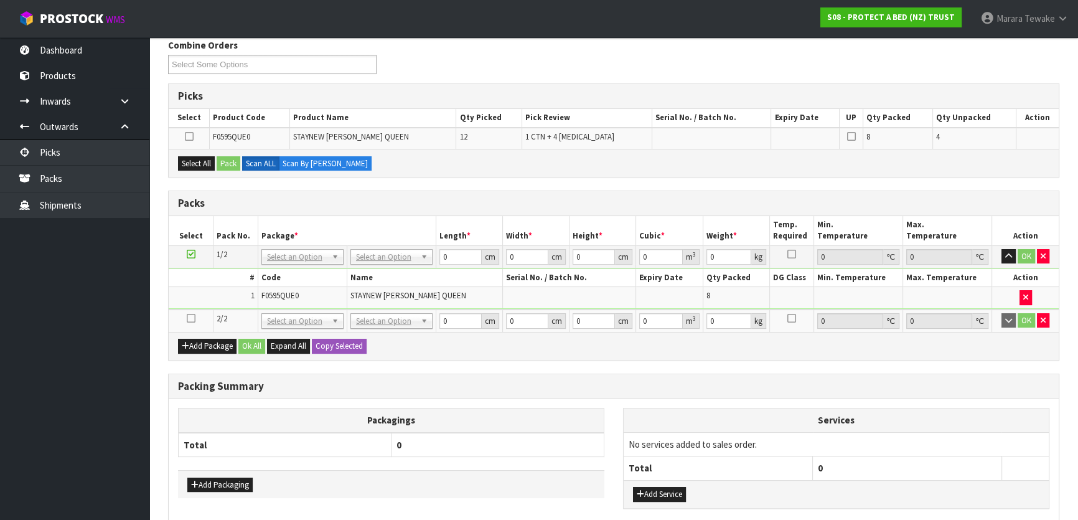
click at [191, 318] on icon at bounding box center [191, 318] width 9 height 1
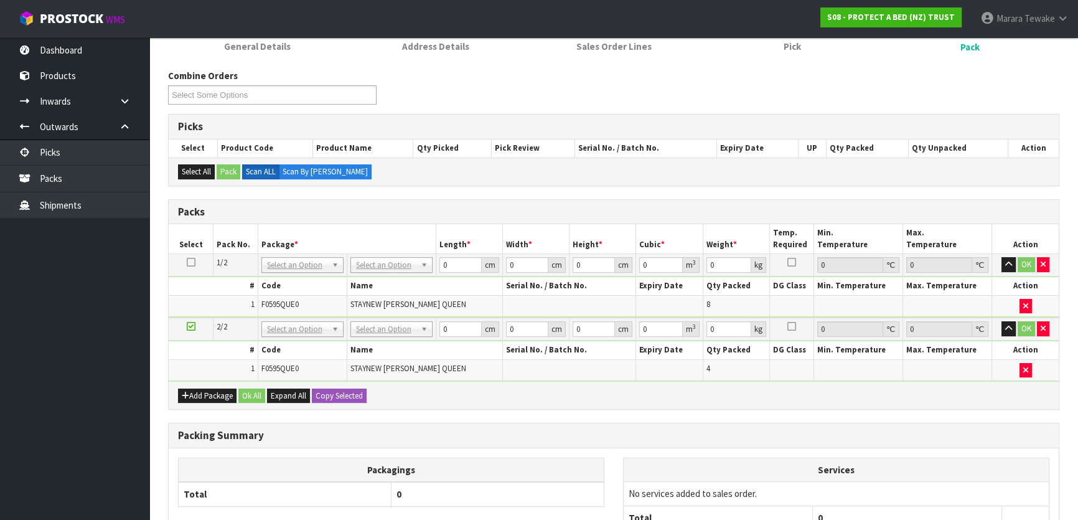
scroll to position [148, 0]
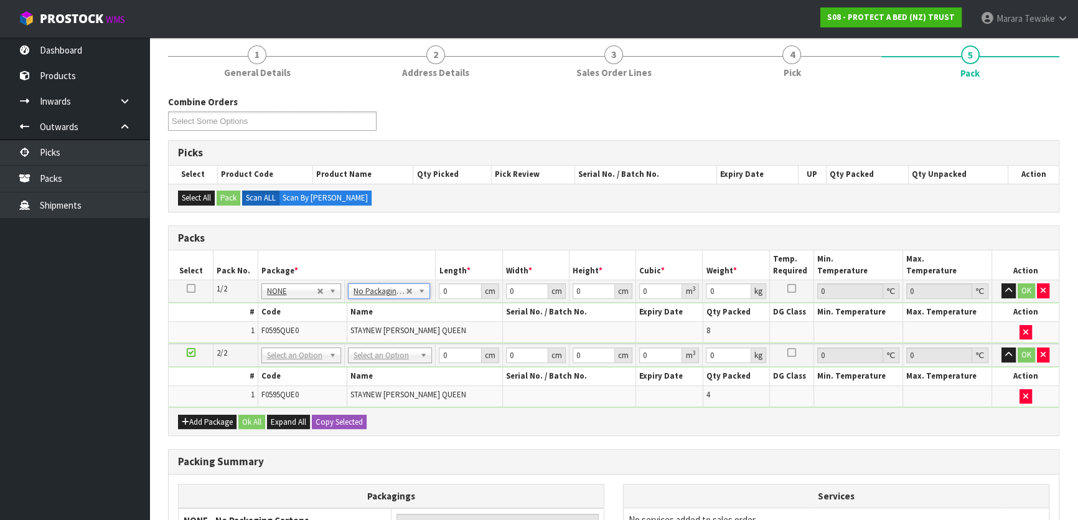
drag, startPoint x: 394, startPoint y: 355, endPoint x: 392, endPoint y: 366, distance: 11.4
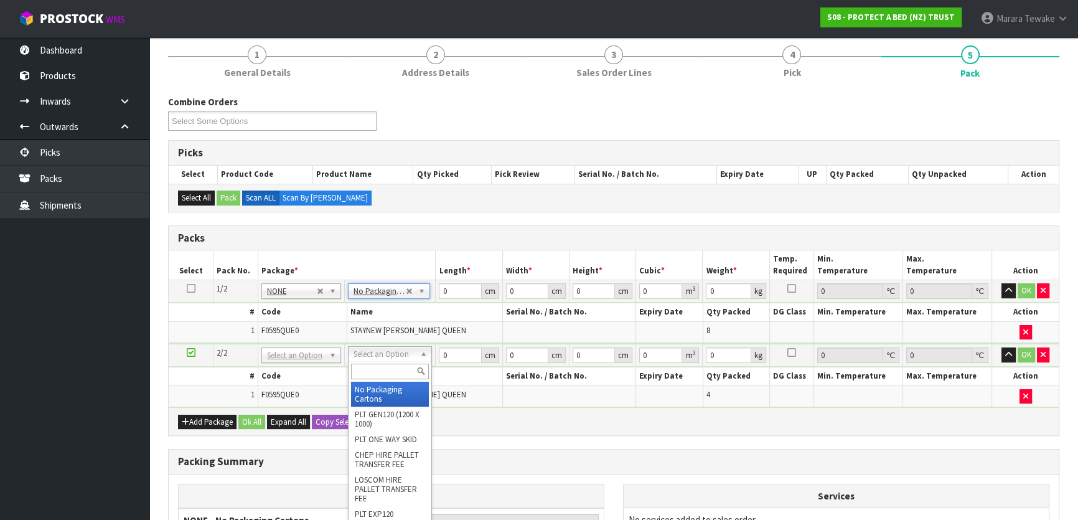
click at [392, 366] on input "text" at bounding box center [390, 372] width 78 height 16
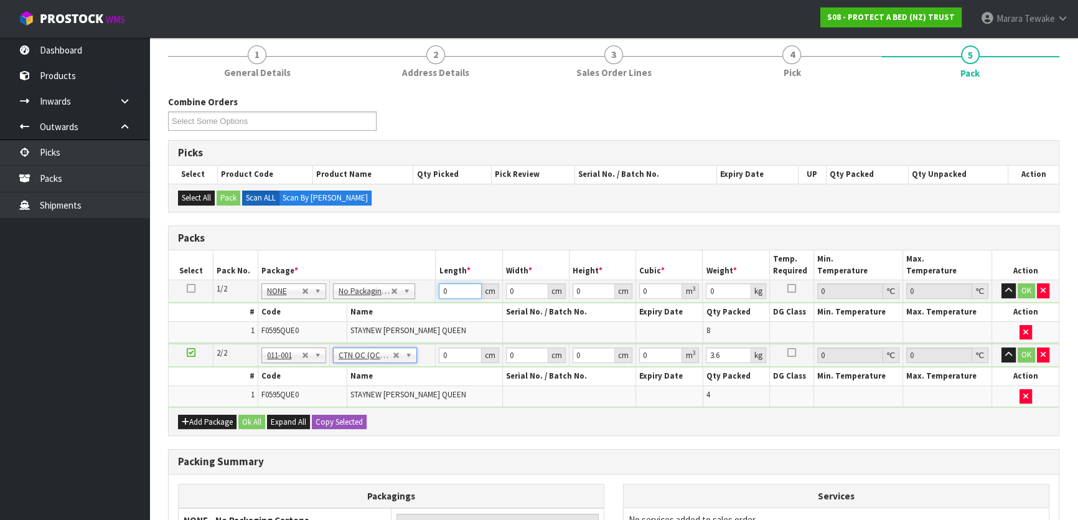
drag, startPoint x: 450, startPoint y: 289, endPoint x: 415, endPoint y: 250, distance: 52.9
click at [417, 273] on table "Select Pack No. Package * Length * Width * Height * Cubic * Weight * Temp. Requ…" at bounding box center [614, 328] width 890 height 157
click at [1002, 283] on button "button" at bounding box center [1009, 290] width 14 height 15
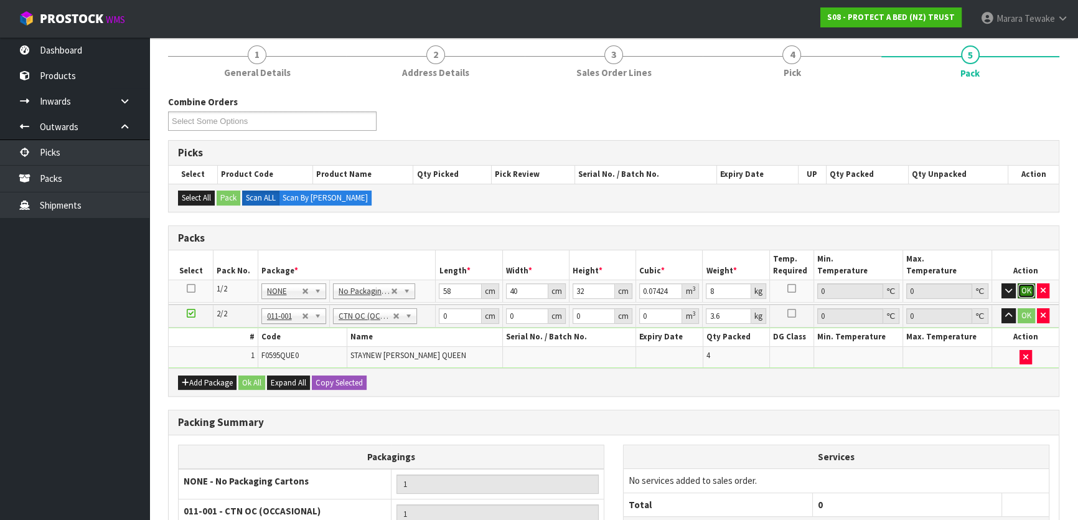
click button "OK" at bounding box center [1026, 290] width 17 height 15
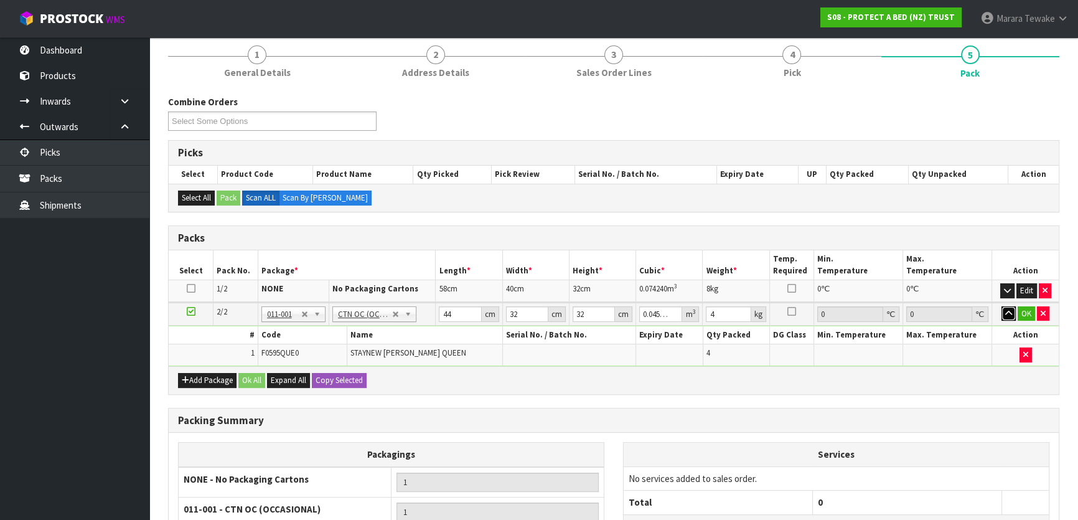
click at [1002, 306] on button "button" at bounding box center [1009, 313] width 14 height 15
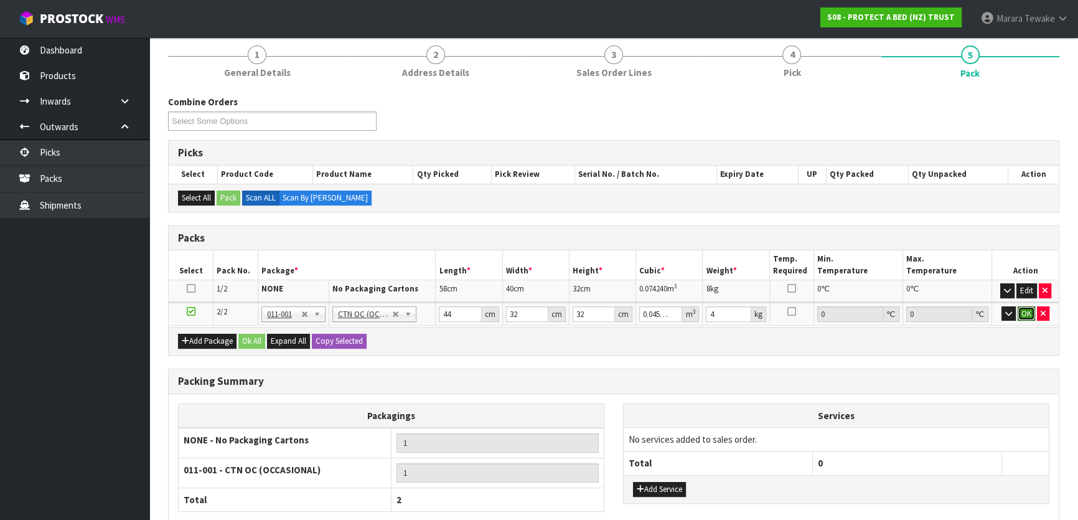
click button "OK" at bounding box center [1026, 313] width 17 height 15
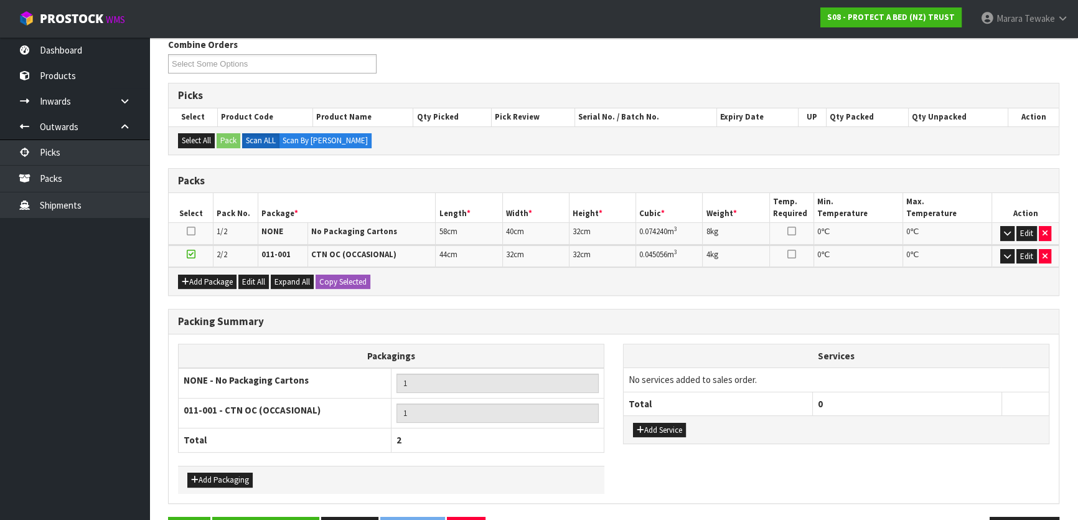
scroll to position [244, 0]
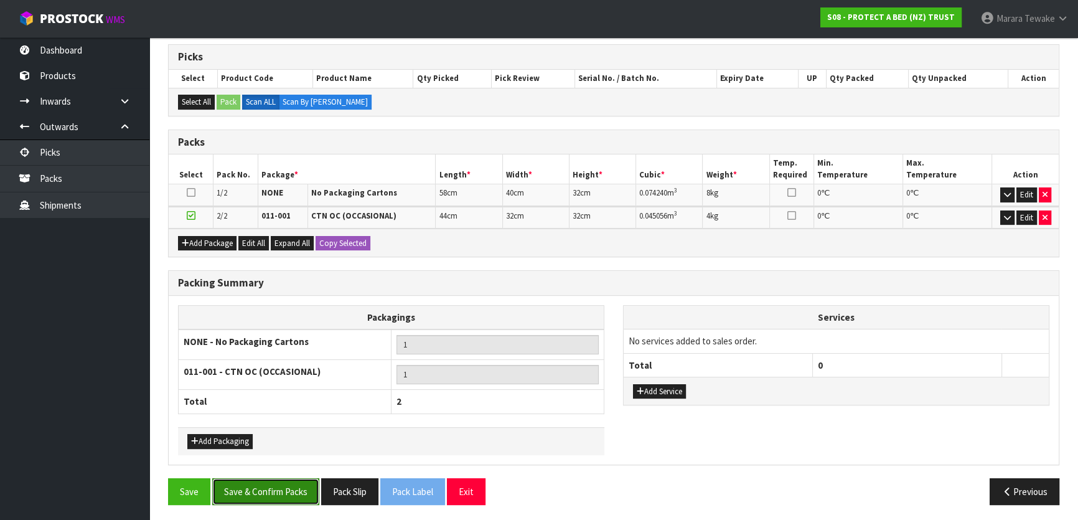
click at [281, 492] on button "Save & Confirm Packs" at bounding box center [265, 491] width 107 height 27
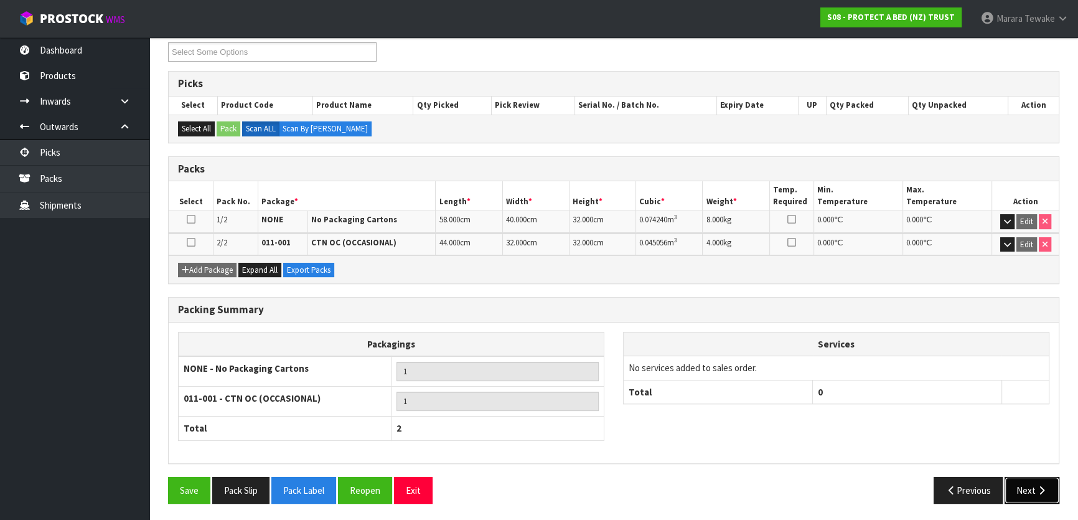
drag, startPoint x: 1027, startPoint y: 499, endPoint x: 1021, endPoint y: 494, distance: 7.6
click at [1021, 494] on button "Next" at bounding box center [1032, 490] width 55 height 27
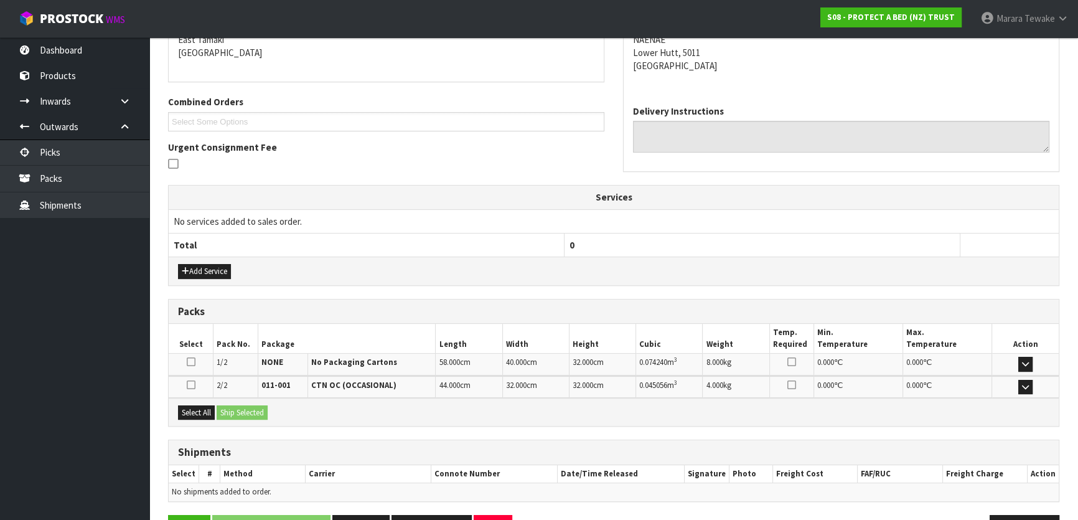
scroll to position [310, 0]
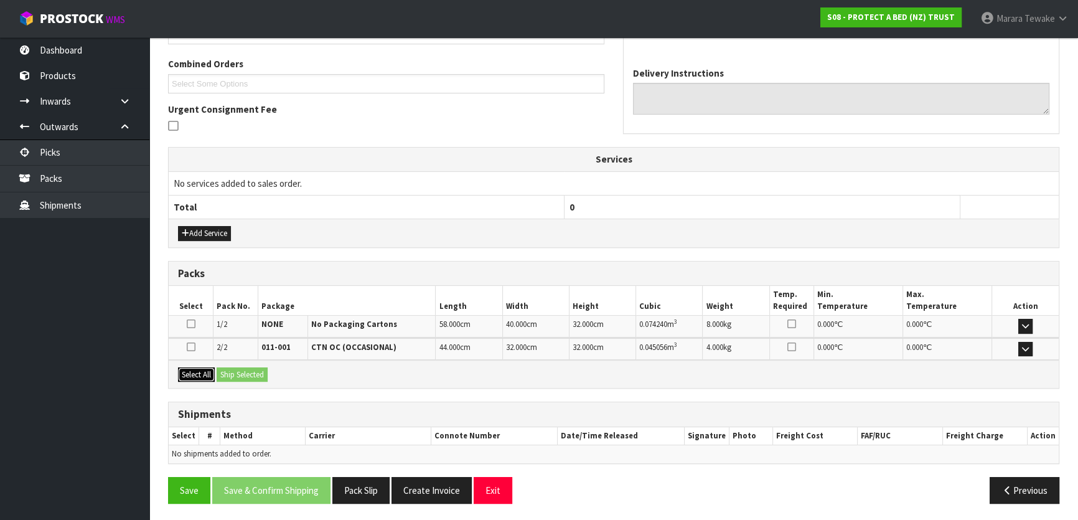
drag, startPoint x: 204, startPoint y: 370, endPoint x: 278, endPoint y: 382, distance: 75.0
click at [210, 371] on button "Select All" at bounding box center [196, 374] width 37 height 15
click at [278, 382] on div "Select All Ship Selected" at bounding box center [614, 374] width 890 height 28
click at [235, 369] on button "Ship Selected" at bounding box center [242, 374] width 51 height 15
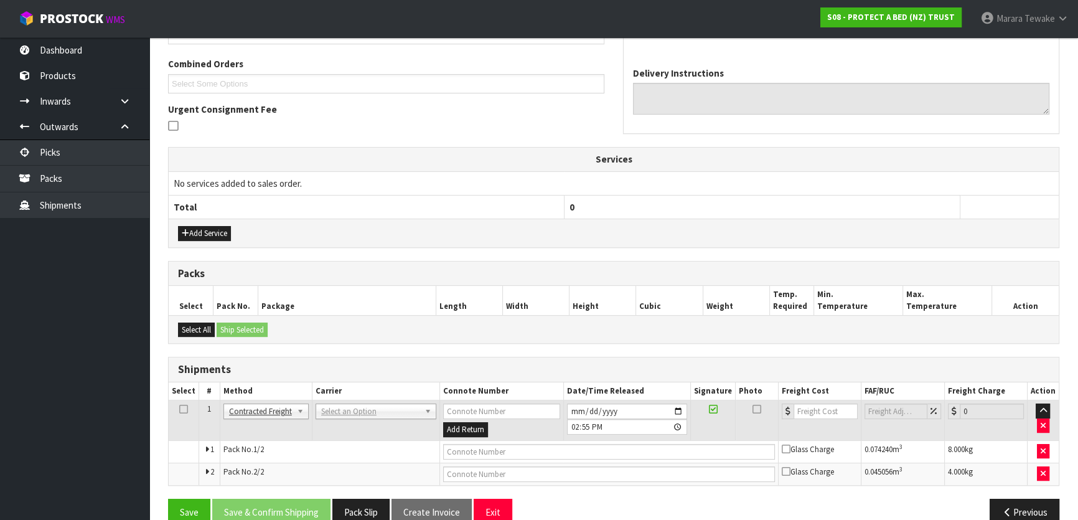
scroll to position [331, 0]
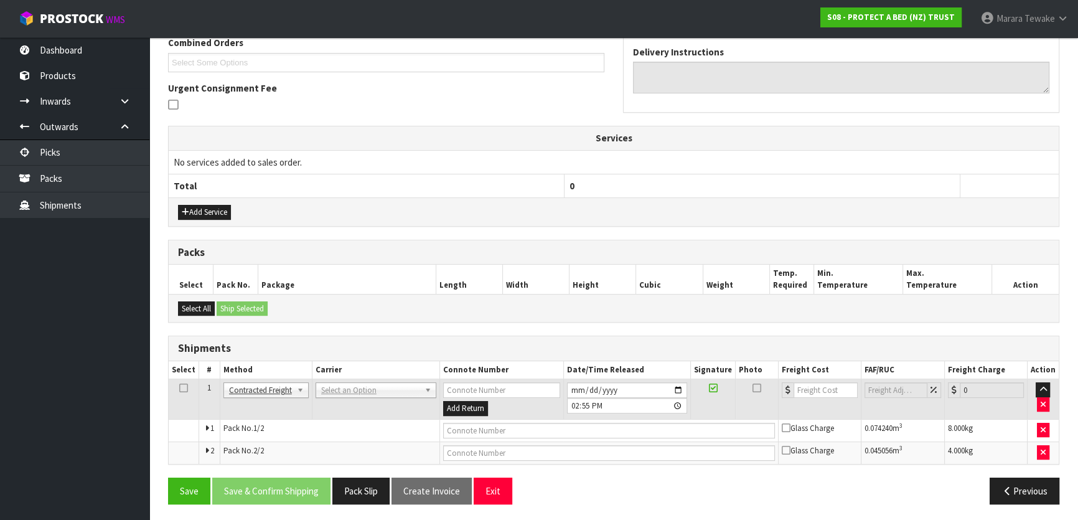
drag, startPoint x: 349, startPoint y: 392, endPoint x: 349, endPoint y: 405, distance: 12.5
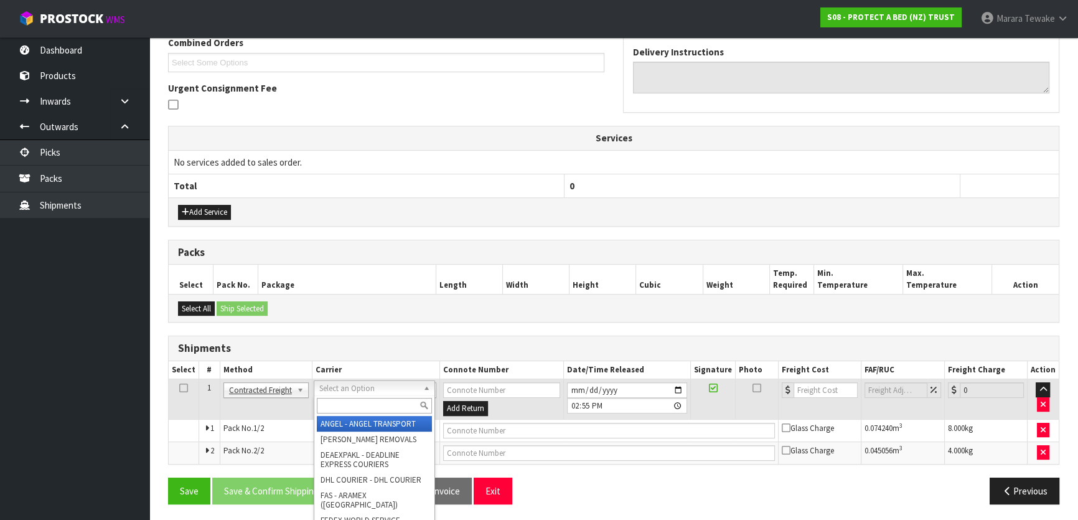
click at [349, 407] on input "text" at bounding box center [374, 406] width 115 height 16
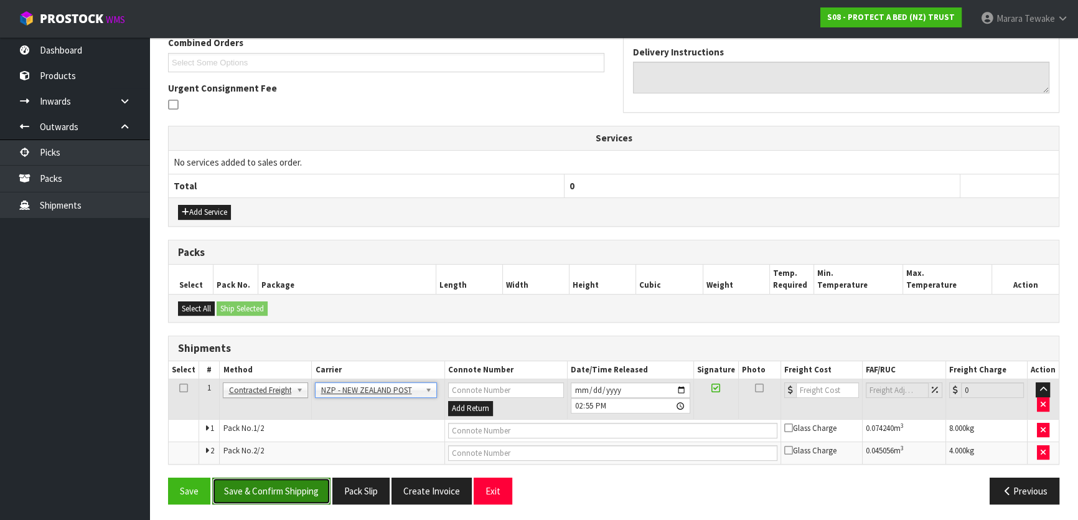
click at [275, 486] on button "Save & Confirm Shipping" at bounding box center [271, 491] width 118 height 27
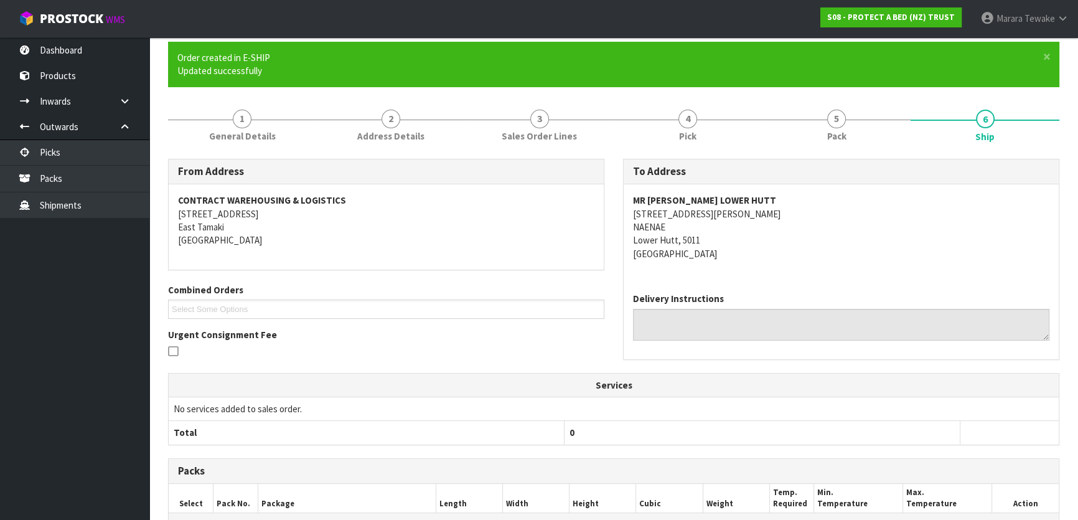
scroll to position [313, 0]
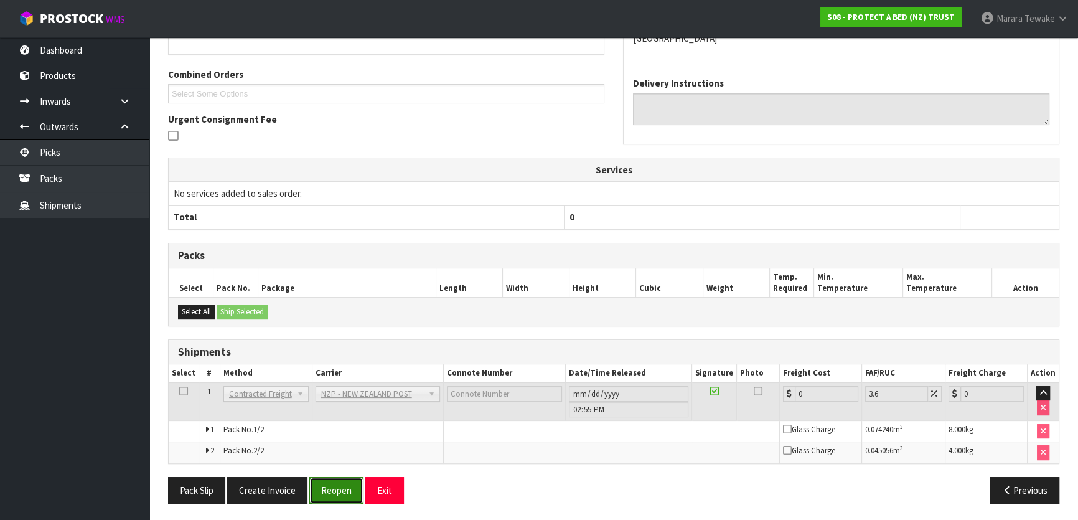
click at [336, 491] on button "Reopen" at bounding box center [336, 490] width 54 height 27
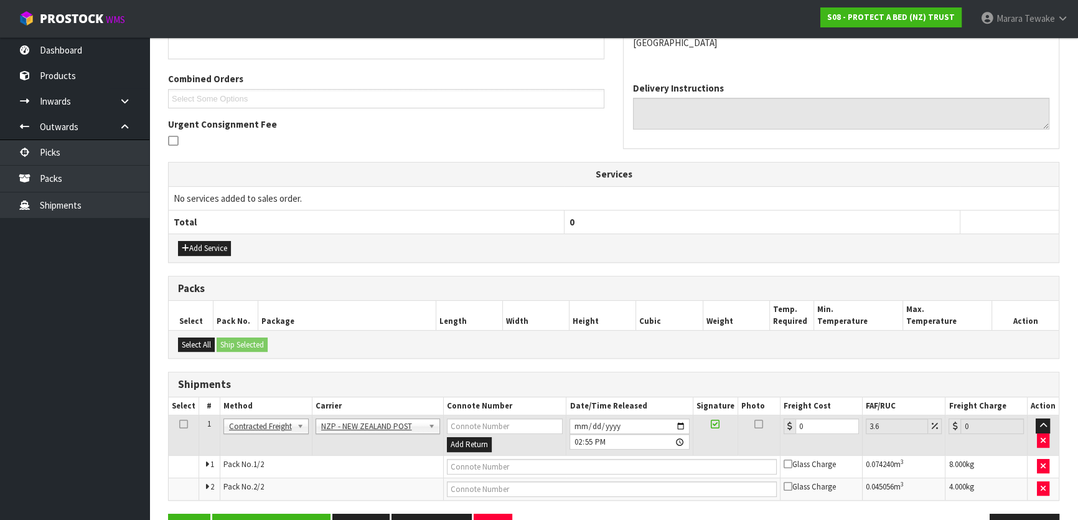
scroll to position [331, 0]
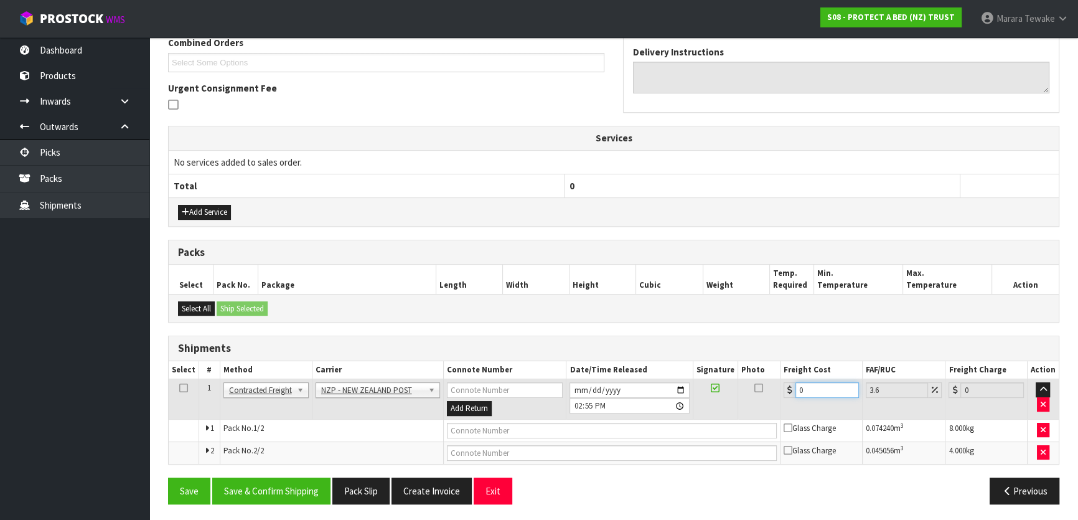
drag, startPoint x: 796, startPoint y: 385, endPoint x: 778, endPoint y: 368, distance: 24.7
click at [790, 382] on div "0" at bounding box center [821, 390] width 75 height 16
drag, startPoint x: 263, startPoint y: 483, endPoint x: 158, endPoint y: 403, distance: 132.0
click at [262, 483] on button "Save & Confirm Shipping" at bounding box center [271, 491] width 118 height 27
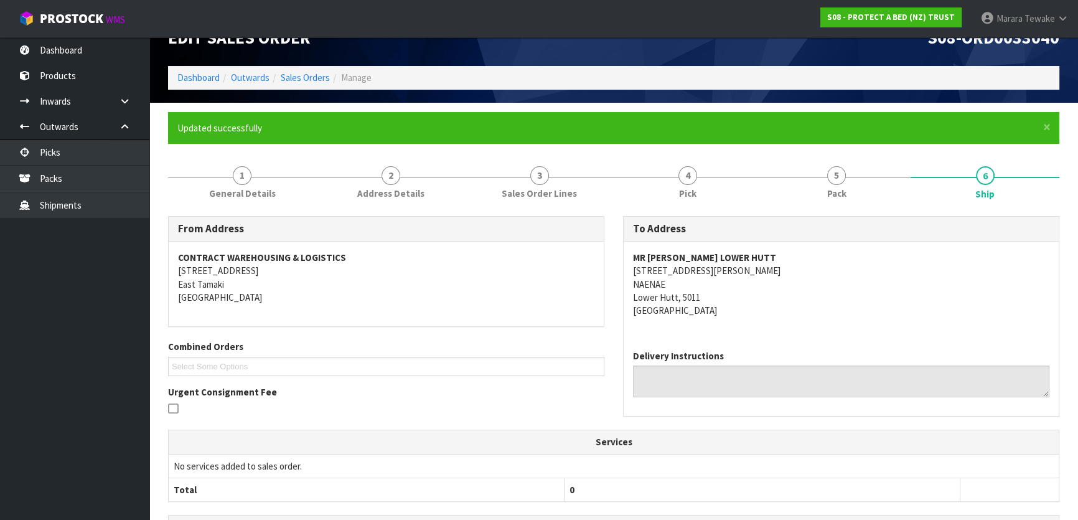
scroll to position [0, 0]
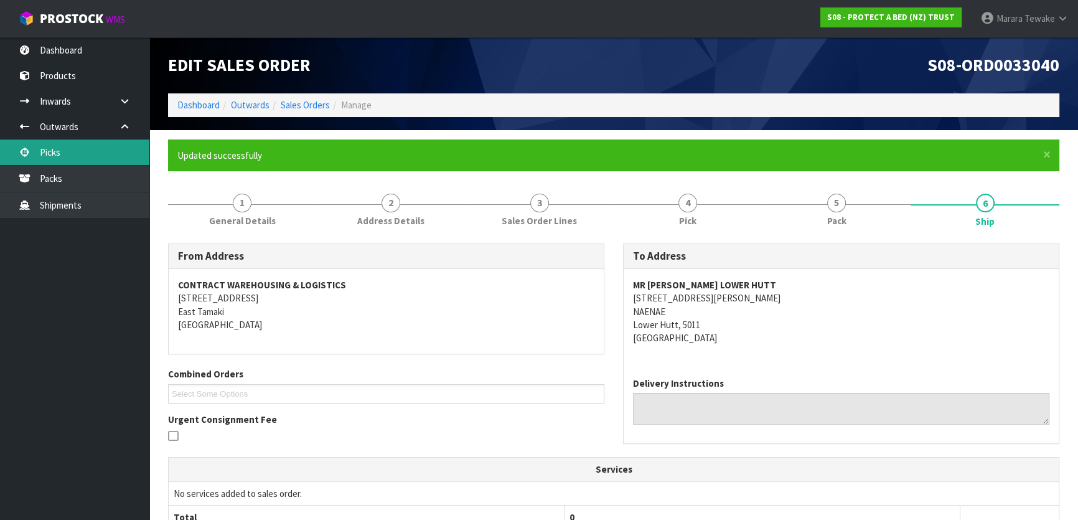
click at [115, 155] on link "Picks" at bounding box center [74, 152] width 149 height 26
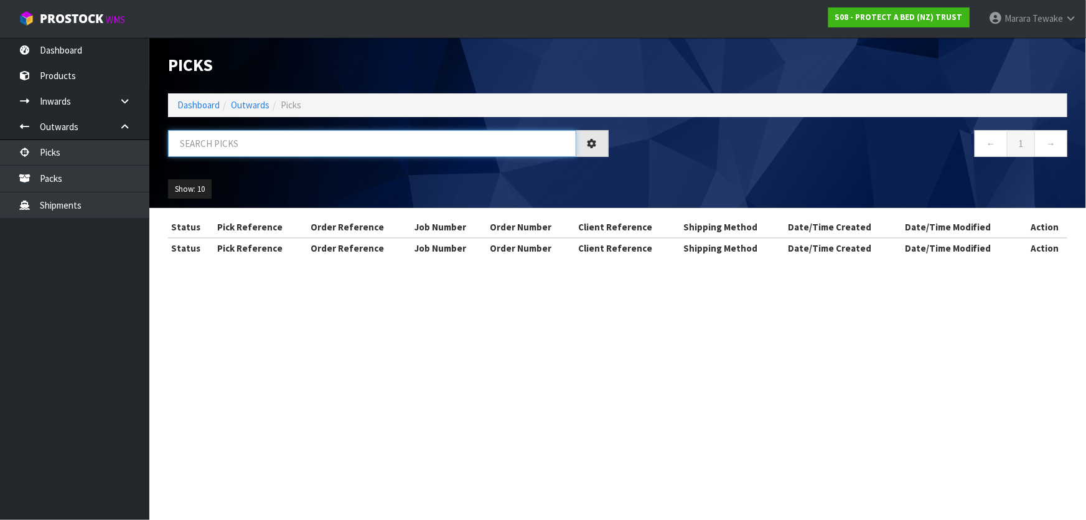
click at [239, 151] on input "text" at bounding box center [372, 143] width 408 height 27
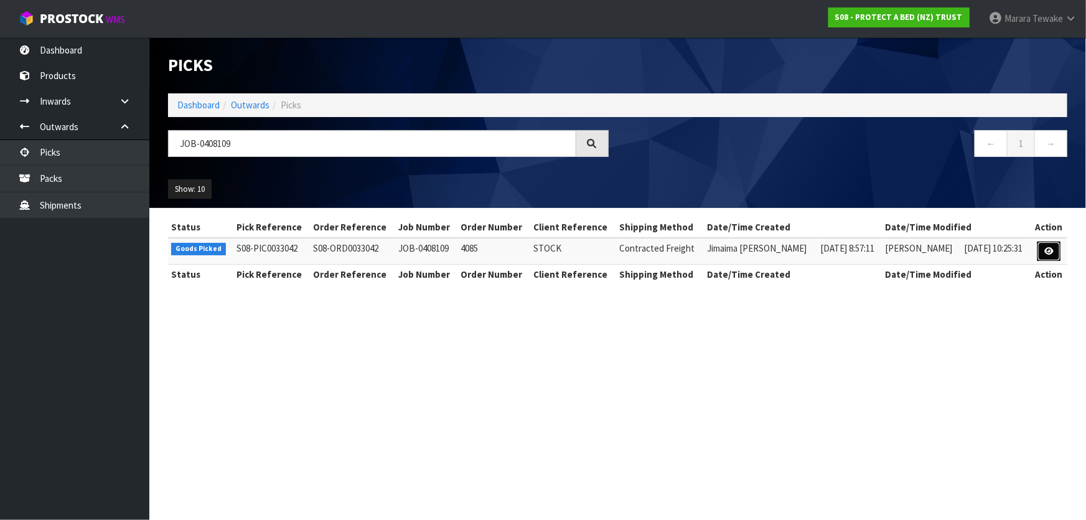
click at [1046, 252] on icon at bounding box center [1049, 251] width 9 height 8
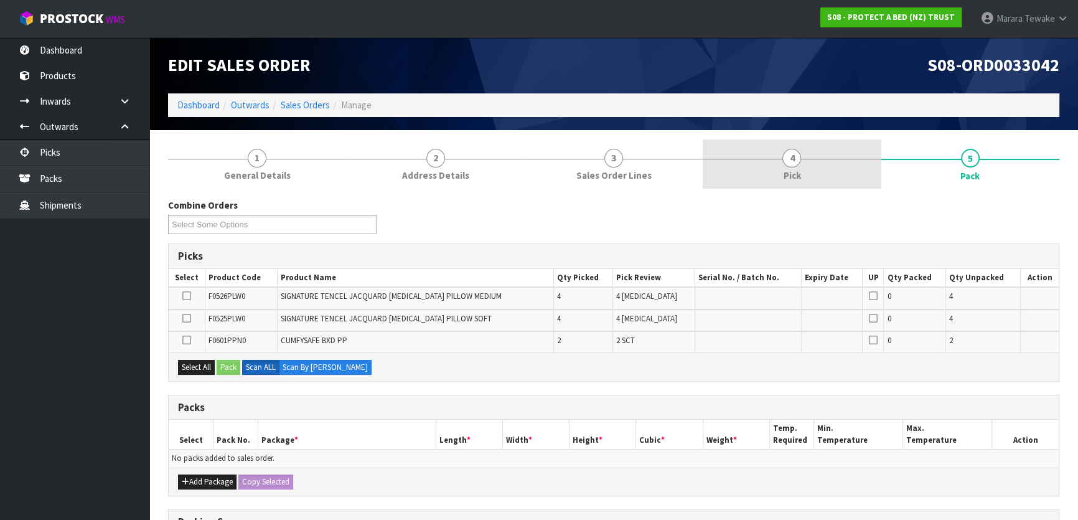
click at [836, 162] on link "4 Pick" at bounding box center [792, 163] width 178 height 49
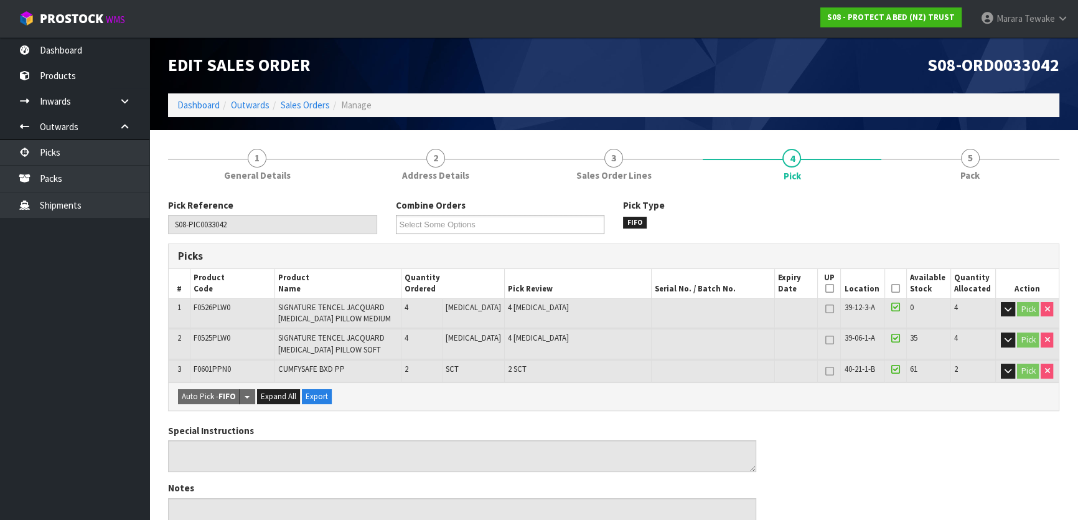
click at [893, 289] on icon at bounding box center [896, 288] width 9 height 1
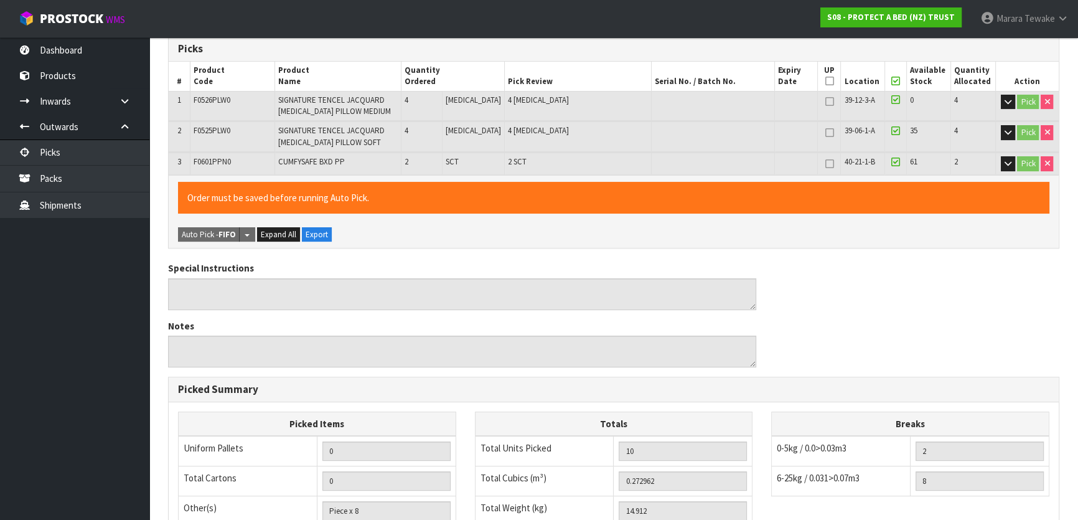
scroll to position [396, 0]
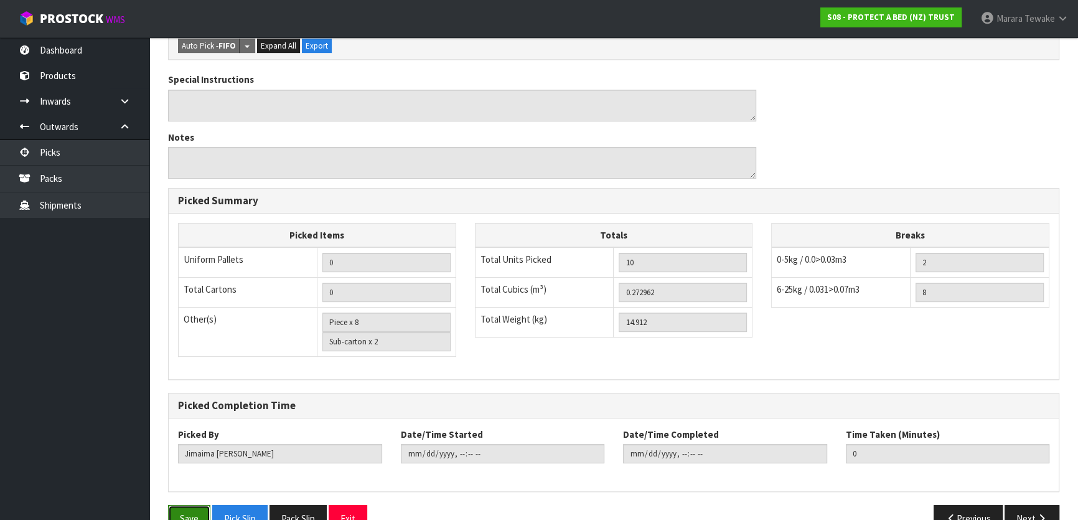
click at [186, 507] on button "Save" at bounding box center [189, 518] width 42 height 27
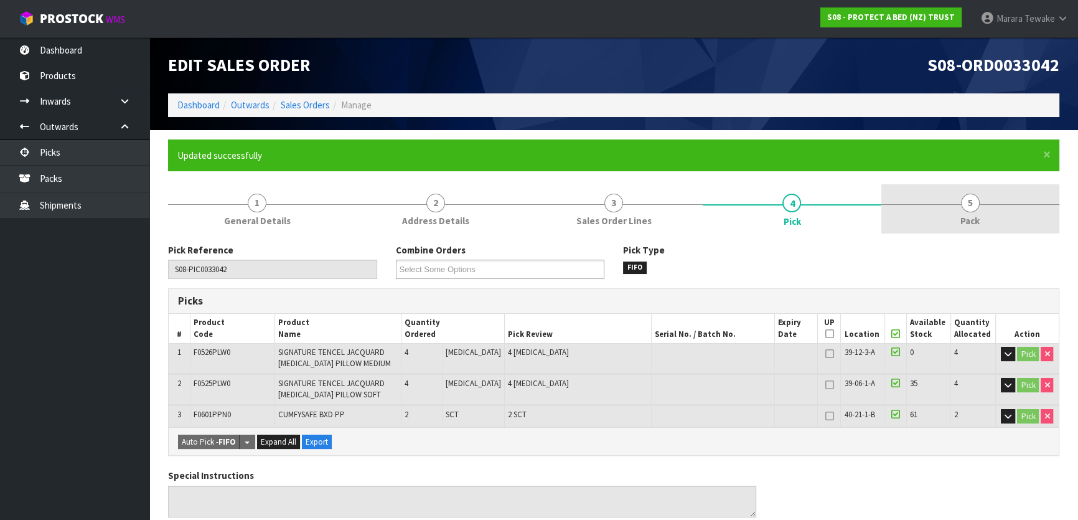
click at [978, 200] on span "5" at bounding box center [970, 203] width 19 height 19
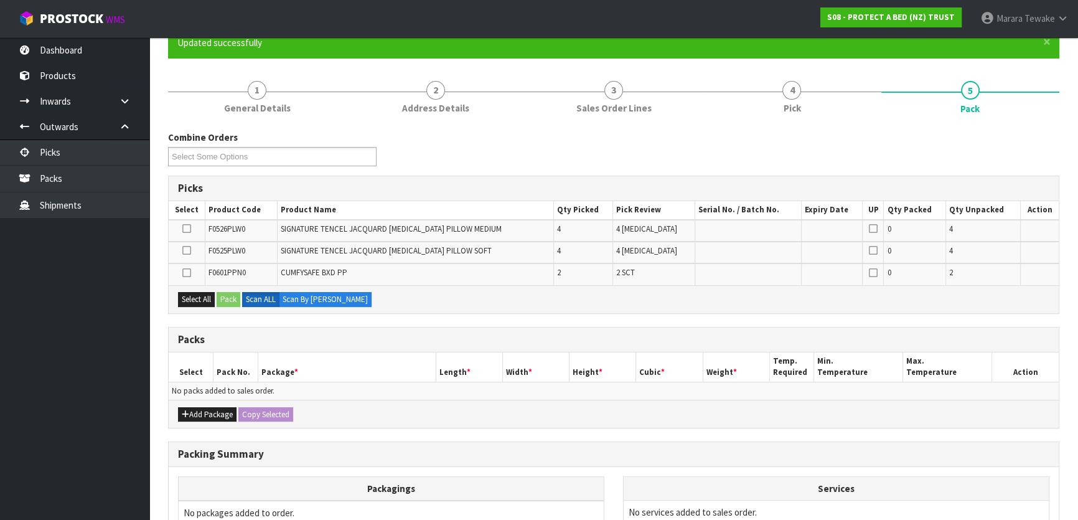
scroll to position [226, 0]
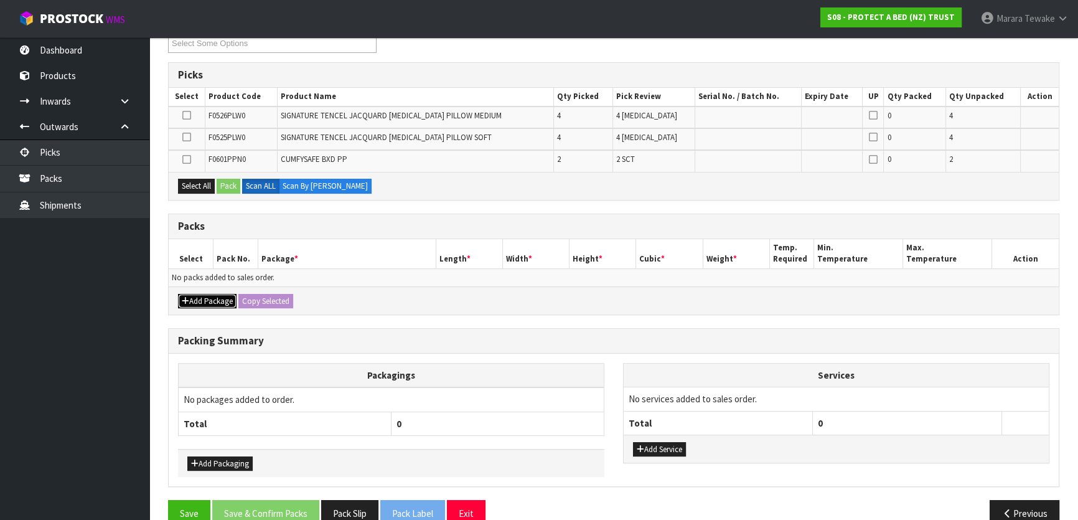
click at [210, 294] on button "Add Package" at bounding box center [207, 301] width 59 height 15
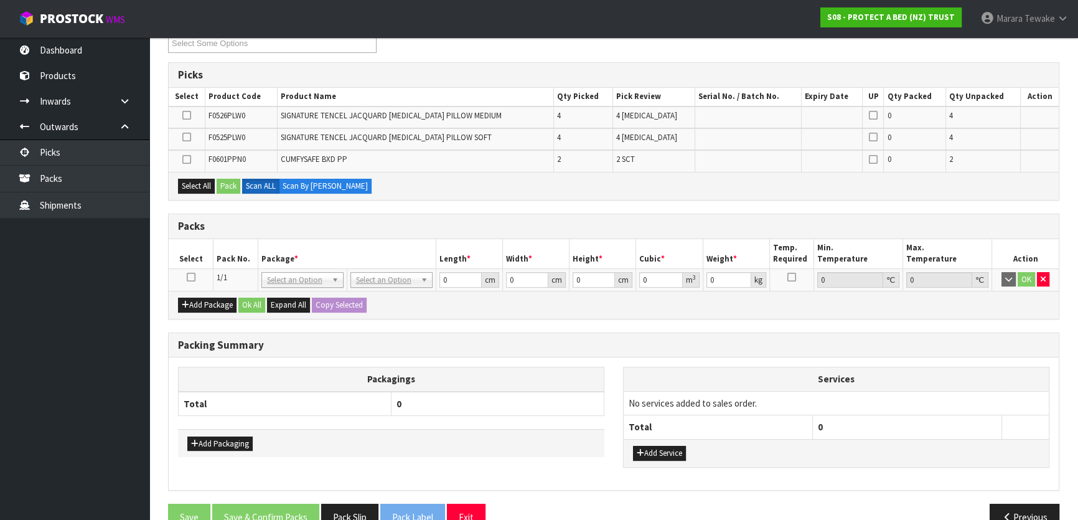
click at [189, 277] on icon at bounding box center [191, 277] width 9 height 1
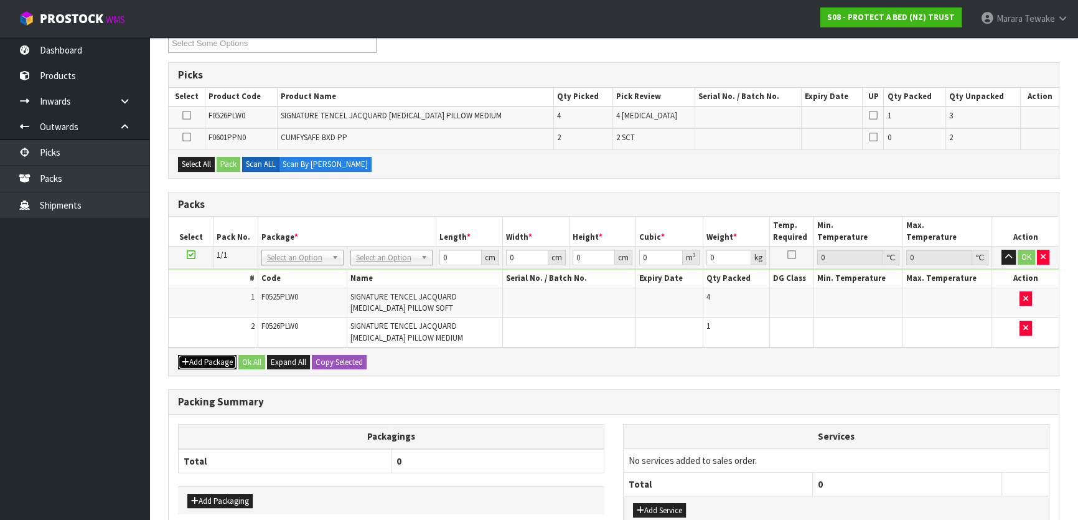
click at [210, 357] on button "Add Package" at bounding box center [207, 362] width 59 height 15
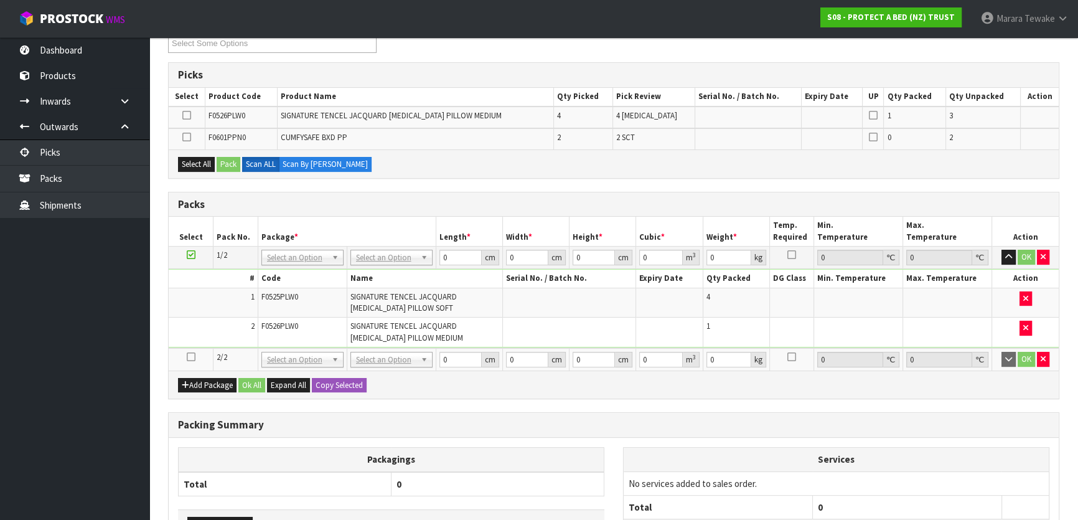
click at [191, 357] on icon at bounding box center [191, 357] width 9 height 1
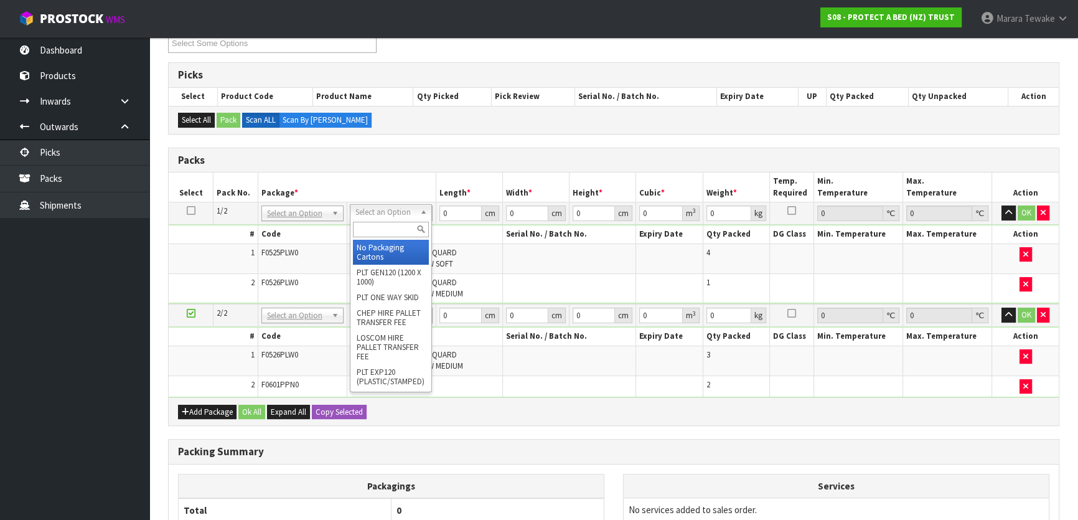
click at [372, 230] on input "text" at bounding box center [391, 230] width 76 height 16
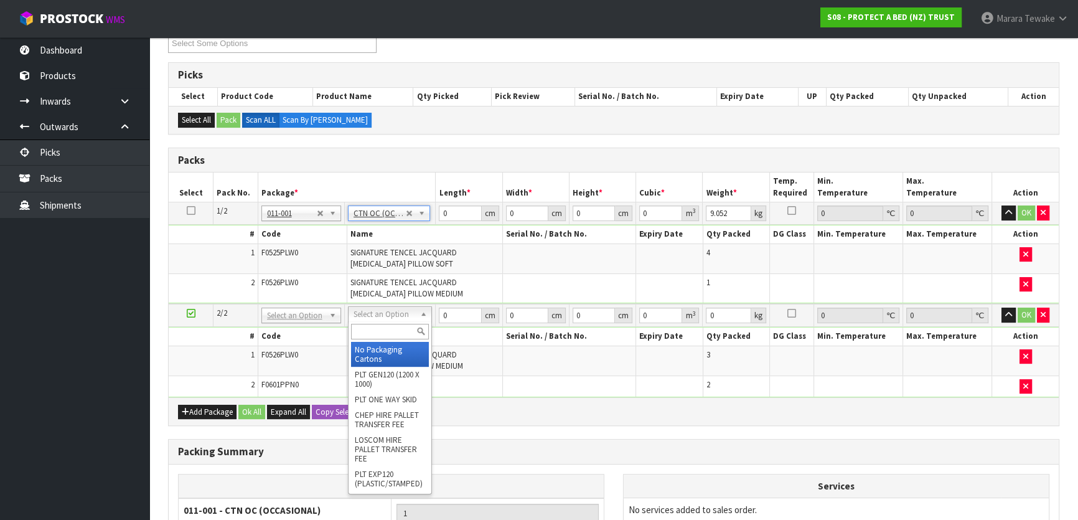
click at [382, 331] on input "text" at bounding box center [390, 332] width 78 height 16
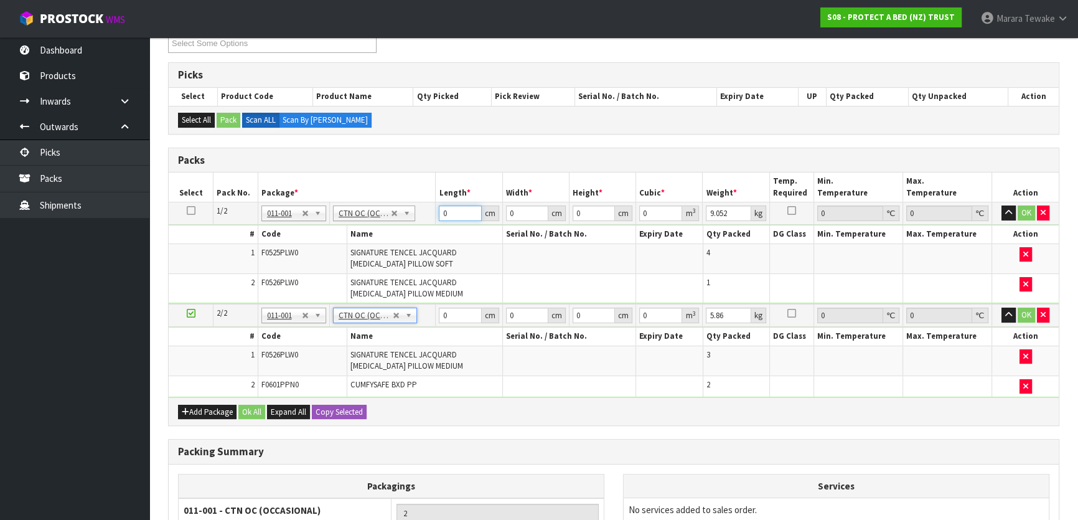
drag, startPoint x: 461, startPoint y: 214, endPoint x: 410, endPoint y: 192, distance: 55.5
click at [422, 199] on table "Select Pack No. Package * Length * Width * Height * Cubic * Weight * Temp. Requ…" at bounding box center [614, 284] width 890 height 225
click at [1002, 205] on button "button" at bounding box center [1009, 212] width 14 height 15
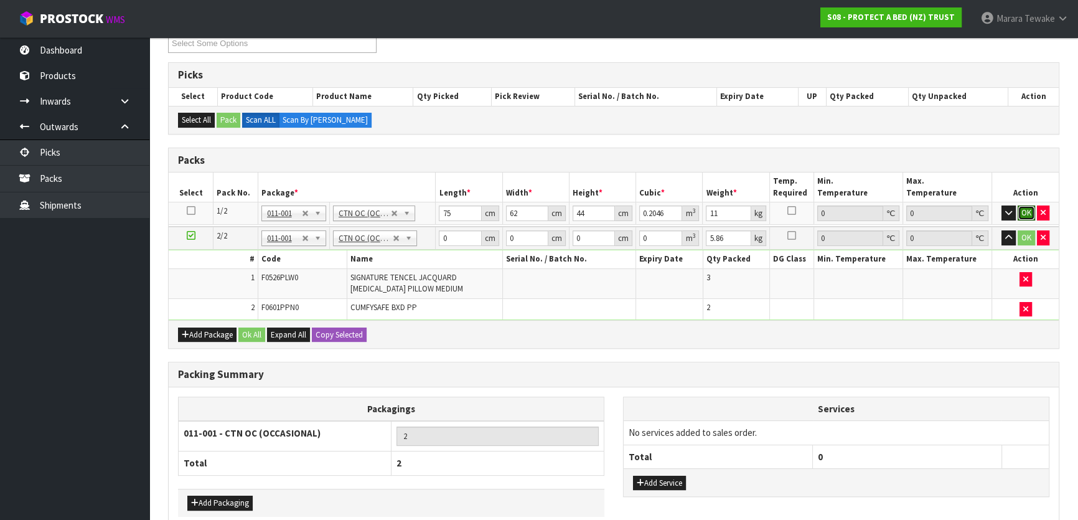
click button "OK" at bounding box center [1026, 212] width 17 height 15
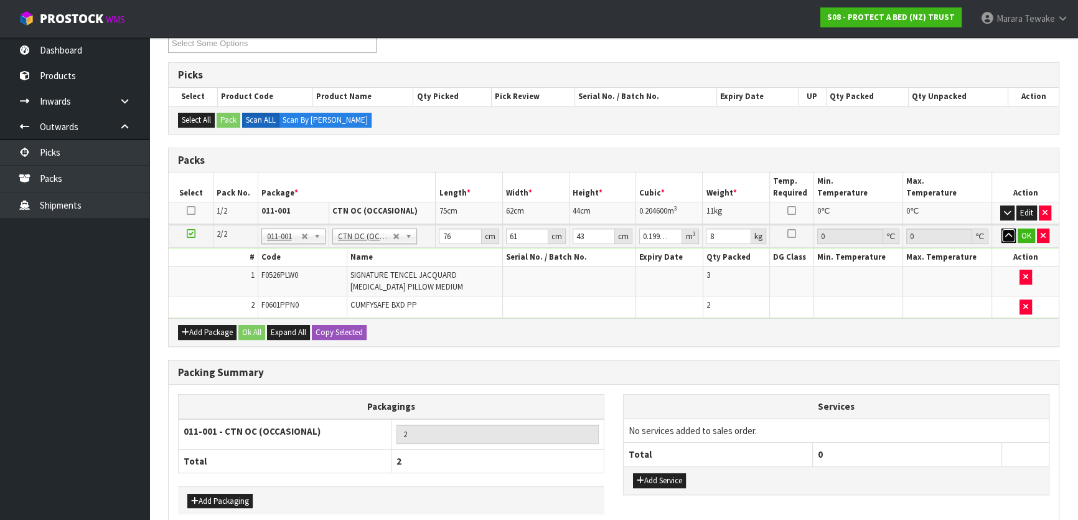
click at [1002, 229] on button "button" at bounding box center [1009, 236] width 14 height 15
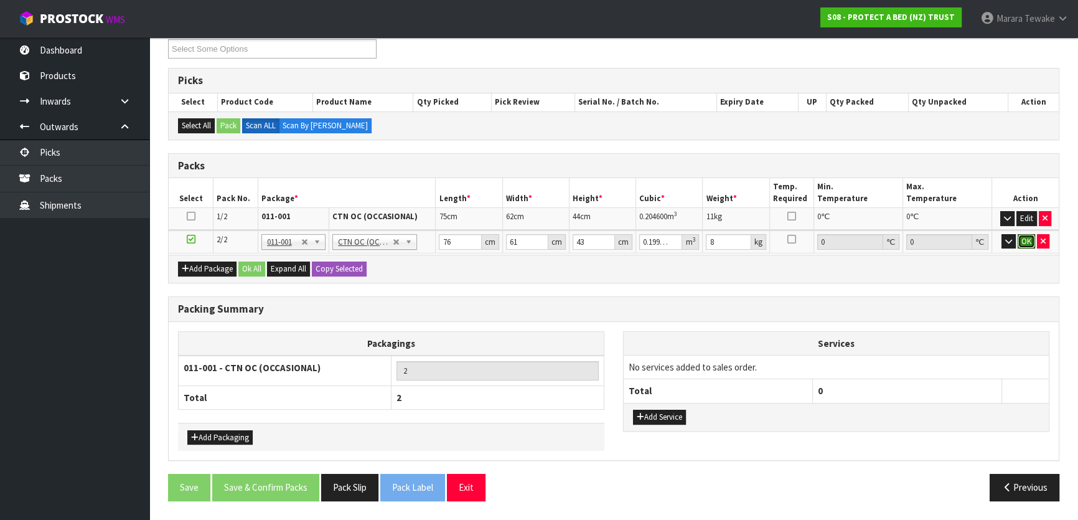
click button "OK" at bounding box center [1026, 241] width 17 height 15
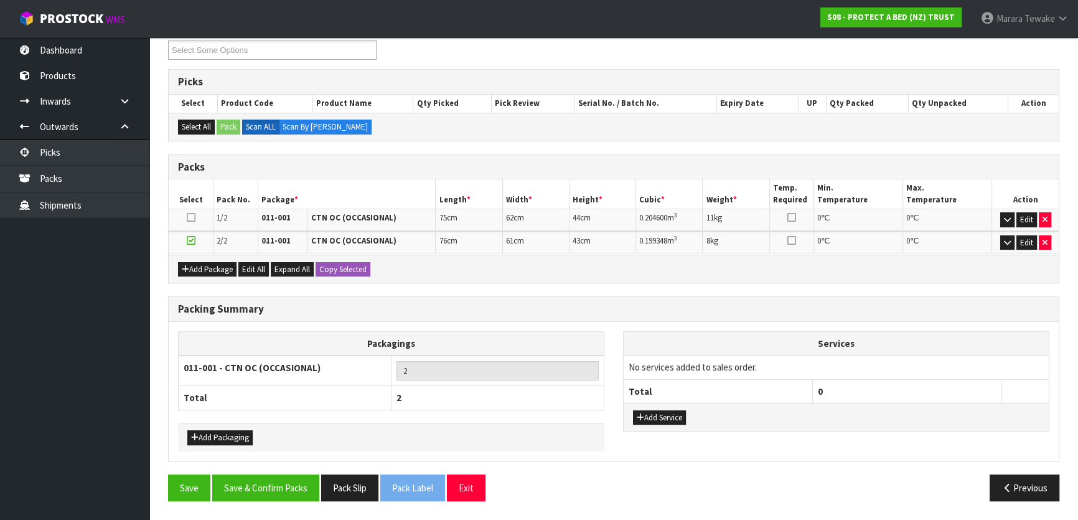
scroll to position [215, 0]
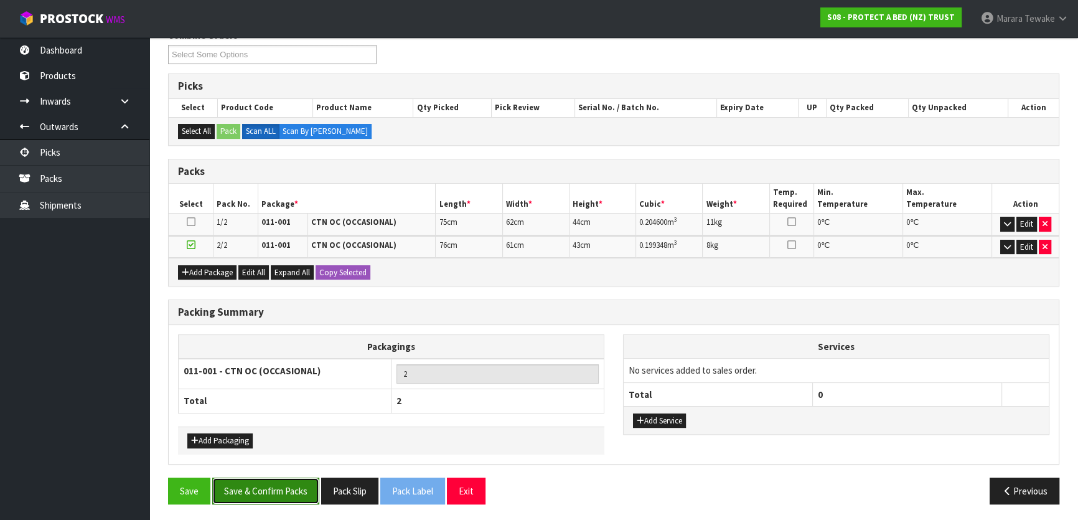
drag, startPoint x: 271, startPoint y: 489, endPoint x: 284, endPoint y: 482, distance: 14.2
click at [271, 488] on button "Save & Confirm Packs" at bounding box center [265, 491] width 107 height 27
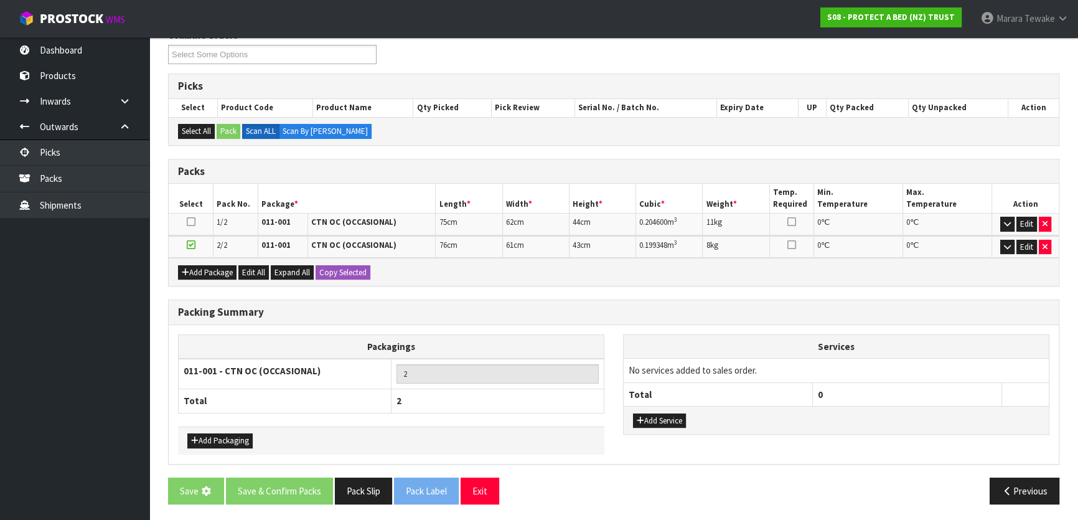
scroll to position [0, 0]
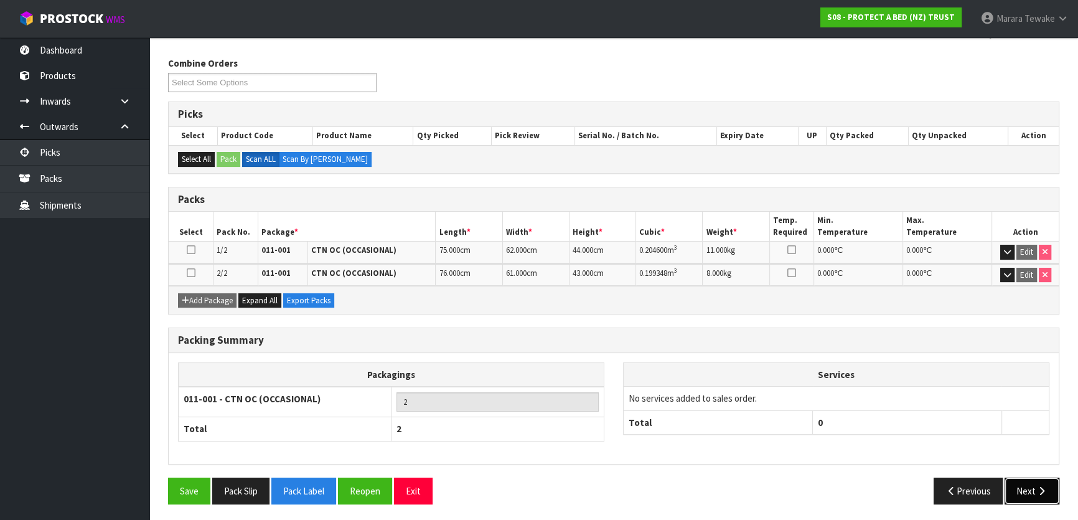
click at [1044, 481] on button "Next" at bounding box center [1032, 491] width 55 height 27
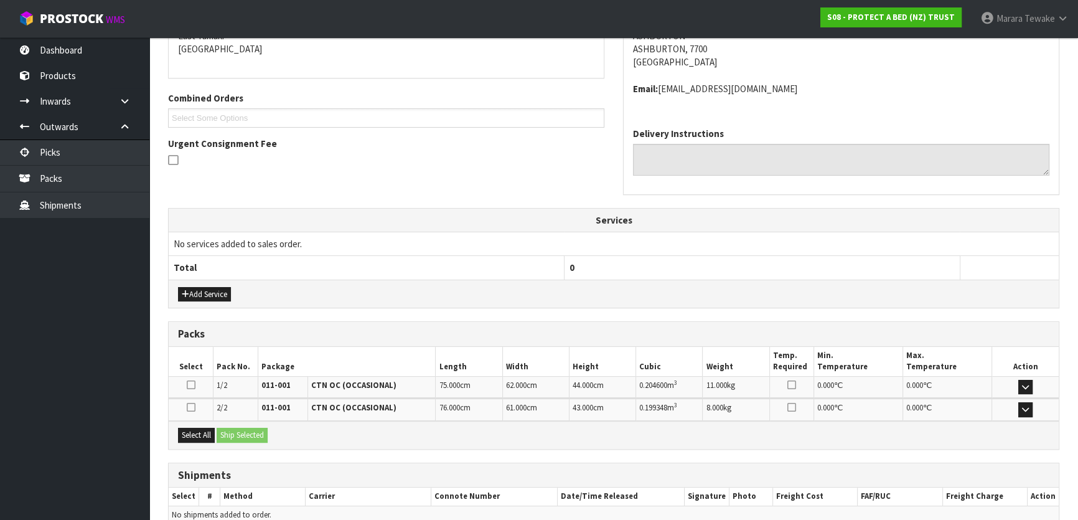
scroll to position [336, 0]
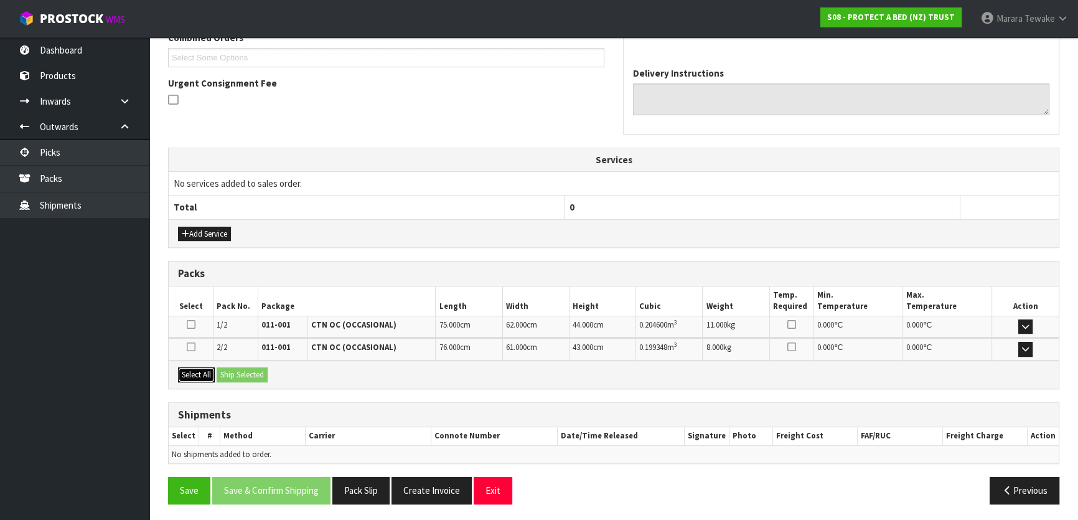
drag, startPoint x: 195, startPoint y: 367, endPoint x: 230, endPoint y: 368, distance: 34.9
click at [196, 367] on button "Select All" at bounding box center [196, 374] width 37 height 15
drag, startPoint x: 237, startPoint y: 368, endPoint x: 262, endPoint y: 376, distance: 26.8
click at [245, 369] on button "Ship Selected" at bounding box center [242, 374] width 51 height 15
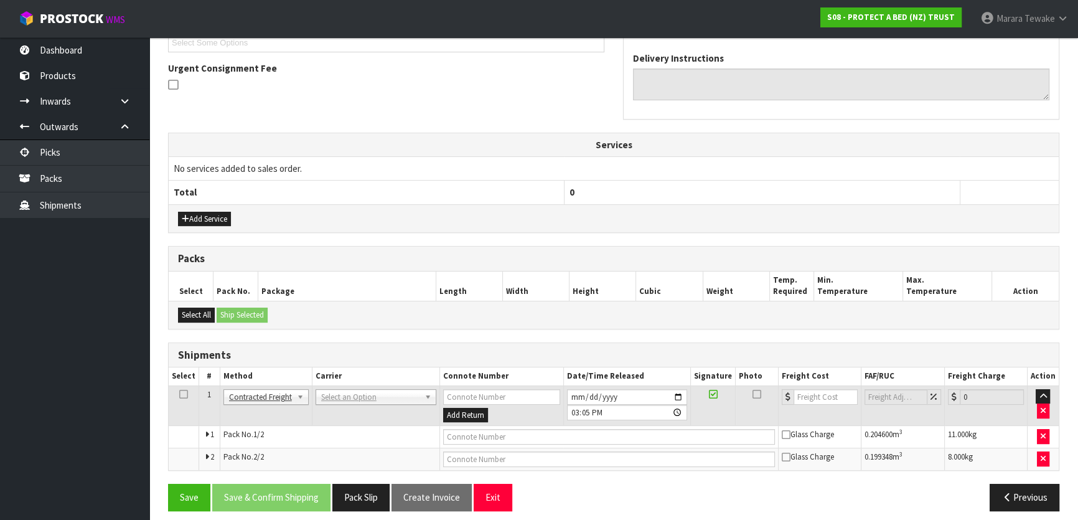
scroll to position [358, 0]
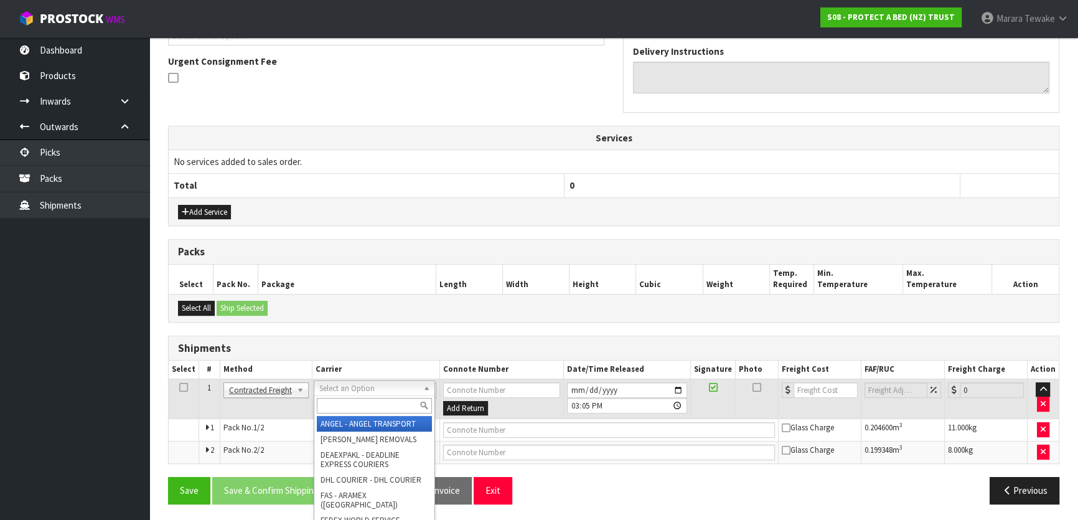
drag, startPoint x: 377, startPoint y: 385, endPoint x: 377, endPoint y: 402, distance: 16.2
click at [378, 406] on input "text" at bounding box center [374, 406] width 115 height 16
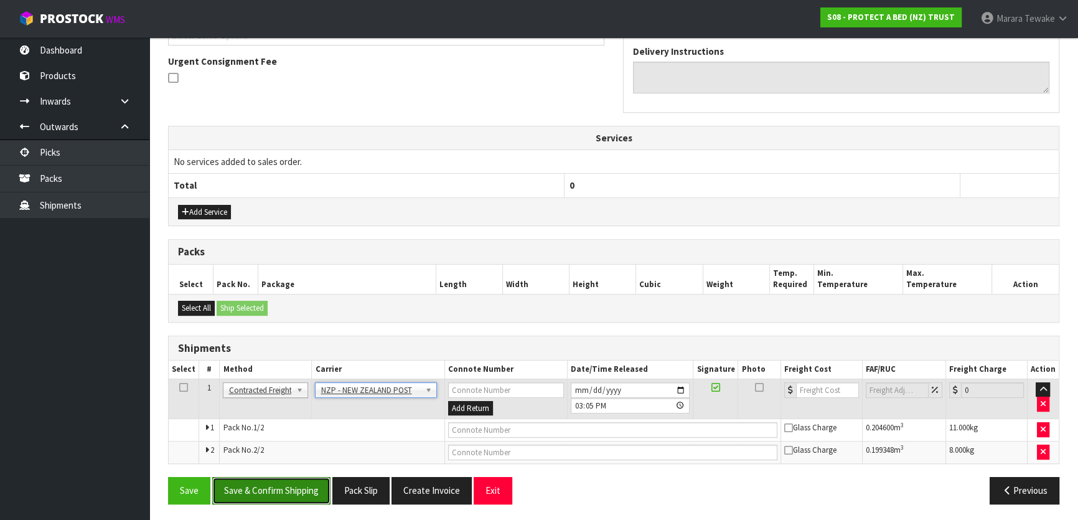
click at [299, 495] on button "Save & Confirm Shipping" at bounding box center [271, 490] width 118 height 27
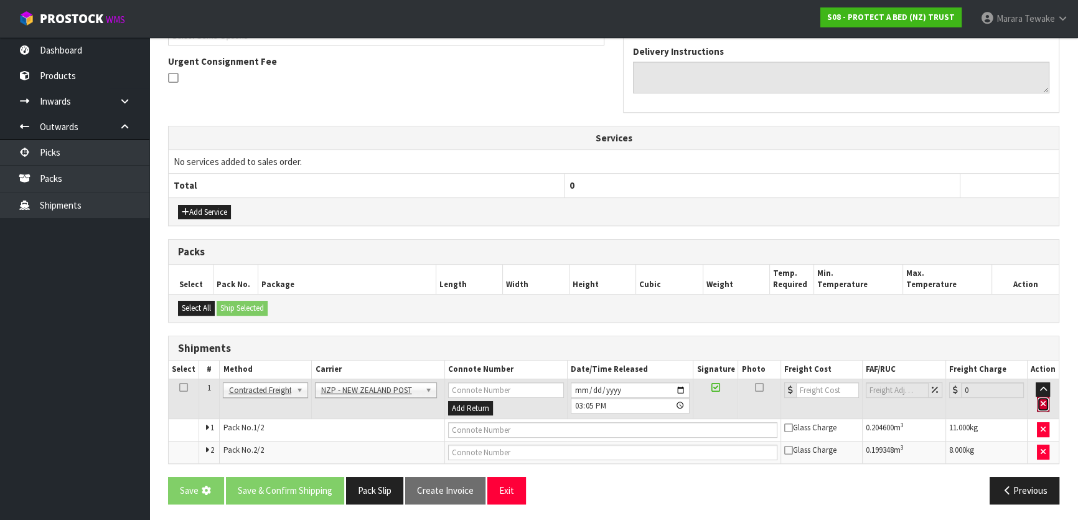
click at [1045, 403] on button "button" at bounding box center [1043, 404] width 12 height 15
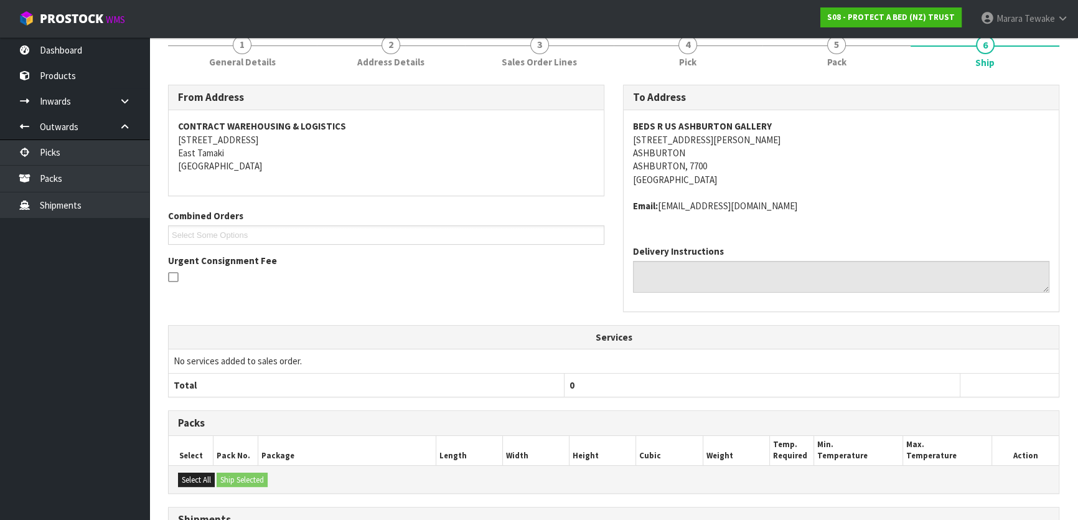
scroll to position [339, 0]
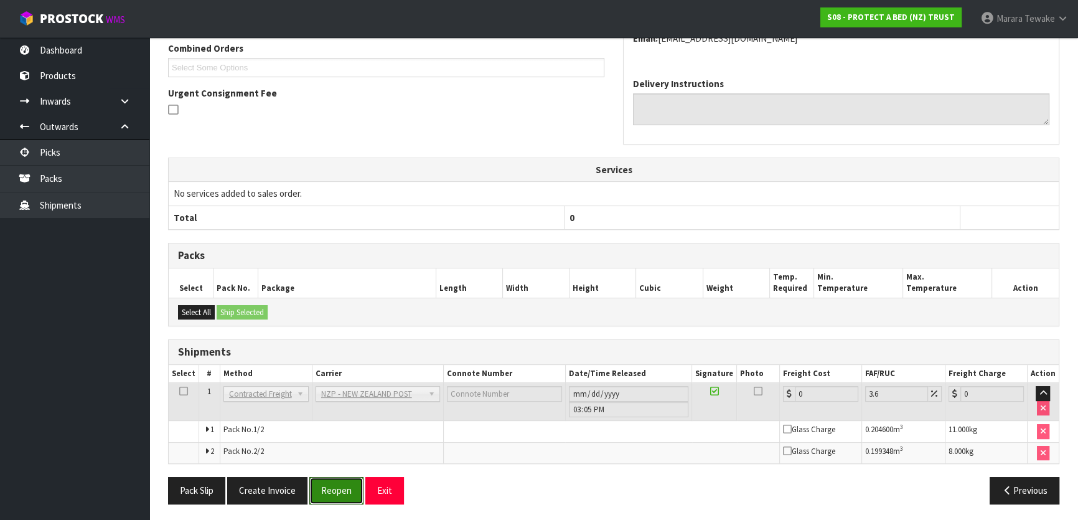
drag, startPoint x: 332, startPoint y: 488, endPoint x: 413, endPoint y: 442, distance: 93.4
click at [331, 486] on button "Reopen" at bounding box center [336, 490] width 54 height 27
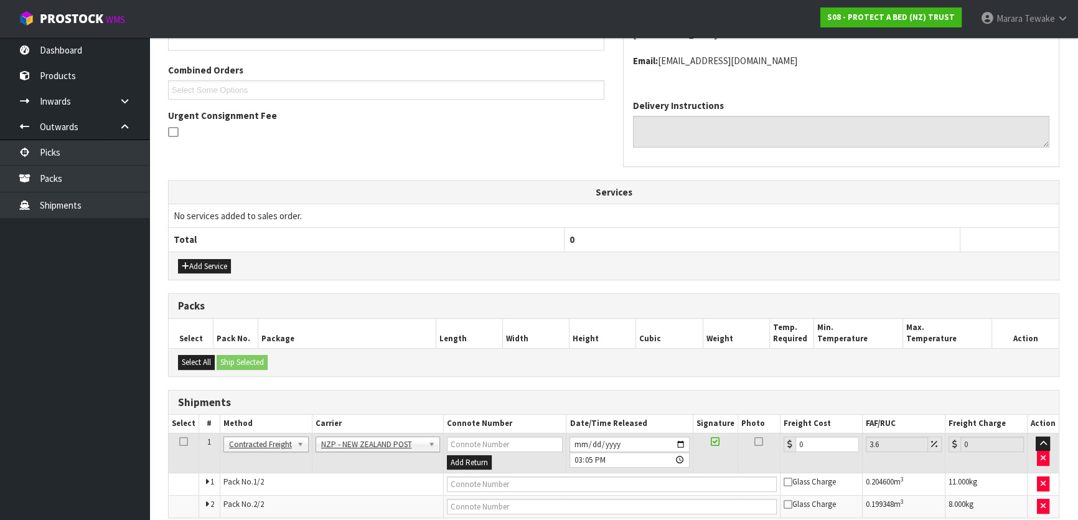
scroll to position [326, 0]
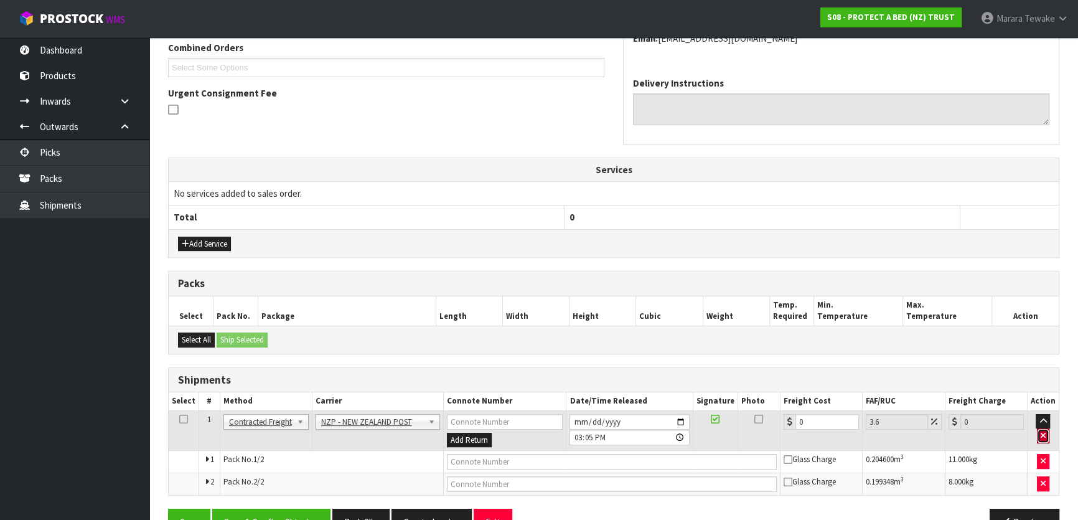
click at [1040, 428] on button "button" at bounding box center [1043, 435] width 12 height 15
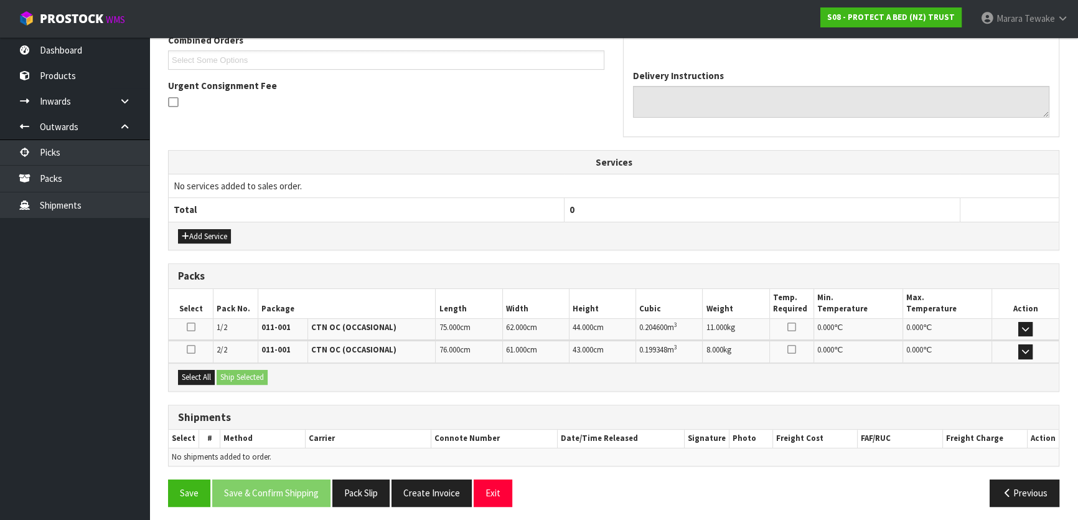
scroll to position [336, 0]
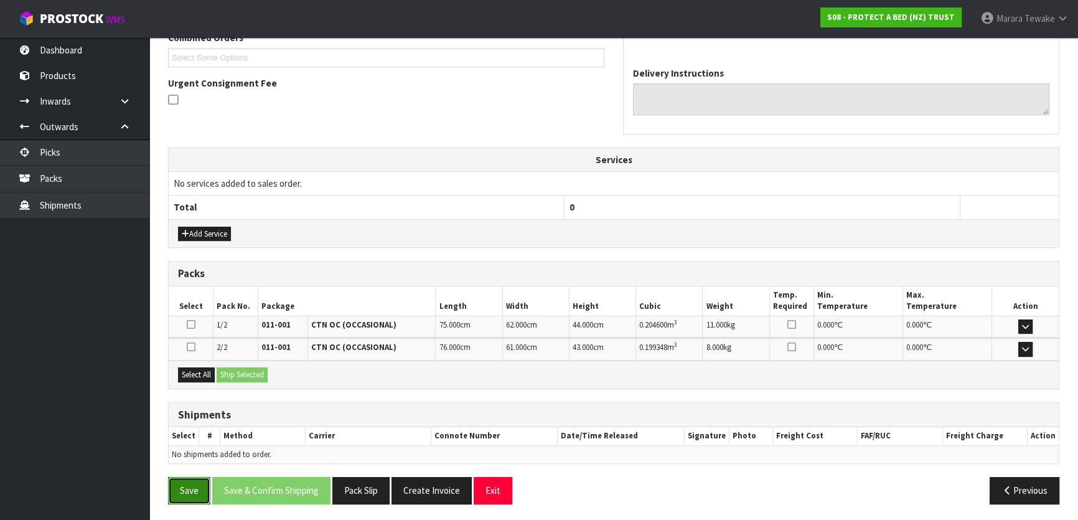
click at [199, 489] on button "Save" at bounding box center [189, 490] width 42 height 27
click at [136, 154] on link "Picks" at bounding box center [74, 152] width 149 height 26
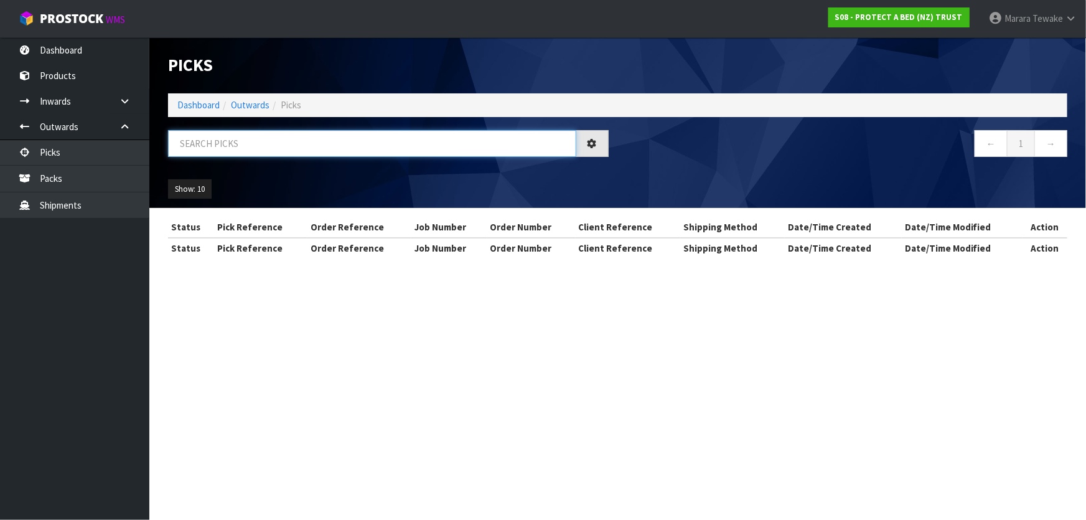
drag, startPoint x: 212, startPoint y: 148, endPoint x: 205, endPoint y: 145, distance: 7.5
click at [207, 146] on input "text" at bounding box center [372, 143] width 408 height 27
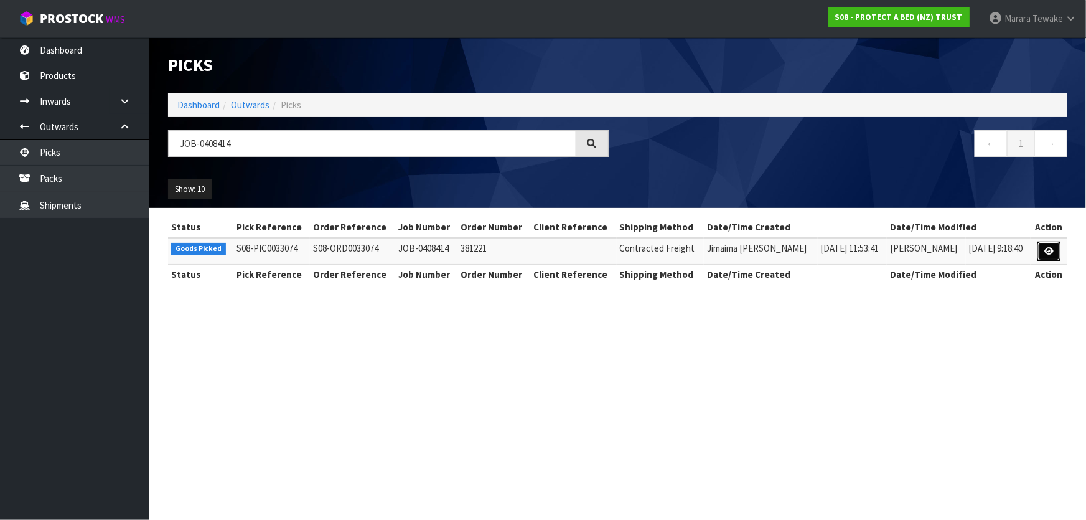
click at [1048, 252] on icon at bounding box center [1049, 251] width 9 height 8
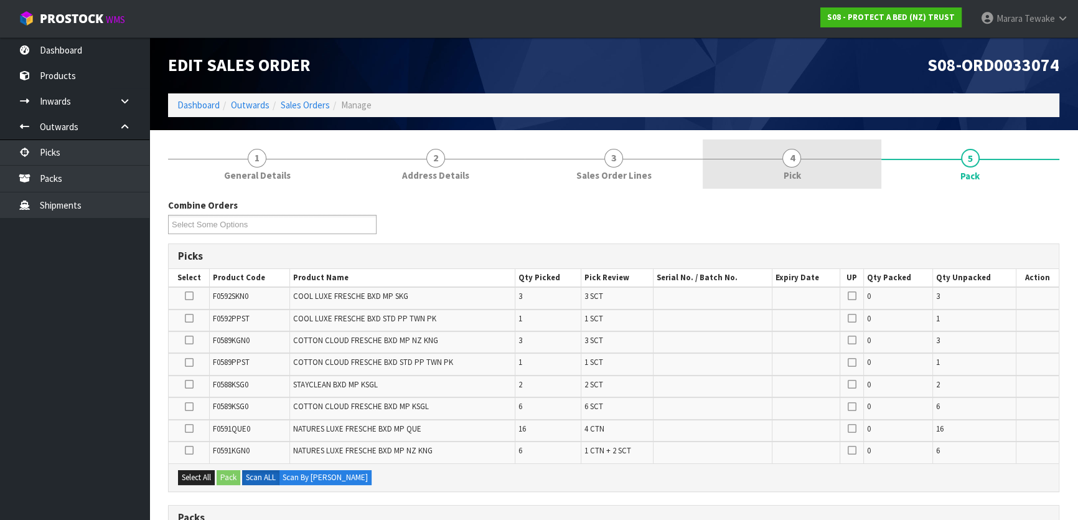
click at [796, 167] on link "4 Pick" at bounding box center [792, 163] width 178 height 49
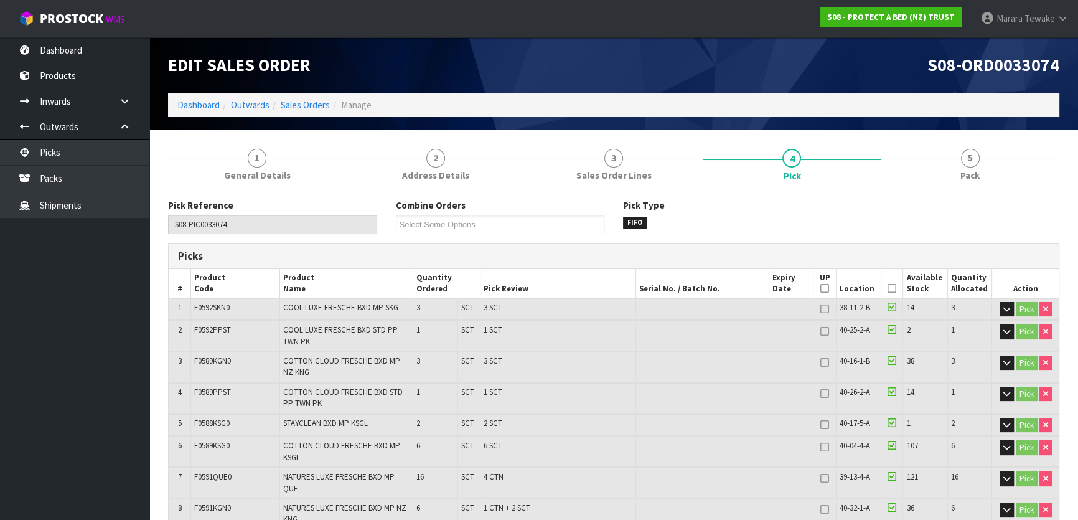
click at [893, 288] on icon at bounding box center [892, 288] width 9 height 1
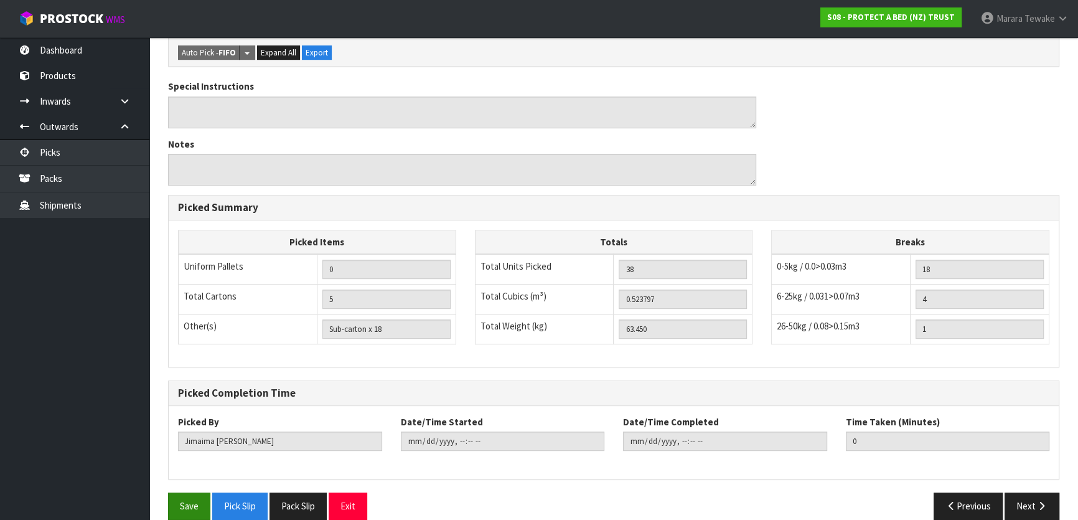
scroll to position [550, 0]
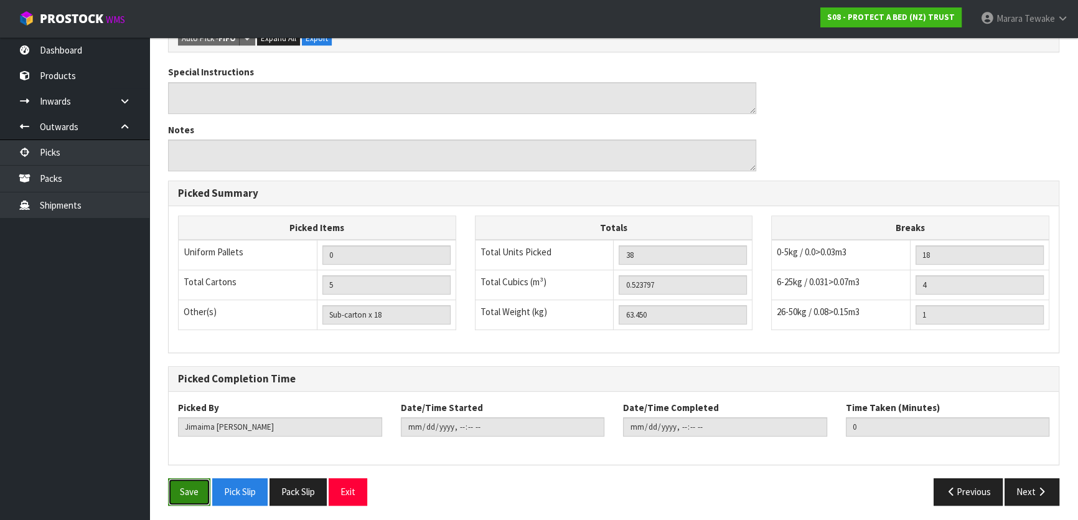
drag, startPoint x: 187, startPoint y: 486, endPoint x: 216, endPoint y: 478, distance: 30.4
click at [187, 486] on button "Save" at bounding box center [189, 491] width 42 height 27
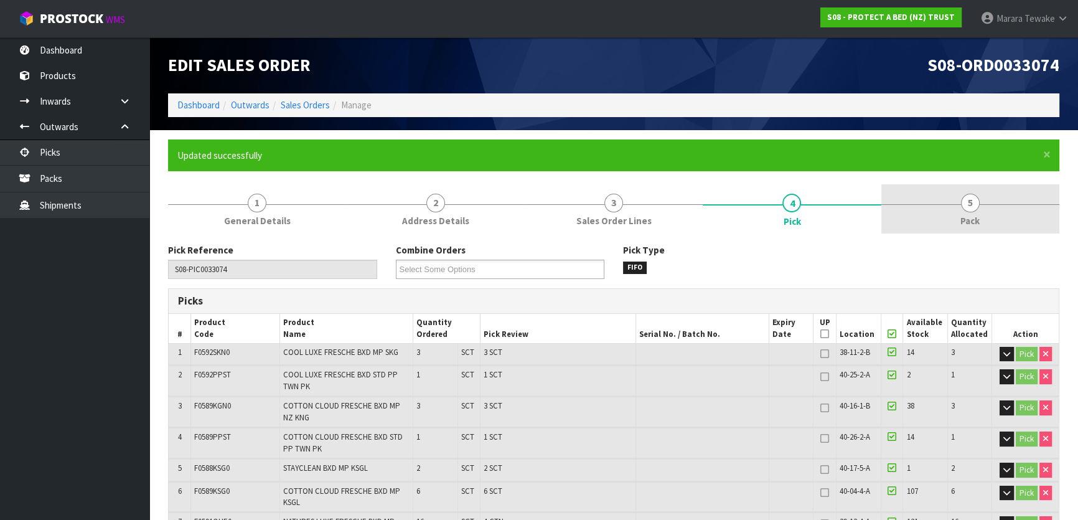
click at [979, 212] on link "5 Pack" at bounding box center [971, 208] width 178 height 49
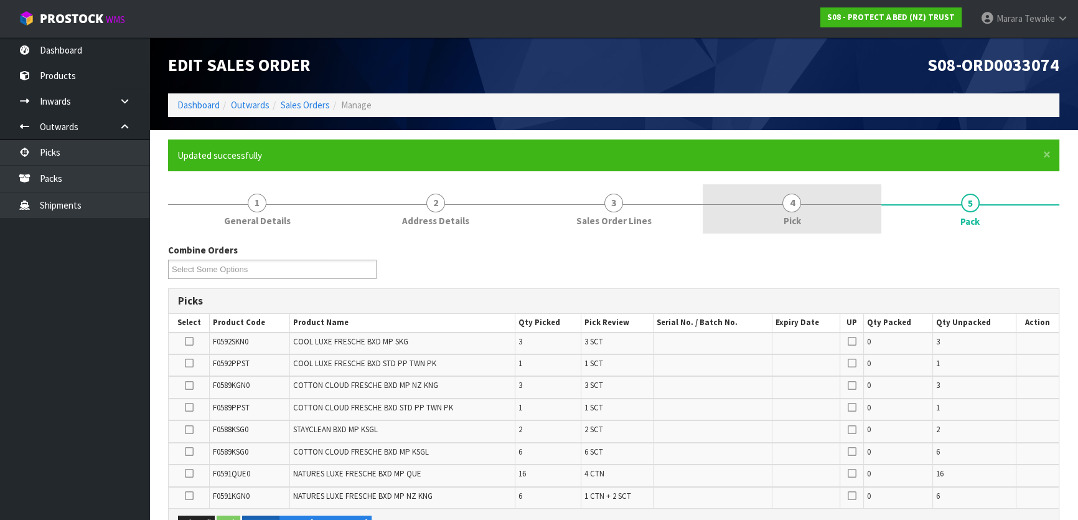
click at [786, 208] on span "4" at bounding box center [792, 203] width 19 height 19
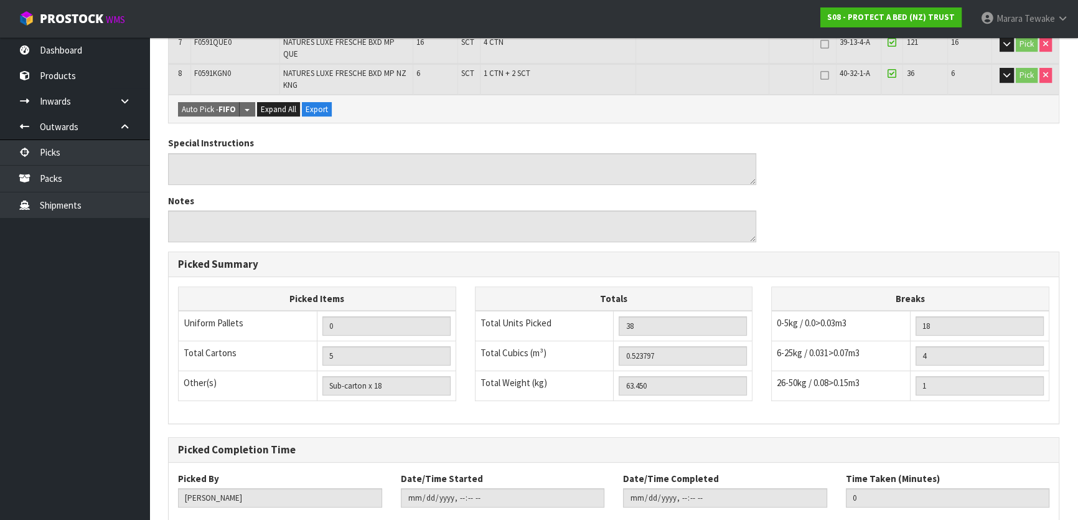
scroll to position [550, 0]
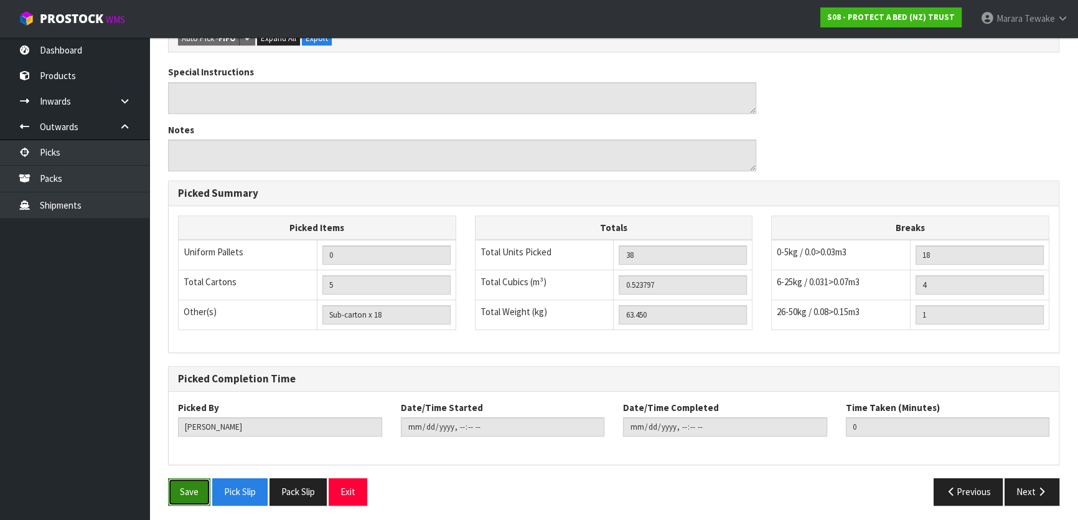
click at [201, 483] on button "Save" at bounding box center [189, 491] width 42 height 27
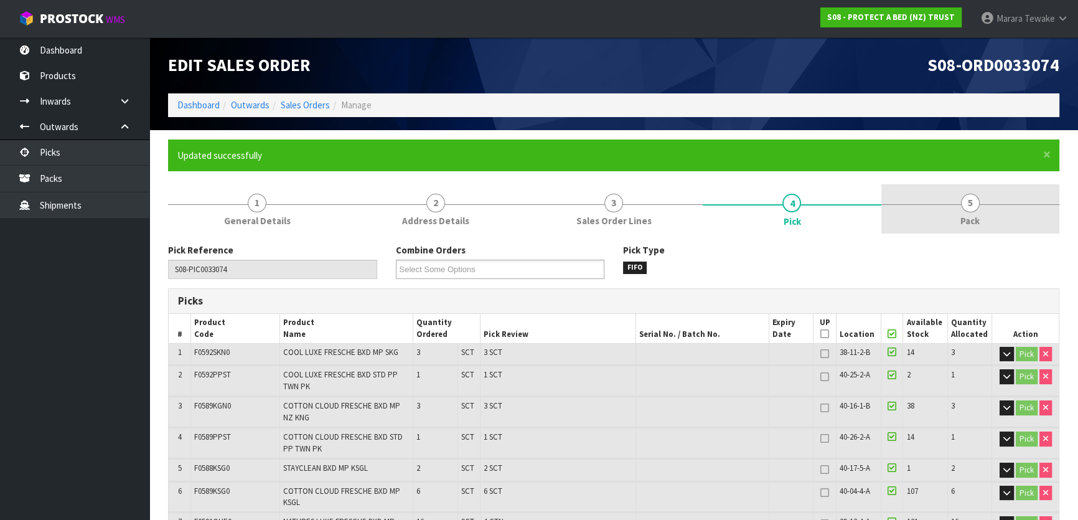
drag, startPoint x: 955, startPoint y: 202, endPoint x: 933, endPoint y: 200, distance: 22.4
click at [955, 201] on link "5 Pack" at bounding box center [971, 208] width 178 height 49
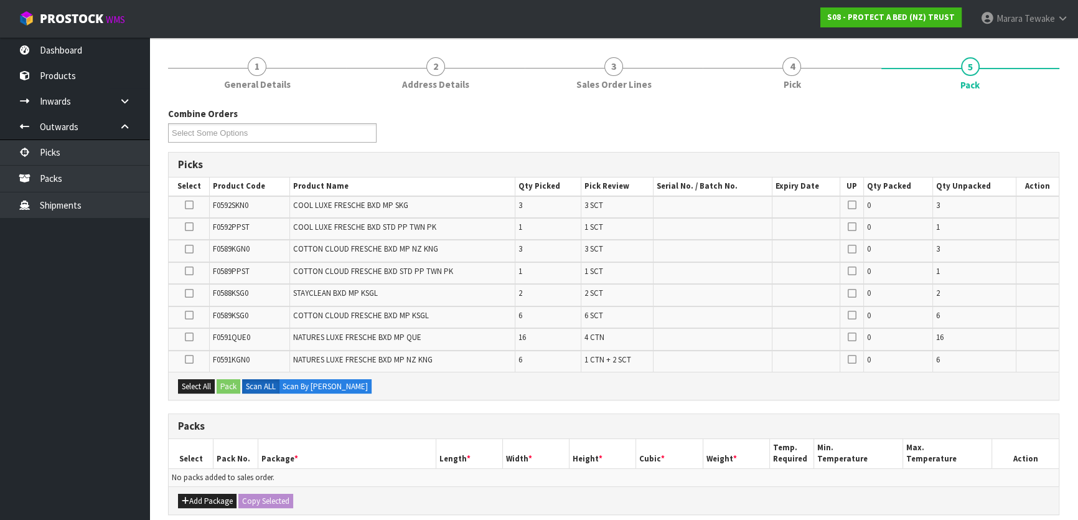
scroll to position [283, 0]
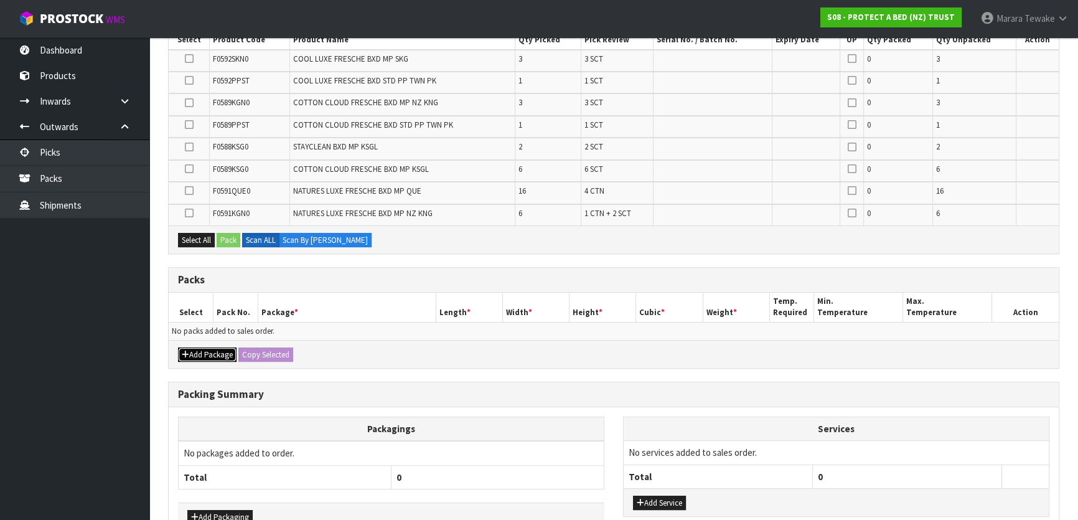
click at [199, 350] on button "Add Package" at bounding box center [207, 354] width 59 height 15
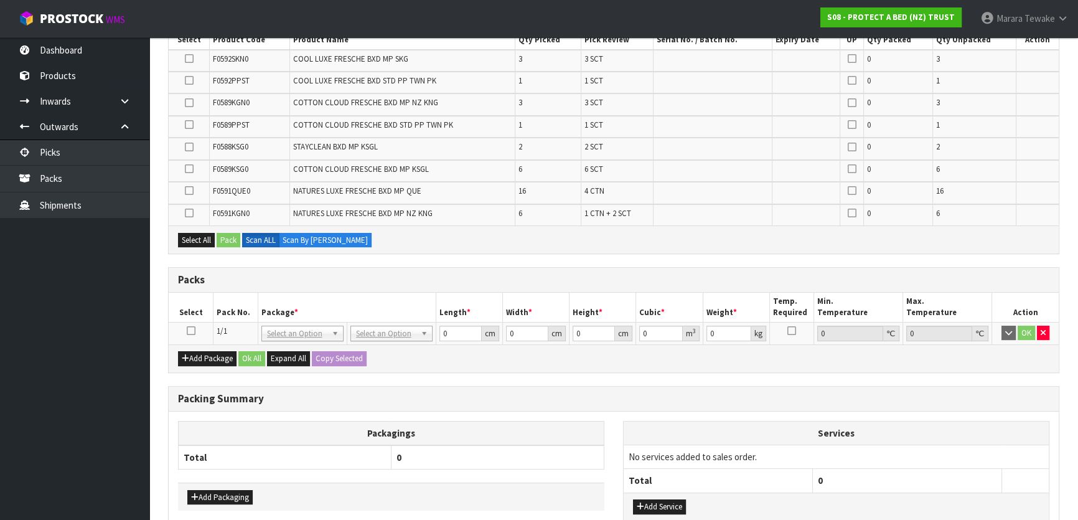
click at [185, 324] on td at bounding box center [191, 333] width 45 height 22
click at [189, 331] on icon at bounding box center [191, 331] width 9 height 1
click at [100, 155] on link "Picks" at bounding box center [74, 152] width 149 height 26
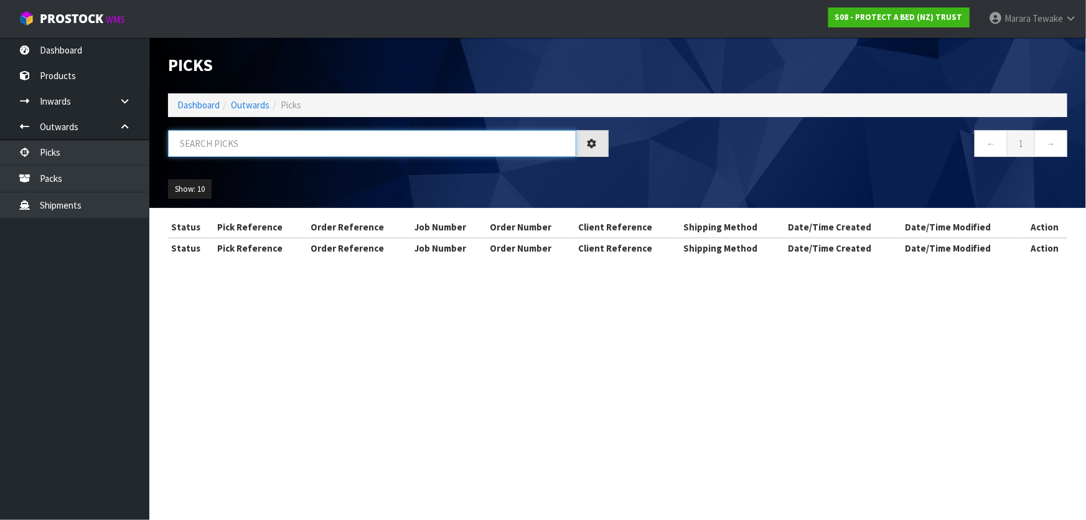
click at [222, 144] on input "text" at bounding box center [372, 143] width 408 height 27
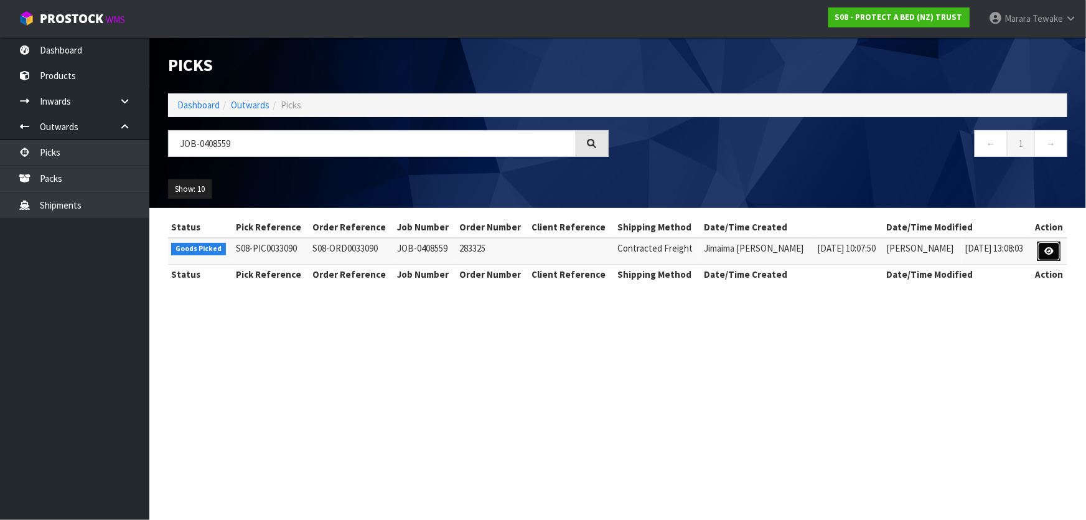
click at [1049, 254] on icon at bounding box center [1049, 251] width 9 height 8
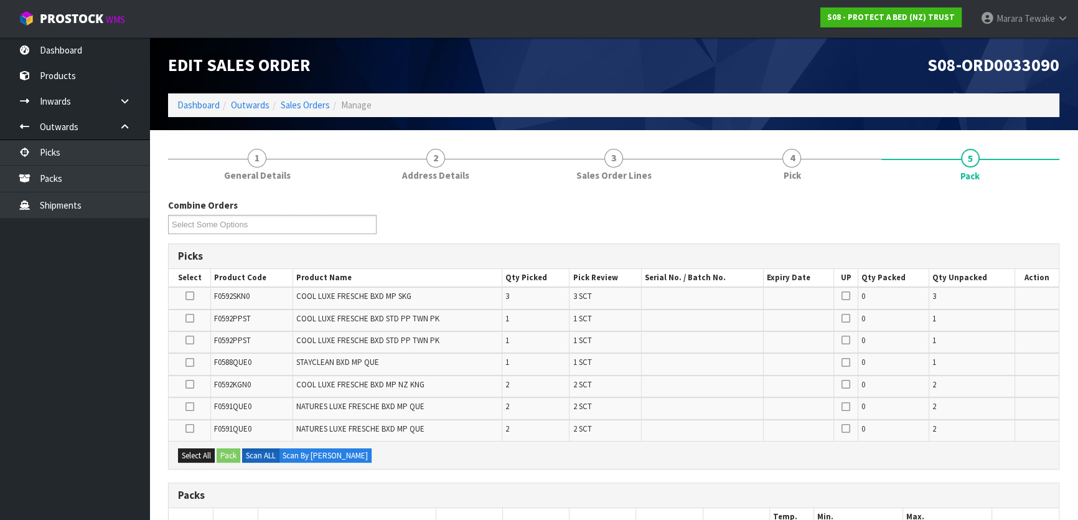
click at [799, 134] on section "1 General Details 2 Address Details 3 Sales Order Lines 4 Pick 5 Pack Combine O…" at bounding box center [613, 472] width 929 height 685
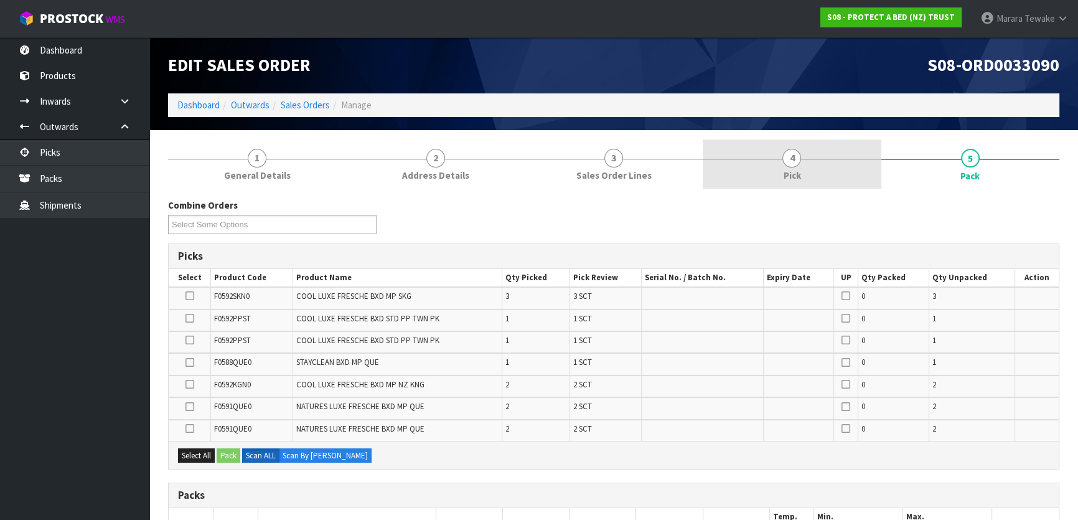
click at [797, 159] on span "4" at bounding box center [792, 158] width 19 height 19
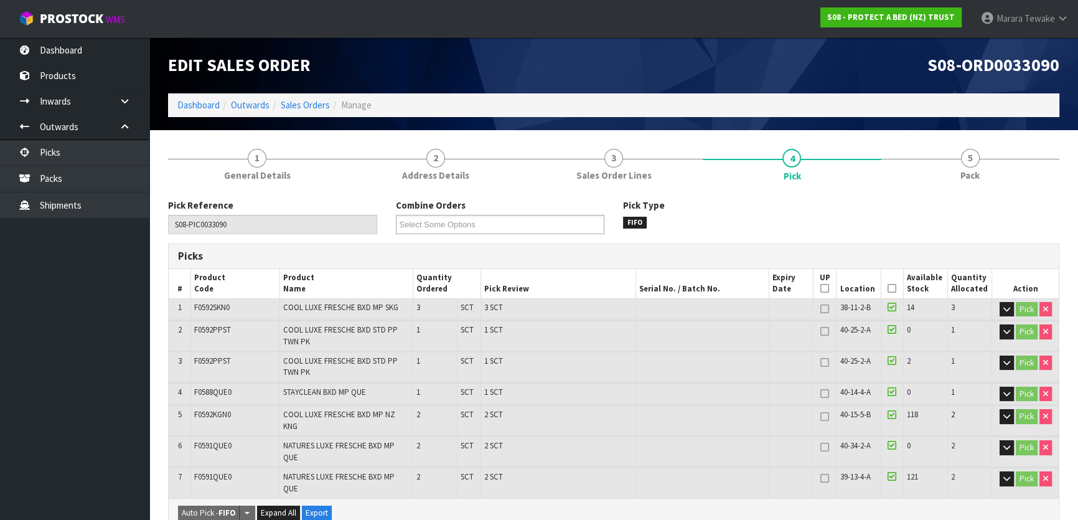
click at [890, 288] on icon at bounding box center [892, 288] width 9 height 1
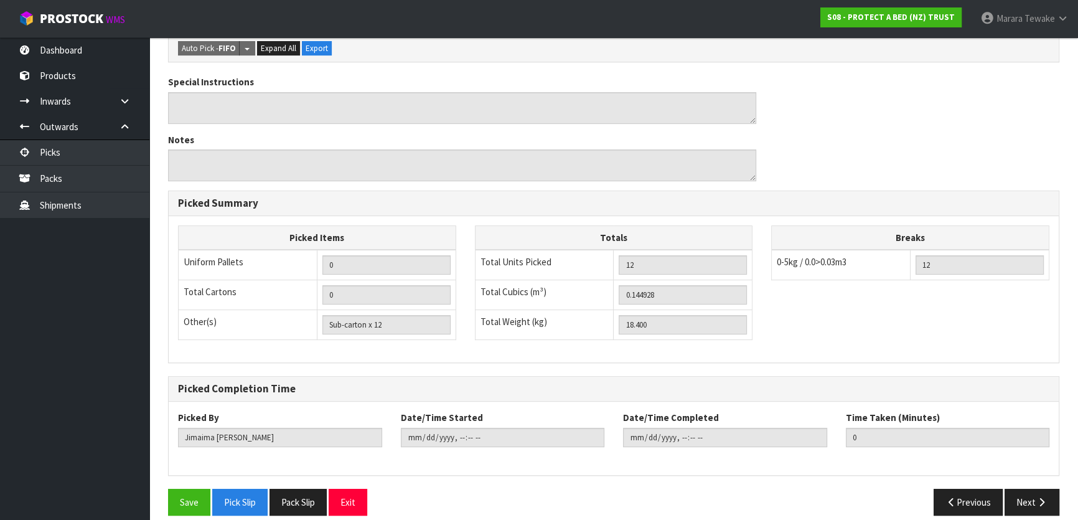
scroll to position [511, 0]
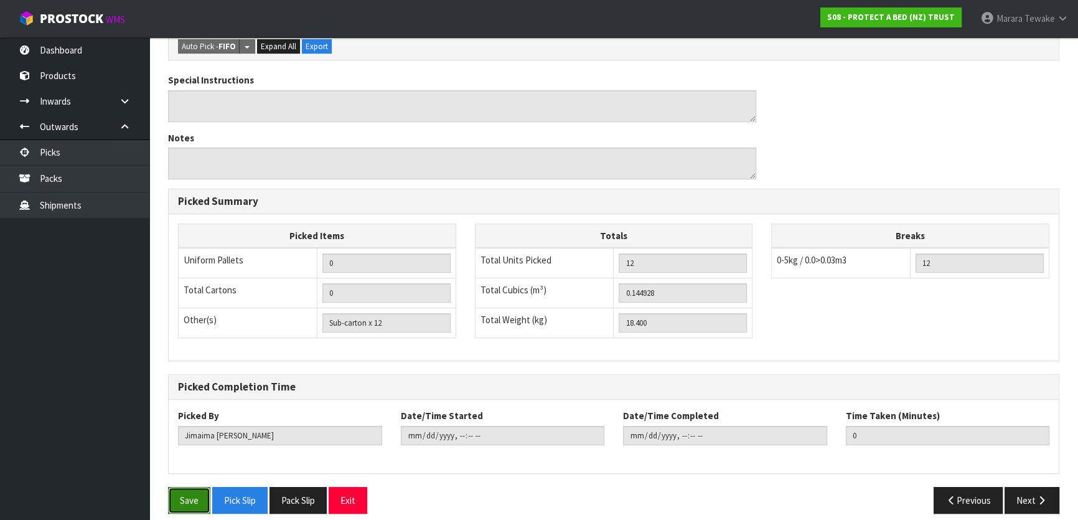
click at [199, 491] on button "Save" at bounding box center [189, 500] width 42 height 27
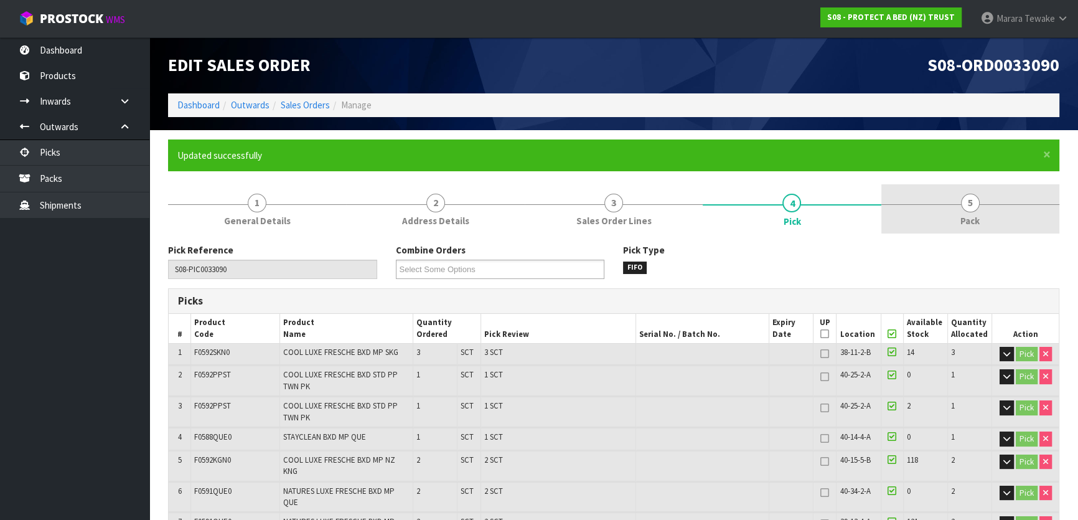
click at [971, 199] on span "5" at bounding box center [970, 203] width 19 height 19
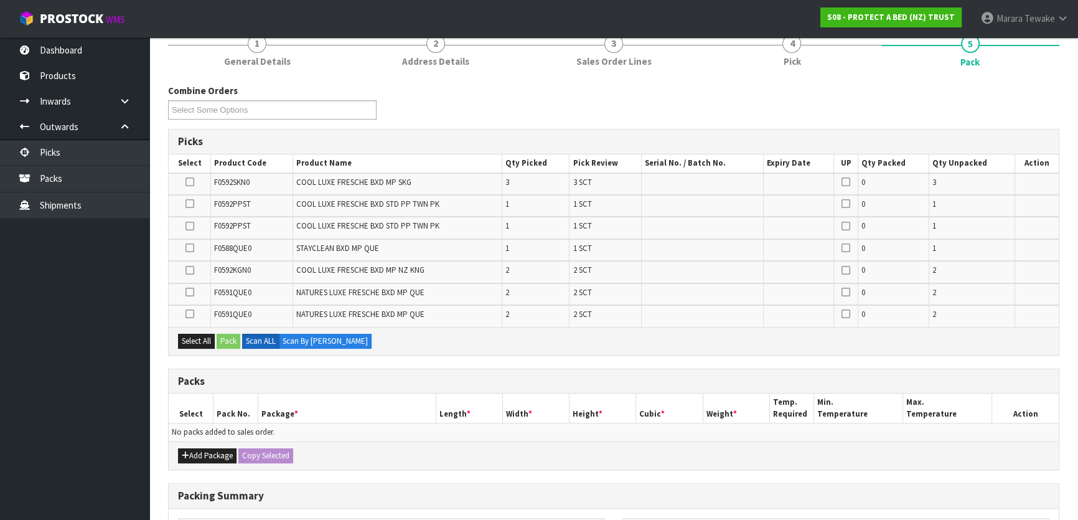
scroll to position [336, 0]
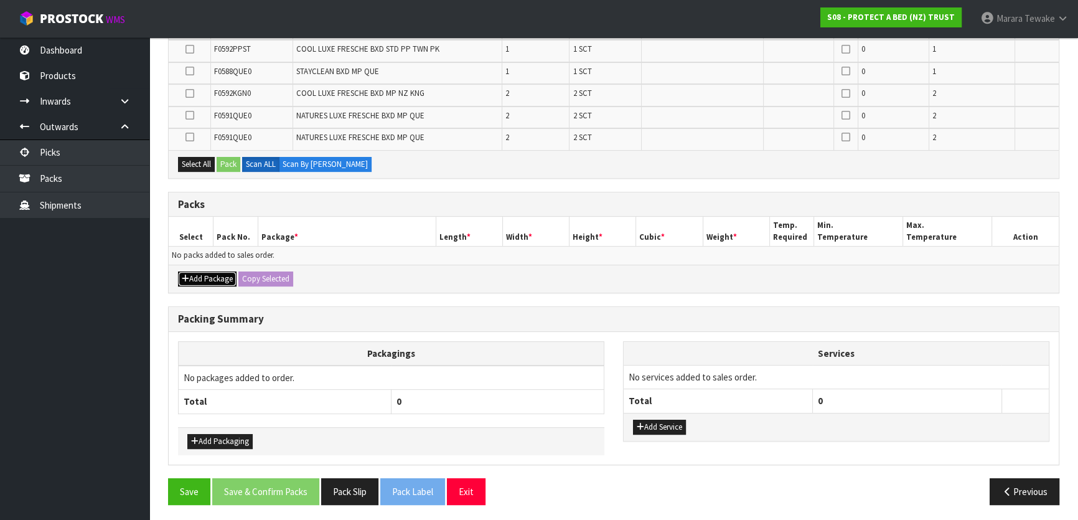
click at [200, 275] on button "Add Package" at bounding box center [207, 278] width 59 height 15
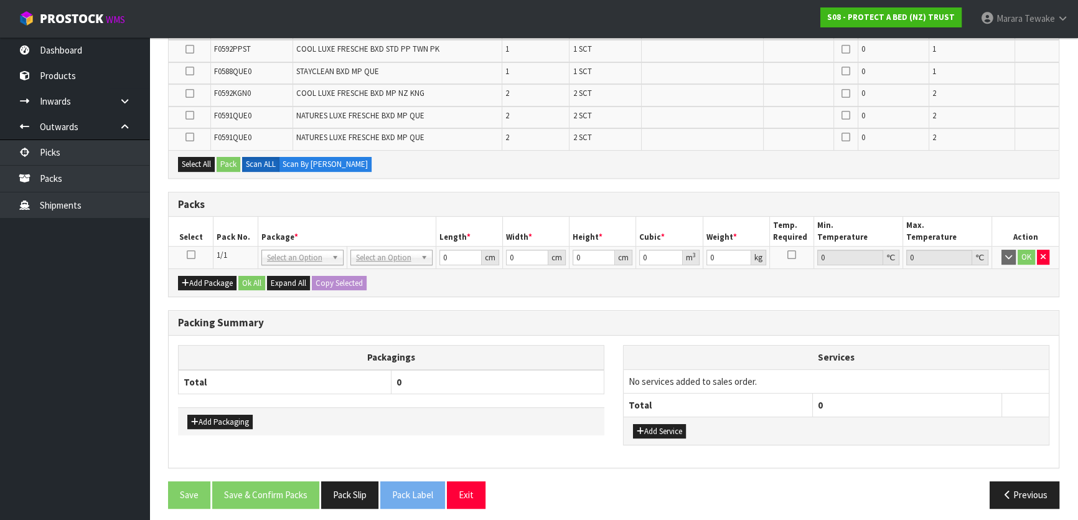
click at [187, 255] on icon at bounding box center [191, 255] width 9 height 1
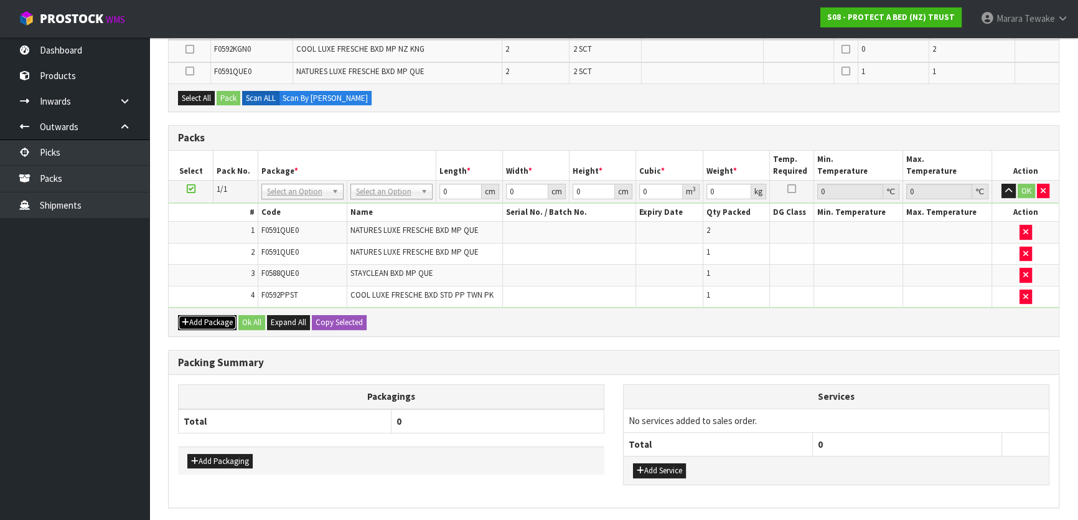
click at [210, 321] on button "Add Package" at bounding box center [207, 322] width 59 height 15
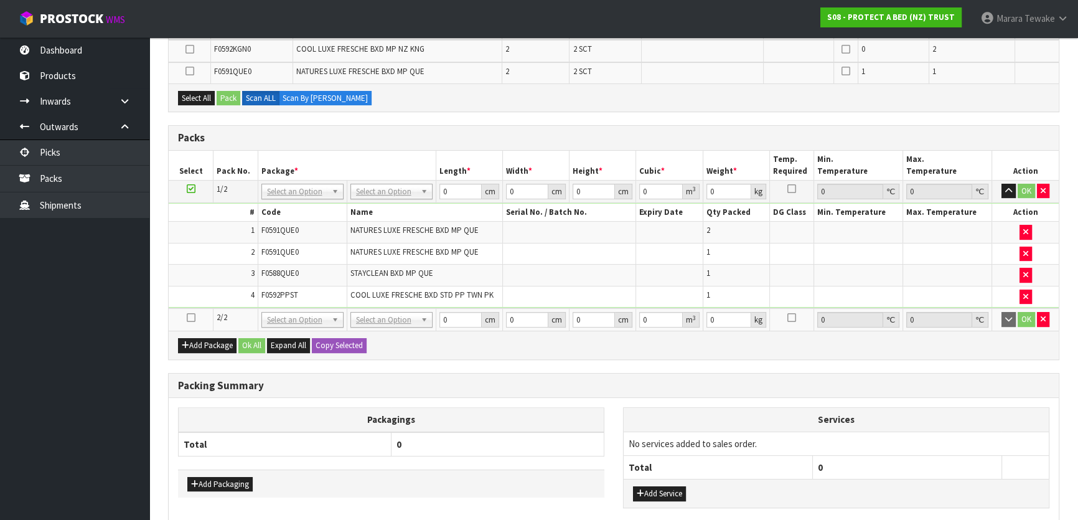
click at [190, 318] on icon at bounding box center [191, 318] width 9 height 1
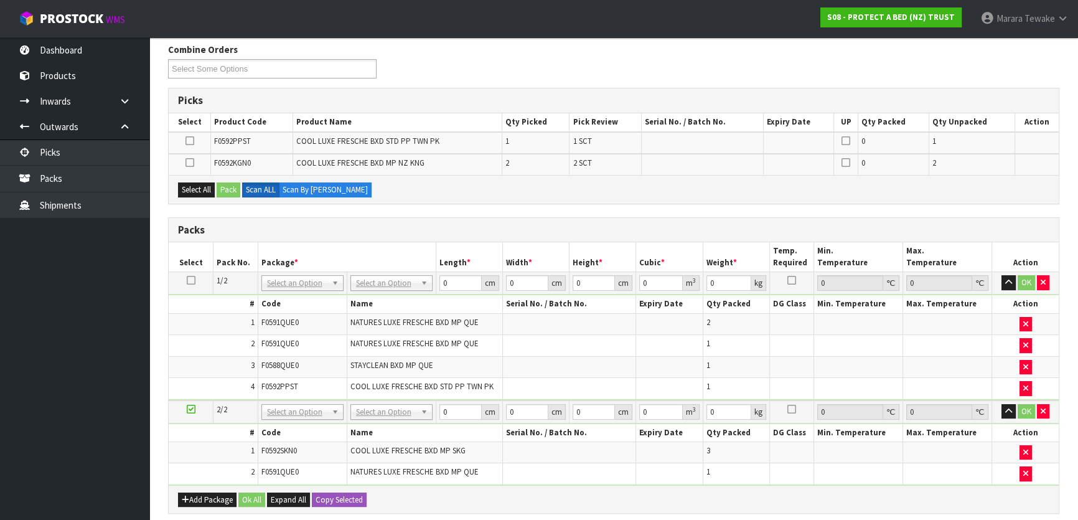
scroll to position [419, 0]
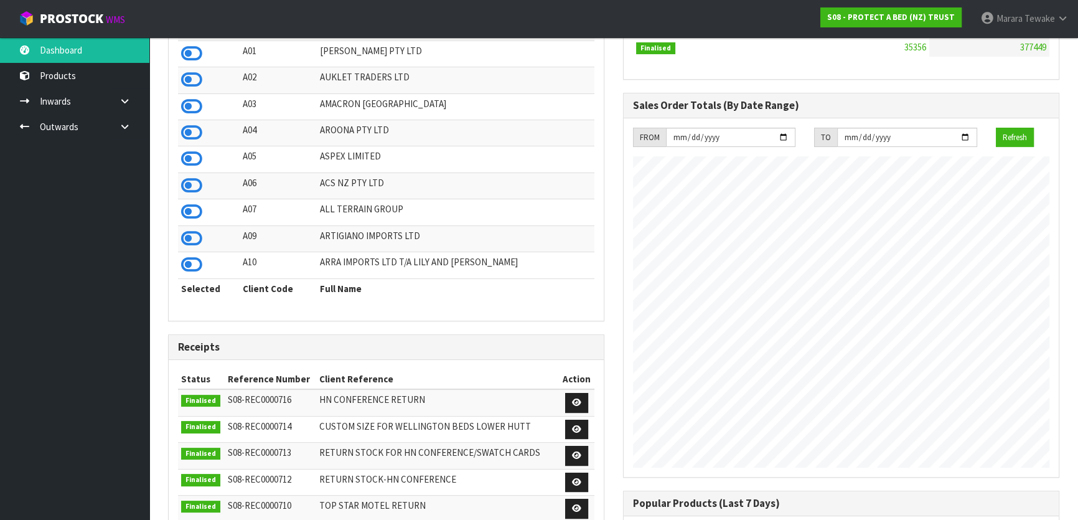
scroll to position [283, 0]
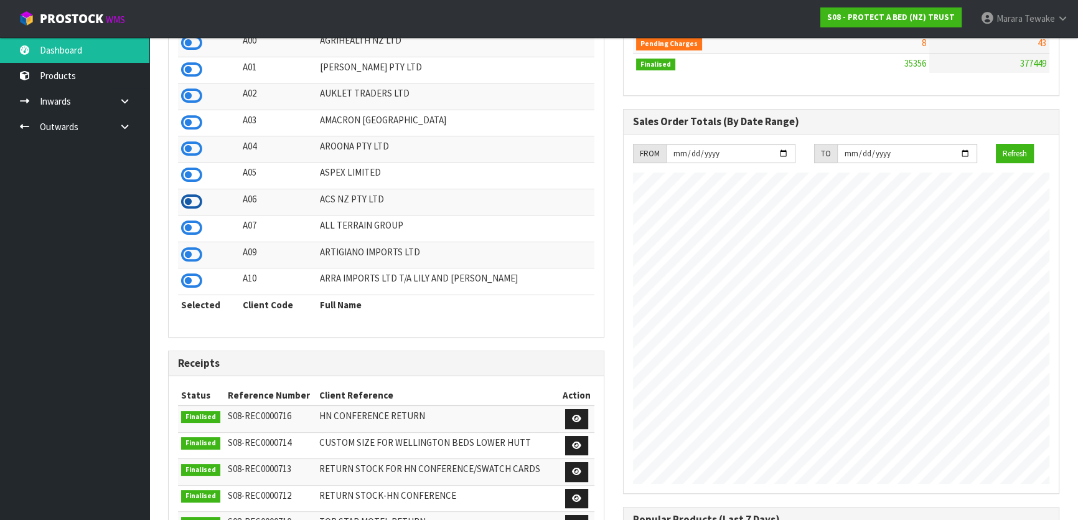
click at [192, 206] on icon at bounding box center [191, 201] width 21 height 19
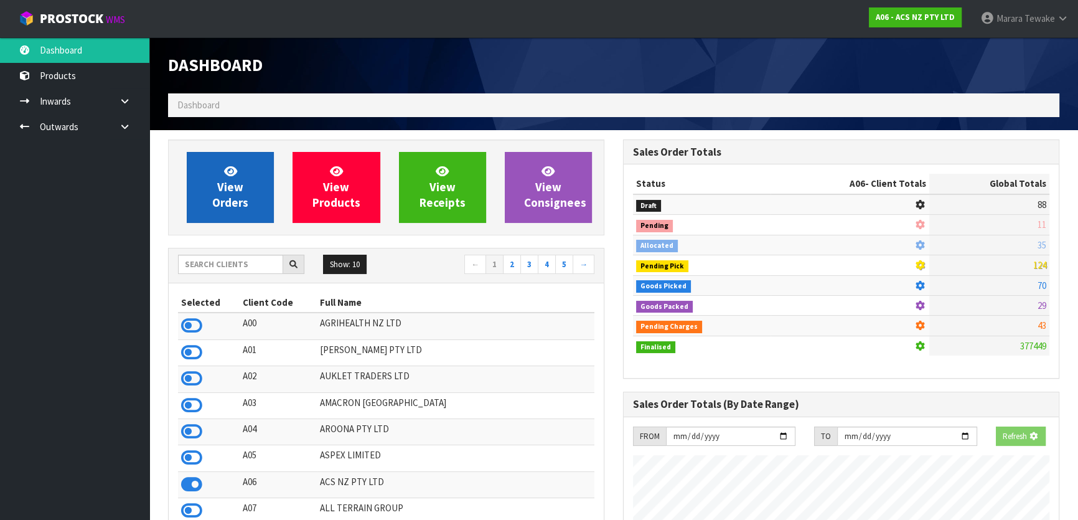
scroll to position [941, 455]
click at [240, 174] on link "View Orders" at bounding box center [230, 187] width 87 height 71
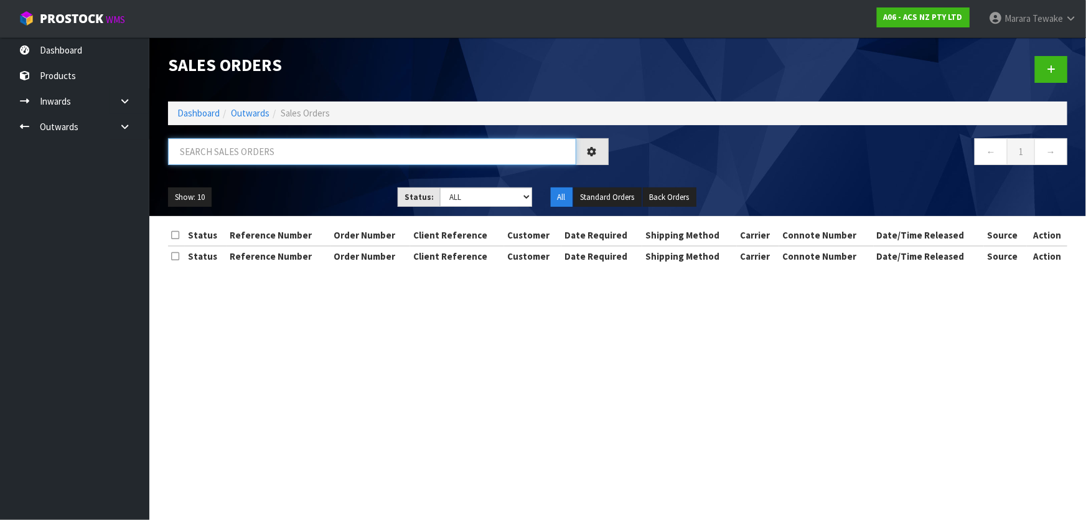
click at [243, 153] on input "text" at bounding box center [372, 151] width 408 height 27
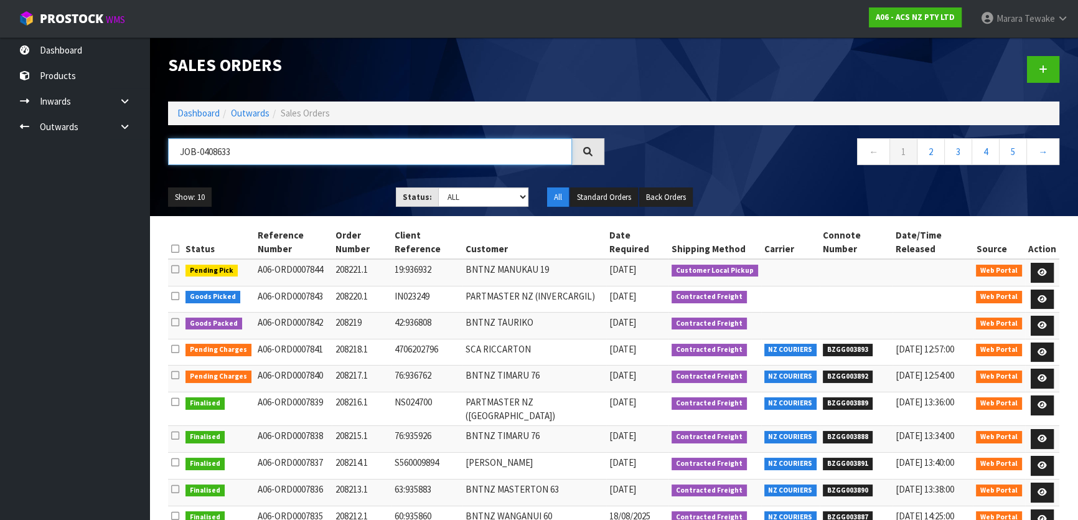
type input "JOB-0408633"
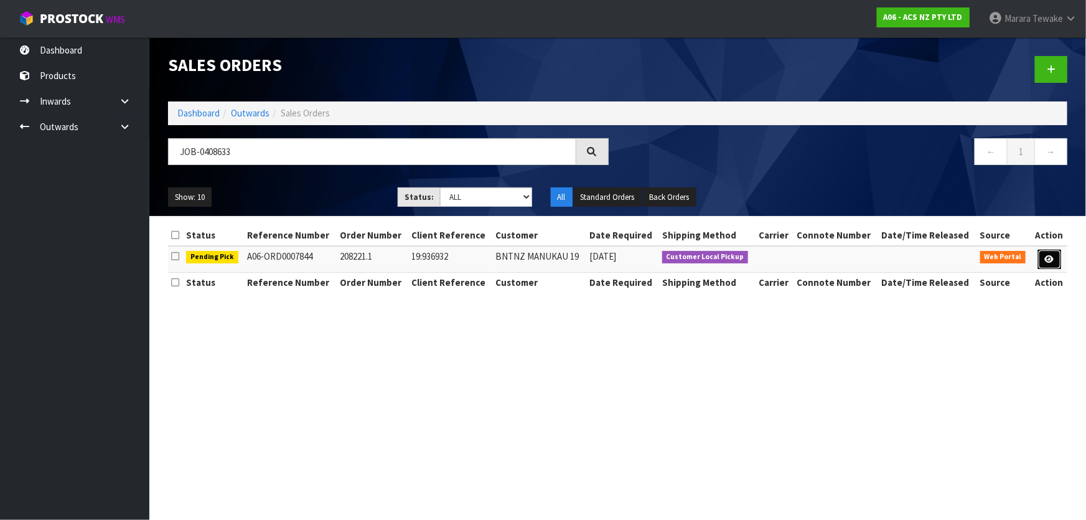
click at [1048, 258] on icon at bounding box center [1049, 259] width 9 height 8
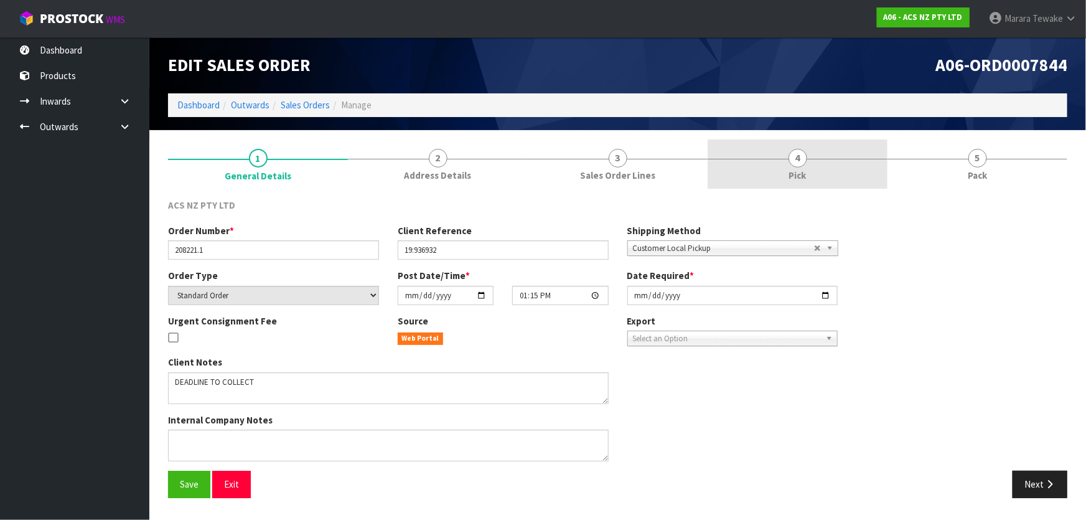
click at [755, 167] on link "4 Pick" at bounding box center [798, 163] width 180 height 49
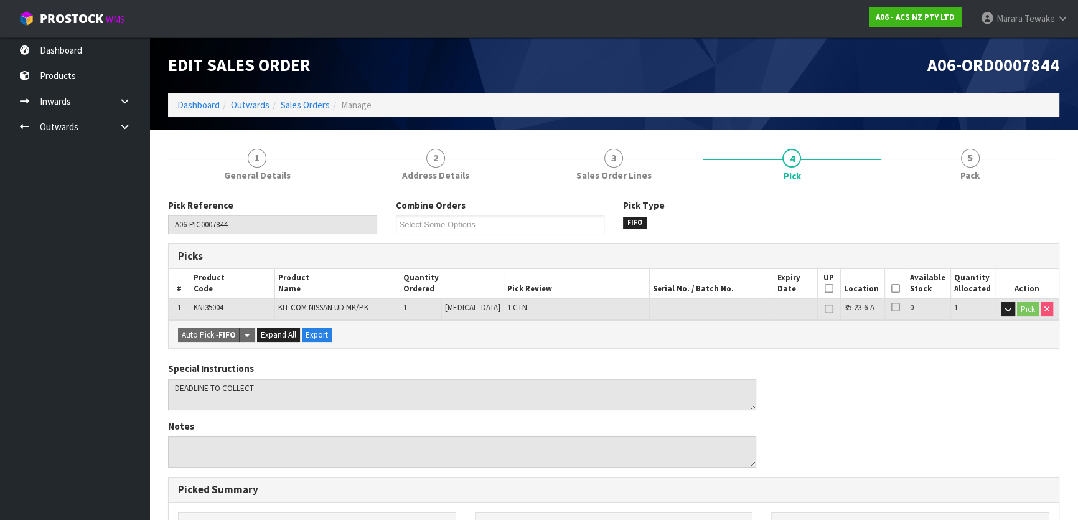
drag, startPoint x: 897, startPoint y: 285, endPoint x: 890, endPoint y: 288, distance: 7.3
click at [894, 286] on th "Picked" at bounding box center [896, 283] width 22 height 29
click at [892, 288] on icon at bounding box center [896, 288] width 9 height 1
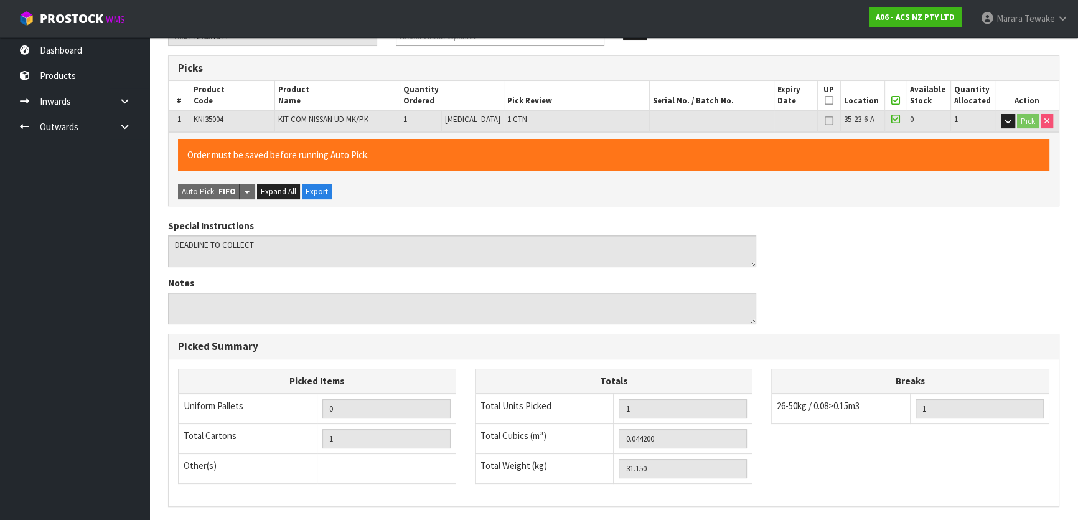
scroll to position [342, 0]
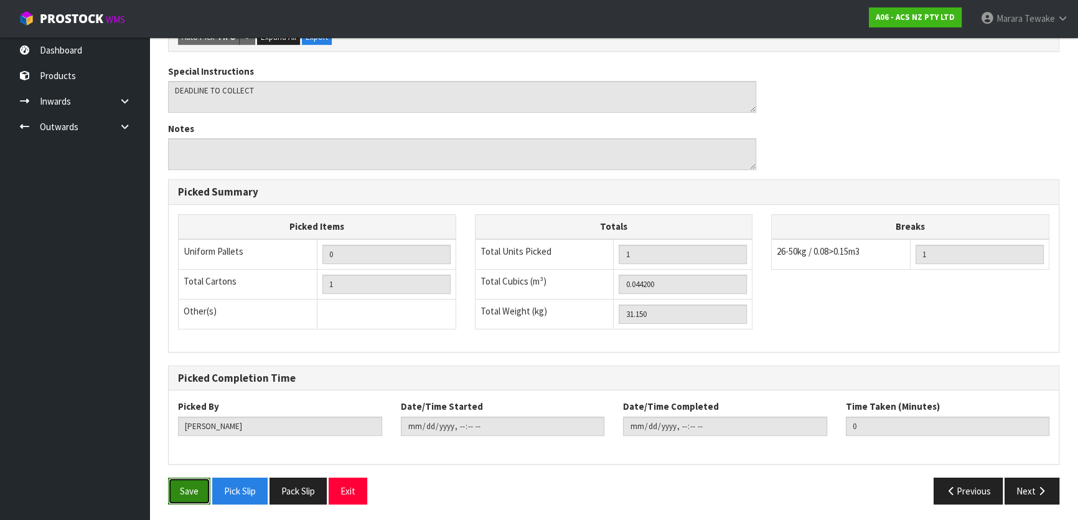
click at [203, 489] on button "Save" at bounding box center [189, 491] width 42 height 27
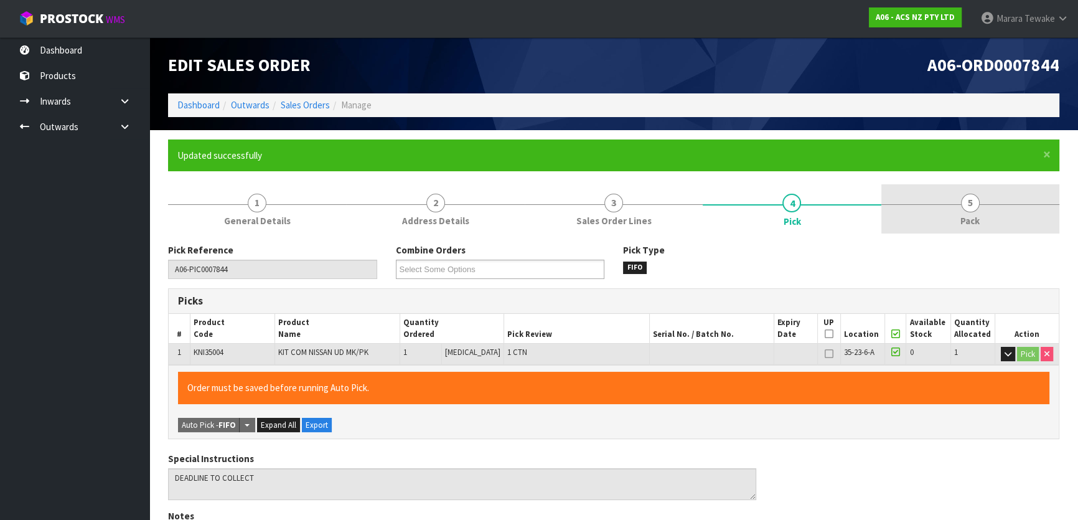
type input "Marara Tewake"
type input "2025-08-20T13:29:55"
click at [971, 199] on span "5" at bounding box center [970, 203] width 19 height 19
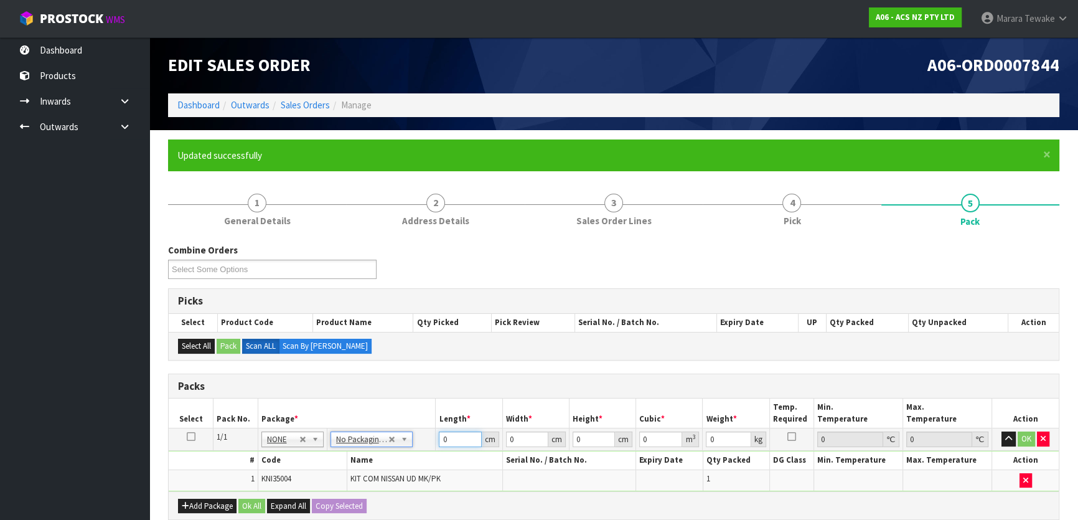
drag, startPoint x: 452, startPoint y: 441, endPoint x: 418, endPoint y: 395, distance: 57.5
click at [439, 431] on input "0" at bounding box center [460, 439] width 42 height 16
type input "1"
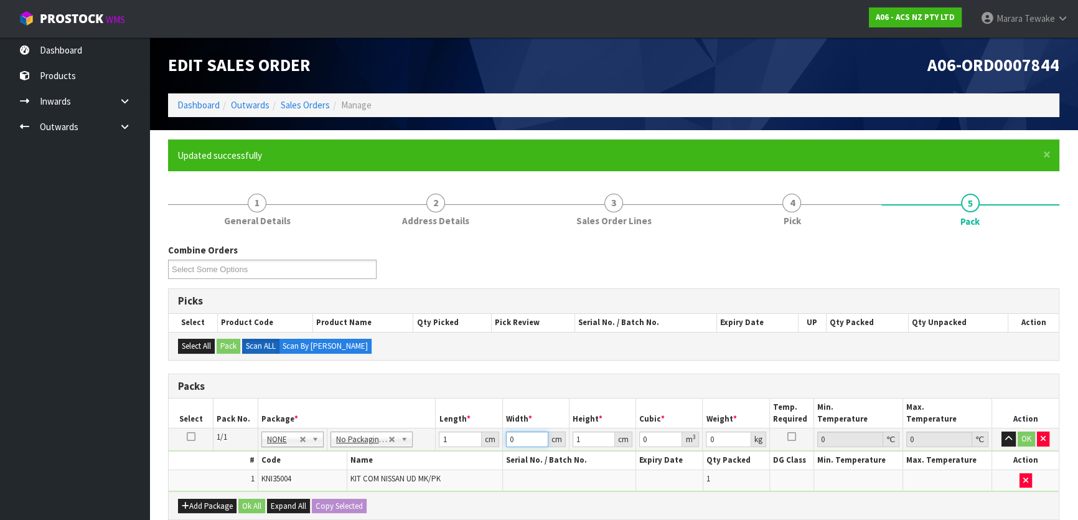
type input "0.000001"
type input "1"
click at [1002, 431] on button "button" at bounding box center [1009, 438] width 14 height 15
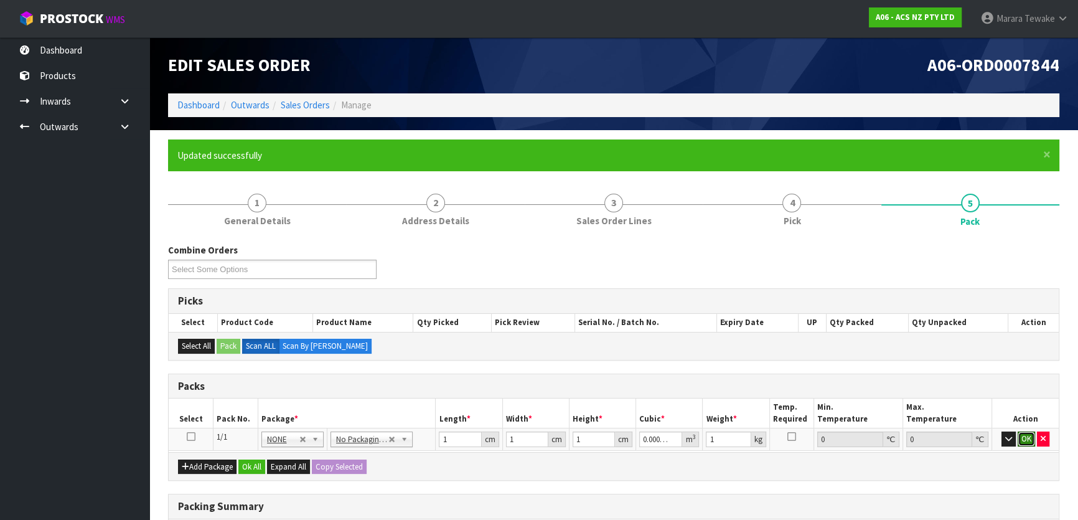
click button "OK" at bounding box center [1026, 438] width 17 height 15
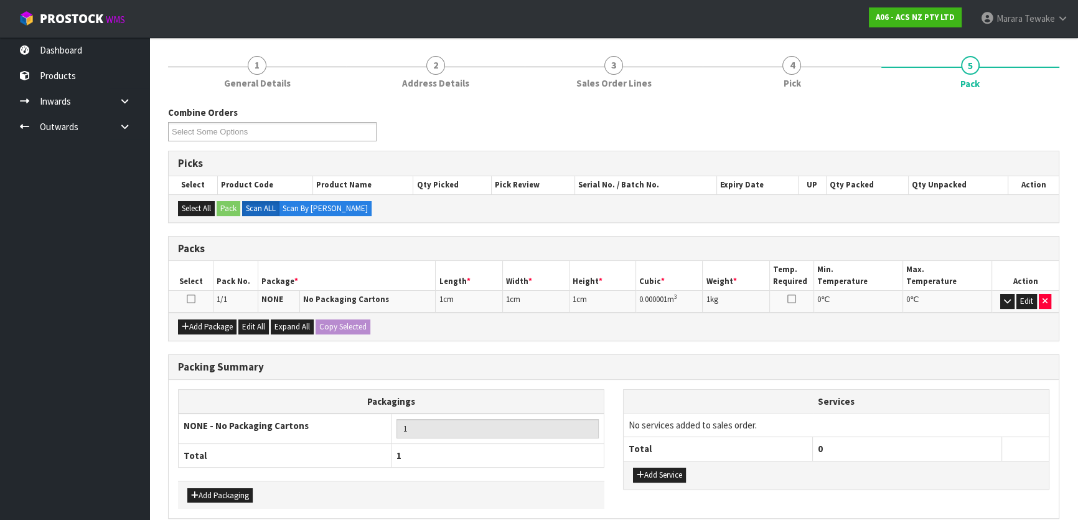
scroll to position [192, 0]
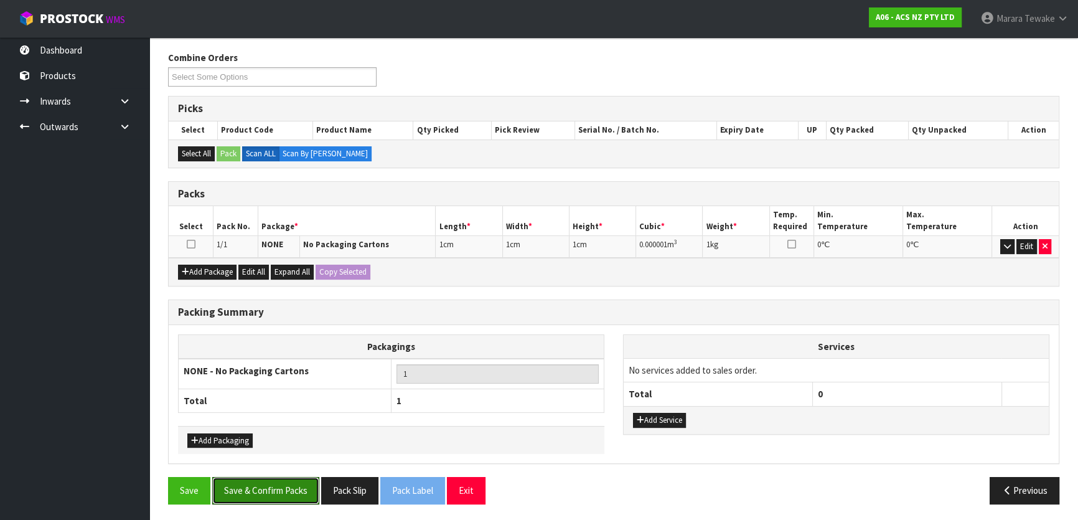
drag, startPoint x: 245, startPoint y: 491, endPoint x: 681, endPoint y: 314, distance: 470.6
click at [246, 491] on button "Save & Confirm Packs" at bounding box center [265, 490] width 107 height 27
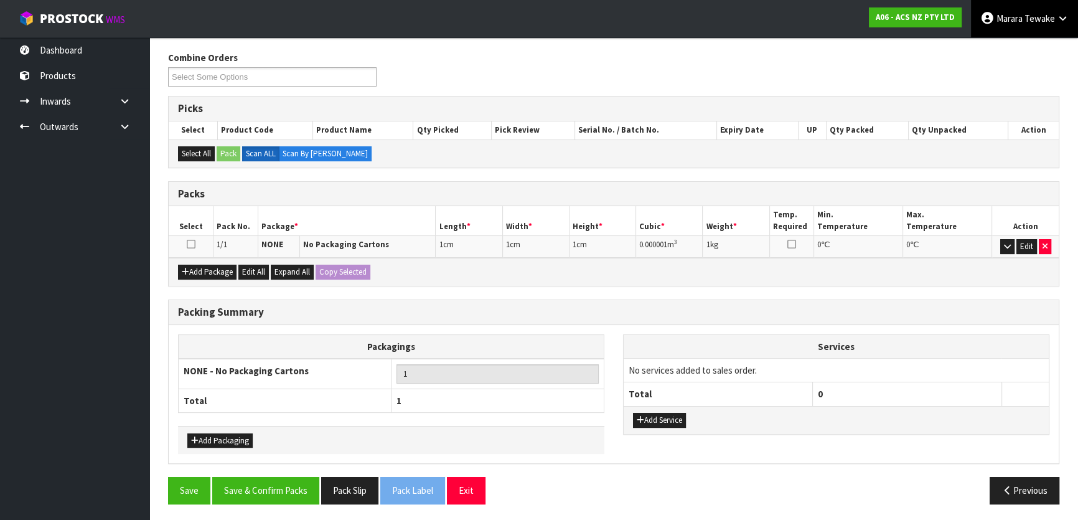
scroll to position [0, 0]
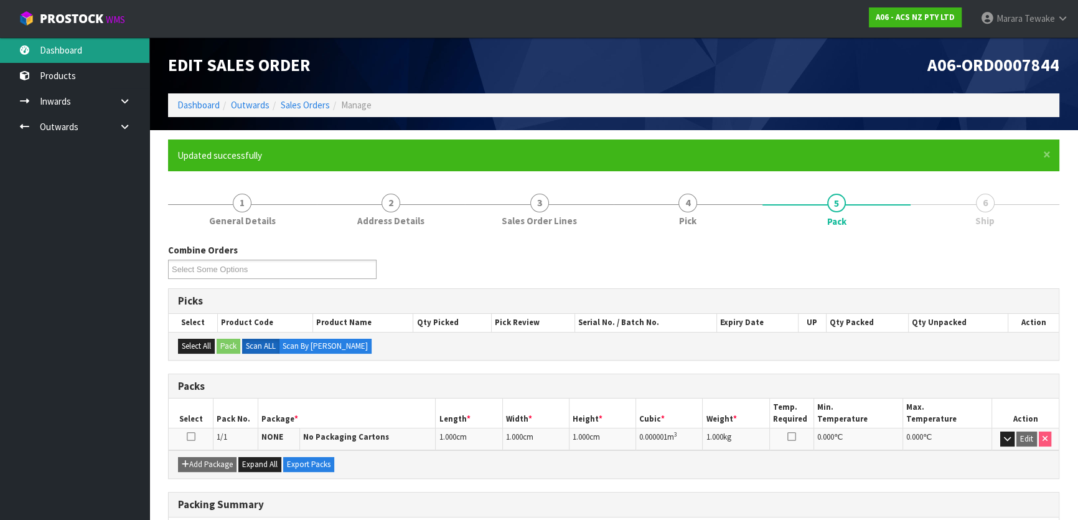
click at [82, 58] on link "Dashboard" at bounding box center [74, 50] width 149 height 26
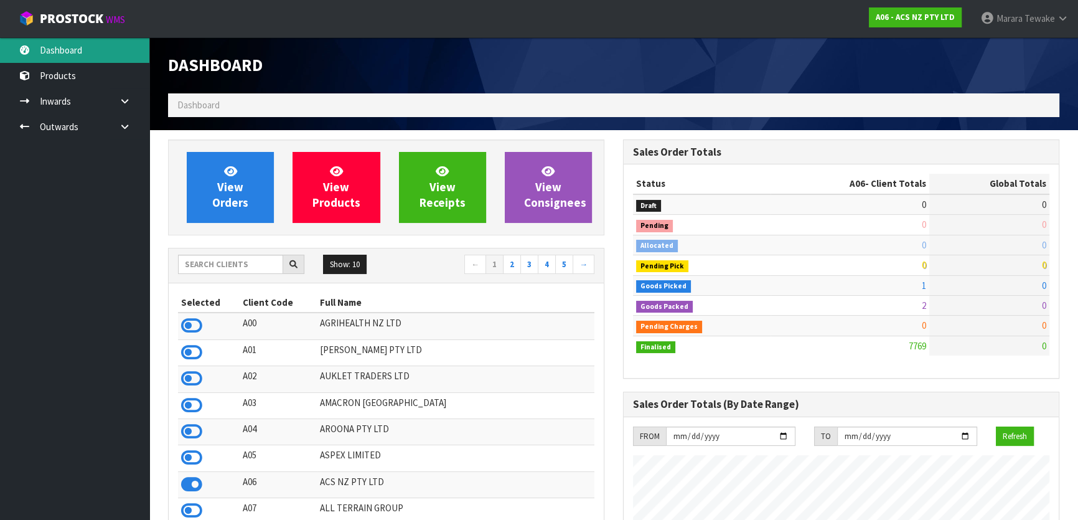
scroll to position [941, 455]
click at [223, 266] on input "text" at bounding box center [230, 264] width 105 height 19
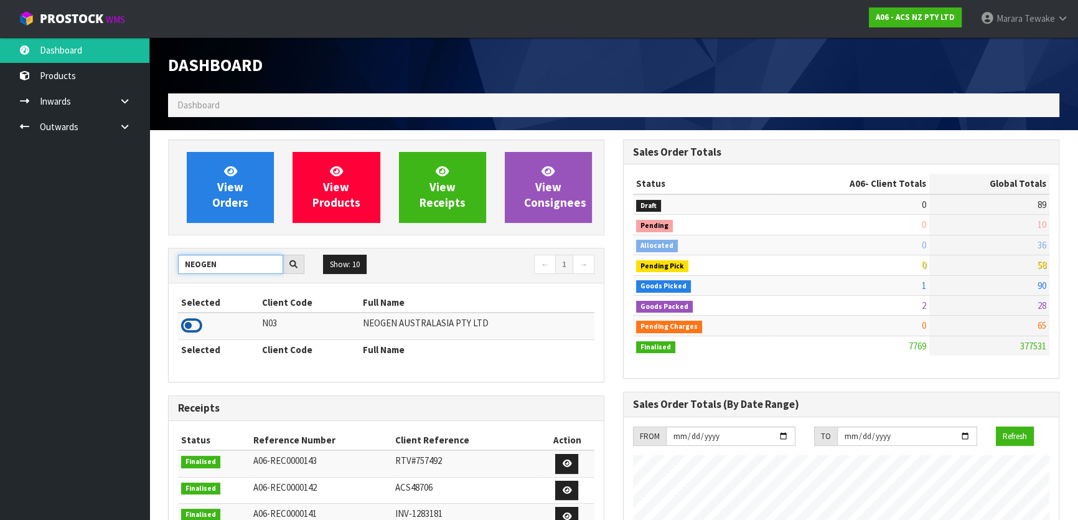
type input "NEOGEN"
click at [191, 318] on icon at bounding box center [191, 325] width 21 height 19
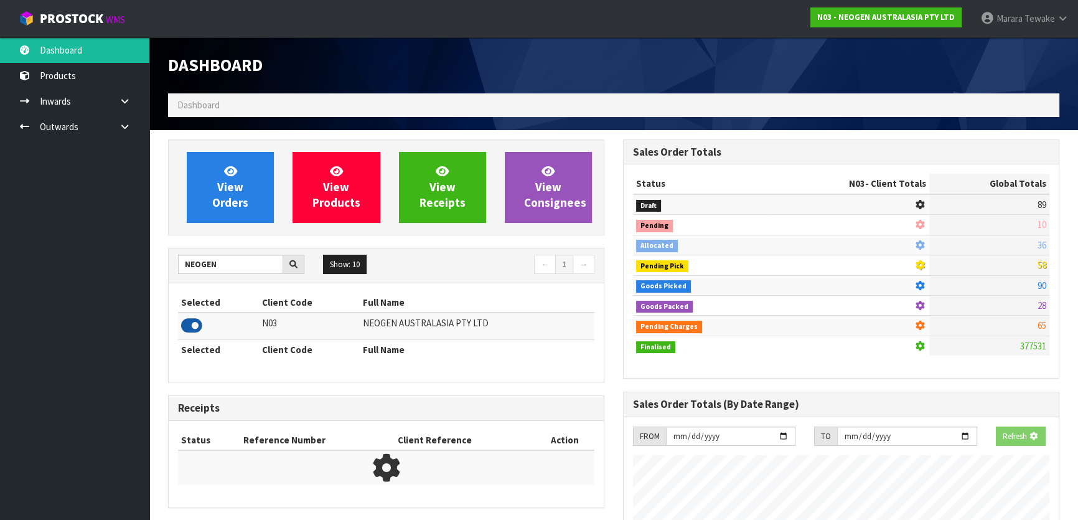
scroll to position [968, 455]
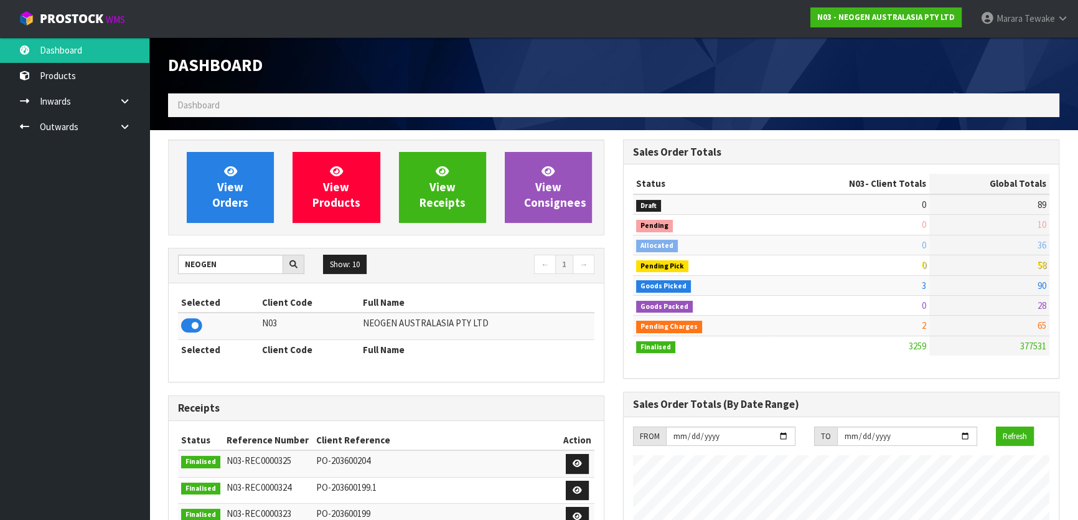
scroll to position [968, 455]
drag, startPoint x: 0, startPoint y: 0, endPoint x: 165, endPoint y: 246, distance: 296.2
click at [166, 247] on div "View Orders View Products View Receipts View Consignees NEOGEN Show: 10 5 10 25…" at bounding box center [386, 503] width 455 height 729
type input "S08"
click at [197, 320] on icon at bounding box center [191, 325] width 21 height 19
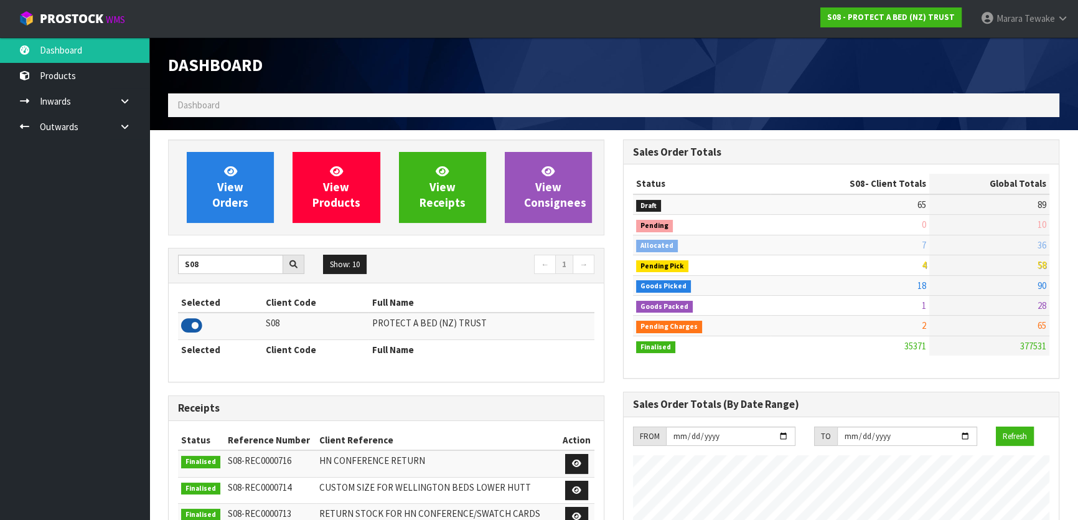
scroll to position [941, 455]
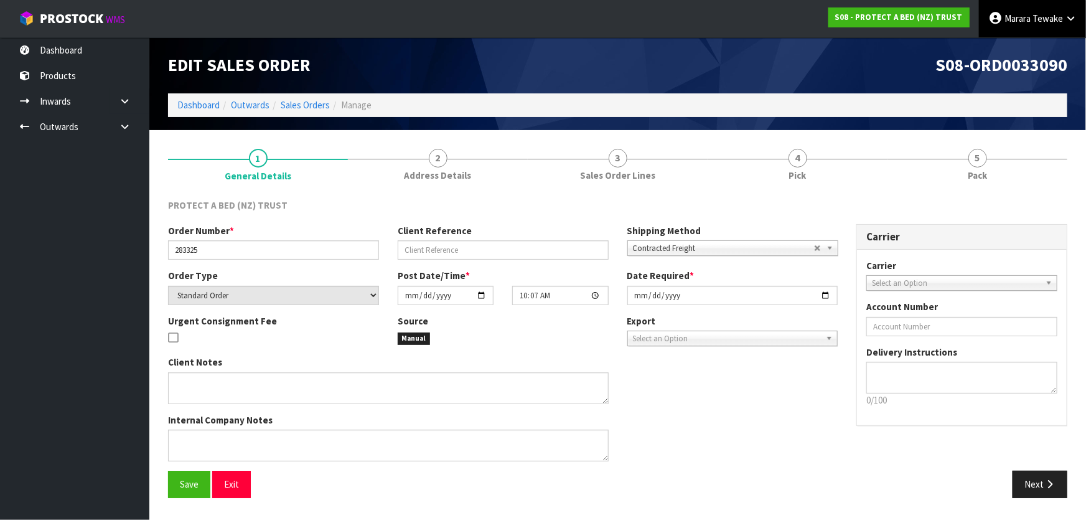
click at [1057, 16] on span "Tewake" at bounding box center [1048, 18] width 31 height 12
click at [1023, 45] on link "Logout" at bounding box center [1037, 49] width 98 height 17
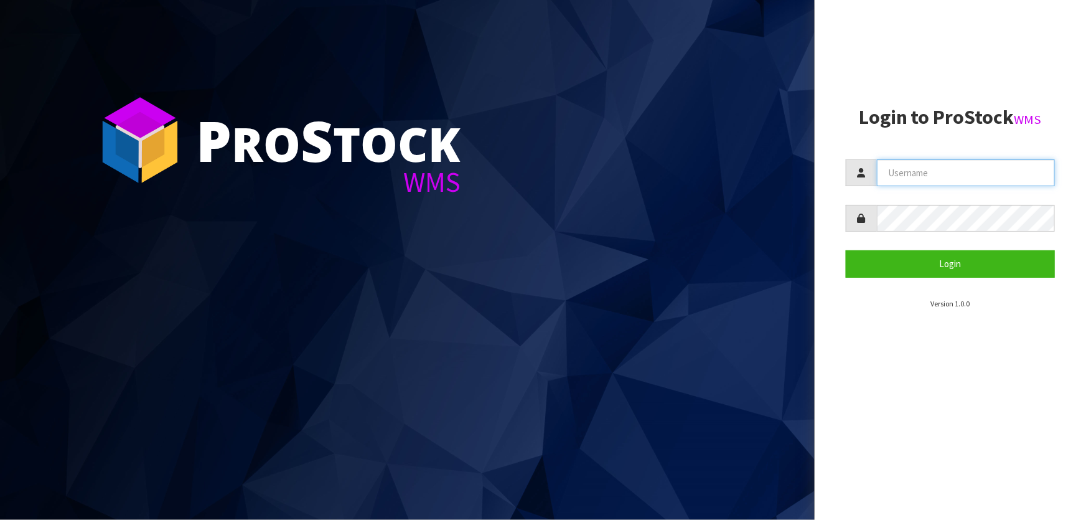
click at [964, 171] on input "text" at bounding box center [966, 172] width 178 height 27
type input "TARSHAE"
click at [846, 250] on button "Login" at bounding box center [950, 263] width 209 height 27
